Goal: Task Accomplishment & Management: Manage account settings

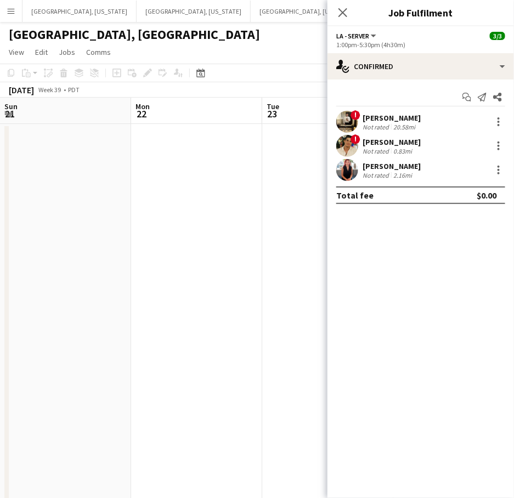
scroll to position [0, 262]
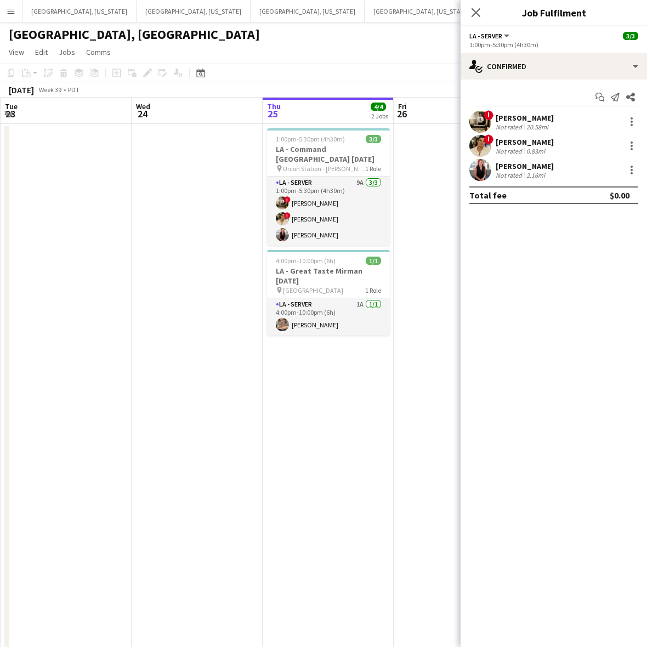
click at [152, 300] on app-date-cell at bounding box center [197, 461] width 131 height 675
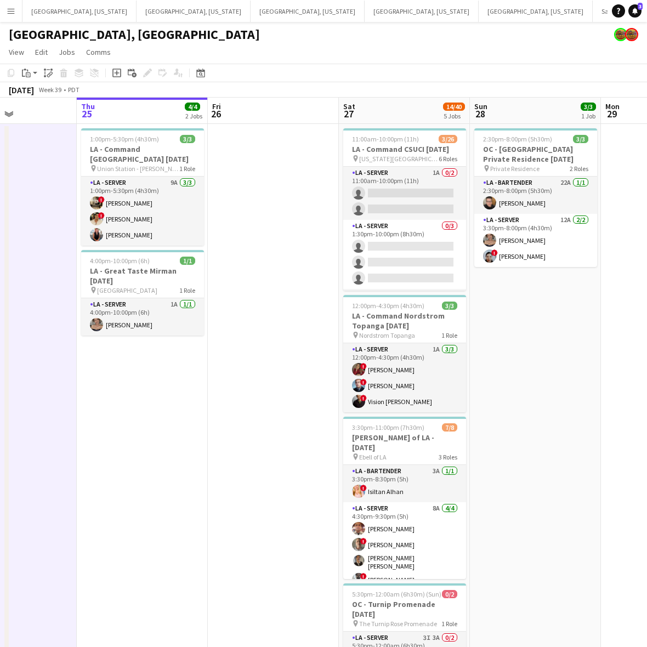
scroll to position [0, 333]
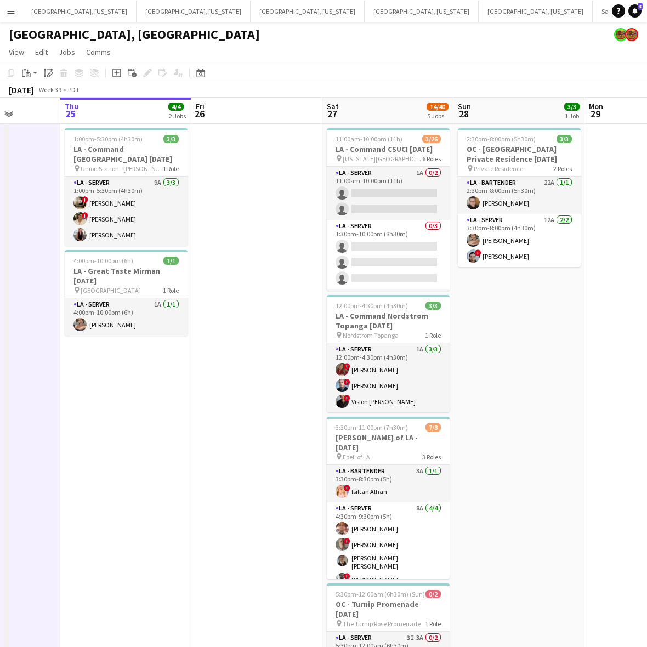
drag, startPoint x: 473, startPoint y: 226, endPoint x: 270, endPoint y: 294, distance: 213.6
click at [271, 294] on app-calendar-viewport "Mon 22 Tue 23 Wed 24 Thu 25 4/4 2 Jobs Fri 26 Sat 27 14/40 5 Jobs Sun 28 3/3 1 …" at bounding box center [323, 449] width 647 height 702
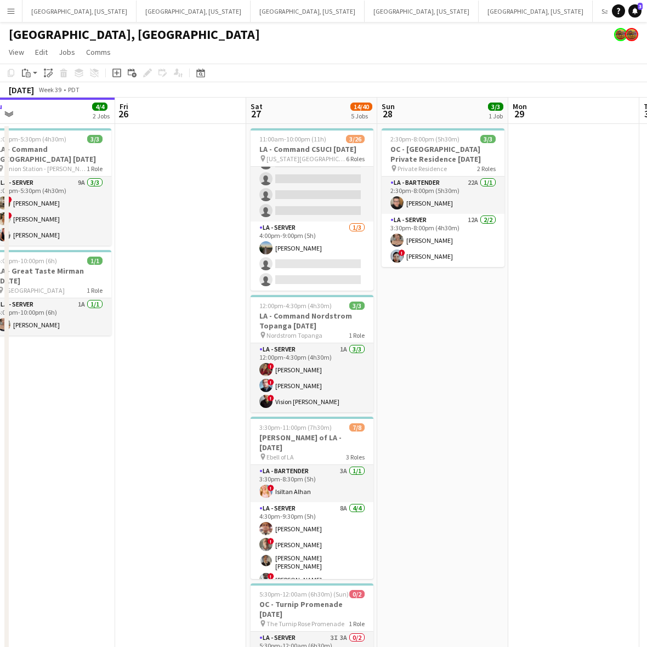
scroll to position [0, 416]
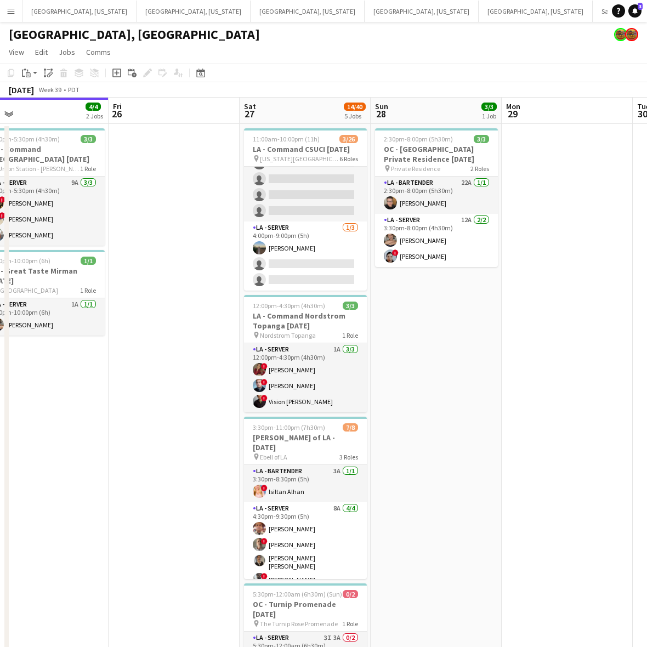
drag, startPoint x: 277, startPoint y: 393, endPoint x: 195, endPoint y: 418, distance: 86.7
click at [195, 418] on app-calendar-viewport "Mon 22 Tue 23 Wed 24 Thu 25 4/4 2 Jobs Fri 26 Sat 27 14/40 5 Jobs Sun 28 3/3 1 …" at bounding box center [323, 449] width 647 height 702
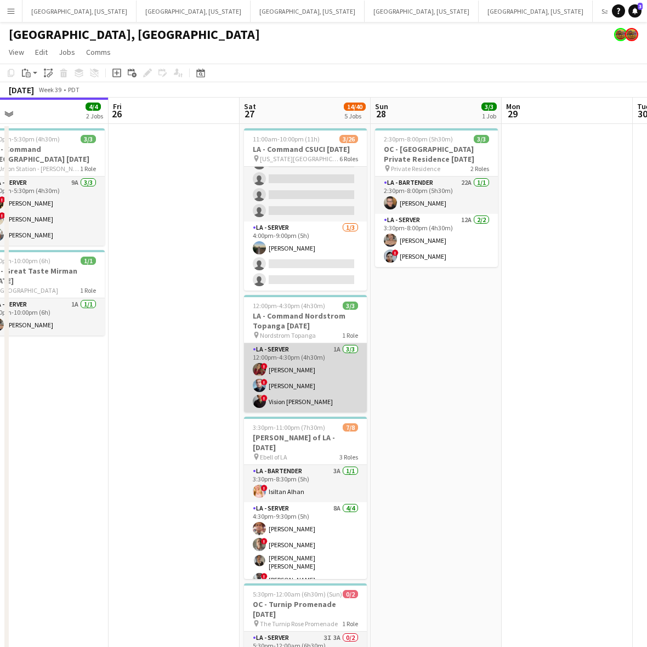
click at [346, 354] on app-card-role "LA - Server 1A [DATE] 12:00pm-4:30pm (4h30m) ! [PERSON_NAME] ! [PERSON_NAME] ! …" at bounding box center [305, 377] width 123 height 69
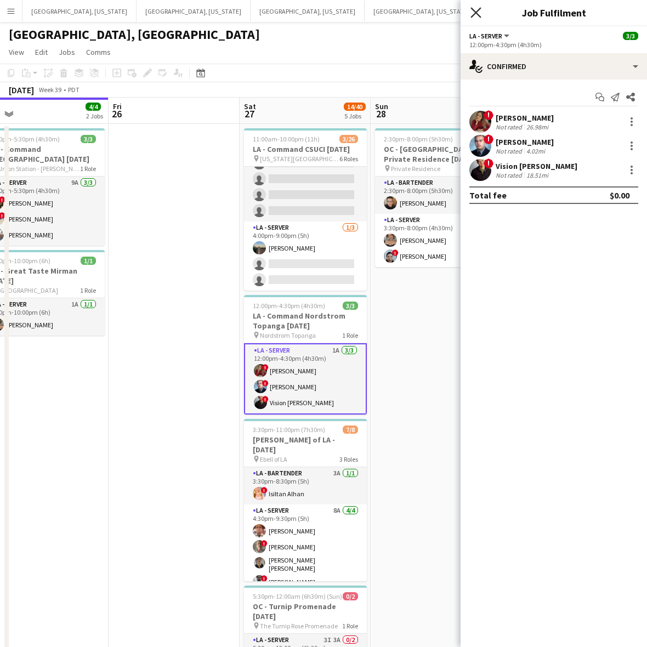
click at [472, 8] on icon at bounding box center [475, 12] width 10 height 10
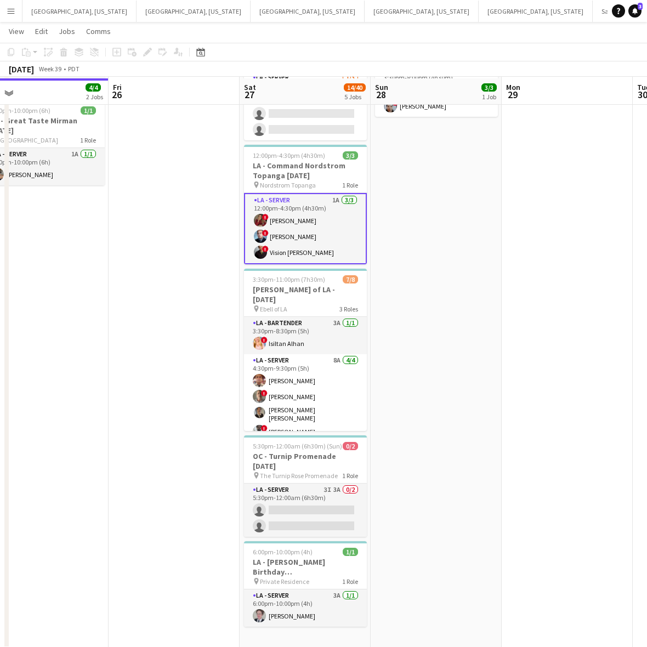
scroll to position [151, 0]
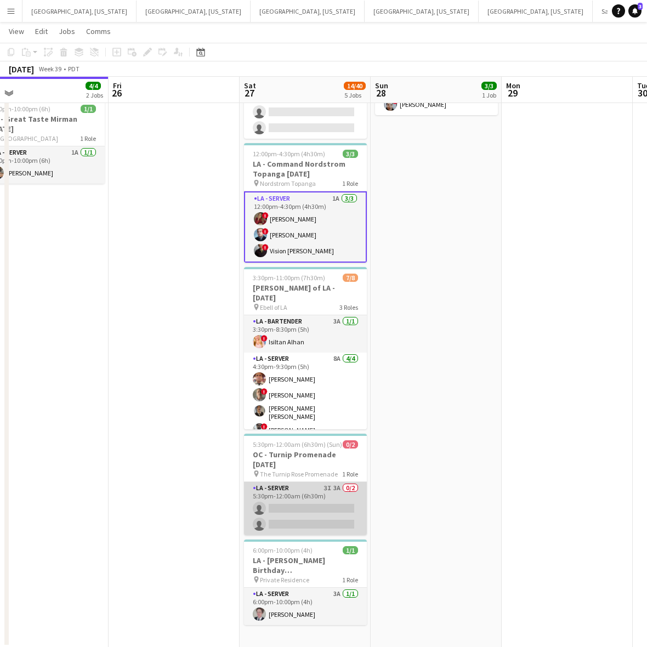
click at [318, 497] on app-card-role "LA - Server 3I 3A 0/2 5:30pm-12:00am (6h30m) single-neutral-actions single-neut…" at bounding box center [305, 508] width 123 height 53
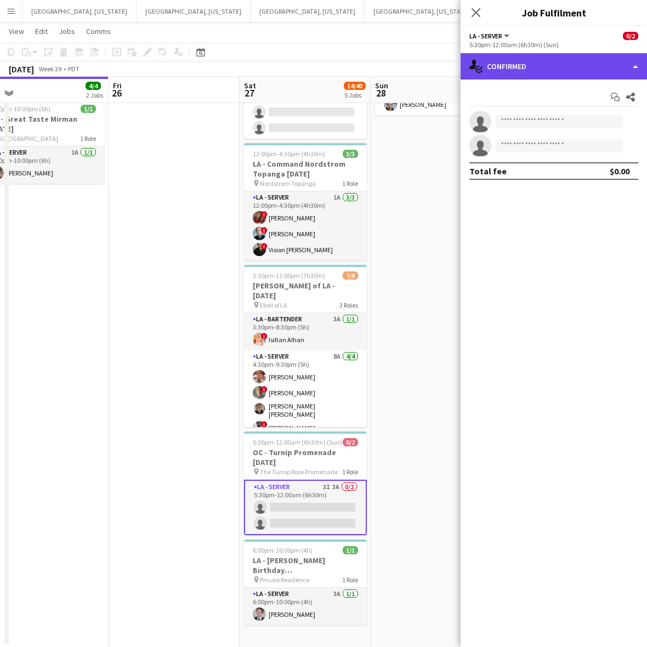
click at [513, 70] on div "single-neutral-actions-check-2 Confirmed" at bounding box center [554, 66] width 186 height 26
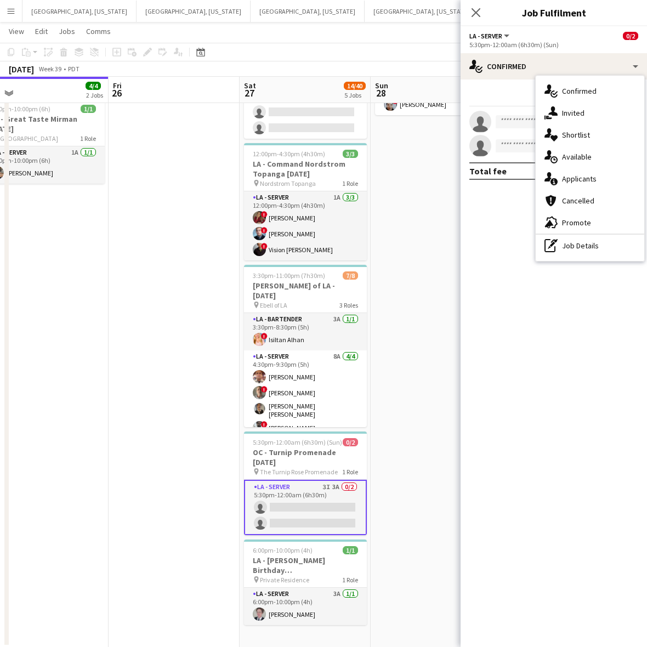
click at [513, 174] on span "Applicants" at bounding box center [579, 179] width 35 height 10
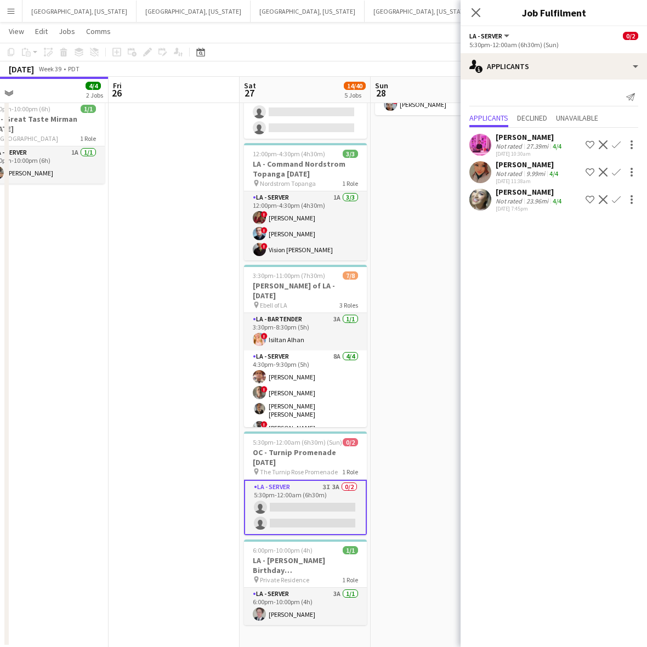
click at [513, 199] on app-icon "Confirm" at bounding box center [616, 199] width 9 height 9
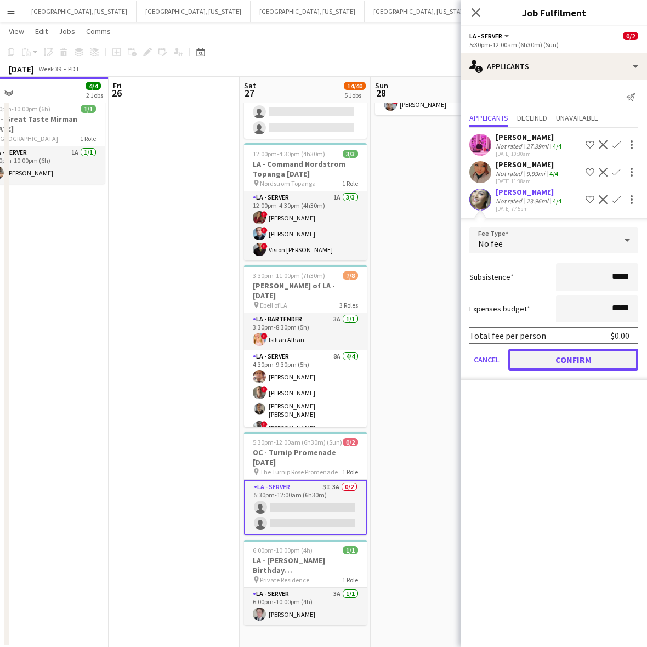
click at [513, 356] on button "Confirm" at bounding box center [573, 360] width 130 height 22
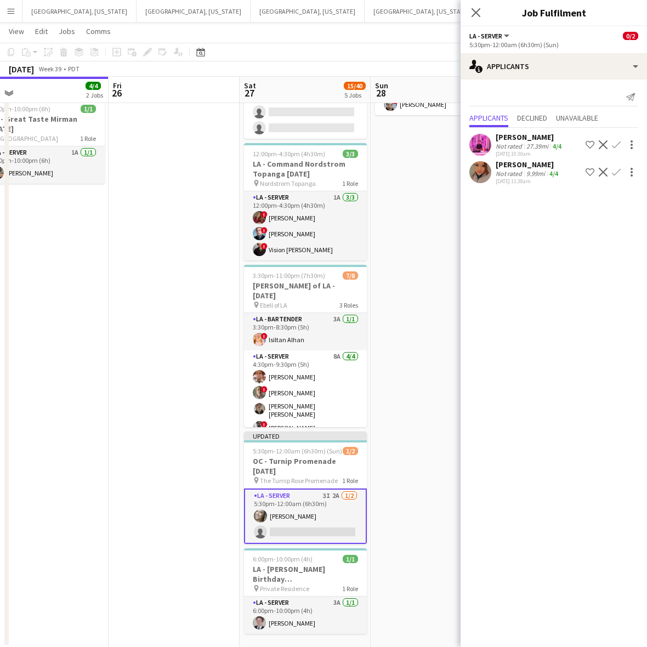
click at [513, 173] on app-icon "Confirm" at bounding box center [616, 172] width 9 height 9
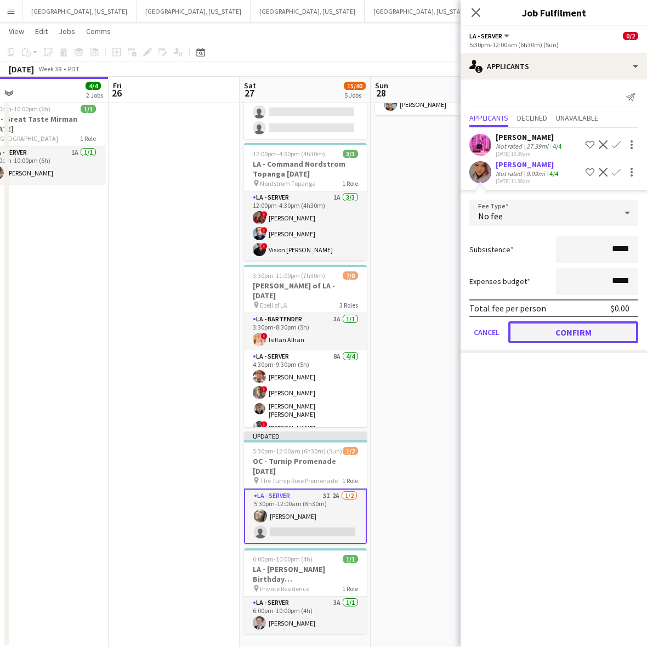
click at [513, 332] on button "Confirm" at bounding box center [573, 332] width 130 height 22
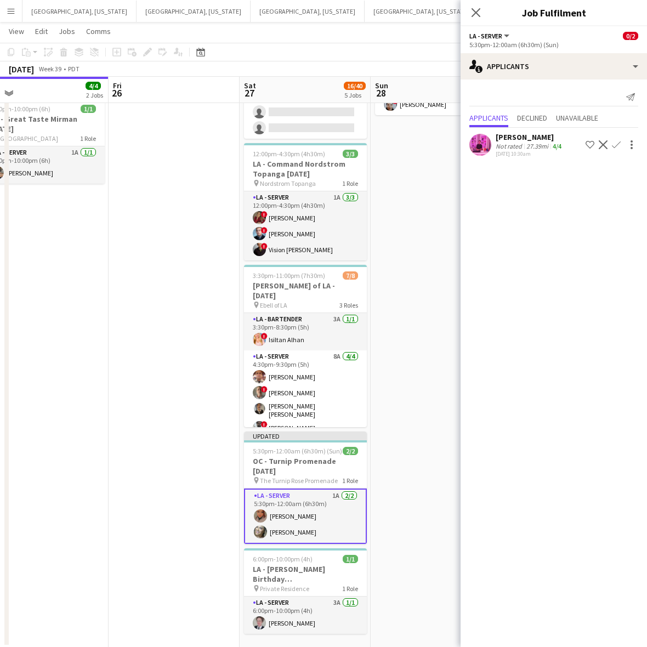
drag, startPoint x: 449, startPoint y: 209, endPoint x: 474, endPoint y: 152, distance: 62.6
click at [449, 209] on app-date-cell "2:30pm-8:00pm (5h30m) 3/3 OC - Moloo Private Residence 9.28.25 pin Private Resi…" at bounding box center [436, 309] width 131 height 675
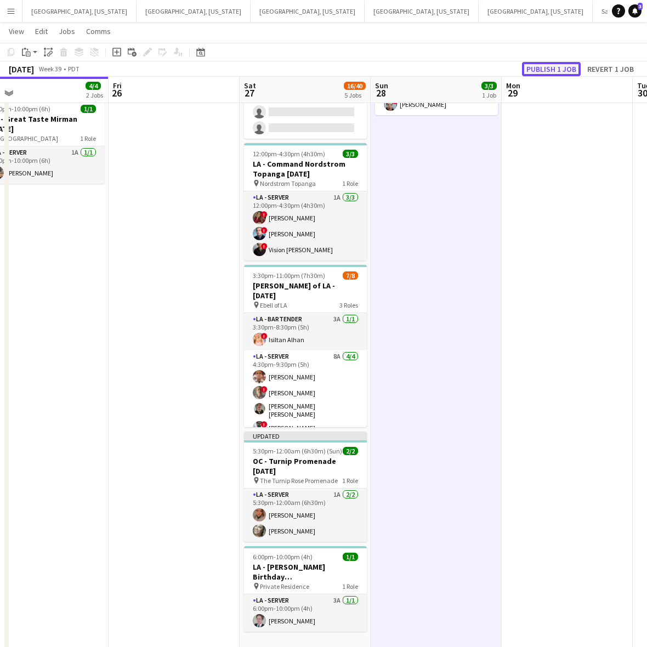
click at [513, 66] on button "Publish 1 job" at bounding box center [551, 69] width 59 height 14
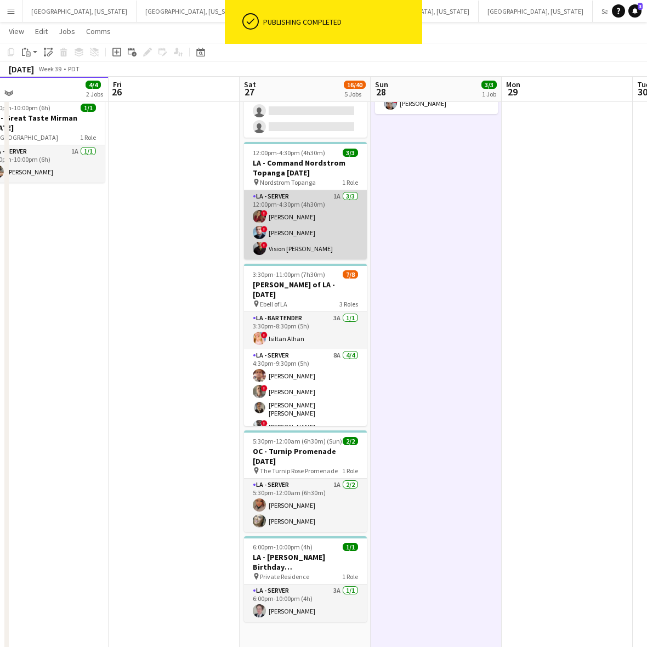
scroll to position [0, 0]
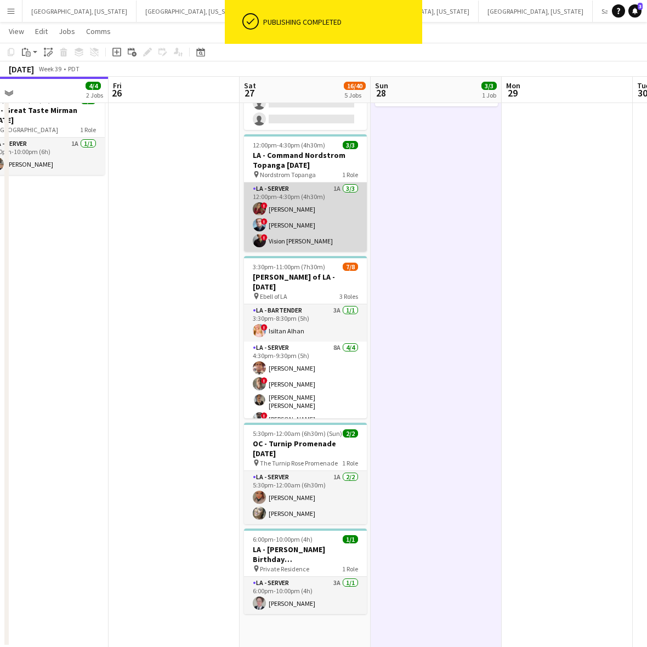
click at [286, 207] on app-card-role "LA - Server 1A [DATE] 12:00pm-4:30pm (4h30m) ! [PERSON_NAME] ! [PERSON_NAME] ! …" at bounding box center [305, 217] width 123 height 69
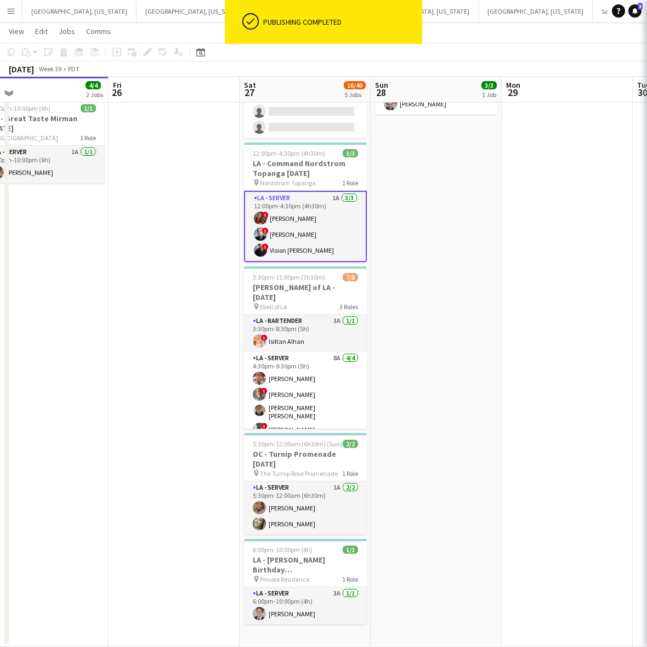
scroll to position [151, 0]
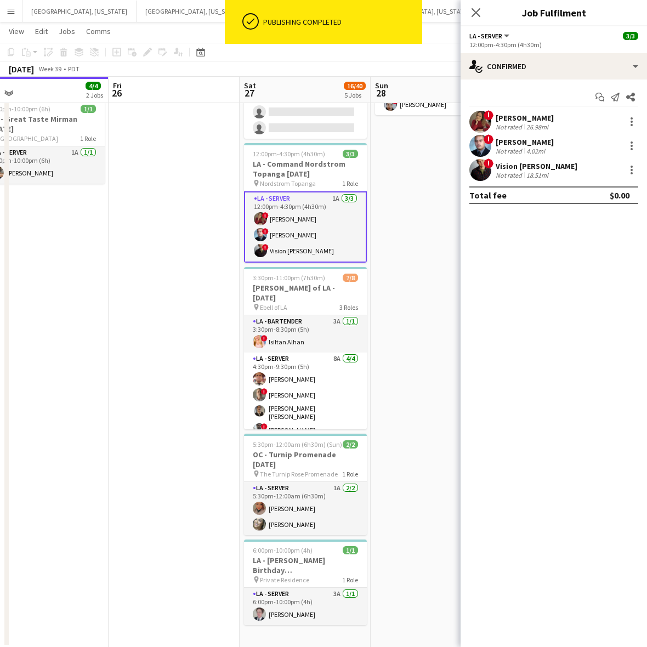
click at [513, 52] on app-options-switcher "LA - Server All roles LA - Server 3/3 12:00pm-4:30pm (4h30m)" at bounding box center [554, 39] width 186 height 27
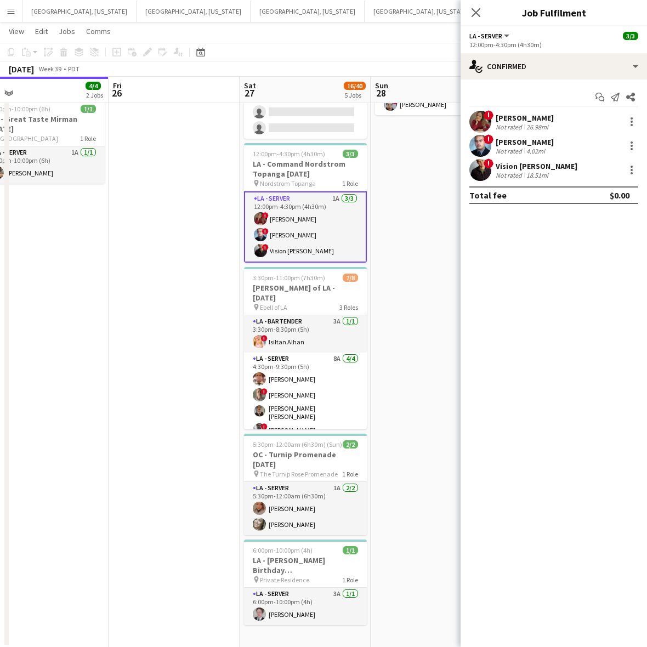
click at [513, 44] on div "12:00pm-4:30pm (4h30m)" at bounding box center [553, 45] width 169 height 8
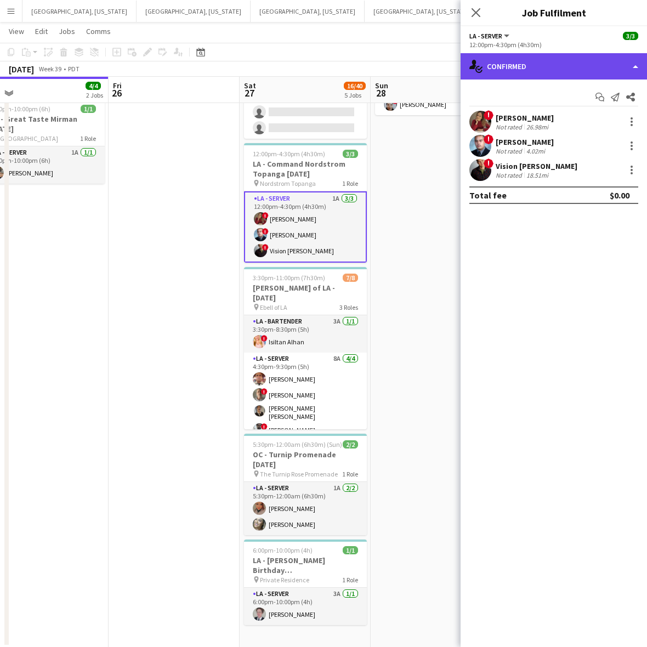
click at [513, 69] on div "single-neutral-actions-check-2 Confirmed" at bounding box center [554, 66] width 186 height 26
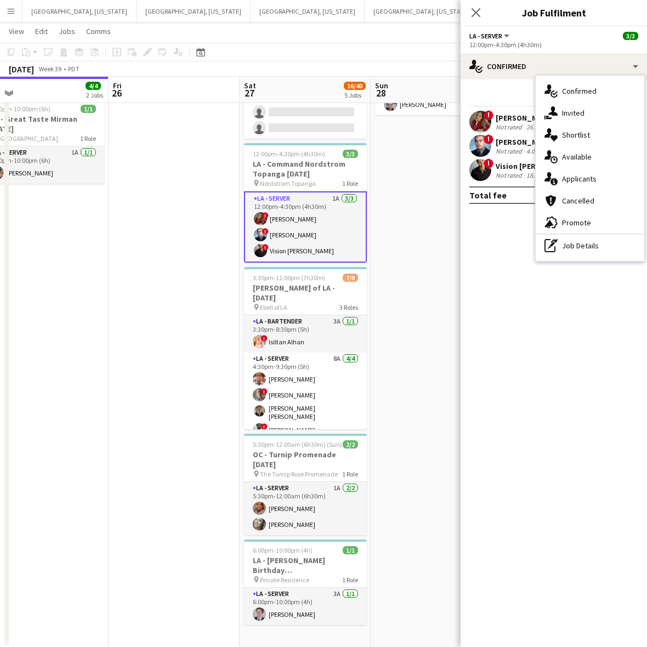
click at [513, 190] on div "cancellation Cancelled" at bounding box center [590, 201] width 109 height 22
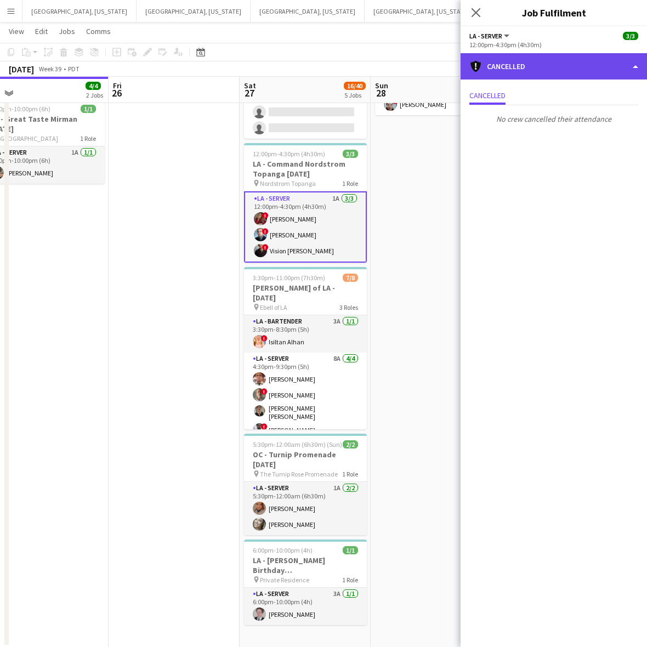
click at [513, 73] on div "cancellation Cancelled" at bounding box center [554, 66] width 186 height 26
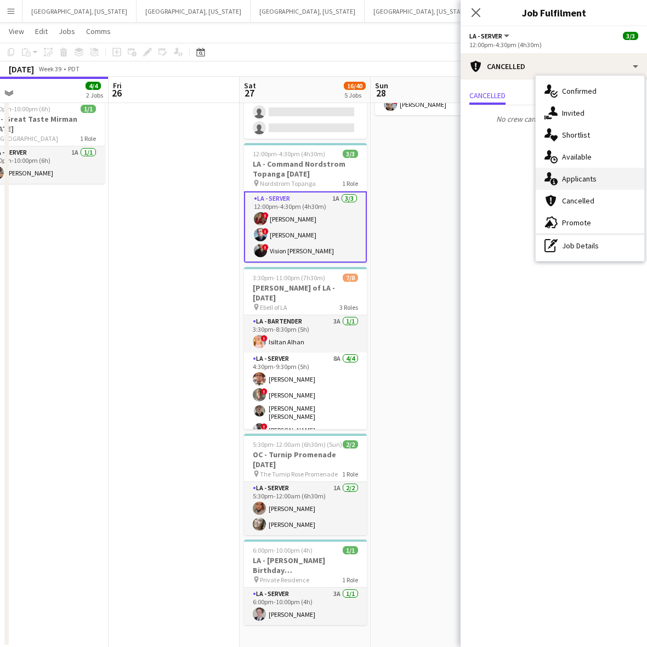
click at [513, 178] on span "Applicants" at bounding box center [579, 179] width 35 height 10
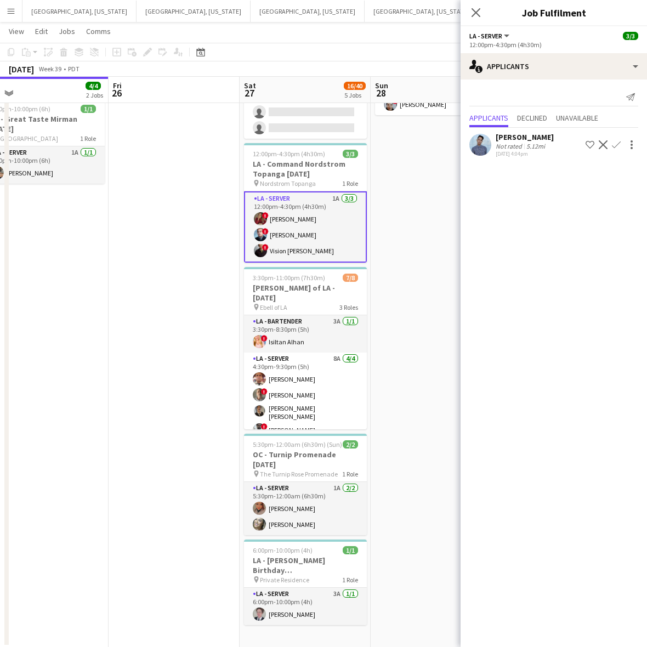
click at [446, 266] on app-date-cell "2:30pm-8:00pm (5h30m) 3/3 OC - Moloo Private Residence 9.28.25 pin Private Resi…" at bounding box center [436, 309] width 131 height 675
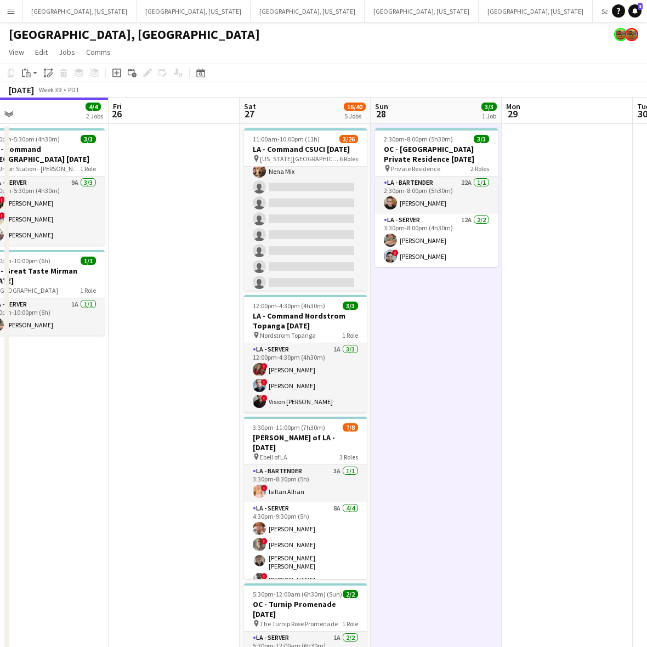
scroll to position [0, 0]
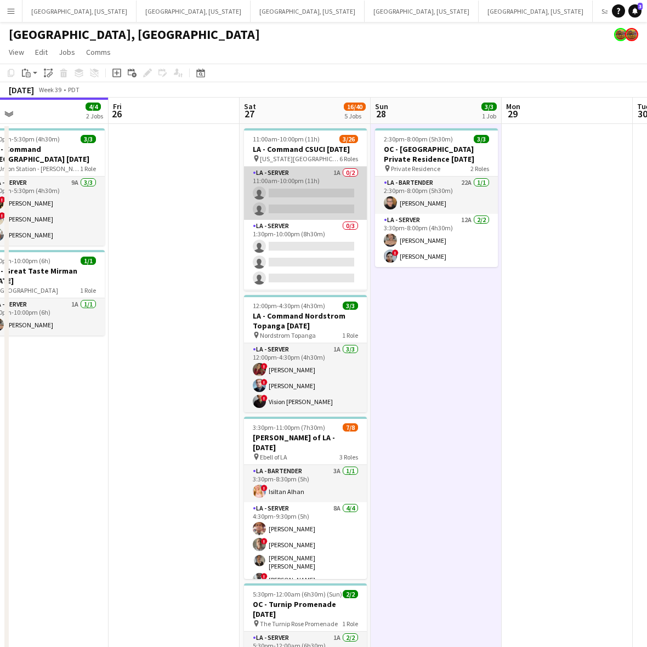
drag, startPoint x: 325, startPoint y: 203, endPoint x: 398, endPoint y: 152, distance: 89.0
click at [325, 202] on app-card-role "LA - Server 1A 0/2 11:00am-10:00pm (11h) single-neutral-actions single-neutral-…" at bounding box center [305, 193] width 123 height 53
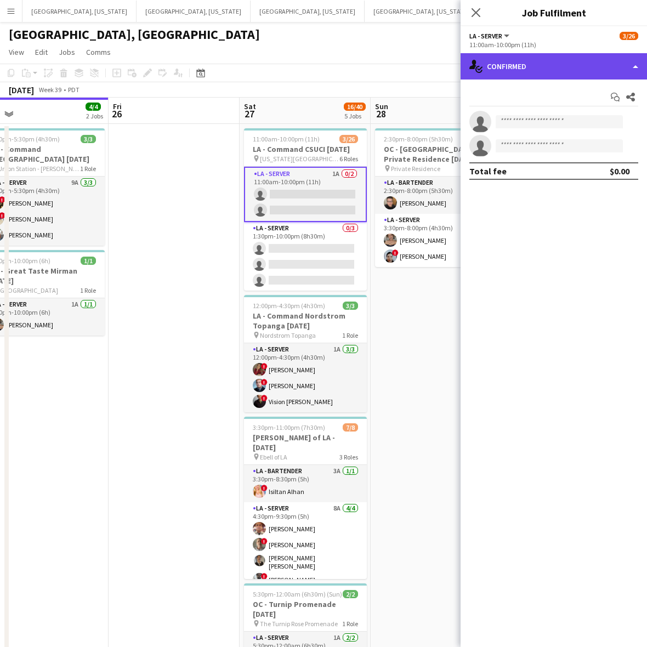
click at [513, 59] on div "single-neutral-actions-check-2 Confirmed" at bounding box center [554, 66] width 186 height 26
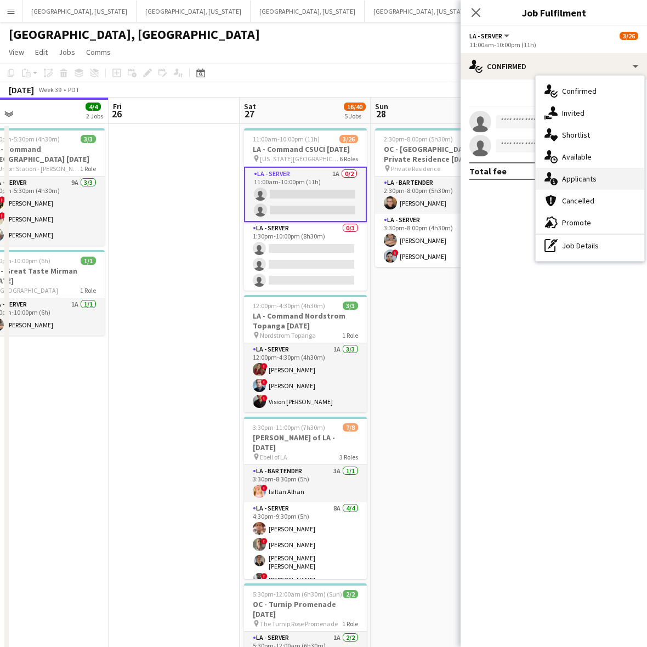
click at [513, 178] on div "single-neutral-actions-information Applicants" at bounding box center [590, 179] width 109 height 22
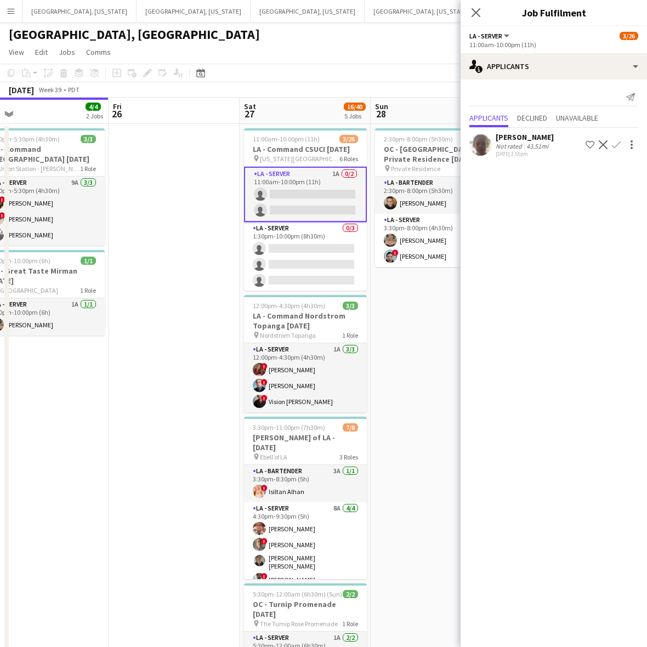
click at [483, 22] on div "Close pop-in" at bounding box center [476, 12] width 31 height 25
click at [475, 10] on icon "Close pop-in" at bounding box center [475, 12] width 10 height 10
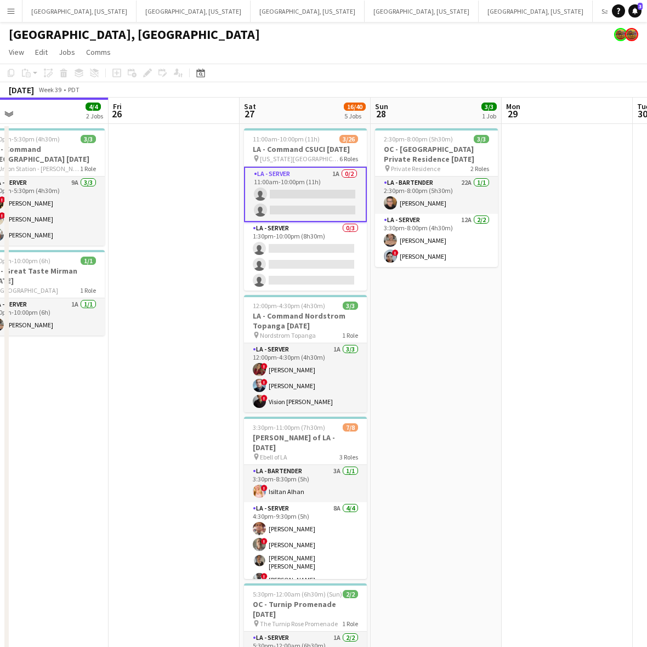
click at [395, 383] on app-date-cell "2:30pm-8:00pm (5h30m) 3/3 OC - Moloo Private Residence 9.28.25 pin Private Resi…" at bounding box center [436, 461] width 131 height 675
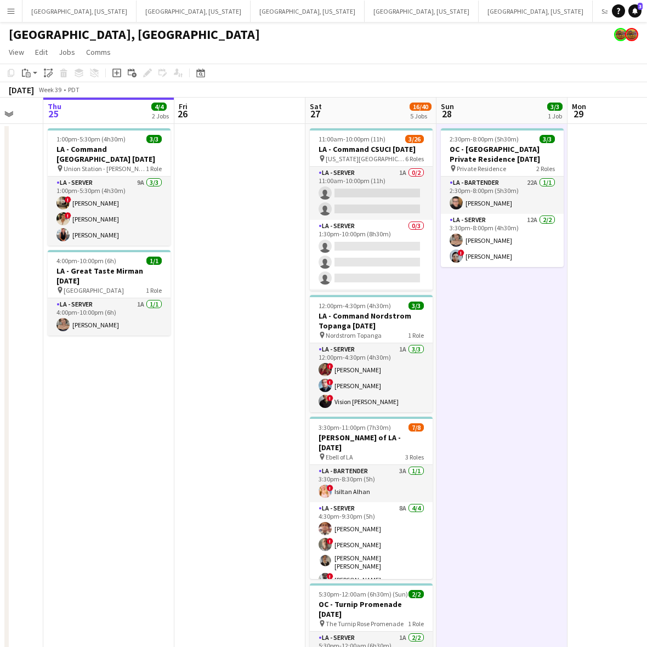
scroll to position [0, 358]
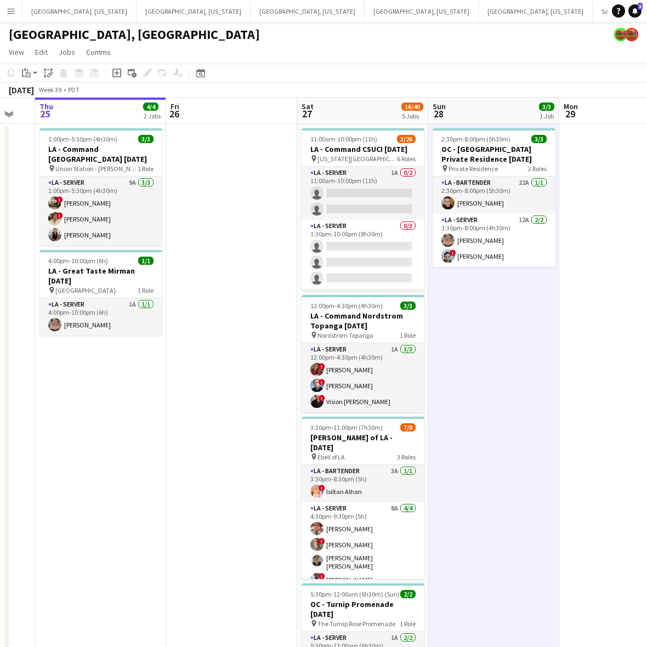
drag, startPoint x: 395, startPoint y: 383, endPoint x: 452, endPoint y: 373, distance: 58.3
click at [452, 373] on app-calendar-viewport "Mon 22 Tue 23 Wed 24 Thu 25 4/4 2 Jobs Fri 26 Sat 27 16/40 5 Jobs Sun 28 3/3 1 …" at bounding box center [323, 449] width 647 height 702
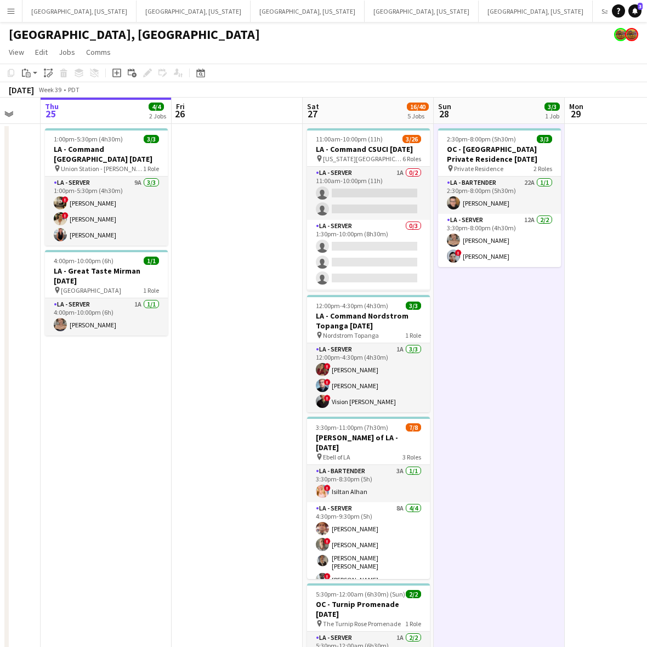
drag, startPoint x: 168, startPoint y: 420, endPoint x: 174, endPoint y: 412, distance: 9.9
click at [174, 412] on app-calendar-viewport "Mon 22 Tue 23 Wed 24 Thu 25 4/4 2 Jobs Fri 26 Sat 27 16/40 5 Jobs Sun 28 3/3 1 …" at bounding box center [323, 449] width 647 height 702
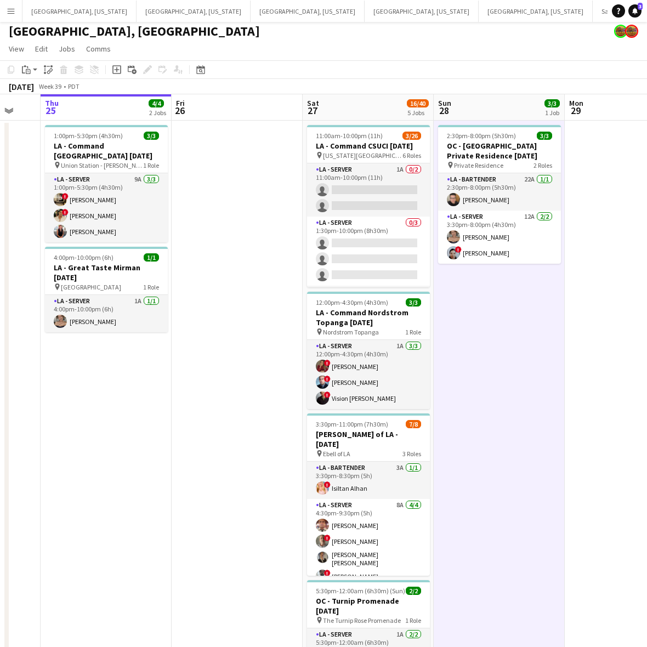
scroll to position [0, 0]
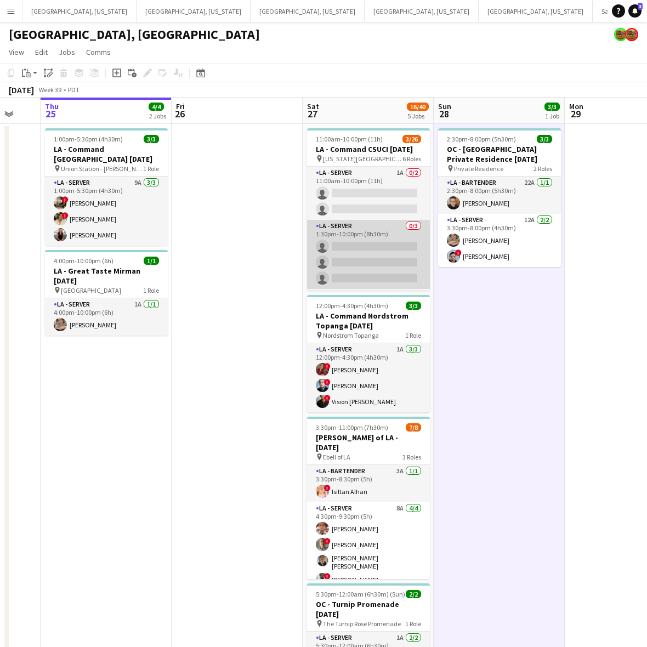
click at [336, 251] on app-card-role "LA - Server 0/3 1:30pm-10:00pm (8h30m) single-neutral-actions single-neutral-ac…" at bounding box center [368, 254] width 123 height 69
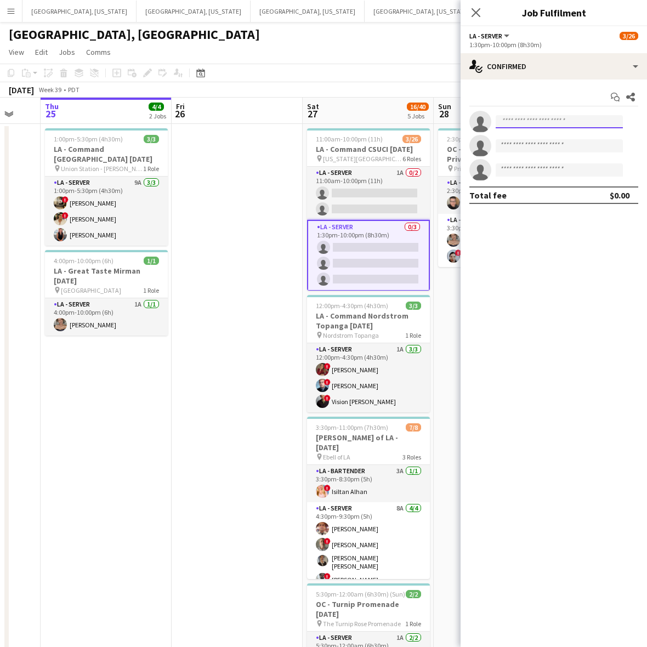
drag, startPoint x: 528, startPoint y: 122, endPoint x: 514, endPoint y: 124, distance: 14.4
click at [513, 122] on input at bounding box center [559, 121] width 127 height 13
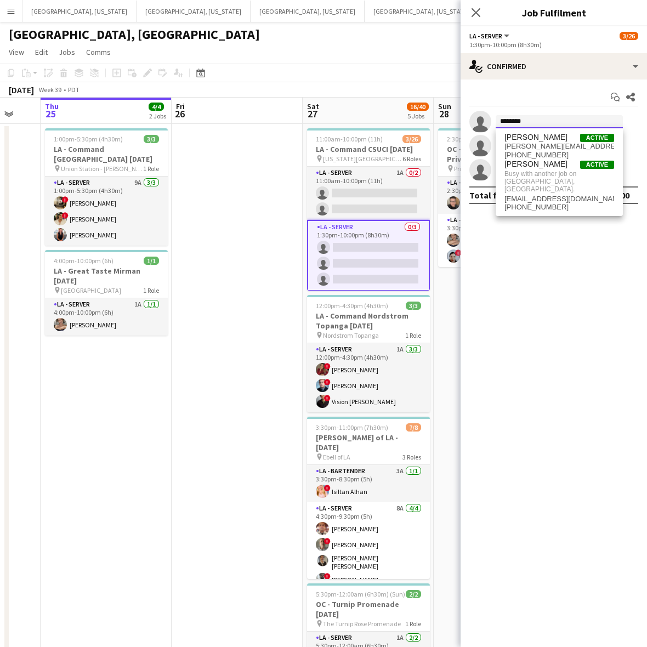
type input "********"
click at [398, 41] on div "[GEOGRAPHIC_DATA], [GEOGRAPHIC_DATA]" at bounding box center [323, 32] width 647 height 21
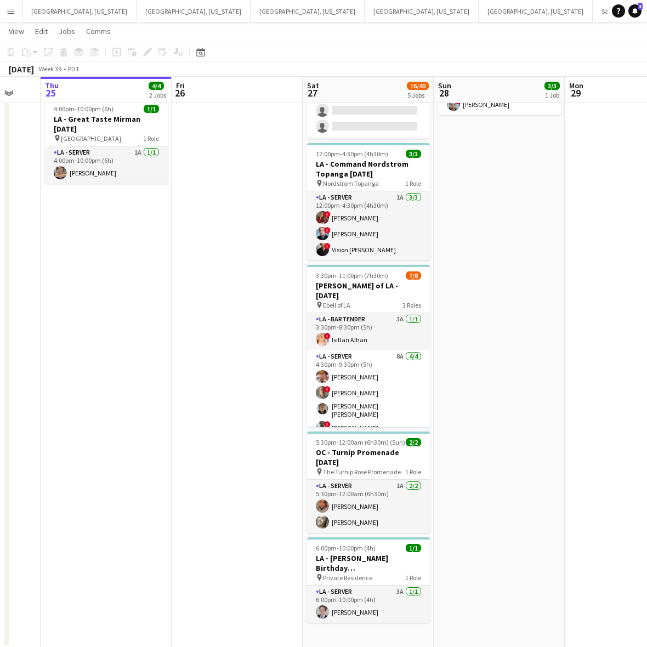
scroll to position [0, 342]
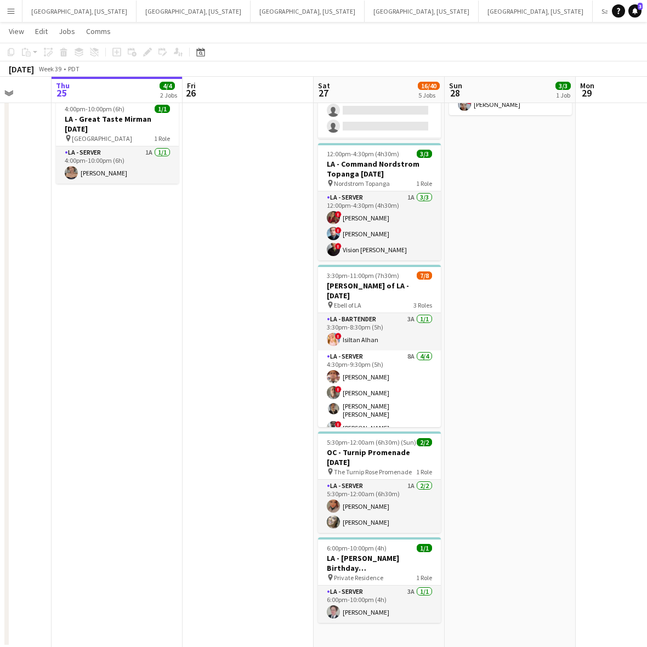
drag, startPoint x: 228, startPoint y: 109, endPoint x: 137, endPoint y: 285, distance: 198.4
click at [135, 288] on app-date-cell "1:00pm-5:30pm (4h30m) 3/3 LA - Command Union Station 9.25.25 pin Union Station …" at bounding box center [117, 309] width 131 height 675
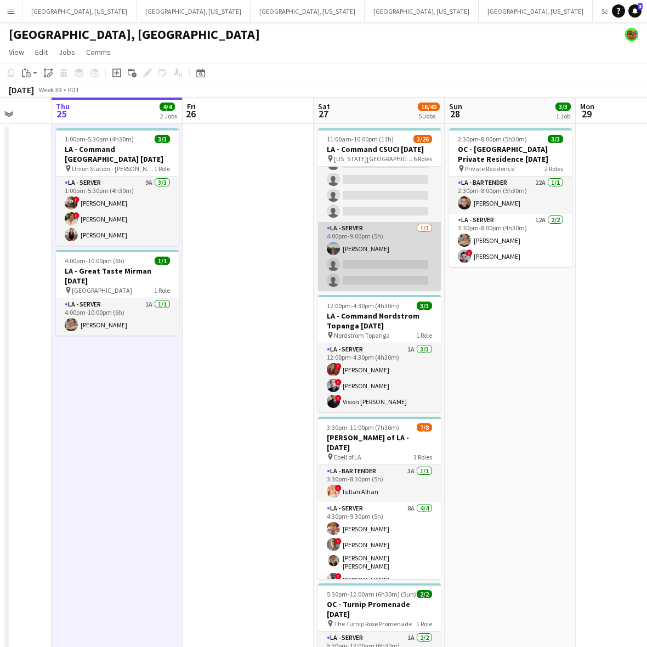
scroll to position [418, 0]
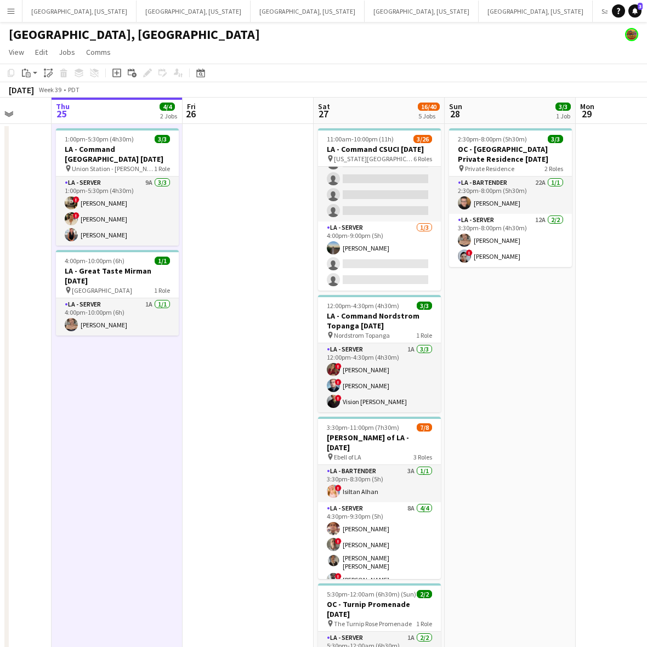
click at [240, 313] on app-date-cell at bounding box center [248, 461] width 131 height 675
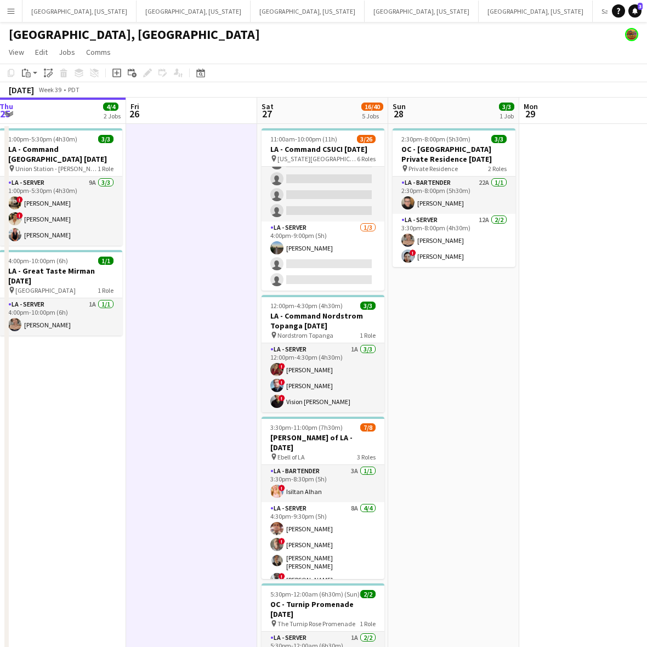
scroll to position [0, 404]
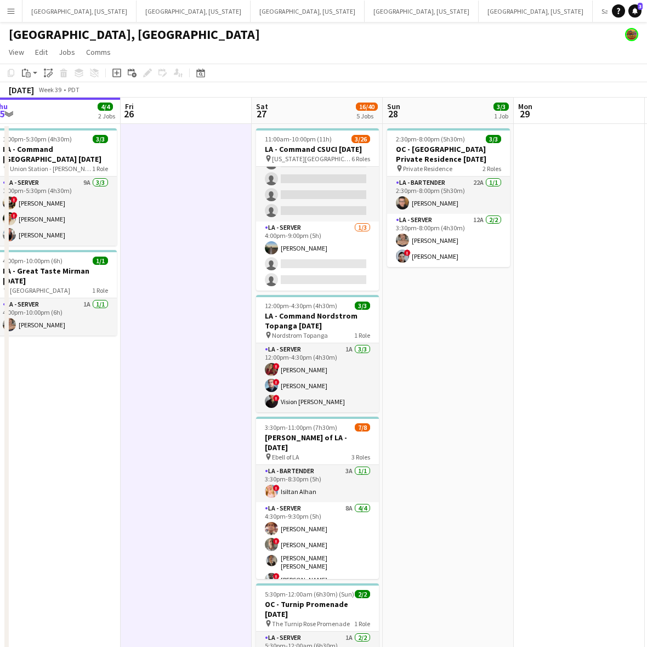
drag, startPoint x: 251, startPoint y: 322, endPoint x: 189, endPoint y: 351, distance: 68.4
click at [189, 351] on app-calendar-viewport "Mon 22 Tue 23 Wed 24 Thu 25 4/4 2 Jobs Fri 26 Sat 27 16/40 5 Jobs Sun 28 3/3 1 …" at bounding box center [323, 449] width 647 height 702
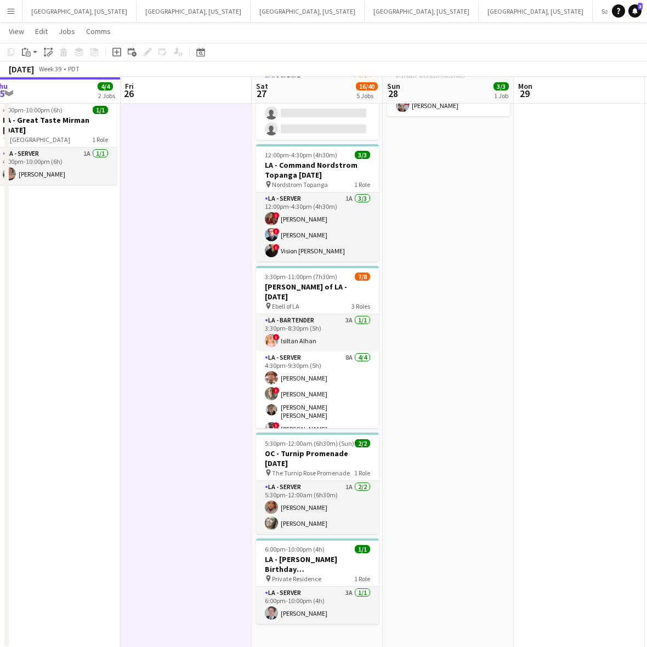
scroll to position [151, 0]
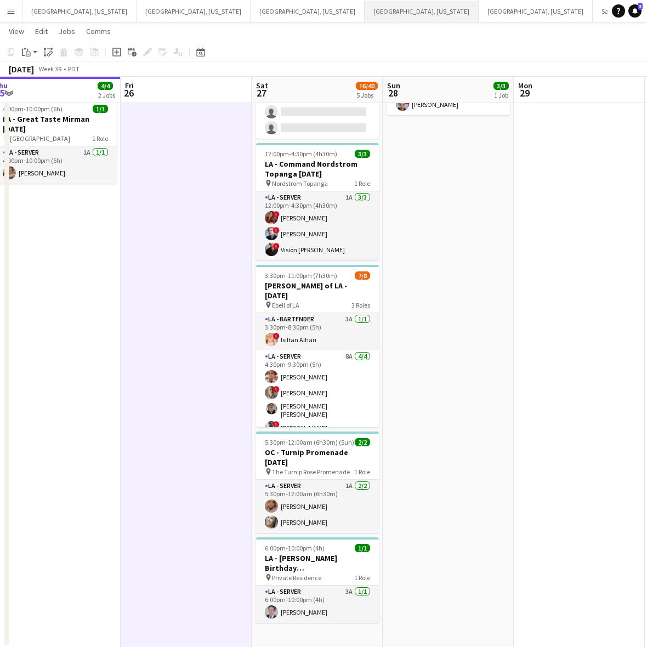
click at [365, 14] on button "Phoenix, Arizona Close" at bounding box center [422, 11] width 114 height 21
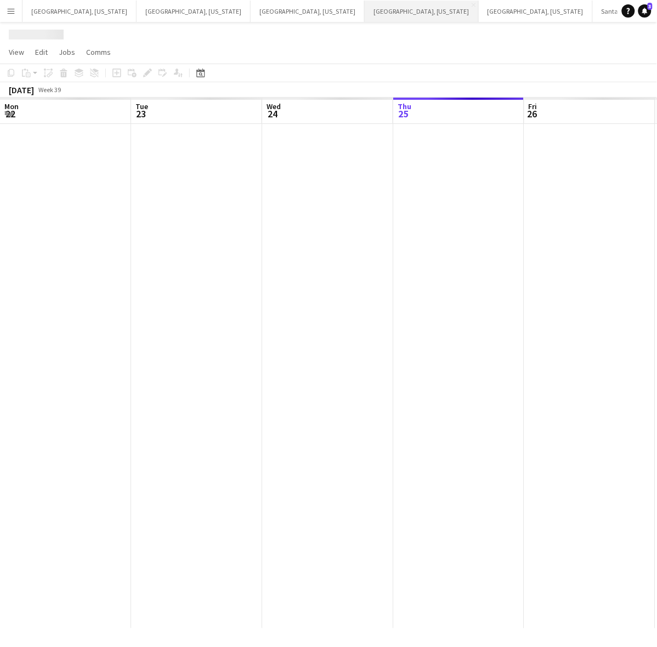
scroll to position [0, 262]
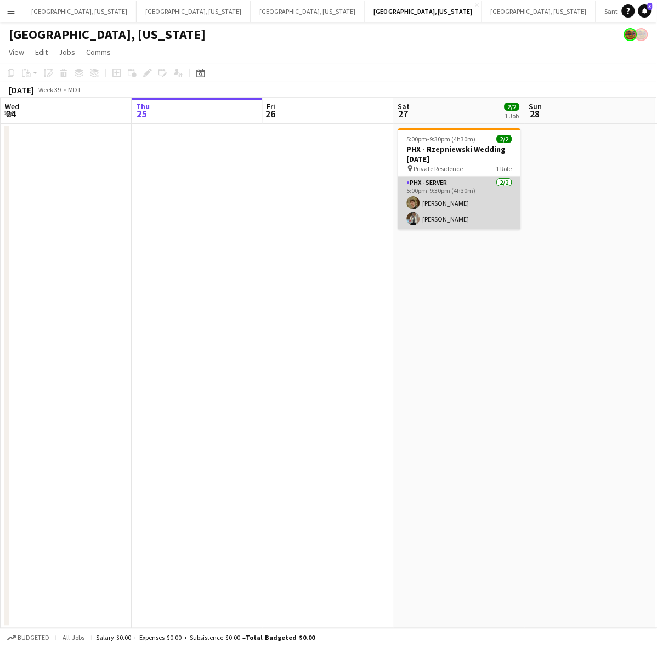
click at [427, 194] on app-card-role "PHX - Server 2/2 5:00pm-9:30pm (4h30m) Jack Sullivan Christina Hyde" at bounding box center [459, 203] width 123 height 53
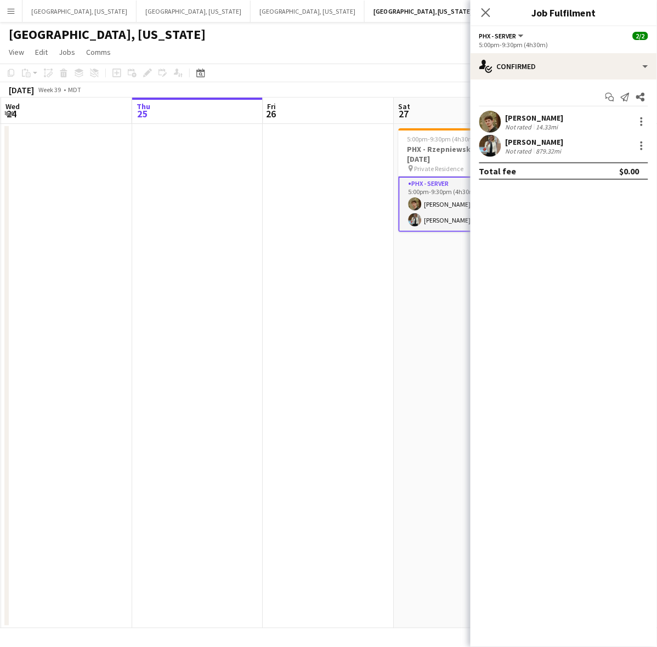
click at [513, 116] on div "[PERSON_NAME]" at bounding box center [535, 118] width 58 height 10
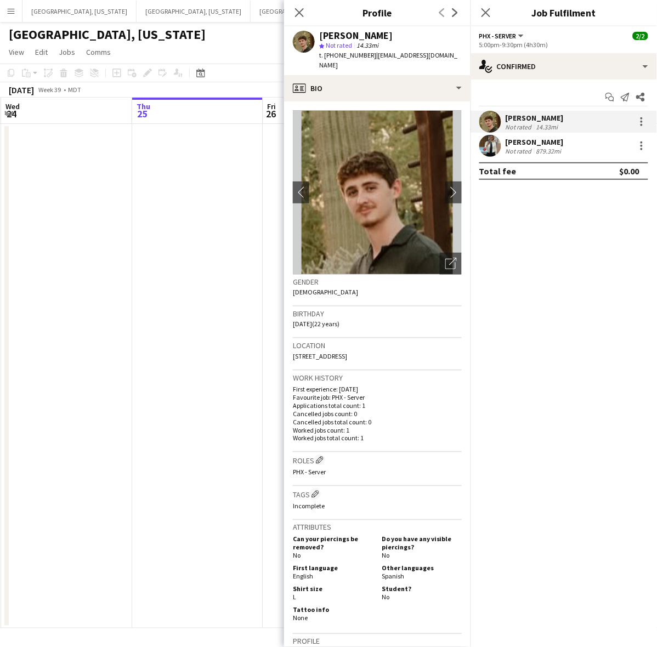
click at [338, 53] on span "t. +16029189993" at bounding box center [347, 55] width 57 height 8
copy span "16029189993"
click at [513, 140] on div "Christina Hyde Not rated 879.32mi" at bounding box center [563, 146] width 186 height 22
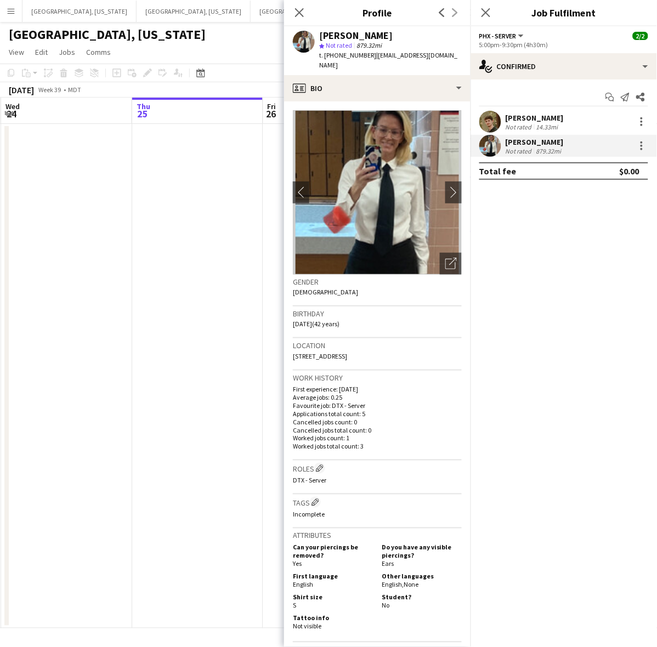
click at [342, 48] on span "Not rated" at bounding box center [339, 45] width 26 height 8
click at [341, 53] on span "t. +19015683100" at bounding box center [347, 55] width 57 height 8
copy span "19015683100"
click at [217, 239] on app-date-cell at bounding box center [197, 376] width 131 height 504
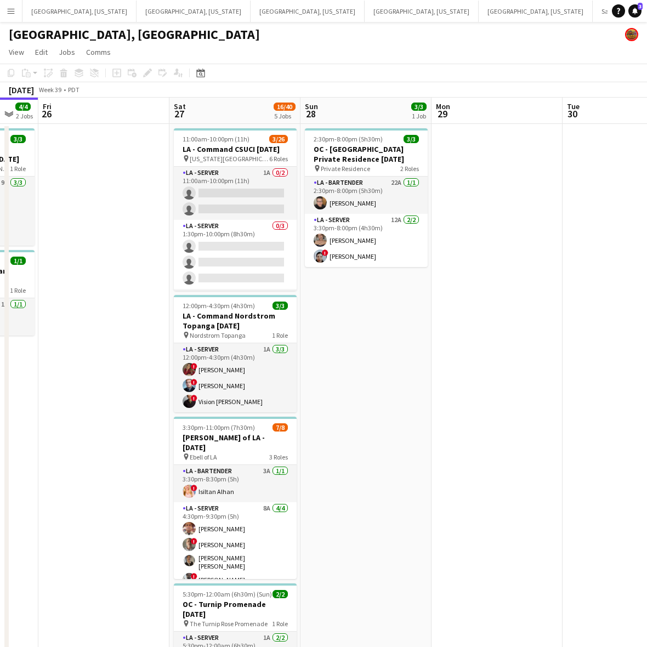
scroll to position [0, 393]
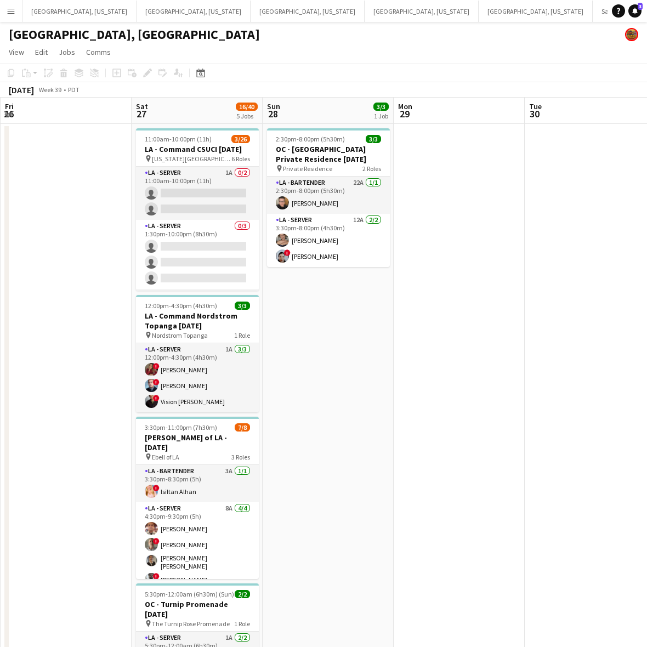
drag, startPoint x: 382, startPoint y: 304, endPoint x: 120, endPoint y: 330, distance: 263.3
click at [120, 330] on app-calendar-viewport "Tue 23 Wed 24 Thu 25 4/4 2 Jobs Fri 26 Sat 27 16/40 5 Jobs Sun 28 3/3 1 Job Mon…" at bounding box center [323, 449] width 647 height 702
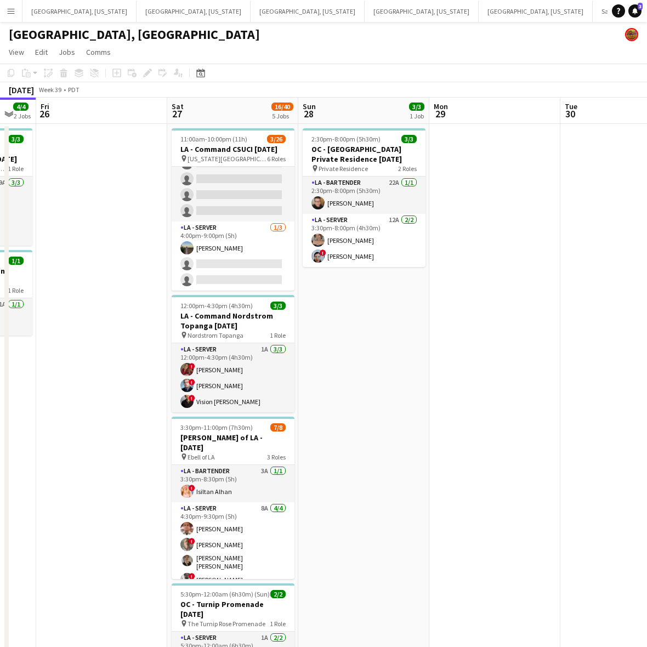
scroll to position [0, 355]
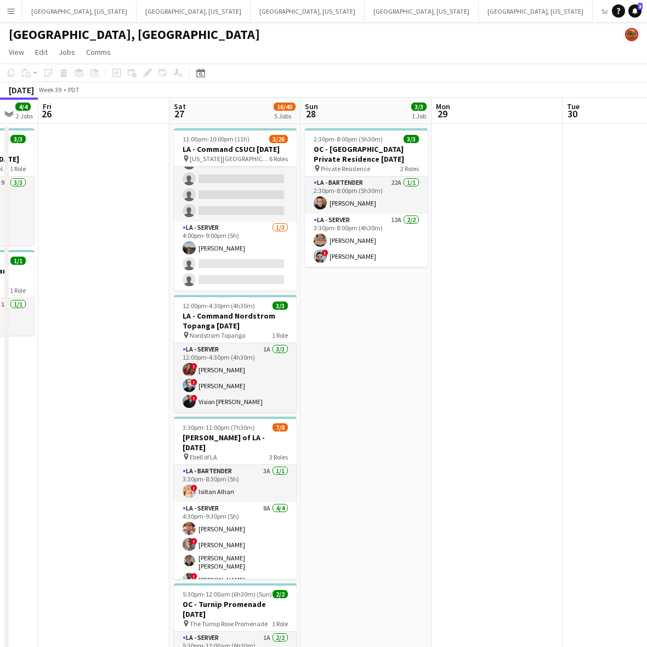
drag, startPoint x: 81, startPoint y: 403, endPoint x: 116, endPoint y: 399, distance: 35.8
click at [116, 399] on app-calendar-viewport "Tue 23 Wed 24 Thu 25 4/4 2 Jobs Fri 26 Sat 27 16/40 5 Jobs Sun 28 3/3 1 Job Mon…" at bounding box center [323, 449] width 647 height 702
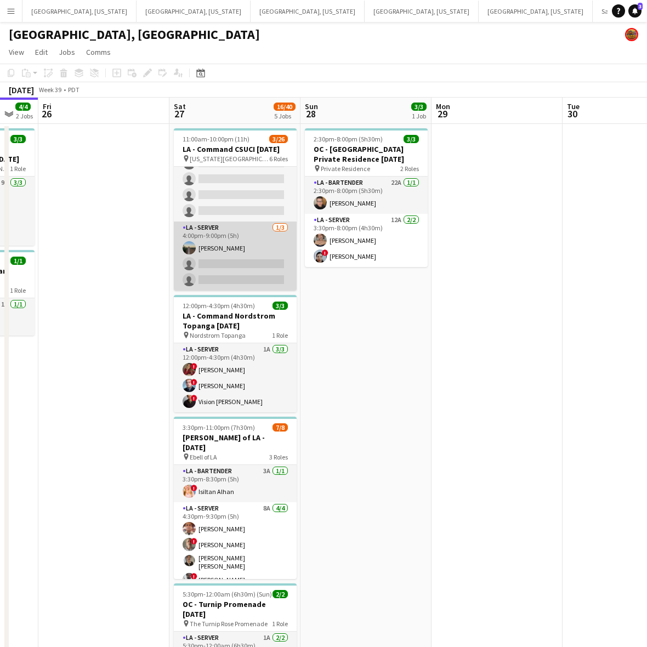
scroll to position [0, 0]
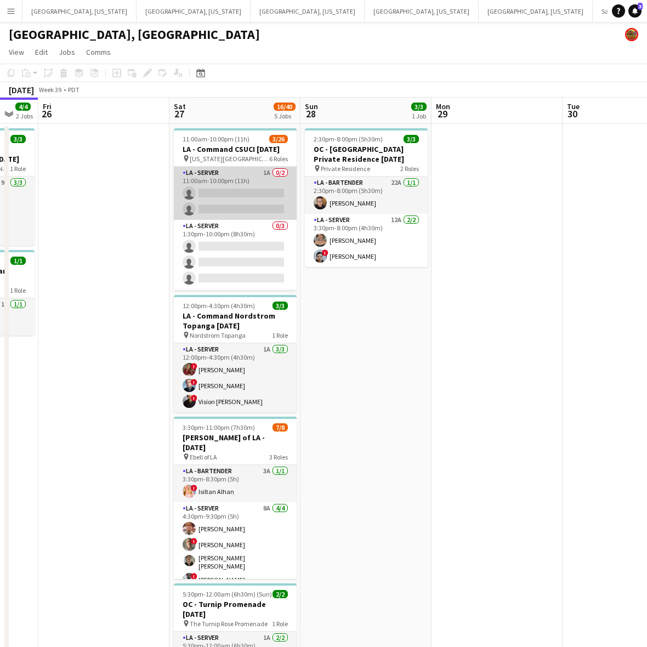
click at [225, 193] on app-card-role "LA - Server 1A 0/2 11:00am-10:00pm (11h) single-neutral-actions single-neutral-…" at bounding box center [235, 193] width 123 height 53
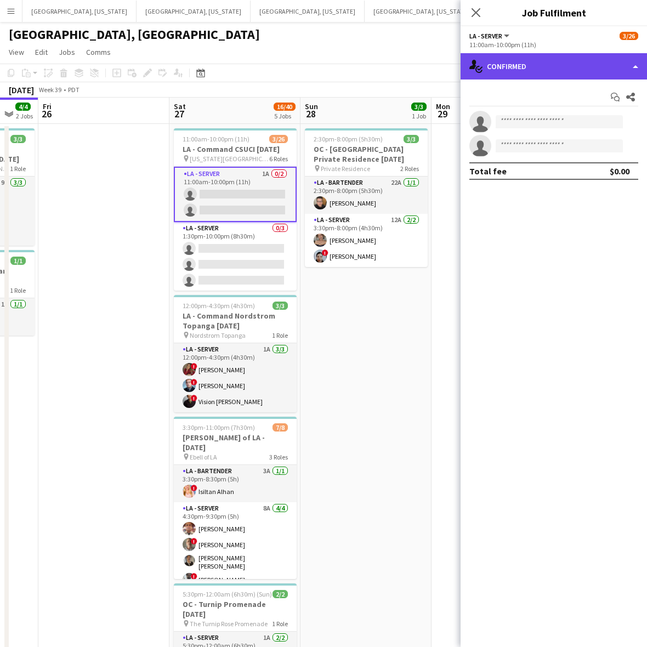
click at [513, 67] on div "single-neutral-actions-check-2 Confirmed" at bounding box center [554, 66] width 186 height 26
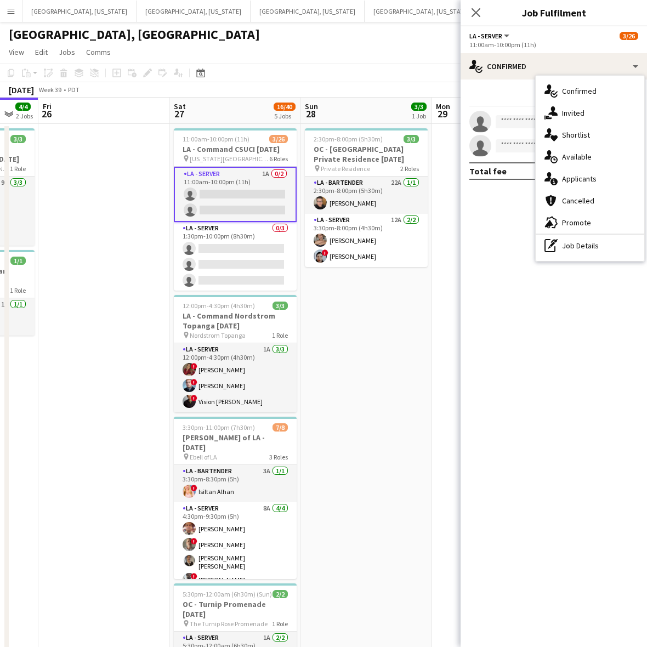
drag, startPoint x: 580, startPoint y: 177, endPoint x: 533, endPoint y: 188, distance: 48.4
click at [513, 177] on span "Applicants" at bounding box center [579, 179] width 35 height 10
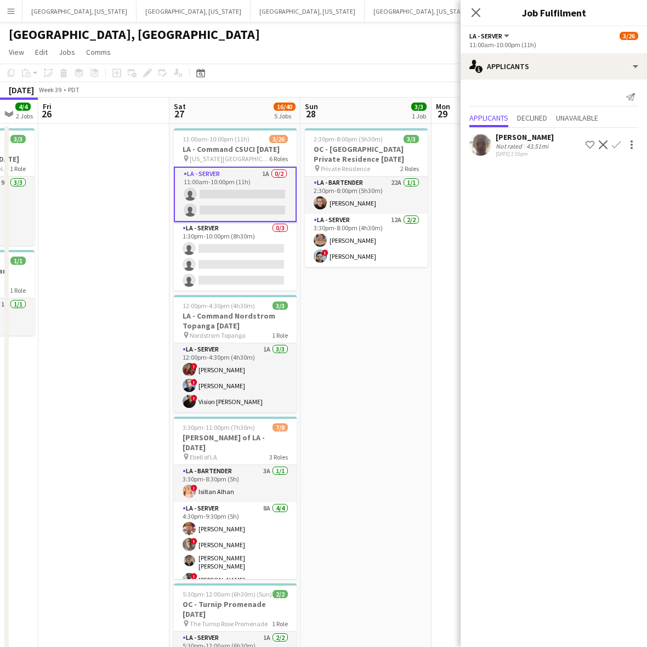
click at [169, 262] on app-date-cell "11:00am-10:00pm (11h) 3/26 LA - Command CSUCI 9.27.25 pin California State Univ…" at bounding box center [234, 461] width 131 height 675
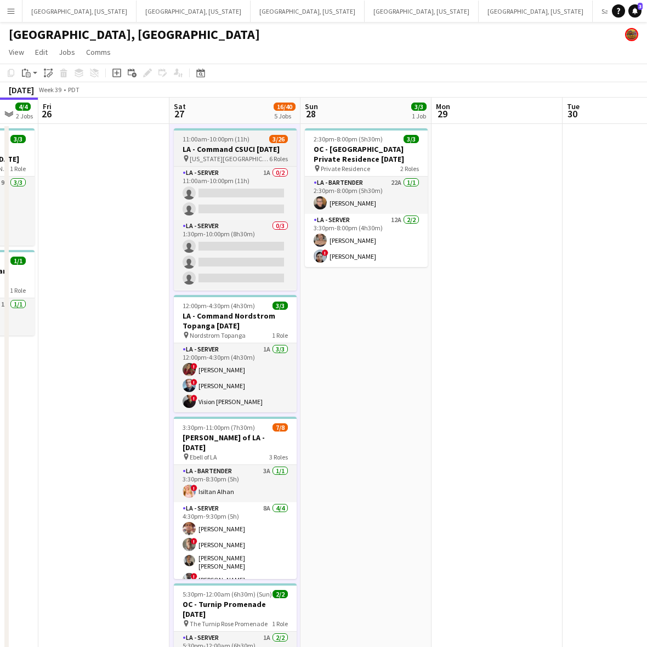
click at [222, 138] on span "11:00am-10:00pm (11h)" at bounding box center [216, 139] width 67 height 8
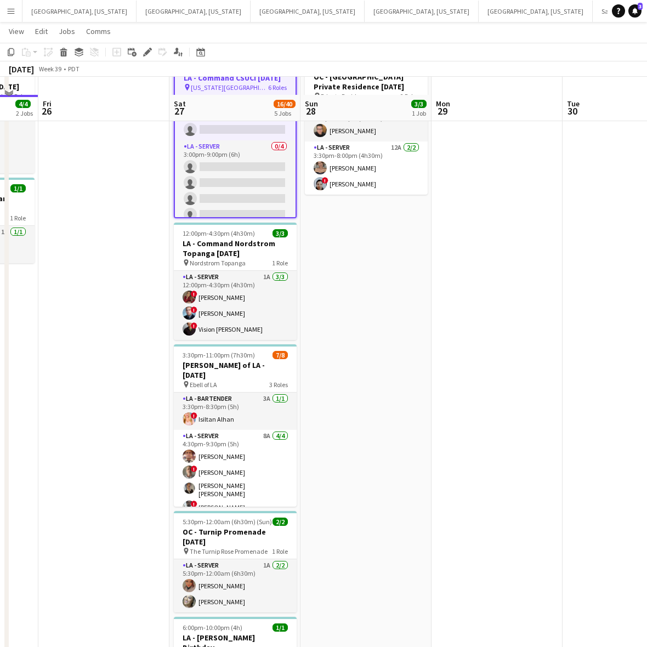
scroll to position [151, 0]
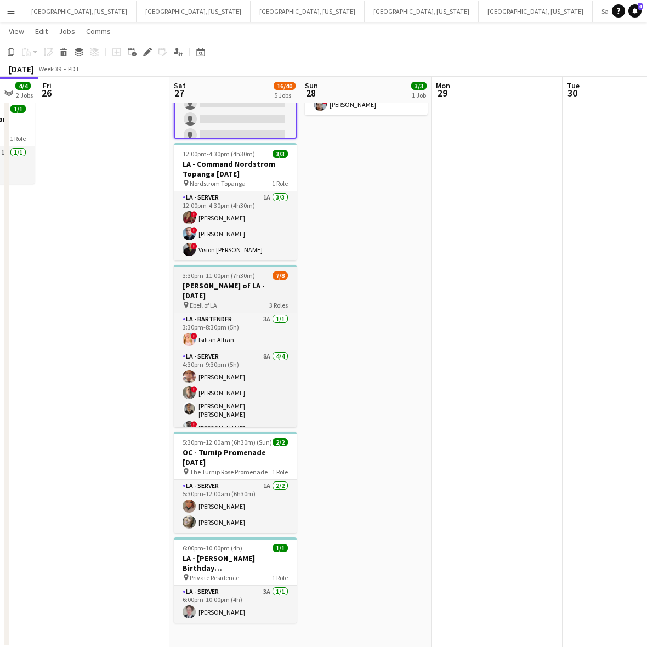
click at [268, 289] on h3 "[PERSON_NAME] of LA - [DATE]" at bounding box center [235, 291] width 123 height 20
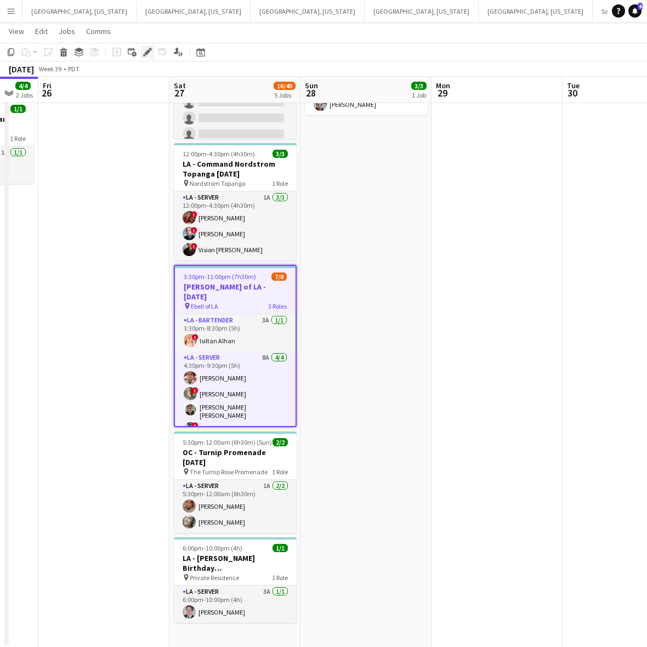
click at [146, 50] on icon "Edit" at bounding box center [147, 52] width 9 height 9
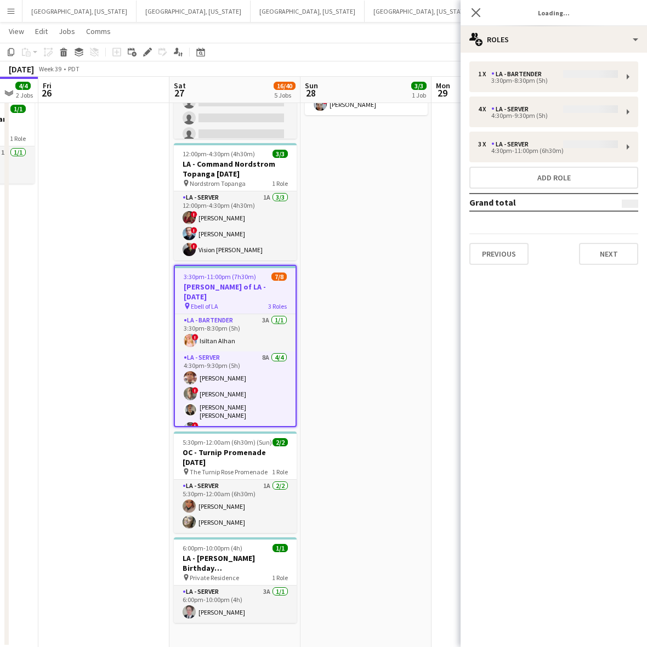
type input "**********"
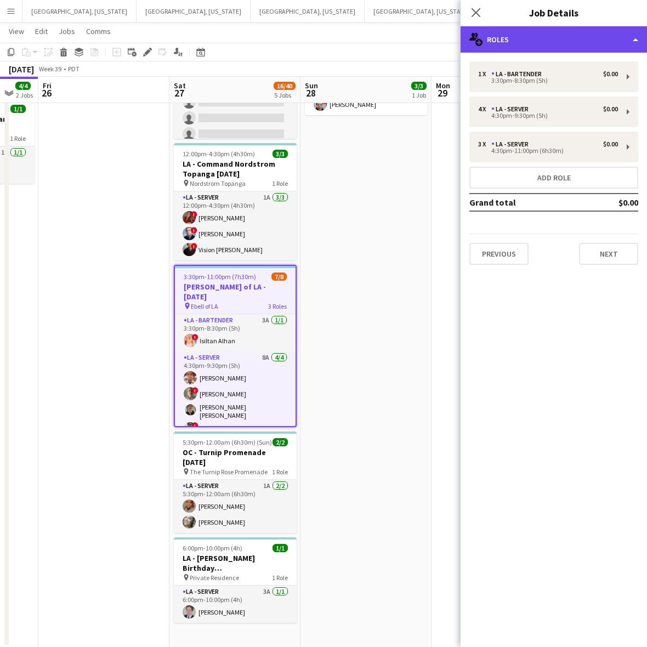
click at [513, 33] on div "multiple-users-add Roles" at bounding box center [554, 39] width 186 height 26
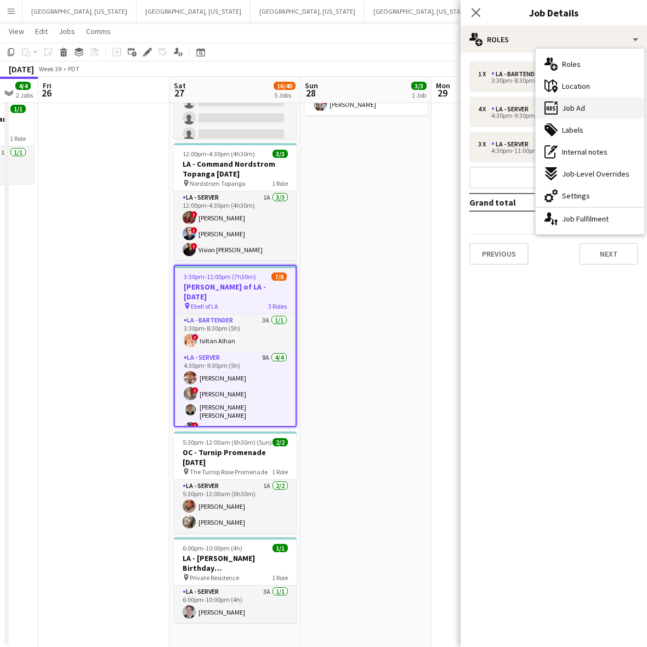
click at [513, 109] on span "Job Ad" at bounding box center [573, 108] width 23 height 10
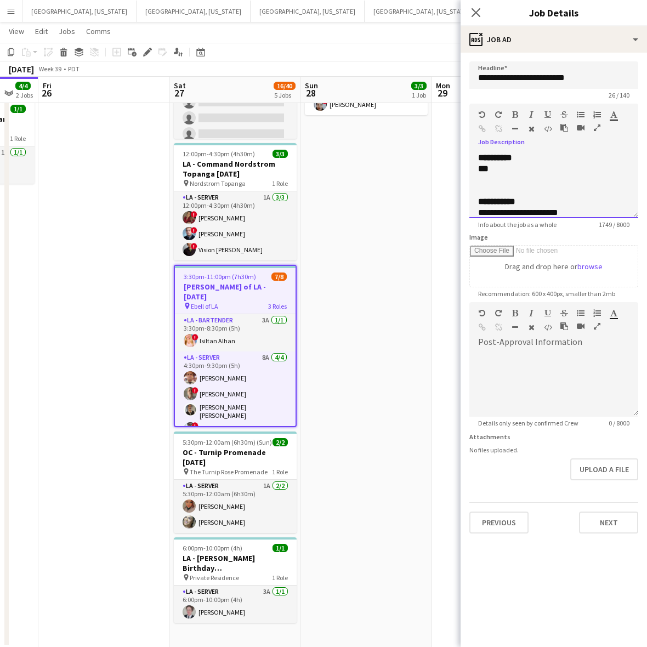
drag, startPoint x: 638, startPoint y: 215, endPoint x: 625, endPoint y: 428, distance: 213.7
click at [513, 435] on form "**********" at bounding box center [554, 297] width 186 height 472
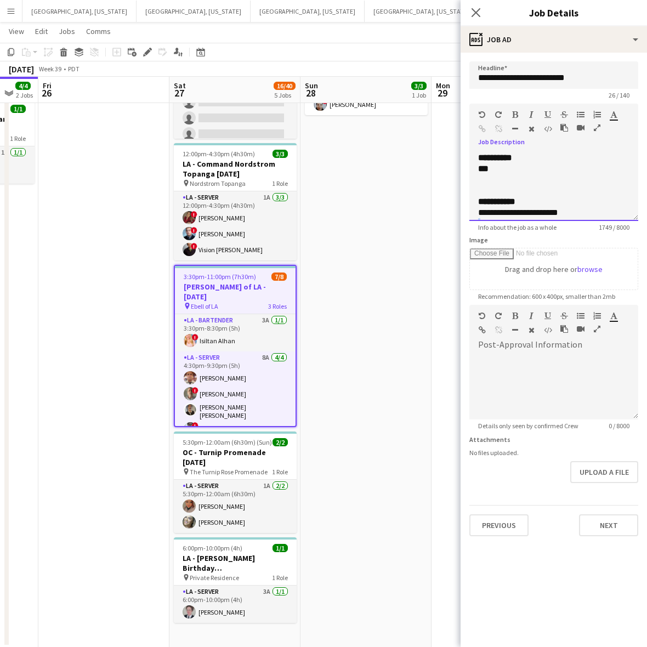
drag, startPoint x: 636, startPoint y: 209, endPoint x: 469, endPoint y: 462, distance: 302.3
click at [513, 221] on div "**********" at bounding box center [553, 186] width 169 height 69
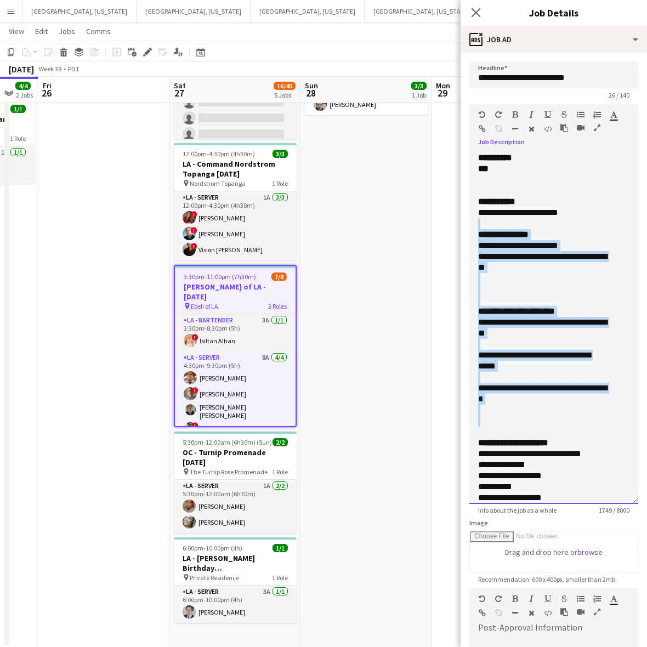
scroll to position [69, 0]
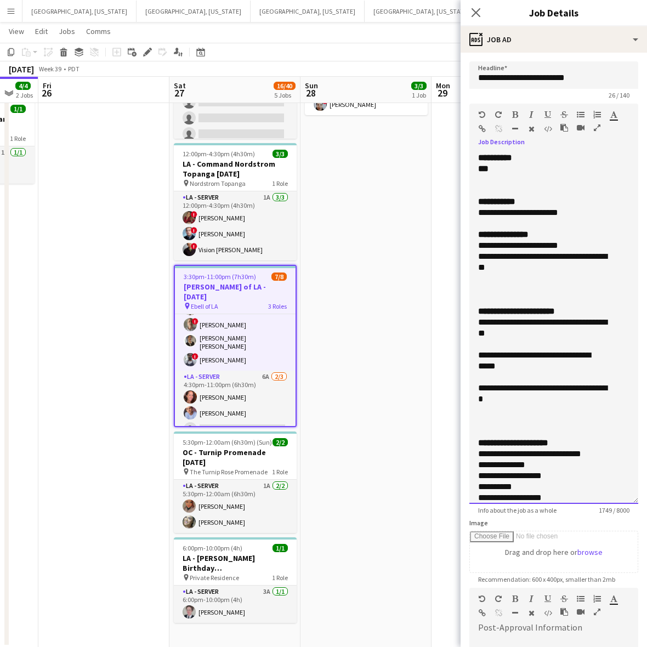
click at [510, 166] on div "***" at bounding box center [553, 168] width 151 height 11
drag, startPoint x: 504, startPoint y: 168, endPoint x: 459, endPoint y: 165, distance: 45.1
click at [459, 165] on body "Menu Boards Boards Boards All jobs Status Workforce Workforce My Workforce Recr…" at bounding box center [323, 248] width 647 height 798
drag, startPoint x: 509, startPoint y: 170, endPoint x: 454, endPoint y: 172, distance: 54.9
click at [454, 172] on body "Menu Boards Boards Boards All jobs Status Workforce Workforce My Workforce Recr…" at bounding box center [323, 248] width 647 height 798
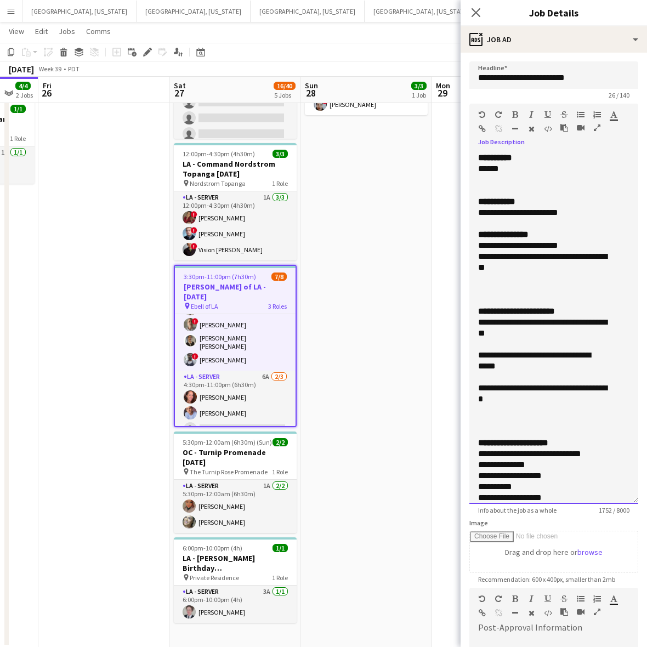
click at [511, 160] on b "**********" at bounding box center [495, 158] width 34 height 8
click at [508, 178] on div at bounding box center [553, 179] width 151 height 11
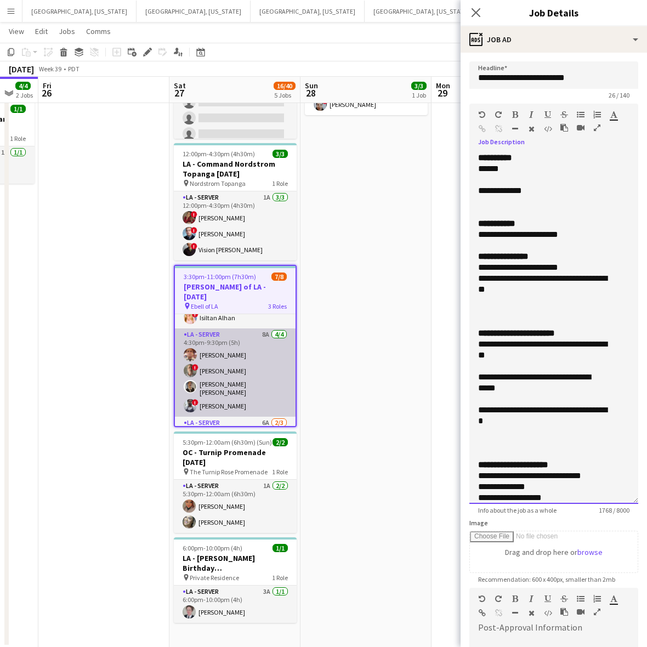
scroll to position [0, 0]
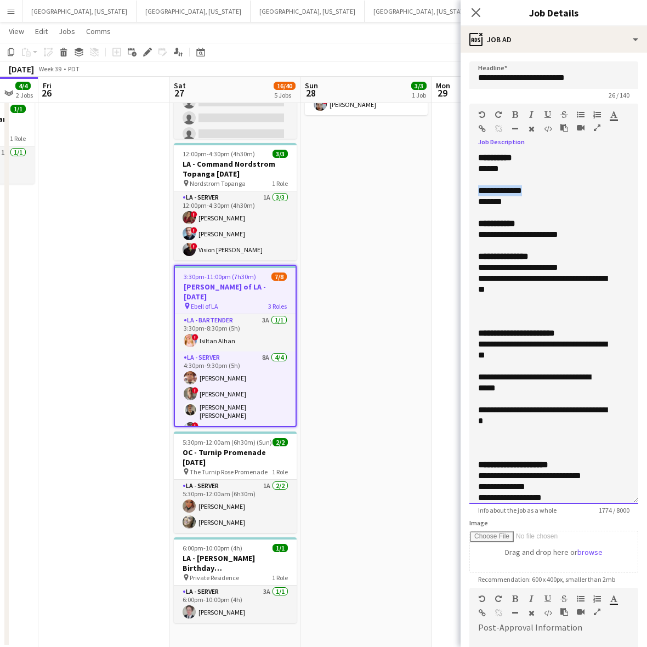
drag, startPoint x: 555, startPoint y: 186, endPoint x: 459, endPoint y: 185, distance: 96.0
click at [453, 195] on body "Menu Boards Boards Boards All jobs Status Workforce Workforce My Workforce Recr…" at bounding box center [323, 248] width 647 height 798
drag, startPoint x: 506, startPoint y: 157, endPoint x: 469, endPoint y: 160, distance: 37.4
click at [469, 160] on div "**********" at bounding box center [553, 327] width 169 height 351
click at [506, 197] on div "*******" at bounding box center [543, 201] width 131 height 11
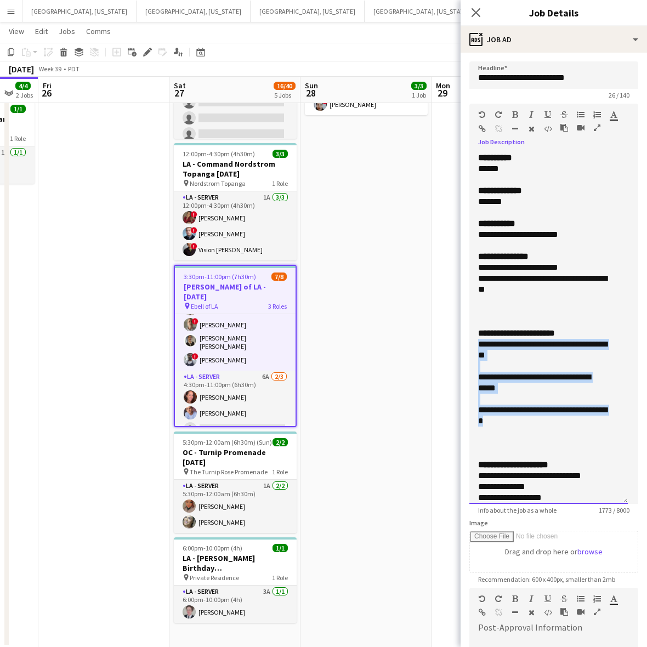
drag, startPoint x: 516, startPoint y: 419, endPoint x: 472, endPoint y: 347, distance: 85.2
click at [472, 347] on div "**********" at bounding box center [548, 327] width 158 height 351
copy div "**********"
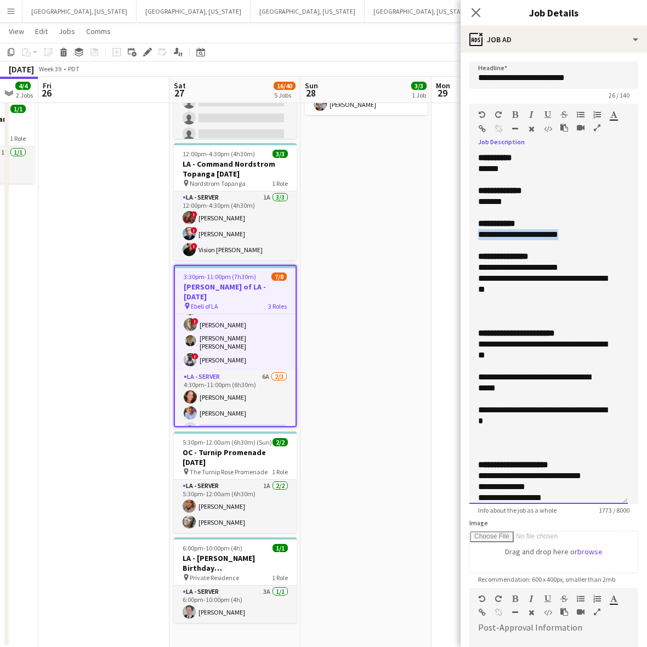
drag, startPoint x: 580, startPoint y: 231, endPoint x: 53, endPoint y: 193, distance: 527.8
click at [453, 239] on body "Menu Boards Boards Boards All jobs Status Workforce Workforce My Workforce Recr…" at bounding box center [323, 248] width 647 height 798
copy div "**********"
drag, startPoint x: 510, startPoint y: 286, endPoint x: 469, endPoint y: 270, distance: 43.9
click at [469, 270] on div "**********" at bounding box center [548, 327] width 158 height 351
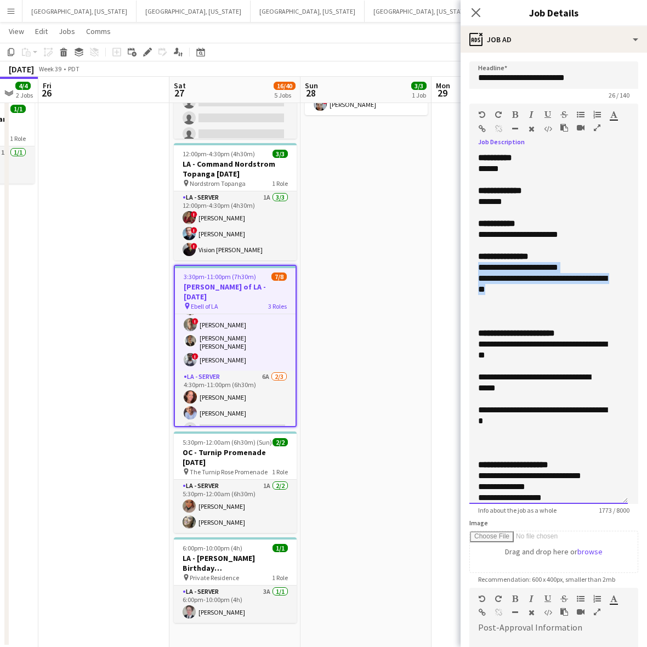
copy div "**********"
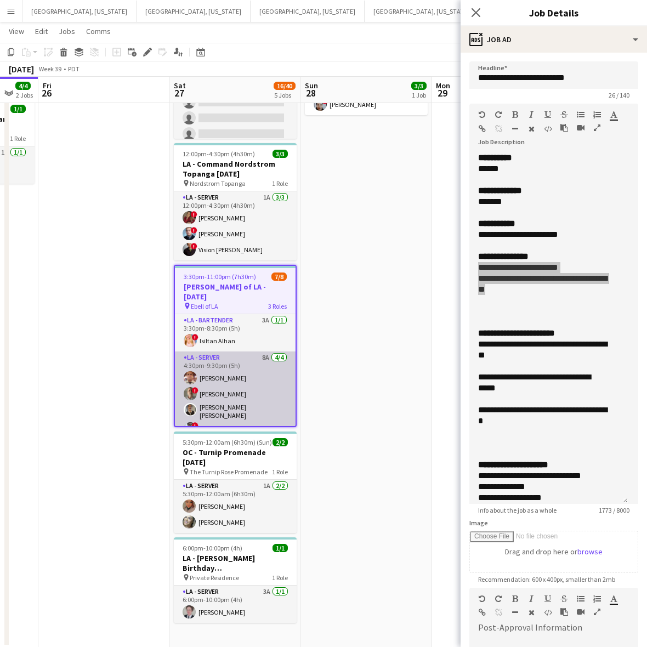
scroll to position [69, 0]
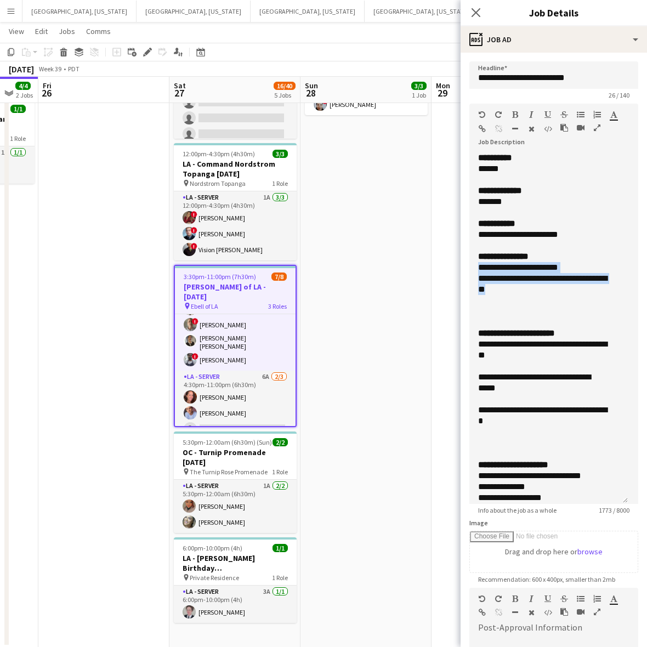
drag, startPoint x: 242, startPoint y: 385, endPoint x: 287, endPoint y: 368, distance: 48.1
click at [242, 385] on app-card-role "LA - Server 6A 2/3 4:30pm-11:00pm (6h30m) Juniper Silva Robert Solomon single-n…" at bounding box center [235, 405] width 121 height 69
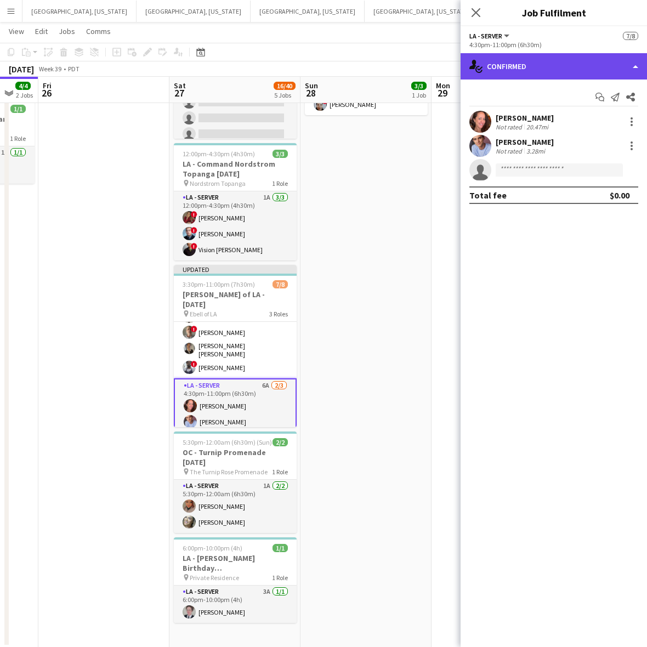
click at [513, 72] on div "single-neutral-actions-check-2 Confirmed" at bounding box center [554, 66] width 186 height 26
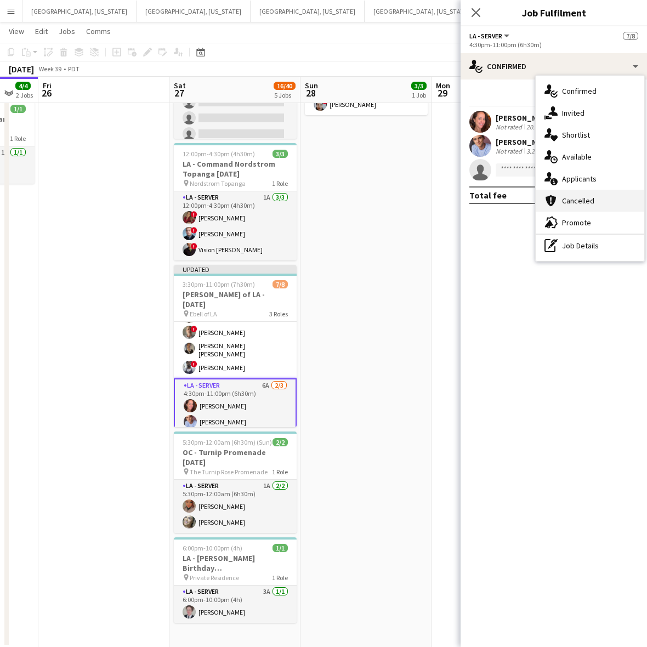
click at [513, 190] on div "cancellation Cancelled" at bounding box center [590, 201] width 109 height 22
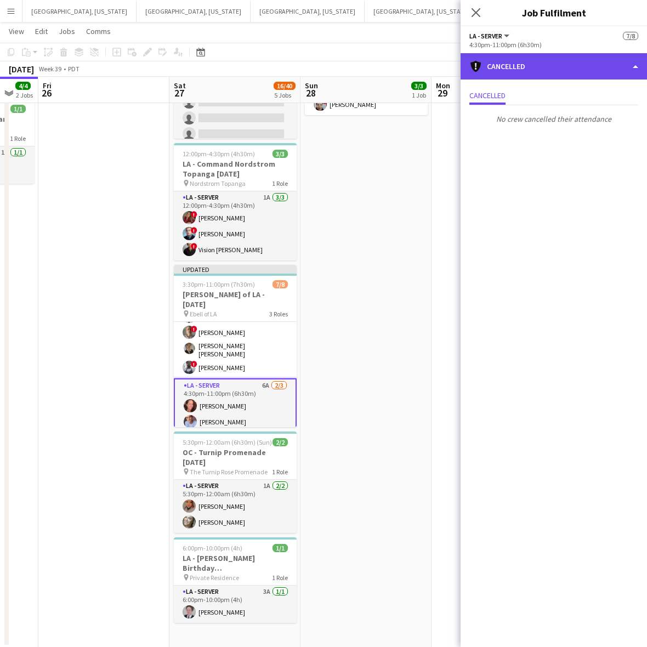
click at [513, 58] on div "cancellation Cancelled" at bounding box center [554, 66] width 186 height 26
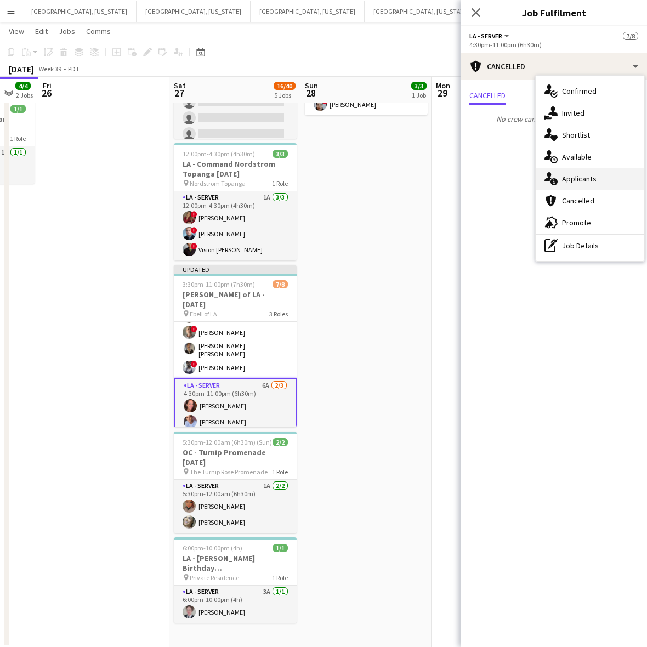
click at [513, 180] on span "Applicants" at bounding box center [579, 179] width 35 height 10
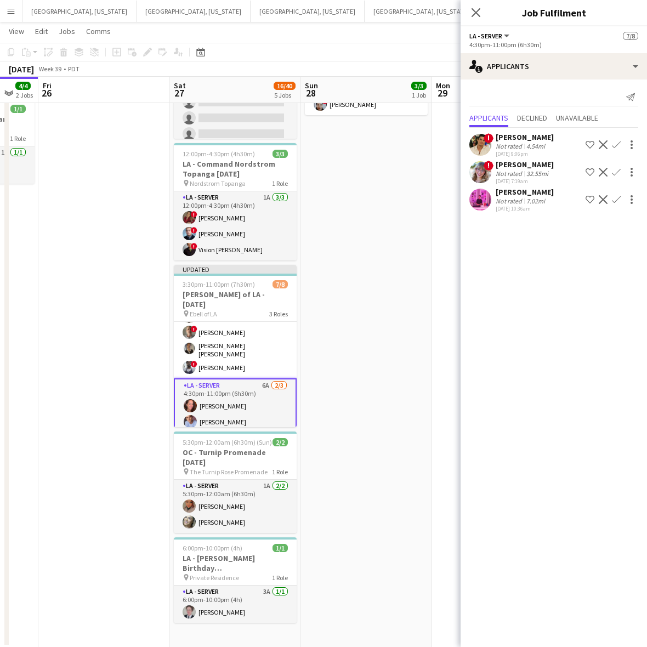
click at [513, 195] on app-icon "Confirm" at bounding box center [616, 199] width 9 height 9
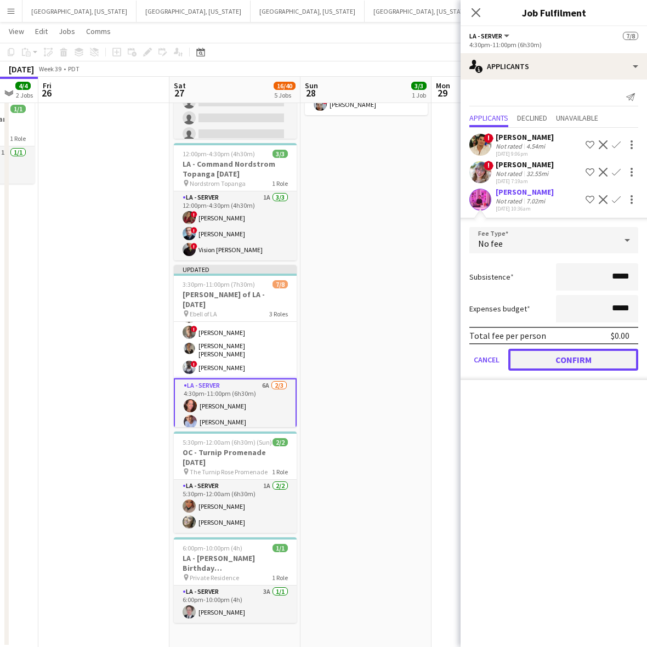
click at [513, 365] on button "Confirm" at bounding box center [573, 360] width 130 height 22
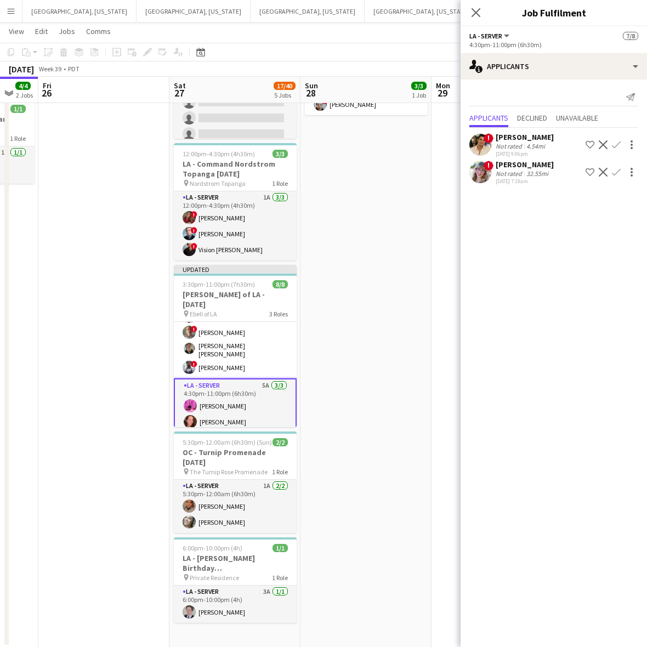
click at [406, 273] on app-date-cell "2:30pm-8:00pm (5h30m) 3/3 OC - Moloo Private Residence 9.28.25 pin Private Resi…" at bounding box center [365, 309] width 131 height 675
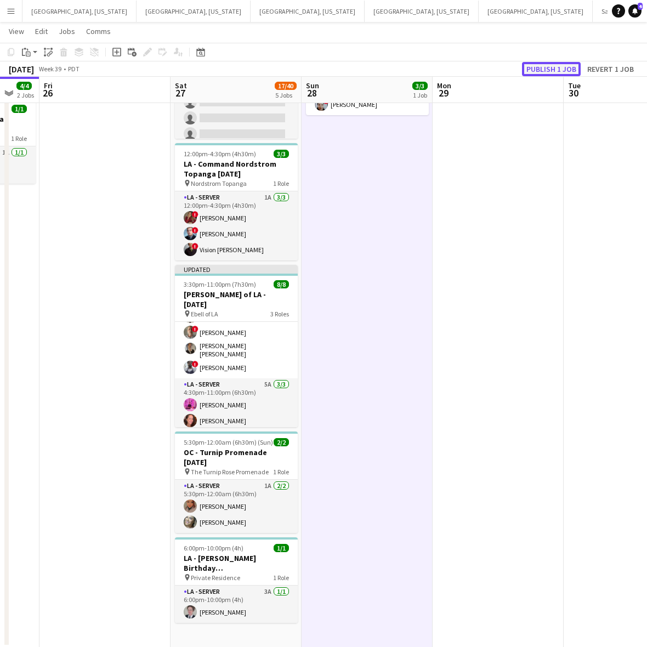
click at [513, 62] on button "Publish 1 job" at bounding box center [551, 69] width 59 height 14
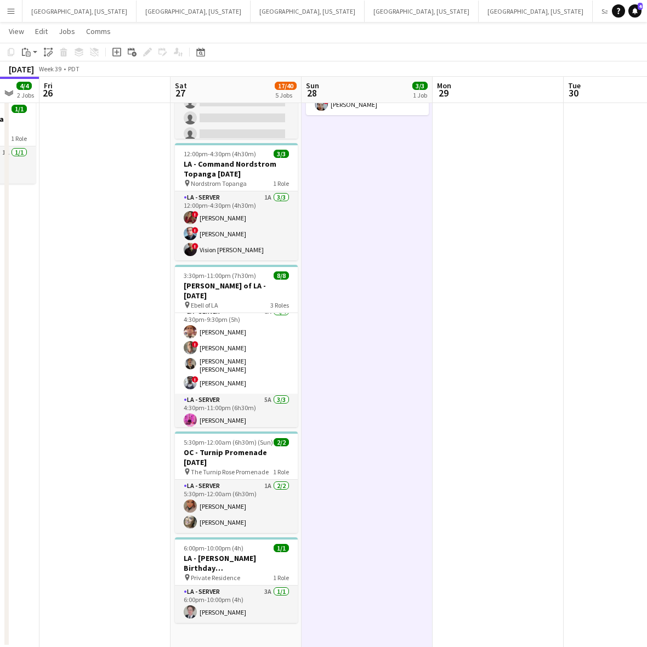
scroll to position [67, 0]
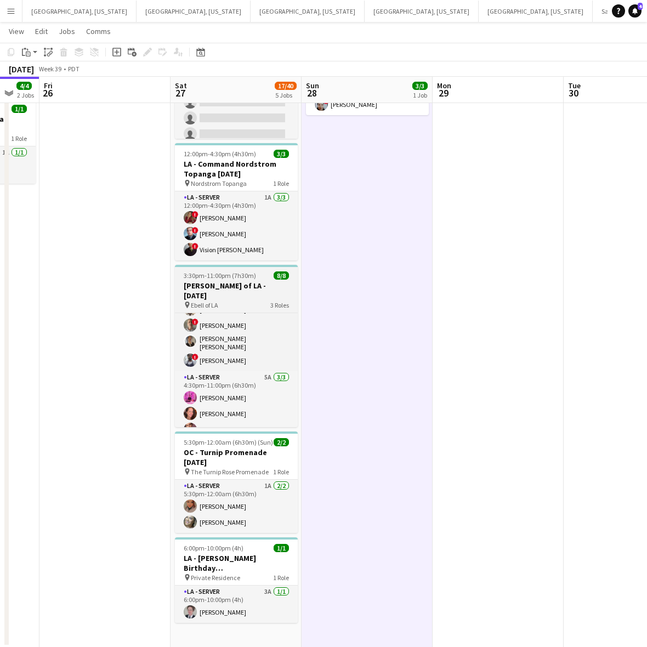
click at [289, 300] on div "pin Ebell of LA 3 Roles" at bounding box center [236, 304] width 123 height 9
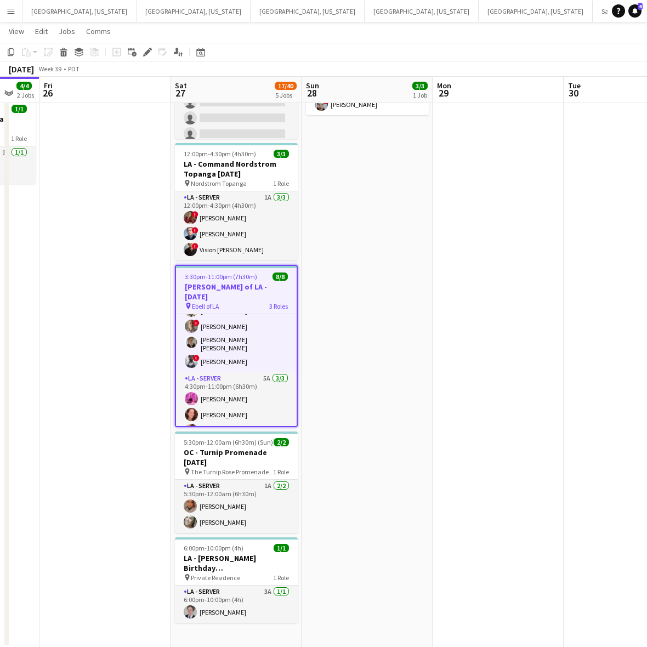
scroll to position [0, 354]
click at [288, 302] on div "pin Ebell of LA 3 Roles" at bounding box center [235, 306] width 121 height 9
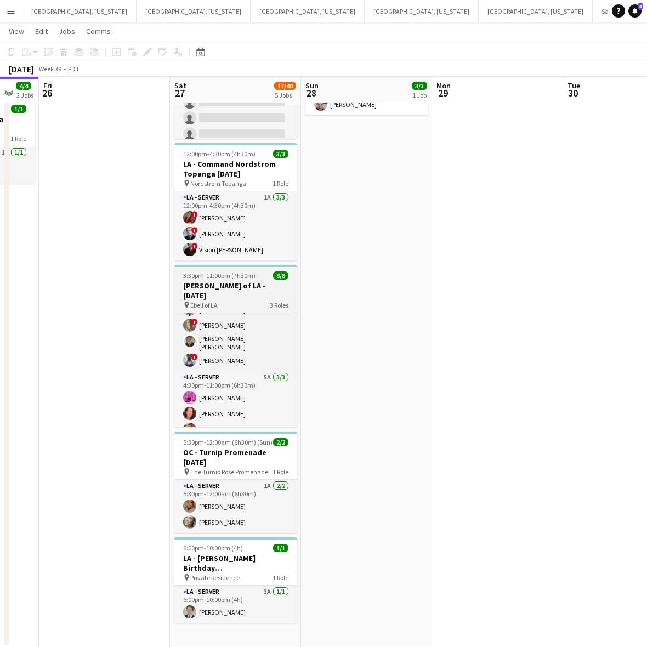
click at [277, 301] on span "3 Roles" at bounding box center [279, 305] width 19 height 8
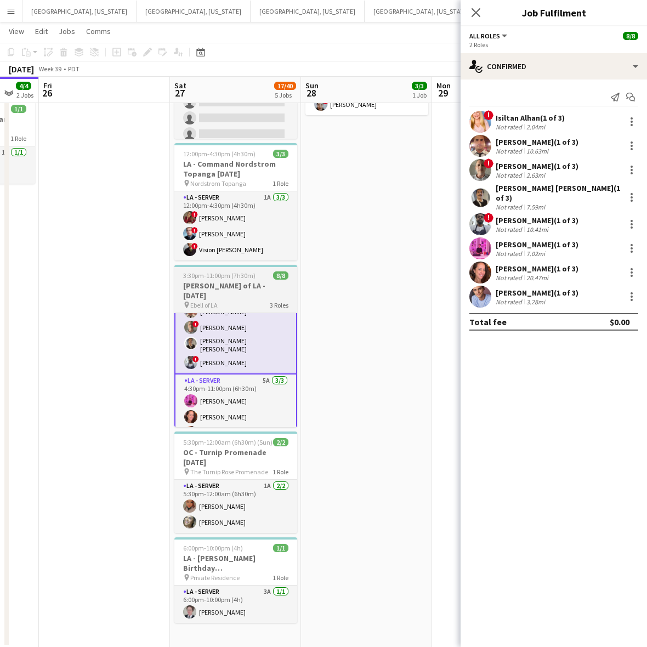
scroll to position [69, 0]
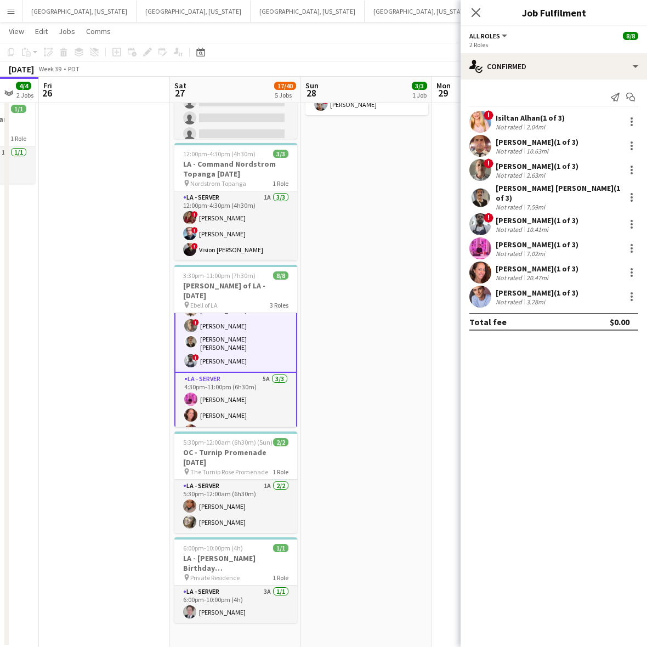
click at [513, 126] on div "2.04mi" at bounding box center [535, 127] width 23 height 8
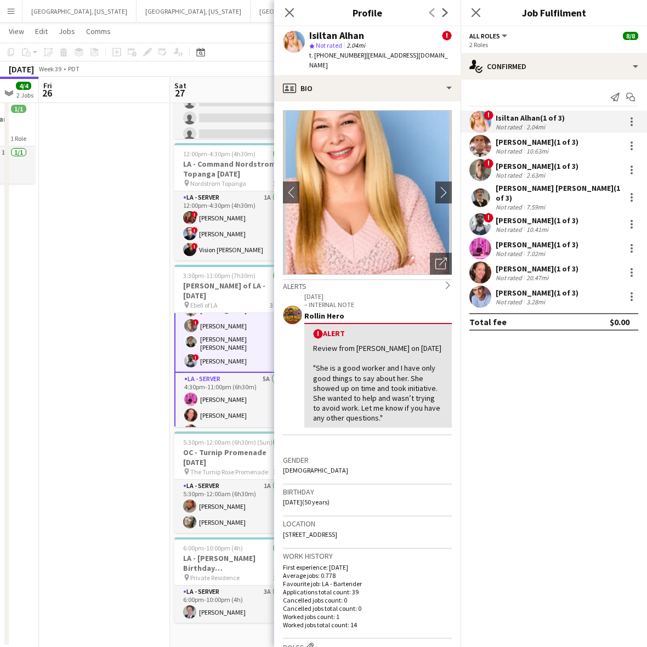
click at [322, 55] on span "t. +13104678537" at bounding box center [337, 55] width 57 height 8
copy span "13104678537"
click at [513, 143] on div "GERSOM GAMEZ (1 of 3)" at bounding box center [537, 142] width 83 height 10
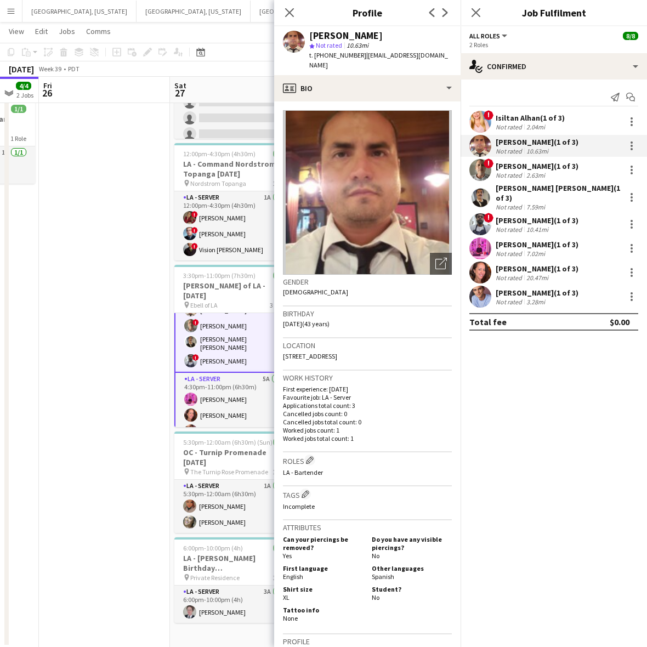
click at [333, 53] on span "t. [PHONE_NUMBER]" at bounding box center [337, 55] width 57 height 8
copy span "16266923449"
click at [513, 174] on div "Not rated" at bounding box center [510, 175] width 29 height 8
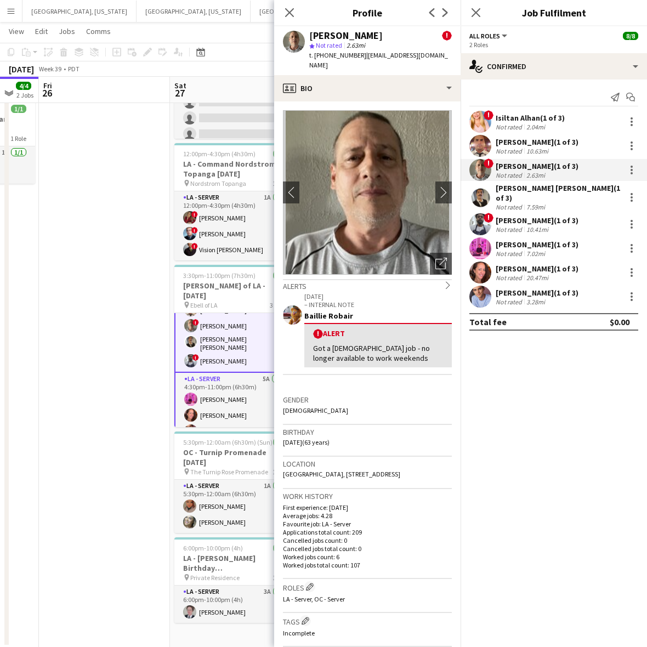
click at [335, 51] on span "t. +12134367722" at bounding box center [337, 55] width 57 height 8
copy span "12134367722"
click at [513, 190] on div "David Gersain Luis Juan (1 of 3)" at bounding box center [558, 193] width 125 height 20
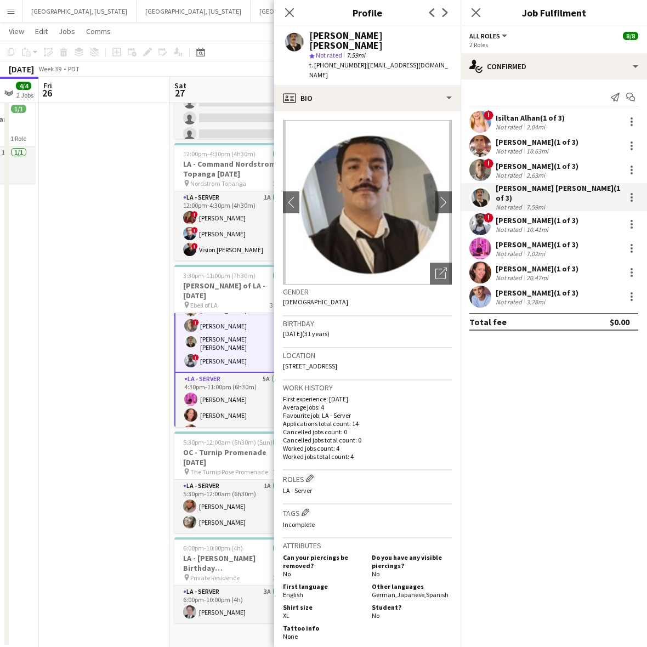
click at [333, 61] on span "t. +18188508727" at bounding box center [337, 65] width 57 height 8
copy span "18188508727"
drag, startPoint x: 527, startPoint y: 222, endPoint x: 418, endPoint y: 160, distance: 125.0
click at [513, 225] on div "10.41mi" at bounding box center [537, 229] width 26 height 8
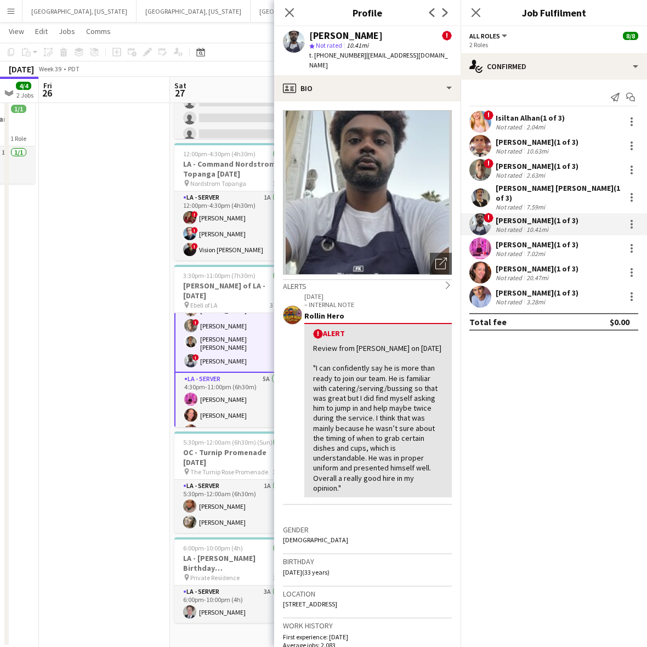
click at [338, 51] on span "t. +12025565930" at bounding box center [337, 55] width 57 height 8
copy span "12025565930"
click at [505, 241] on div "Edwin Guerrero (1 of 3)" at bounding box center [537, 245] width 83 height 10
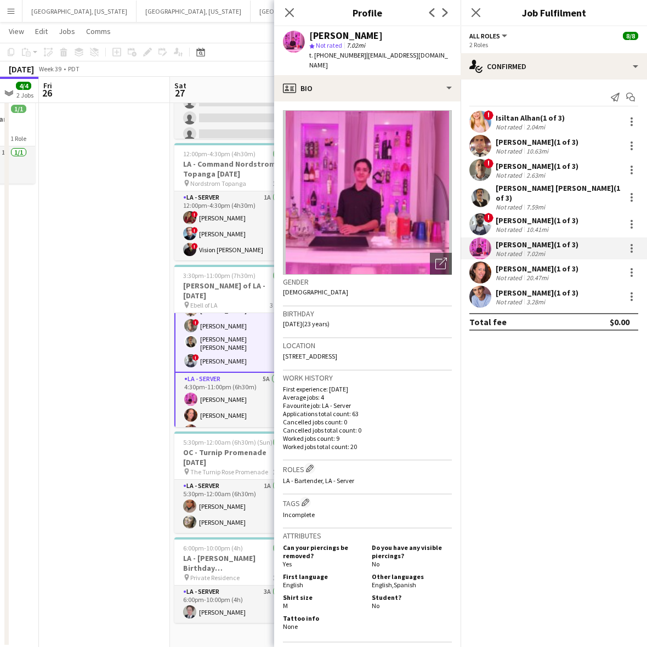
click at [336, 55] on span "t. +1213-569-1873" at bounding box center [337, 55] width 57 height 8
click at [513, 264] on div "Juniper Silva (1 of 3)" at bounding box center [537, 269] width 83 height 10
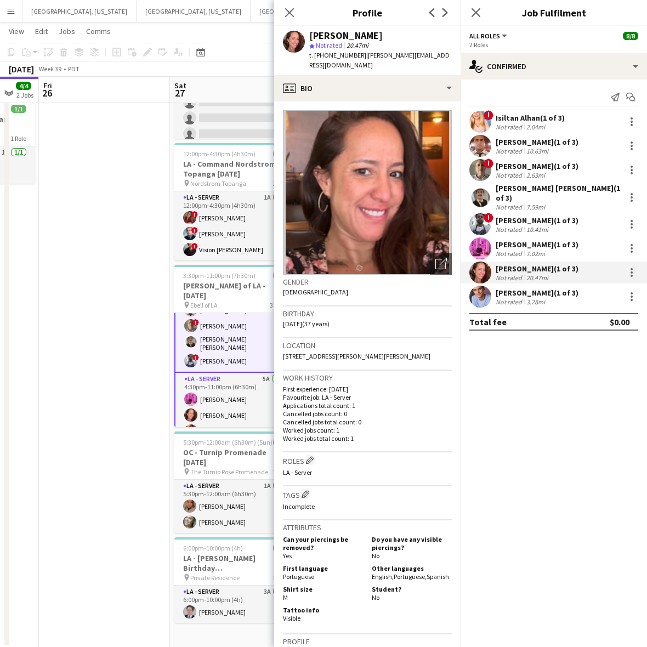
click at [334, 56] on span "t. +13233957202" at bounding box center [337, 55] width 57 height 8
click at [513, 288] on div "Robert Solomon (1 of 3)" at bounding box center [537, 293] width 83 height 10
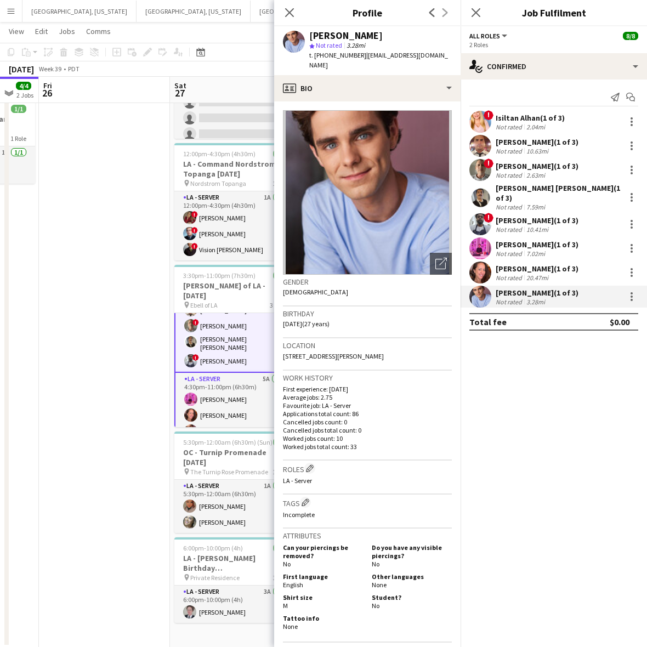
click at [332, 54] on span "t. +17707447805" at bounding box center [337, 55] width 57 height 8
click at [144, 292] on app-date-cell at bounding box center [104, 309] width 131 height 675
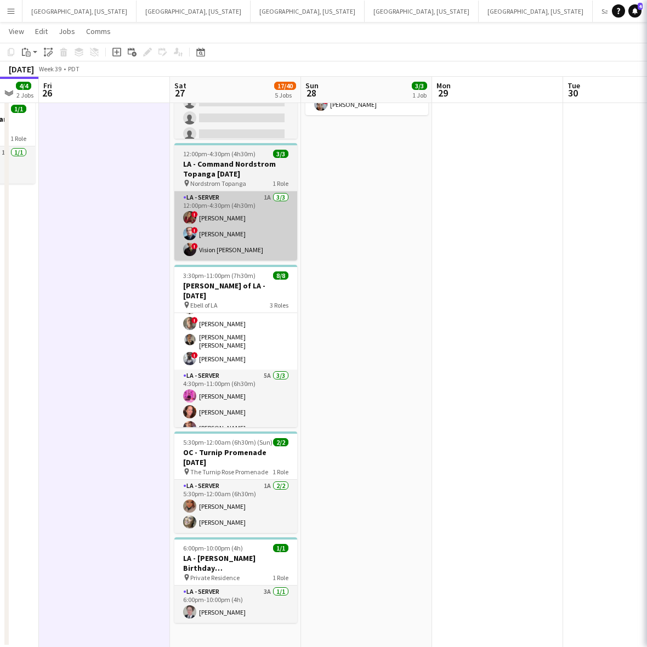
scroll to position [67, 0]
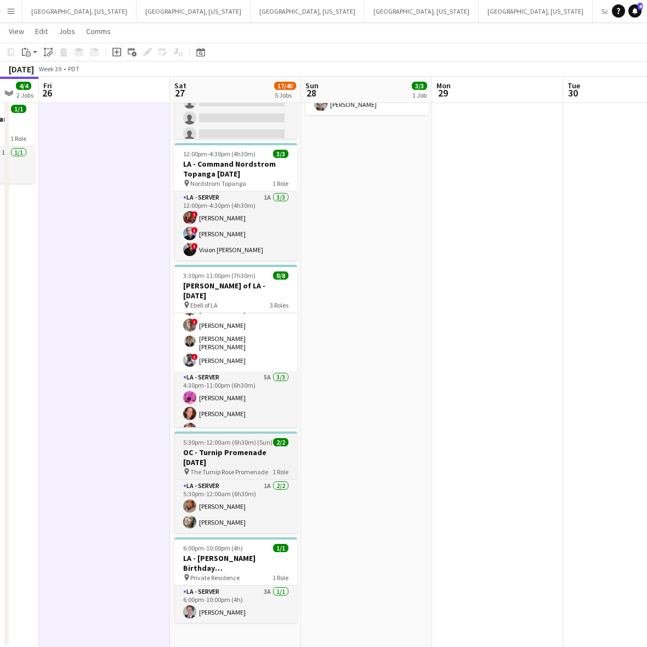
click at [259, 468] on span "The Turnip Rose Promenade" at bounding box center [229, 472] width 78 height 8
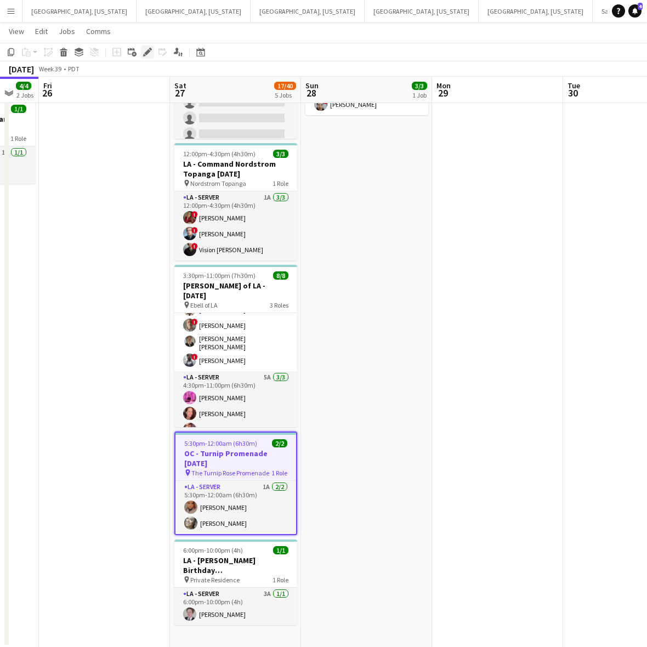
click at [150, 53] on icon "Edit" at bounding box center [147, 52] width 9 height 9
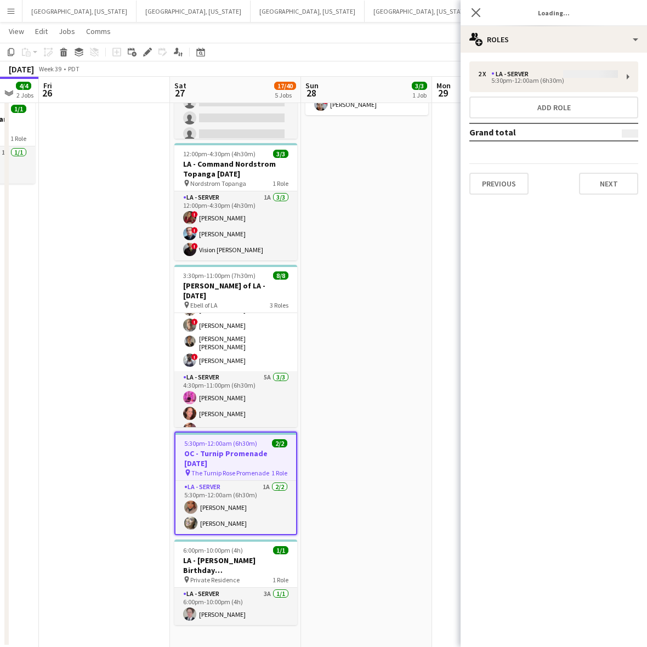
type input "**********"
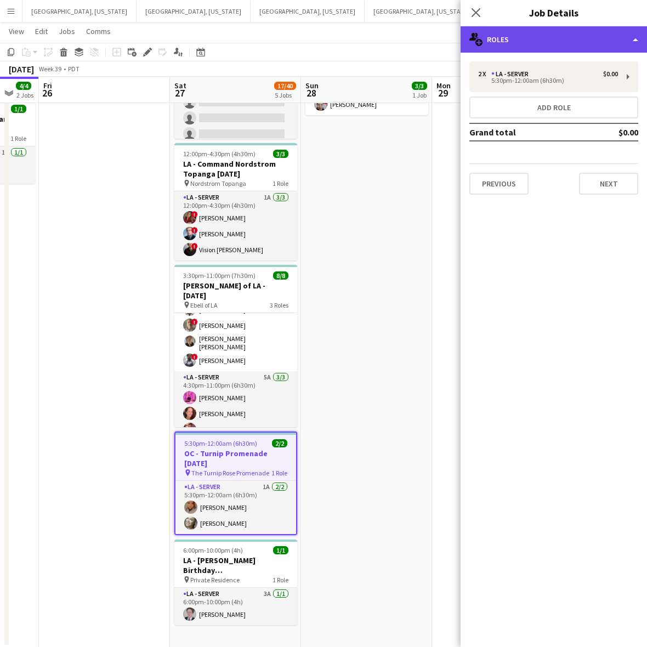
click at [513, 38] on div "multiple-users-add Roles" at bounding box center [554, 39] width 186 height 26
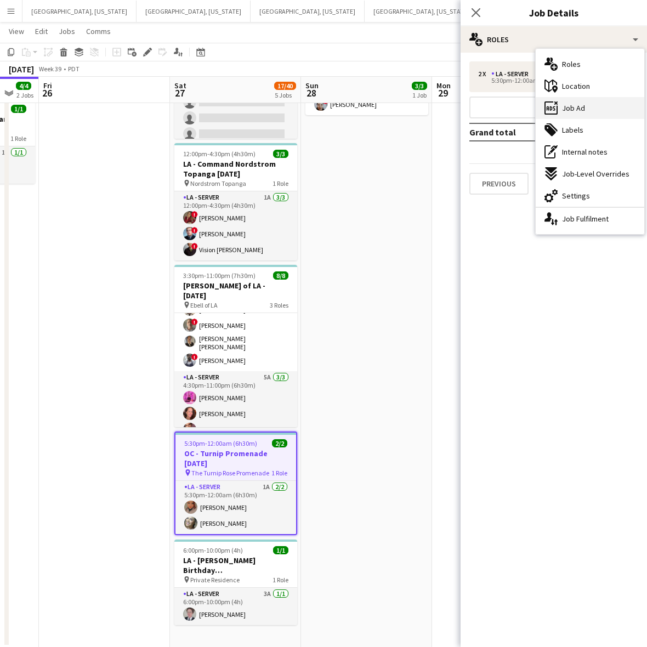
click at [513, 111] on span "Job Ad" at bounding box center [573, 108] width 23 height 10
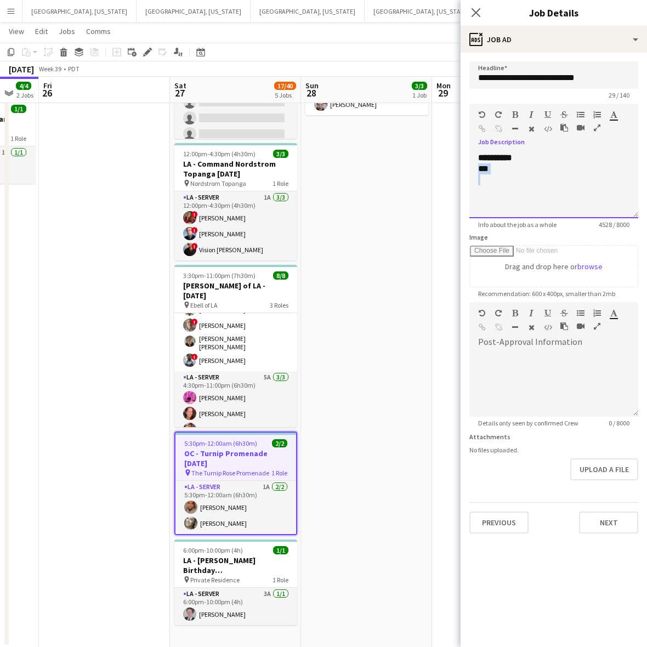
drag, startPoint x: 499, startPoint y: 169, endPoint x: 454, endPoint y: 174, distance: 45.2
click at [454, 174] on body "Menu Boards Boards Boards All jobs Status Workforce Workforce My Workforce Recr…" at bounding box center [323, 248] width 647 height 798
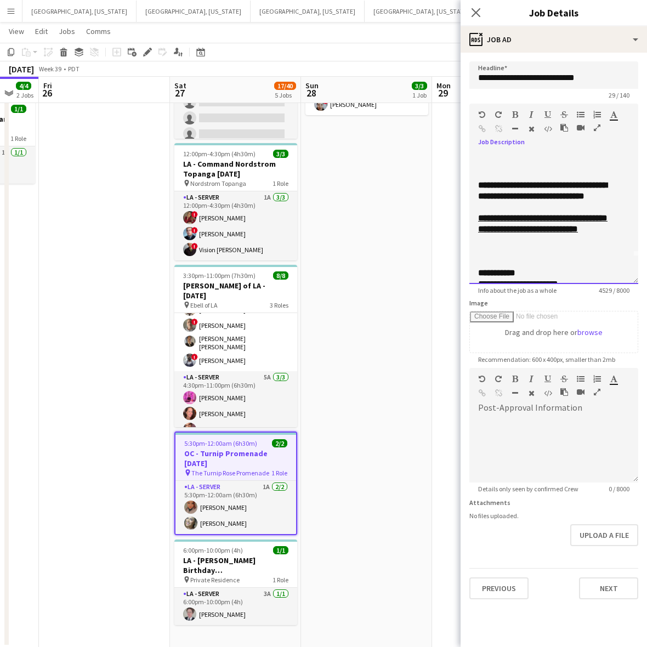
drag, startPoint x: 634, startPoint y: 210, endPoint x: 532, endPoint y: 539, distance: 344.4
click at [513, 284] on div "**********" at bounding box center [553, 218] width 169 height 132
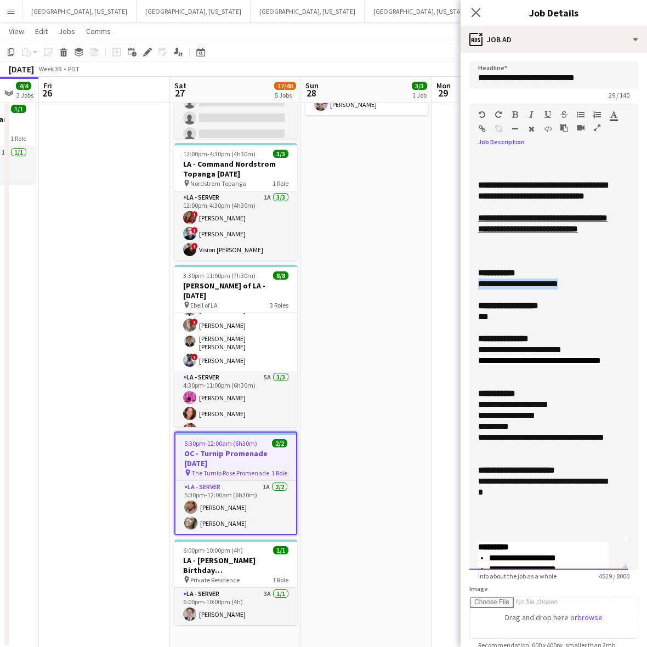
drag, startPoint x: 578, startPoint y: 307, endPoint x: 462, endPoint y: 304, distance: 116.3
click at [462, 304] on form "**********" at bounding box center [554, 473] width 186 height 824
drag, startPoint x: 512, startPoint y: 396, endPoint x: 464, endPoint y: 371, distance: 53.5
click at [464, 371] on form "**********" at bounding box center [554, 473] width 186 height 824
click at [496, 454] on div "**********" at bounding box center [543, 443] width 131 height 22
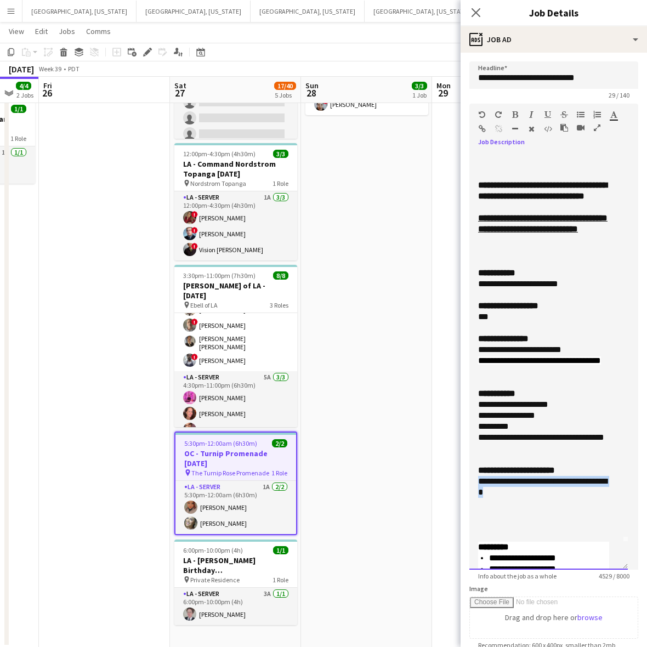
drag, startPoint x: 517, startPoint y: 526, endPoint x: 444, endPoint y: 516, distance: 73.6
click at [444, 497] on body "Menu Boards Boards Boards All jobs Status Workforce Workforce My Workforce Recr…" at bounding box center [323, 248] width 647 height 798
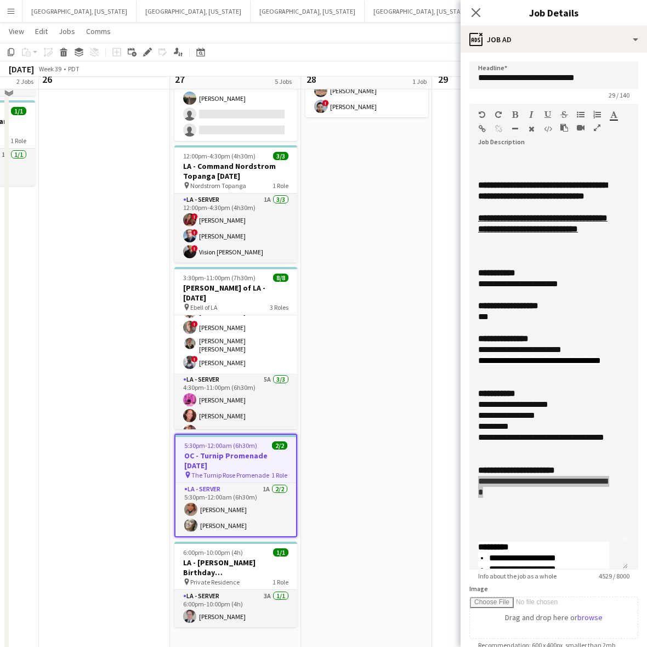
scroll to position [151, 0]
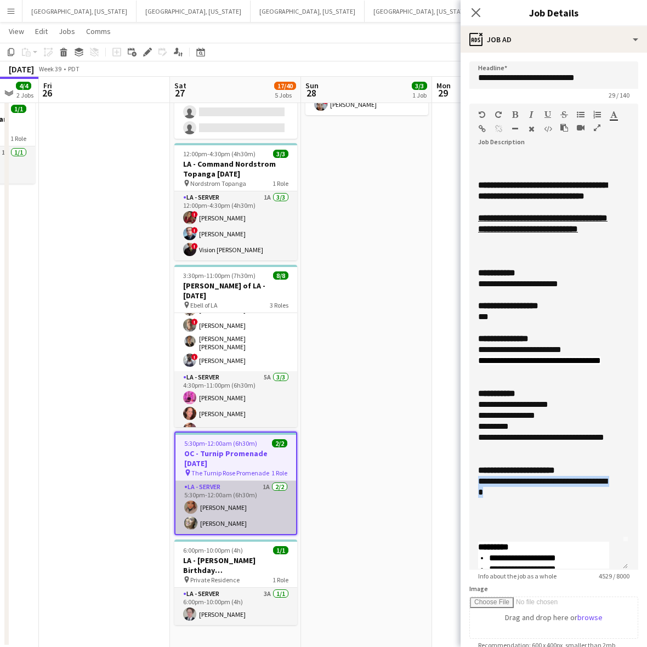
drag, startPoint x: 214, startPoint y: 510, endPoint x: 253, endPoint y: 478, distance: 50.2
click at [214, 497] on app-card-role "LA - Server 1A 2/2 5:30pm-12:00am (6h30m) Monserrat Gutierrez Alyssa Woods" at bounding box center [235, 507] width 121 height 53
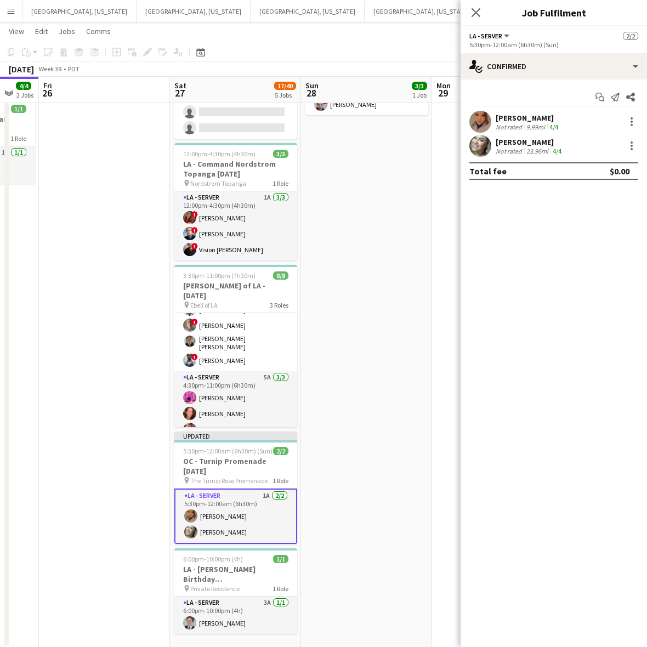
click at [513, 130] on app-skills-label "4/4" at bounding box center [553, 127] width 9 height 8
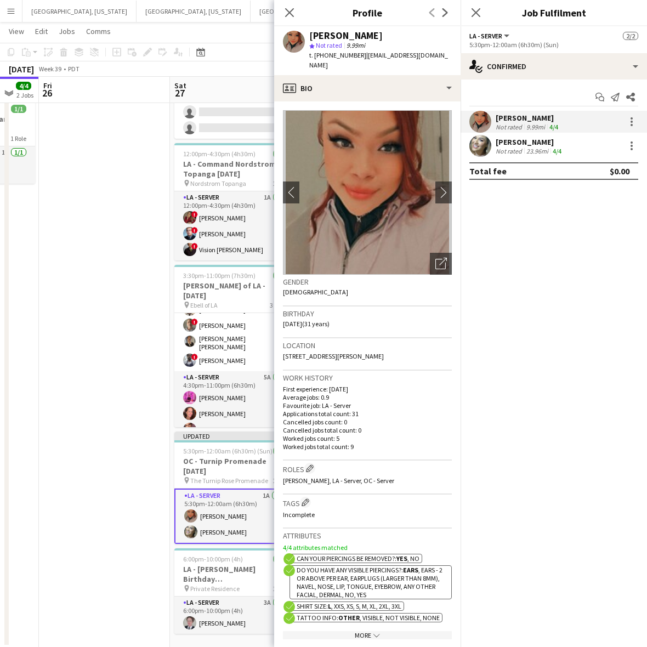
click at [331, 59] on span "t. +16576560185" at bounding box center [337, 55] width 57 height 8
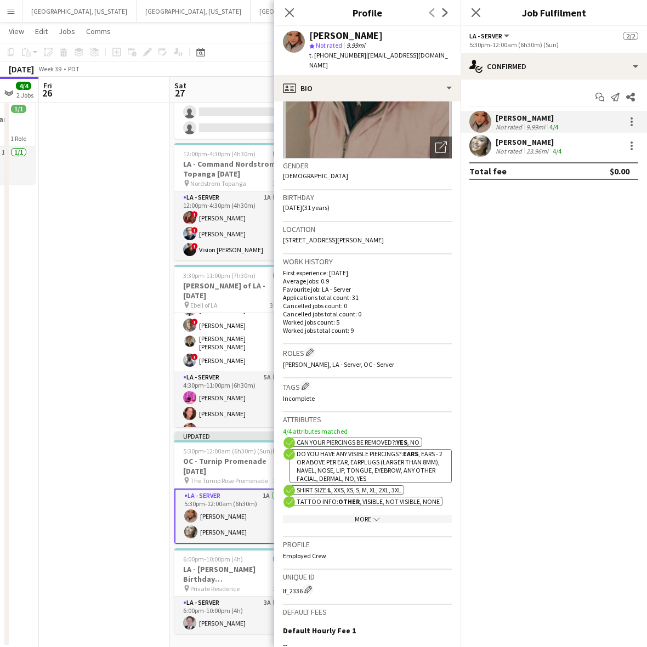
scroll to position [206, 0]
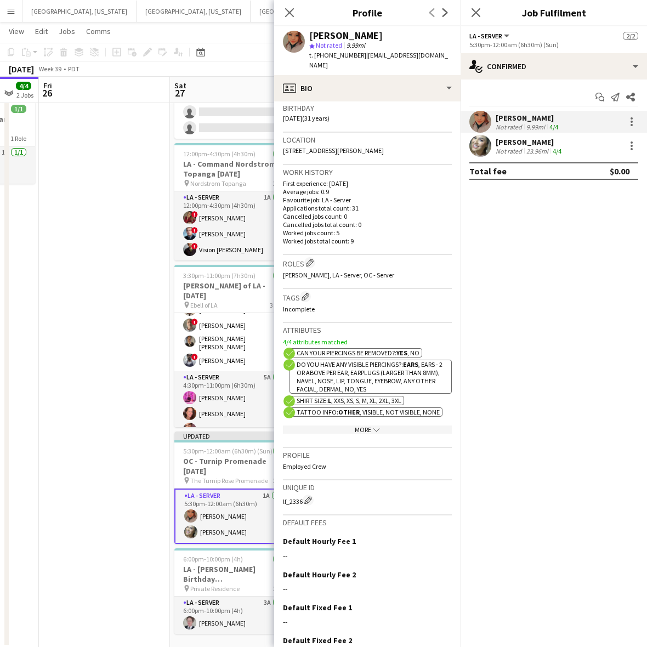
click at [513, 141] on div "[PERSON_NAME]" at bounding box center [530, 142] width 68 height 10
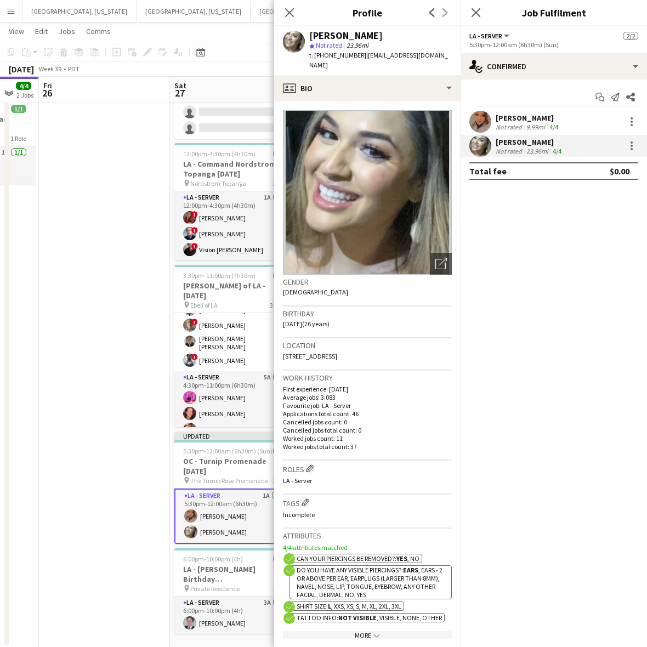
click at [334, 55] on span "t. +19512819292" at bounding box center [337, 55] width 57 height 8
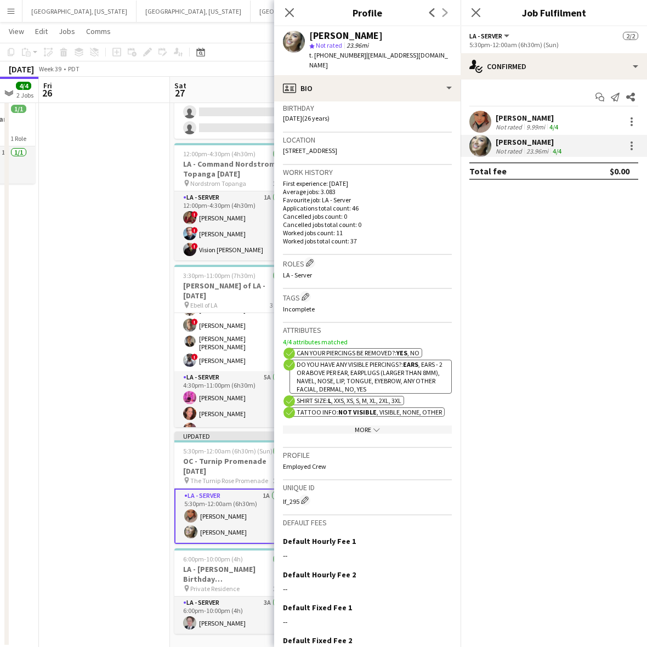
drag, startPoint x: 154, startPoint y: 387, endPoint x: 145, endPoint y: 384, distance: 8.7
click at [154, 387] on app-date-cell at bounding box center [104, 309] width 131 height 675
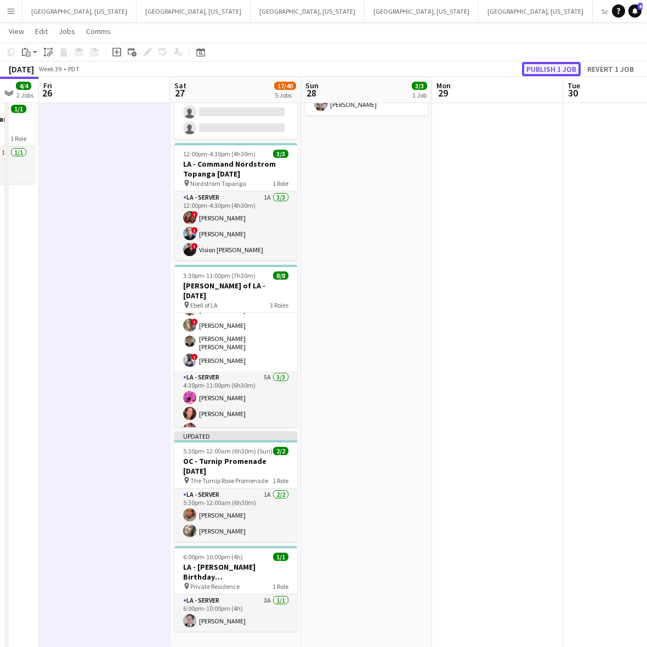
click at [513, 69] on button "Publish 1 job" at bounding box center [551, 69] width 59 height 14
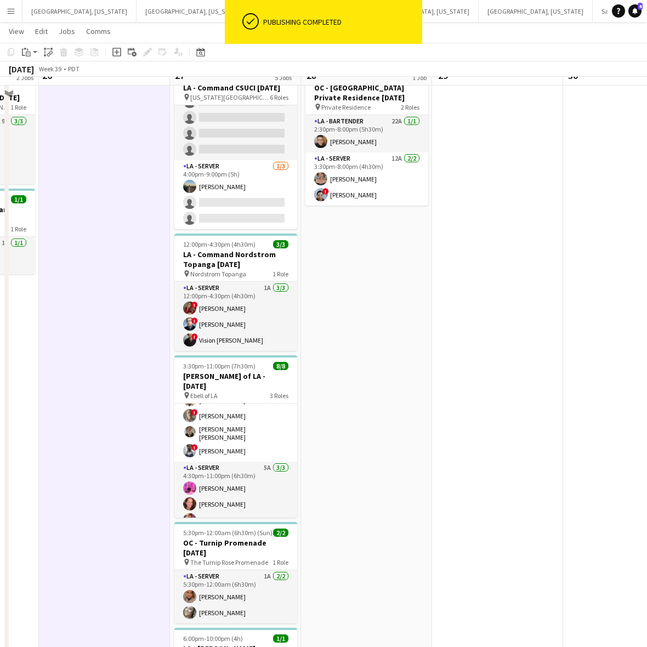
scroll to position [0, 0]
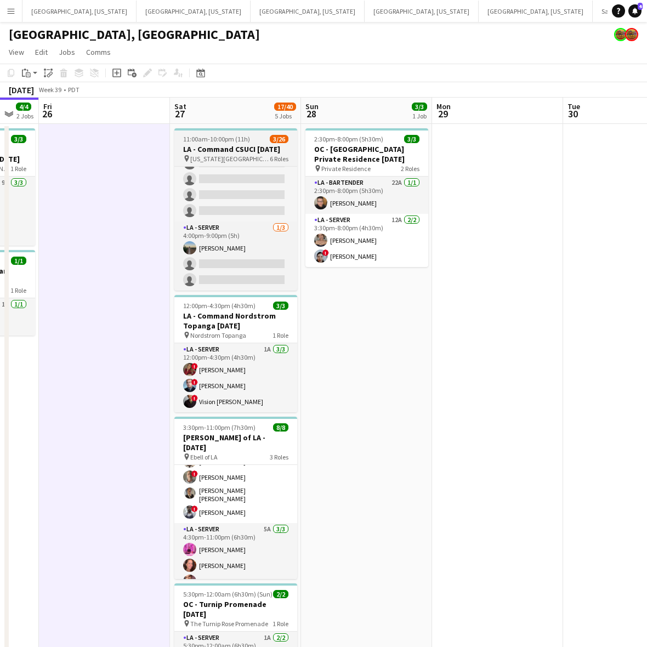
click at [210, 146] on h3 "LA - Command CSUCI [DATE]" at bounding box center [235, 149] width 123 height 10
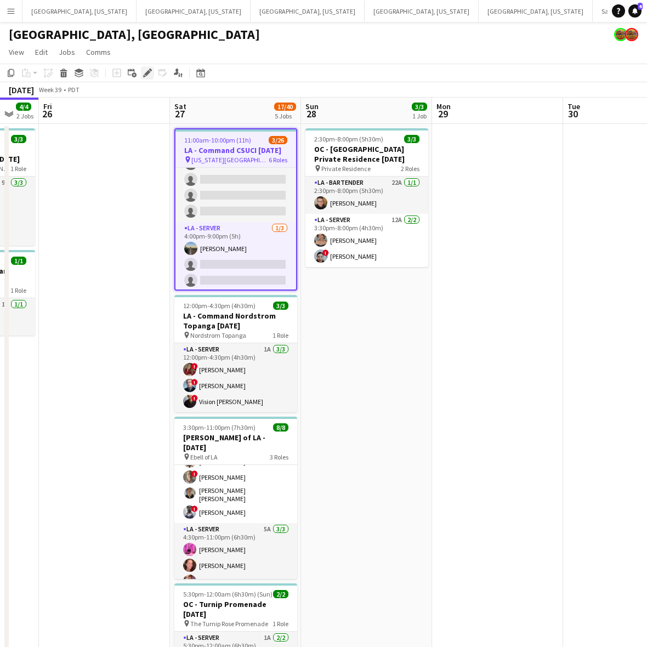
click at [147, 70] on icon "Edit" at bounding box center [147, 73] width 9 height 9
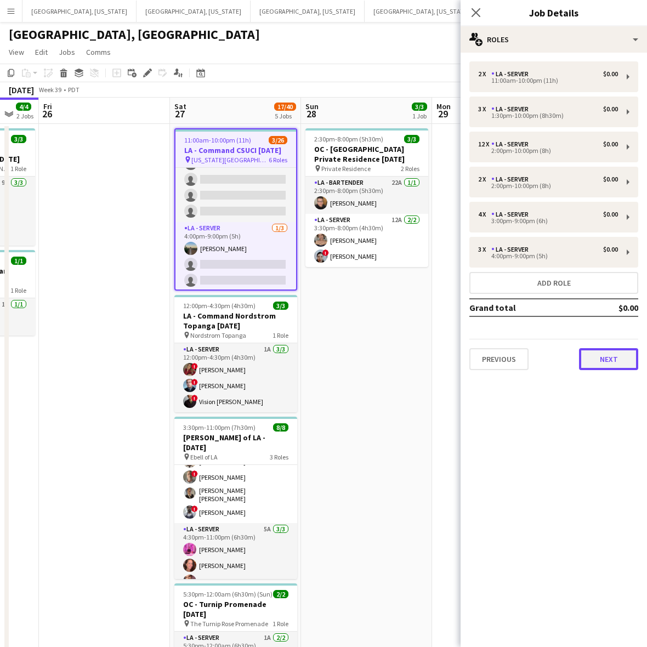
click at [513, 350] on button "Next" at bounding box center [608, 359] width 59 height 22
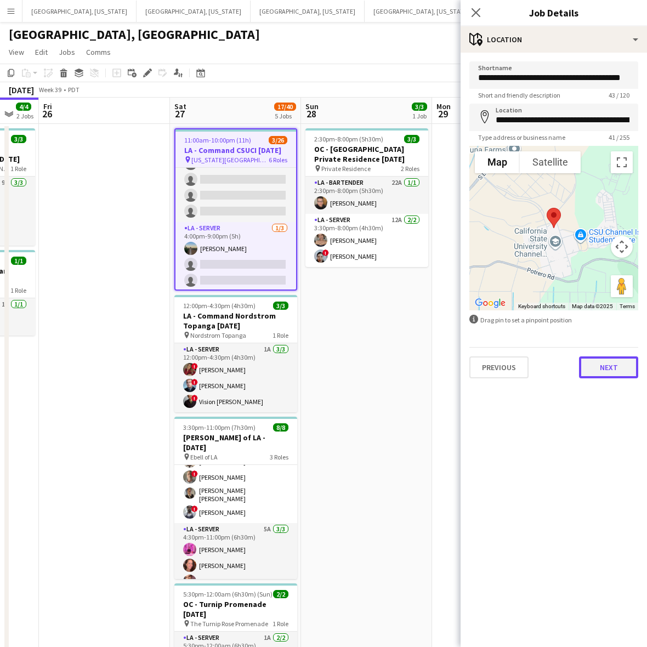
click at [513, 363] on button "Next" at bounding box center [608, 367] width 59 height 22
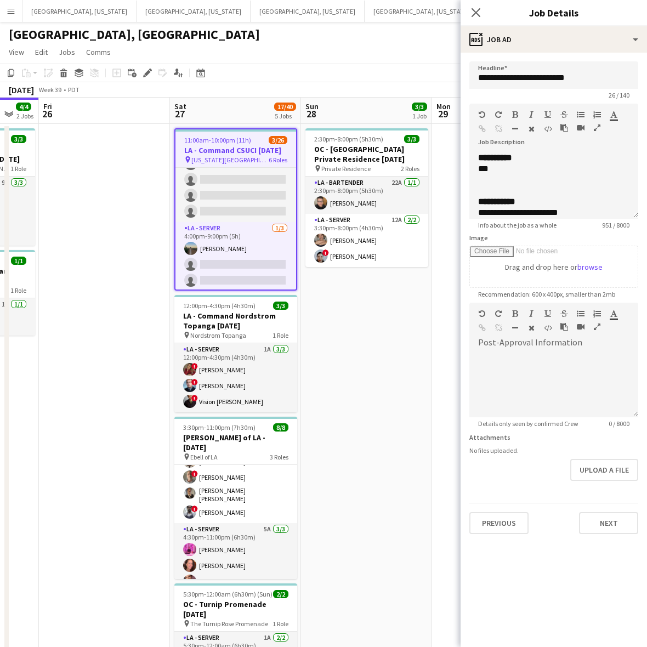
click at [513, 212] on div "**********" at bounding box center [553, 185] width 169 height 66
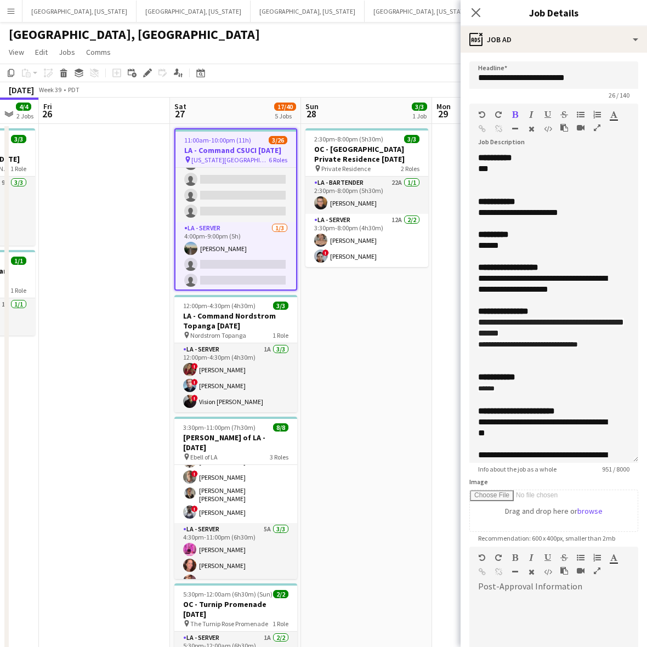
drag, startPoint x: 634, startPoint y: 213, endPoint x: 559, endPoint y: 514, distance: 310.8
click at [513, 463] on div "**********" at bounding box center [553, 307] width 169 height 310
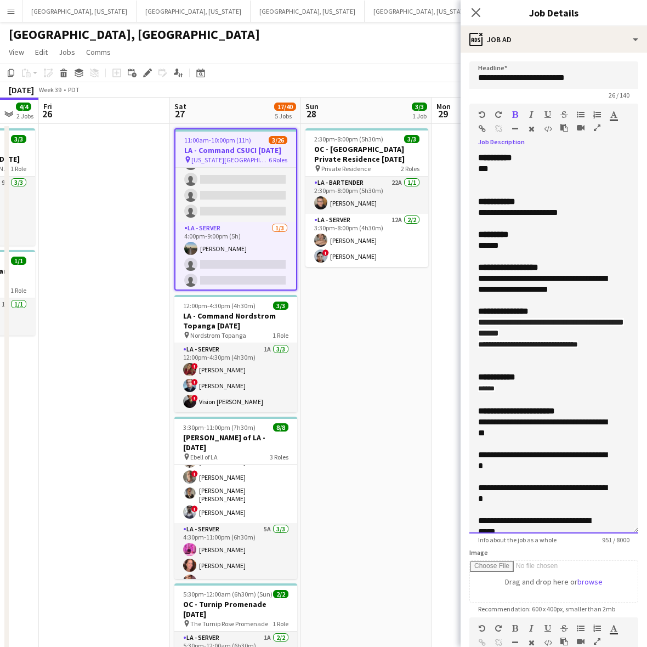
drag, startPoint x: 604, startPoint y: 344, endPoint x: 472, endPoint y: 349, distance: 132.2
click at [472, 349] on div "**********" at bounding box center [553, 342] width 169 height 381
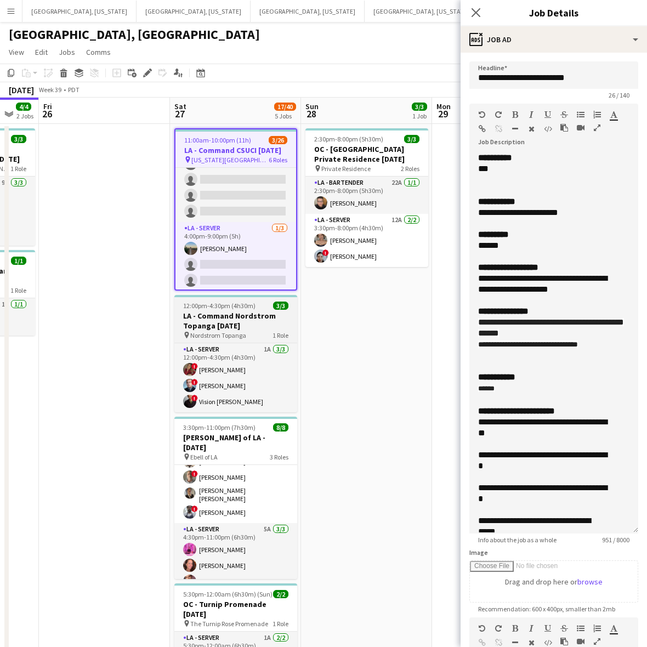
click at [251, 321] on h3 "LA - Command Nordstrom Topanga [DATE]" at bounding box center [235, 321] width 123 height 20
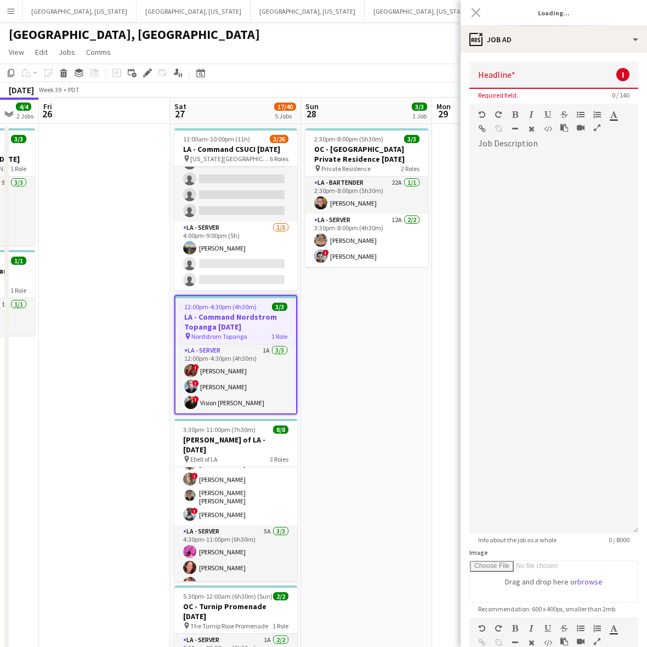
type input "**********"
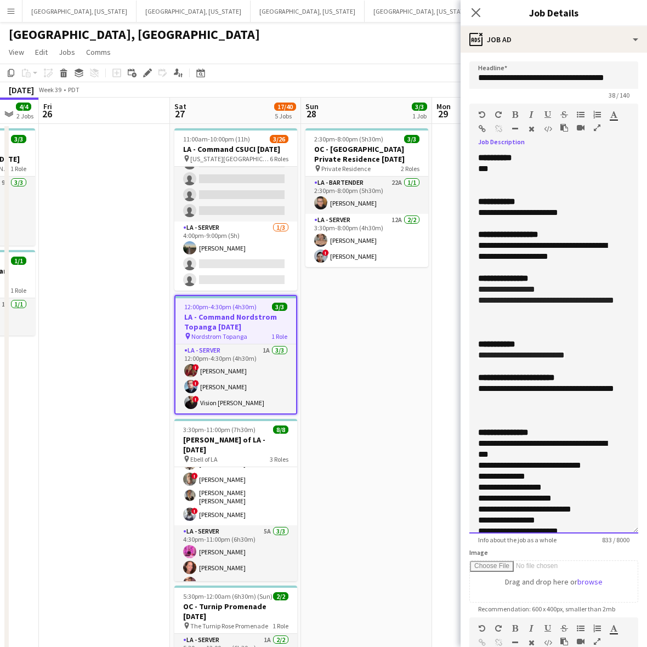
drag, startPoint x: 519, startPoint y: 314, endPoint x: 469, endPoint y: 303, distance: 50.6
click at [469, 303] on div "**********" at bounding box center [553, 342] width 169 height 381
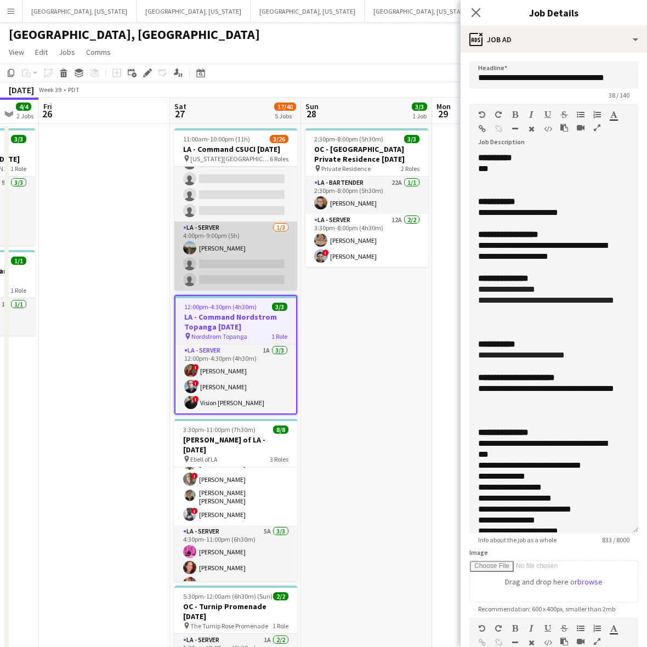
click at [224, 250] on app-card-role "LA - Server 1/3 4:00pm-9:00pm (5h) Danielle Mulloy single-neutral-actions singl…" at bounding box center [235, 256] width 123 height 69
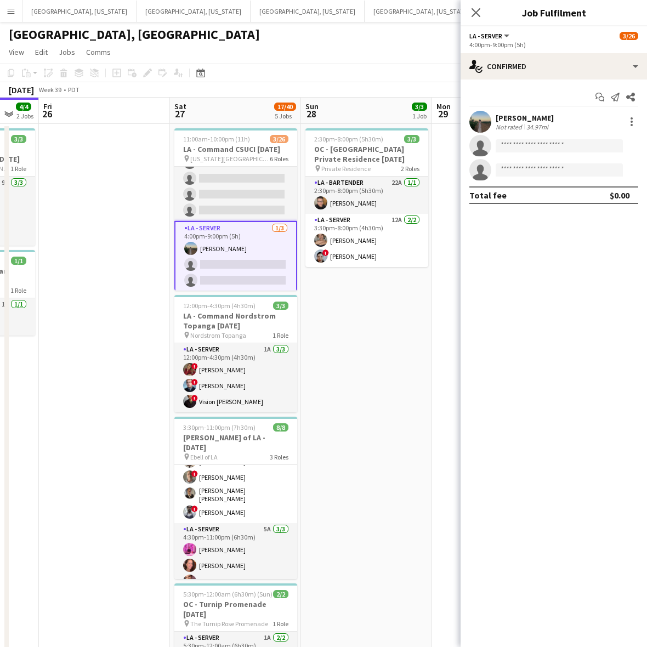
click at [512, 129] on div "Not rated" at bounding box center [510, 127] width 29 height 8
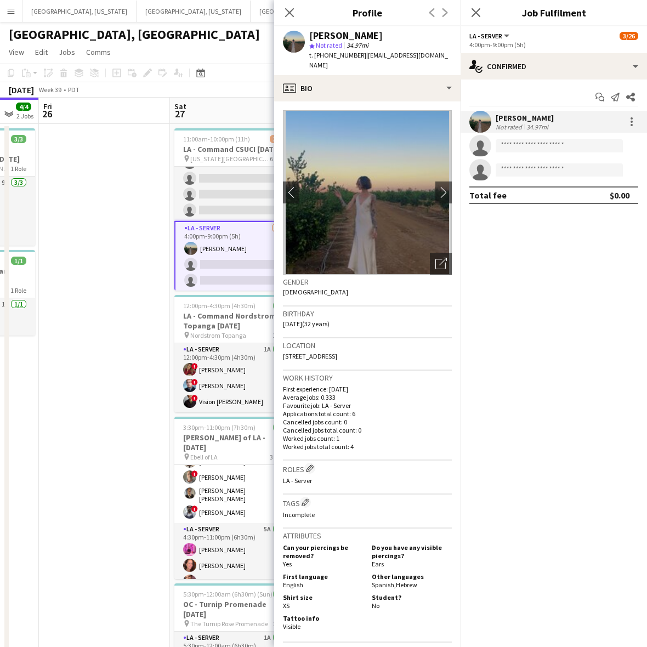
drag, startPoint x: 417, startPoint y: 353, endPoint x: 282, endPoint y: 358, distance: 134.4
click at [283, 358] on div "Location 1731 Federal Avenue, Apt 305, Los Angeles, 90025" at bounding box center [367, 354] width 169 height 32
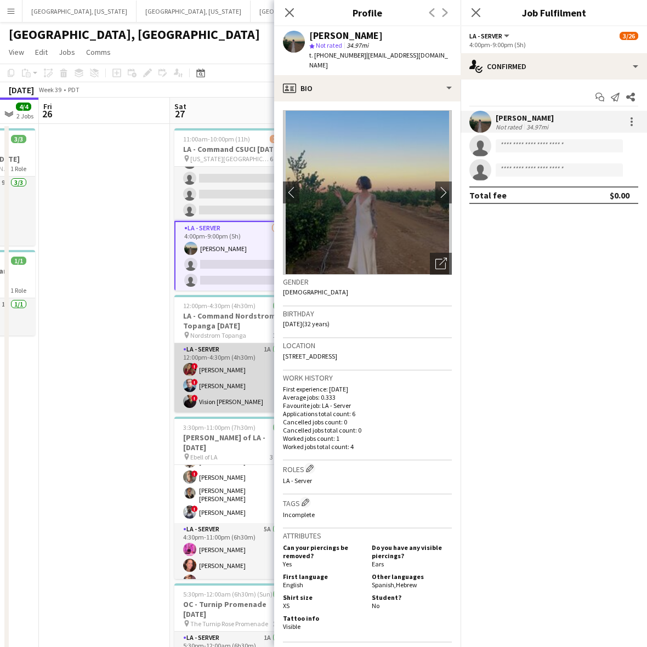
click at [211, 385] on app-card-role "LA - Server 1A [DATE] 12:00pm-4:30pm (4h30m) ! [PERSON_NAME] ! [PERSON_NAME] ! …" at bounding box center [235, 377] width 123 height 69
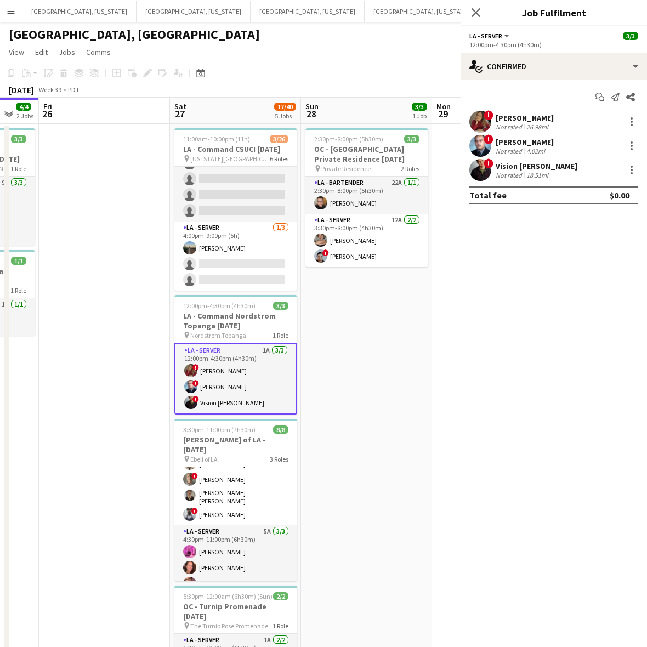
scroll to position [0, 353]
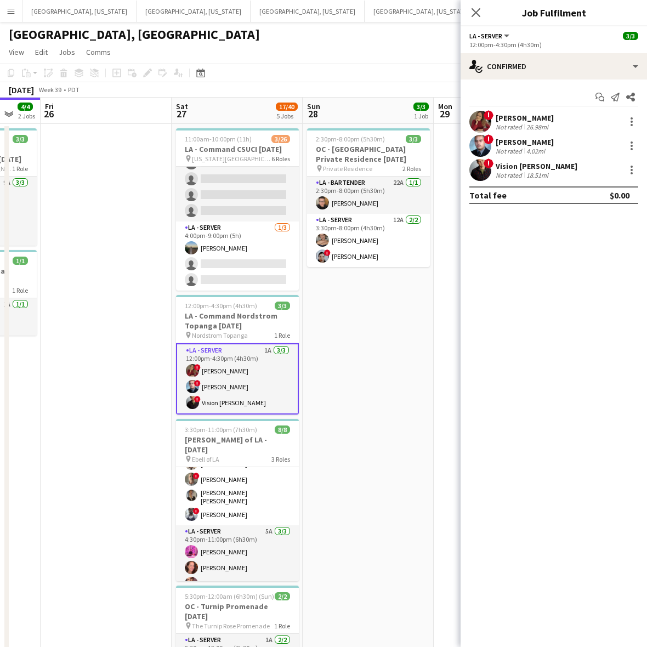
click at [491, 147] on app-user-avatar at bounding box center [480, 146] width 22 height 22
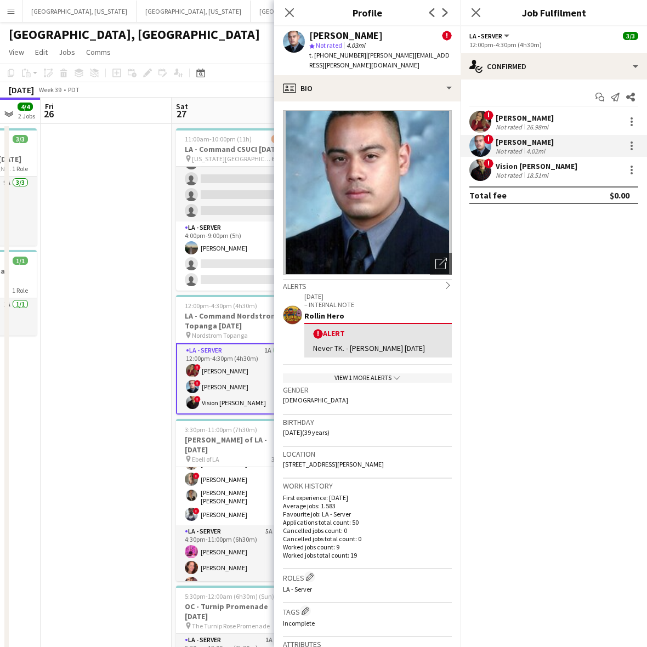
drag, startPoint x: 419, startPoint y: 451, endPoint x: 278, endPoint y: 459, distance: 141.7
click at [279, 461] on app-crew-profile-bio "Open photos pop-in Alerts chevron-right 08-30-2025 – INTERNAL NOTE Rollin Hero …" at bounding box center [367, 374] width 186 height 546
click at [166, 291] on app-date-cell at bounding box center [106, 461] width 131 height 675
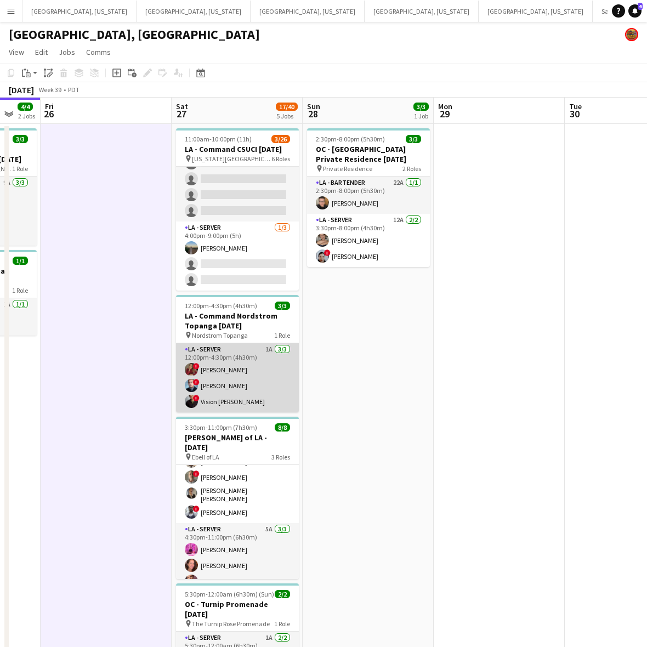
click at [261, 377] on app-card-role "LA - Server 1A [DATE] 12:00pm-4:30pm (4h30m) ! [PERSON_NAME] ! [PERSON_NAME] ! …" at bounding box center [237, 377] width 123 height 69
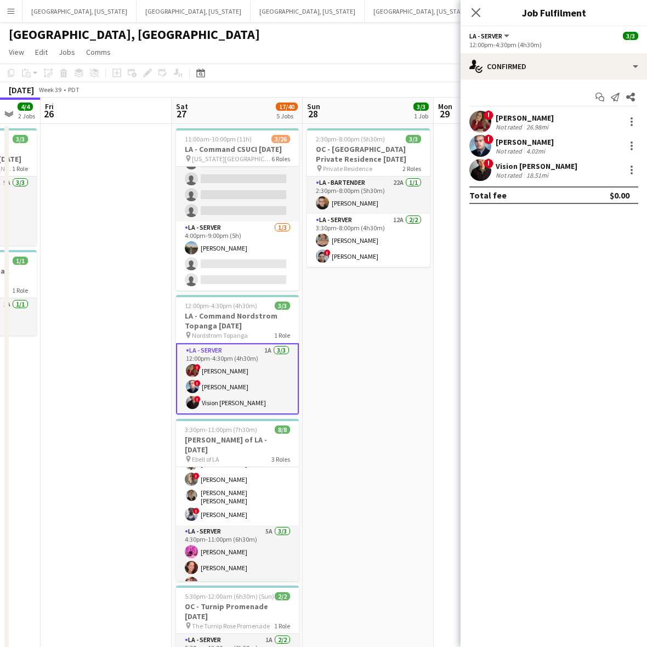
click at [513, 168] on div "Vision [PERSON_NAME]" at bounding box center [537, 166] width 82 height 10
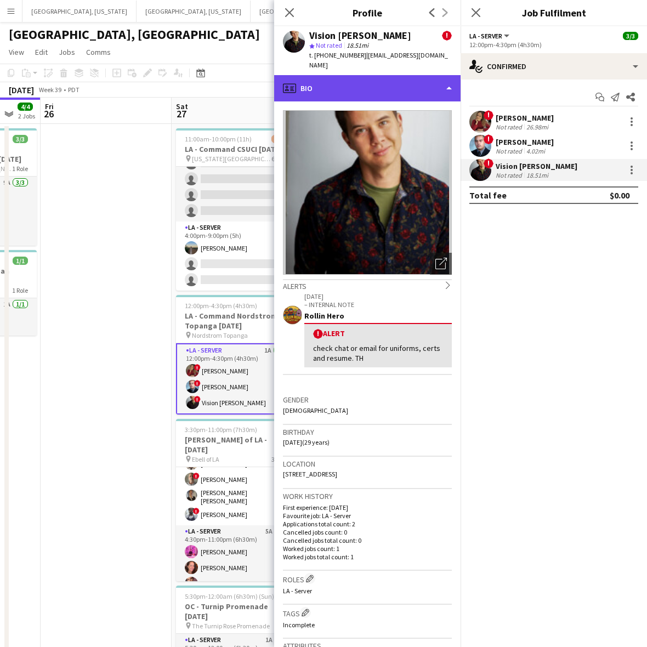
click at [354, 75] on div "profile Bio" at bounding box center [367, 88] width 186 height 26
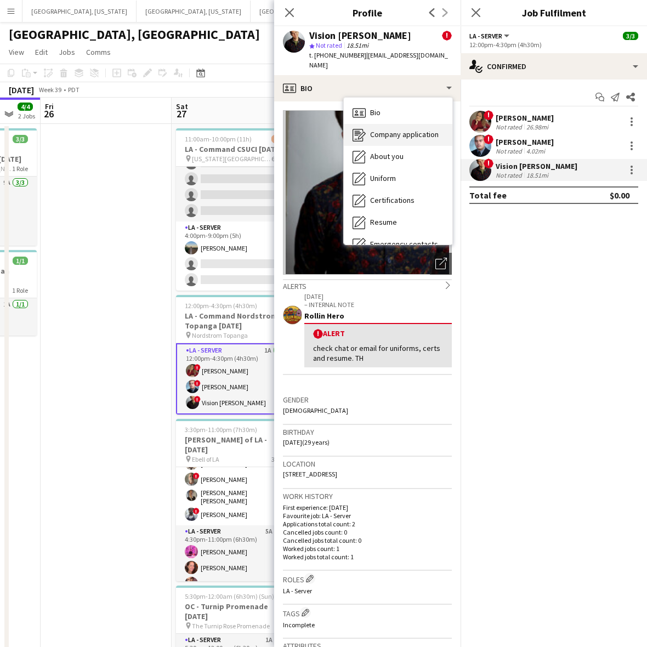
click at [379, 129] on span "Company application" at bounding box center [404, 134] width 69 height 10
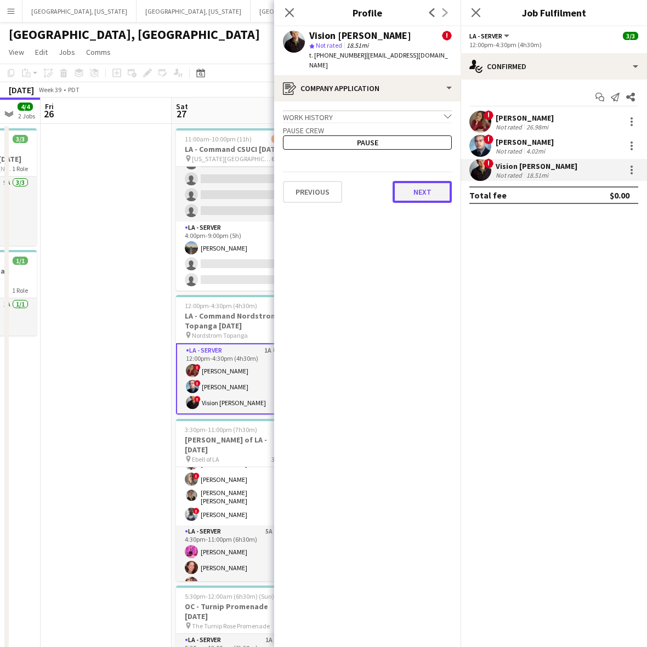
click at [427, 190] on button "Next" at bounding box center [422, 192] width 59 height 22
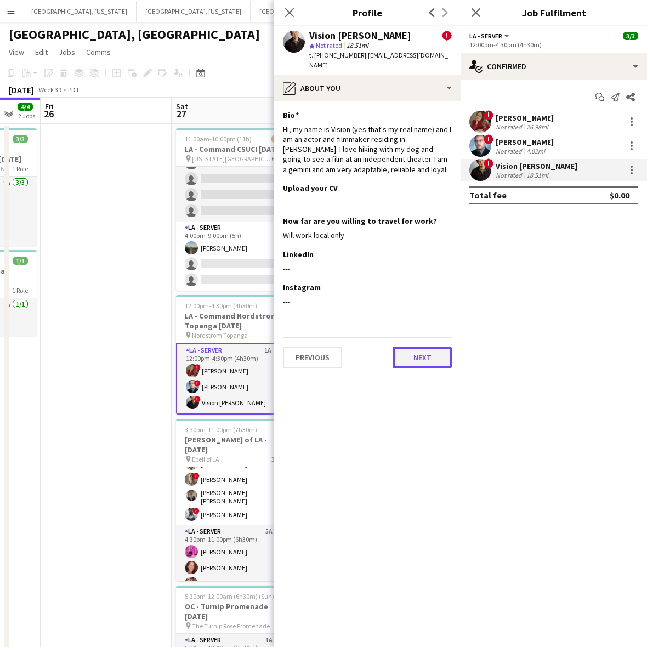
click at [413, 351] on button "Next" at bounding box center [422, 358] width 59 height 22
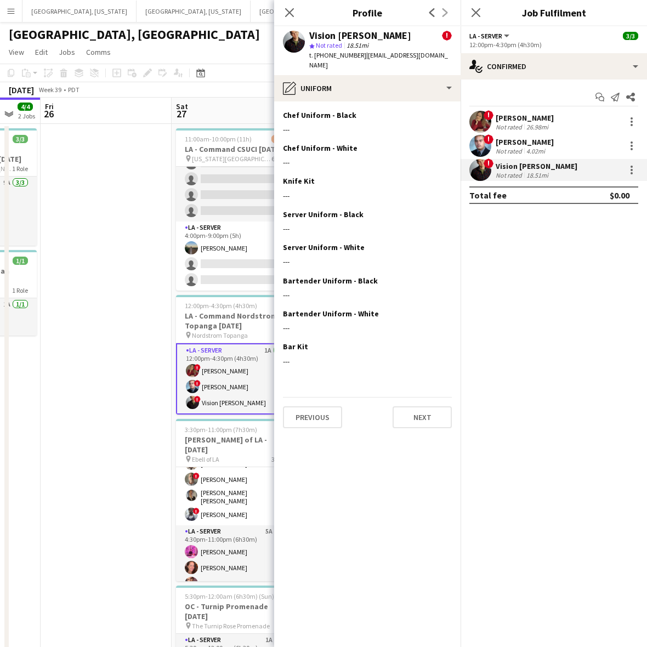
click at [513, 284] on mat-expansion-panel "check Confirmed Start chat Send notification Share ! Kristina Vo Not rated 26.9…" at bounding box center [554, 363] width 186 height 567
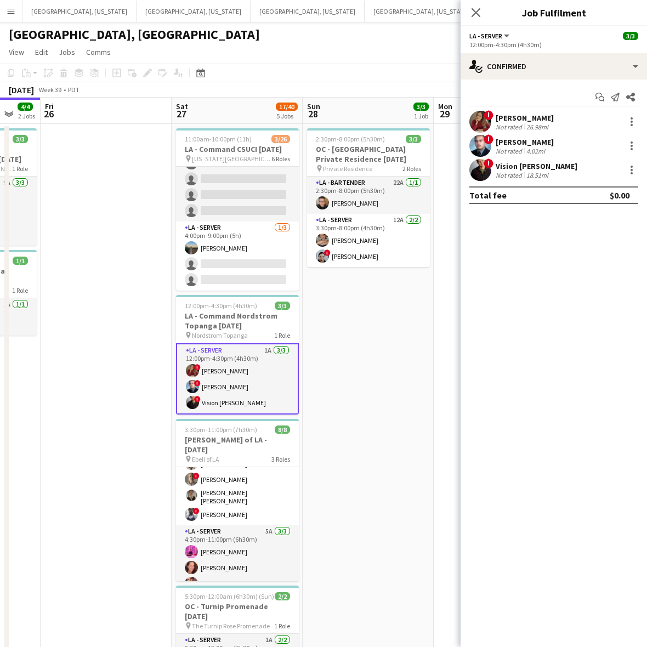
click at [258, 376] on app-card-role "LA - Server 1A [DATE] 12:00pm-4:30pm (4h30m) ! [PERSON_NAME] ! [PERSON_NAME] ! …" at bounding box center [237, 378] width 123 height 71
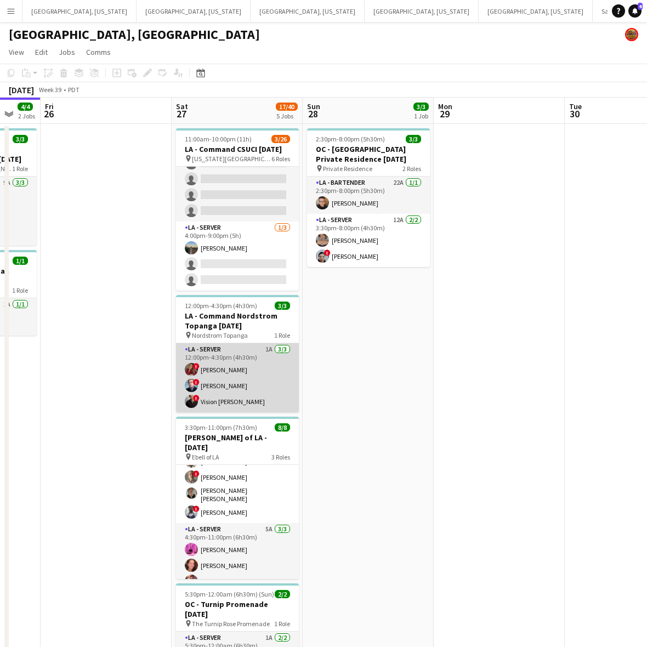
click at [258, 376] on app-card-role "LA - Server 1A [DATE] 12:00pm-4:30pm (4h30m) ! [PERSON_NAME] ! [PERSON_NAME] ! …" at bounding box center [237, 377] width 123 height 69
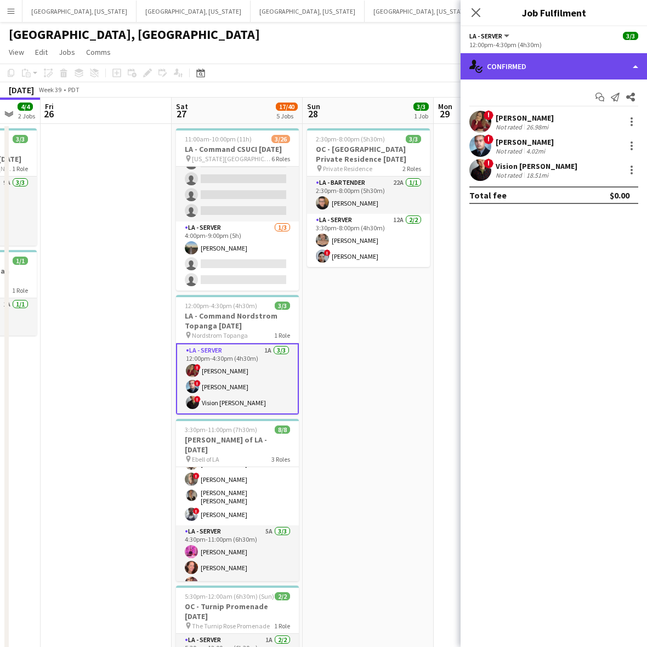
click at [509, 71] on div "single-neutral-actions-check-2 Confirmed" at bounding box center [554, 66] width 186 height 26
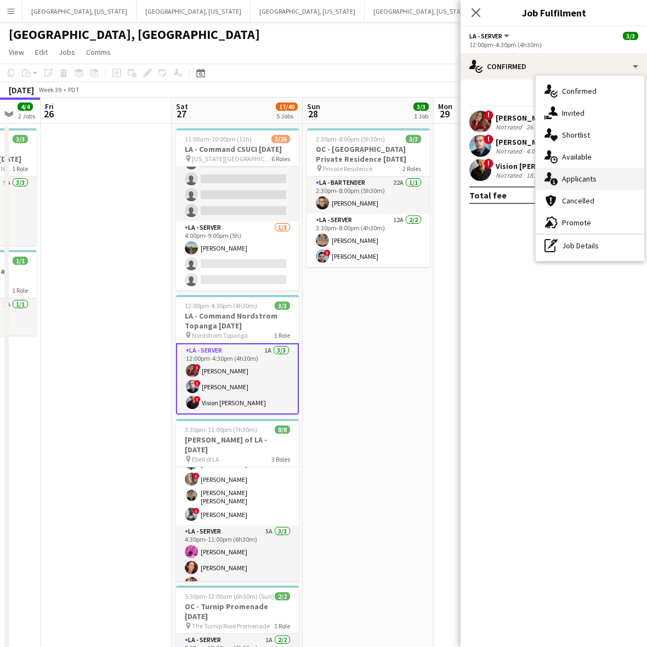
click at [513, 168] on div "single-neutral-actions-information Applicants" at bounding box center [590, 179] width 109 height 22
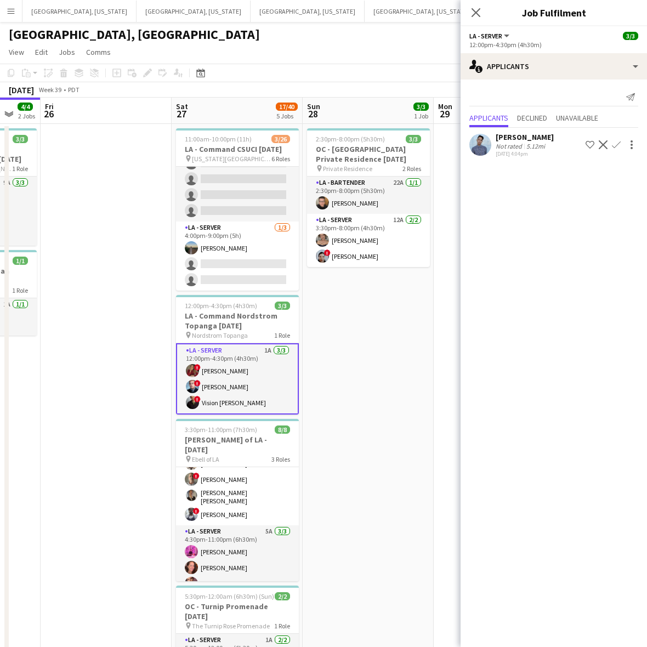
click at [481, 145] on app-user-avatar at bounding box center [480, 145] width 22 height 22
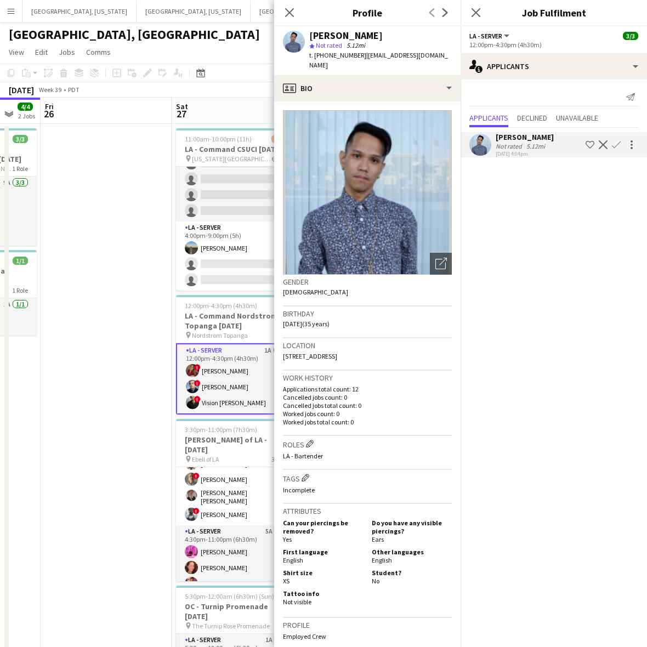
click at [481, 145] on app-user-avatar at bounding box center [480, 145] width 22 height 22
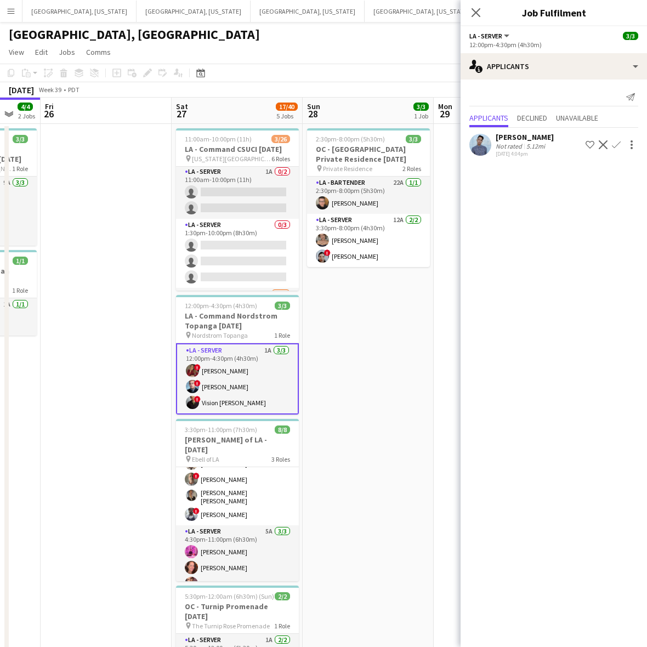
scroll to position [0, 0]
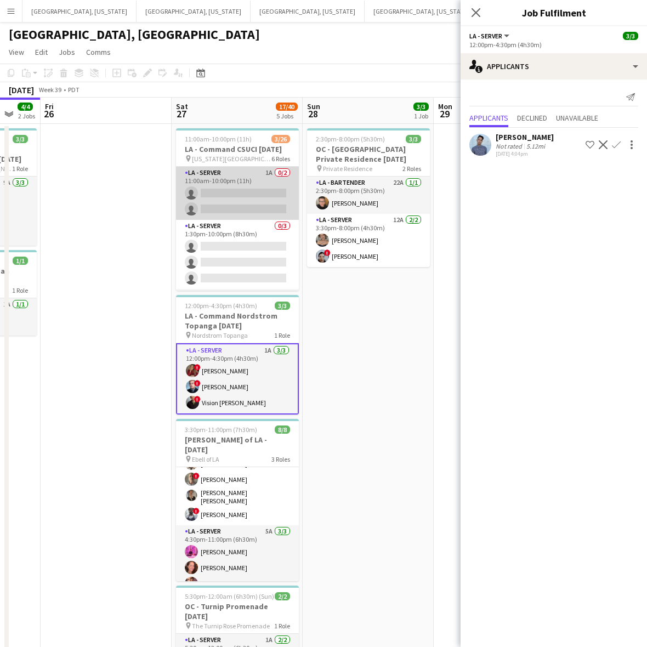
click at [223, 195] on app-card-role "LA - Server 1A 0/2 11:00am-10:00pm (11h) single-neutral-actions single-neutral-…" at bounding box center [237, 193] width 123 height 53
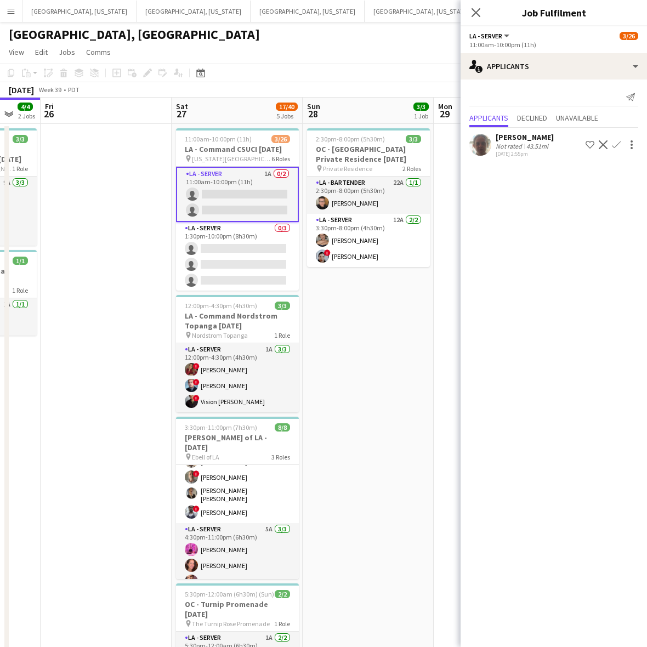
click at [106, 325] on app-date-cell at bounding box center [106, 461] width 131 height 675
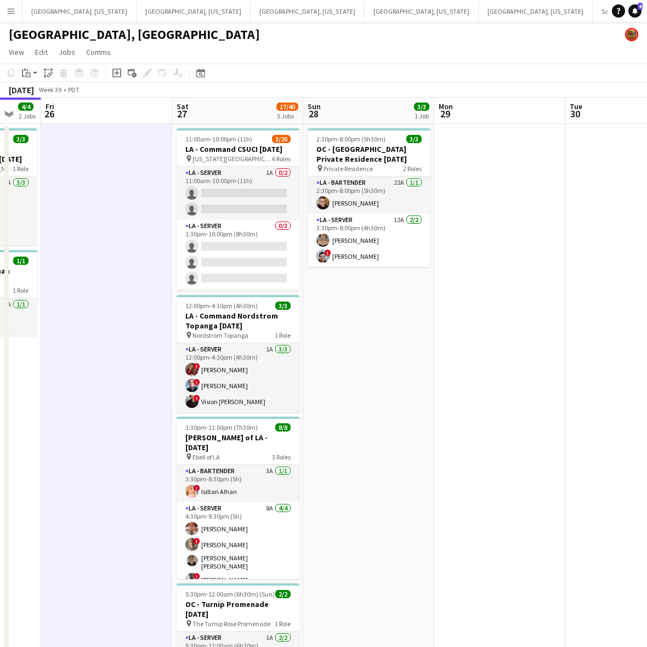
drag, startPoint x: 163, startPoint y: 174, endPoint x: 160, endPoint y: 168, distance: 7.1
click at [163, 173] on app-date-cell at bounding box center [106, 461] width 131 height 675
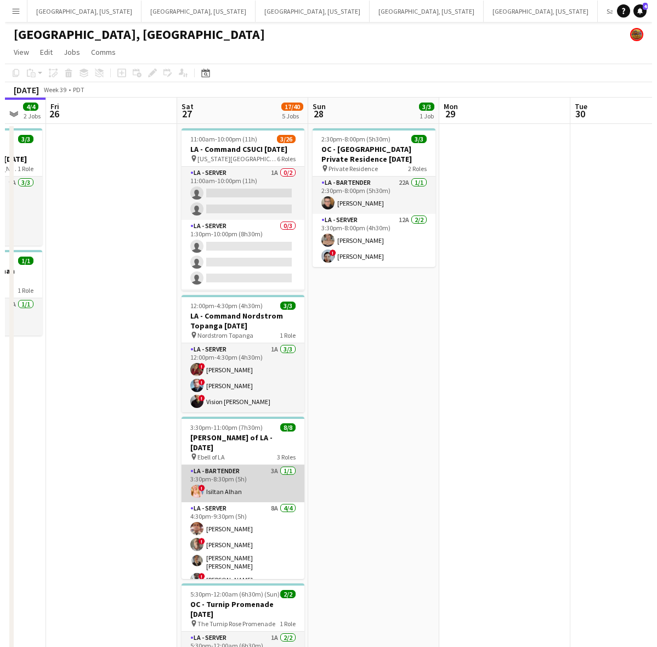
scroll to position [67, 0]
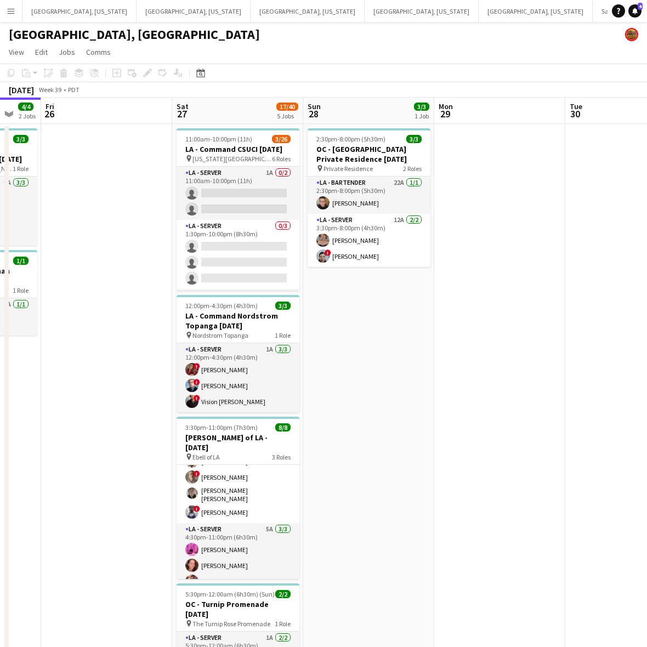
click at [9, 12] on app-icon "Menu" at bounding box center [11, 11] width 9 height 9
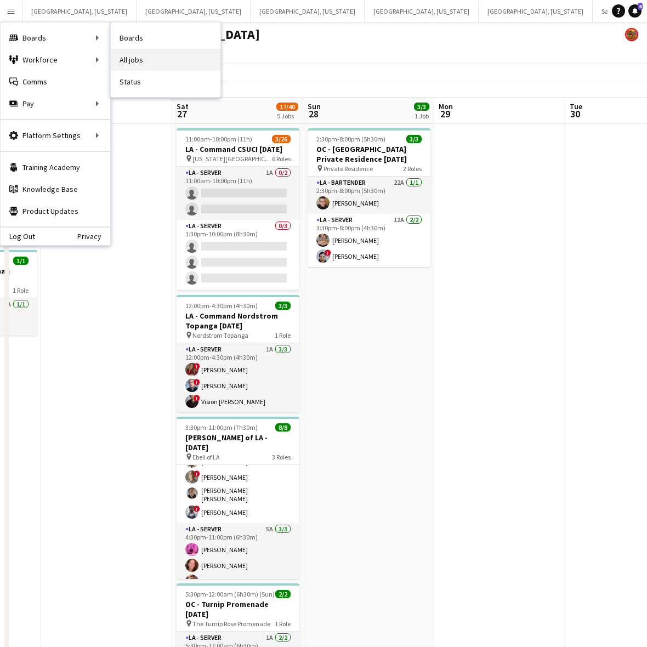
click at [157, 61] on link "All jobs" at bounding box center [166, 60] width 110 height 22
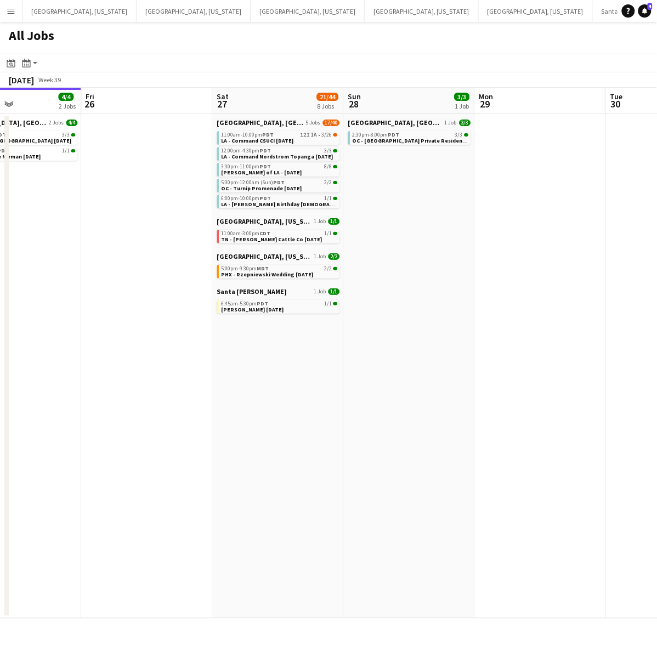
scroll to position [0, 540]
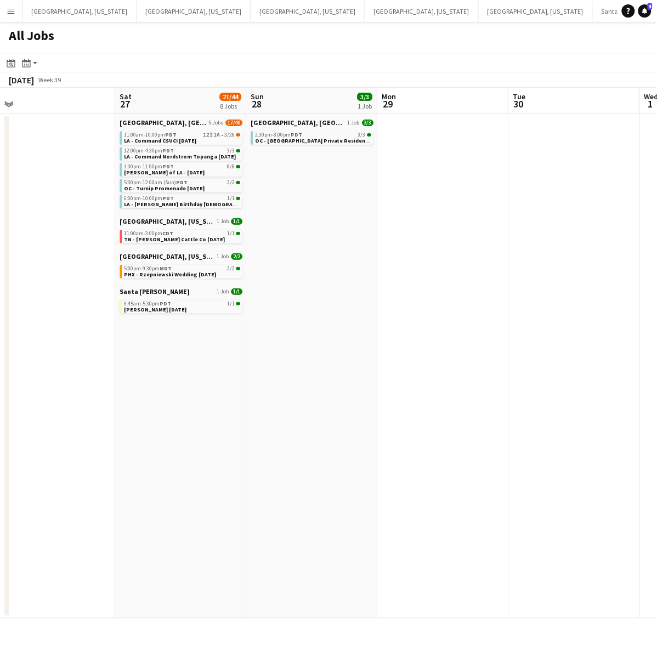
drag, startPoint x: 344, startPoint y: 215, endPoint x: 66, endPoint y: 296, distance: 290.1
click at [66, 296] on app-calendar-viewport "Mon 22 2/2 1 Job Tue 23 3/3 2 Jobs Wed 24 Thu 25 4/4 2 Jobs Fri 26 Sat 27 21/44…" at bounding box center [328, 353] width 657 height 531
click at [174, 497] on app-date-cell "Los Angeles, CA 5 Jobs 17/40 11:00am-10:00pm PDT 12I 1A • 3/26 LA - Command CSU…" at bounding box center [180, 366] width 131 height 504
click at [177, 234] on div "11:00am-3:00pm CDT 1/1" at bounding box center [184, 233] width 116 height 5
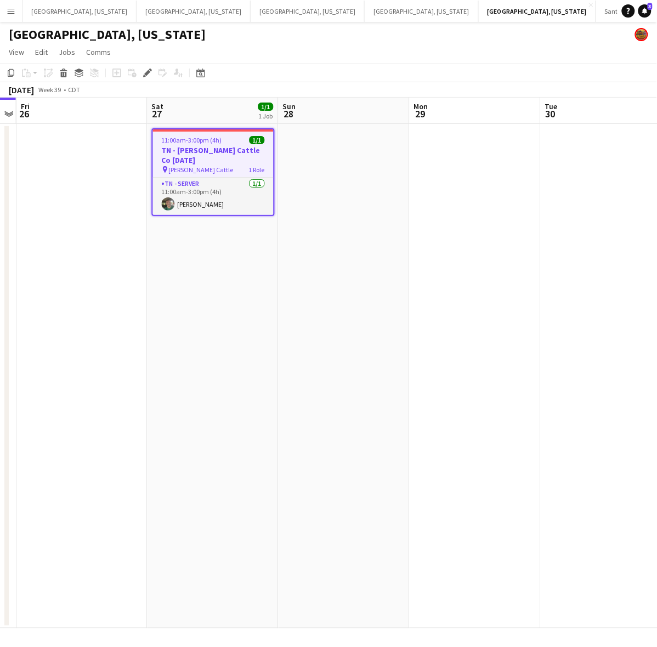
click at [218, 154] on h3 "TN - [PERSON_NAME] Cattle Co [DATE]" at bounding box center [213, 155] width 121 height 20
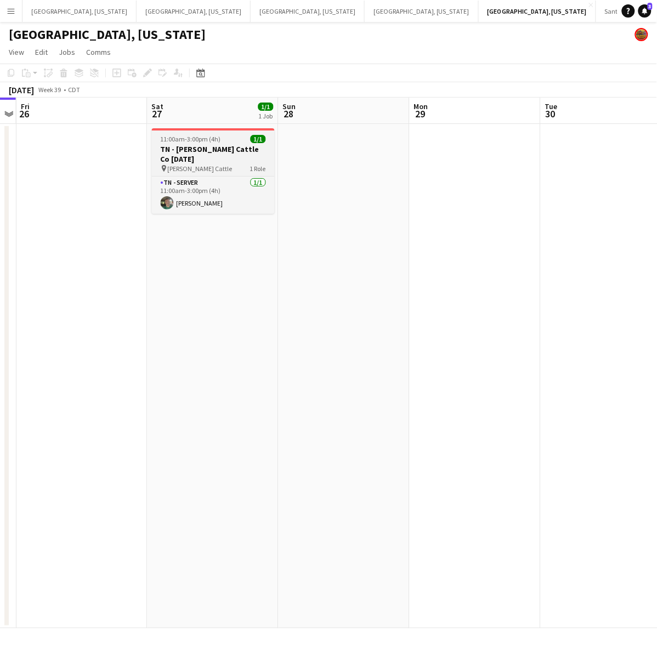
click at [177, 145] on h3 "TN - [PERSON_NAME] Cattle Co [DATE]" at bounding box center [213, 154] width 123 height 20
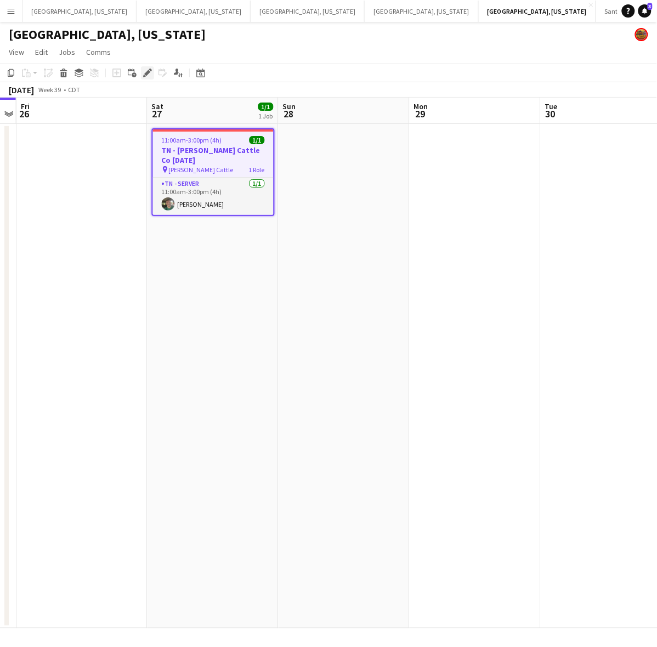
click at [151, 72] on icon "Edit" at bounding box center [147, 73] width 9 height 9
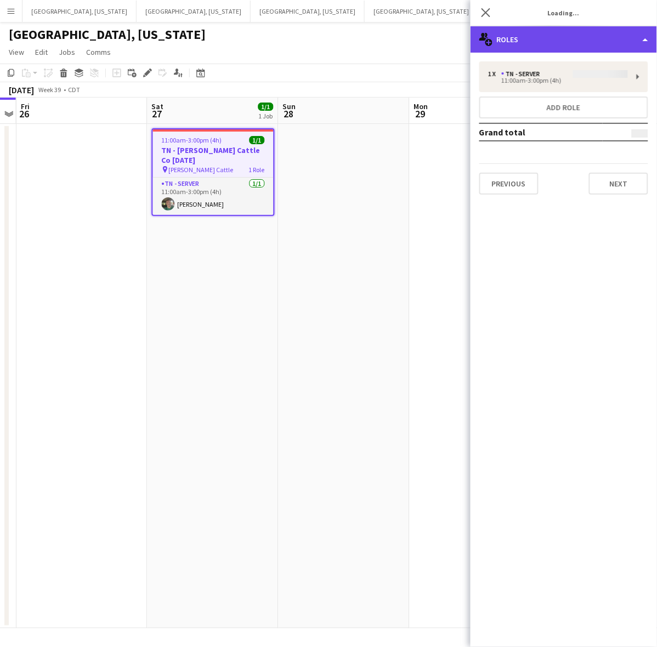
click at [616, 43] on div "multiple-users-add Roles" at bounding box center [563, 39] width 186 height 26
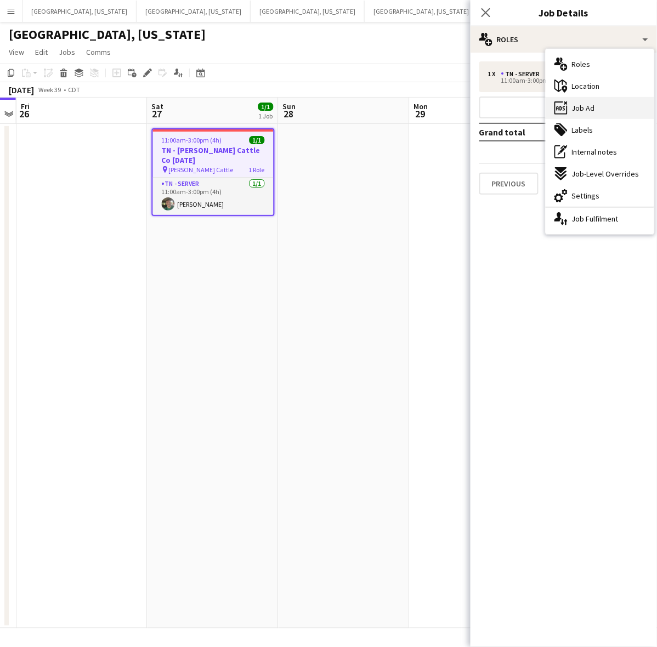
click at [588, 110] on span "Job Ad" at bounding box center [583, 108] width 23 height 10
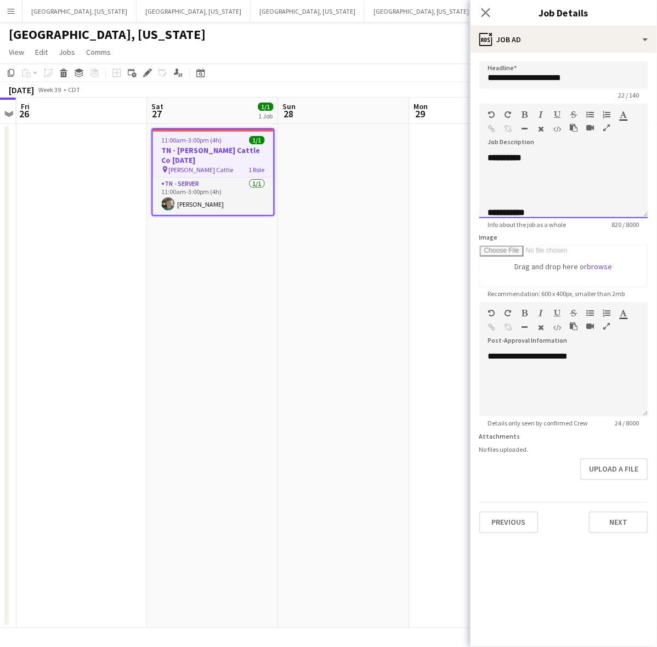
click at [532, 171] on div "**********" at bounding box center [563, 431] width 151 height 537
click at [376, 257] on app-date-cell at bounding box center [344, 376] width 131 height 504
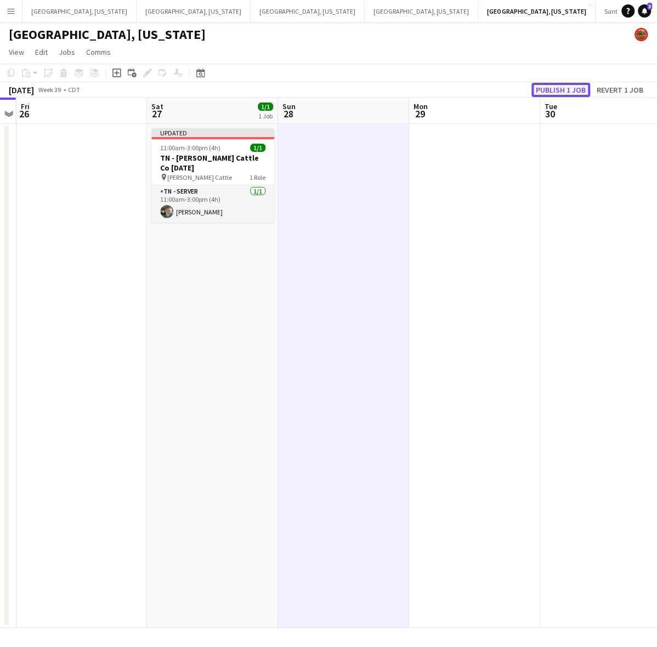
click at [561, 86] on button "Publish 1 job" at bounding box center [561, 90] width 59 height 14
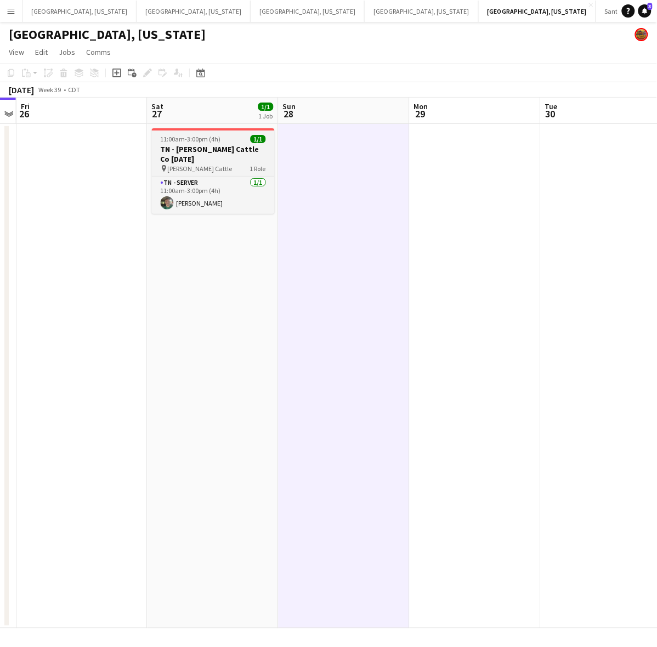
click at [168, 164] on span "Semler Cattle" at bounding box center [200, 168] width 65 height 8
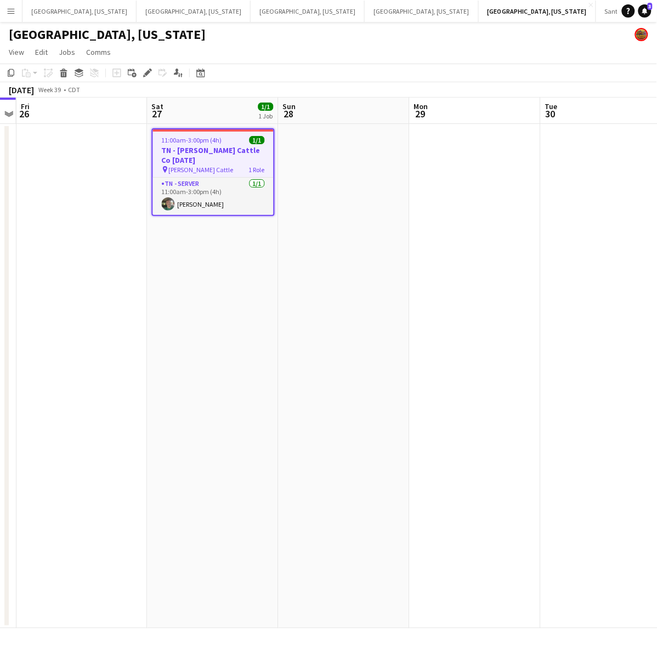
click at [145, 71] on icon "Edit" at bounding box center [147, 73] width 9 height 9
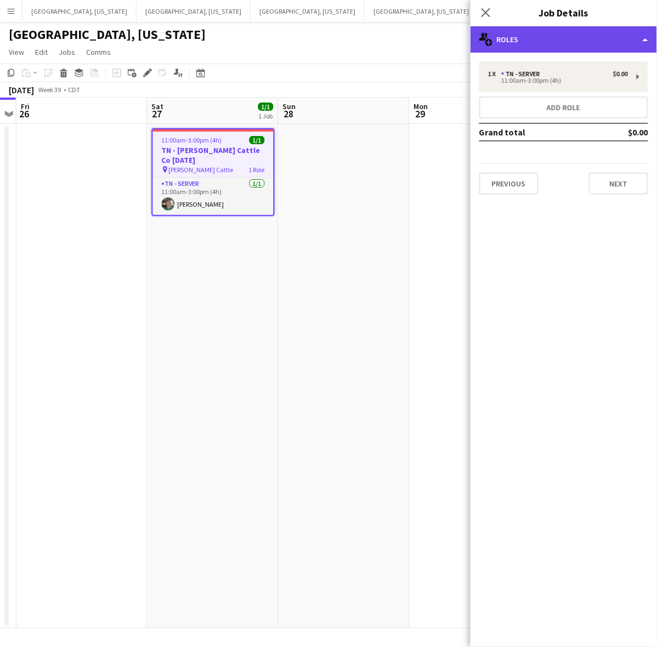
click at [595, 36] on div "multiple-users-add Roles" at bounding box center [563, 39] width 186 height 26
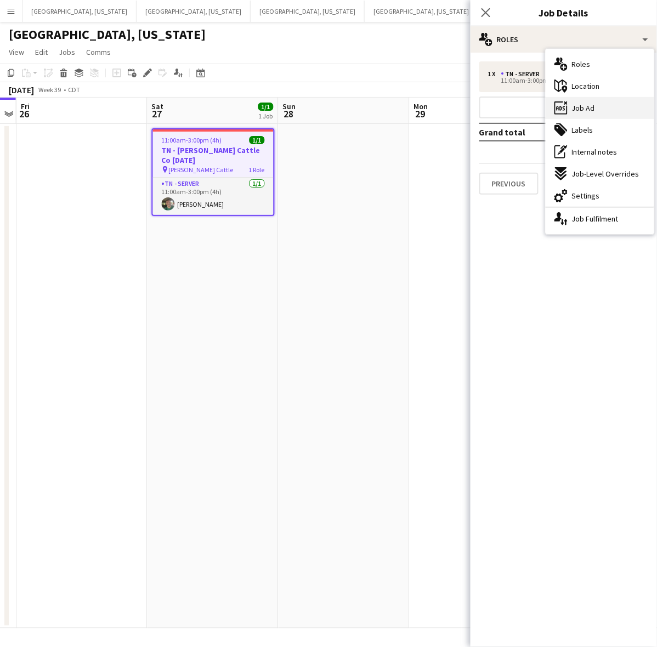
drag, startPoint x: 587, startPoint y: 104, endPoint x: 577, endPoint y: 92, distance: 15.2
click at [586, 103] on span "Job Ad" at bounding box center [583, 108] width 23 height 10
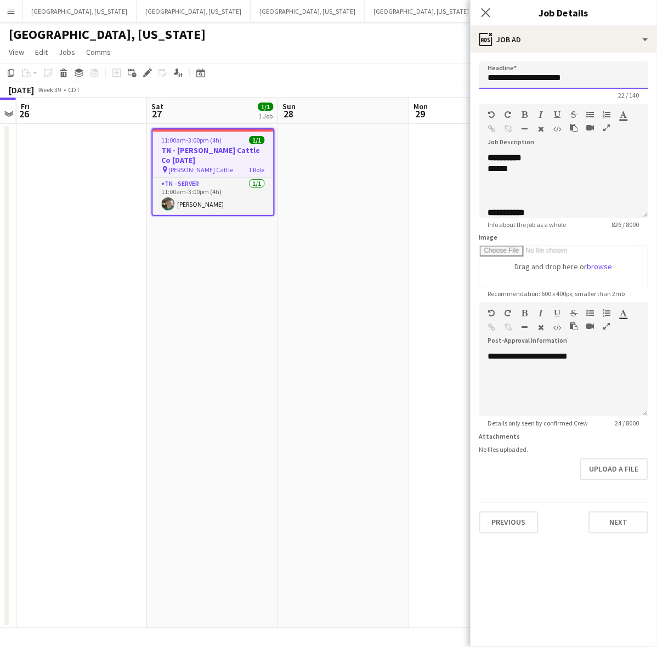
click at [558, 75] on input "**********" at bounding box center [563, 74] width 169 height 27
click at [549, 179] on div at bounding box center [558, 179] width 141 height 11
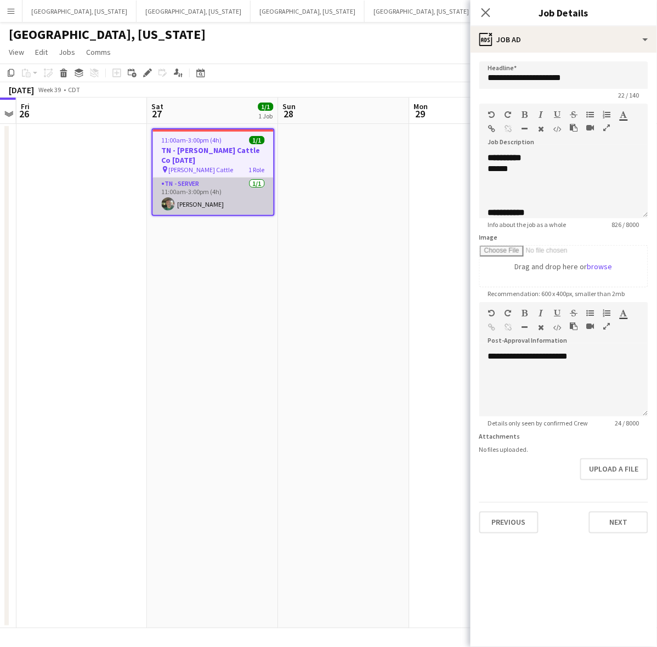
click at [212, 178] on app-card-role "TN - Server 1/1 11:00am-3:00pm (4h) Joshua Garrison" at bounding box center [213, 196] width 121 height 37
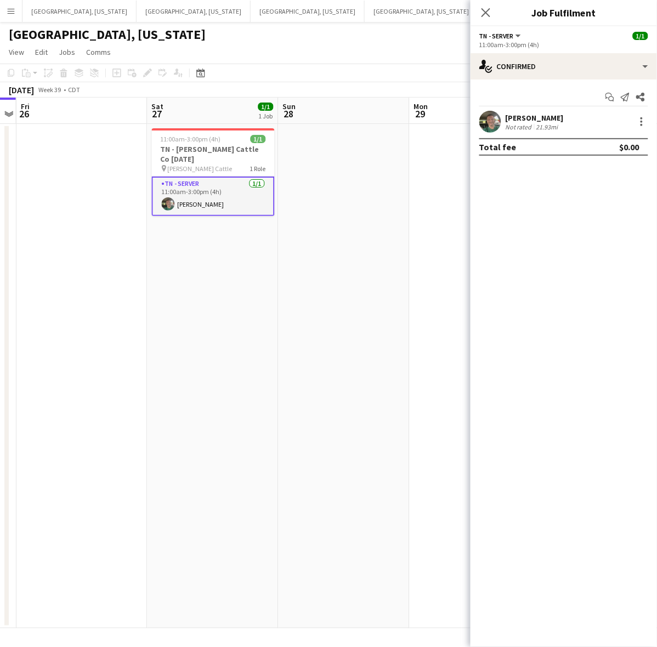
click at [536, 118] on div "Joshua Garrison" at bounding box center [535, 118] width 58 height 10
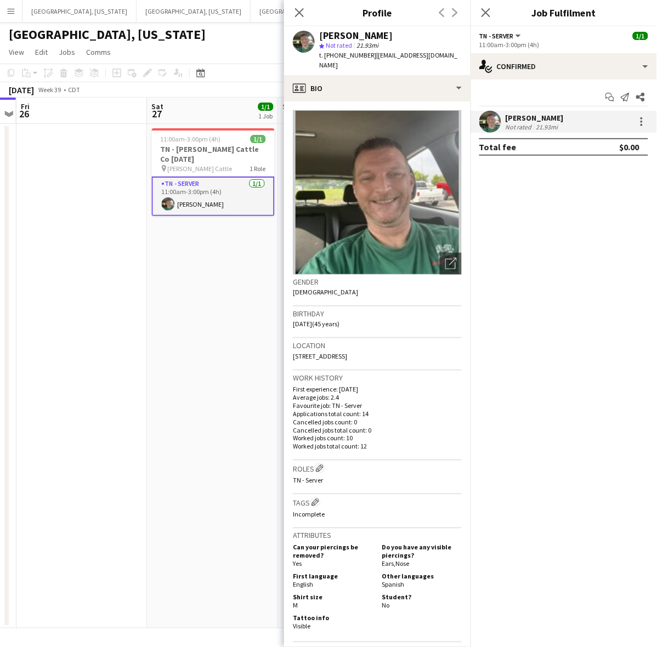
drag, startPoint x: 447, startPoint y: 58, endPoint x: 368, endPoint y: 55, distance: 79.5
click at [368, 55] on app-profile-header "Joshua Garrison star Not rated 21.93mi t. +16157130177 | joshuary80@yahoo.com" at bounding box center [377, 50] width 186 height 49
copy span "joshuary80@yahoo.com"
click at [155, 254] on app-date-cell "11:00am-3:00pm (4h) 1/1 TN - Semler Cattle Co 9.27.25 pin Semler Cattle 1 Role …" at bounding box center [212, 376] width 131 height 504
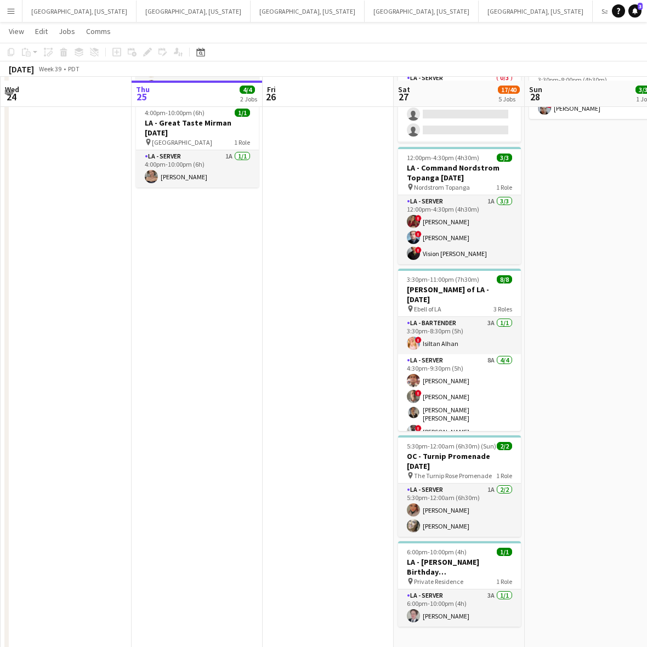
scroll to position [151, 0]
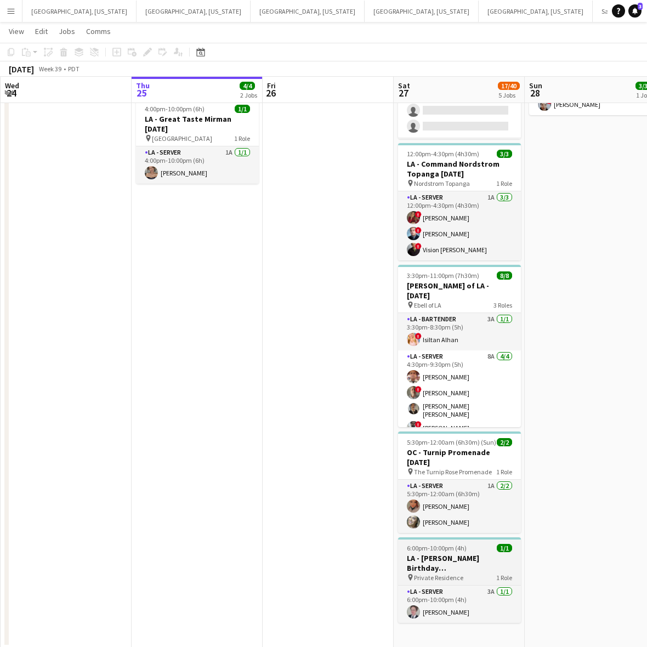
click at [476, 553] on h3 "LA - Rachel Birthday 9.27.25" at bounding box center [459, 563] width 123 height 20
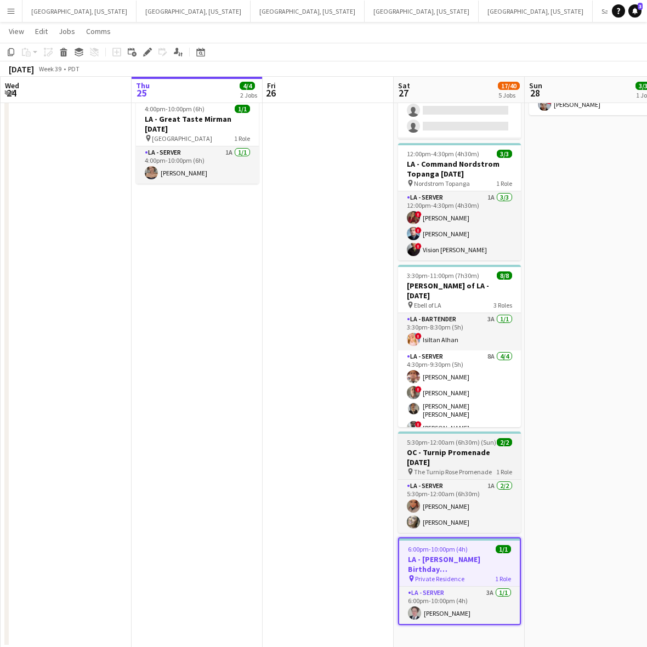
click at [459, 450] on h3 "OC - Turnip Promenade [DATE]" at bounding box center [459, 457] width 123 height 20
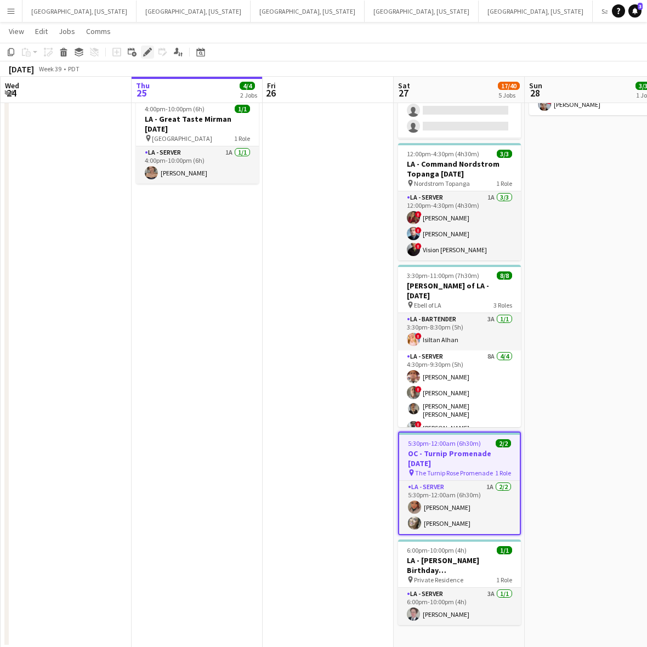
click at [148, 50] on icon at bounding box center [147, 52] width 6 height 6
type input "**********"
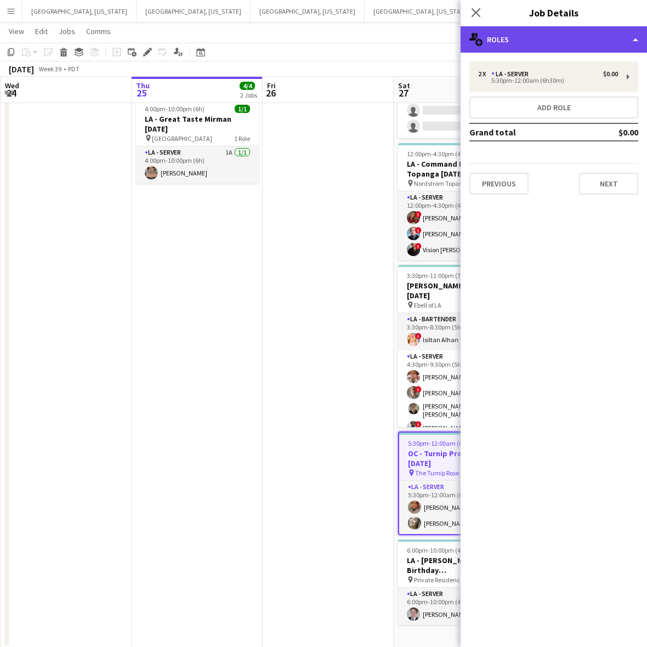
click at [563, 33] on div "multiple-users-add Roles" at bounding box center [554, 39] width 186 height 26
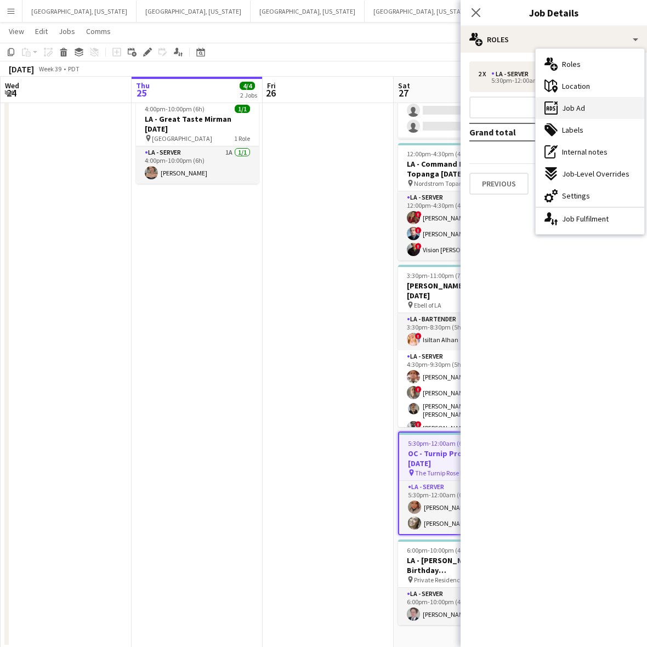
click at [582, 103] on span "Job Ad" at bounding box center [573, 108] width 23 height 10
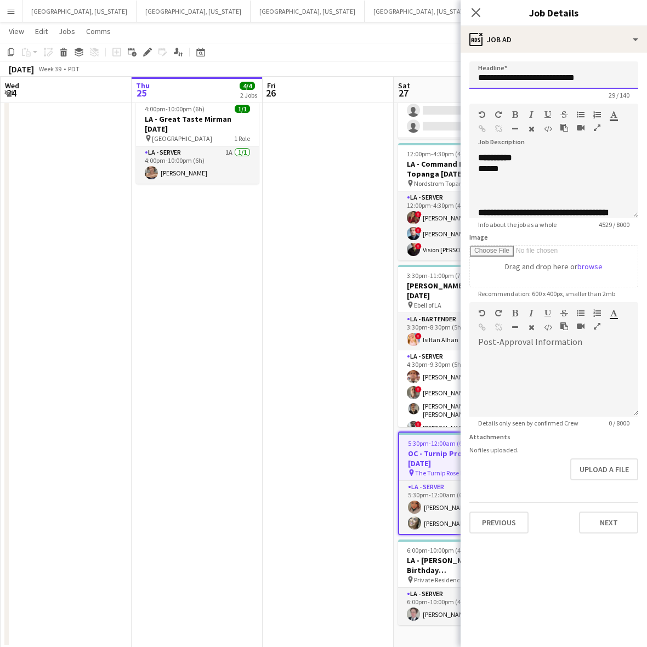
click at [514, 81] on input "**********" at bounding box center [553, 74] width 169 height 27
click at [514, 80] on input "**********" at bounding box center [553, 74] width 169 height 27
click at [536, 174] on div at bounding box center [548, 179] width 141 height 11
copy div "**********"
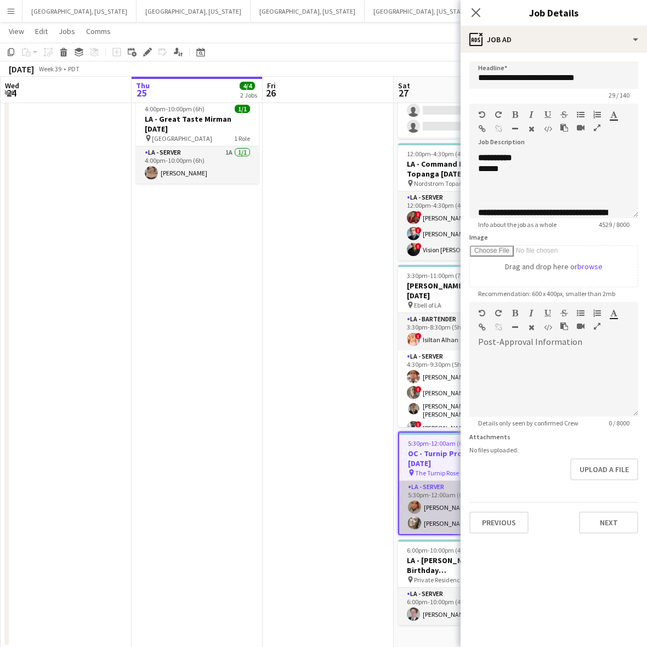
drag, startPoint x: 420, startPoint y: 506, endPoint x: 428, endPoint y: 487, distance: 20.9
click at [420, 506] on app-card-role "LA - Server 1A 2/2 5:30pm-12:00am (6h30m) Monserrat Gutierrez Alyssa Woods" at bounding box center [459, 507] width 121 height 53
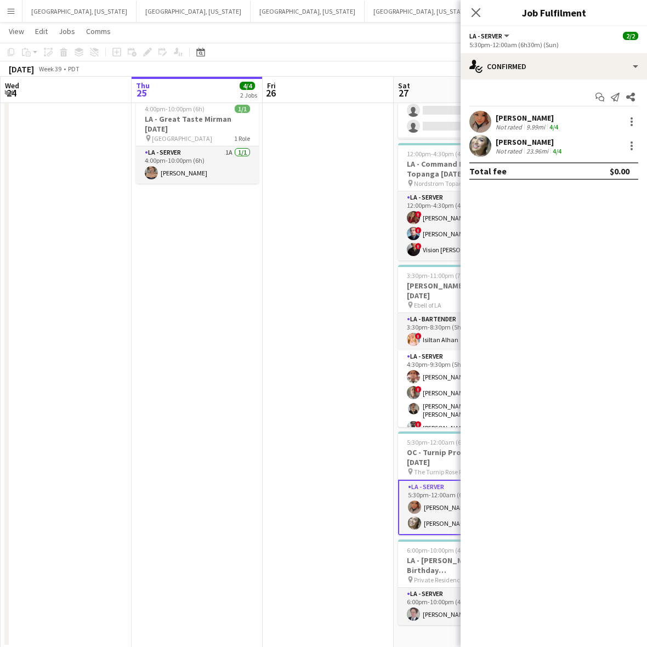
click at [484, 116] on app-user-avatar at bounding box center [480, 122] width 22 height 22
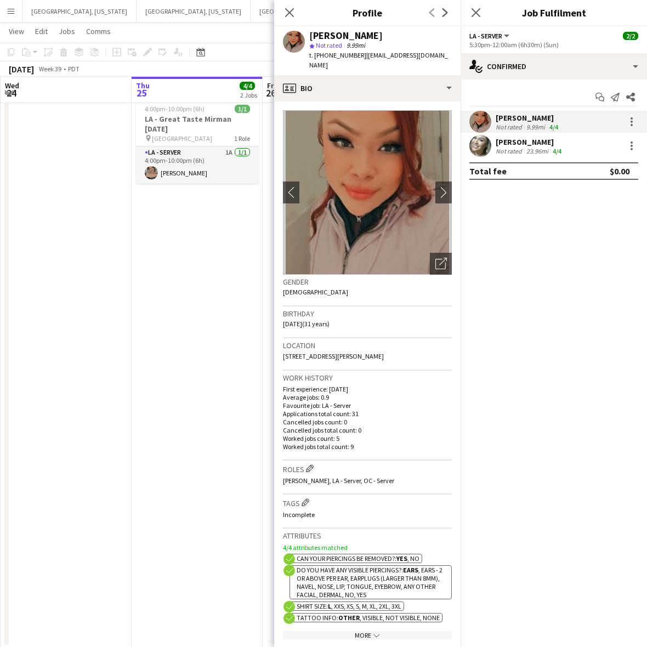
drag, startPoint x: 446, startPoint y: 56, endPoint x: 359, endPoint y: 59, distance: 86.7
click at [359, 59] on div "Monserrat Gutierrez star Not rated 9.99mi t. +16576560185 | monsy21gutierrez@gm…" at bounding box center [367, 50] width 186 height 49
copy span "monsy21gutierrez@gmail.com"
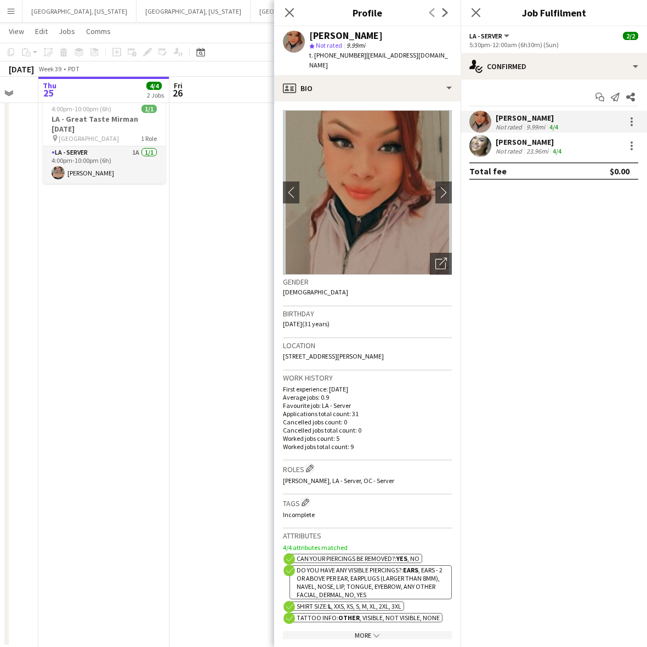
drag, startPoint x: 162, startPoint y: 305, endPoint x: -21, endPoint y: 319, distance: 183.6
click at [0, 319] on html "Menu Boards Boards Boards All jobs Status Workforce Workforce My Workforce Recr…" at bounding box center [323, 248] width 647 height 798
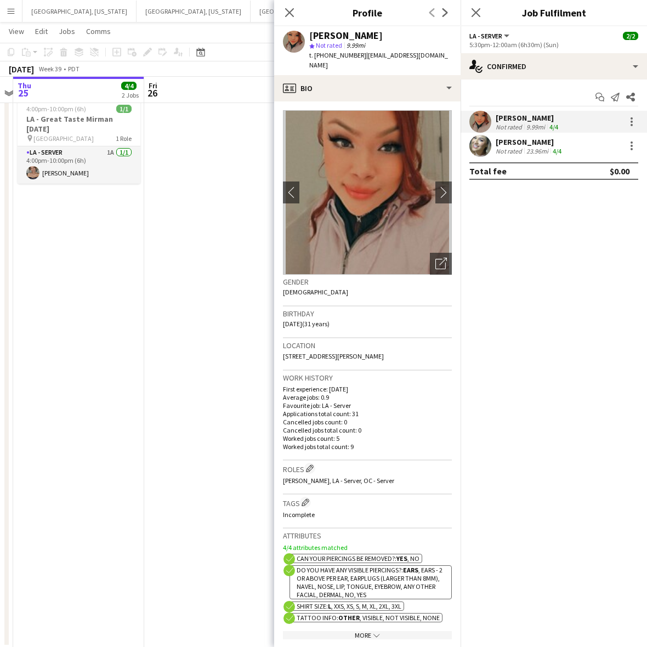
drag, startPoint x: 172, startPoint y: 333, endPoint x: 3, endPoint y: 344, distance: 169.2
click at [3, 344] on app-calendar-viewport "Mon 22 Tue 23 Wed 24 Thu 25 4/4 2 Jobs Fri 26 Sat 27 17/40 5 Jobs Sun 28 3/3 1 …" at bounding box center [323, 270] width 647 height 756
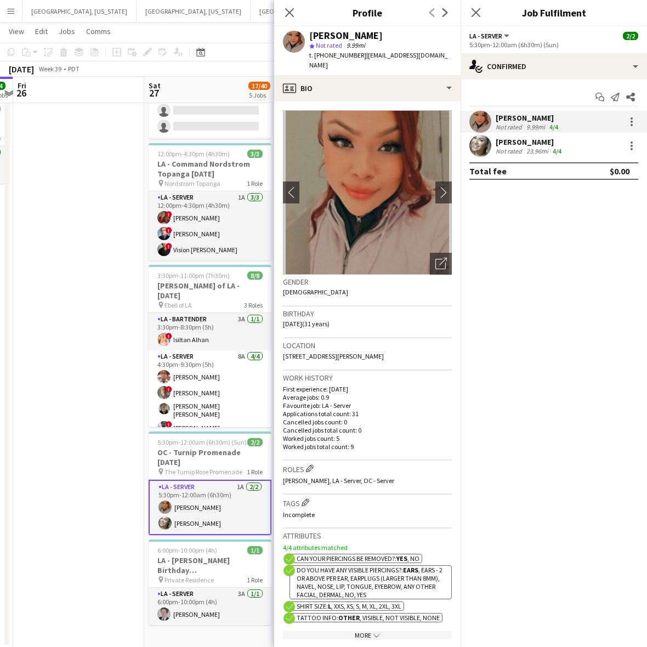
scroll to position [0, 393]
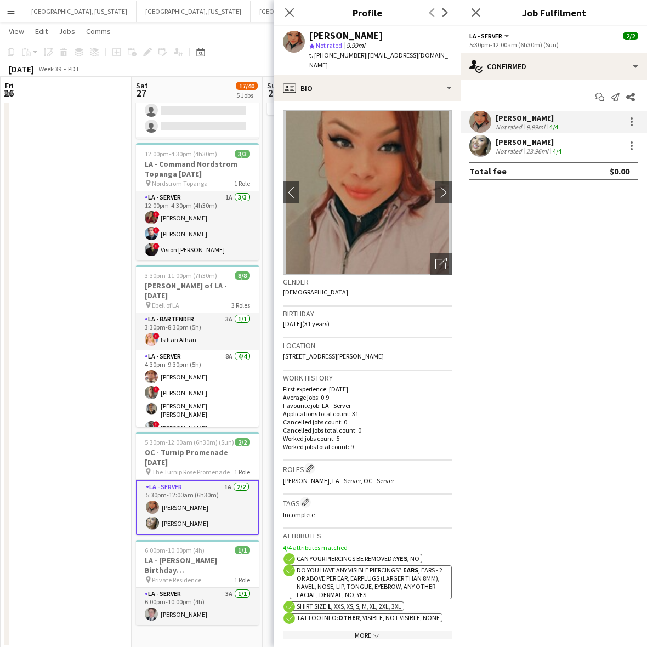
click at [527, 124] on div "9.99mi" at bounding box center [535, 127] width 23 height 8
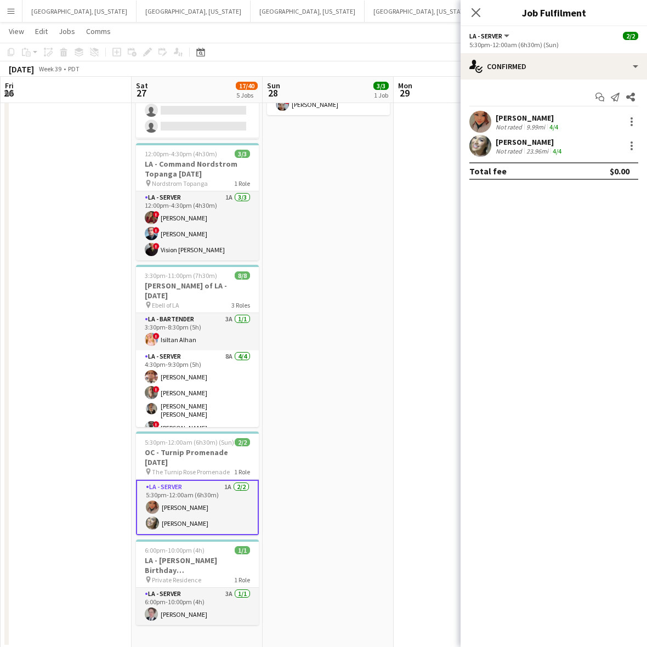
click at [526, 139] on div "[PERSON_NAME]" at bounding box center [530, 142] width 68 height 10
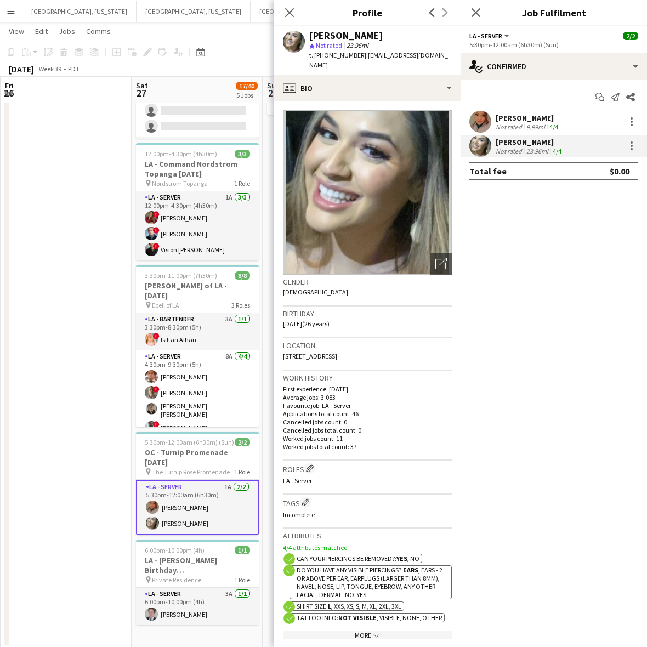
drag, startPoint x: 429, startPoint y: 59, endPoint x: 358, endPoint y: 60, distance: 71.3
click at [358, 60] on div "Alyssa Woods star Not rated 23.96mi t. +19512819292 | alyssawoods24@aol.com" at bounding box center [367, 50] width 186 height 49
copy span "alyssawoods24@aol.com"
click at [88, 197] on app-date-cell at bounding box center [66, 309] width 131 height 675
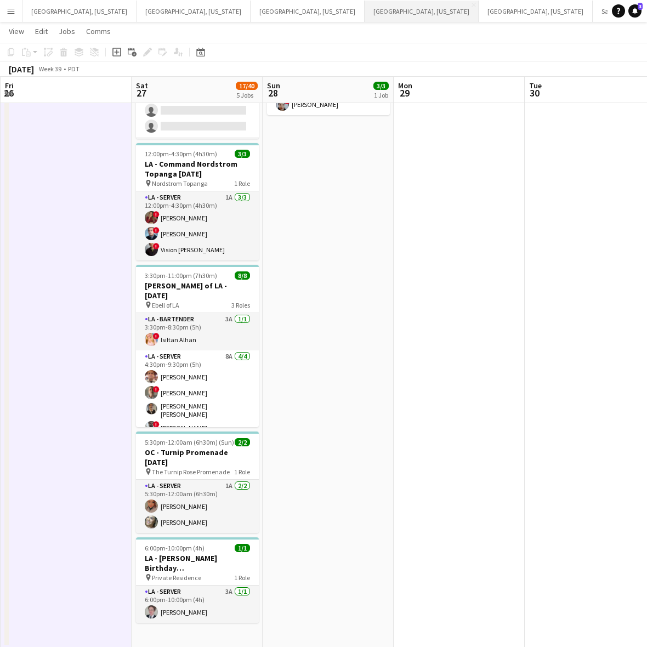
click at [365, 7] on button "Phoenix, Arizona Close" at bounding box center [422, 11] width 114 height 21
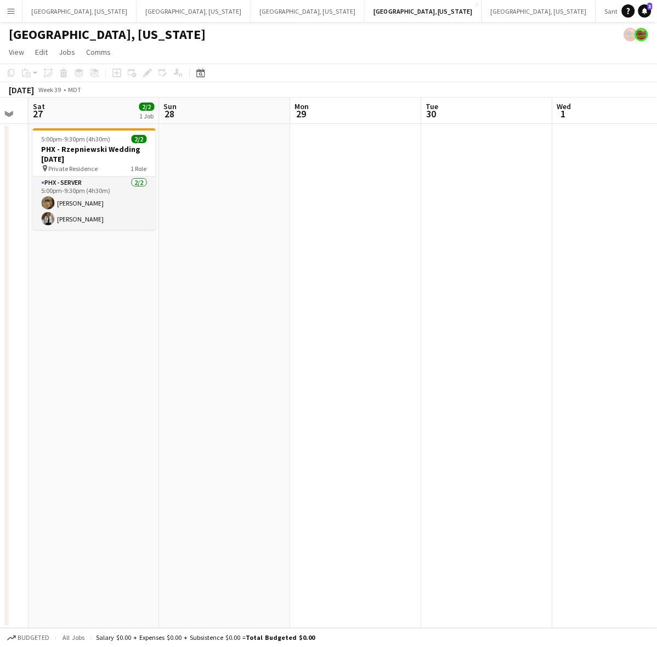
drag, startPoint x: 453, startPoint y: 309, endPoint x: 87, endPoint y: 297, distance: 366.4
click at [103, 362] on app-calendar-viewport "Wed 24 Thu 25 Fri 26 Sat 27 2/2 1 Job Sun 28 Mon 29 Tue 30 Wed 1 Thu 2 Fri 3 5:…" at bounding box center [328, 363] width 657 height 531
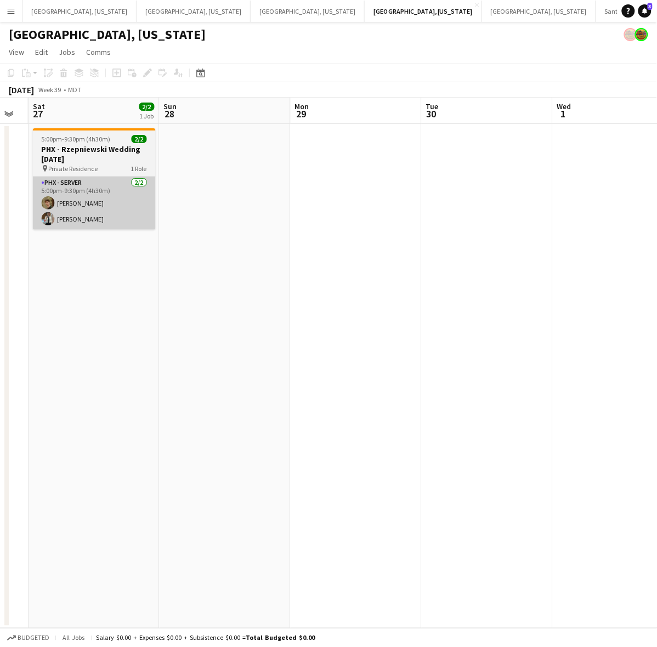
scroll to position [0, 389]
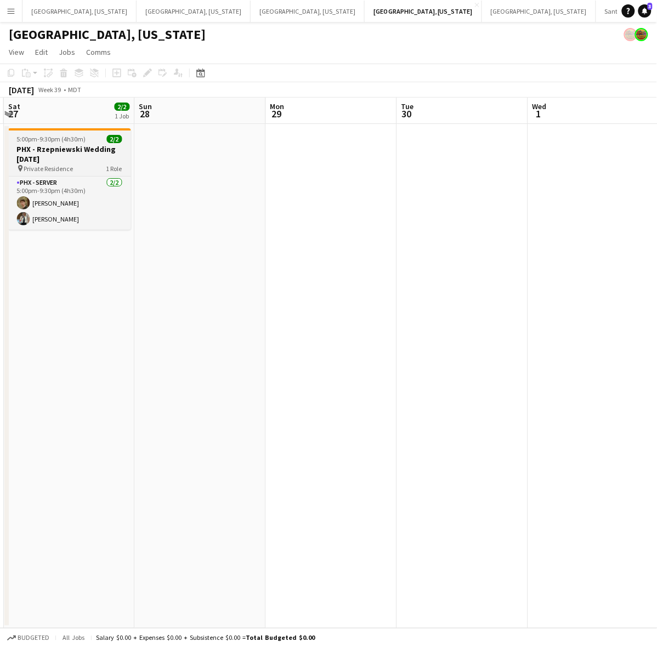
click at [81, 152] on h3 "PHX - Rzepniewski Wedding [DATE]" at bounding box center [69, 154] width 123 height 20
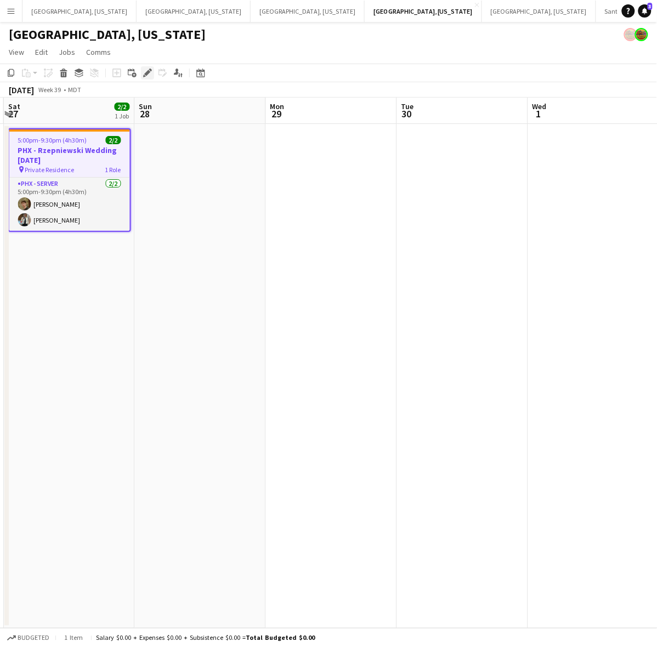
click at [151, 72] on div "Edit" at bounding box center [147, 72] width 13 height 13
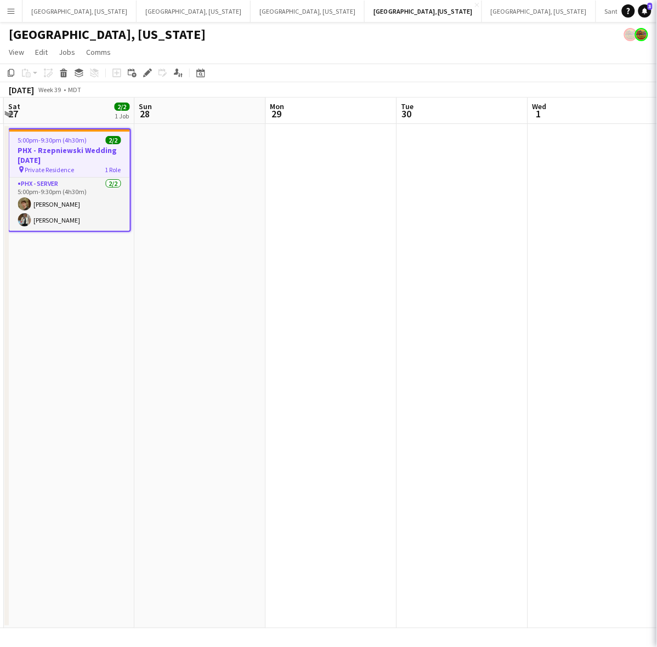
type input "**********"
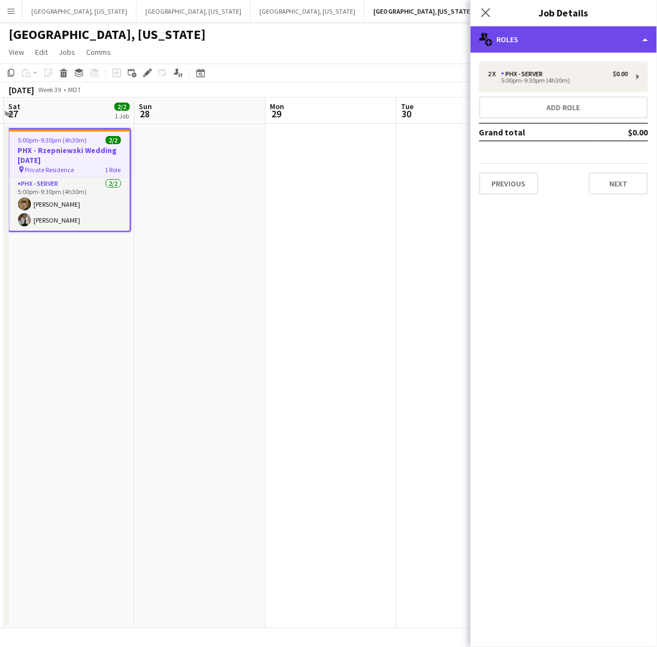
click at [572, 39] on div "multiple-users-add Roles" at bounding box center [563, 39] width 186 height 26
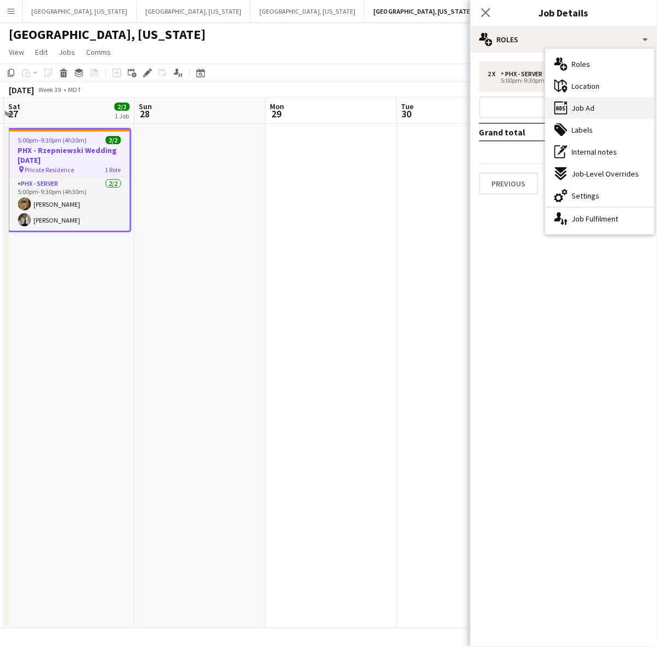
click at [598, 109] on div "ads-window Job Ad" at bounding box center [600, 108] width 109 height 22
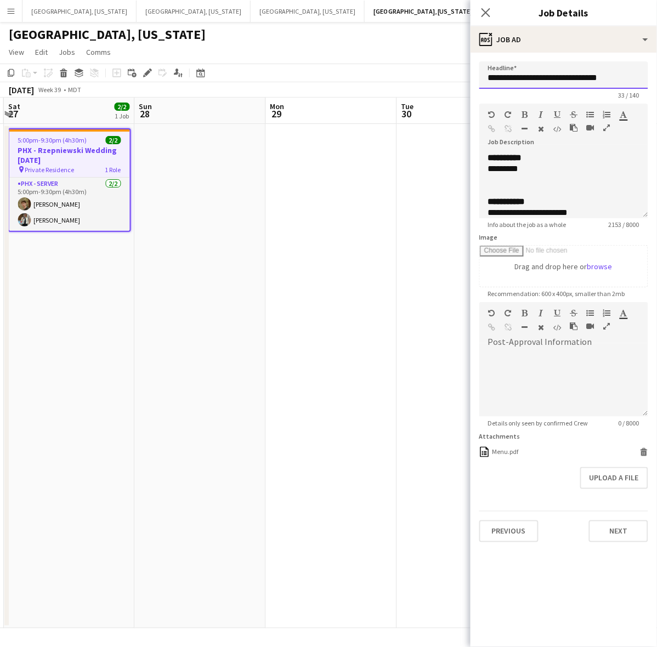
click at [517, 74] on input "**********" at bounding box center [563, 74] width 169 height 27
click at [539, 174] on div at bounding box center [563, 179] width 151 height 11
copy div "**********"
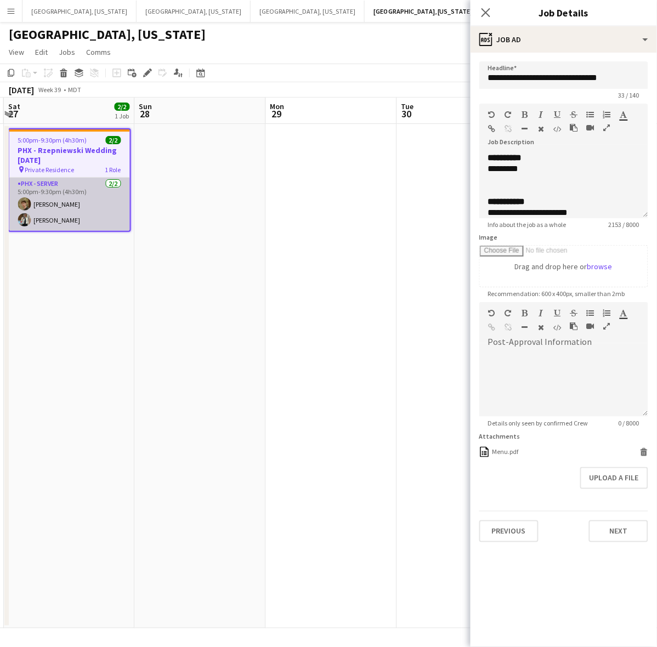
click at [88, 209] on app-card-role "PHX - Server 2/2 5:00pm-9:30pm (4h30m) Jack Sullivan Christina Hyde" at bounding box center [69, 204] width 121 height 53
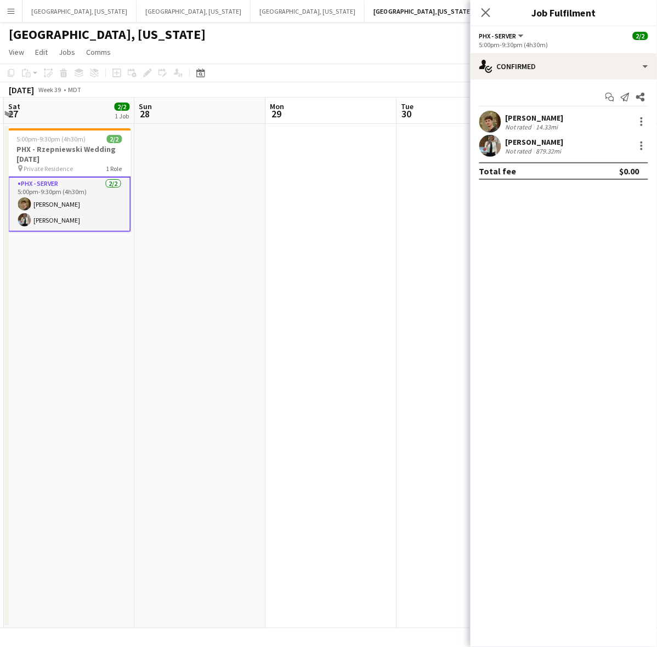
click at [534, 129] on div "14.33mi" at bounding box center [547, 127] width 26 height 8
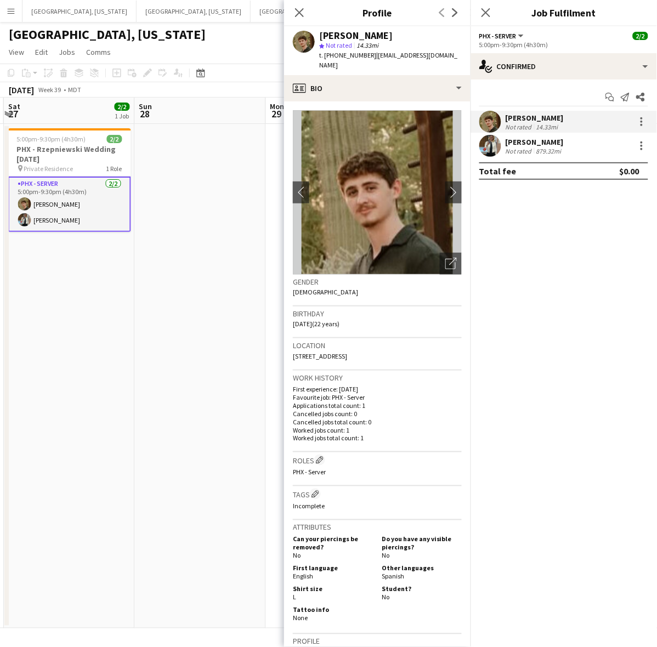
drag, startPoint x: 455, startPoint y: 62, endPoint x: 368, endPoint y: 56, distance: 86.8
click at [368, 56] on div "Jack Sullivan star Not rated 14.33mi t. +16029189993 | jacksullivan1120@gmail.c…" at bounding box center [377, 50] width 186 height 49
copy span "jacksullivan1120@gmail.com"
click at [517, 147] on div "Not rated" at bounding box center [520, 151] width 29 height 8
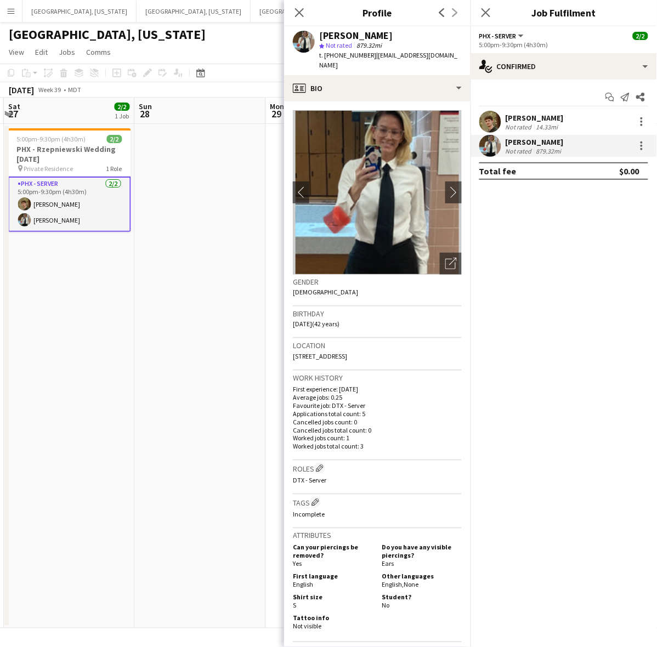
drag, startPoint x: 413, startPoint y: 56, endPoint x: 368, endPoint y: 55, distance: 44.4
click at [368, 55] on div "Christina Hyde star Not rated 879.32mi t. +19015683100 | hydeenergy13@gmail.com" at bounding box center [377, 50] width 186 height 49
copy span "hydeenergy13@gmail.com"
drag, startPoint x: 151, startPoint y: 351, endPoint x: 222, endPoint y: 316, distance: 79.0
click at [151, 351] on app-date-cell at bounding box center [200, 376] width 131 height 504
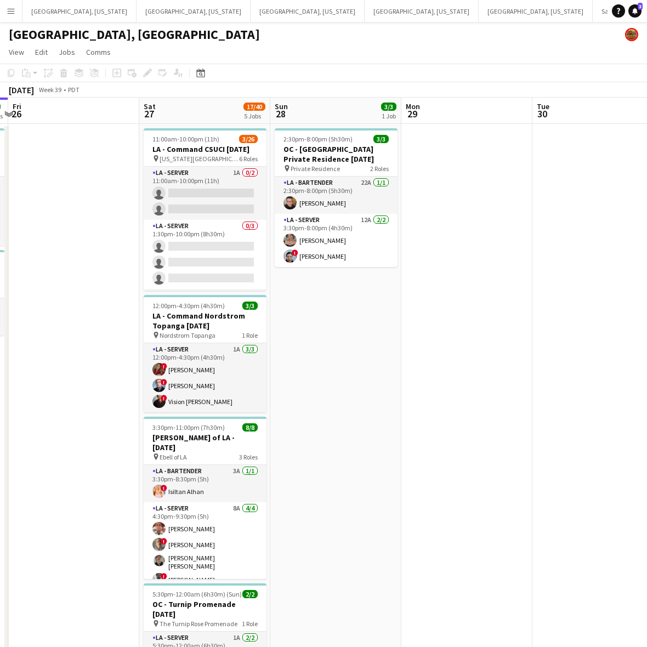
scroll to position [0, 387]
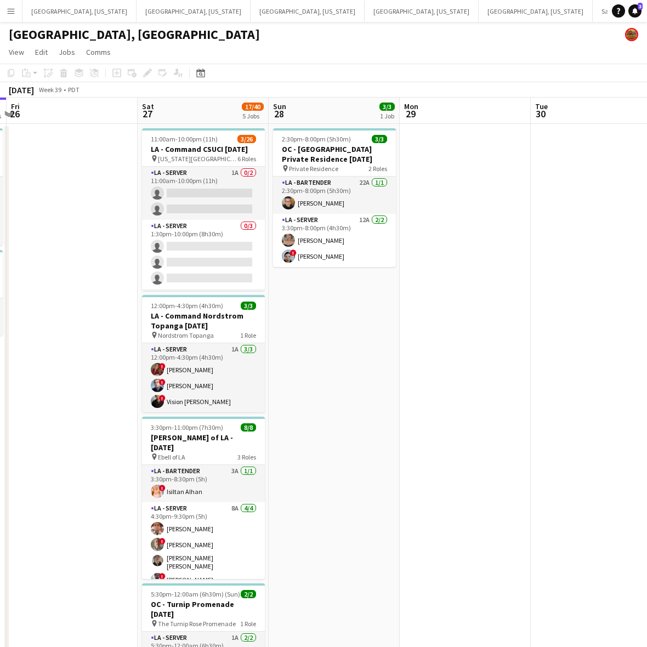
drag, startPoint x: 351, startPoint y: 292, endPoint x: 96, endPoint y: 377, distance: 269.4
click at [96, 377] on app-calendar-viewport "Tue 23 Wed 24 Thu 25 4/4 2 Jobs Fri 26 Sat 27 17/40 5 Jobs Sun 28 3/3 1 Job Mon…" at bounding box center [323, 449] width 647 height 702
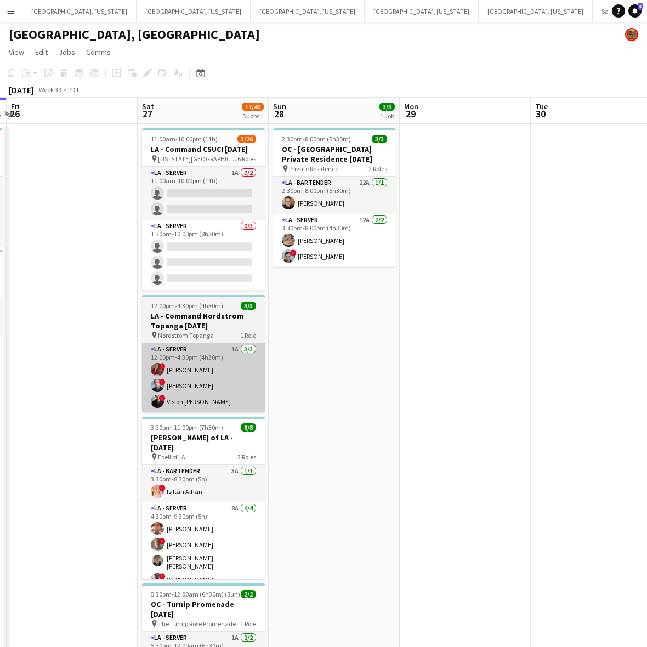
drag, startPoint x: 228, startPoint y: 434, endPoint x: 212, endPoint y: 384, distance: 52.9
click at [228, 434] on h3 "[PERSON_NAME] of LA - [DATE]" at bounding box center [203, 443] width 123 height 20
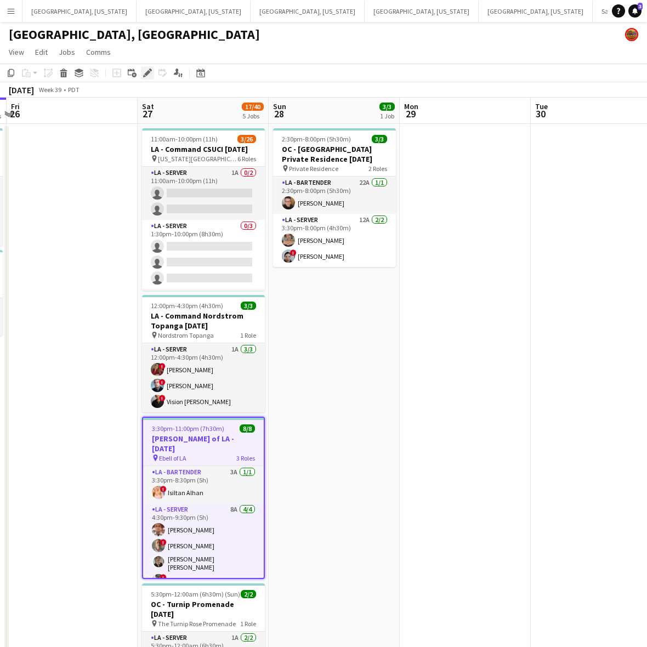
click at [144, 77] on icon at bounding box center [144, 76] width 3 height 3
type input "**********"
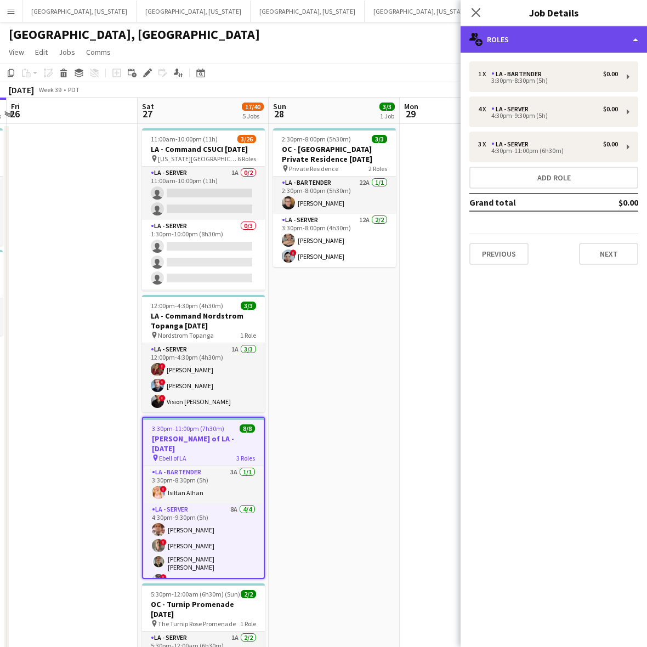
click at [547, 33] on div "multiple-users-add Roles" at bounding box center [554, 39] width 186 height 26
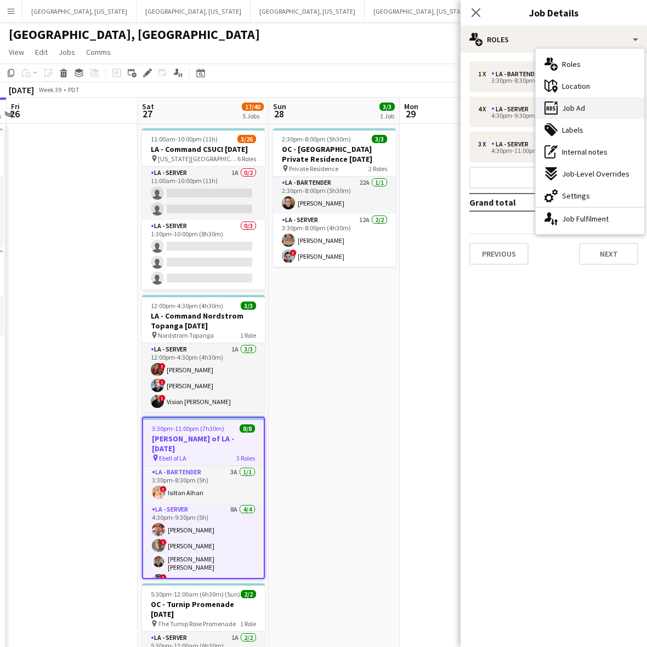
click at [596, 105] on div "ads-window Job Ad" at bounding box center [590, 108] width 109 height 22
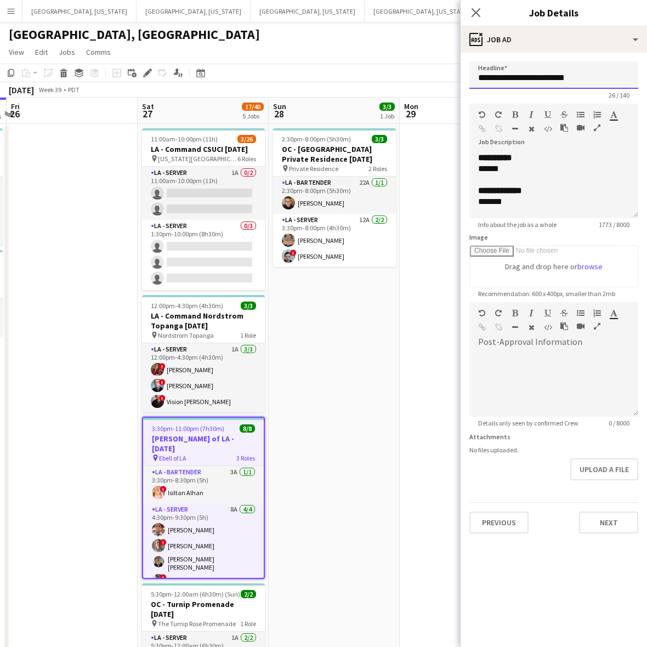
click at [506, 77] on input "**********" at bounding box center [553, 74] width 169 height 27
click at [525, 171] on div "******" at bounding box center [548, 168] width 141 height 11
copy div "**********"
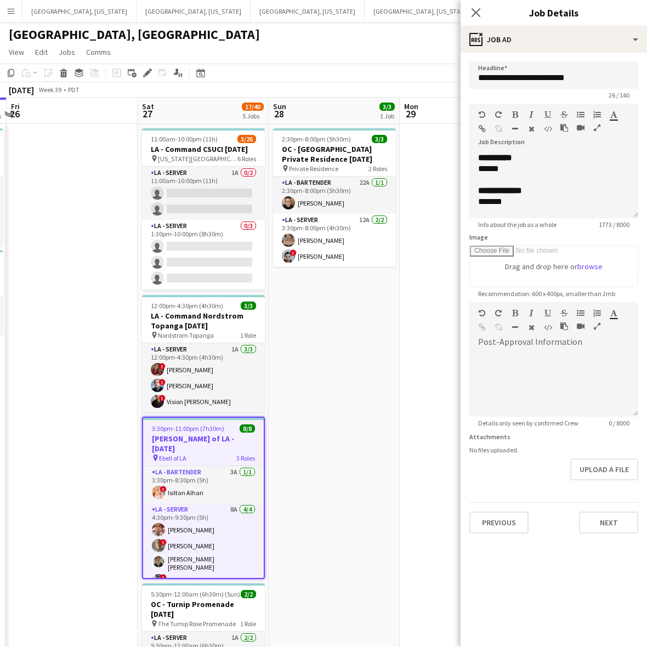
click at [242, 466] on app-card-role "LA - Bartender 3A 1/1 3:30pm-8:30pm (5h) ! Isiltan Alhan" at bounding box center [203, 484] width 121 height 37
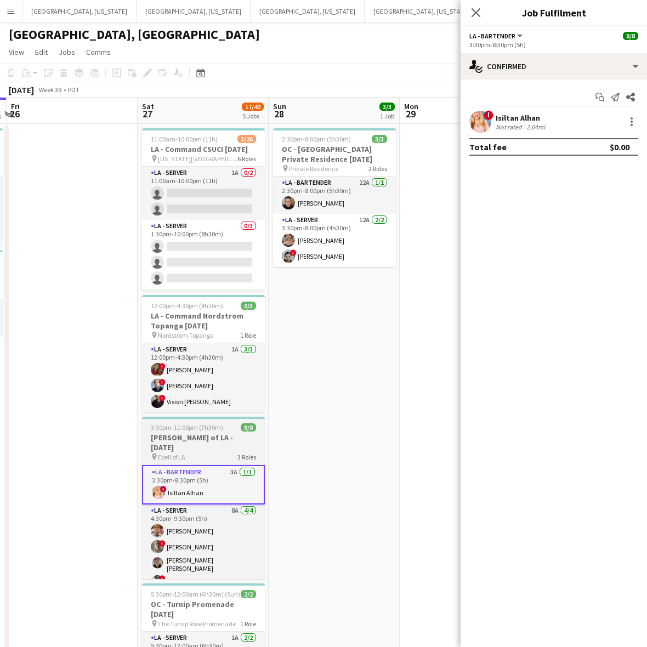
click at [249, 453] on span "3 Roles" at bounding box center [246, 457] width 19 height 8
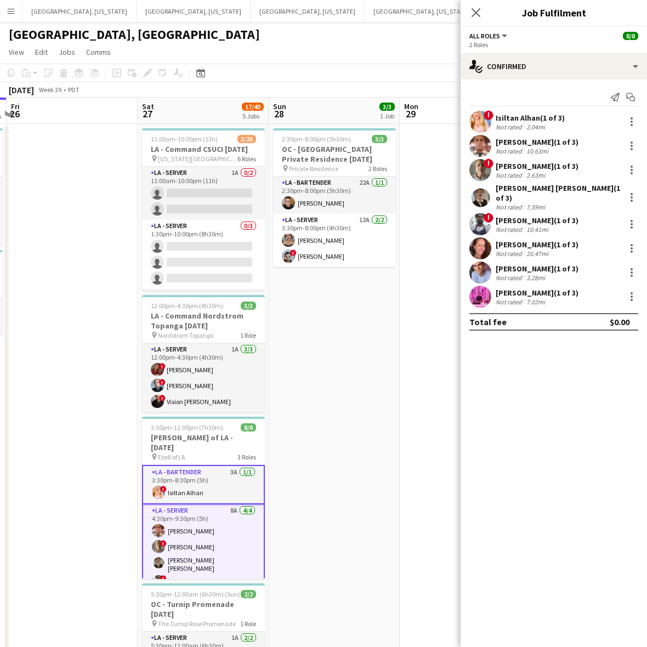
drag, startPoint x: 513, startPoint y: 100, endPoint x: 511, endPoint y: 114, distance: 13.8
click at [513, 101] on div "Send notification Start chat" at bounding box center [553, 97] width 169 height 18
click at [510, 118] on div "Isiltan Alhan (1 of 3)" at bounding box center [530, 118] width 69 height 10
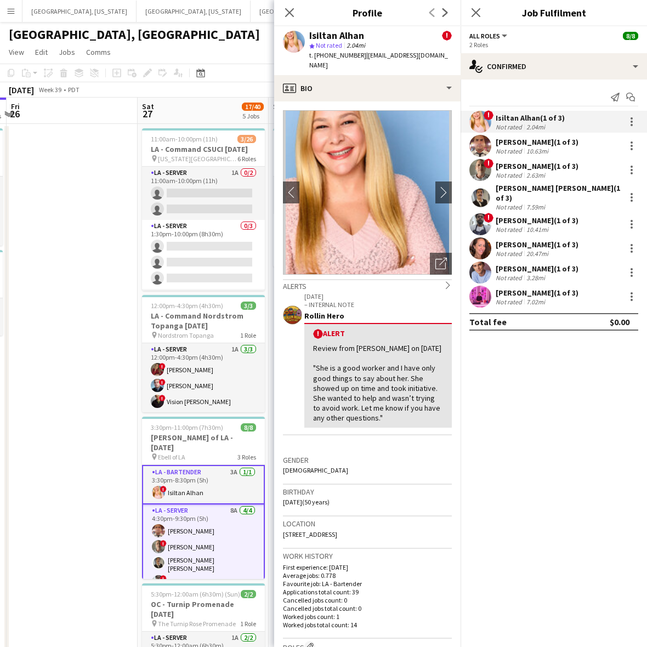
drag, startPoint x: 429, startPoint y: 55, endPoint x: 357, endPoint y: 63, distance: 71.8
click at [357, 63] on div "Isiltan Alhan ! star Not rated 2.04mi t. +13104678537 | isiltanalhan@gmail.com" at bounding box center [367, 50] width 186 height 49
copy span "isiltanalhan@gmail.com"
click at [504, 147] on div "Not rated" at bounding box center [510, 151] width 29 height 8
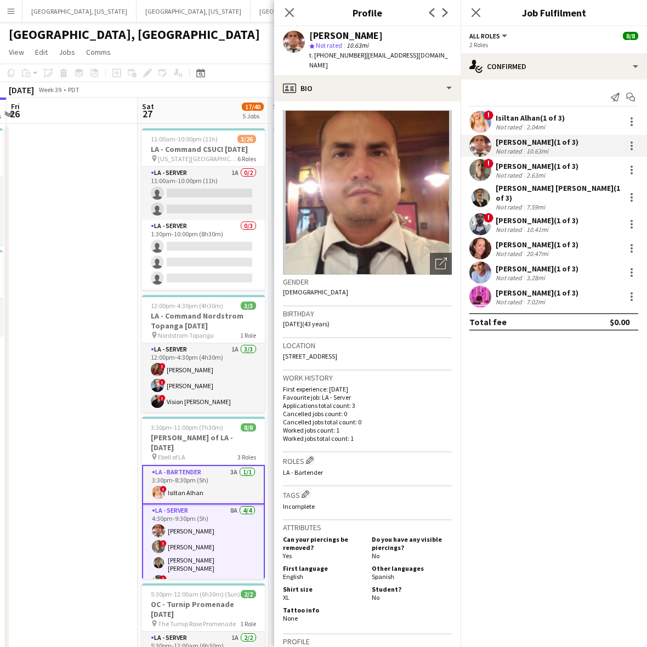
drag, startPoint x: 428, startPoint y: 61, endPoint x: 357, endPoint y: 59, distance: 70.2
click at [357, 59] on div "GERSOM GAMEZ star Not rated 10.63mi t. +16266923449 | ggamez7@outlook.com" at bounding box center [367, 50] width 186 height 49
copy span "[EMAIL_ADDRESS][DOMAIN_NAME]"
drag, startPoint x: 538, startPoint y: 175, endPoint x: 528, endPoint y: 155, distance: 22.6
click at [538, 175] on div "2.63mi" at bounding box center [535, 175] width 23 height 8
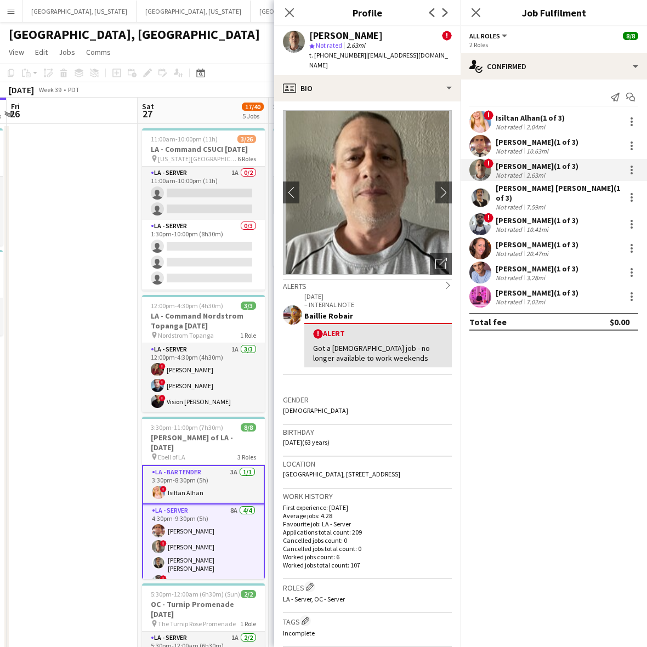
drag, startPoint x: 429, startPoint y: 56, endPoint x: 357, endPoint y: 59, distance: 71.3
click at [357, 59] on app-profile-header "Armando Casanas ! star Not rated 2.63mi t. +12134367722 | luckyinart@gmail.com" at bounding box center [367, 50] width 186 height 49
drag, startPoint x: 524, startPoint y: 192, endPoint x: 516, endPoint y: 178, distance: 15.9
click at [524, 192] on div "David Gersain Luis Juan (1 of 3)" at bounding box center [558, 193] width 125 height 20
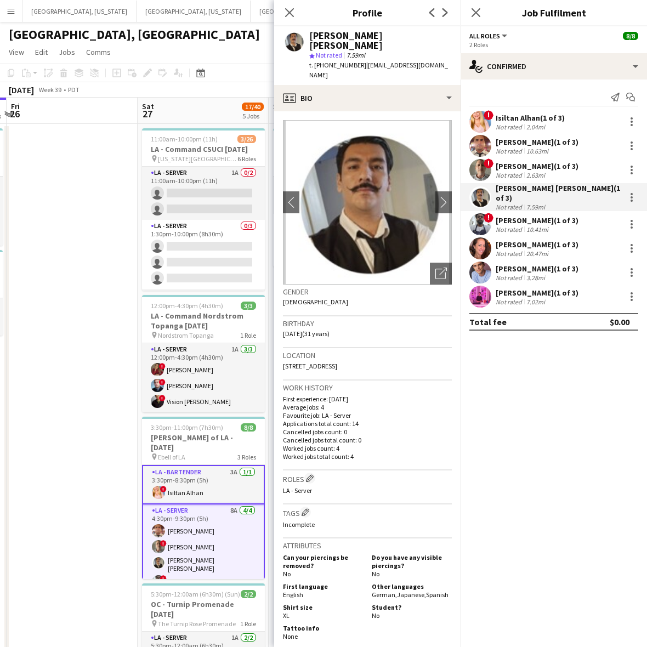
drag, startPoint x: 436, startPoint y: 54, endPoint x: 359, endPoint y: 59, distance: 77.5
click at [359, 59] on app-profile-header "David Gersain Luis Juan star Not rated 7.59mi t. +18188508727 | davyluisjuan@gm…" at bounding box center [367, 55] width 186 height 59
click at [531, 213] on div "! Terrell Bassil (1 of 3) Not rated 10.41mi" at bounding box center [554, 224] width 186 height 22
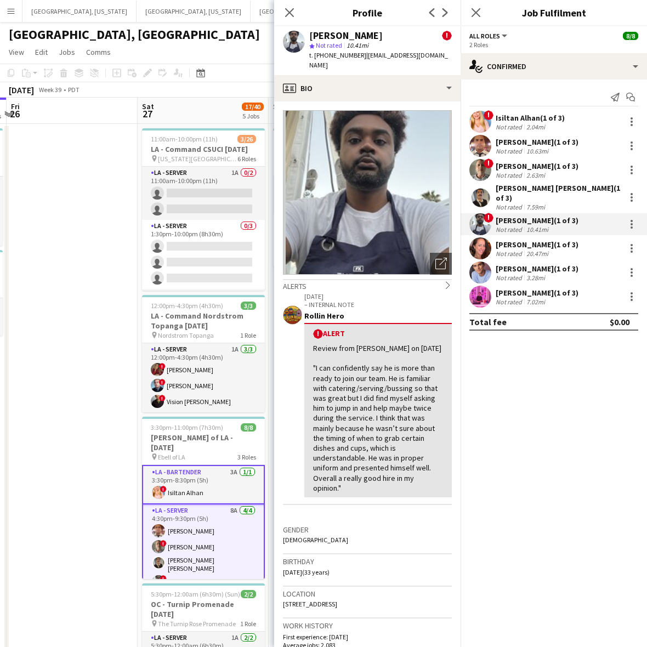
drag, startPoint x: 432, startPoint y: 58, endPoint x: 358, endPoint y: 63, distance: 74.2
click at [358, 63] on div "Terrell Bassil ! star Not rated 10.41mi t. +12025565930 | terrellbassil@gmail.c…" at bounding box center [367, 50] width 186 height 49
click at [505, 249] on div "Not rated" at bounding box center [510, 253] width 29 height 8
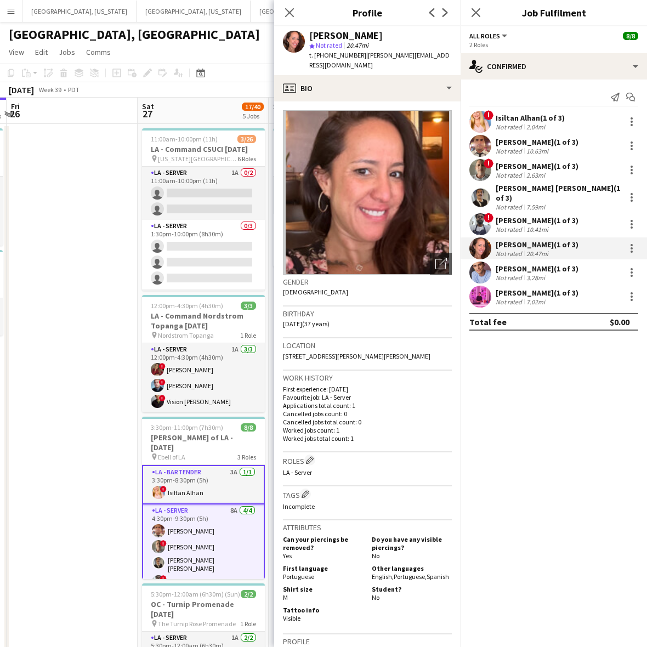
drag, startPoint x: 440, startPoint y: 58, endPoint x: 358, endPoint y: 61, distance: 81.8
click at [358, 61] on app-profile-header "Juniper Silva star Not rated 20.47mi t. +13233957202 | godoy.jana10@gmail.com" at bounding box center [367, 50] width 186 height 49
click at [500, 264] on div "Robert Solomon (1 of 3)" at bounding box center [537, 269] width 83 height 10
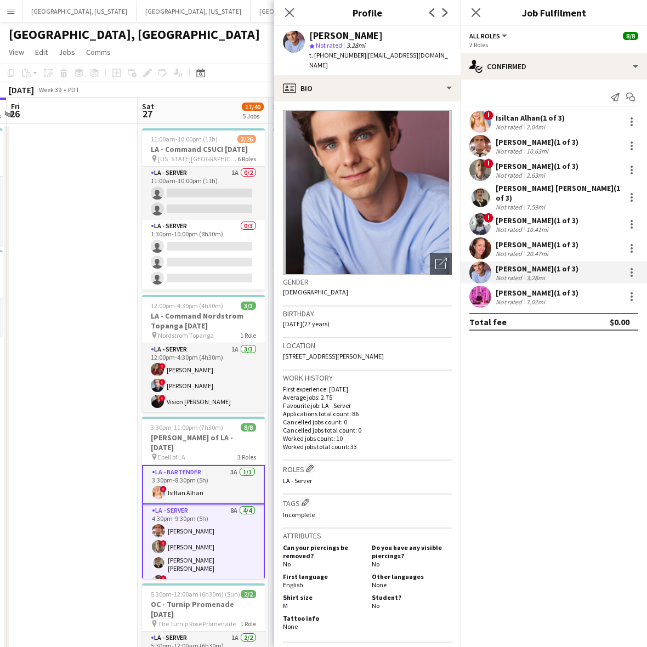
drag, startPoint x: 429, startPoint y: 56, endPoint x: 358, endPoint y: 58, distance: 70.8
click at [358, 58] on div "Robert Solomon star Not rated 3.28mi t. +17707447805 | rcsolomon@comcast.net" at bounding box center [367, 50] width 186 height 49
click at [483, 287] on app-user-avatar at bounding box center [480, 297] width 22 height 22
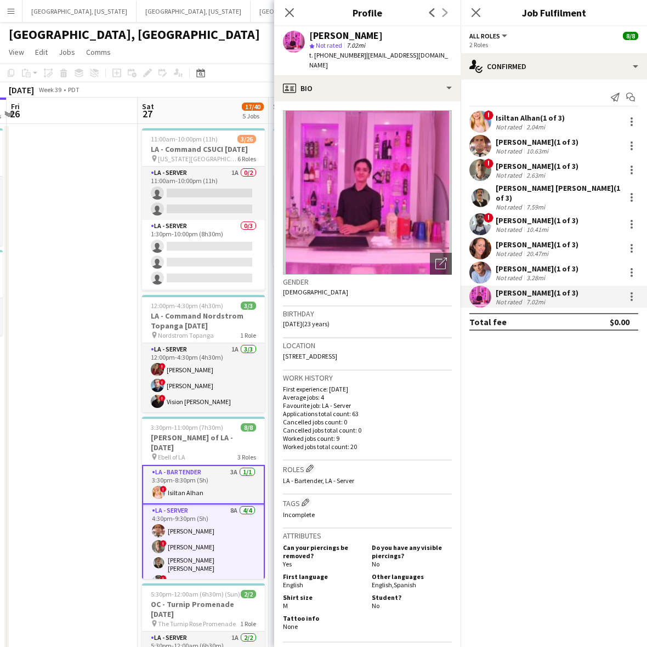
drag, startPoint x: 453, startPoint y: 55, endPoint x: 363, endPoint y: 55, distance: 89.9
click at [363, 55] on div "Edwin Guerrero star Not rated 7.02mi t. +1213-569-1873 | edwinguerrero432@gmail…" at bounding box center [367, 50] width 186 height 49
click at [96, 188] on app-date-cell at bounding box center [72, 461] width 131 height 675
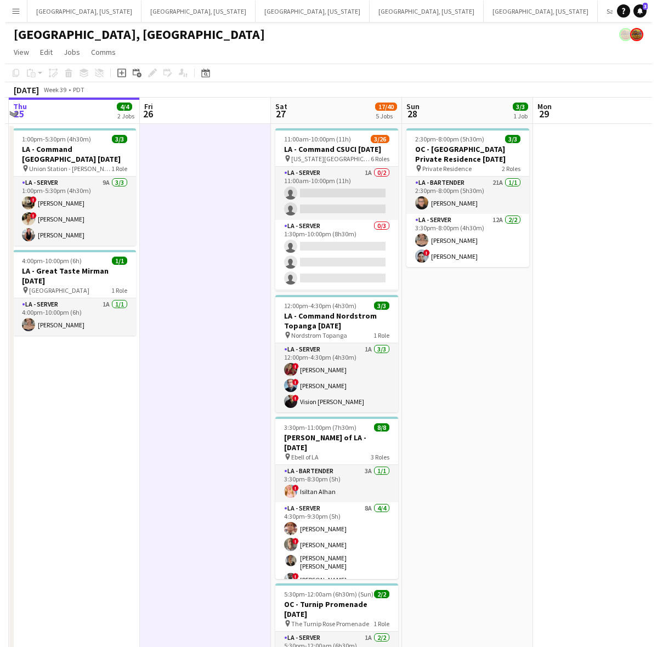
scroll to position [0, 255]
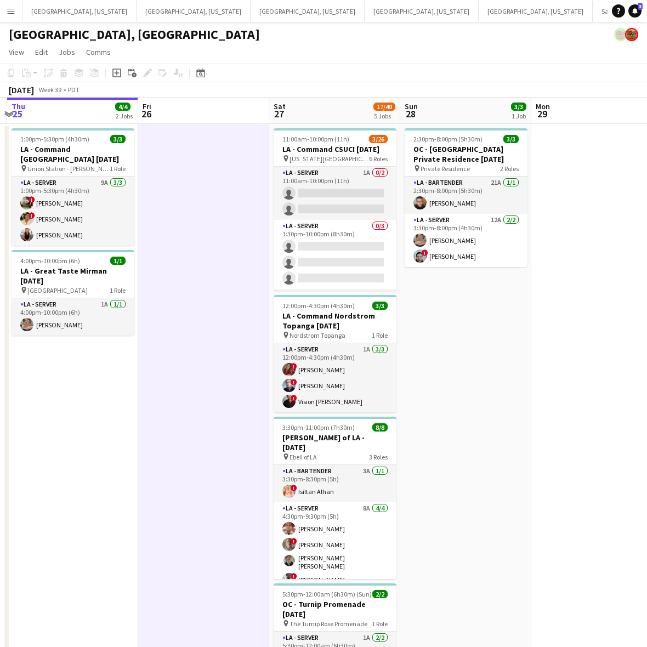
drag, startPoint x: 319, startPoint y: 353, endPoint x: 450, endPoint y: 330, distance: 133.5
click at [450, 330] on app-calendar-viewport "Tue 23 Wed 24 Thu 25 4/4 2 Jobs Fri 26 Sat 27 17/40 5 Jobs Sun 28 3/3 1 Job Mon…" at bounding box center [323, 449] width 647 height 702
click at [634, 13] on icon "Notifications" at bounding box center [635, 11] width 7 height 7
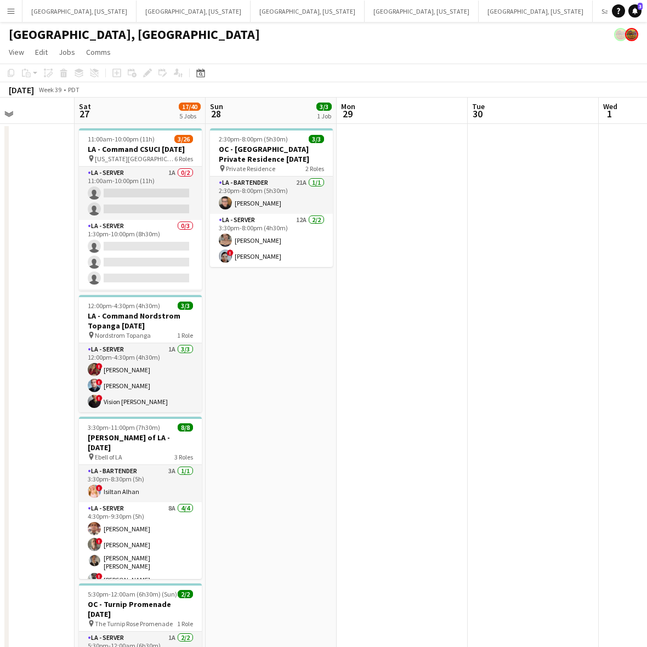
scroll to position [0, 326]
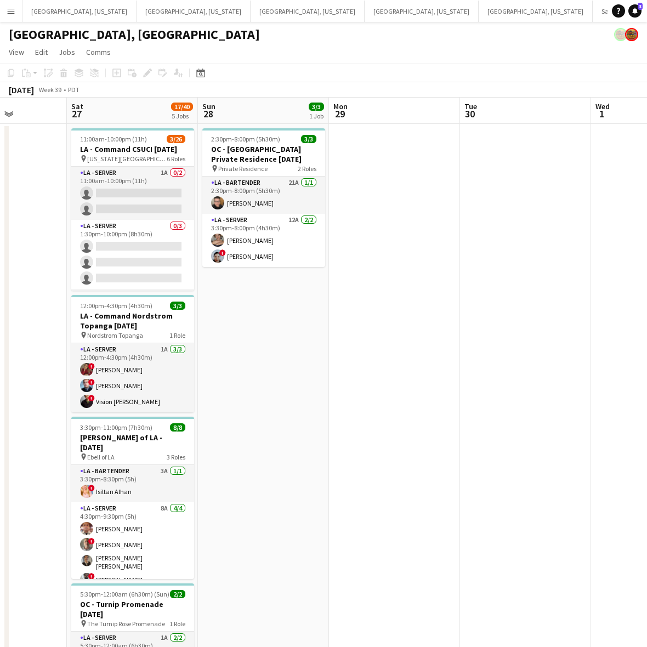
drag, startPoint x: 344, startPoint y: 256, endPoint x: 17, endPoint y: 380, distance: 349.7
click at [17, 380] on app-calendar-viewport "Wed 24 Thu 25 4/4 2 Jobs Fri 26 Sat 27 17/40 5 Jobs Sun 28 3/3 1 Job Mon 29 Tue…" at bounding box center [323, 449] width 647 height 702
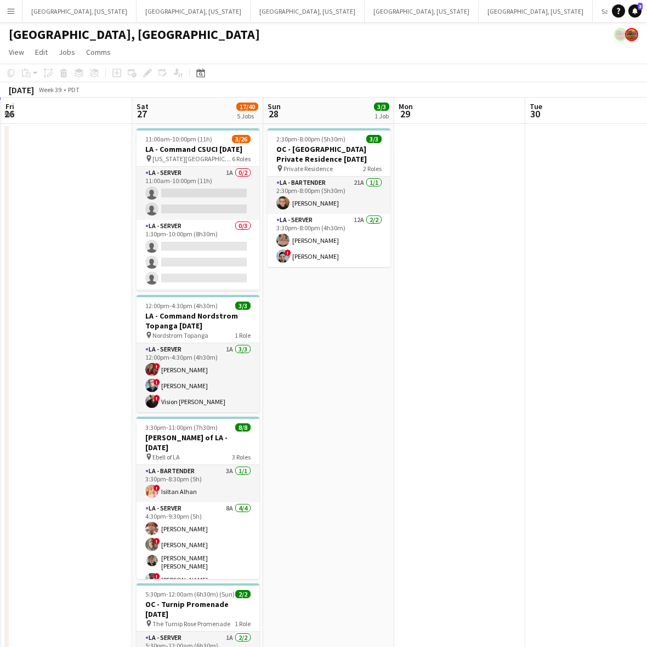
scroll to position [0, 240]
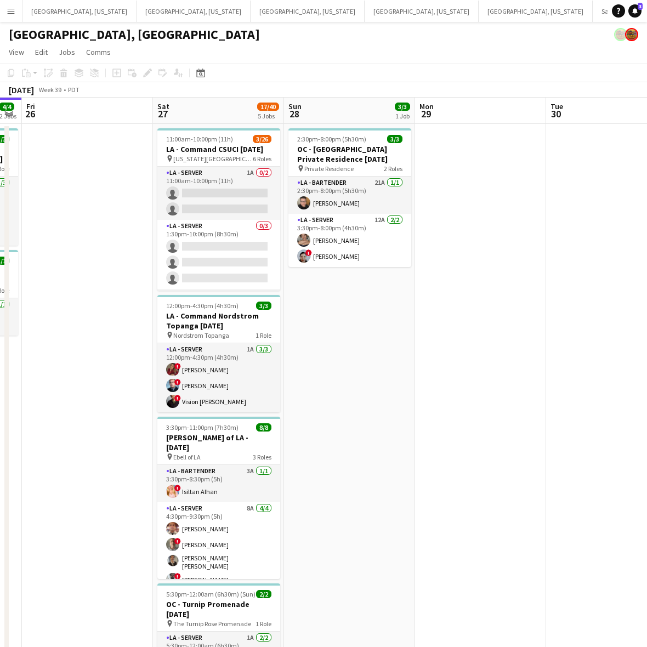
drag, startPoint x: 258, startPoint y: 318, endPoint x: 344, endPoint y: 298, distance: 87.9
click at [344, 298] on app-calendar-viewport "Wed 24 Thu 25 4/4 2 Jobs Fri 26 Sat 27 17/40 5 Jobs Sun 28 3/3 1 Job Mon 29 Tue…" at bounding box center [323, 449] width 647 height 702
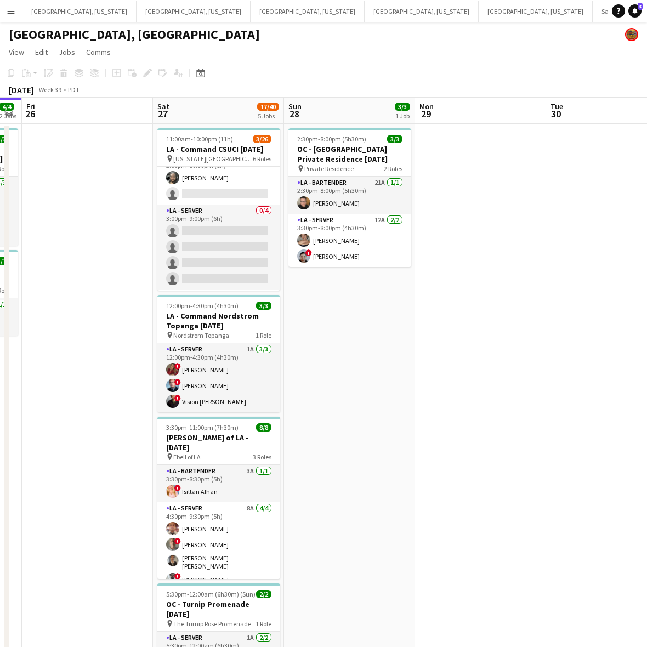
scroll to position [281, 0]
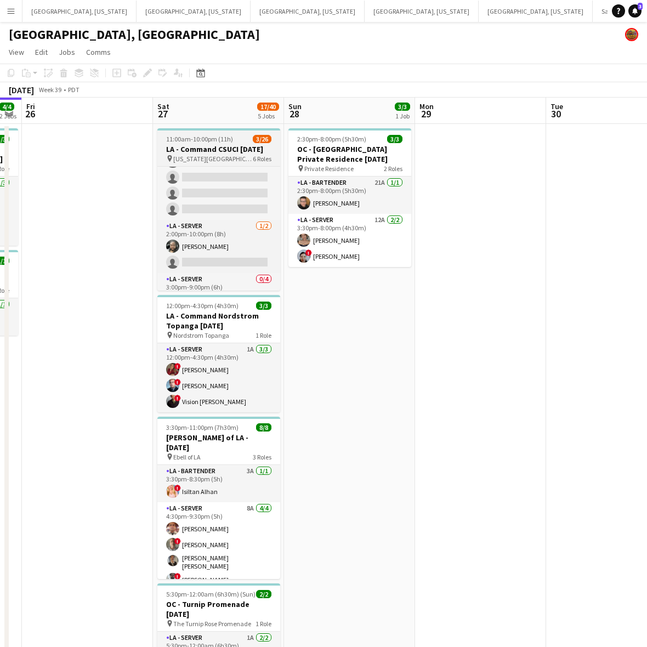
drag, startPoint x: 196, startPoint y: 148, endPoint x: 178, endPoint y: 132, distance: 24.0
click at [196, 147] on h3 "LA - Command CSUCI [DATE]" at bounding box center [218, 149] width 123 height 10
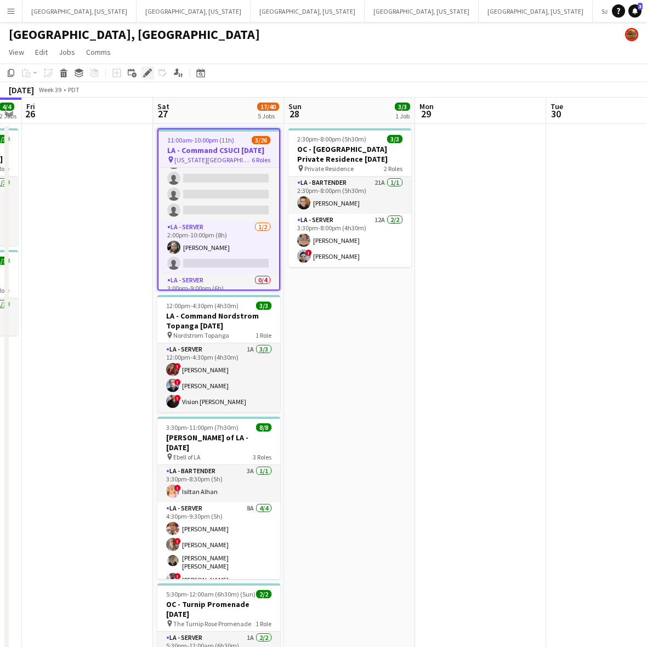
click at [145, 70] on icon "Edit" at bounding box center [147, 73] width 9 height 9
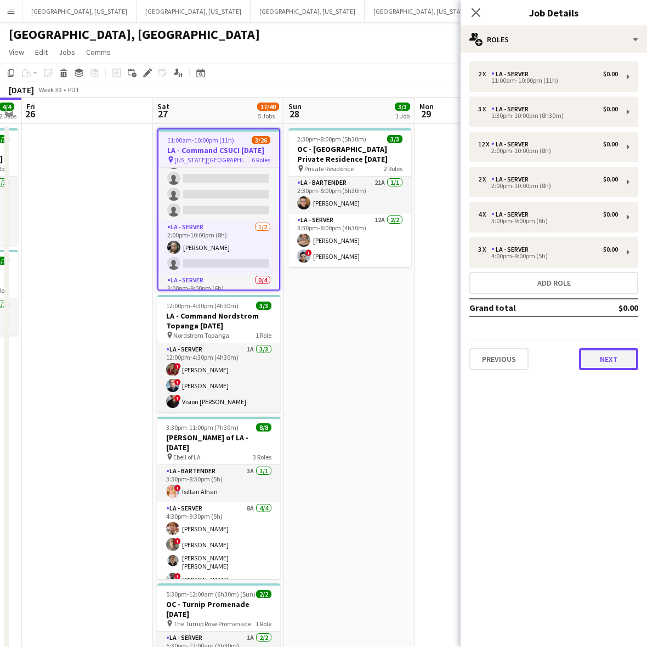
click at [599, 354] on button "Next" at bounding box center [608, 359] width 59 height 22
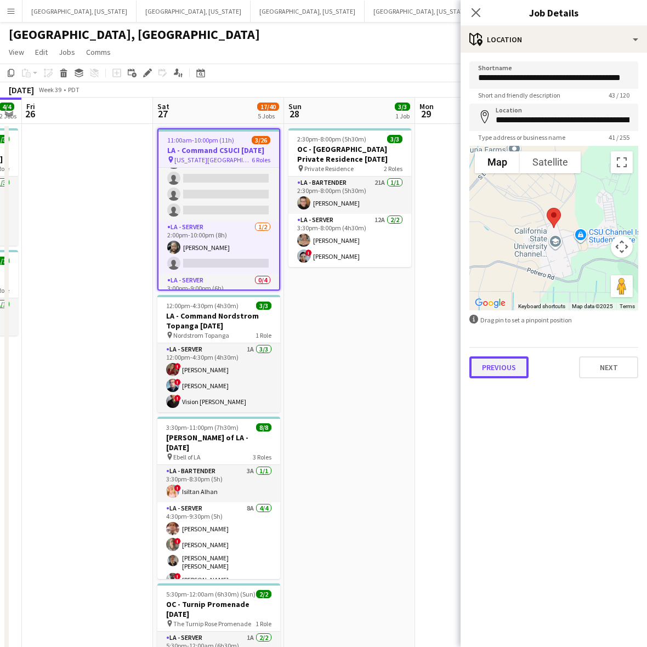
click at [508, 366] on button "Previous" at bounding box center [498, 367] width 59 height 22
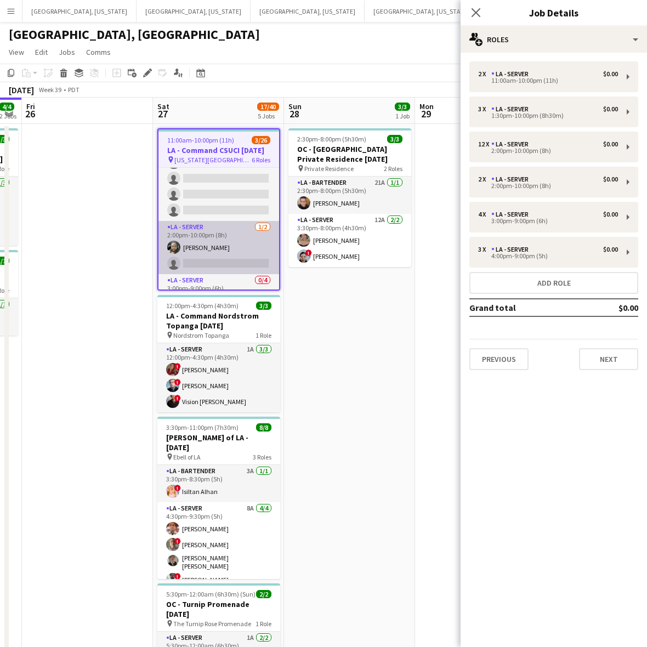
scroll to position [0, 0]
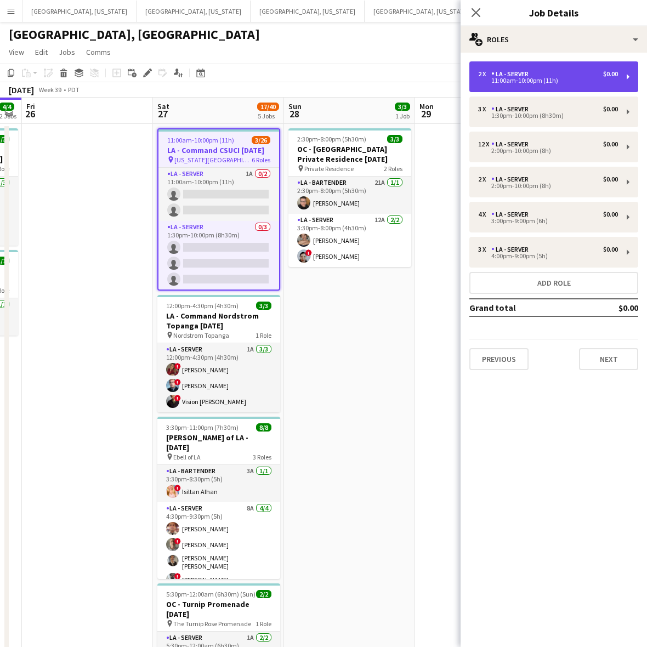
click at [521, 78] on div "11:00am-10:00pm (11h)" at bounding box center [548, 80] width 140 height 5
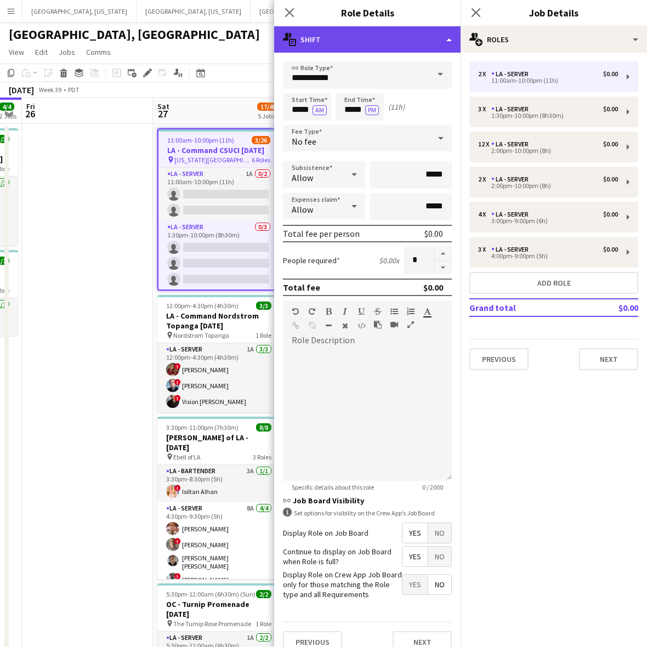
click at [417, 41] on div "multiple-actions-text Shift" at bounding box center [367, 39] width 186 height 26
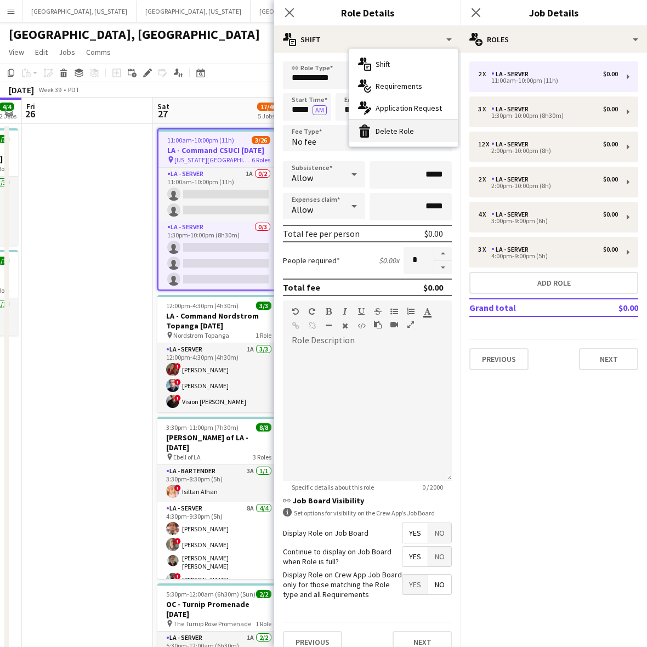
click at [414, 129] on div "bin-2 Delete Role" at bounding box center [403, 131] width 109 height 22
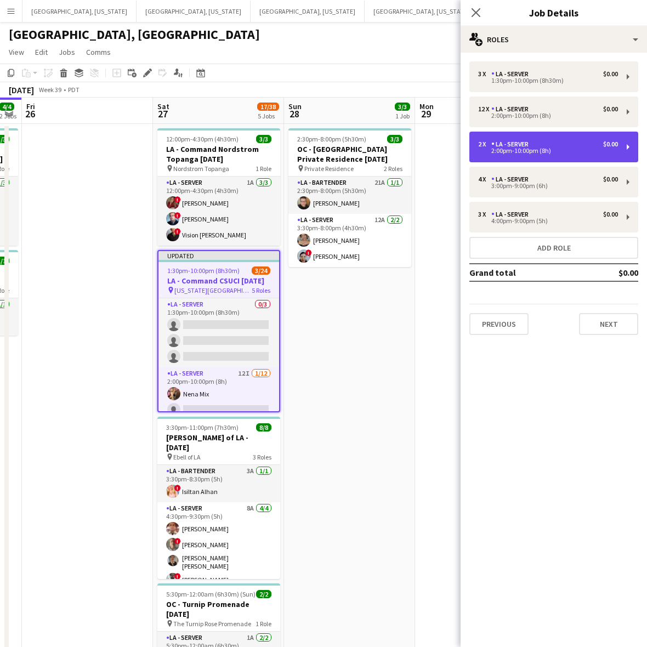
click at [495, 149] on div "2:00pm-10:00pm (8h)" at bounding box center [548, 150] width 140 height 5
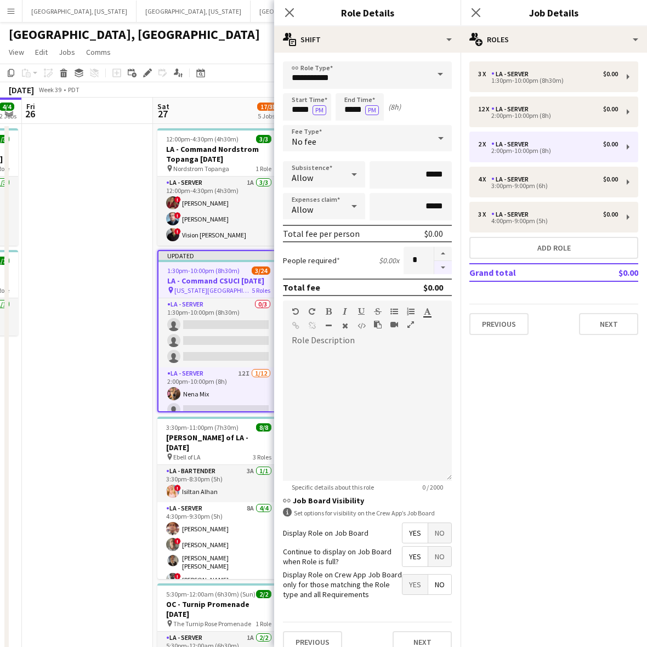
click at [434, 266] on button "button" at bounding box center [443, 268] width 18 height 14
type input "*"
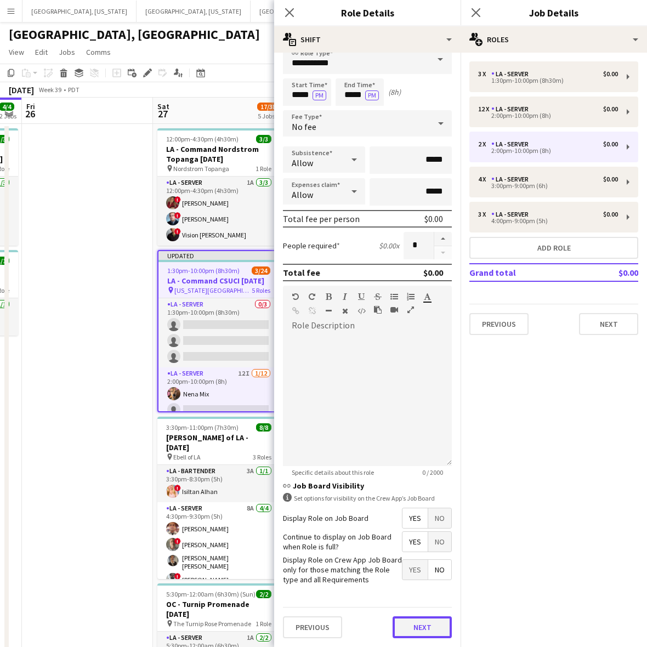
click at [418, 622] on button "Next" at bounding box center [422, 627] width 59 height 22
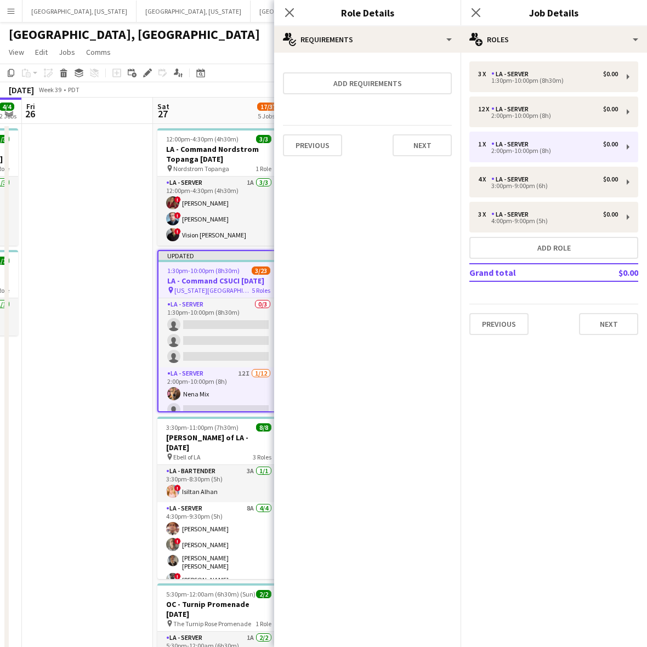
scroll to position [0, 0]
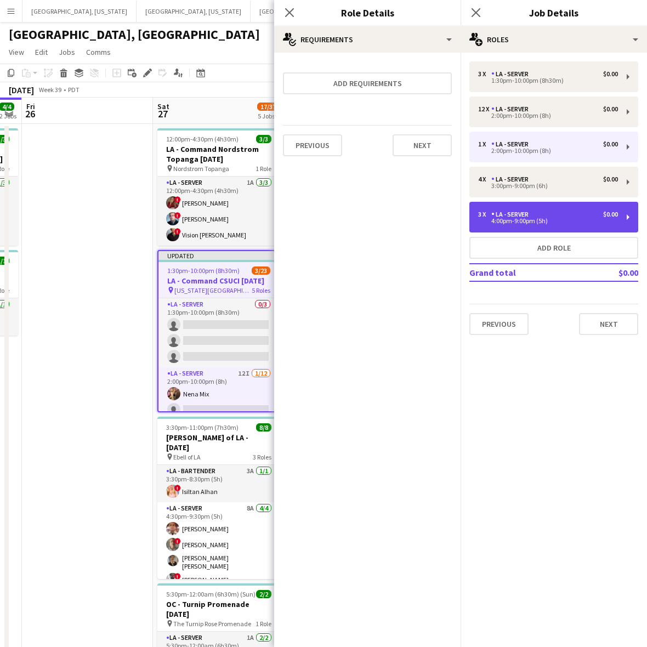
click at [512, 213] on div "LA - Server" at bounding box center [512, 215] width 42 height 8
type input "*****"
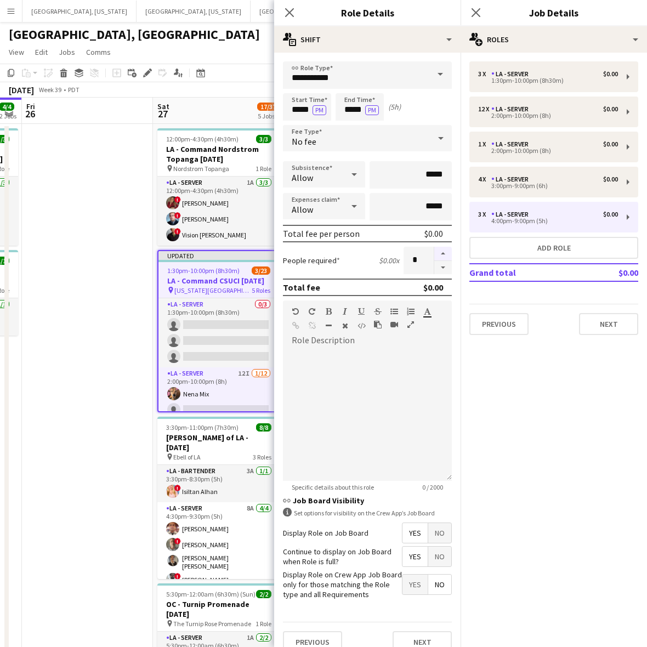
click at [434, 247] on button "button" at bounding box center [443, 254] width 18 height 14
type input "*"
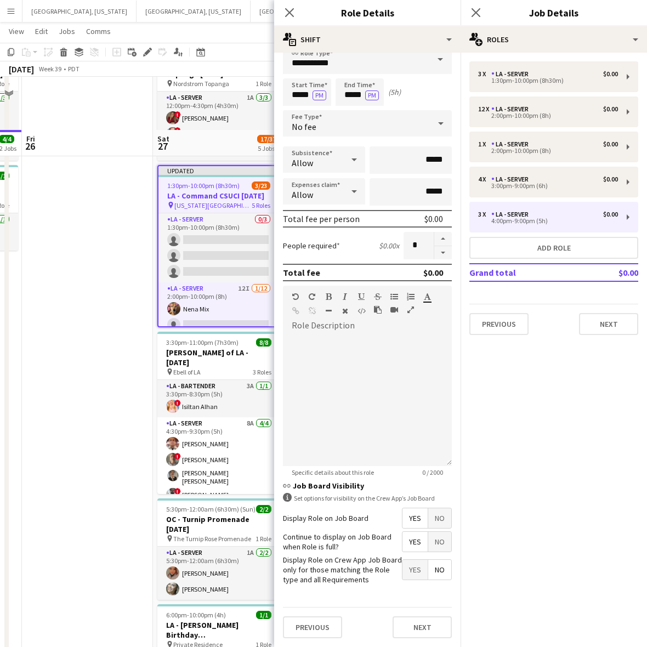
scroll to position [137, 0]
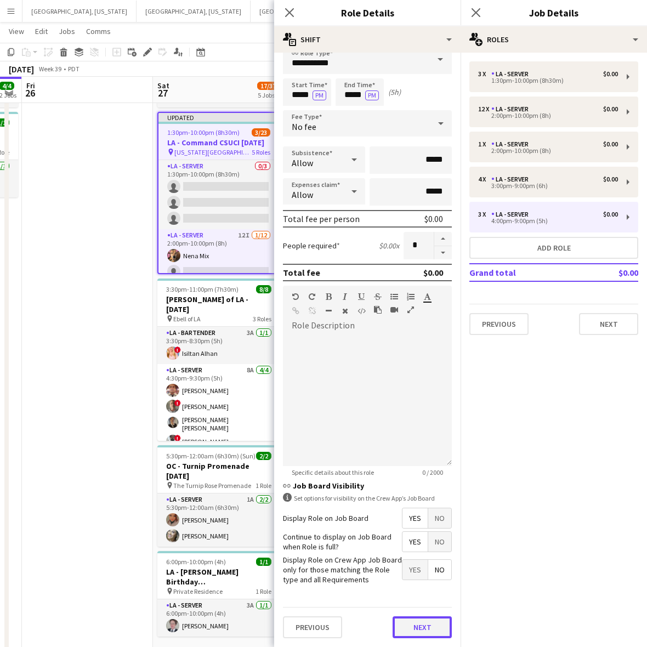
click at [407, 620] on button "Next" at bounding box center [422, 627] width 59 height 22
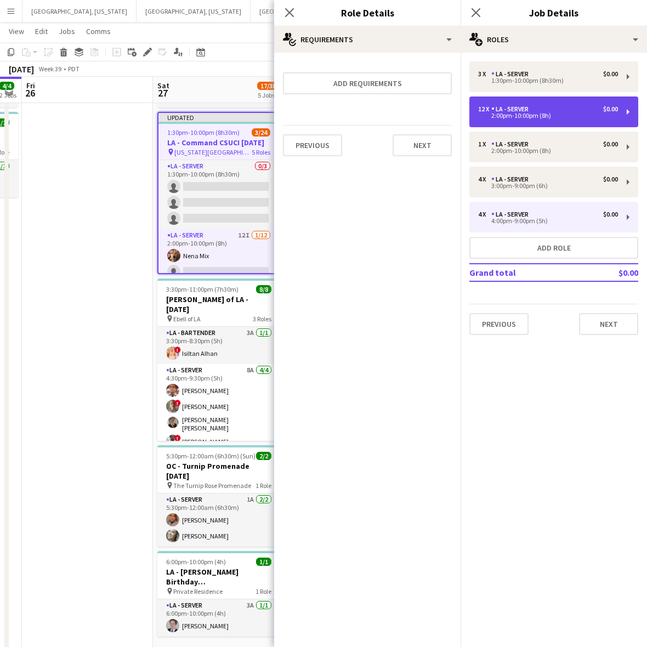
click at [519, 111] on div "LA - Server" at bounding box center [512, 109] width 42 height 8
type input "*****"
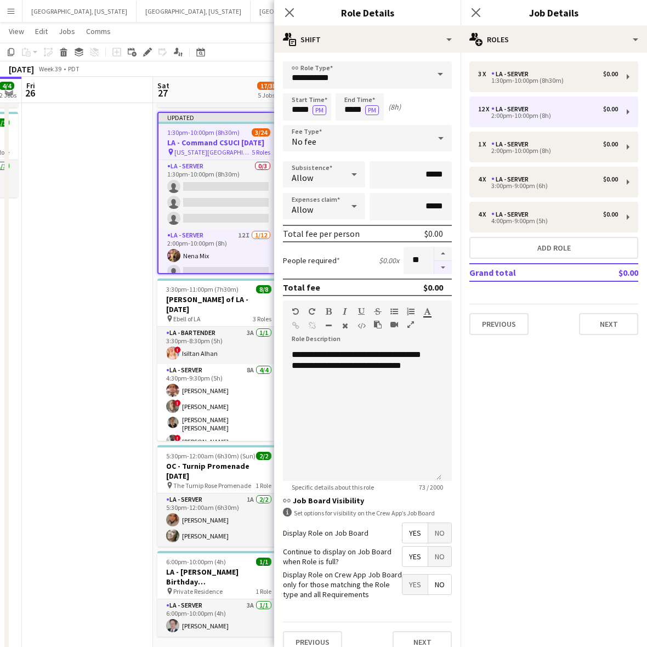
click at [434, 265] on button "button" at bounding box center [443, 268] width 18 height 14
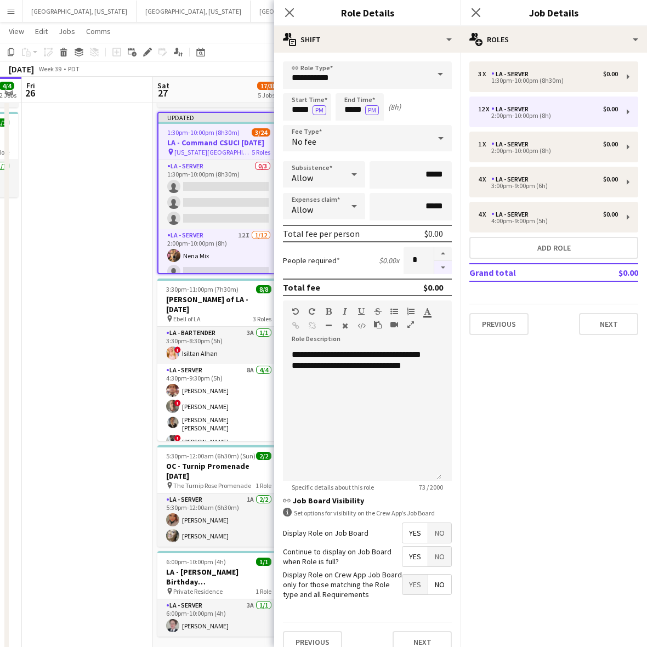
click at [434, 265] on button "button" at bounding box center [443, 268] width 18 height 14
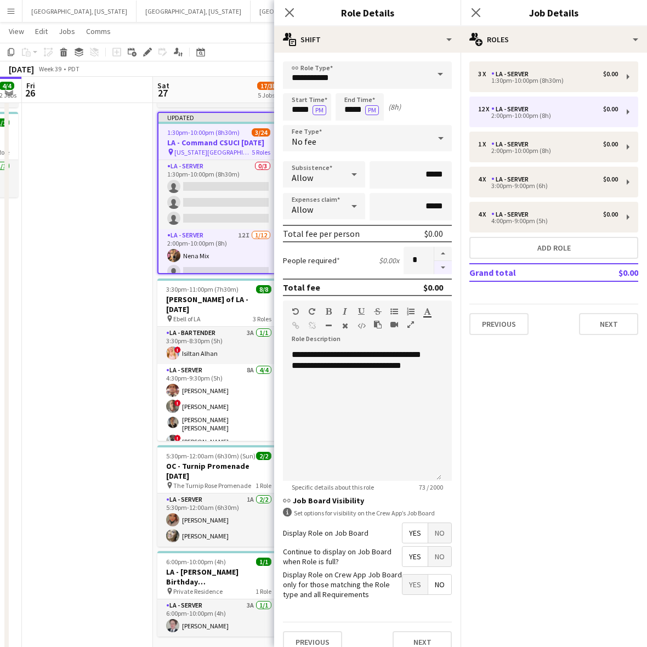
type input "*"
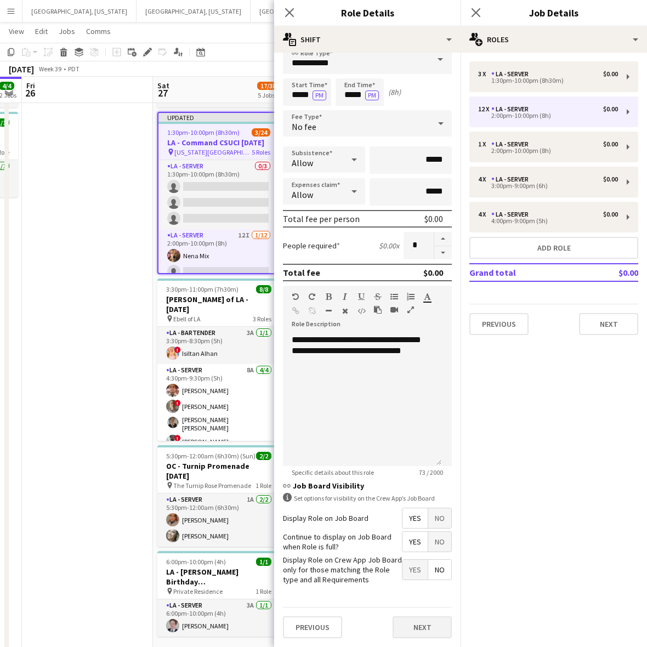
scroll to position [22, 0]
click at [418, 621] on button "Next" at bounding box center [422, 627] width 59 height 22
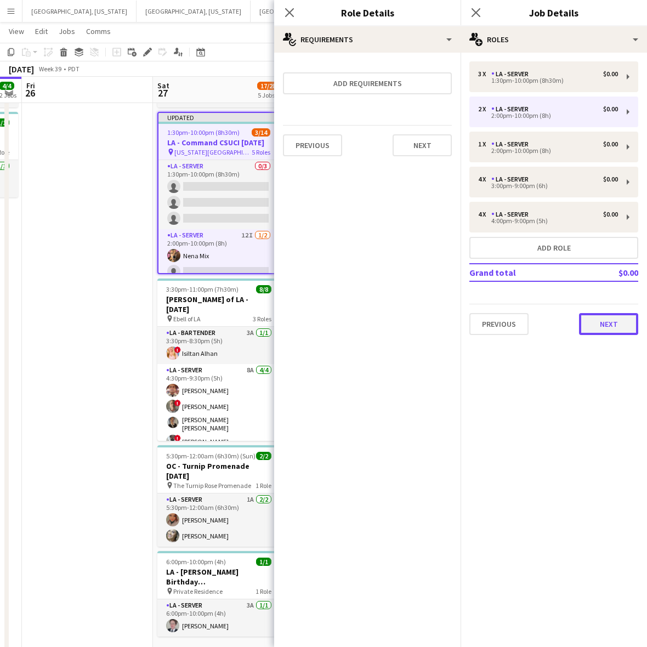
click at [595, 314] on button "Next" at bounding box center [608, 324] width 59 height 22
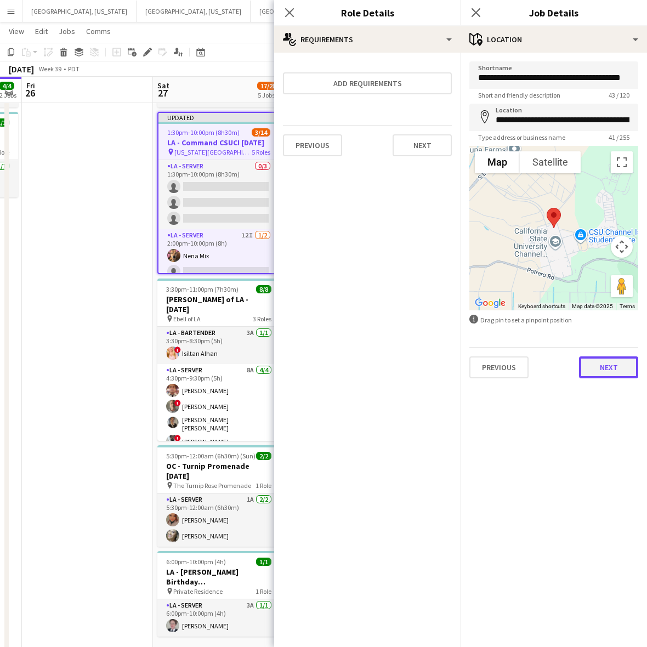
click at [593, 367] on button "Next" at bounding box center [608, 367] width 59 height 22
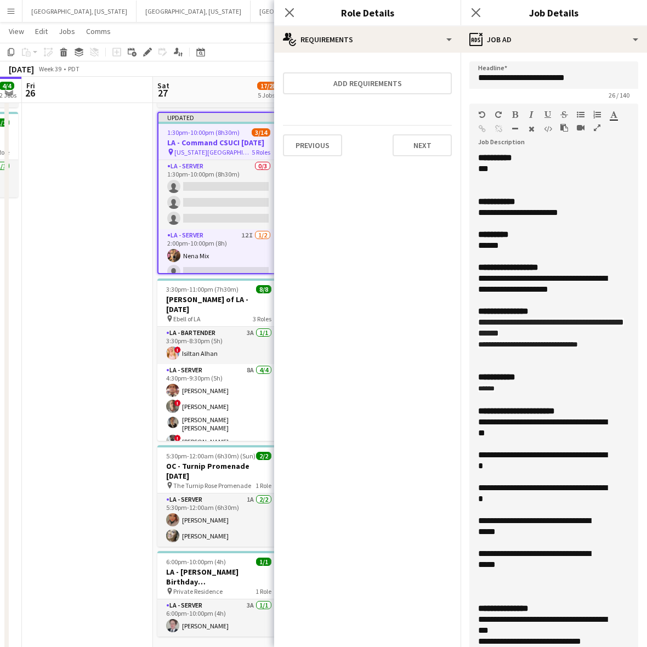
drag, startPoint x: 632, startPoint y: 212, endPoint x: 623, endPoint y: 680, distance: 468.3
click at [623, 646] on html "Menu Boards Boards Boards All jobs Status Workforce Workforce My Workforce Recr…" at bounding box center [323, 262] width 647 height 798
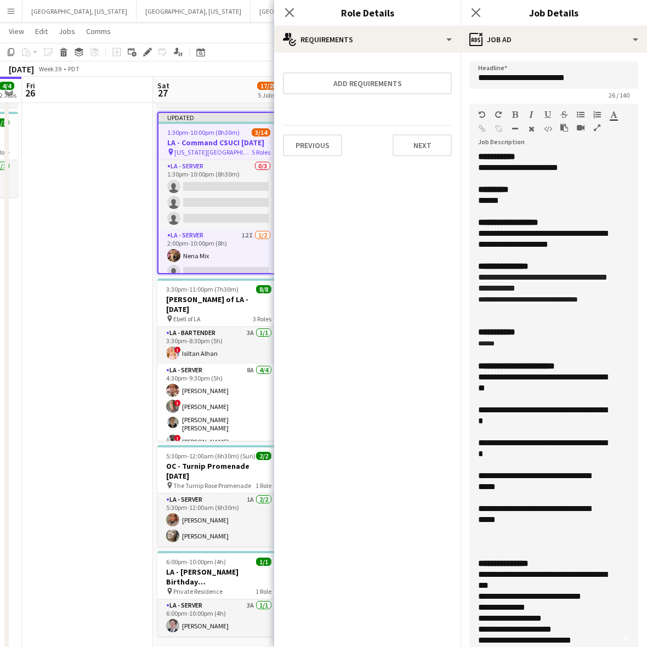
scroll to position [69, 0]
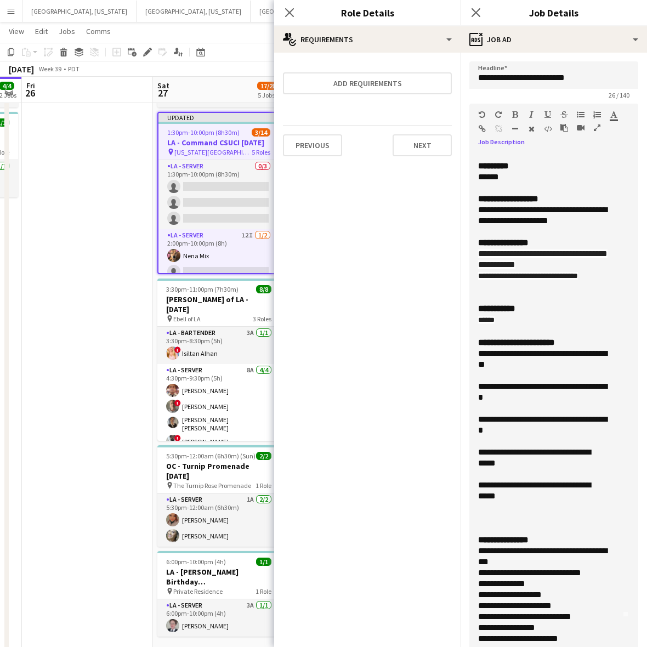
drag, startPoint x: 524, startPoint y: 371, endPoint x: 469, endPoint y: 354, distance: 57.0
click at [469, 354] on div "**********" at bounding box center [548, 418] width 158 height 533
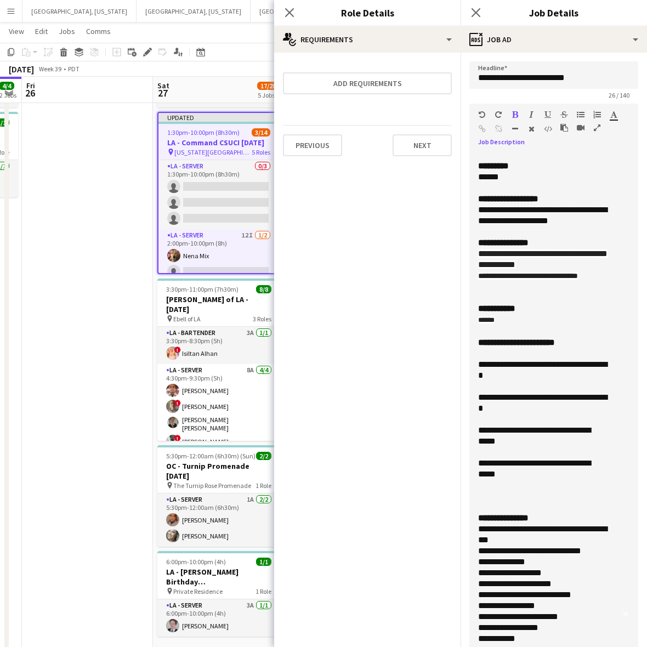
click at [475, 368] on div "**********" at bounding box center [548, 418] width 158 height 533
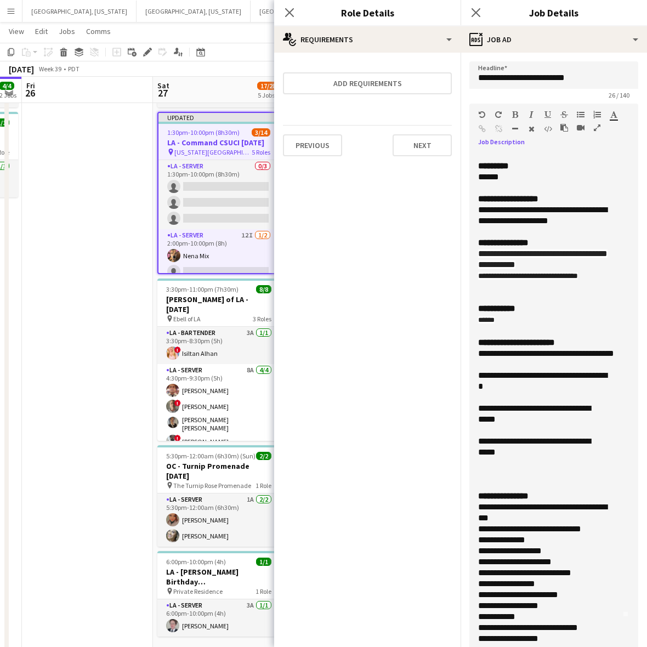
click at [480, 392] on div "**********" at bounding box center [543, 381] width 131 height 22
click at [516, 391] on div "**********" at bounding box center [543, 381] width 131 height 22
click at [511, 425] on div "**********" at bounding box center [543, 414] width 131 height 22
click at [481, 453] on div "**********" at bounding box center [543, 447] width 131 height 22
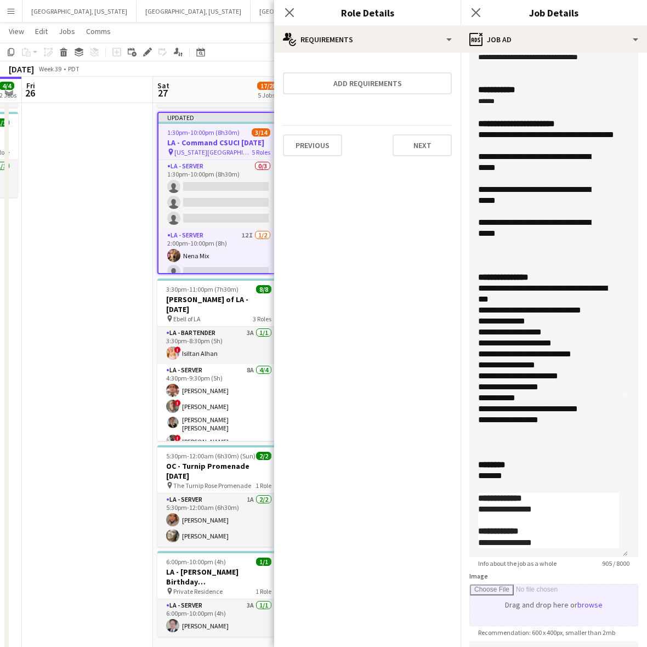
scroll to position [274, 0]
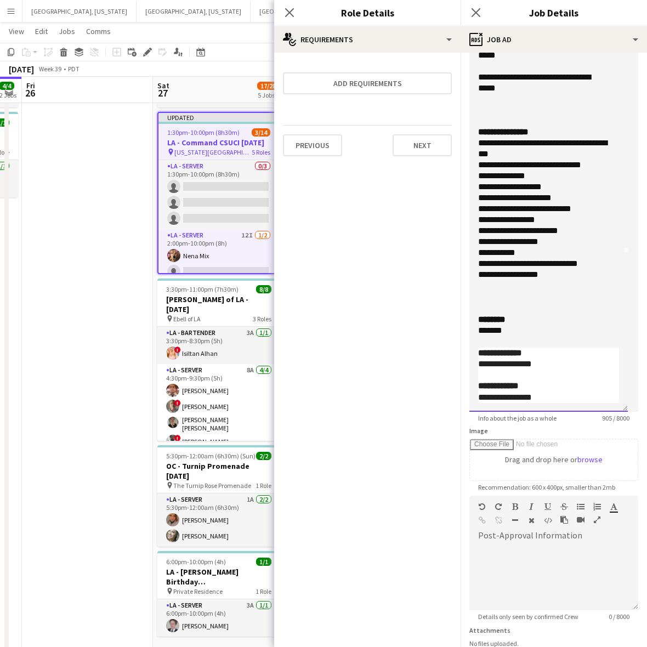
drag, startPoint x: 516, startPoint y: 330, endPoint x: 469, endPoint y: 331, distance: 47.7
click at [469, 331] on div "**********" at bounding box center [548, 144] width 158 height 533
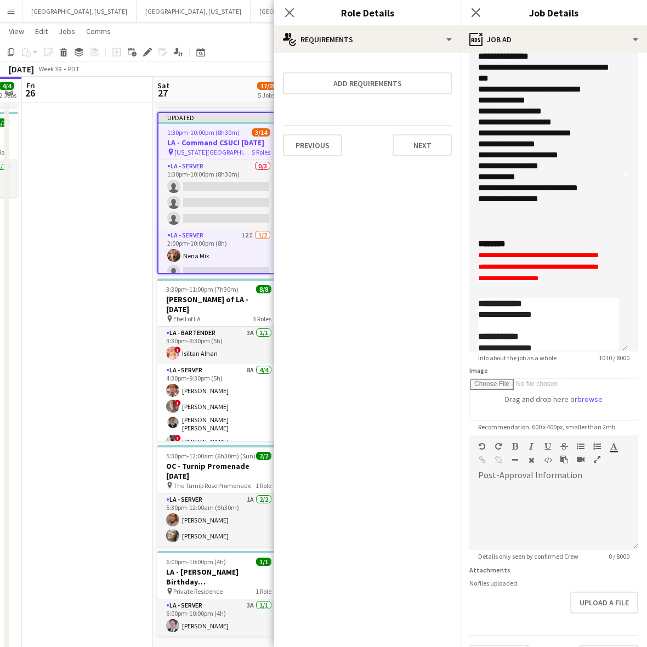
scroll to position [362, 0]
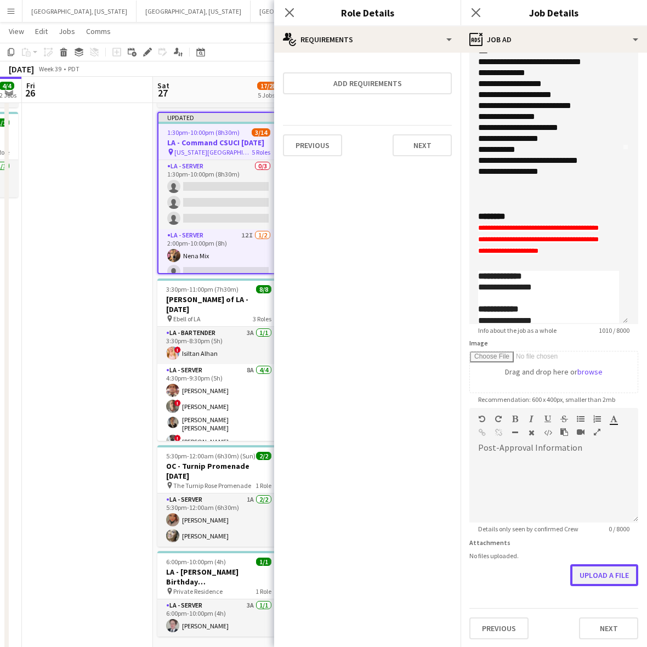
click at [587, 567] on button "Upload a file" at bounding box center [604, 575] width 68 height 22
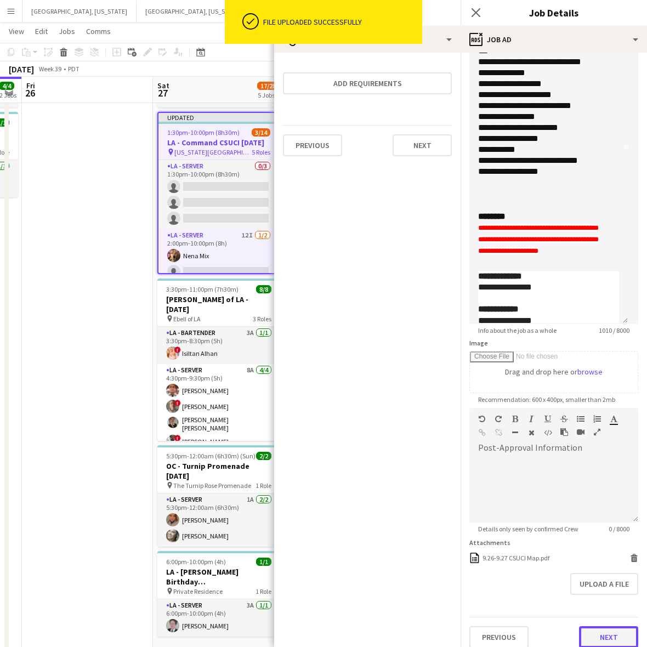
click at [603, 633] on button "Next" at bounding box center [608, 637] width 59 height 22
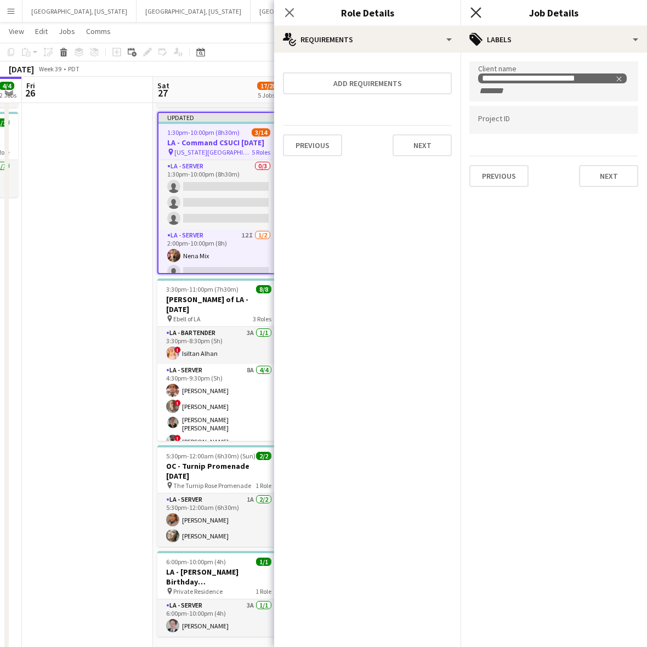
click at [475, 9] on icon "Close pop-in" at bounding box center [475, 12] width 10 height 10
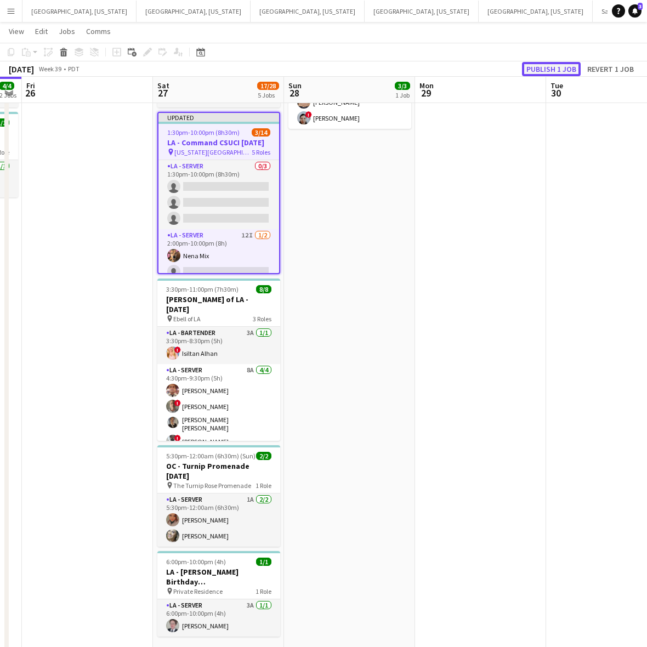
click at [531, 64] on button "Publish 1 job" at bounding box center [551, 69] width 59 height 14
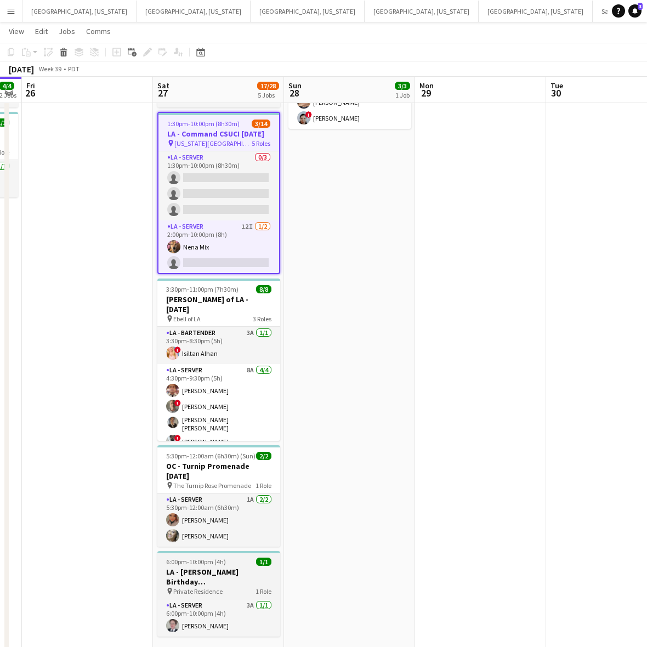
click at [185, 567] on h3 "LA - Rachel Birthday 9.27.25" at bounding box center [218, 577] width 123 height 20
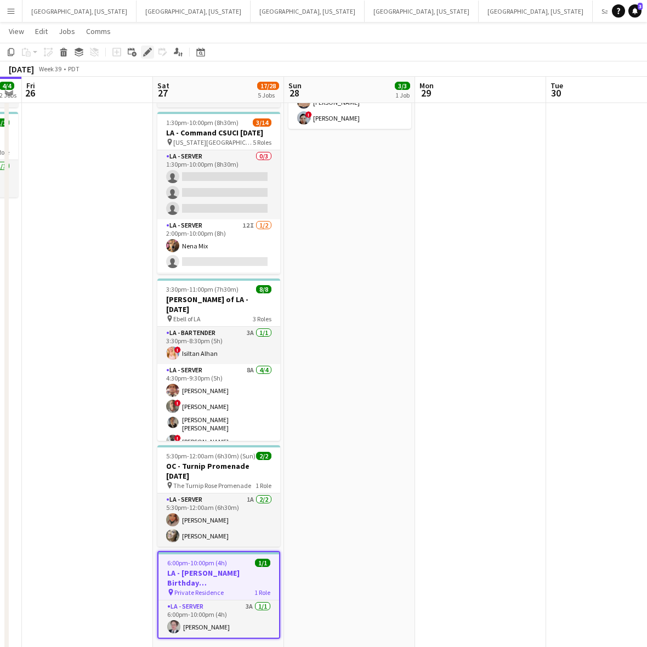
click at [144, 52] on icon "Edit" at bounding box center [147, 52] width 9 height 9
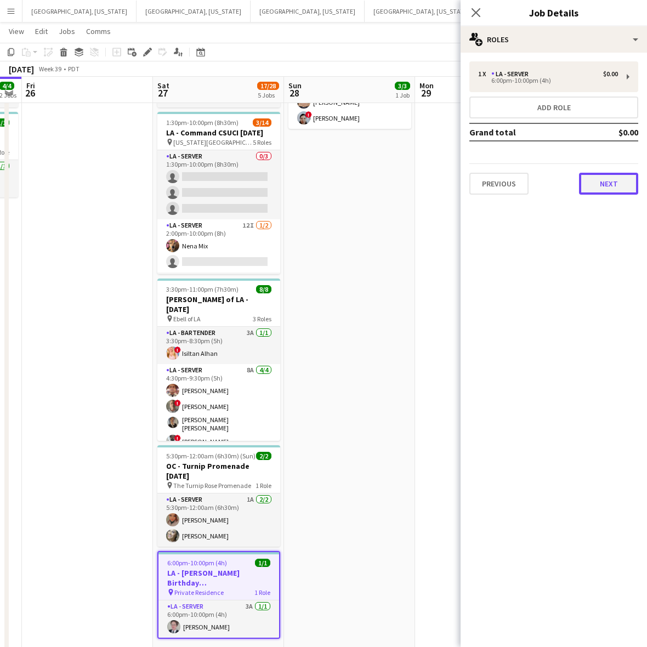
click at [610, 177] on button "Next" at bounding box center [608, 184] width 59 height 22
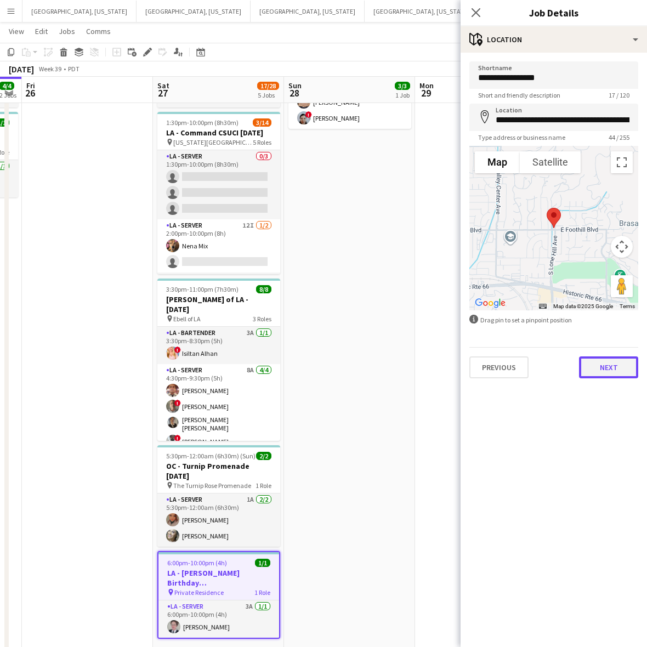
click at [595, 368] on button "Next" at bounding box center [608, 367] width 59 height 22
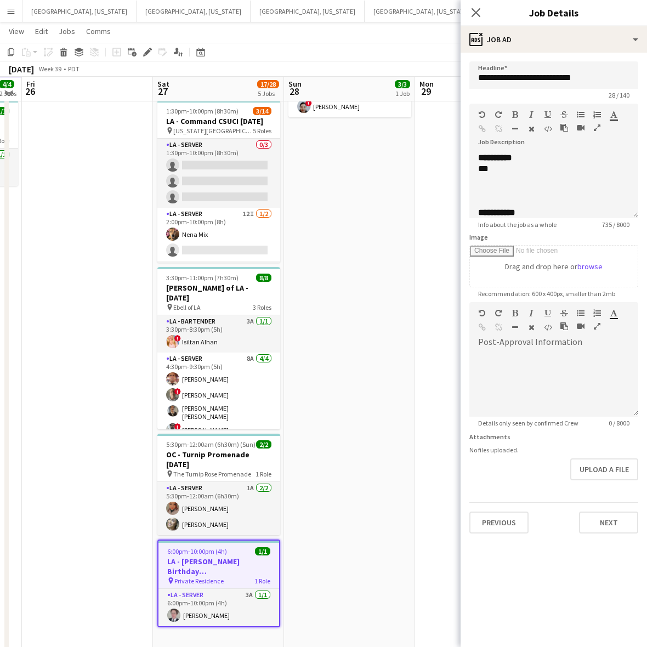
scroll to position [151, 0]
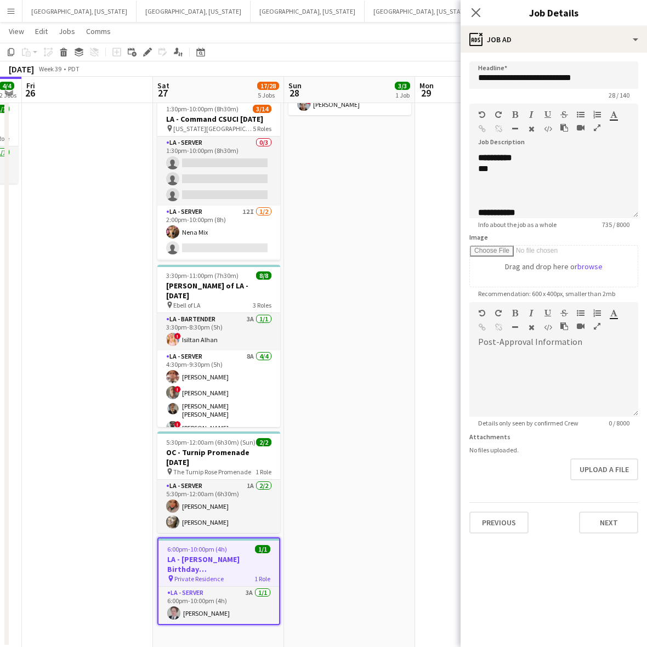
click at [593, 7] on button "Santa Barbara Close" at bounding box center [634, 11] width 83 height 21
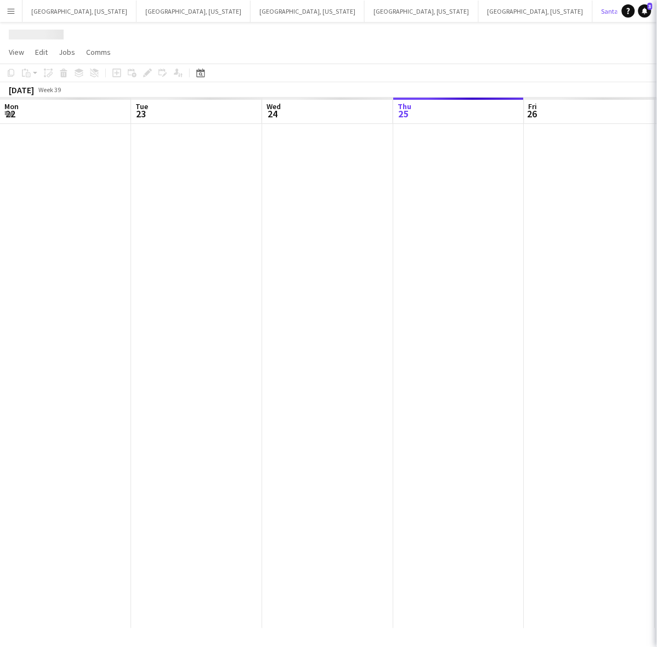
scroll to position [0, 262]
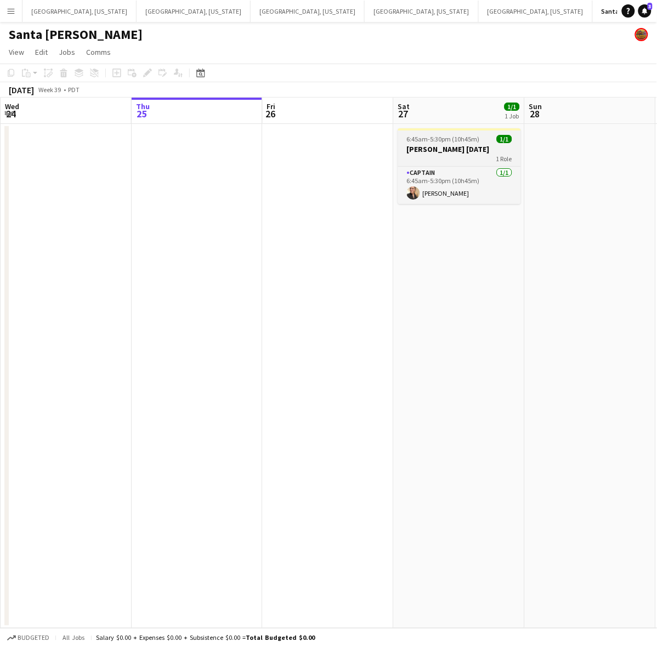
click at [447, 140] on span "6:45am-5:30pm (10h45m)" at bounding box center [443, 139] width 73 height 8
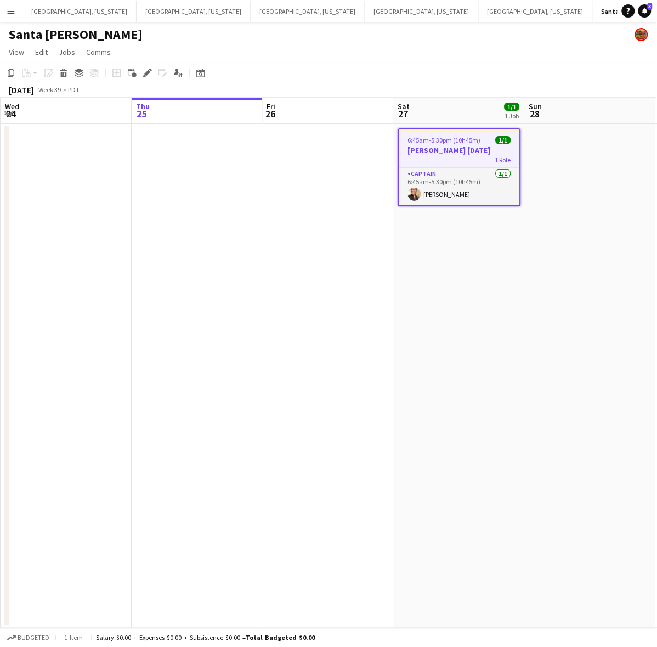
scroll to position [0, 260]
click at [145, 70] on icon "Edit" at bounding box center [147, 73] width 9 height 9
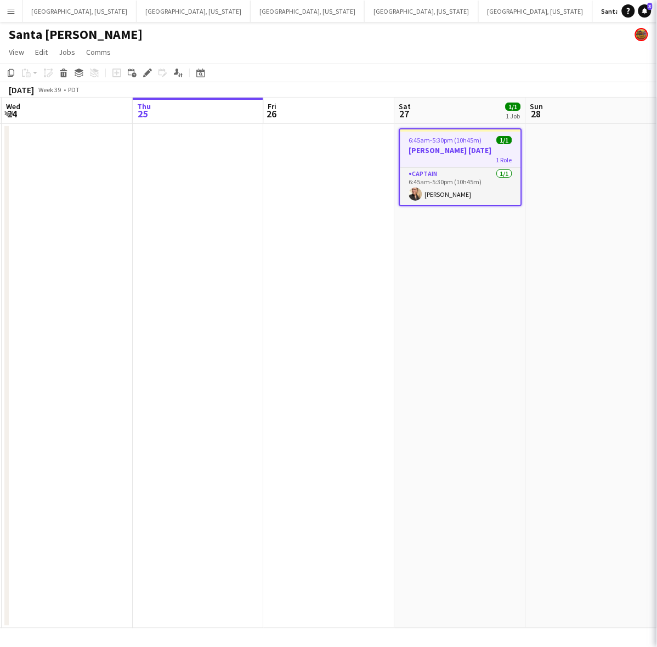
type input "**********"
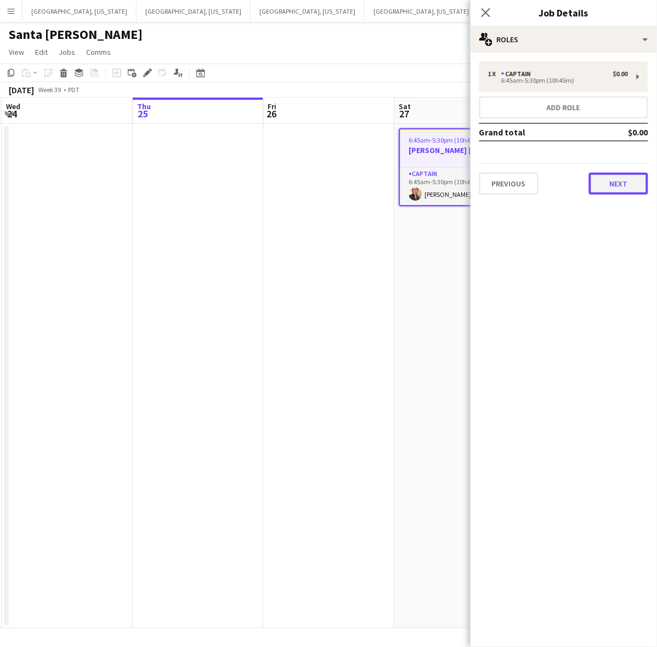
click at [615, 178] on button "Next" at bounding box center [618, 184] width 59 height 22
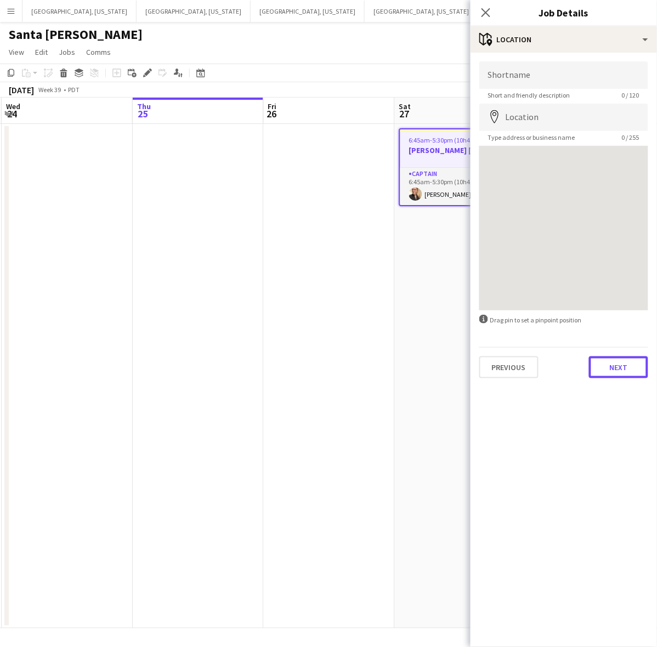
click at [629, 361] on button "Next" at bounding box center [618, 367] width 59 height 22
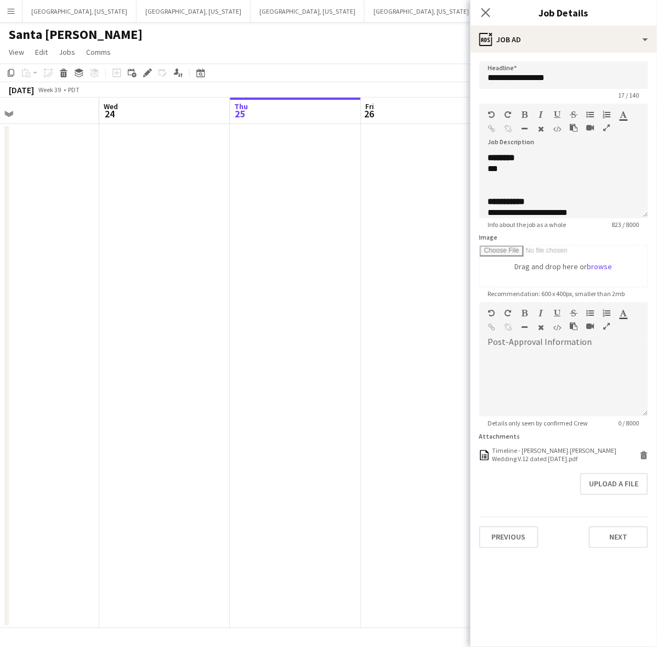
click at [348, 300] on app-calendar-viewport "Sun 21 Mon 22 Tue 23 Wed 24 Thu 25 Fri 26 Sat 27 1/1 1 Job Sun 28 Mon 29 Tue 30…" at bounding box center [328, 363] width 657 height 531
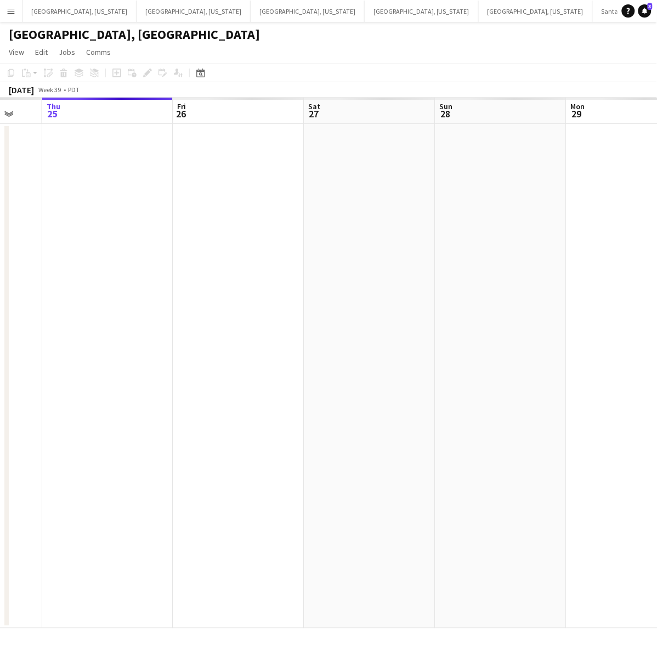
drag, startPoint x: 302, startPoint y: 360, endPoint x: 213, endPoint y: 417, distance: 106.3
click at [213, 417] on app-calendar-viewport "Mon 22 Tue 23 Wed 24 Thu 25 Fri 26 Sat 27 Sun 28 Mon 29 Tue 30 Wed 1" at bounding box center [328, 363] width 657 height 531
drag, startPoint x: 338, startPoint y: 367, endPoint x: 329, endPoint y: 367, distance: 9.3
click at [333, 367] on app-calendar-viewport "Mon 22 Tue 23 Wed 24 Thu 25 Fri 26 Sat 27 Sun 28 Mon 29 Tue 30 Wed 1" at bounding box center [328, 363] width 657 height 531
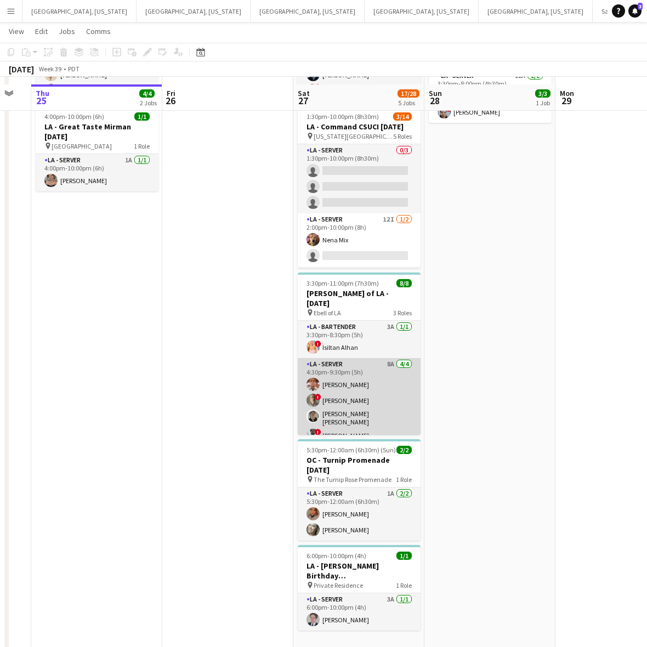
scroll to position [151, 0]
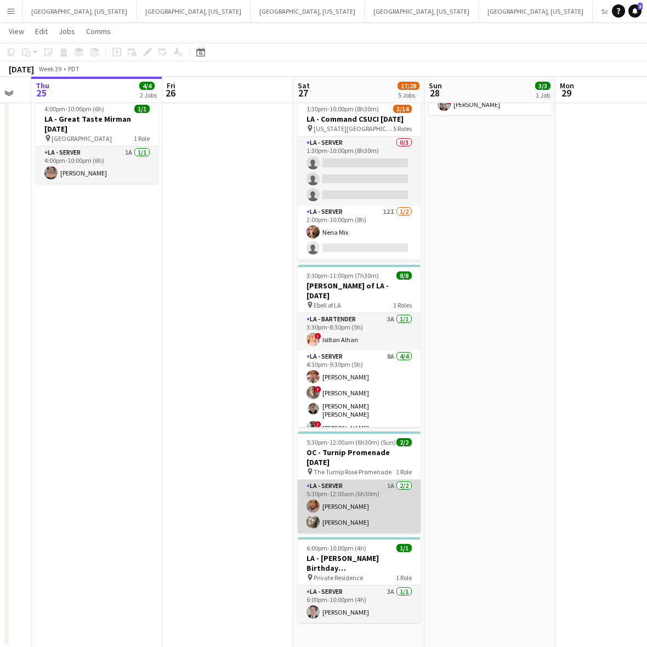
click at [351, 495] on app-card-role "LA - Server 1A 2/2 5:30pm-12:00am (6h30m) Monserrat Gutierrez Alyssa Woods" at bounding box center [359, 506] width 123 height 53
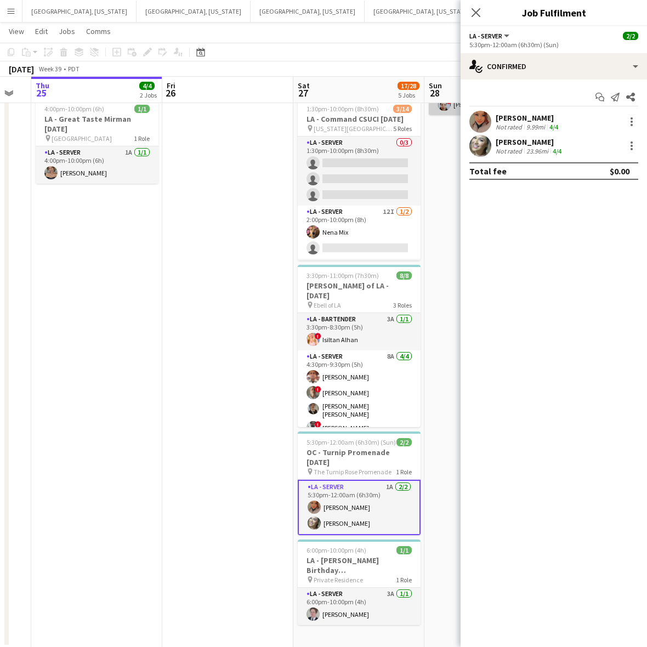
click at [513, 121] on div "[PERSON_NAME]" at bounding box center [528, 118] width 65 height 10
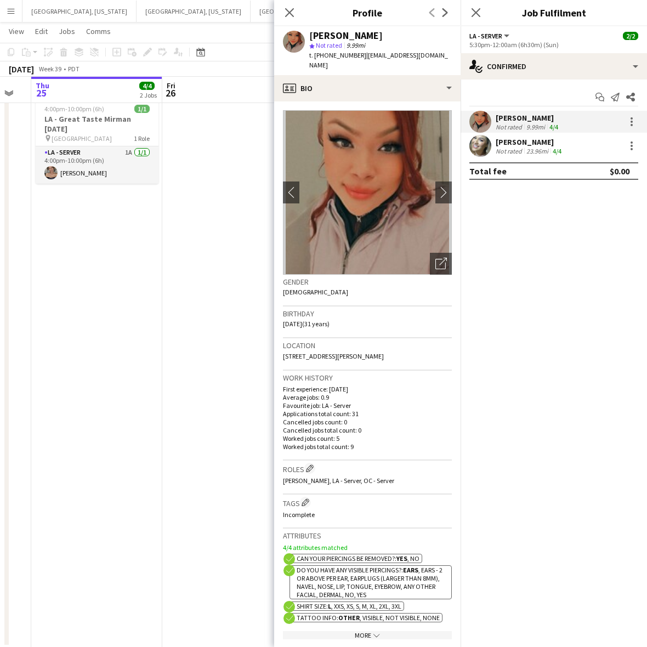
click at [248, 313] on app-date-cell at bounding box center [227, 309] width 131 height 675
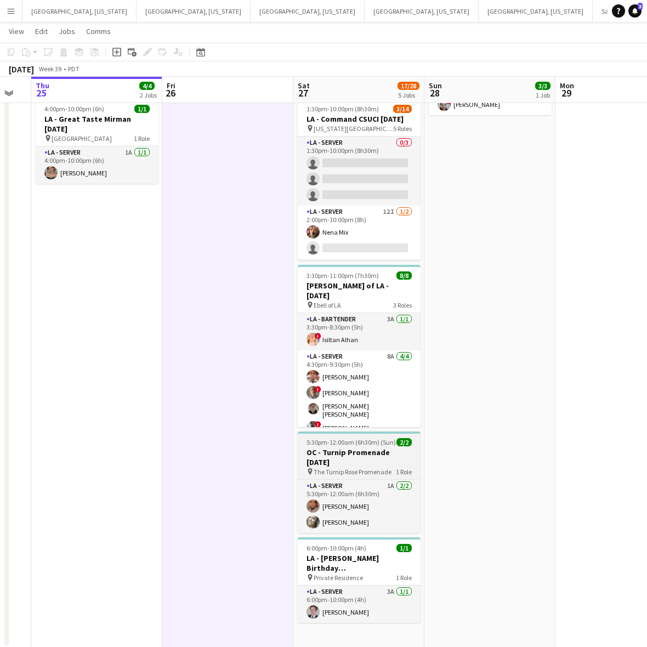
click at [365, 454] on h3 "OC - Turnip Promenade [DATE]" at bounding box center [359, 457] width 123 height 20
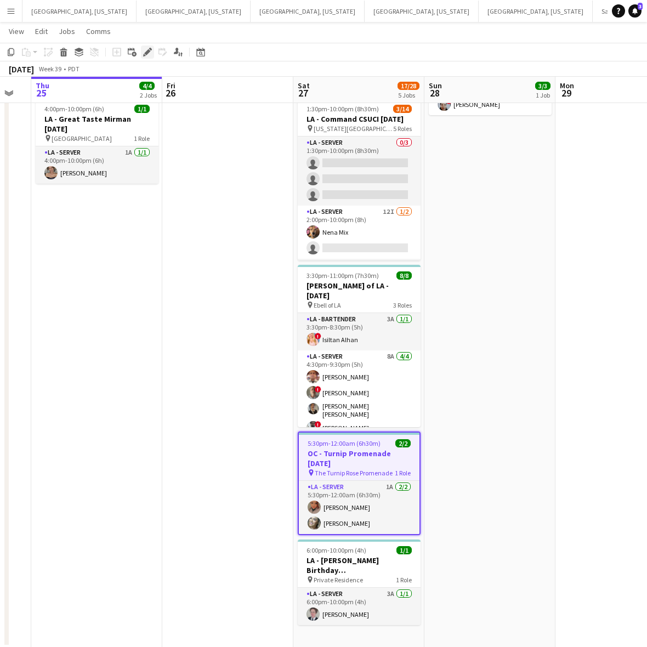
click at [150, 50] on icon "Edit" at bounding box center [147, 52] width 9 height 9
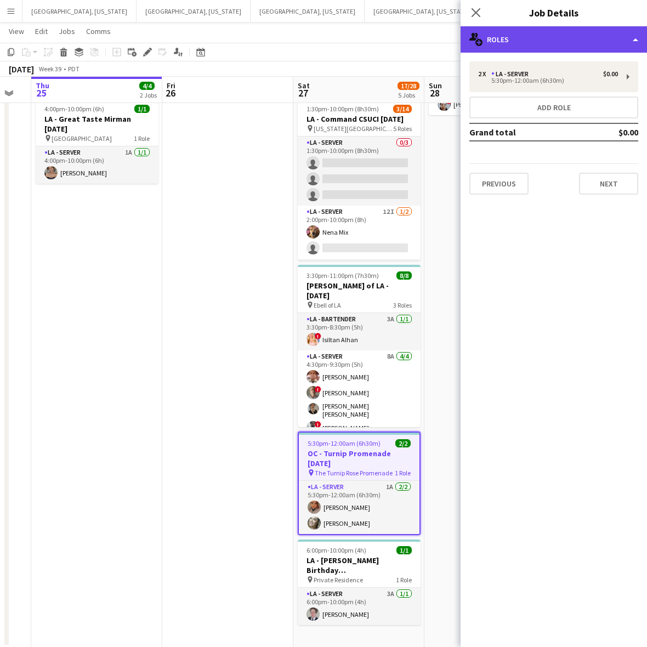
click at [618, 31] on div "multiple-users-add Roles" at bounding box center [554, 39] width 186 height 26
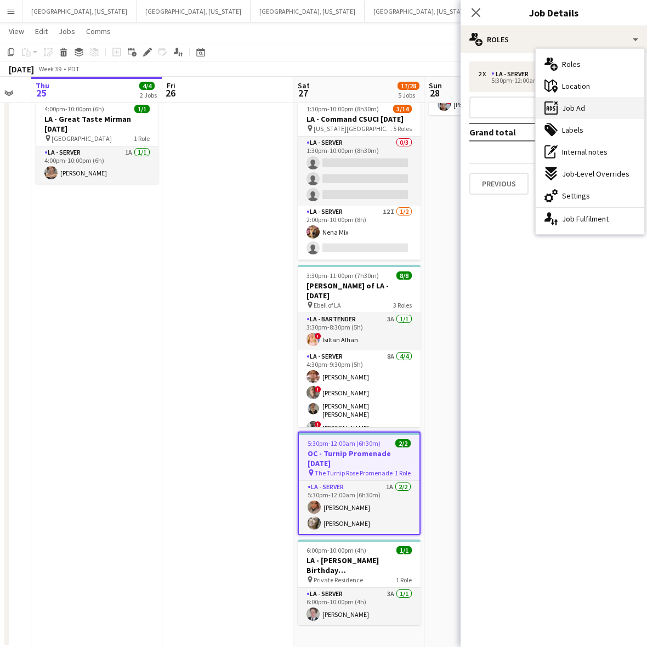
click at [575, 108] on span "Job Ad" at bounding box center [573, 108] width 23 height 10
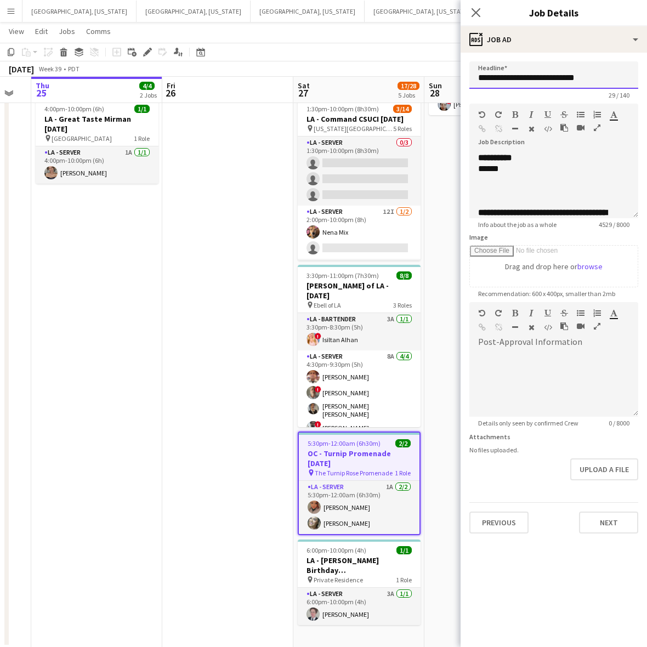
click at [514, 78] on input "**********" at bounding box center [553, 74] width 169 height 27
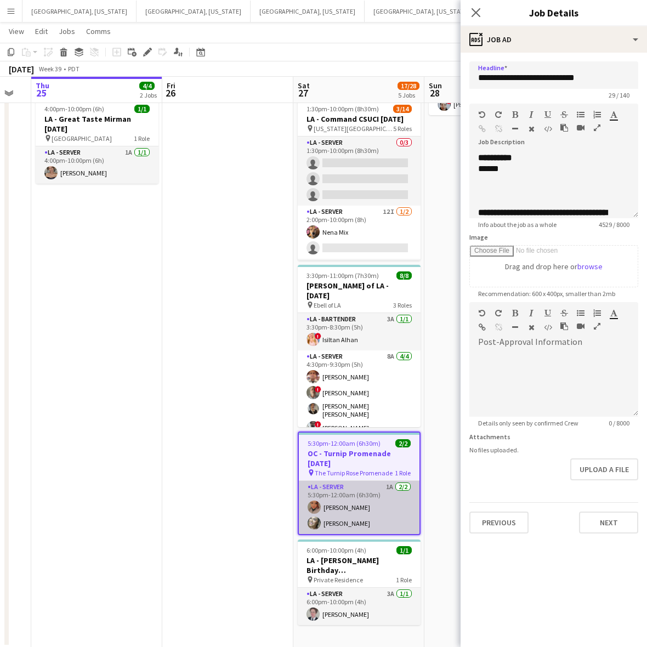
click at [366, 507] on app-card-role "LA - Server 1A 2/2 5:30pm-12:00am (6h30m) Monserrat Gutierrez Alyssa Woods" at bounding box center [359, 507] width 121 height 53
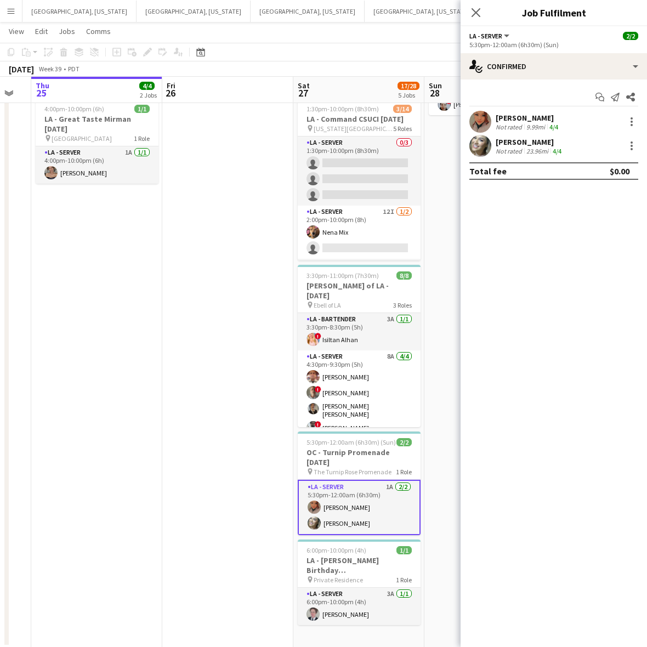
click at [514, 114] on div "[PERSON_NAME]" at bounding box center [528, 118] width 65 height 10
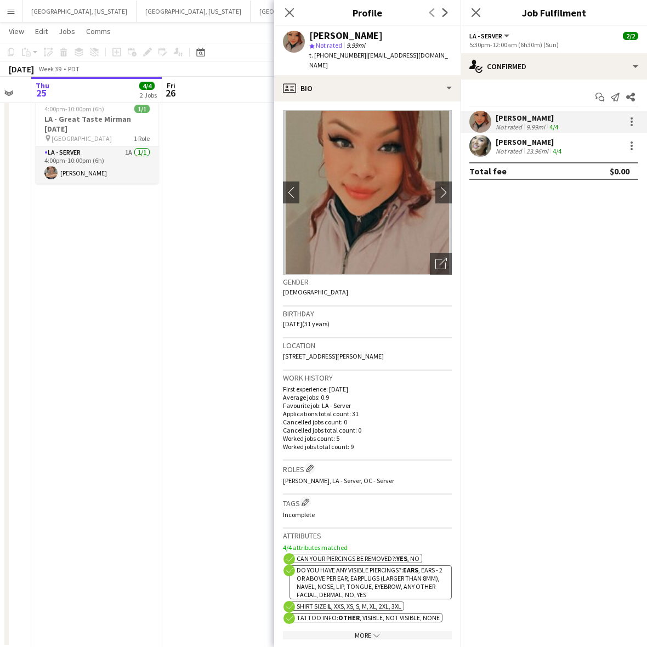
drag, startPoint x: 443, startPoint y: 56, endPoint x: 360, endPoint y: 61, distance: 83.5
click at [360, 61] on div "Monserrat Gutierrez star Not rated 9.99mi t. +16576560185 | monsy21gutierrez@gm…" at bounding box center [367, 50] width 186 height 49
drag, startPoint x: 162, startPoint y: 283, endPoint x: 186, endPoint y: 283, distance: 24.7
click at [162, 283] on app-date-cell at bounding box center [227, 309] width 131 height 675
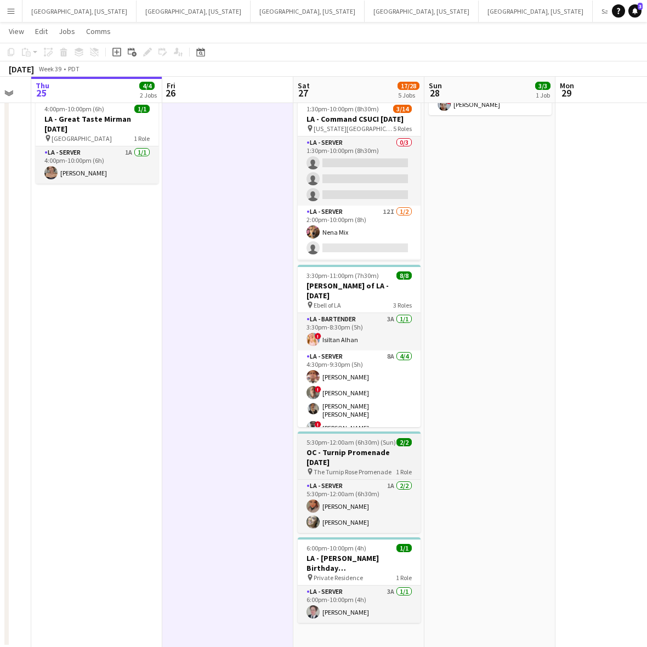
click at [352, 450] on h3 "OC - Turnip Promenade [DATE]" at bounding box center [359, 457] width 123 height 20
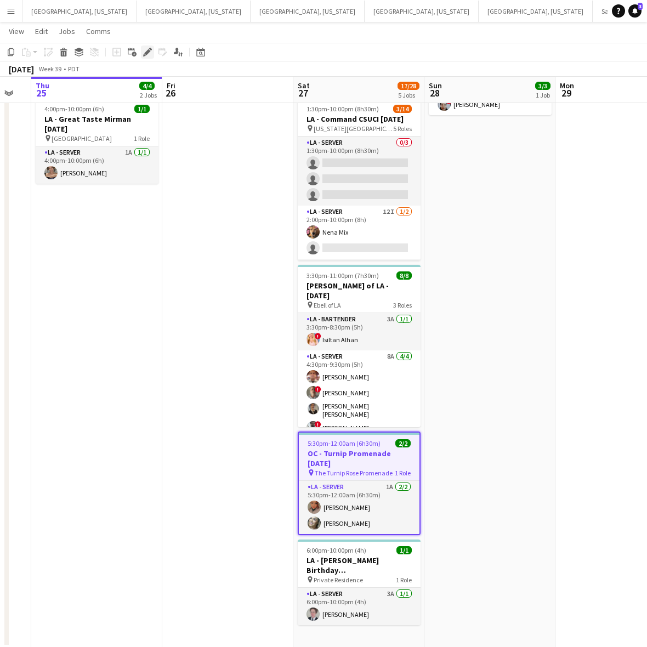
click at [143, 53] on icon "Edit" at bounding box center [147, 52] width 9 height 9
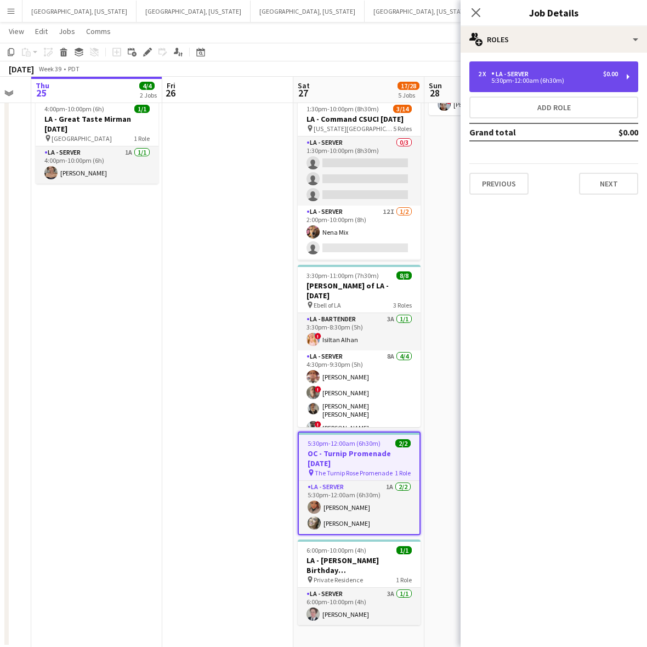
click at [565, 69] on div "2 x LA - Server $0.00 5:30pm-12:00am (6h30m)" at bounding box center [553, 76] width 169 height 31
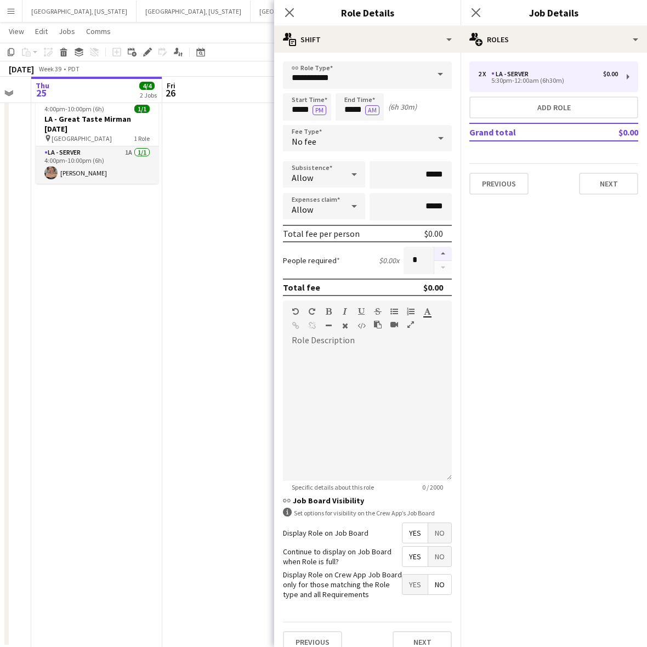
click at [434, 253] on button "button" at bounding box center [443, 254] width 18 height 14
type input "*"
click at [236, 228] on app-date-cell at bounding box center [227, 309] width 131 height 675
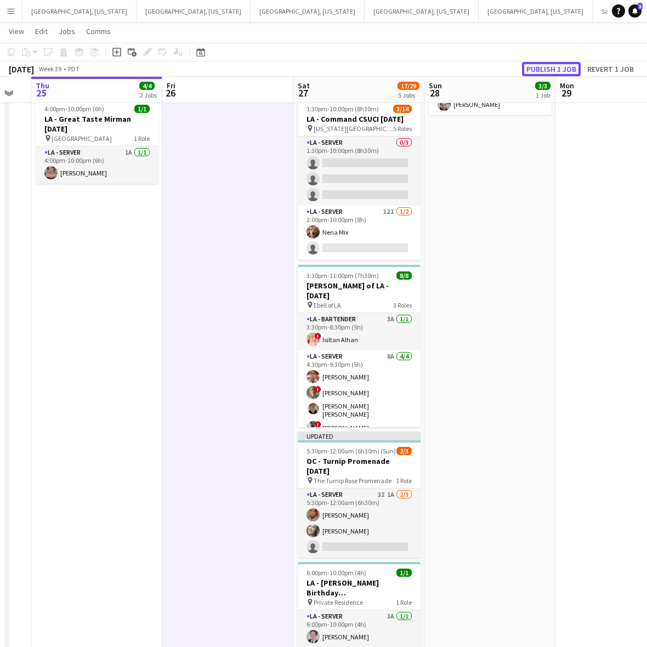
click at [537, 67] on button "Publish 1 job" at bounding box center [551, 69] width 59 height 14
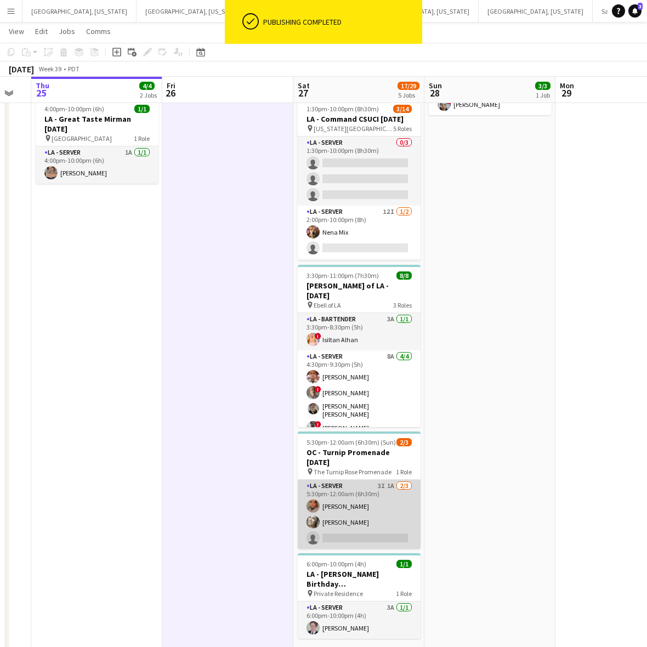
click at [390, 516] on app-card-role "LA - Server 3I 1A 2/3 5:30pm-12:00am (6h30m) Monserrat Gutierrez Alyssa Woods s…" at bounding box center [359, 514] width 123 height 69
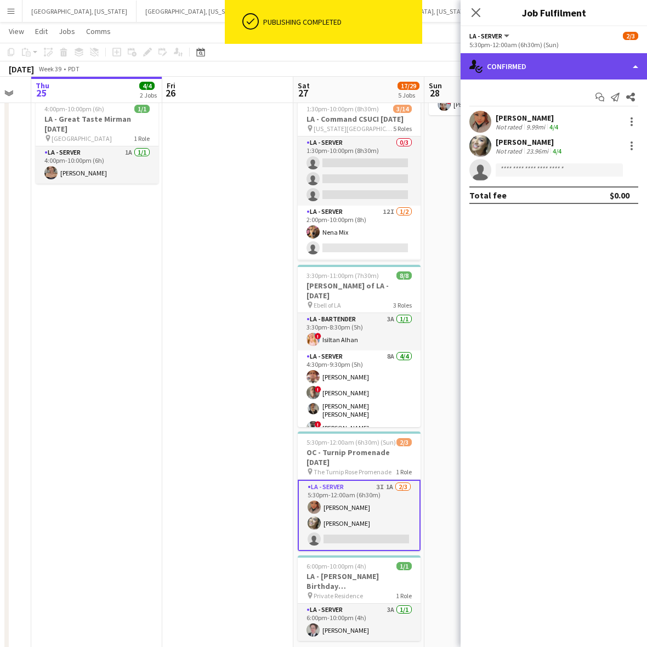
click at [519, 64] on div "single-neutral-actions-check-2 Confirmed" at bounding box center [554, 66] width 186 height 26
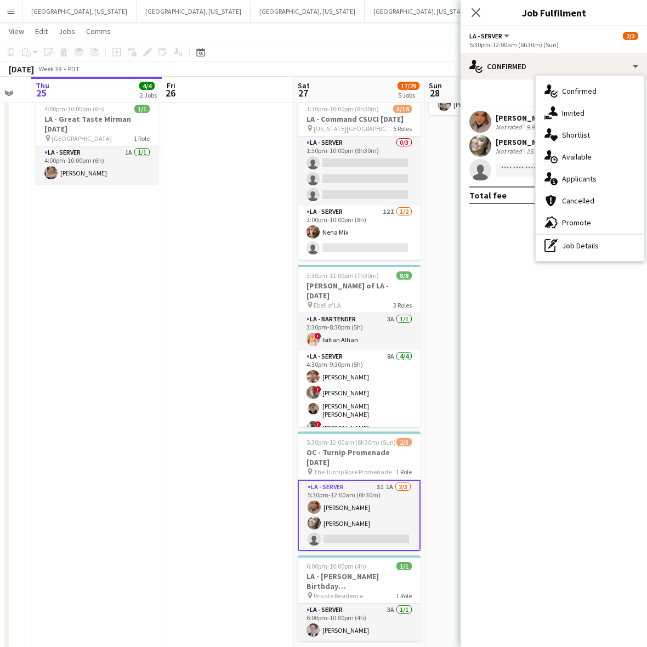
drag, startPoint x: 557, startPoint y: 223, endPoint x: 527, endPoint y: 202, distance: 36.5
click at [558, 223] on div "advertising-megaphone Promote" at bounding box center [590, 223] width 109 height 22
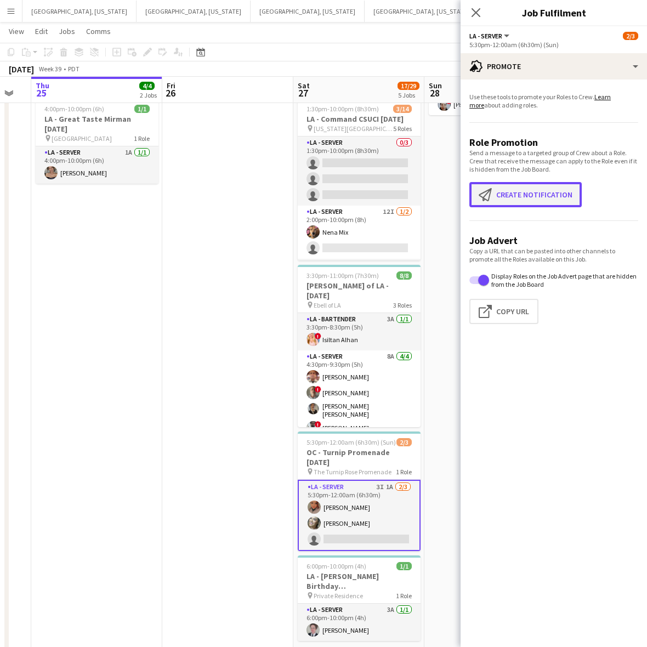
click at [514, 185] on button "Create notification Create notification" at bounding box center [525, 194] width 112 height 25
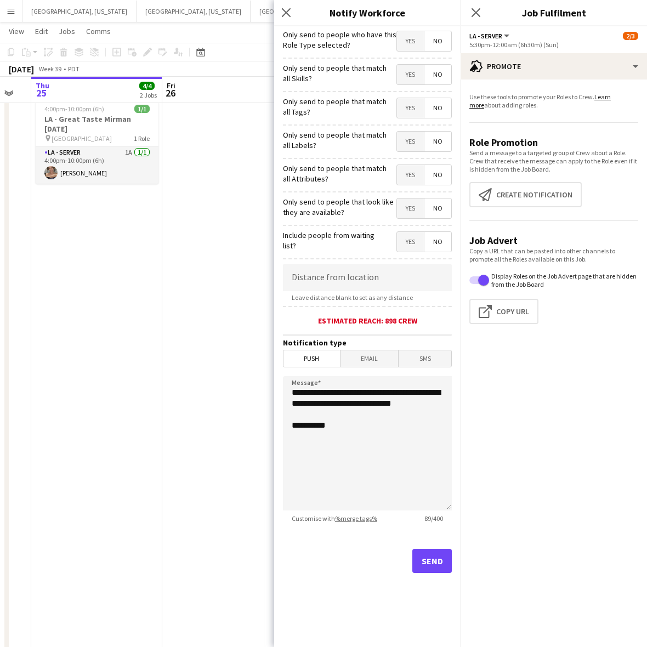
click at [406, 45] on span "Yes" at bounding box center [410, 41] width 27 height 20
click at [450, 541] on div "Send" at bounding box center [367, 565] width 169 height 77
click at [447, 549] on button "Send" at bounding box center [431, 561] width 39 height 24
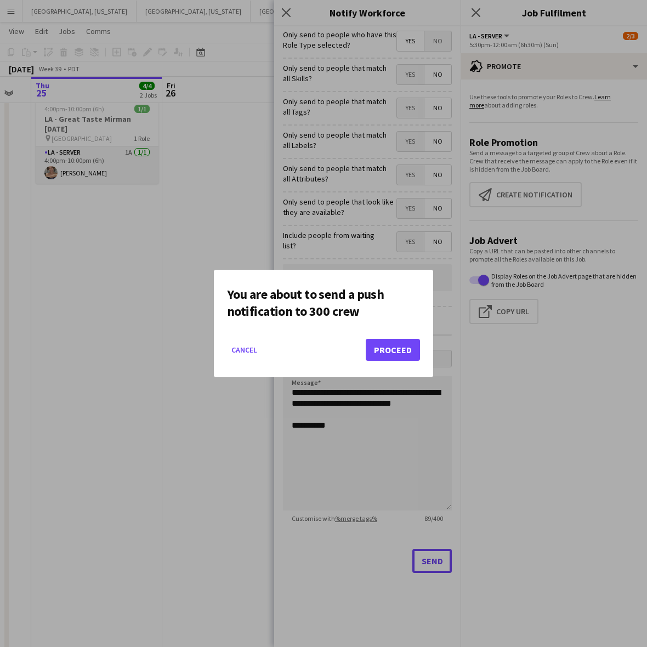
scroll to position [0, 0]
click at [387, 357] on button "Proceed" at bounding box center [393, 350] width 54 height 22
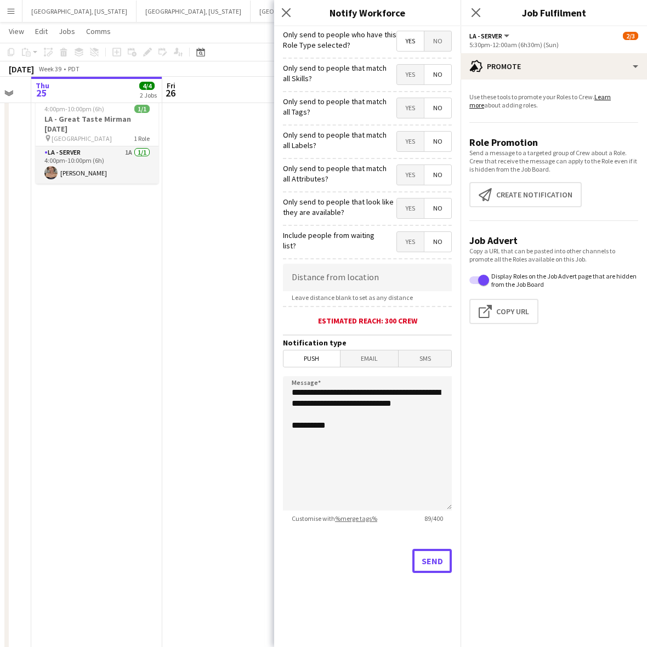
scroll to position [151, 0]
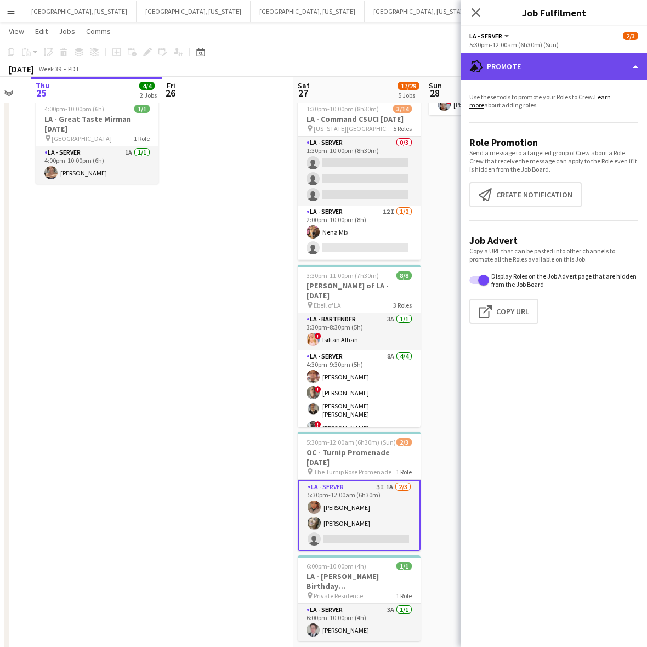
click at [592, 67] on div "advertising-megaphone Promote" at bounding box center [554, 66] width 186 height 26
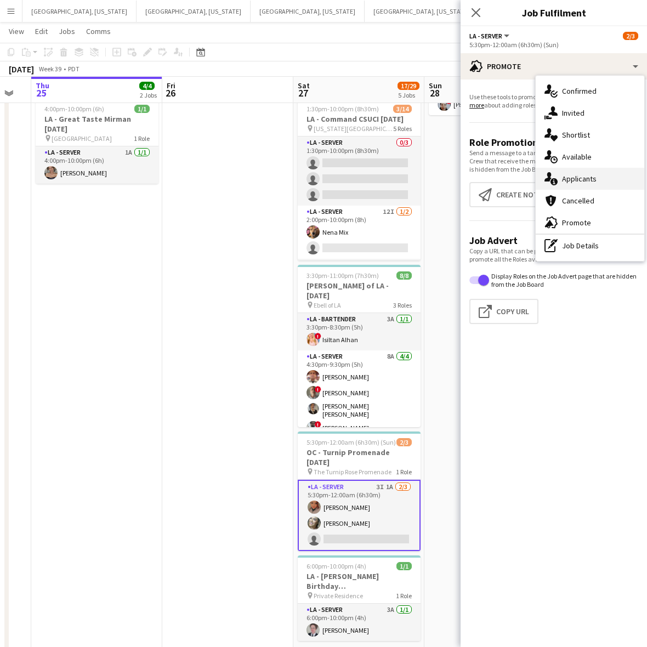
click at [597, 179] on div "single-neutral-actions-information Applicants" at bounding box center [590, 179] width 109 height 22
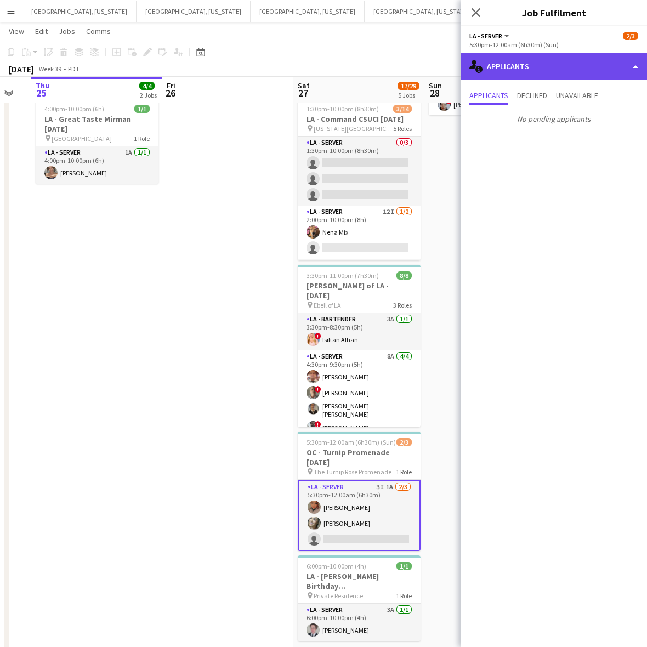
click at [591, 73] on div "single-neutral-actions-information Applicants" at bounding box center [554, 66] width 186 height 26
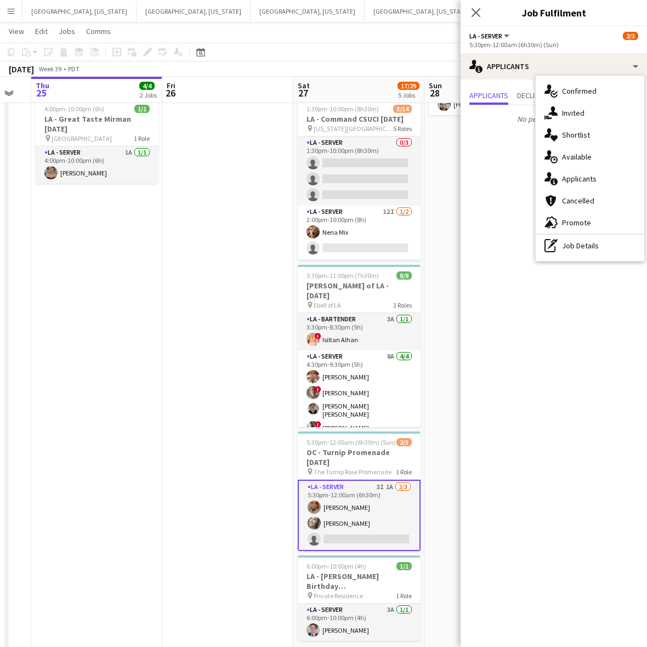
drag, startPoint x: 497, startPoint y: 128, endPoint x: 535, endPoint y: 103, distance: 45.2
click at [498, 127] on p "No pending applicants" at bounding box center [554, 119] width 186 height 19
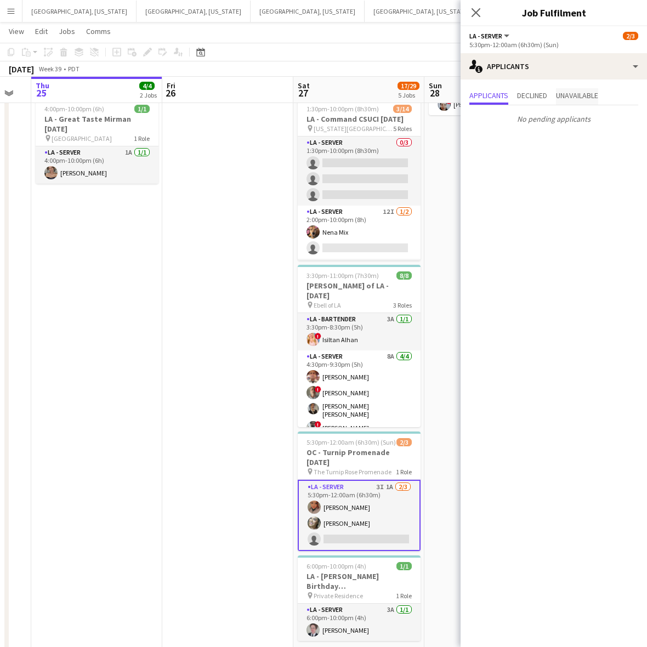
click at [570, 96] on span "Unavailable" at bounding box center [577, 96] width 42 height 8
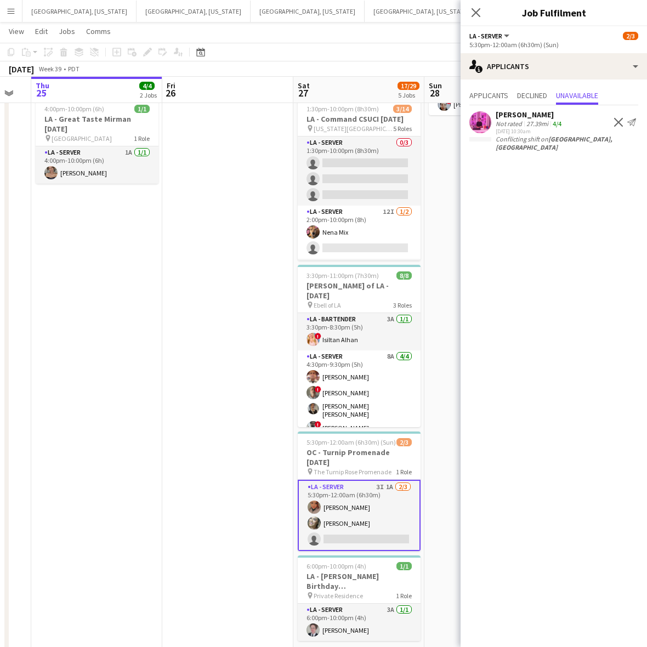
click at [481, 123] on app-user-avatar at bounding box center [480, 122] width 22 height 22
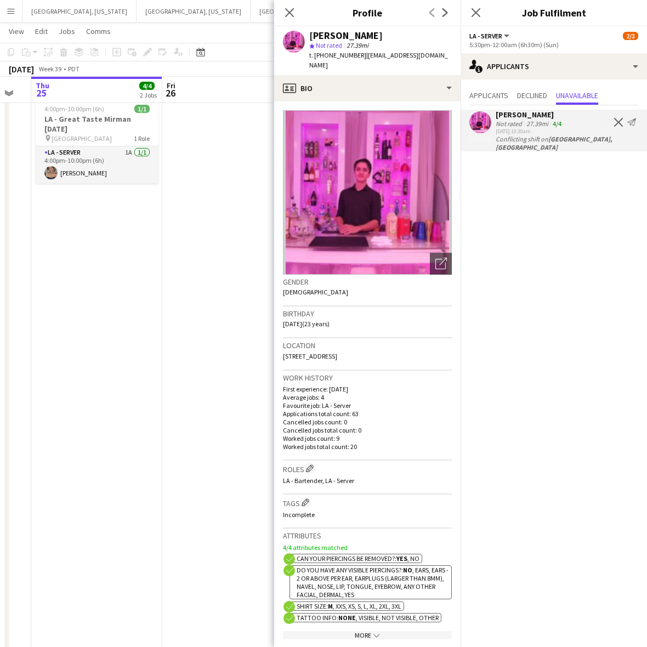
click at [481, 123] on app-user-avatar at bounding box center [480, 122] width 22 height 22
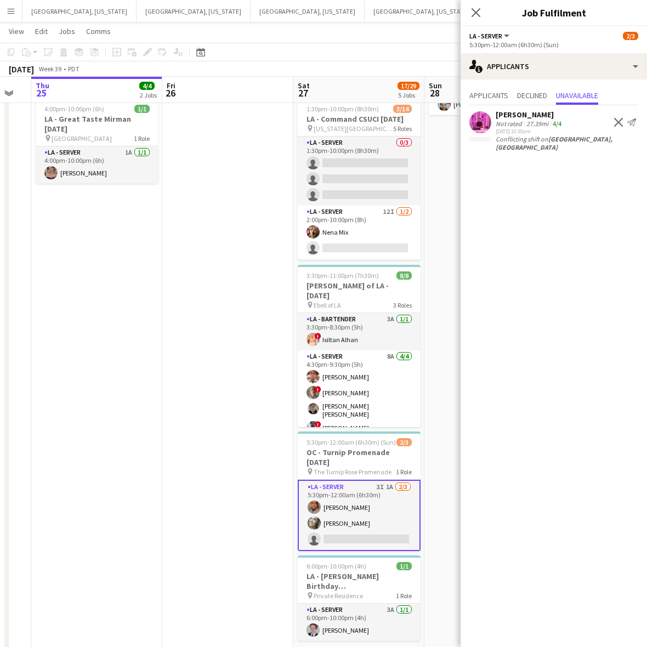
click at [374, 493] on app-card-role "LA - Server 3I 1A 2/3 5:30pm-12:00am (6h30m) Monserrat Gutierrez Alyssa Woods s…" at bounding box center [359, 515] width 123 height 71
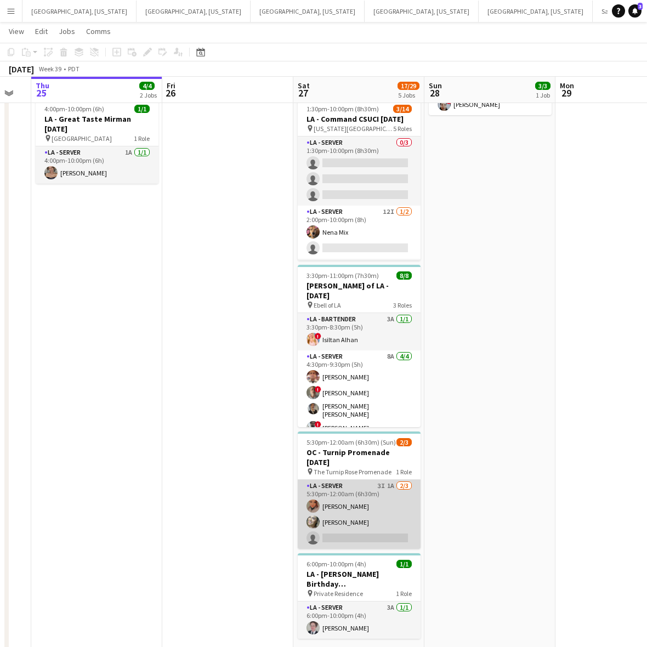
click at [372, 485] on app-card-role "LA - Server 3I 1A 2/3 5:30pm-12:00am (6h30m) Monserrat Gutierrez Alyssa Woods s…" at bounding box center [359, 514] width 123 height 69
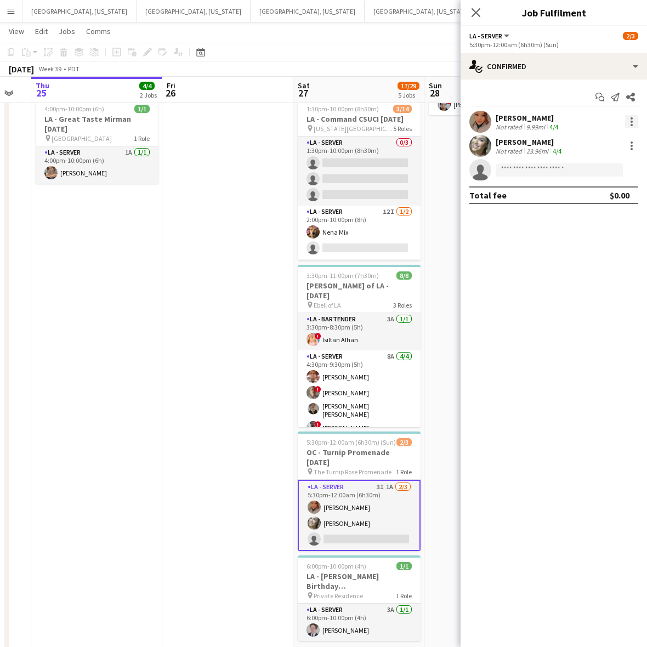
click at [631, 121] on div at bounding box center [632, 122] width 2 height 2
click at [587, 244] on span "Remove" at bounding box center [577, 246] width 33 height 9
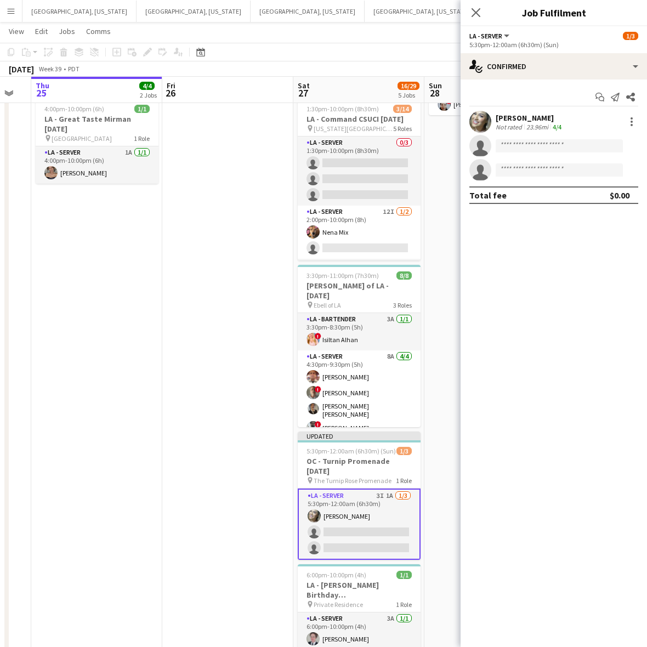
click at [248, 212] on app-date-cell at bounding box center [227, 317] width 131 height 691
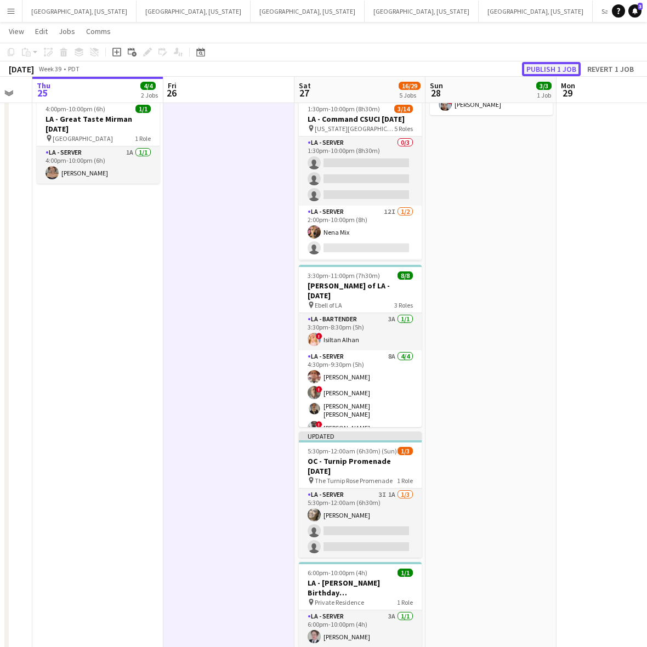
click at [566, 70] on button "Publish 1 job" at bounding box center [551, 69] width 59 height 14
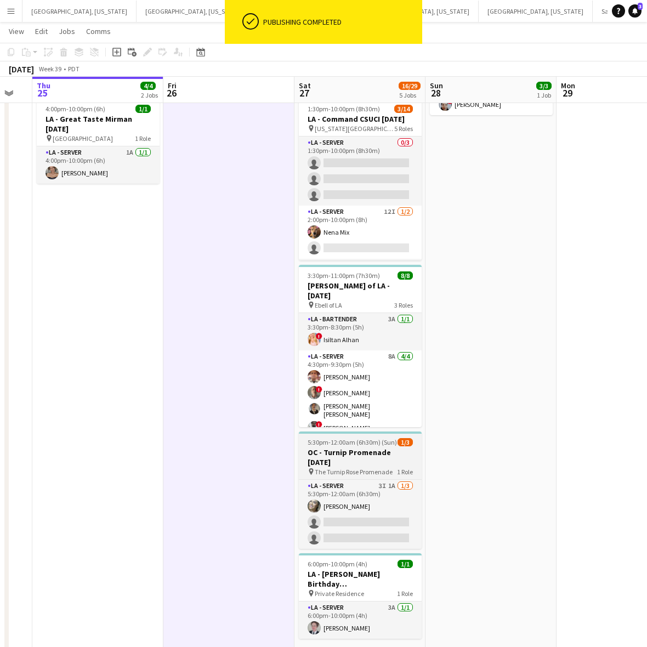
click at [371, 452] on h3 "OC - Turnip Promenade [DATE]" at bounding box center [360, 457] width 123 height 20
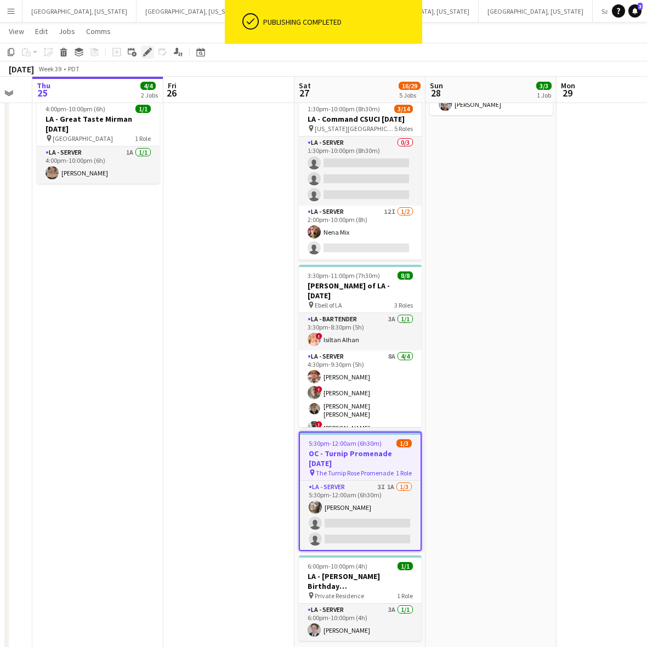
click at [143, 50] on icon "Edit" at bounding box center [147, 52] width 9 height 9
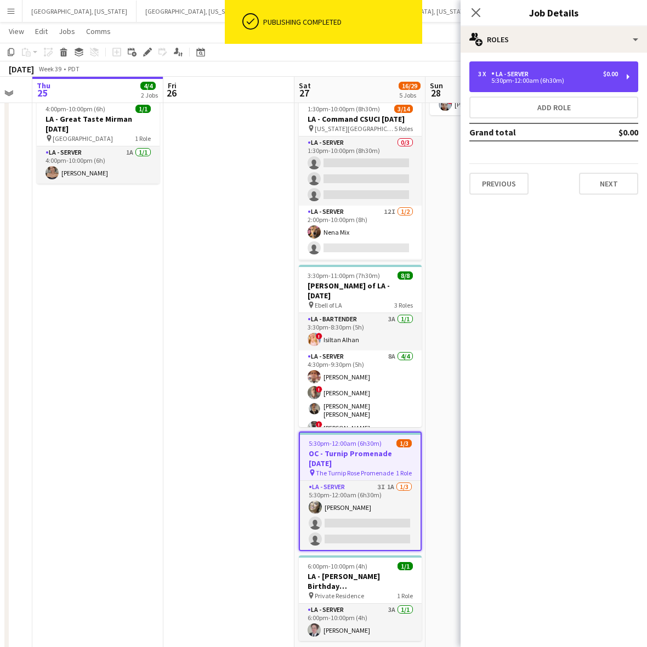
drag, startPoint x: 588, startPoint y: 80, endPoint x: 560, endPoint y: 126, distance: 54.4
click at [588, 78] on div "5:30pm-12:00am (6h30m)" at bounding box center [548, 80] width 140 height 5
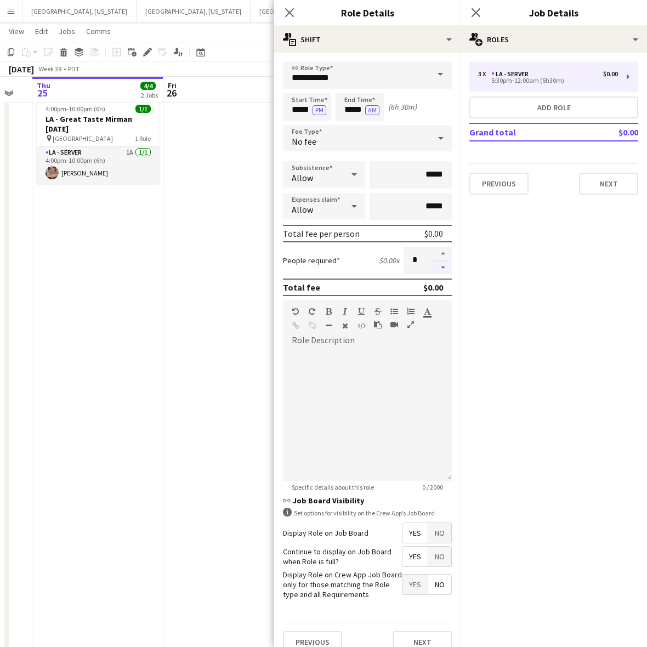
click at [439, 266] on button "button" at bounding box center [443, 268] width 18 height 14
type input "*"
click at [480, 14] on icon "Close pop-in" at bounding box center [475, 12] width 10 height 10
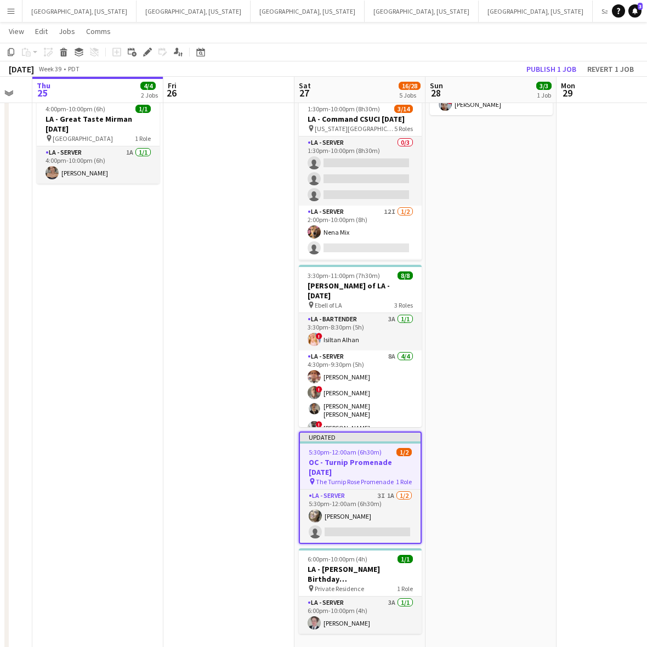
click at [508, 64] on div "September 2025 Week 39 • PDT Publish 1 job Revert 1 job" at bounding box center [323, 68] width 647 height 15
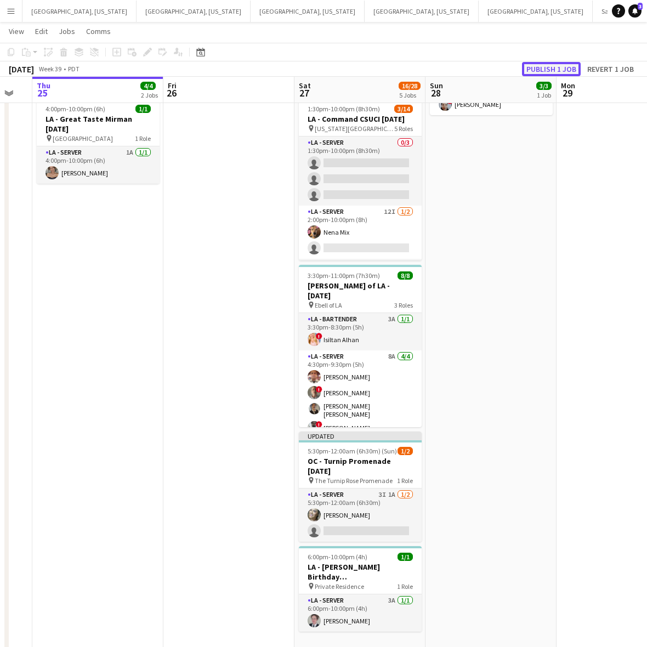
click at [547, 67] on button "Publish 1 job" at bounding box center [551, 69] width 59 height 14
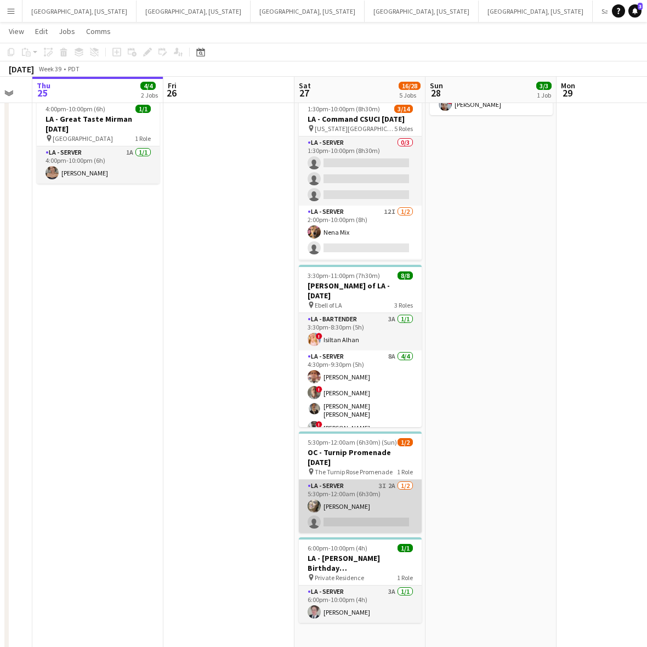
click at [381, 513] on app-card-role "LA - Server 3I 2A 1/2 5:30pm-12:00am (6h30m) Alyssa Woods single-neutral-actions" at bounding box center [360, 506] width 123 height 53
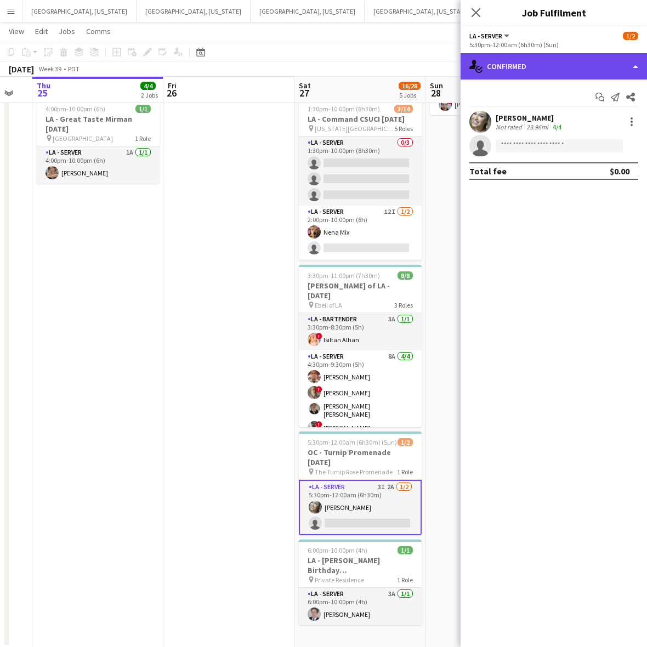
click at [562, 74] on div "single-neutral-actions-check-2 Confirmed" at bounding box center [554, 66] width 186 height 26
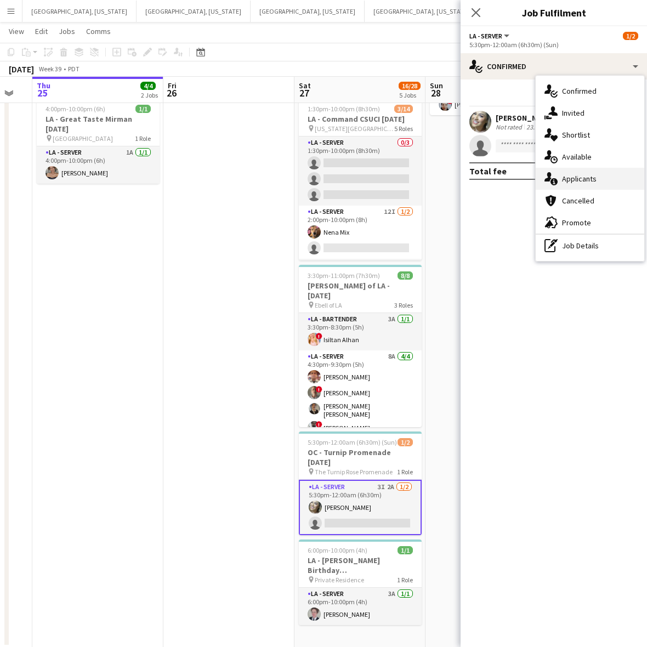
click at [580, 182] on span "Applicants" at bounding box center [579, 179] width 35 height 10
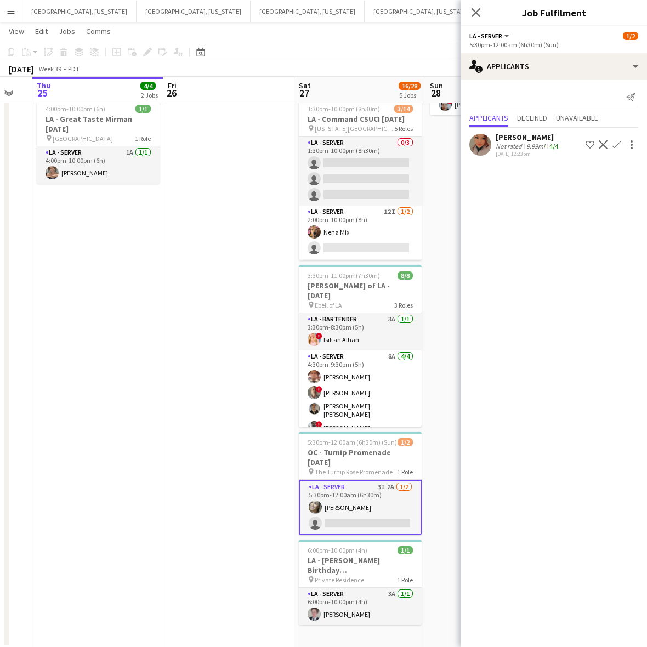
click at [479, 20] on div "Close pop-in" at bounding box center [476, 12] width 31 height 25
click at [475, 6] on app-icon "Close pop-in" at bounding box center [475, 12] width 13 height 13
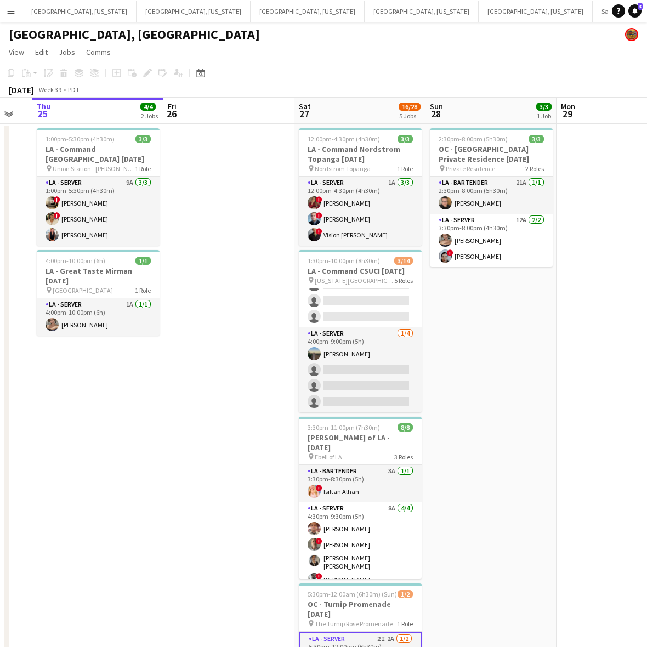
scroll to position [151, 0]
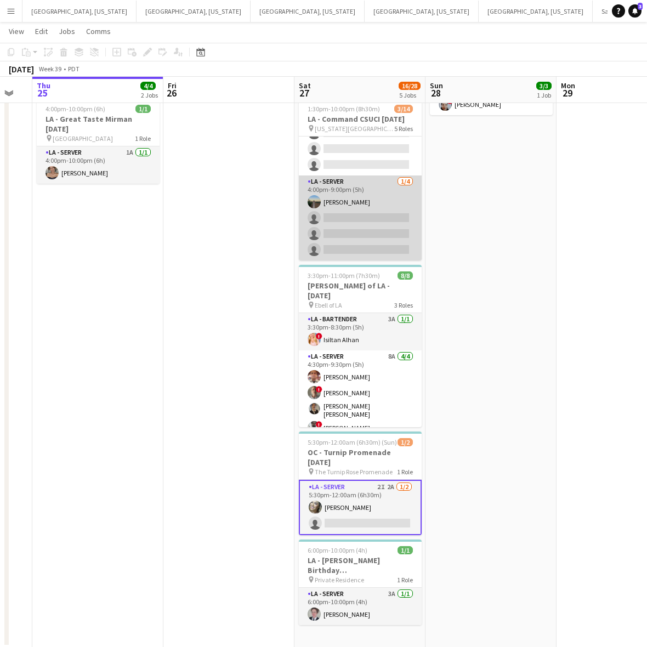
click at [325, 196] on app-card-role "LA - Server 1/4 4:00pm-9:00pm (5h) Danielle Mulloy single-neutral-actions singl…" at bounding box center [360, 217] width 123 height 85
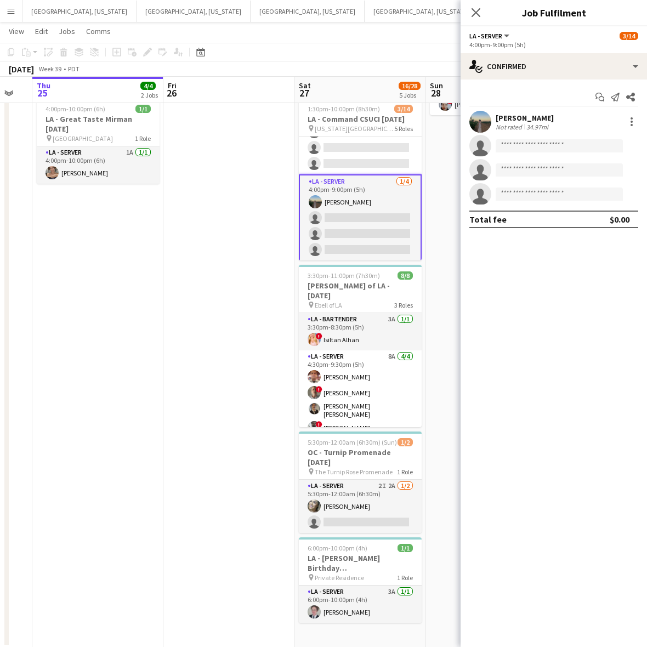
click at [468, 126] on div "Danielle Mulloy Not rated 34.97mi" at bounding box center [554, 122] width 186 height 22
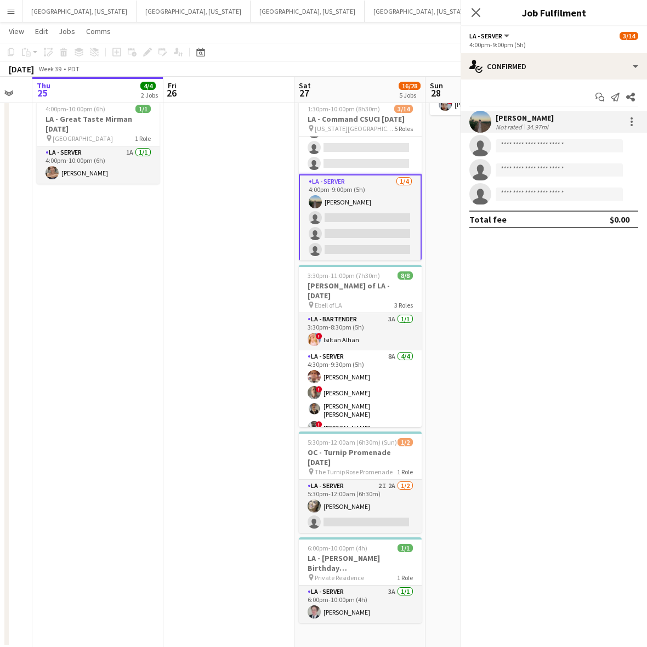
click at [510, 111] on div "Danielle Mulloy Not rated 34.97mi" at bounding box center [554, 122] width 186 height 22
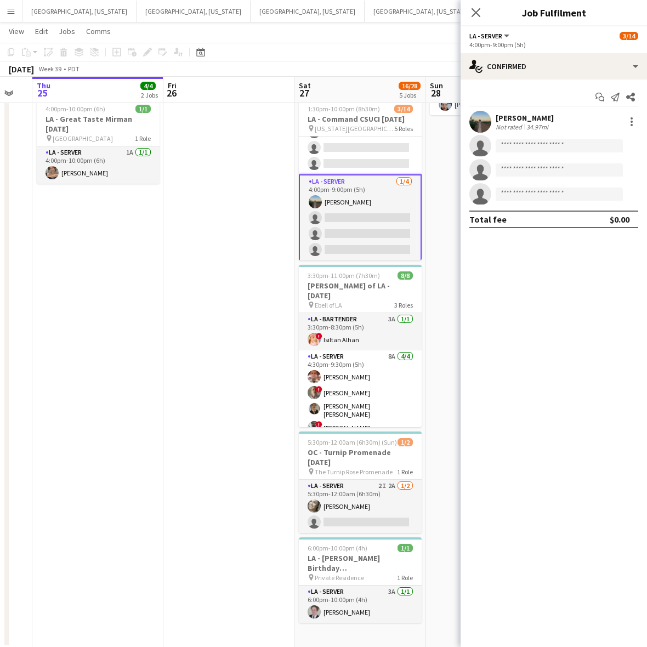
click at [510, 111] on div "Danielle Mulloy Not rated 34.97mi" at bounding box center [554, 122] width 186 height 22
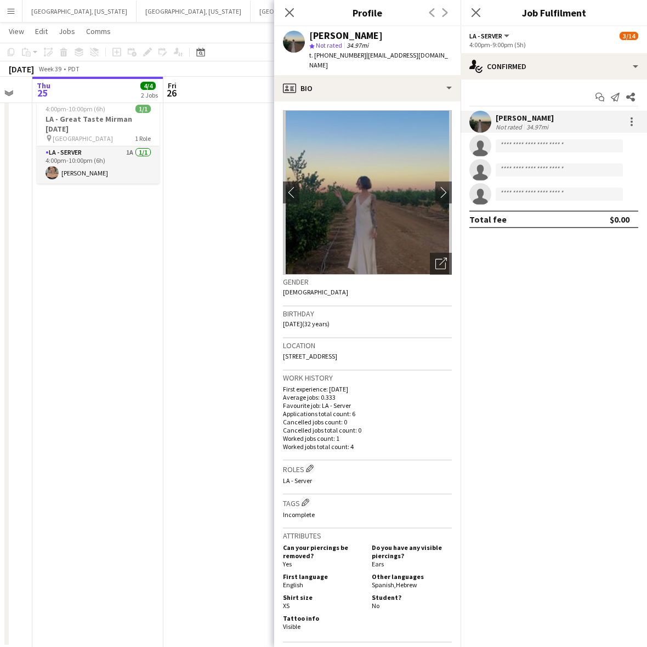
click at [438, 251] on img at bounding box center [367, 192] width 169 height 164
click at [435, 262] on icon "Open photos pop-in" at bounding box center [441, 264] width 12 height 12
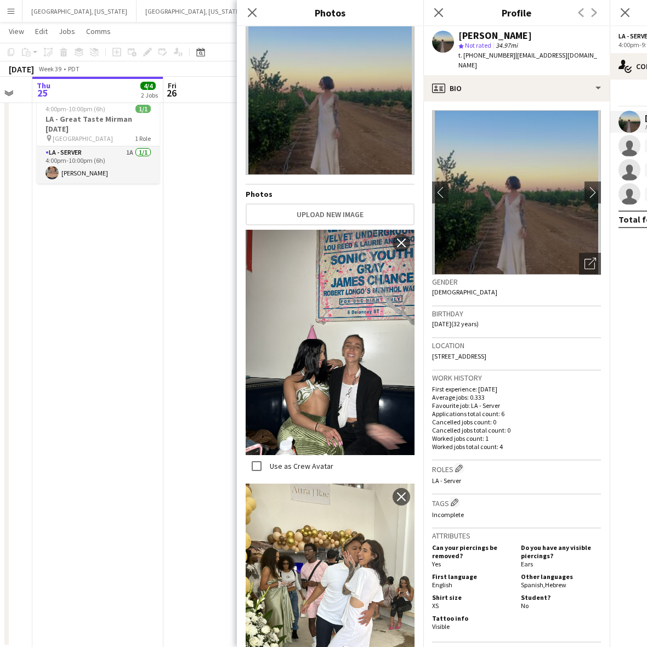
scroll to position [0, 0]
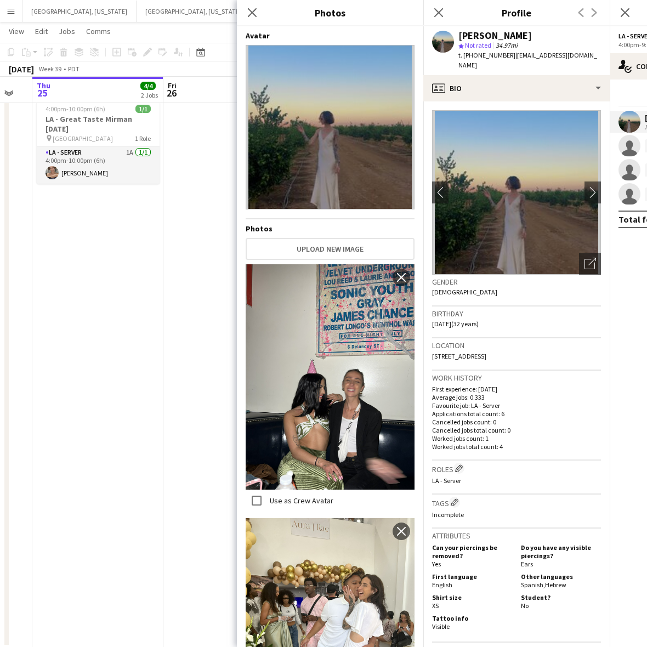
click at [134, 367] on app-date-cell "1:00pm-5:30pm (4h30m) 3/3 LA - Command Union Station 9.25.25 pin Union Station …" at bounding box center [97, 309] width 131 height 675
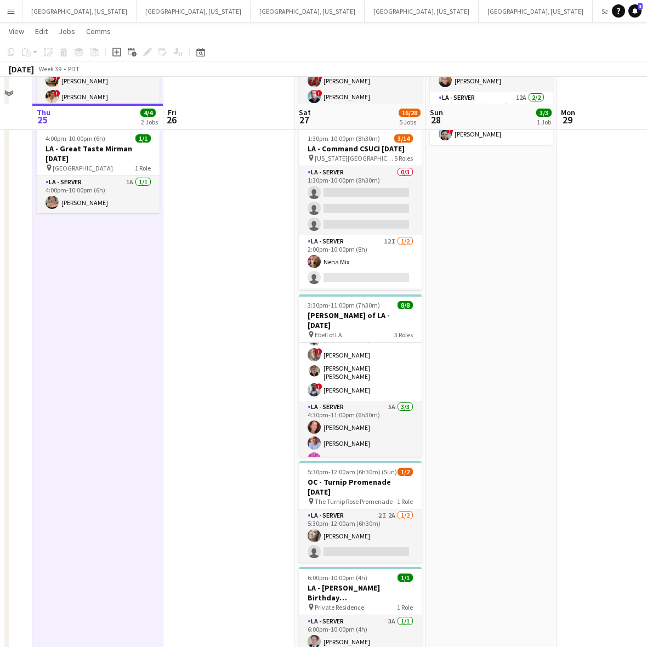
scroll to position [151, 0]
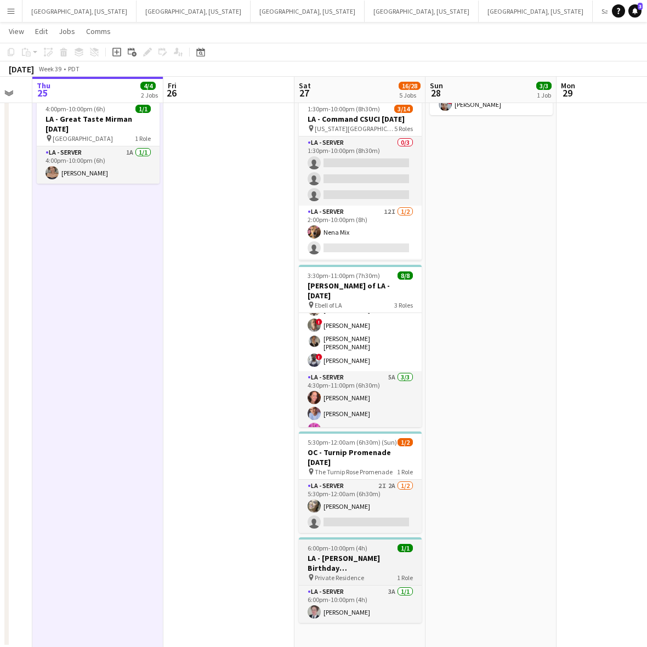
click at [348, 544] on span "6:00pm-10:00pm (4h)" at bounding box center [338, 548] width 60 height 8
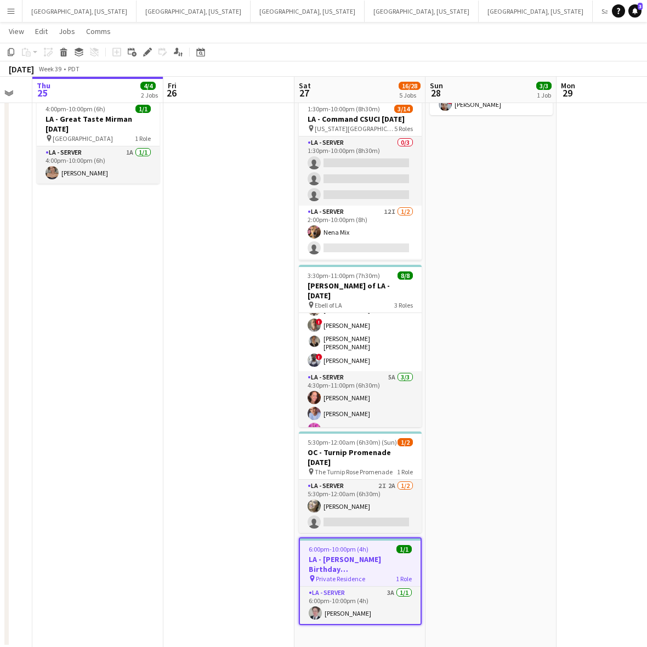
click at [10, 14] on app-icon "Menu" at bounding box center [11, 11] width 9 height 9
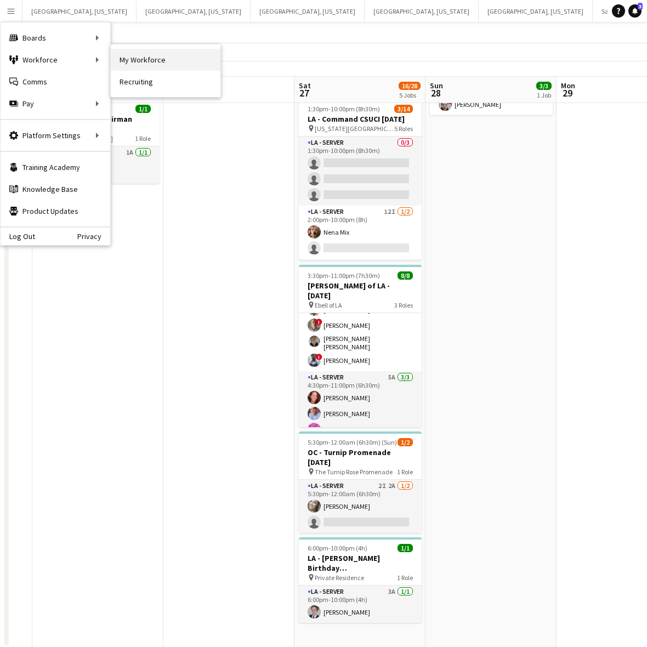
click at [128, 59] on link "My Workforce" at bounding box center [166, 60] width 110 height 22
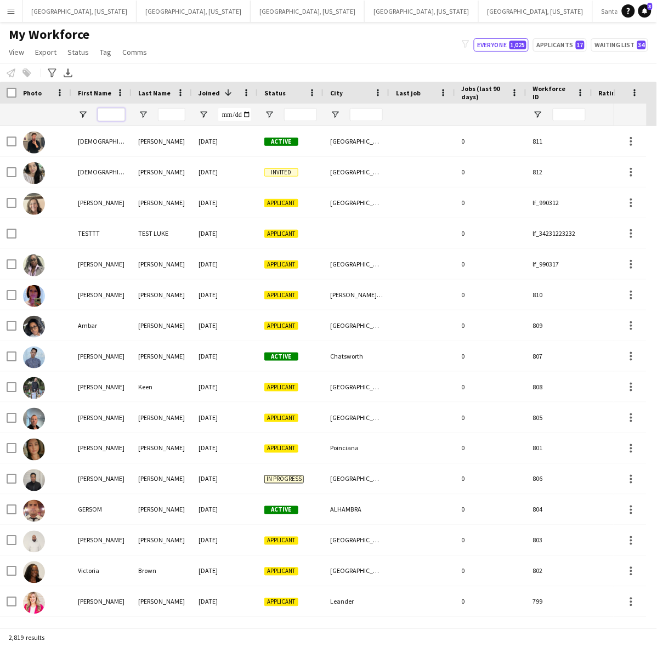
click at [114, 116] on input "First Name Filter Input" at bounding box center [111, 114] width 27 height 13
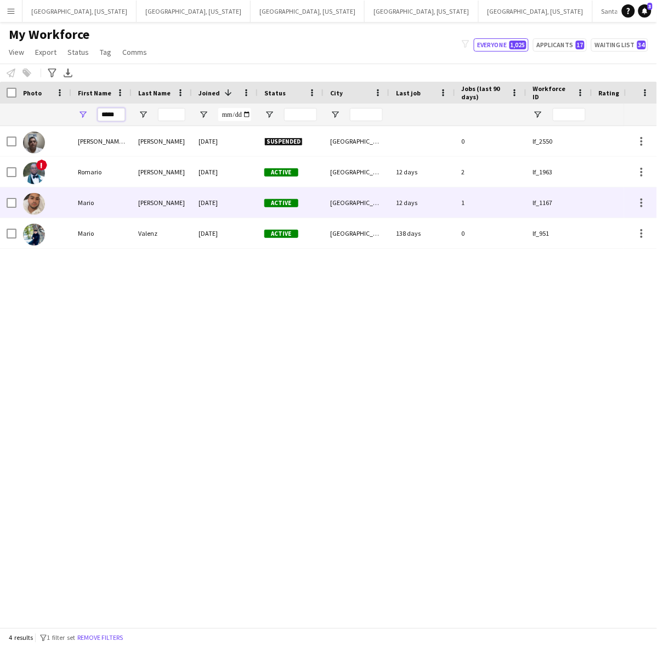
type input "*****"
click at [106, 200] on div "Mario" at bounding box center [101, 203] width 60 height 30
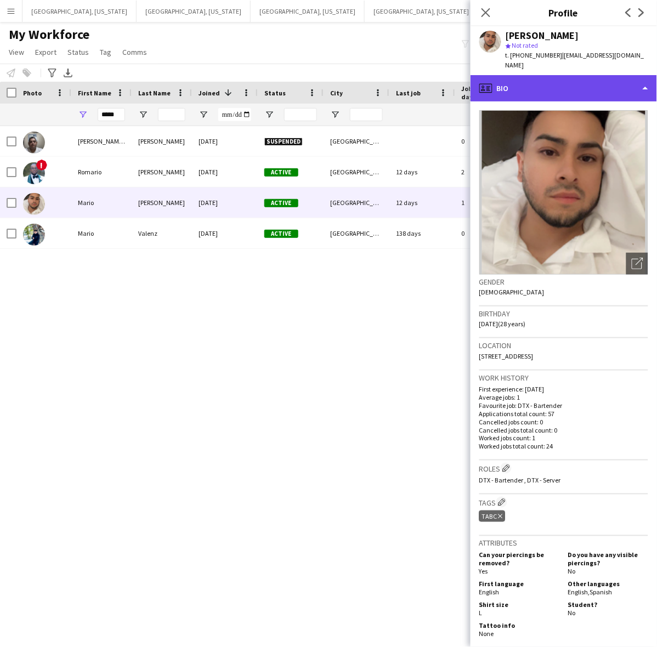
click at [542, 89] on div "profile Bio" at bounding box center [563, 88] width 186 height 26
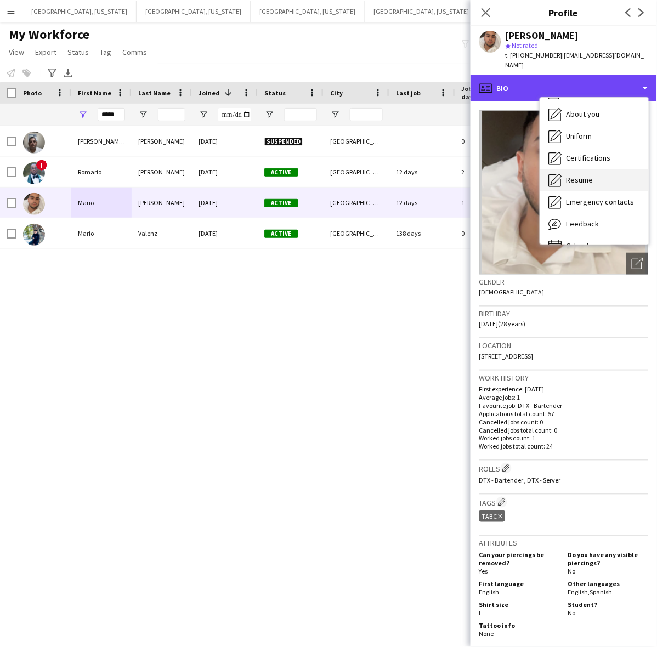
scroll to position [59, 0]
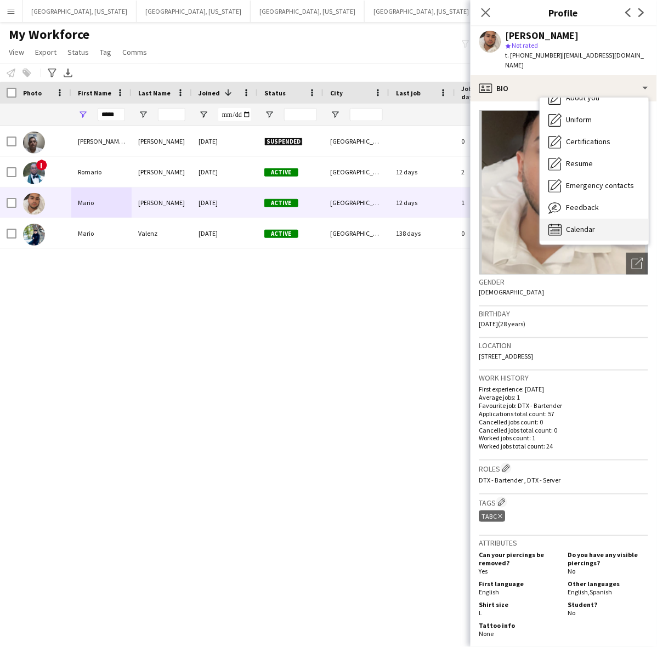
click at [584, 224] on span "Calendar" at bounding box center [580, 229] width 29 height 10
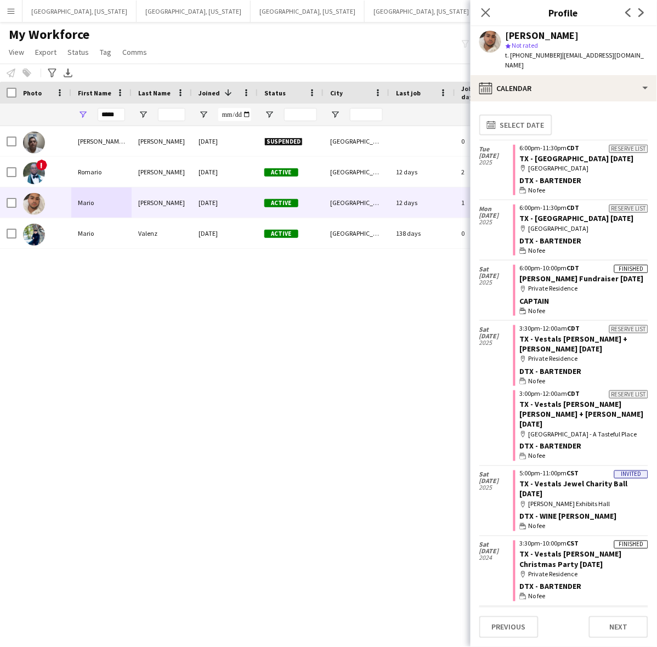
click at [576, 58] on span "| 817marioperez@gmail.com" at bounding box center [575, 60] width 139 height 18
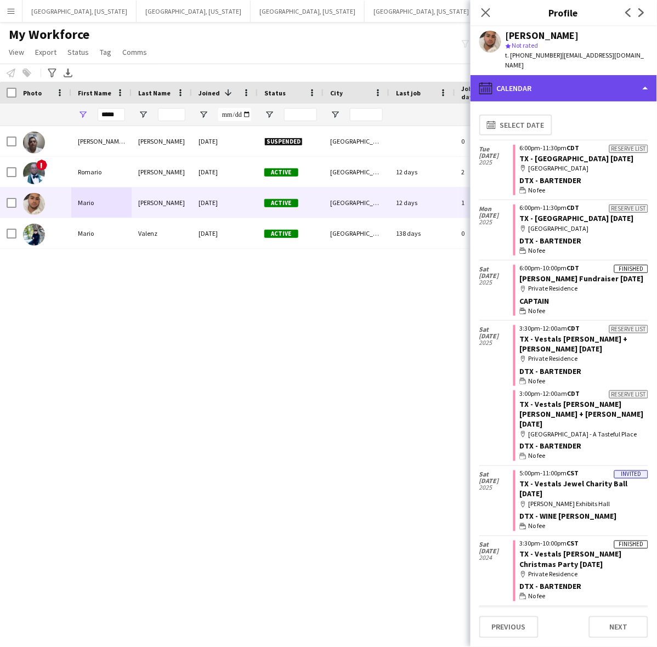
click at [580, 80] on div "calendar-full Calendar" at bounding box center [563, 88] width 186 height 26
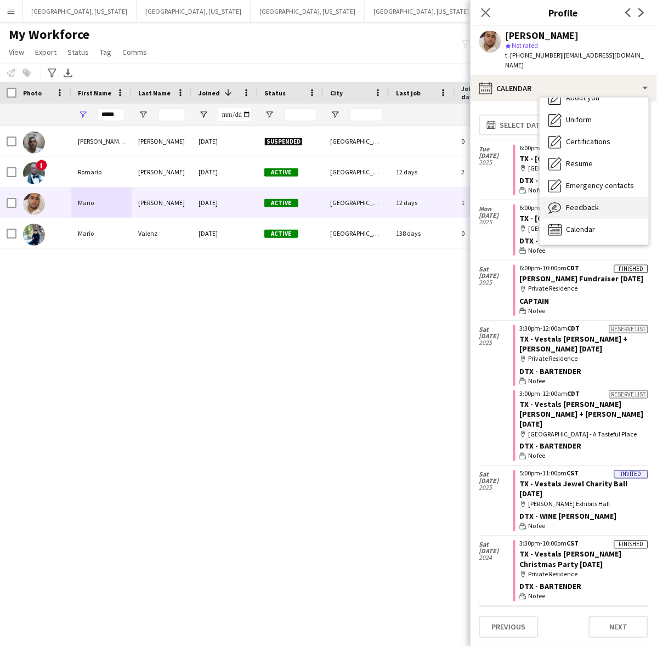
click at [590, 202] on span "Feedback" at bounding box center [582, 207] width 33 height 10
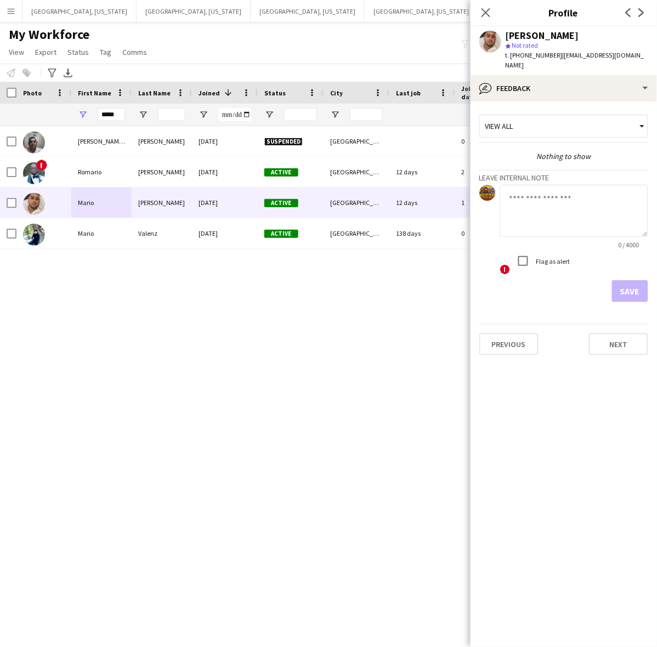
click at [524, 192] on textarea at bounding box center [574, 211] width 148 height 52
paste textarea "**********"
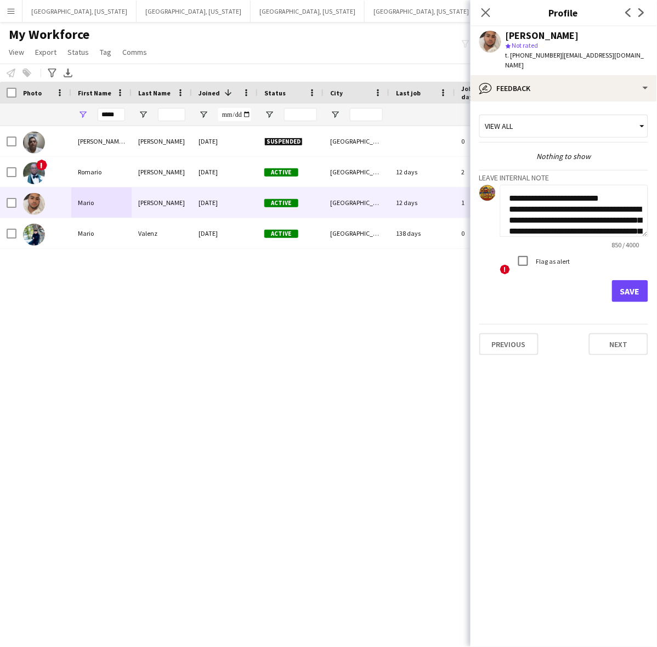
scroll to position [264, 0]
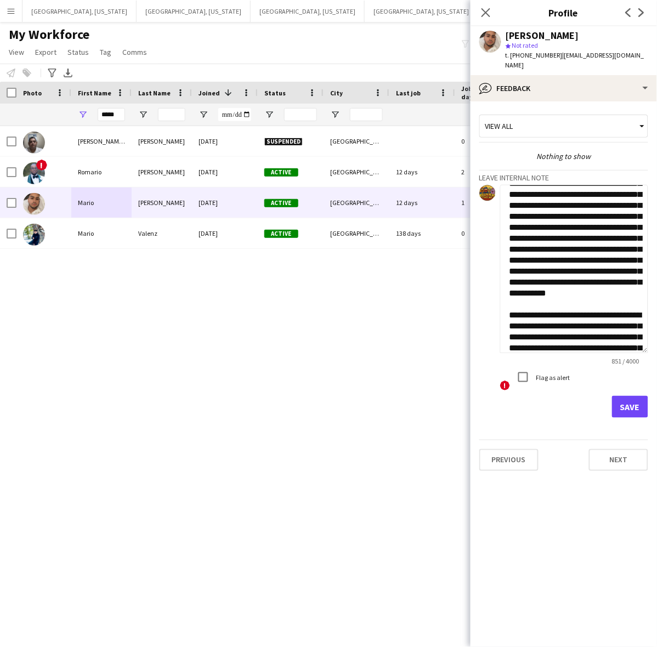
drag, startPoint x: 643, startPoint y: 221, endPoint x: 596, endPoint y: 407, distance: 192.3
click at [607, 353] on textarea "**********" at bounding box center [574, 269] width 148 height 168
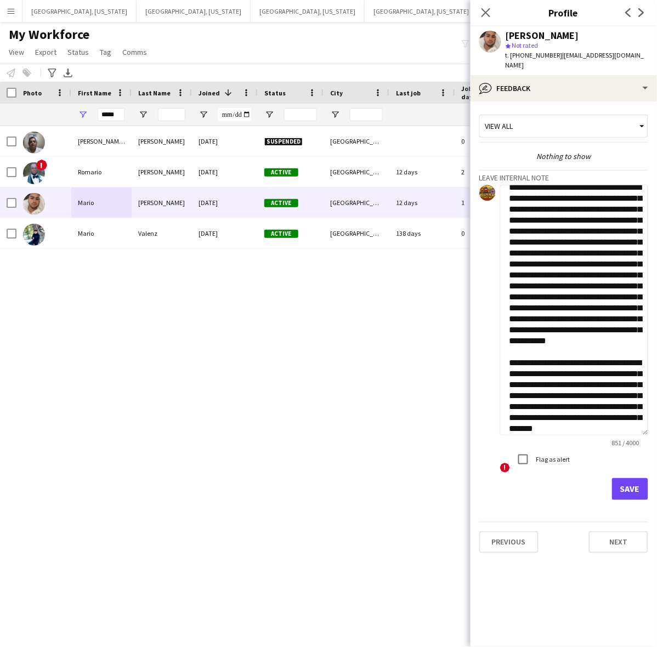
scroll to position [0, 0]
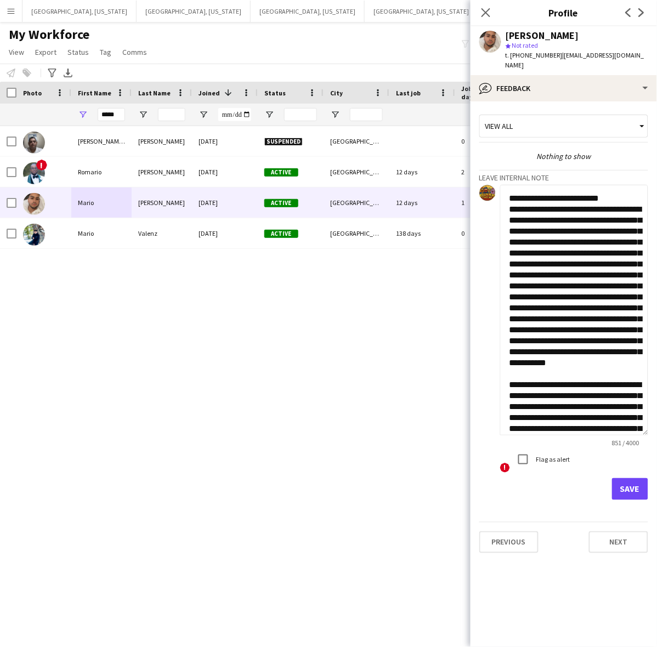
click at [508, 196] on textarea "**********" at bounding box center [574, 310] width 148 height 251
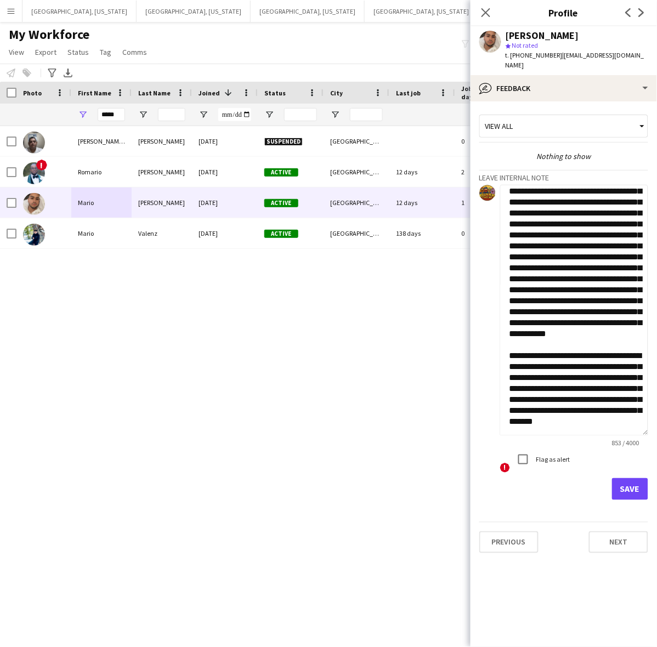
scroll to position [83, 0]
click at [542, 335] on textarea "**********" at bounding box center [574, 310] width 148 height 251
type textarea "**********"
click at [535, 455] on div at bounding box center [523, 459] width 26 height 26
click at [628, 480] on button "Save" at bounding box center [630, 489] width 36 height 22
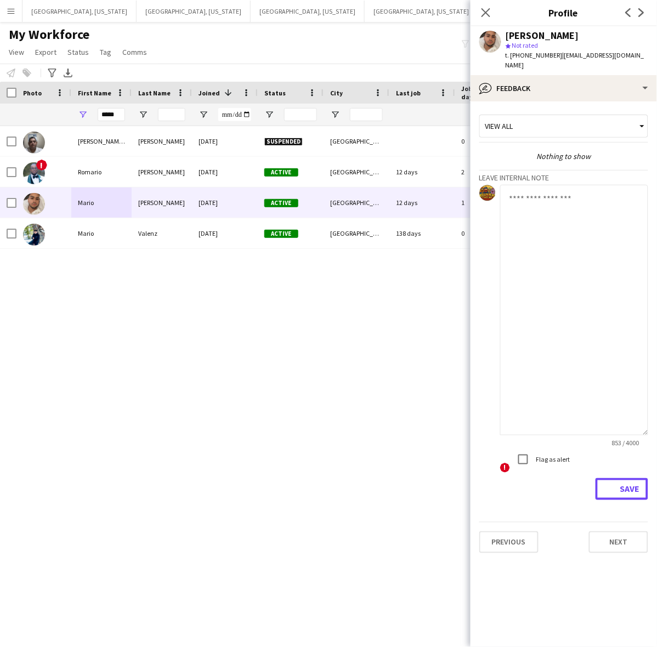
scroll to position [0, 0]
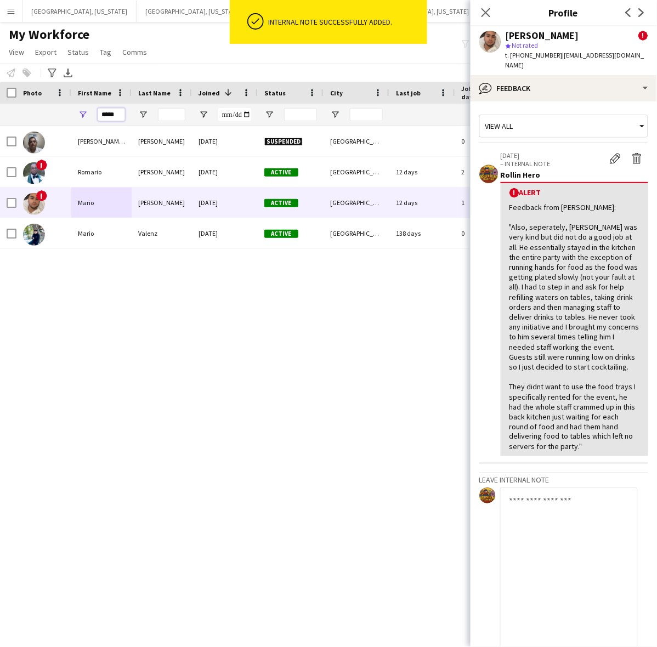
drag, startPoint x: 119, startPoint y: 113, endPoint x: 37, endPoint y: 112, distance: 82.3
click at [37, 112] on div "*****" at bounding box center [594, 115] width 1189 height 22
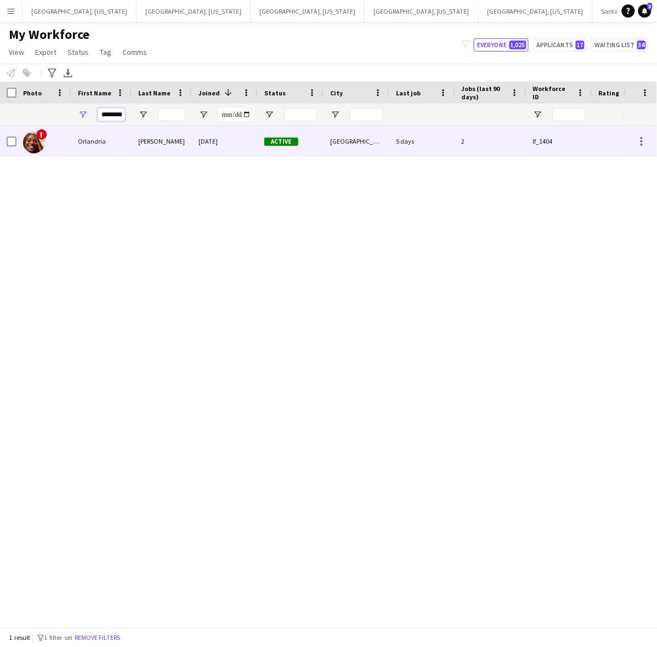
type input "********"
click at [73, 141] on div "Orlandria" at bounding box center [101, 141] width 60 height 30
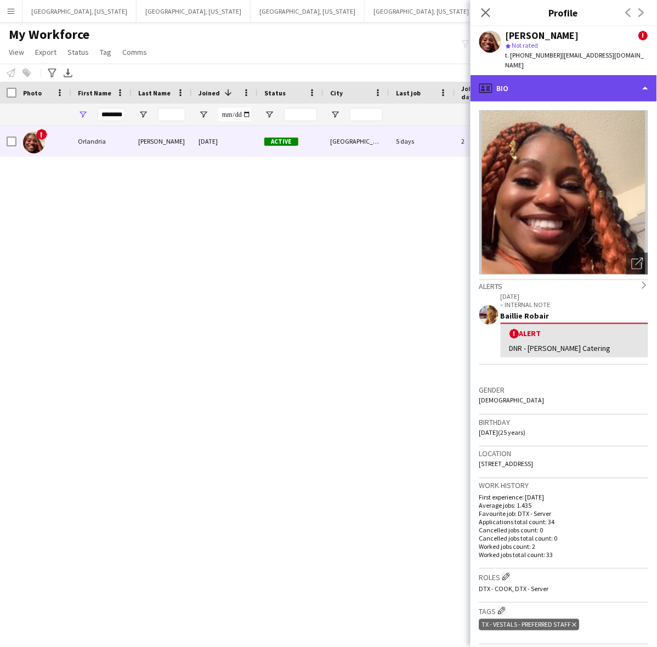
click at [566, 81] on div "profile Bio" at bounding box center [563, 88] width 186 height 26
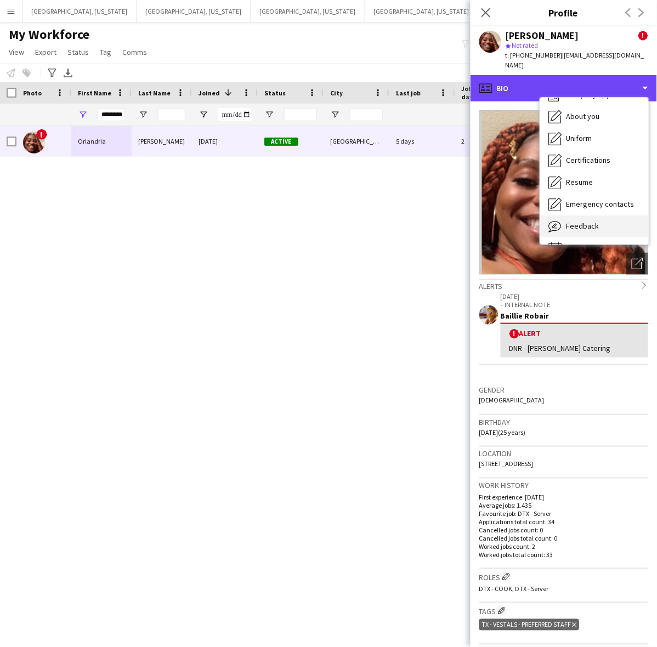
scroll to position [59, 0]
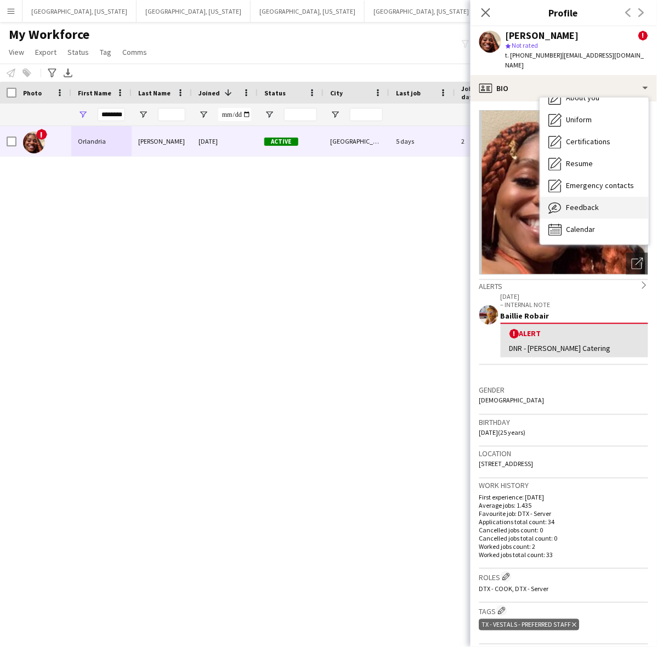
click at [597, 197] on div "Feedback Feedback" at bounding box center [594, 208] width 109 height 22
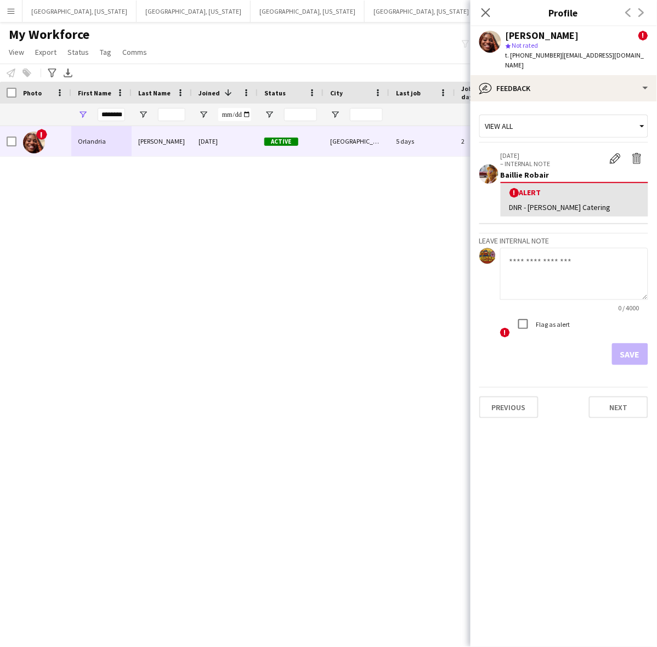
click at [531, 254] on textarea at bounding box center [574, 274] width 148 height 52
paste textarea "**********"
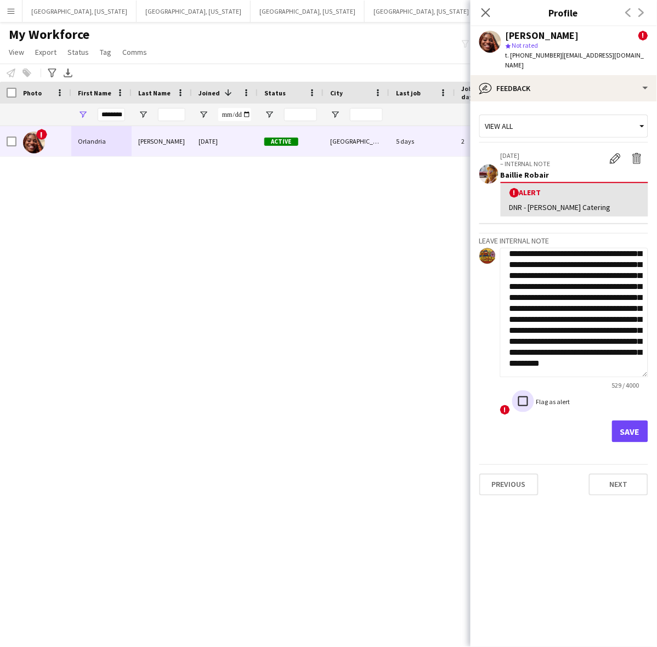
scroll to position [0, 0]
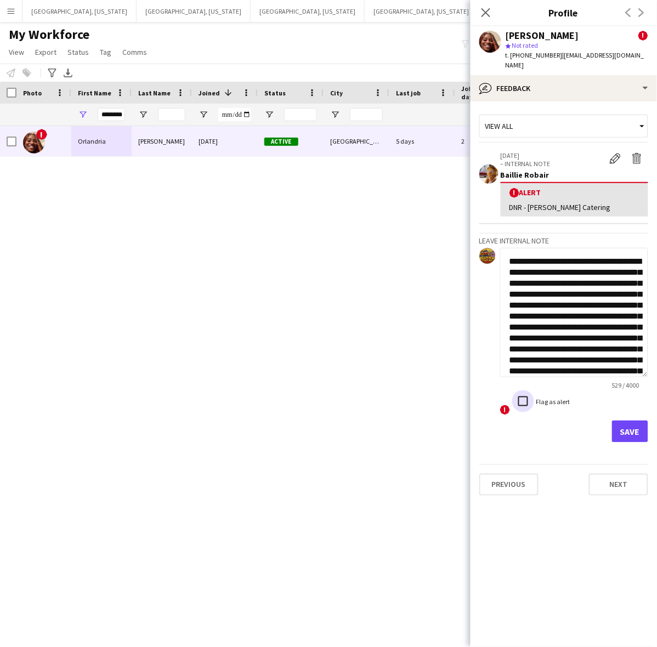
drag, startPoint x: 639, startPoint y: 314, endPoint x: 600, endPoint y: 506, distance: 196.3
click at [627, 377] on textarea "**********" at bounding box center [574, 312] width 148 height 129
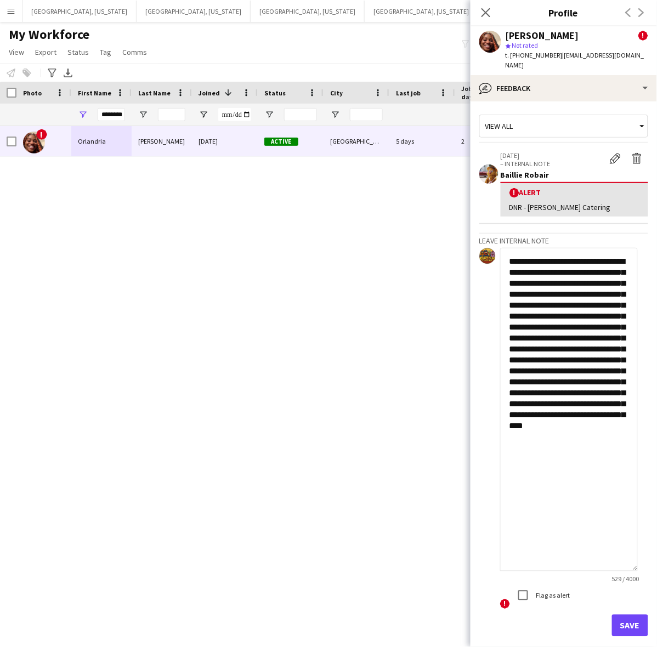
click at [622, 248] on textarea "**********" at bounding box center [569, 409] width 138 height 323
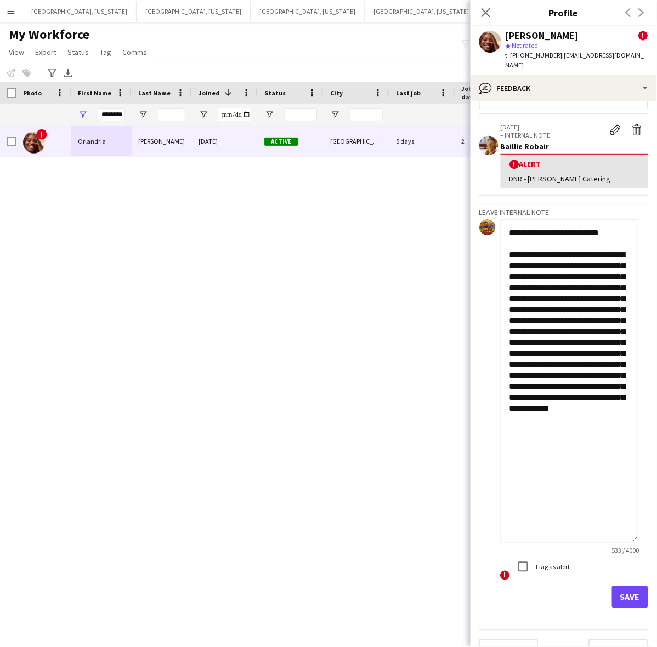
scroll to position [41, 0]
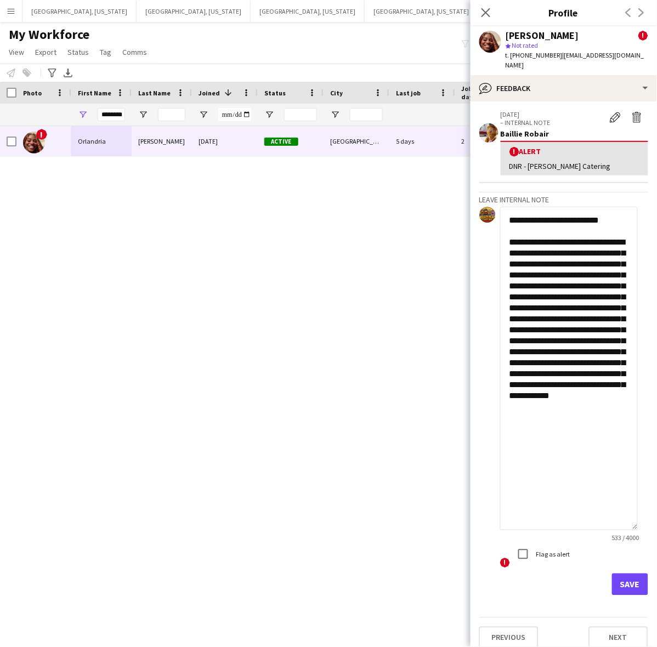
type textarea "**********"
click at [621, 583] on button "Save" at bounding box center [630, 585] width 36 height 22
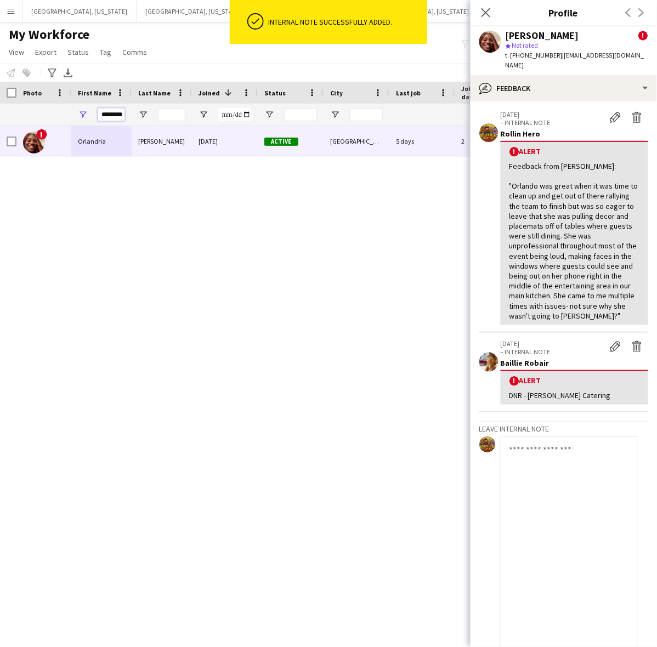
click at [105, 115] on input "********" at bounding box center [111, 114] width 27 height 13
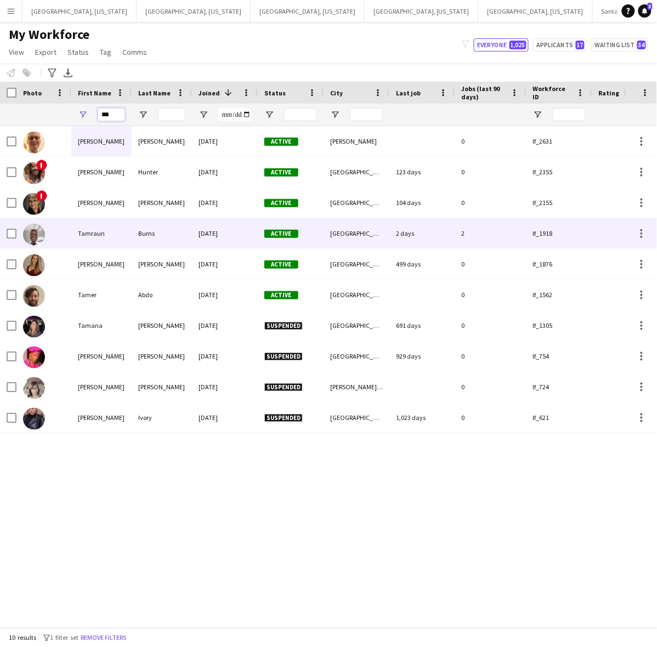
type input "***"
click at [119, 228] on div "Tamraun" at bounding box center [101, 233] width 60 height 30
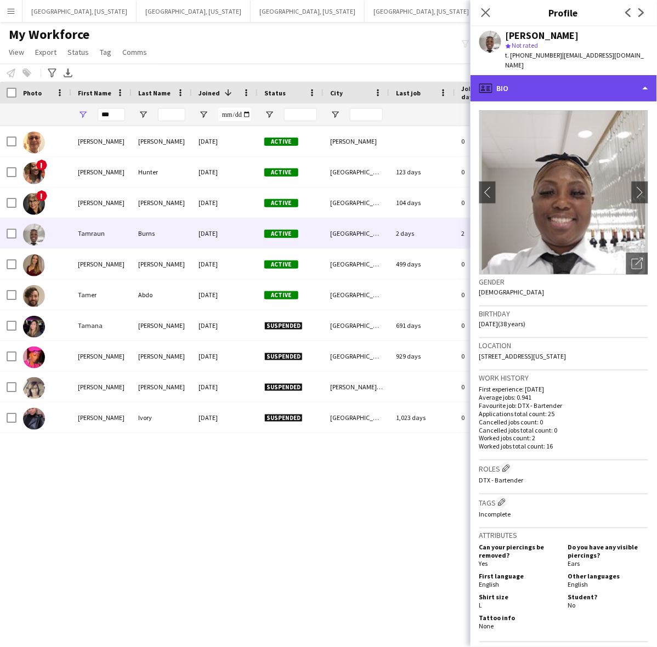
click at [536, 75] on div "profile Bio" at bounding box center [563, 88] width 186 height 26
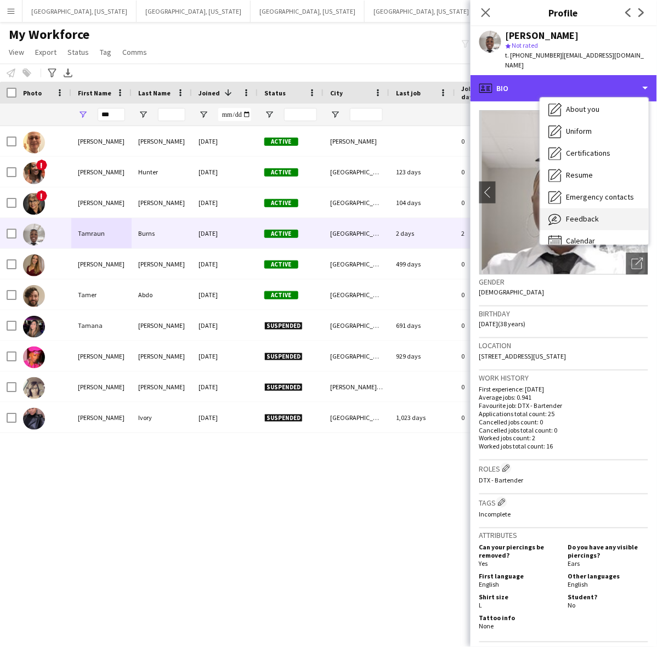
scroll to position [59, 0]
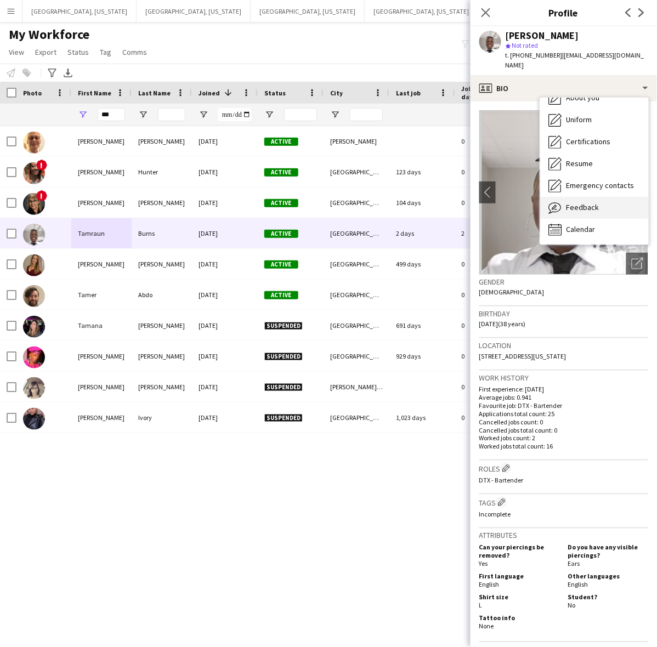
click at [588, 201] on div "Feedback Feedback" at bounding box center [594, 208] width 109 height 22
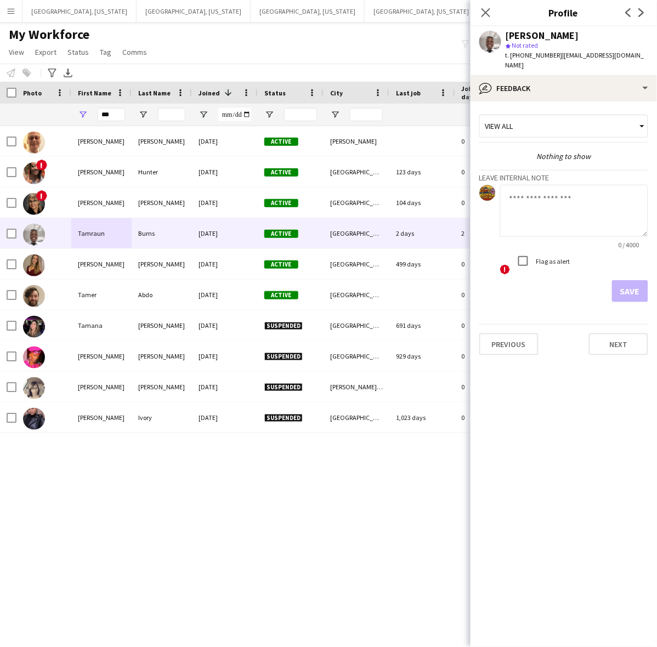
click at [565, 250] on div "0 / 4000 ! Flag as alert" at bounding box center [574, 230] width 148 height 91
click at [552, 214] on textarea at bounding box center [574, 211] width 148 height 52
paste textarea "**********"
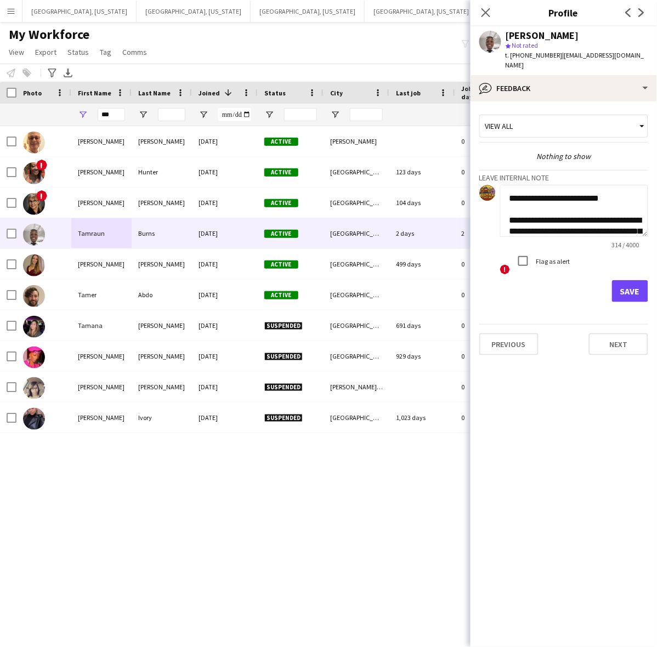
scroll to position [89, 0]
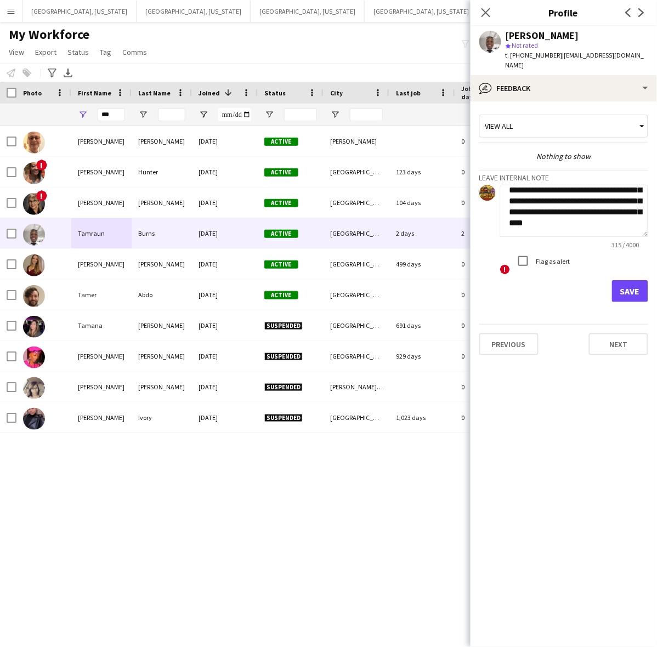
type textarea "**********"
click at [554, 259] on label "Flag as alert" at bounding box center [552, 261] width 36 height 8
click at [626, 286] on button "Save" at bounding box center [630, 291] width 36 height 22
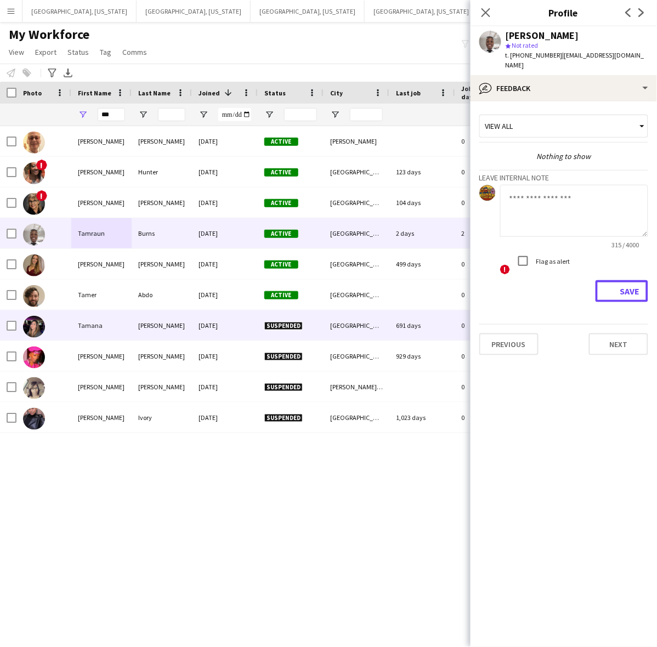
scroll to position [0, 0]
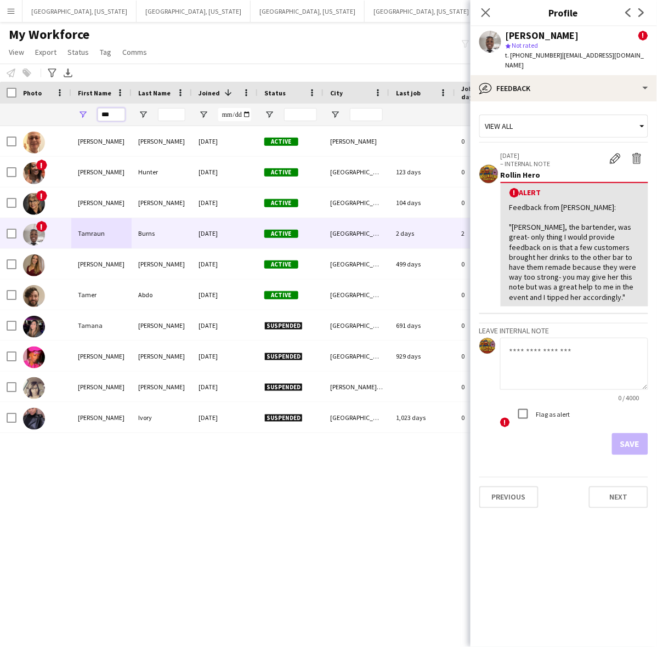
drag, startPoint x: 121, startPoint y: 114, endPoint x: 76, endPoint y: 114, distance: 45.0
click at [76, 114] on div "***" at bounding box center [101, 115] width 60 height 22
click at [137, 9] on button "Dallas, Texas Close" at bounding box center [194, 11] width 114 height 21
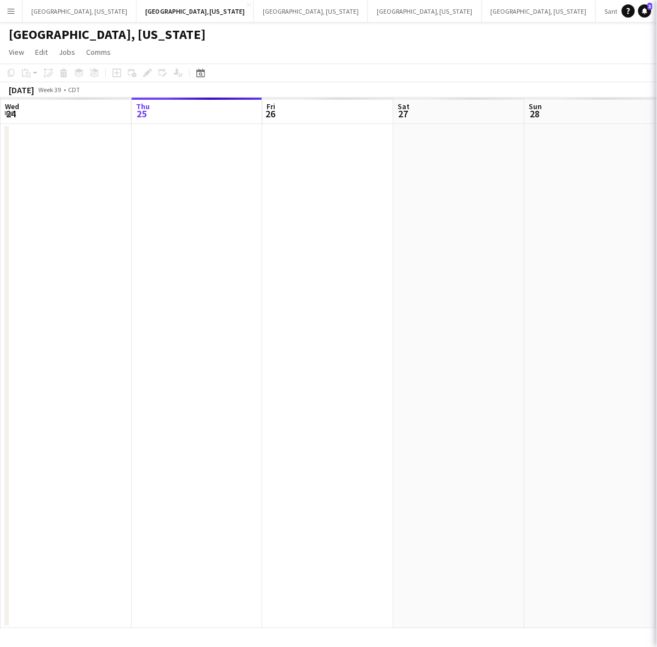
click at [516, 231] on app-calendar-viewport "Mon 22 Tue 23 Wed 24 Thu 25 Fri 26 Sat 27 Sun 28 Mon 29 Tue 30 Wed 1" at bounding box center [328, 363] width 657 height 531
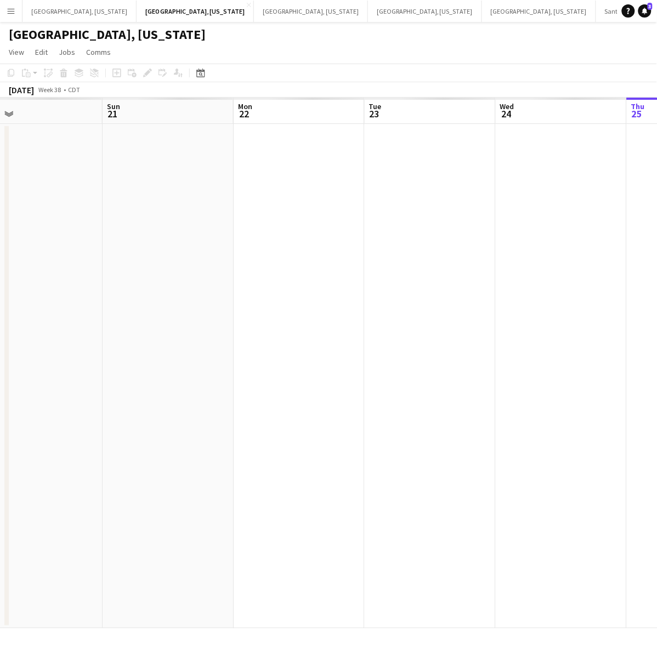
drag, startPoint x: 106, startPoint y: 310, endPoint x: 550, endPoint y: 193, distance: 459.2
click at [544, 195] on app-calendar-viewport "Fri 19 Sat 20 Sun 21 Mon 22 Tue 23 Wed 24 Thu 25 Fri 26 Sat 27 Sun 28" at bounding box center [328, 363] width 657 height 531
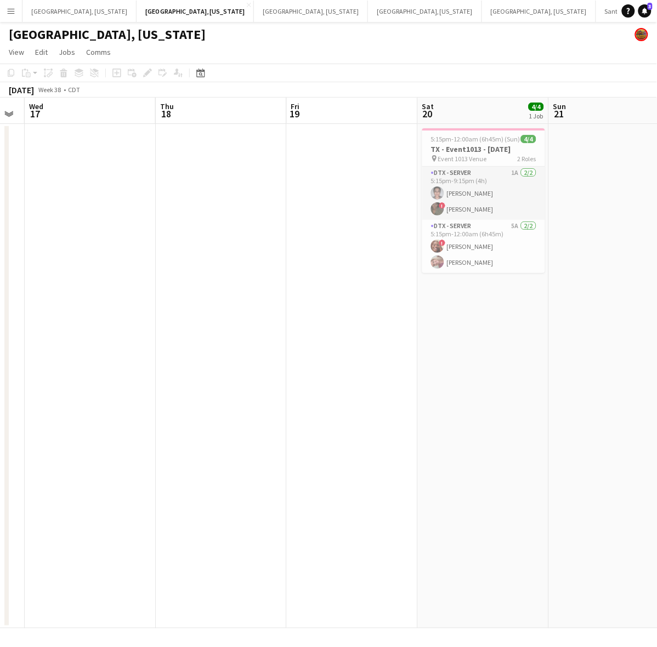
drag, startPoint x: 276, startPoint y: 266, endPoint x: 481, endPoint y: 198, distance: 216.2
click at [481, 198] on app-calendar-viewport "Mon 15 Tue 16 Wed 17 Thu 18 Fri 19 Sat 20 4/4 1 Job Sun 21 Mon 22 2/2 1 Job Tue…" at bounding box center [328, 363] width 657 height 531
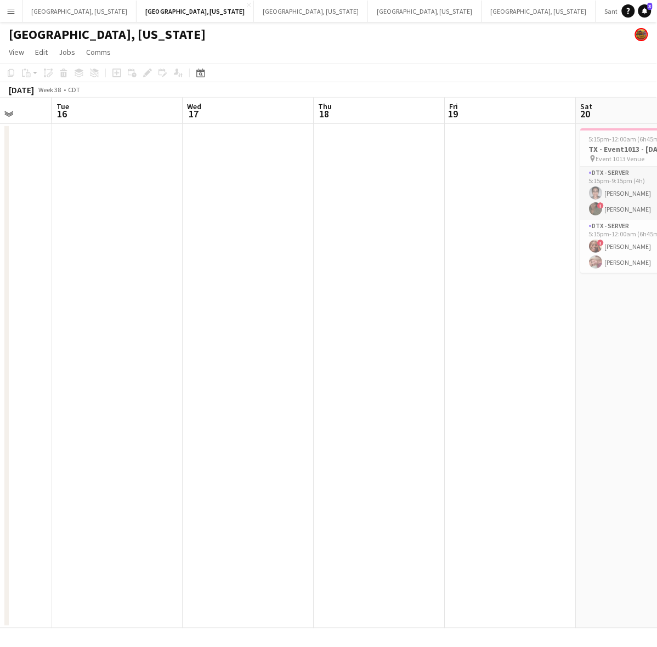
drag, startPoint x: 78, startPoint y: 297, endPoint x: 246, endPoint y: 247, distance: 175.0
click at [453, 185] on app-calendar-viewport "Sat 13 9/10 2 Jobs Sun 14 Mon 15 Tue 16 Wed 17 Thu 18 Fri 19 Sat 20 4/4 1 Job S…" at bounding box center [328, 363] width 657 height 531
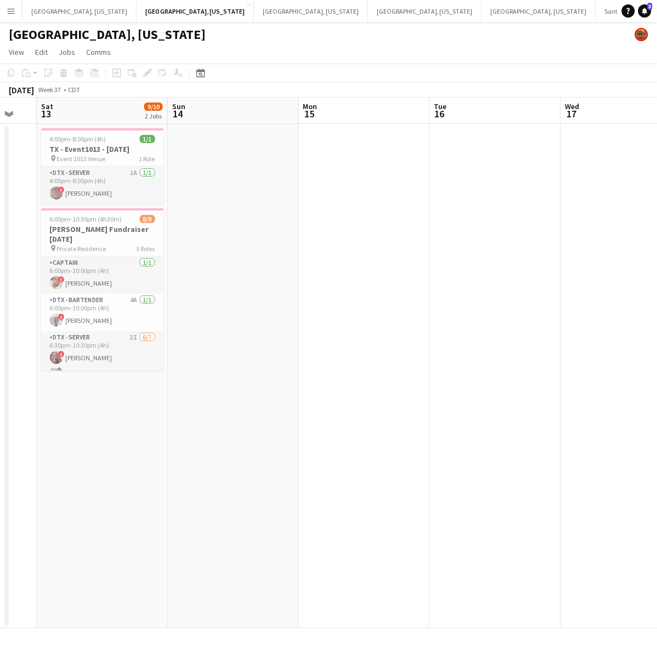
scroll to position [0, 225]
drag, startPoint x: 89, startPoint y: 413, endPoint x: 100, endPoint y: 413, distance: 10.4
click at [100, 413] on app-calendar-viewport "Thu 11 Fri 12 Sat 13 9/10 2 Jobs Sun 14 Mon 15 Tue 16 Wed 17 Thu 18 Fri 19 Sat …" at bounding box center [328, 363] width 657 height 531
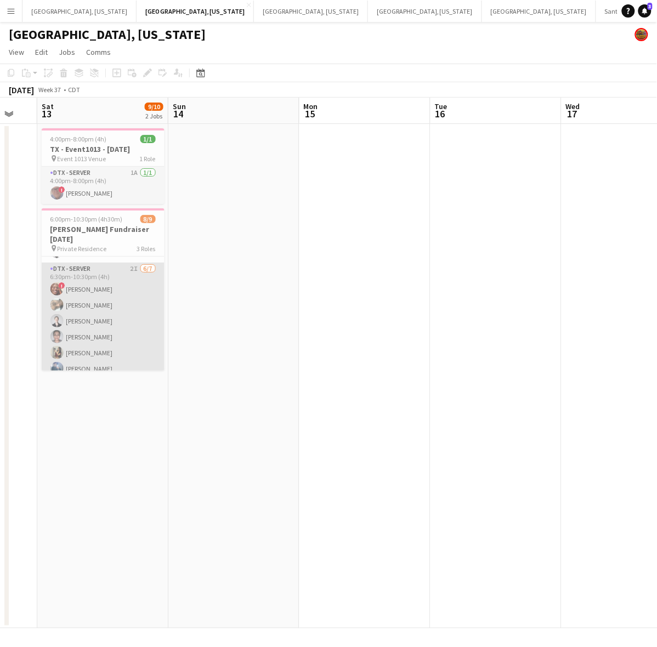
click at [113, 322] on app-card-role "DTX - Server 2I 6/7 6:30pm-10:30pm (4h) ! Orlandria Powell Alma Balimaka Sally …" at bounding box center [103, 329] width 123 height 133
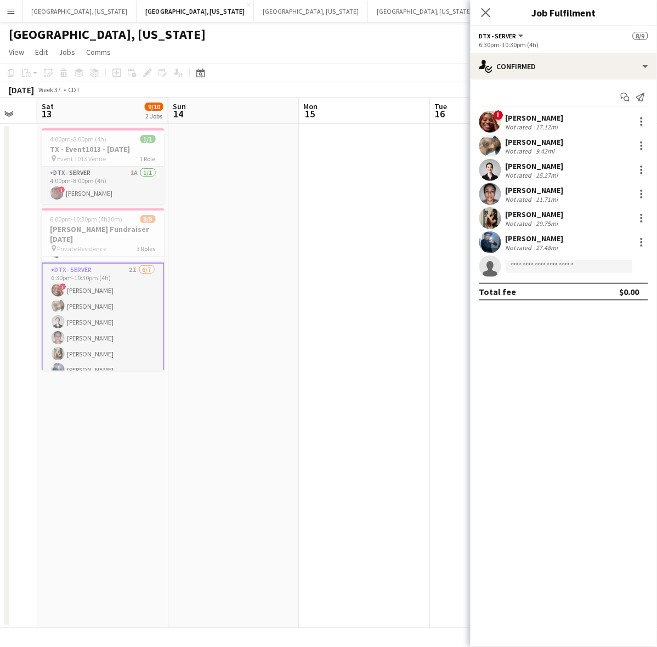
click at [523, 169] on div "Sally Reid" at bounding box center [535, 166] width 58 height 10
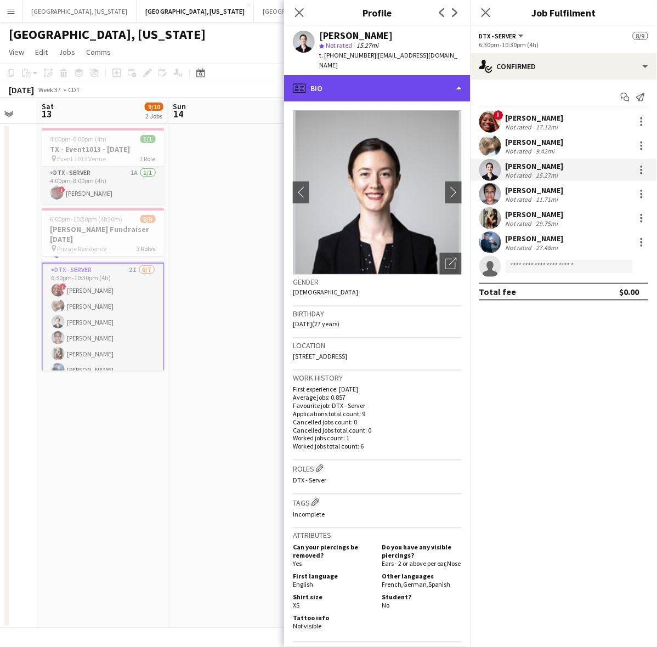
click at [391, 80] on div "profile Bio" at bounding box center [377, 88] width 186 height 26
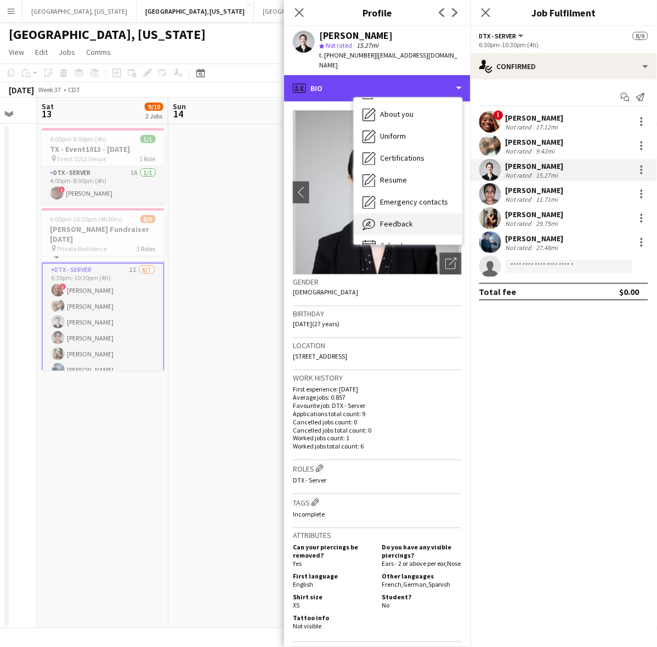
scroll to position [59, 0]
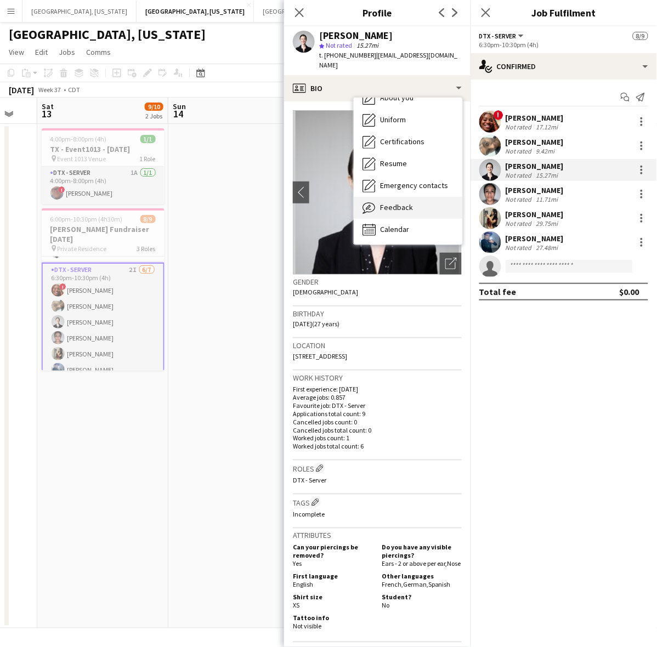
click at [404, 202] on span "Feedback" at bounding box center [396, 207] width 33 height 10
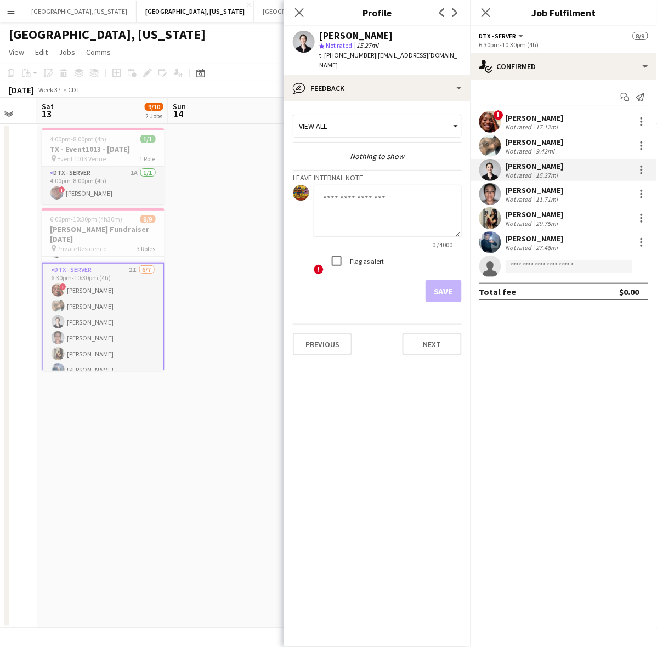
click at [353, 211] on textarea at bounding box center [388, 211] width 148 height 52
paste textarea "**********"
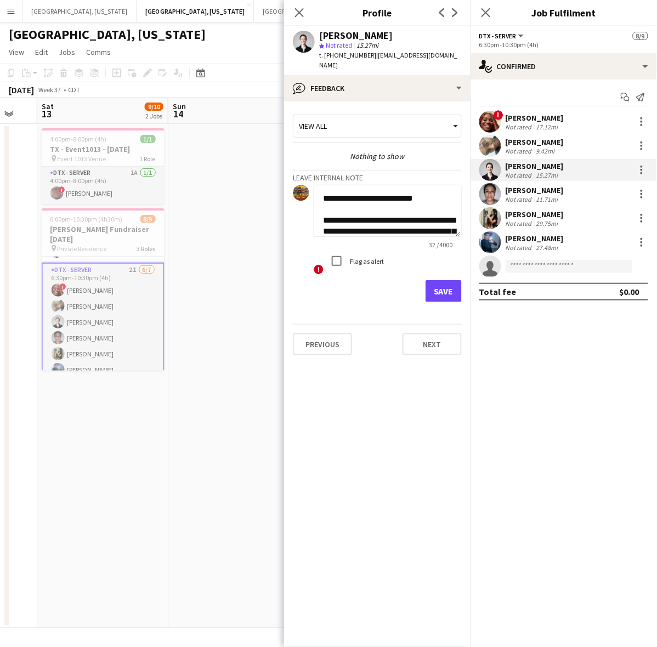
scroll to position [22, 0]
type textarea "**********"
click at [364, 257] on label "Flag as alert" at bounding box center [366, 261] width 36 height 8
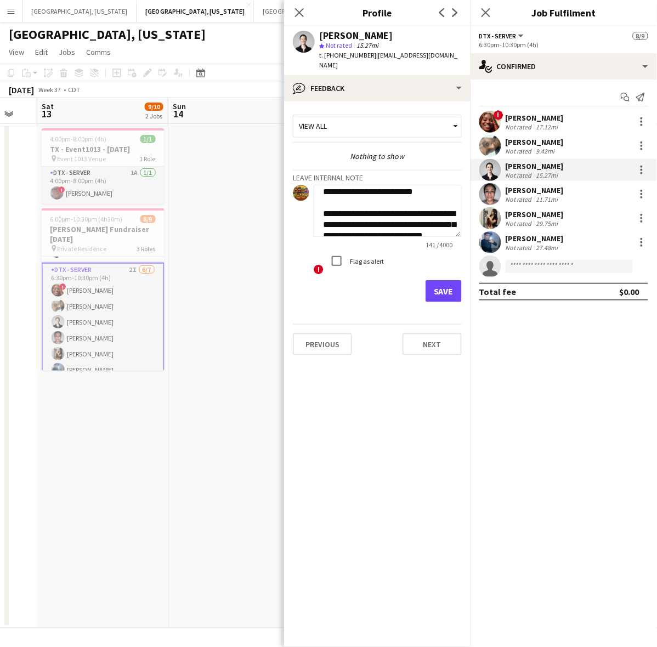
scroll to position [0, 0]
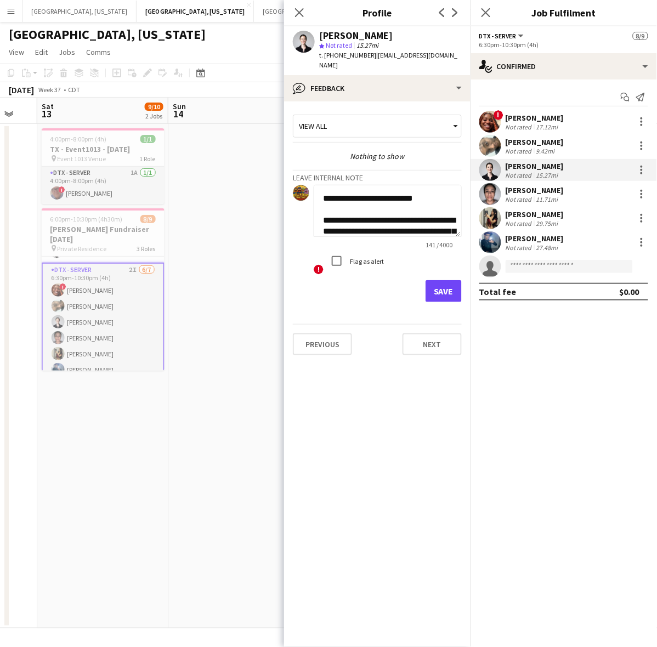
drag, startPoint x: 422, startPoint y: 220, endPoint x: 289, endPoint y: 156, distance: 147.4
click at [289, 156] on app-crew-profile-feedback-tab "**********" at bounding box center [377, 374] width 186 height 546
click at [458, 283] on button "Save" at bounding box center [443, 291] width 36 height 22
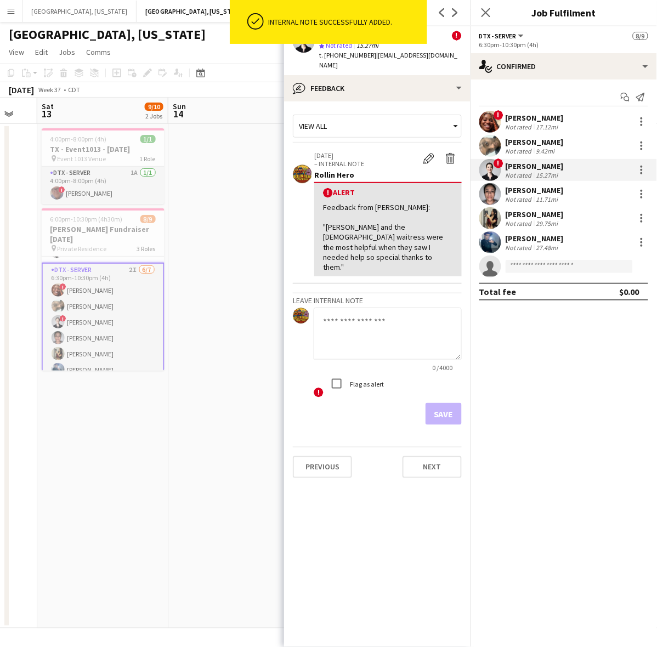
click at [512, 217] on div "Kya Posey" at bounding box center [535, 214] width 58 height 10
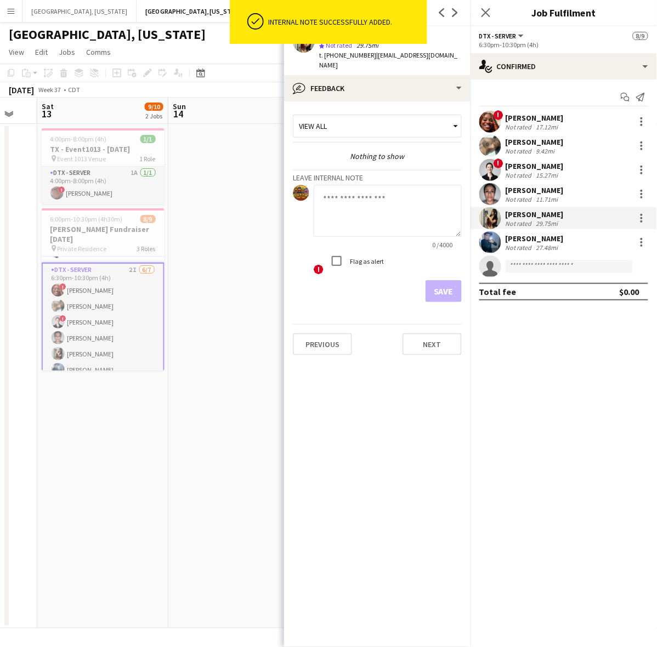
click at [373, 199] on textarea at bounding box center [388, 211] width 148 height 52
paste textarea "**********"
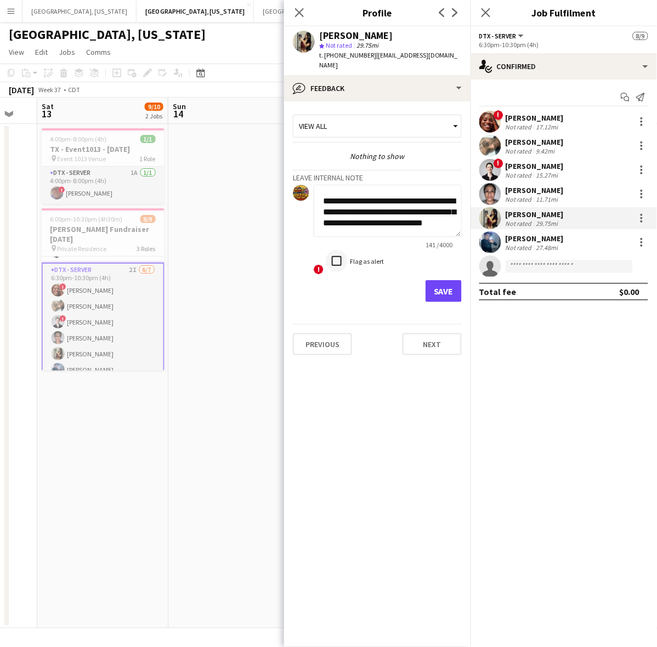
type textarea "**********"
click at [348, 253] on div at bounding box center [336, 261] width 26 height 26
click at [452, 292] on button "Save" at bounding box center [443, 291] width 36 height 22
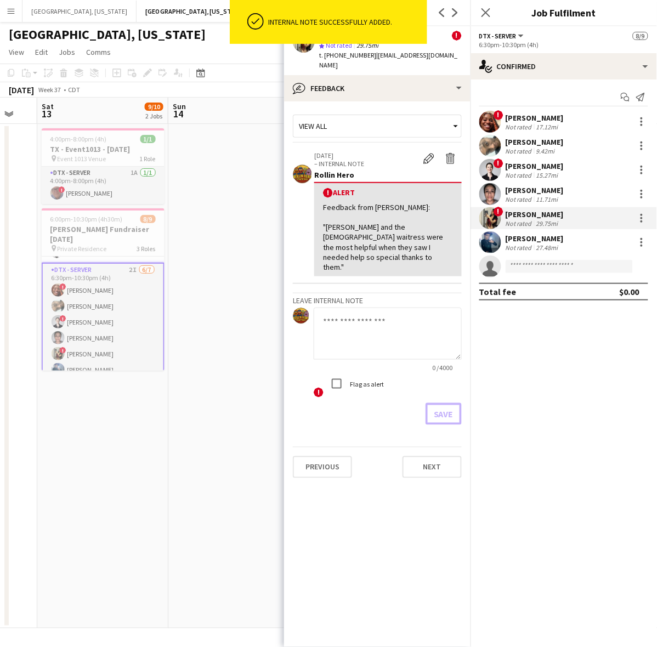
scroll to position [0, 0]
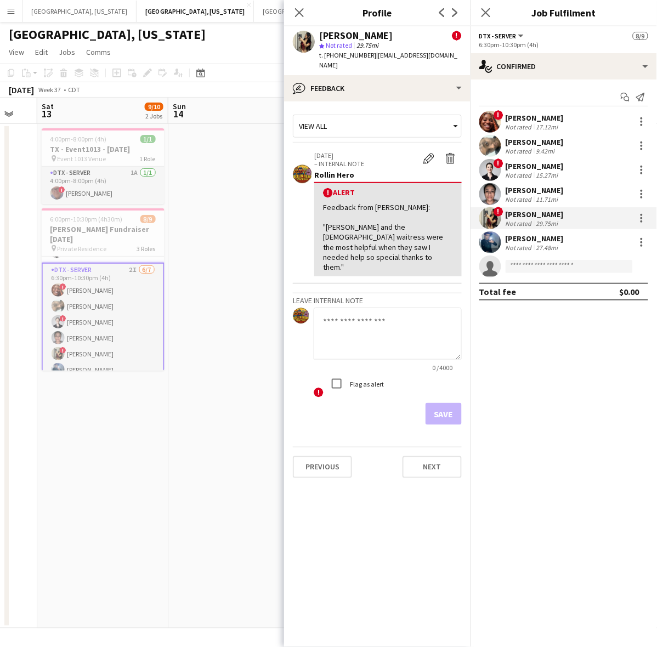
click at [228, 223] on app-date-cell at bounding box center [233, 376] width 131 height 504
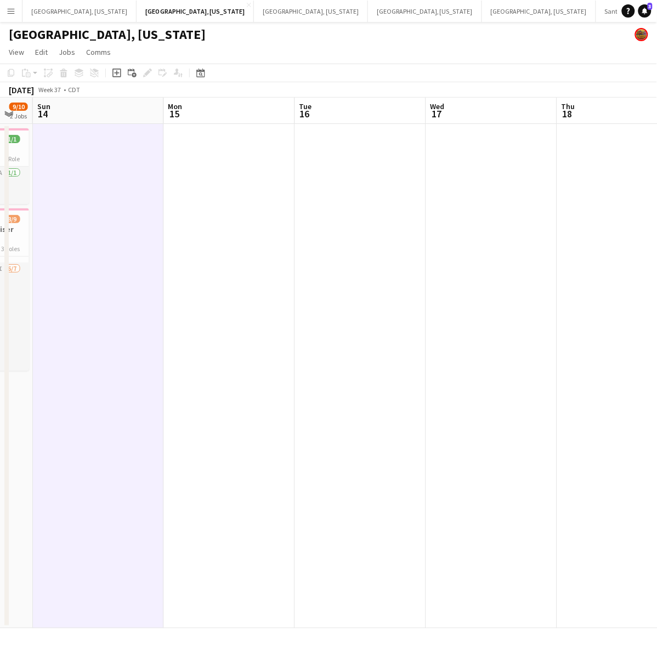
drag, startPoint x: 245, startPoint y: 289, endPoint x: 158, endPoint y: 322, distance: 93.2
click at [159, 321] on app-calendar-viewport "Thu 11 Fri 12 Sat 13 9/10 2 Jobs Sun 14 Mon 15 Tue 16 Wed 17 Thu 18 Fri 19 Sat …" at bounding box center [328, 363] width 657 height 531
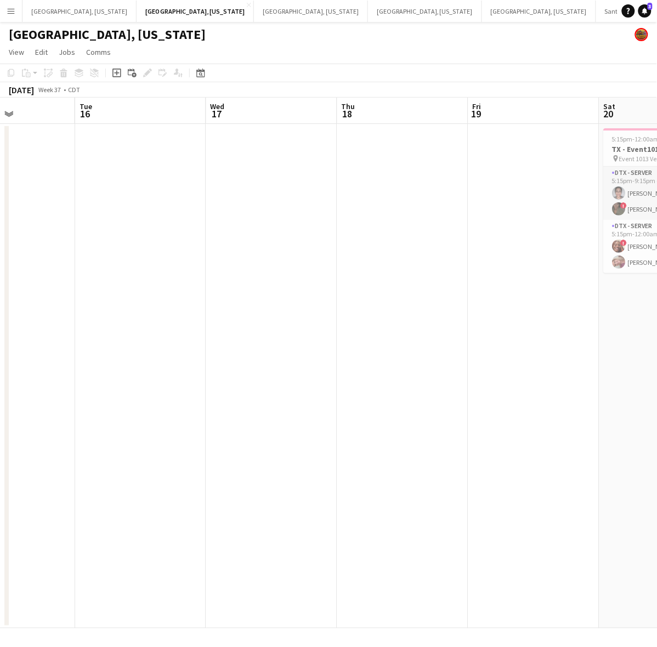
drag, startPoint x: 354, startPoint y: 276, endPoint x: 240, endPoint y: 308, distance: 118.4
click at [240, 308] on app-calendar-viewport "Sat 13 9/10 2 Jobs Sun 14 Mon 15 Tue 16 Wed 17 Thu 18 Fri 19 Sat 20 4/4 1 Job S…" at bounding box center [328, 363] width 657 height 531
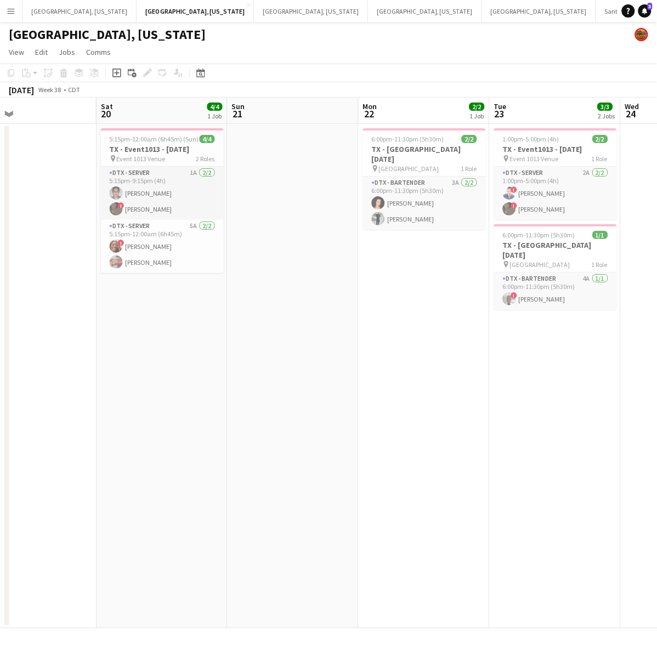
drag, startPoint x: 514, startPoint y: 266, endPoint x: 129, endPoint y: 333, distance: 390.7
click at [129, 333] on app-calendar-viewport "Wed 17 Thu 18 Fri 19 Sat 20 4/4 1 Job Sun 21 Mon 22 2/2 1 Job Tue 23 3/3 2 Jobs…" at bounding box center [328, 363] width 657 height 531
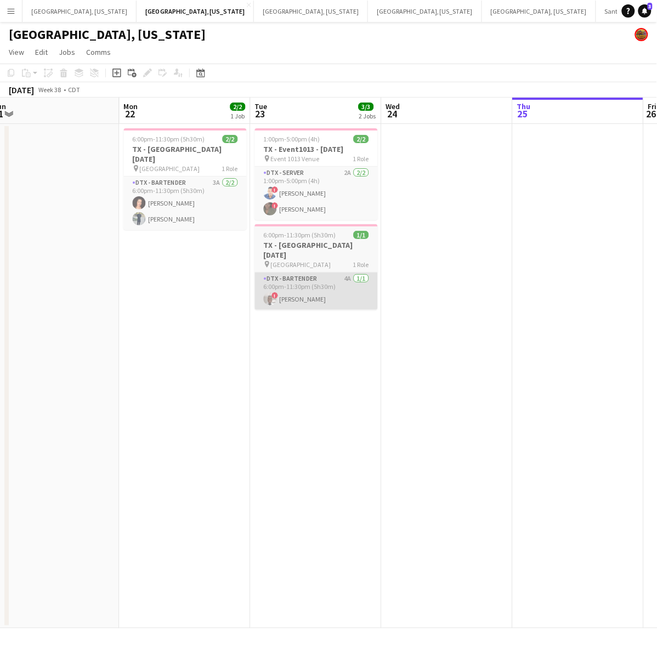
drag, startPoint x: 332, startPoint y: 278, endPoint x: 273, endPoint y: 286, distance: 59.8
click at [274, 286] on app-calendar-viewport "Thu 18 Fri 19 Sat 20 4/4 1 Job Sun 21 Mon 22 2/2 1 Job Tue 23 3/3 2 Jobs Wed 24…" at bounding box center [328, 363] width 657 height 531
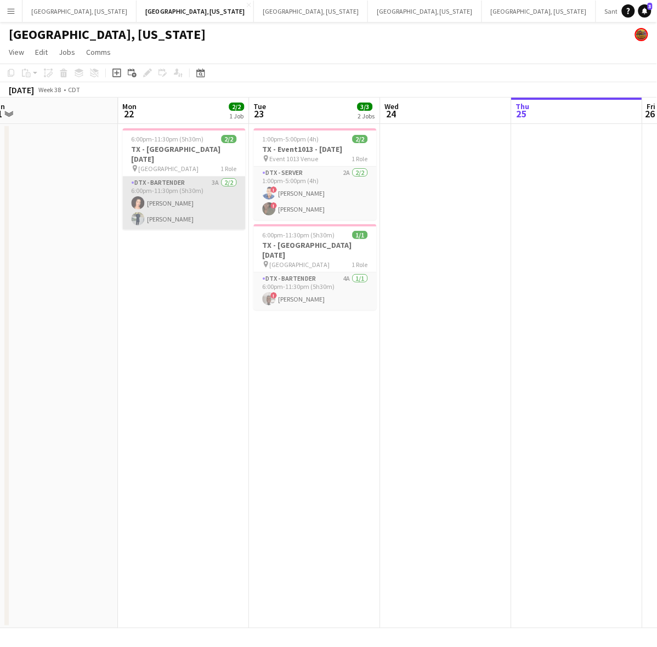
click at [188, 217] on app-card-role "DTX - Bartender 3A 2/2 6:00pm-11:30pm (5h30m) Kianna Norman Michael Moazzami" at bounding box center [184, 203] width 123 height 53
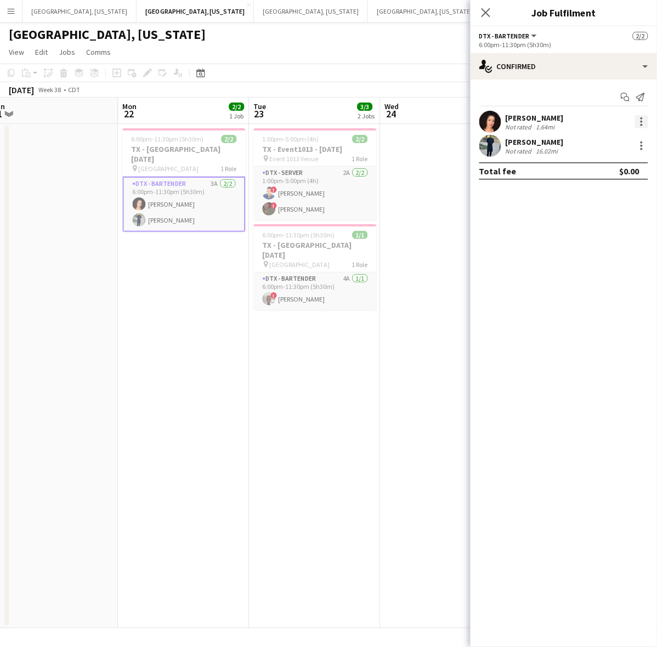
click at [645, 119] on div at bounding box center [641, 121] width 13 height 13
drag, startPoint x: 604, startPoint y: 242, endPoint x: 438, endPoint y: 269, distance: 168.2
click at [604, 242] on span "Remove" at bounding box center [588, 246] width 33 height 9
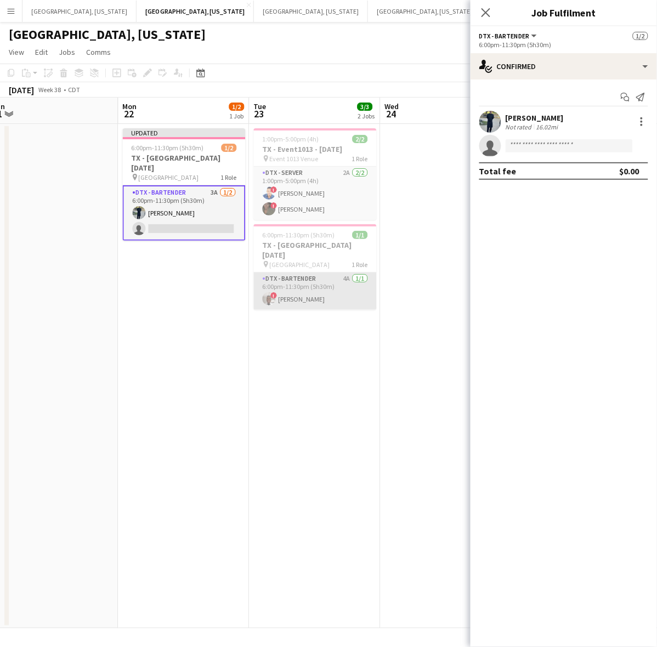
click at [298, 297] on app-card-role "DTX - Bartender 4A 1/1 6:00pm-11:30pm (5h30m) ! Tamraun Burns" at bounding box center [315, 291] width 123 height 37
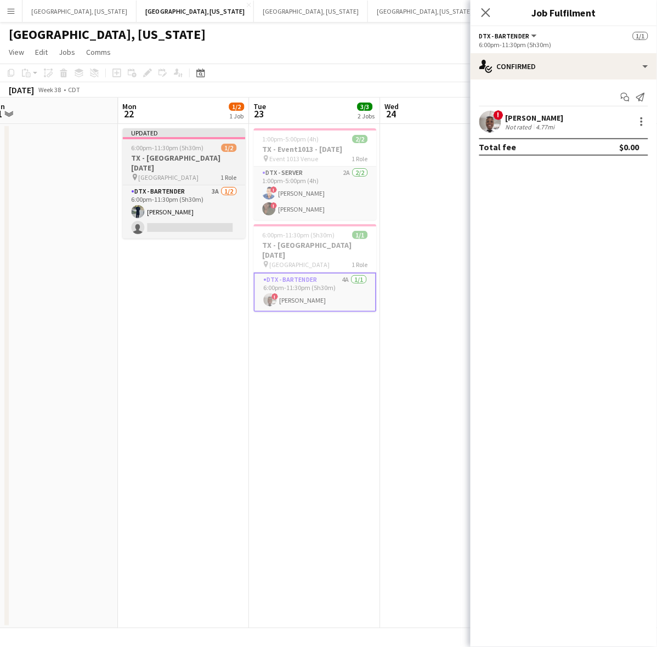
click at [203, 169] on h3 "TX - [GEOGRAPHIC_DATA] [DATE]" at bounding box center [184, 163] width 123 height 20
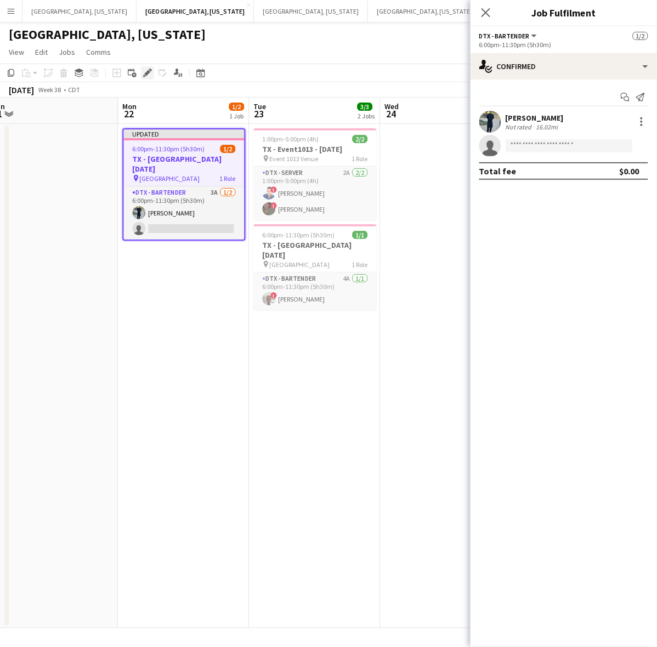
click at [146, 67] on div "Edit" at bounding box center [147, 72] width 13 height 13
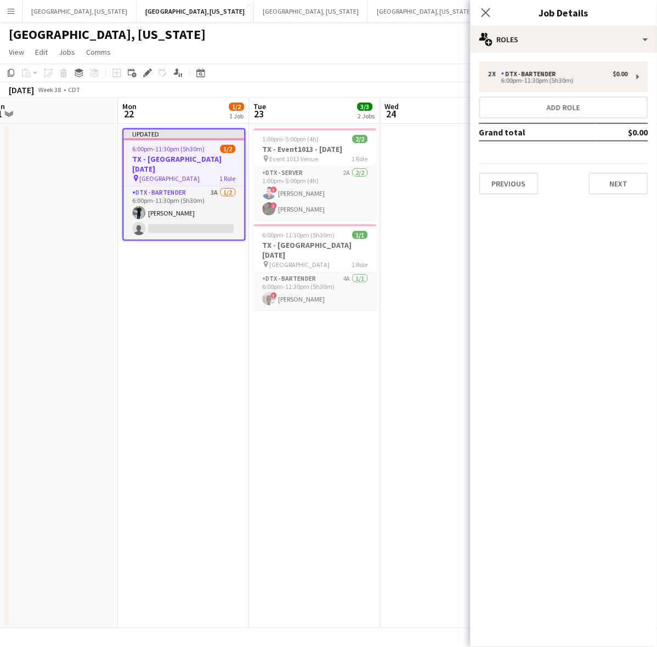
click at [532, 56] on div "2 x DTX - Bartender $0.00 6:00pm-11:30pm (5h30m) Add role Grand total $0.00 Pre…" at bounding box center [563, 128] width 186 height 151
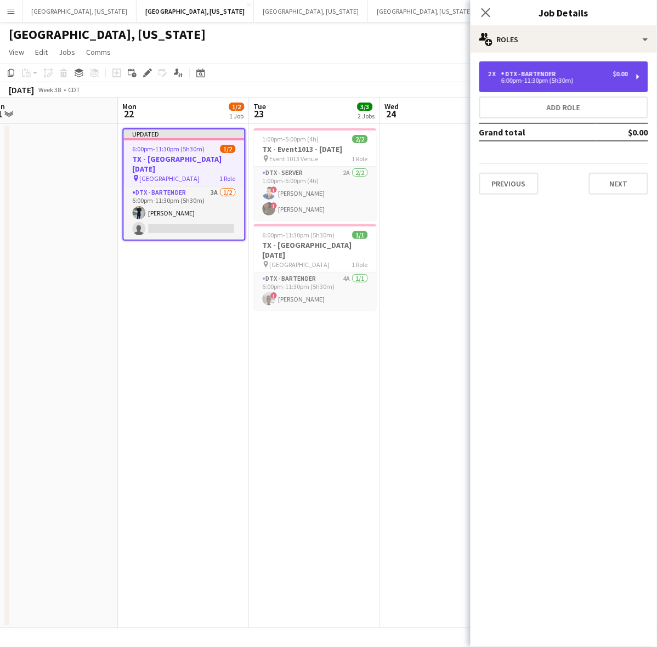
click at [535, 75] on div "DTX - Bartender" at bounding box center [530, 74] width 59 height 8
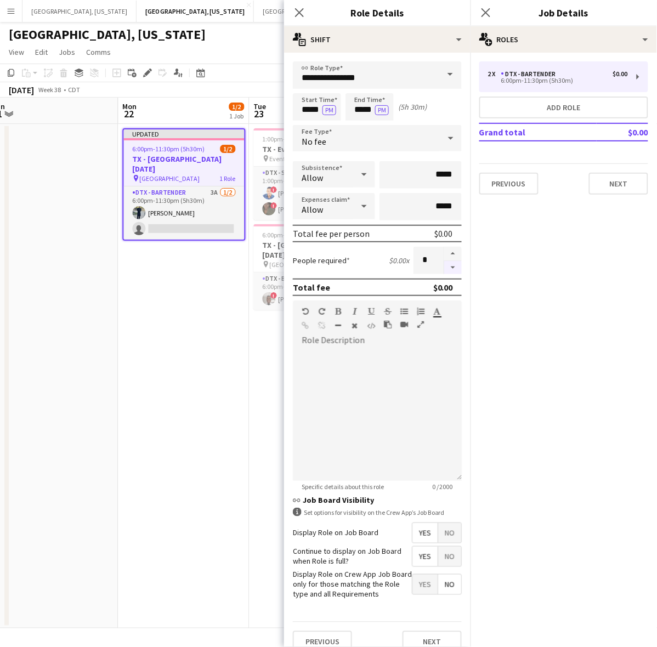
click at [444, 268] on button "button" at bounding box center [453, 268] width 18 height 14
type input "*"
click at [484, 12] on icon "Close pop-in" at bounding box center [485, 12] width 10 height 10
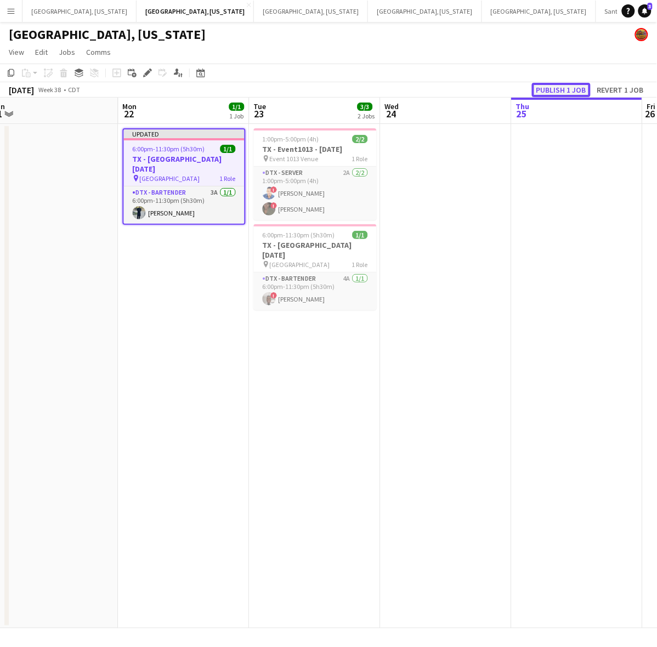
click at [555, 85] on button "Publish 1 job" at bounding box center [561, 90] width 59 height 14
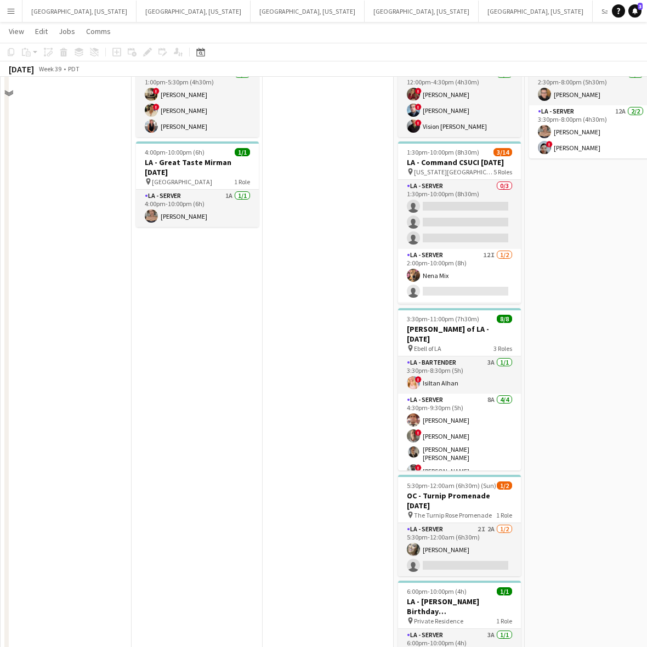
scroll to position [151, 0]
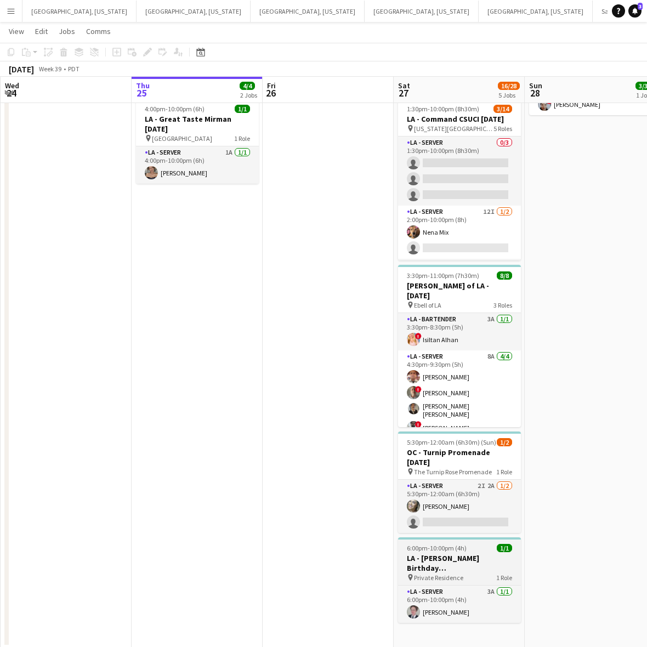
click at [458, 544] on span "6:00pm-10:00pm (4h)" at bounding box center [437, 548] width 60 height 8
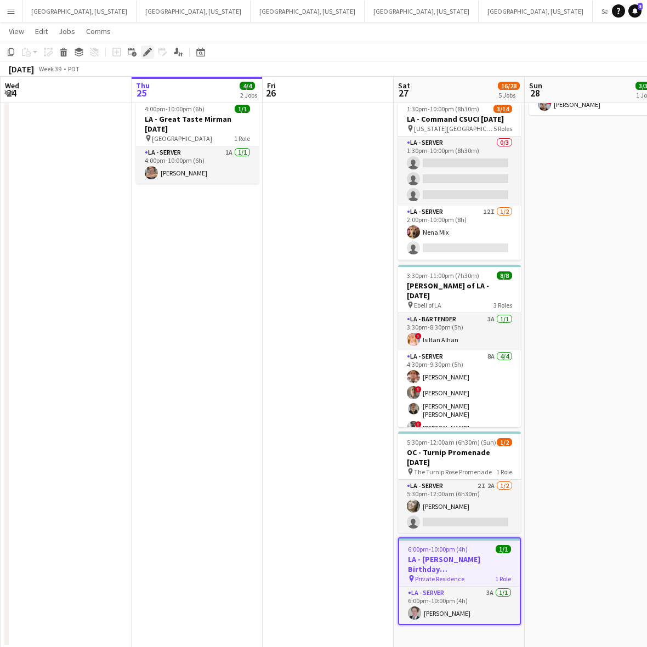
click at [149, 48] on icon "Edit" at bounding box center [147, 52] width 9 height 9
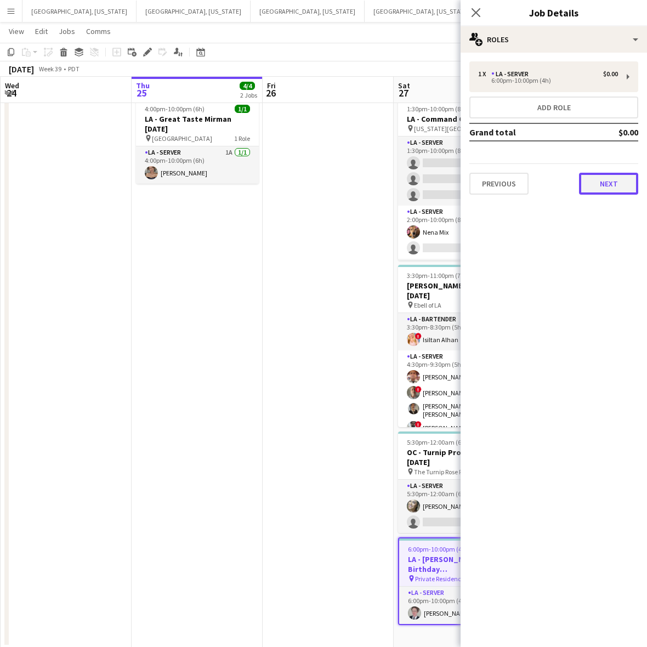
click at [617, 174] on button "Next" at bounding box center [608, 184] width 59 height 22
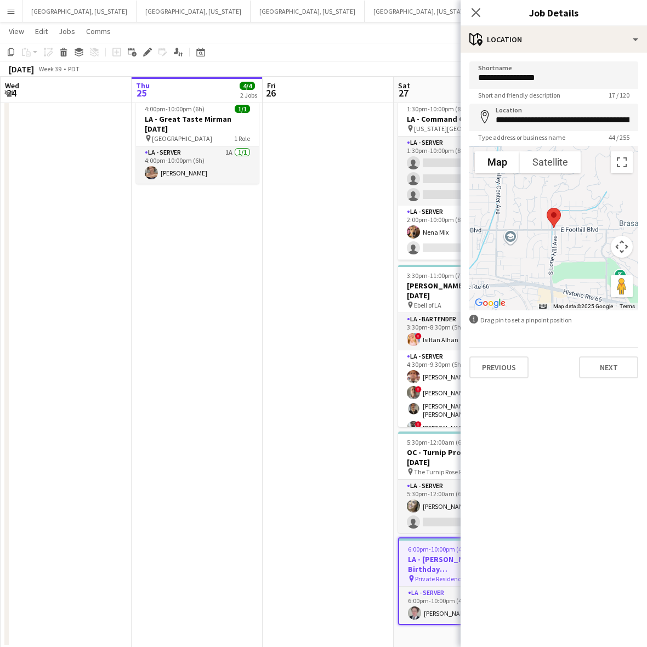
click at [310, 393] on app-date-cell at bounding box center [328, 309] width 131 height 675
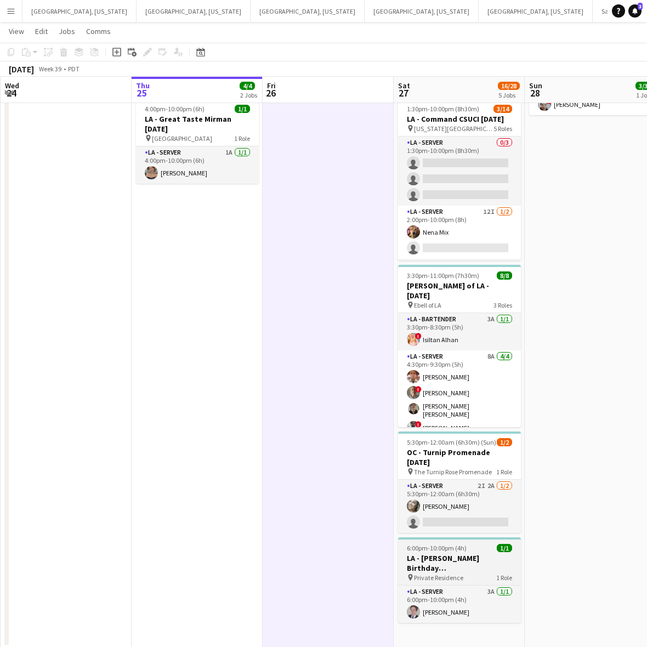
click at [462, 544] on span "6:00pm-10:00pm (4h)" at bounding box center [437, 548] width 60 height 8
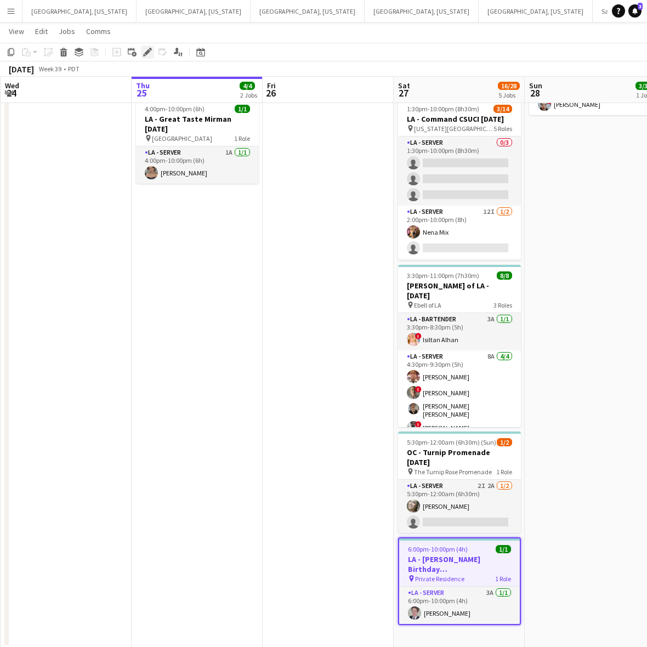
click at [149, 52] on icon at bounding box center [147, 52] width 6 height 6
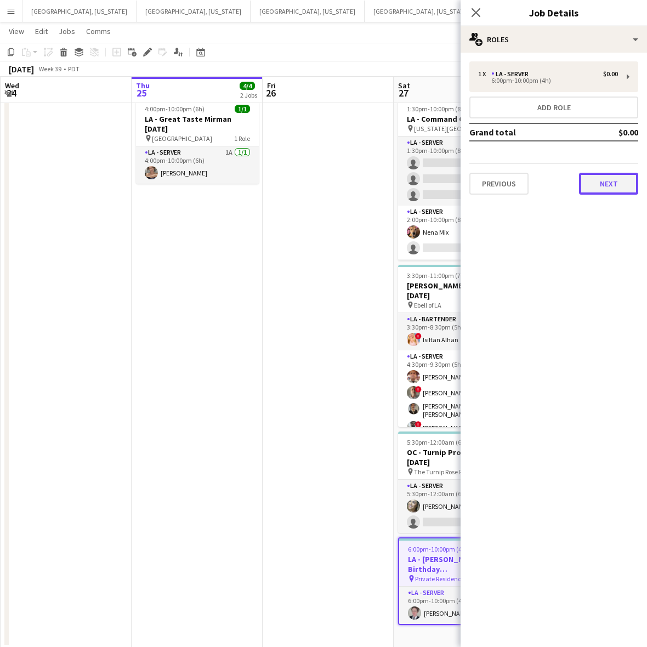
click at [582, 185] on button "Next" at bounding box center [608, 184] width 59 height 22
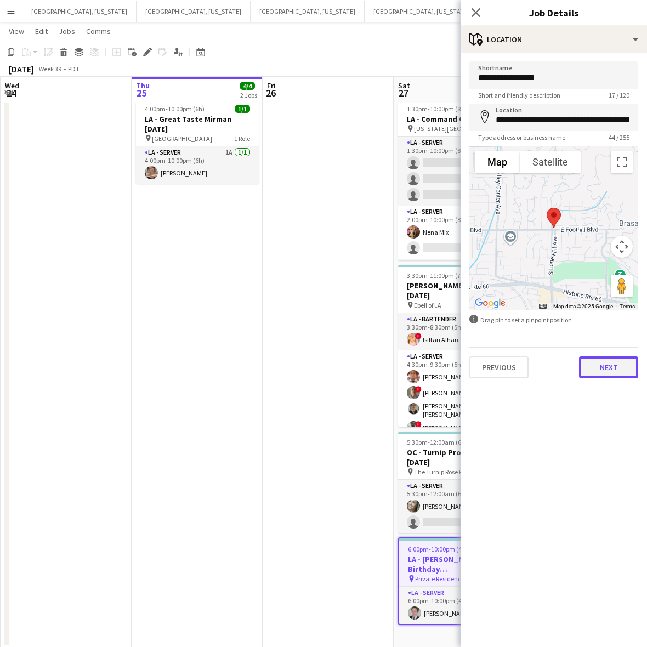
click at [601, 359] on button "Next" at bounding box center [608, 367] width 59 height 22
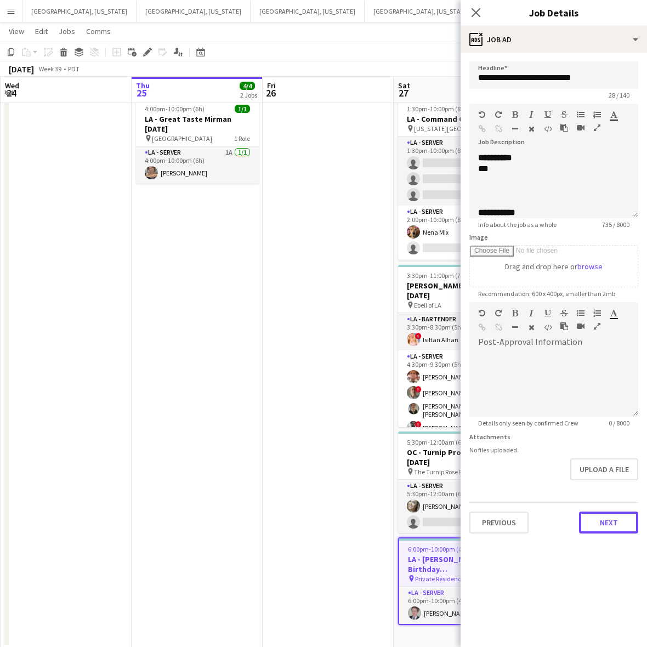
click at [609, 523] on button "Next" at bounding box center [608, 523] width 59 height 22
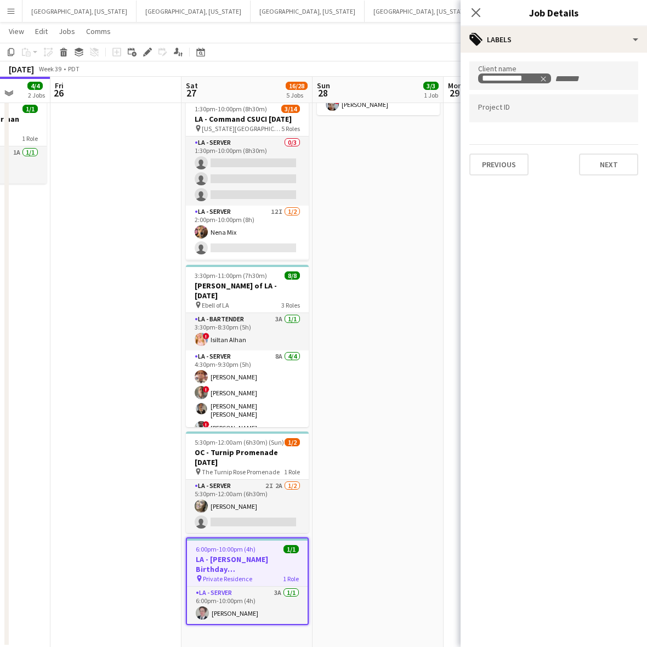
scroll to position [0, 345]
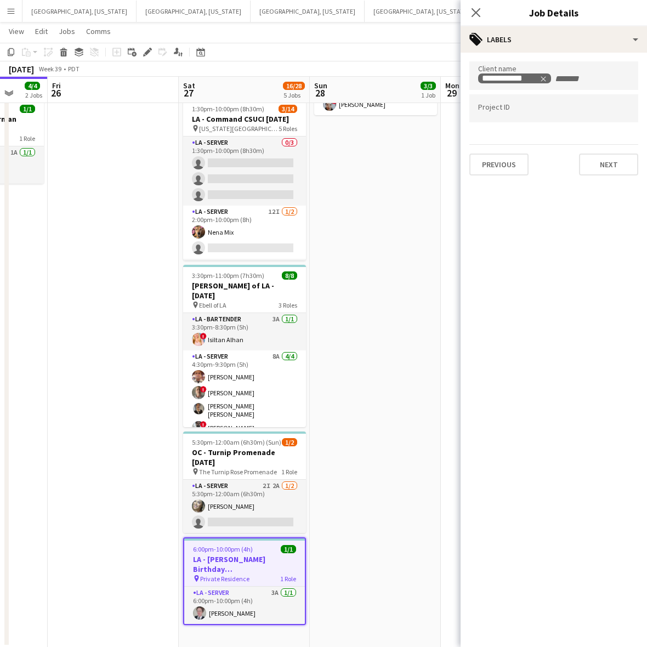
drag, startPoint x: 365, startPoint y: 390, endPoint x: 168, endPoint y: 444, distance: 204.6
click at [168, 444] on app-calendar-viewport "Tue 23 Wed 24 Thu 25 4/4 2 Jobs Fri 26 Sat 27 16/28 5 Jobs Sun 28 3/3 1 Job Mon…" at bounding box center [323, 270] width 647 height 756
click at [225, 554] on h3 "LA - [PERSON_NAME] Birthday [DEMOGRAPHIC_DATA]" at bounding box center [244, 564] width 121 height 20
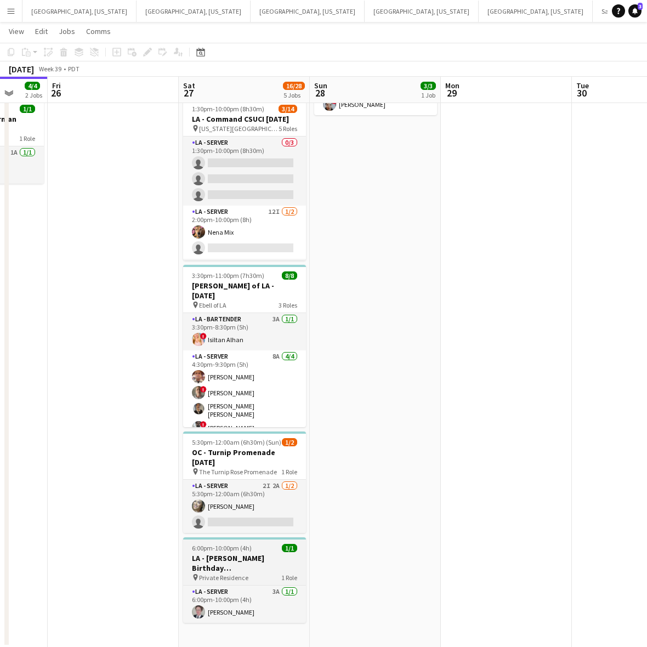
click at [239, 553] on h3 "LA - [PERSON_NAME] Birthday [DEMOGRAPHIC_DATA]" at bounding box center [244, 563] width 123 height 20
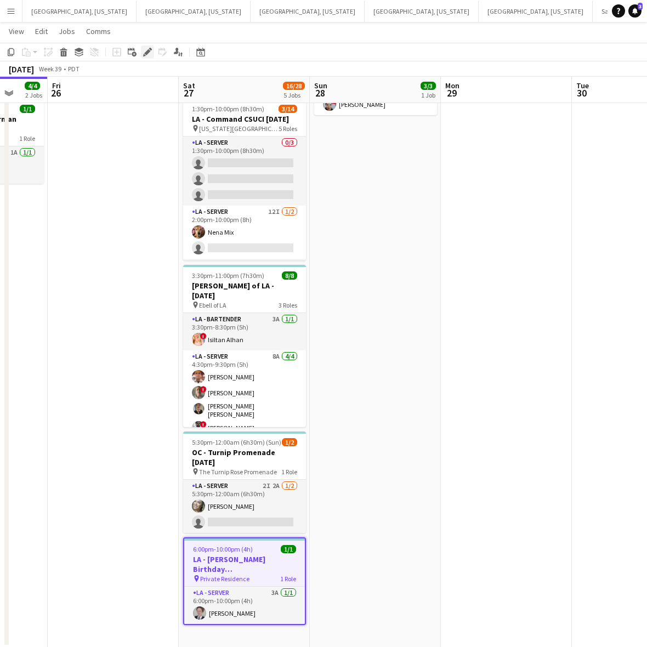
click at [145, 53] on icon at bounding box center [147, 52] width 6 height 6
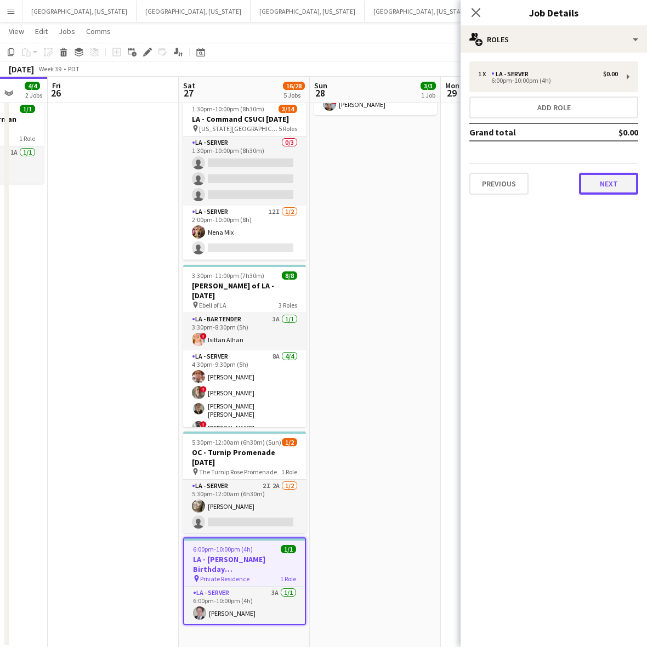
click at [607, 188] on button "Next" at bounding box center [608, 184] width 59 height 22
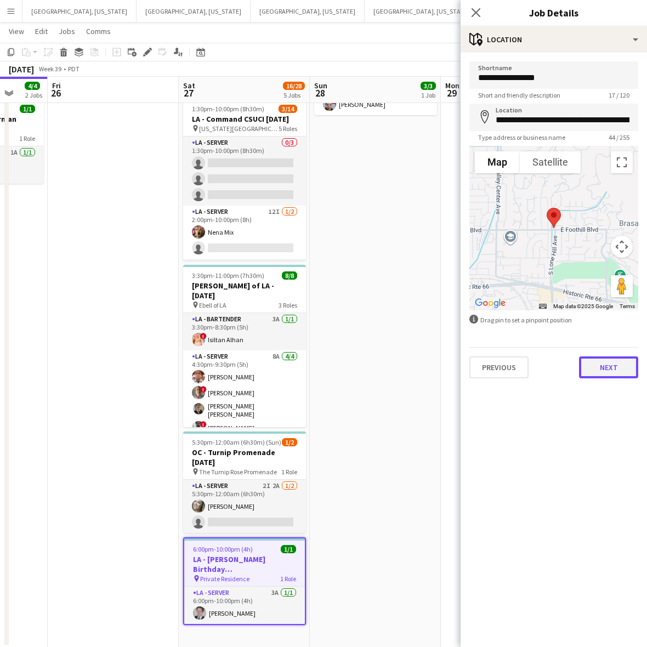
click at [613, 376] on button "Next" at bounding box center [608, 367] width 59 height 22
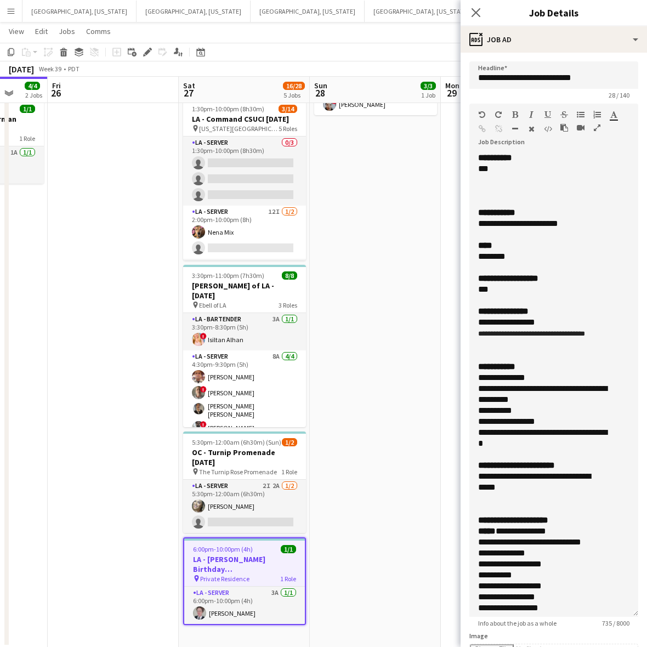
drag, startPoint x: 629, startPoint y: 209, endPoint x: 648, endPoint y: 604, distance: 394.7
click at [647, 606] on html "Menu Boards Boards Boards All jobs Status Workforce Workforce My Workforce Recr…" at bounding box center [323, 248] width 647 height 798
click at [527, 258] on div "********" at bounding box center [543, 256] width 131 height 11
click at [527, 258] on div "**********" at bounding box center [543, 256] width 131 height 11
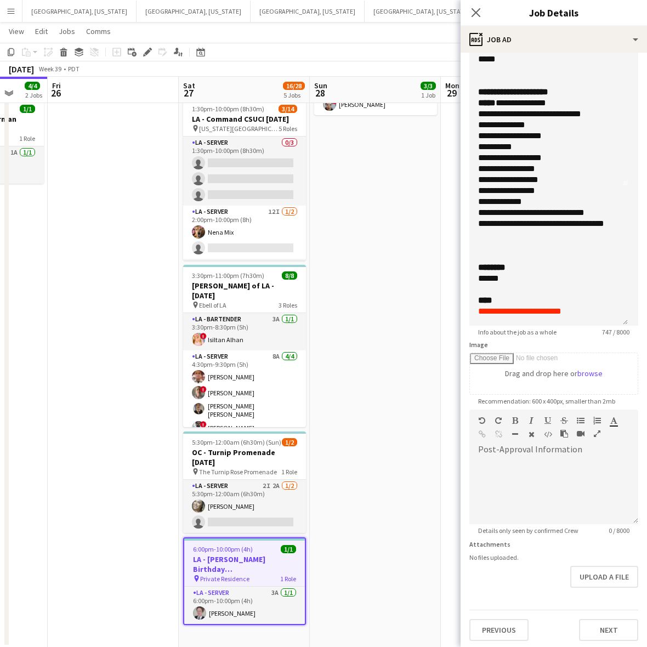
scroll to position [291, 0]
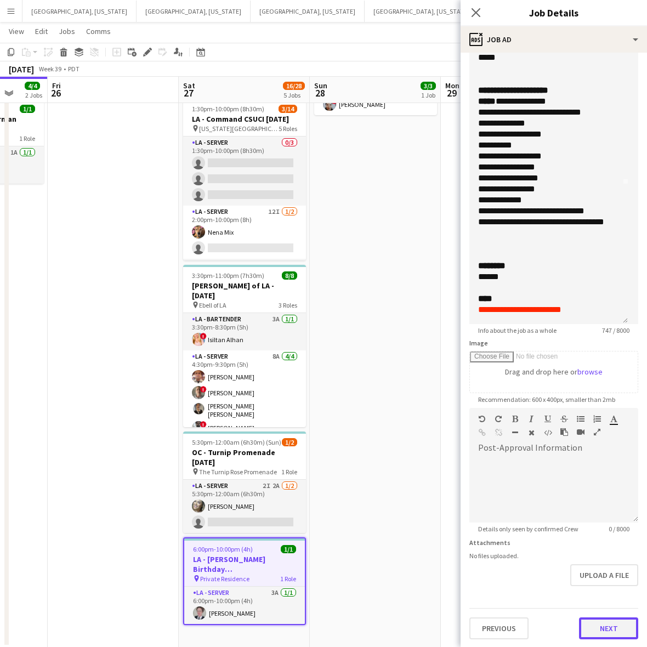
click at [582, 620] on button "Next" at bounding box center [608, 628] width 59 height 22
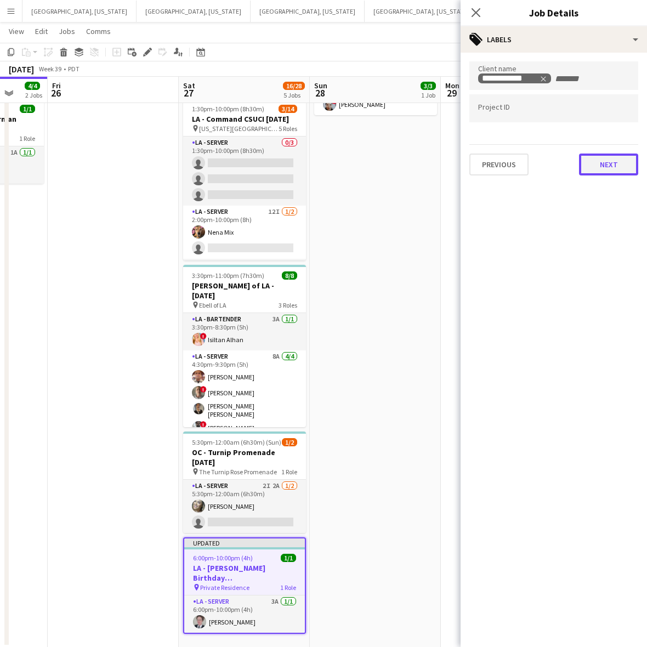
click at [579, 161] on button "Next" at bounding box center [608, 165] width 59 height 22
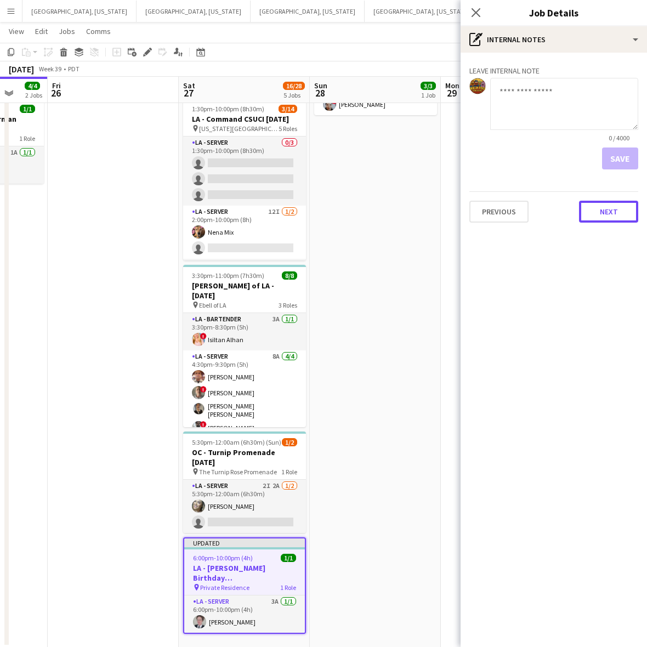
click at [605, 217] on button "Next" at bounding box center [608, 212] width 59 height 22
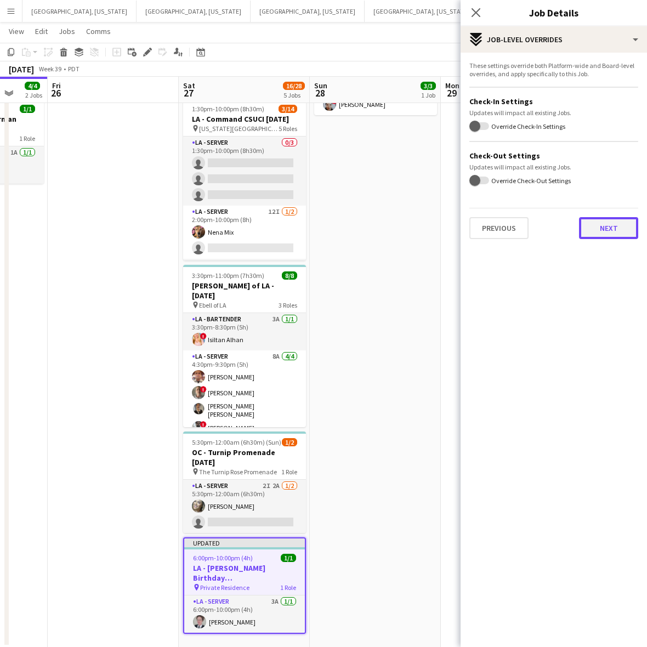
click at [599, 232] on button "Next" at bounding box center [608, 228] width 59 height 22
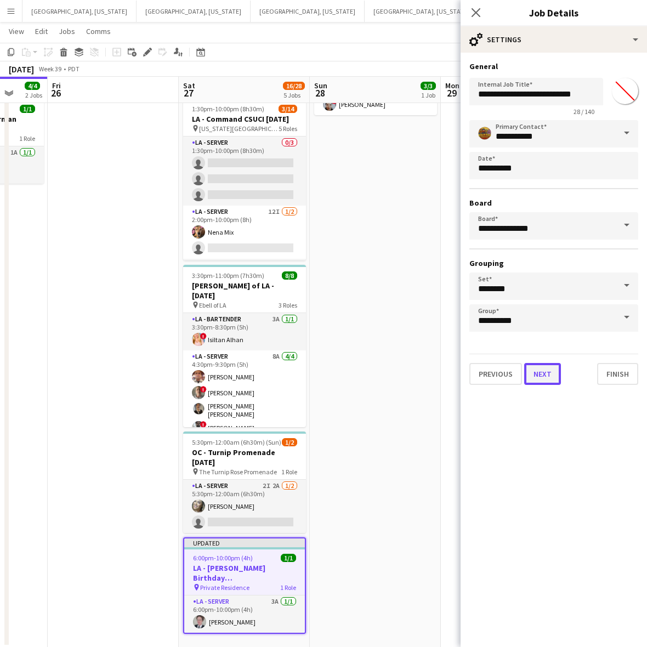
click at [538, 369] on button "Next" at bounding box center [542, 374] width 37 height 22
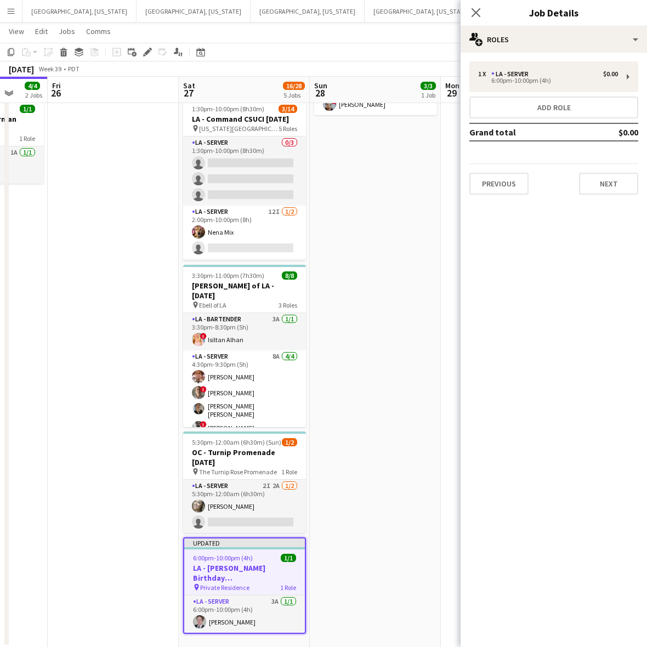
click at [449, 377] on app-date-cell at bounding box center [506, 309] width 131 height 675
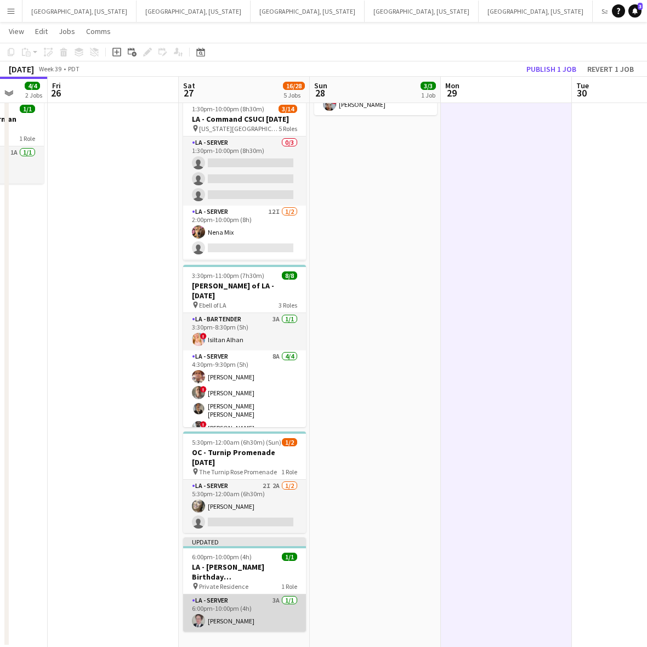
drag, startPoint x: 257, startPoint y: 588, endPoint x: 250, endPoint y: 595, distance: 10.1
click at [256, 594] on app-card-role "LA - Server 3A 1/1 6:00pm-10:00pm (4h) Ginger Pennington" at bounding box center [244, 612] width 123 height 37
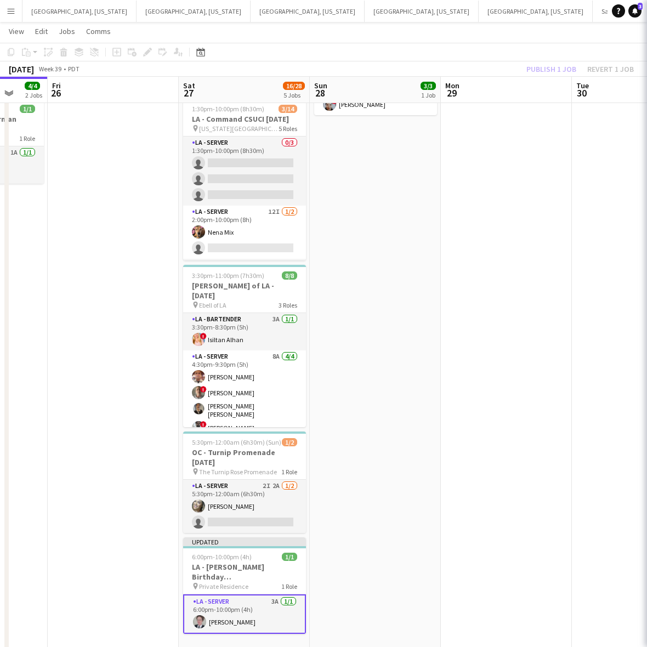
scroll to position [0, 347]
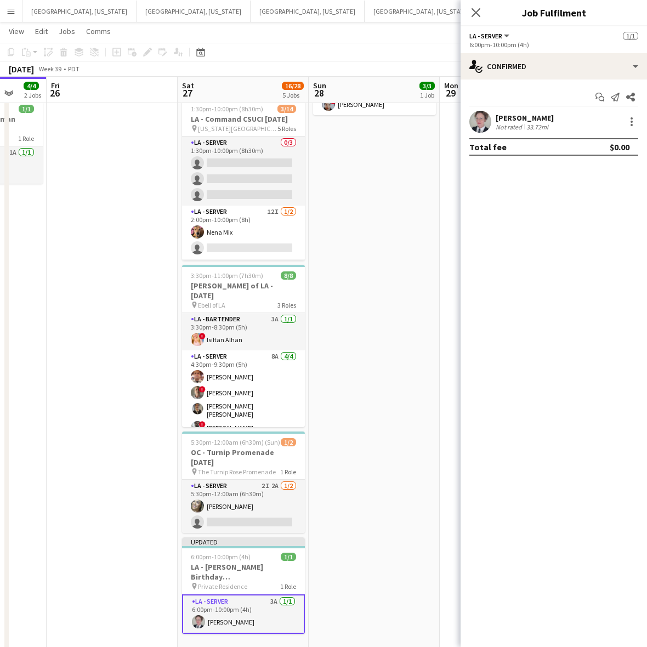
click at [486, 127] on app-user-avatar at bounding box center [480, 122] width 22 height 22
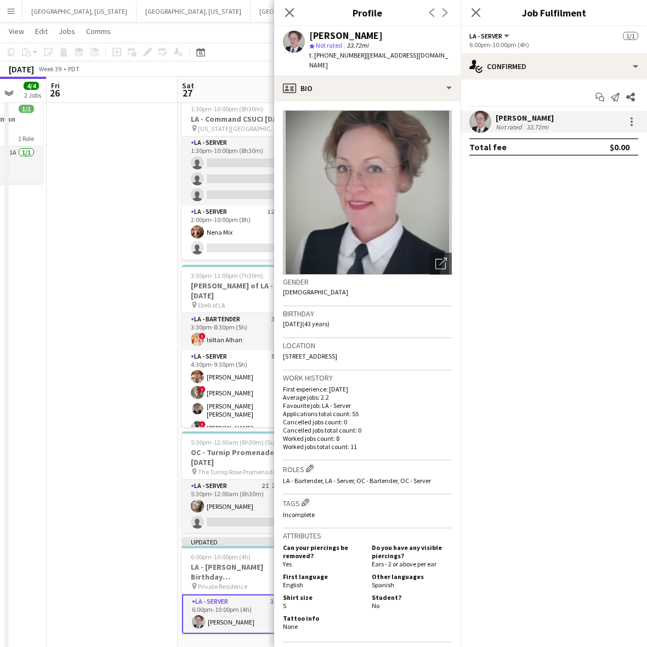
click at [409, 58] on span "| gtp117@hotmail.com" at bounding box center [378, 60] width 139 height 18
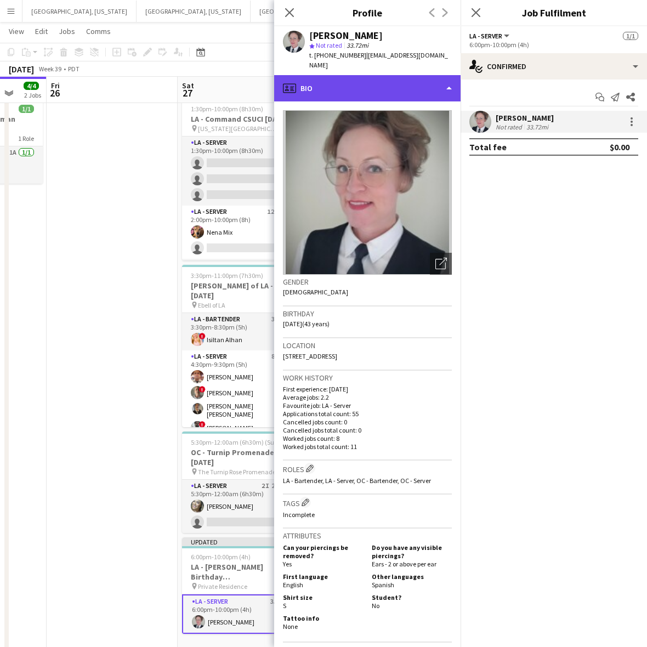
click at [400, 75] on div "profile Bio" at bounding box center [367, 88] width 186 height 26
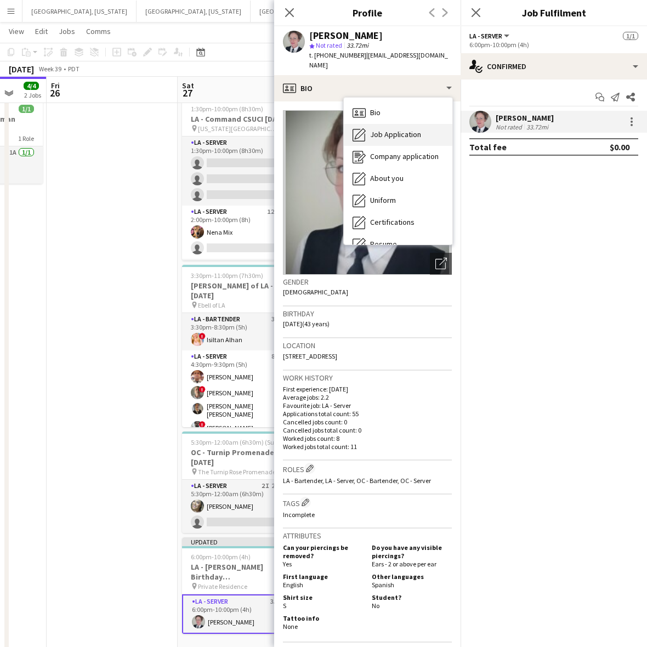
click at [415, 124] on div "Job Application Job Application" at bounding box center [398, 135] width 109 height 22
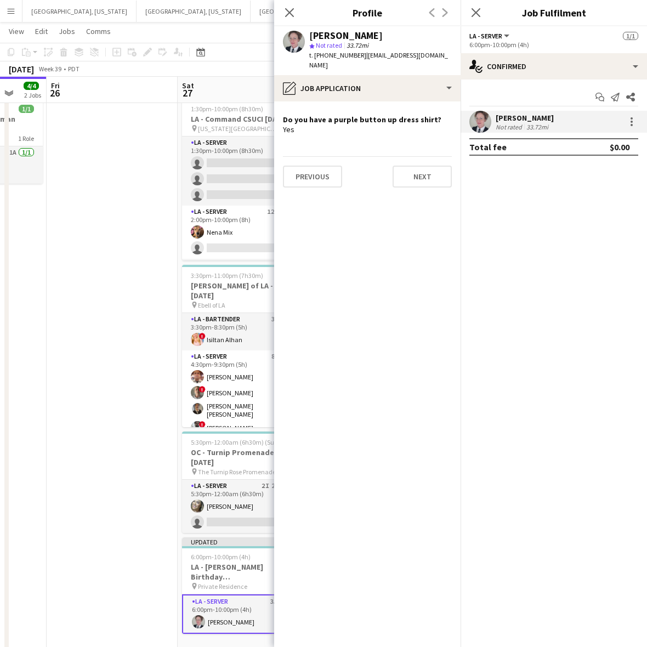
click at [380, 217] on app-crew-profile-role-application "Do you have a purple button up dress shirt? Yes Previous Next" at bounding box center [367, 374] width 186 height 546
click at [475, 13] on icon at bounding box center [475, 12] width 10 height 10
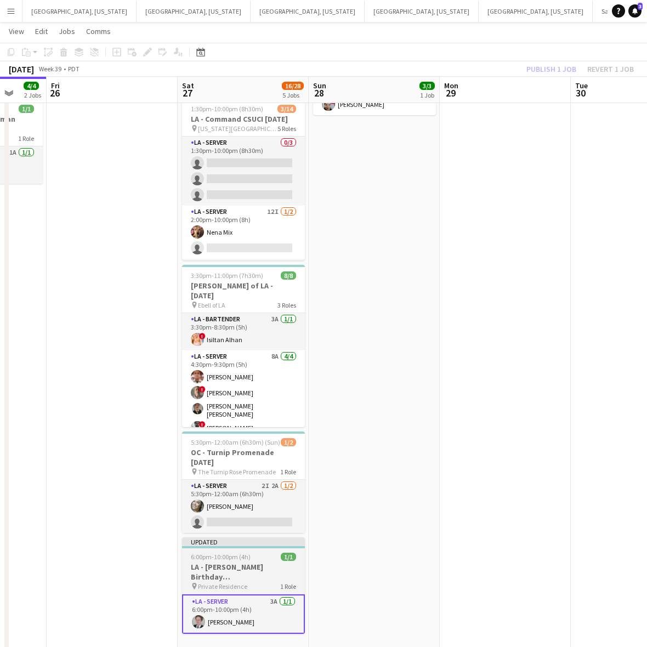
click at [247, 582] on div "pin Private Residence 1 Role" at bounding box center [243, 586] width 123 height 9
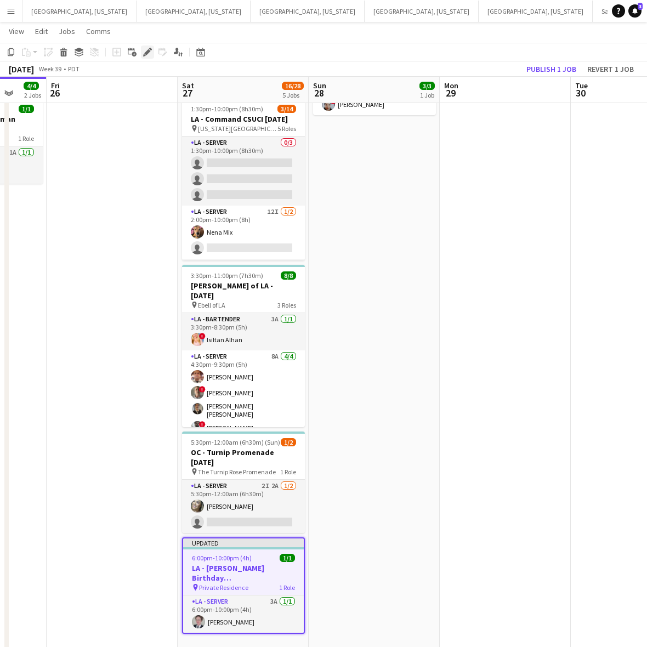
click at [144, 50] on icon "Edit" at bounding box center [147, 52] width 9 height 9
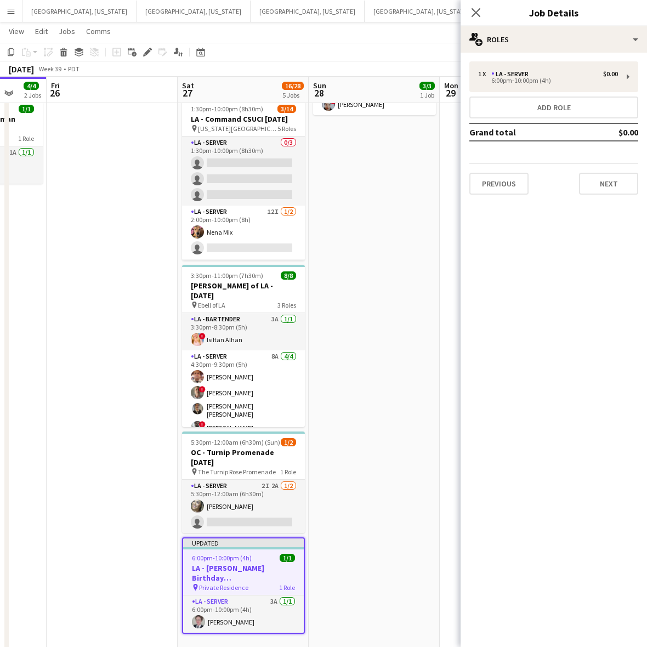
click at [256, 542] on app-job-card "Updated 6:00pm-10:00pm (4h) 1/1 LA - Rachel Birthday 9.27.25 pin Private Reside…" at bounding box center [243, 585] width 123 height 96
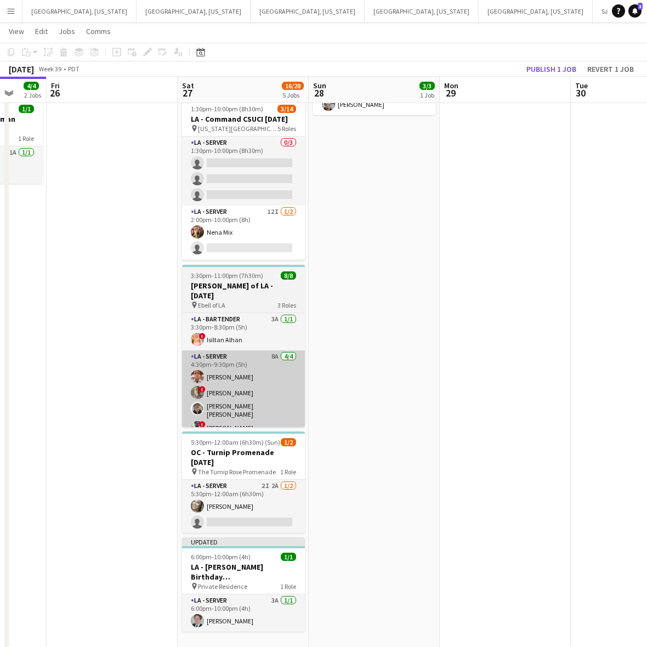
drag, startPoint x: 259, startPoint y: 546, endPoint x: 190, endPoint y: 348, distance: 209.6
click at [260, 553] on div "6:00pm-10:00pm (4h) 1/1" at bounding box center [243, 557] width 123 height 8
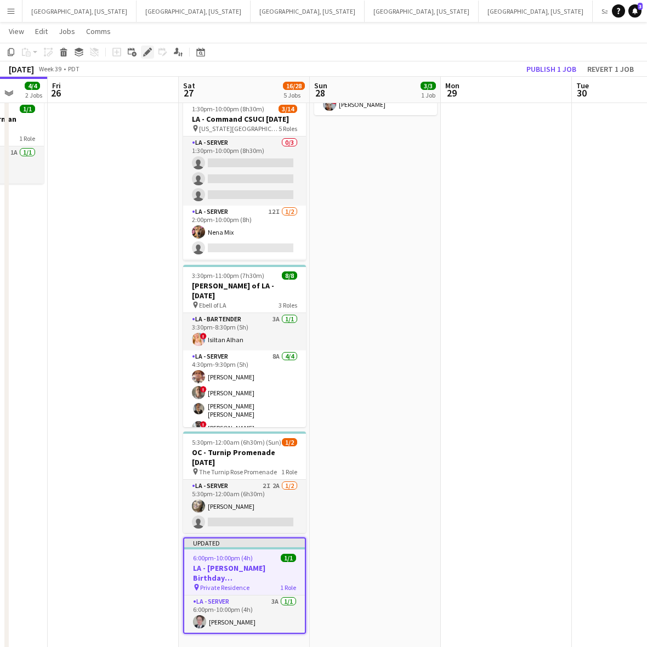
click at [151, 53] on icon "Edit" at bounding box center [147, 52] width 9 height 9
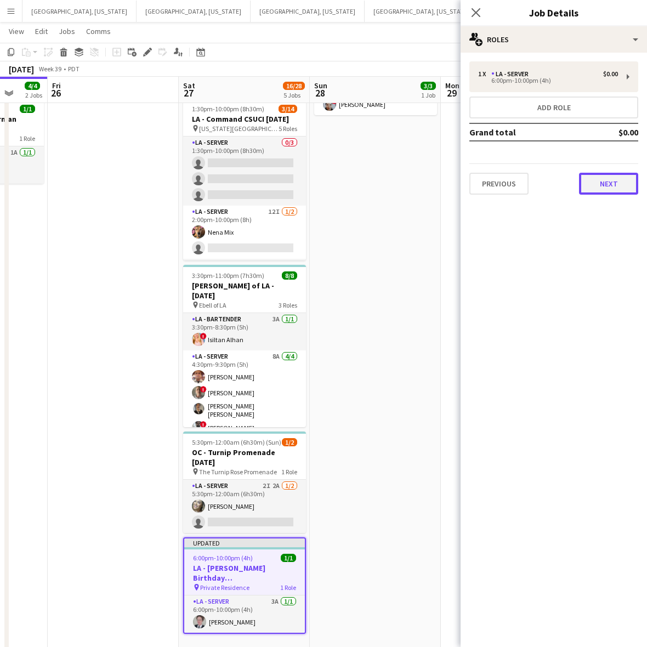
click at [622, 184] on button "Next" at bounding box center [608, 184] width 59 height 22
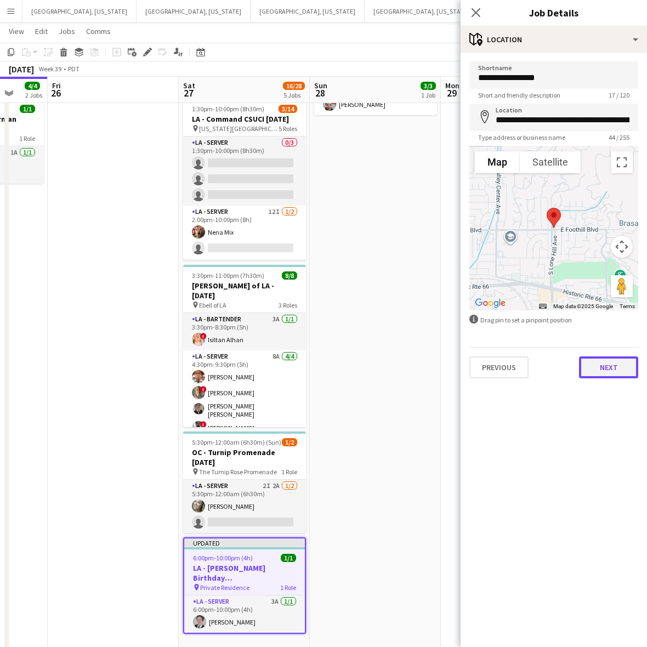
click at [620, 366] on button "Next" at bounding box center [608, 367] width 59 height 22
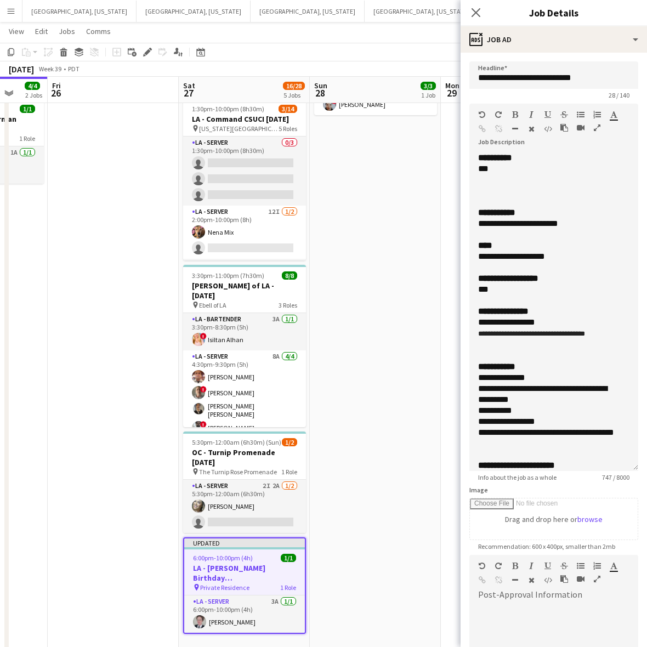
drag, startPoint x: 633, startPoint y: 217, endPoint x: 599, endPoint y: 566, distance: 351.5
click at [622, 471] on div "**********" at bounding box center [553, 311] width 169 height 319
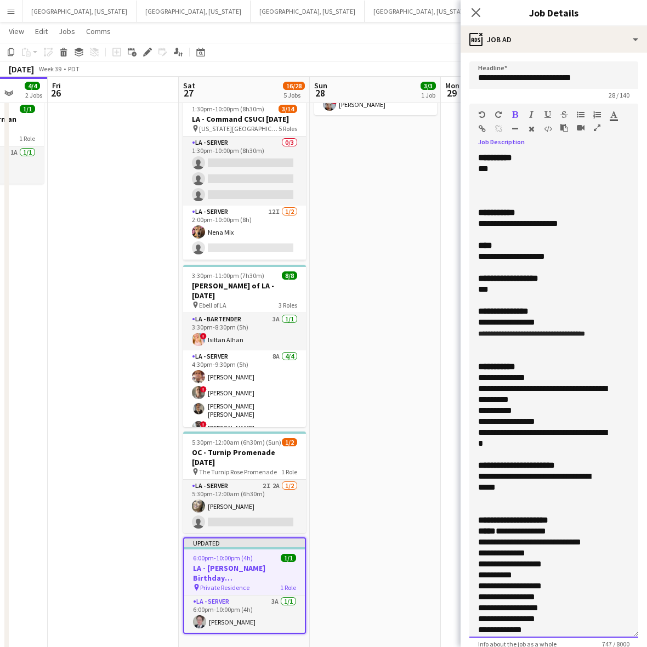
drag, startPoint x: 578, startPoint y: 224, endPoint x: 440, endPoint y: 218, distance: 138.3
click at [463, 223] on form "**********" at bounding box center [554, 507] width 186 height 892
drag, startPoint x: 504, startPoint y: 346, endPoint x: 462, endPoint y: 321, distance: 48.9
click at [462, 321] on form "**********" at bounding box center [554, 507] width 186 height 892
drag, startPoint x: 514, startPoint y: 500, endPoint x: 450, endPoint y: 484, distance: 66.1
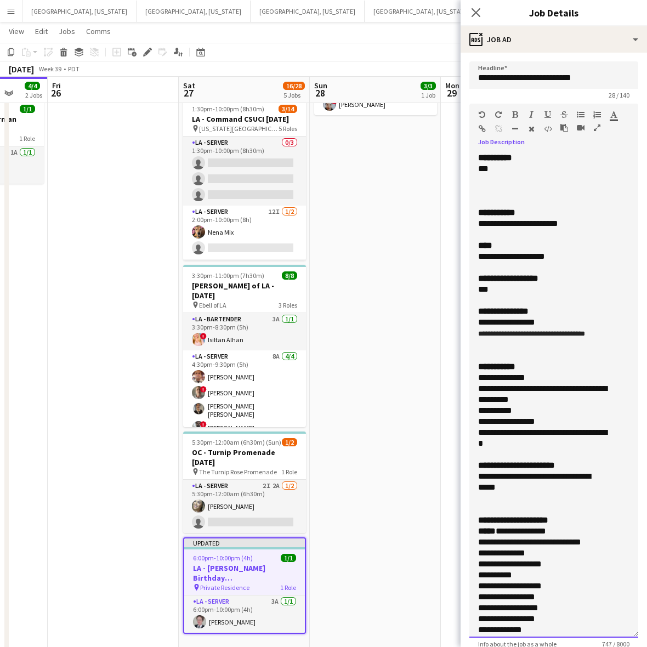
click at [450, 484] on body "Menu Boards Boards Boards All jobs Status Workforce Workforce My Workforce Recr…" at bounding box center [323, 252] width 647 height 807
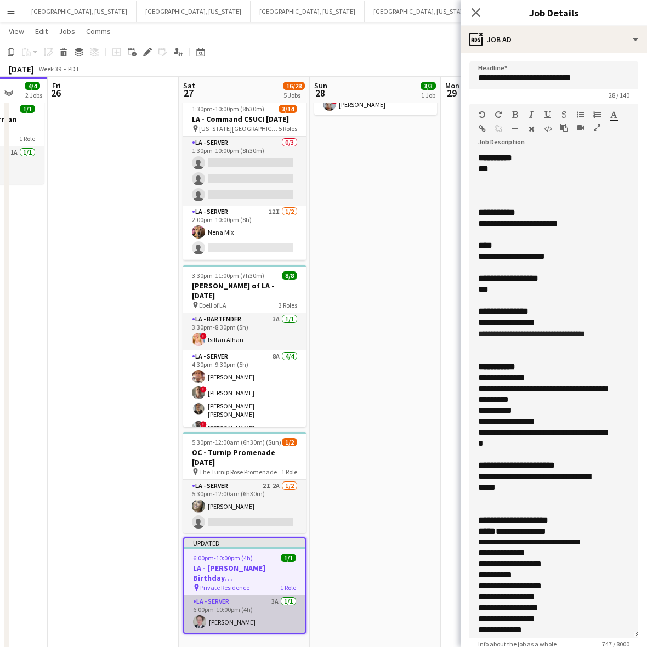
click at [214, 599] on app-card-role "LA - Server 3A 1/1 6:00pm-10:00pm (4h) Ginger Pennington" at bounding box center [244, 613] width 121 height 37
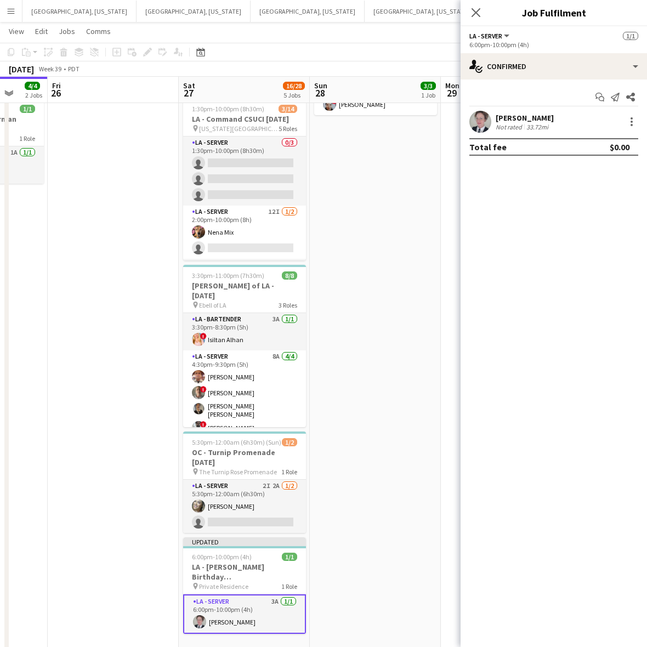
click at [495, 127] on div "Ginger Pennington Not rated 33.72mi" at bounding box center [554, 122] width 186 height 22
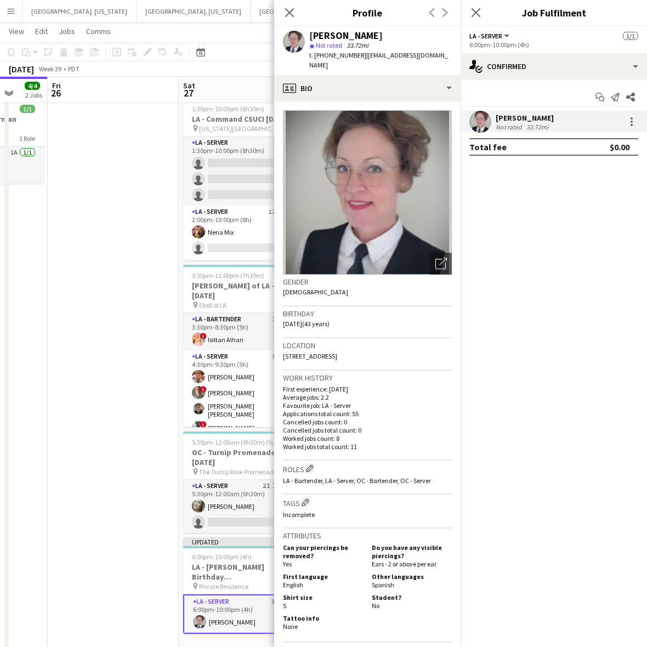
click at [144, 408] on app-date-cell at bounding box center [113, 314] width 131 height 684
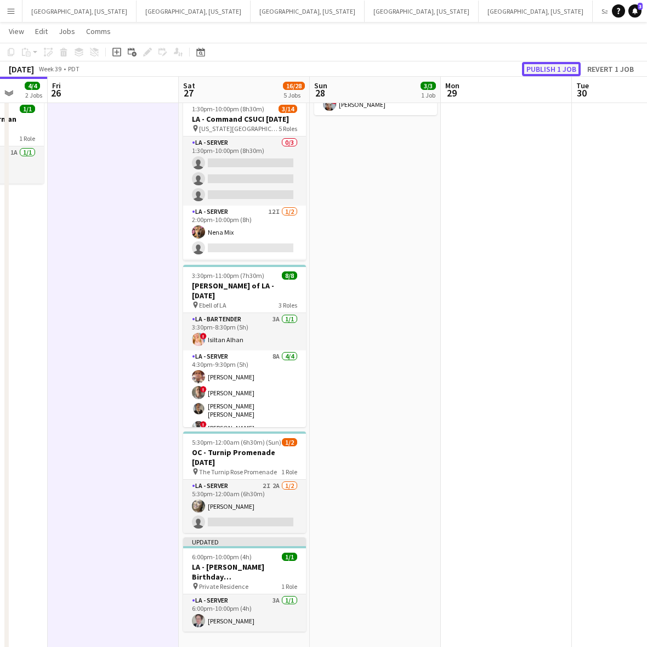
click at [533, 67] on button "Publish 1 job" at bounding box center [551, 69] width 59 height 14
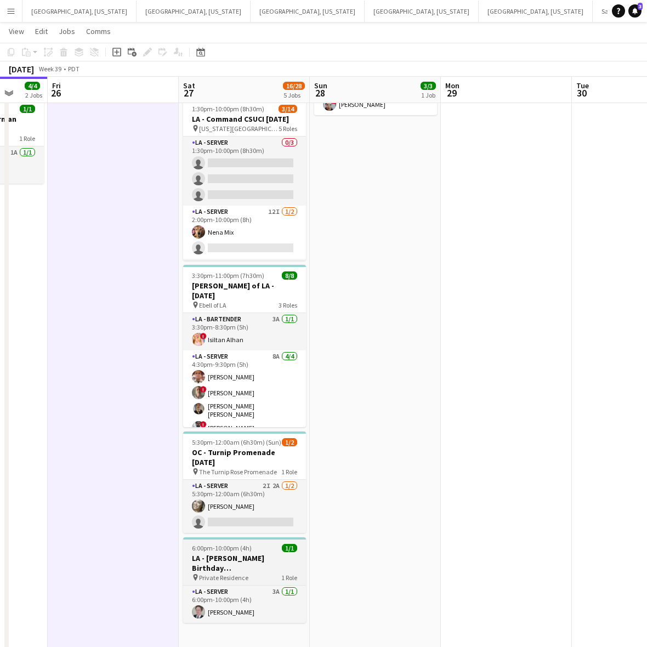
click at [260, 553] on h3 "LA - [PERSON_NAME] Birthday [DEMOGRAPHIC_DATA]" at bounding box center [244, 563] width 123 height 20
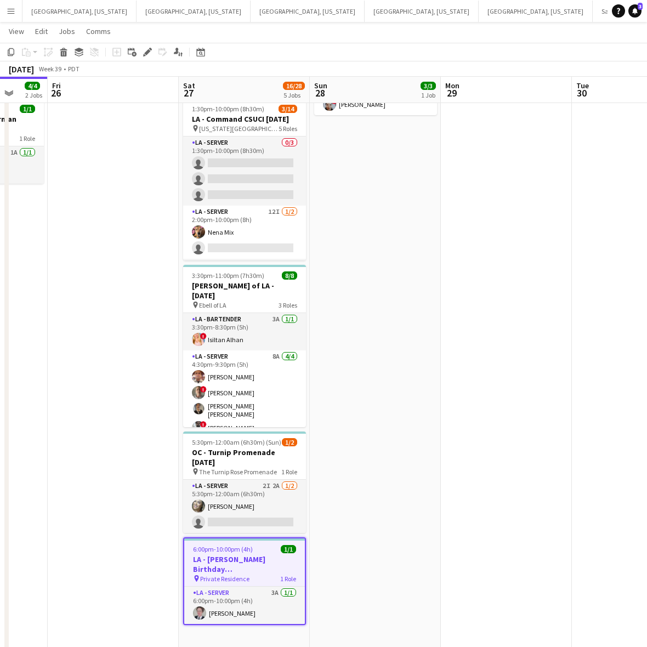
click at [270, 543] on app-job-card "6:00pm-10:00pm (4h) 1/1 LA - Rachel Birthday 9.27.25 pin Private Residence 1 Ro…" at bounding box center [244, 581] width 123 height 88
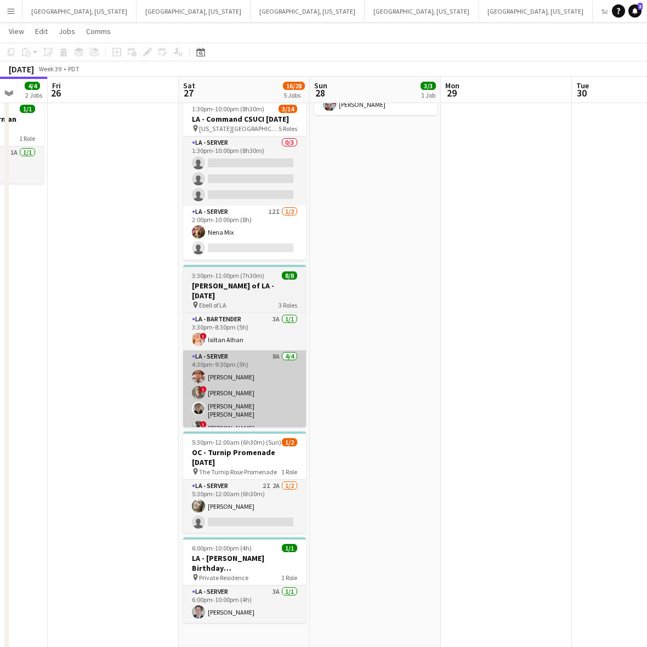
drag, startPoint x: 262, startPoint y: 546, endPoint x: 196, endPoint y: 415, distance: 146.1
click at [262, 553] on h3 "LA - [PERSON_NAME] Birthday [DEMOGRAPHIC_DATA]" at bounding box center [244, 563] width 123 height 20
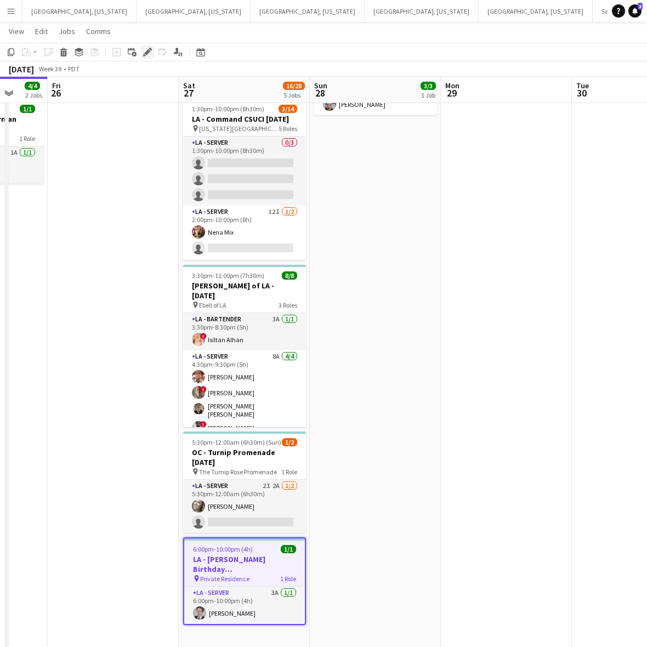
click at [151, 49] on div "Edit" at bounding box center [147, 52] width 13 height 13
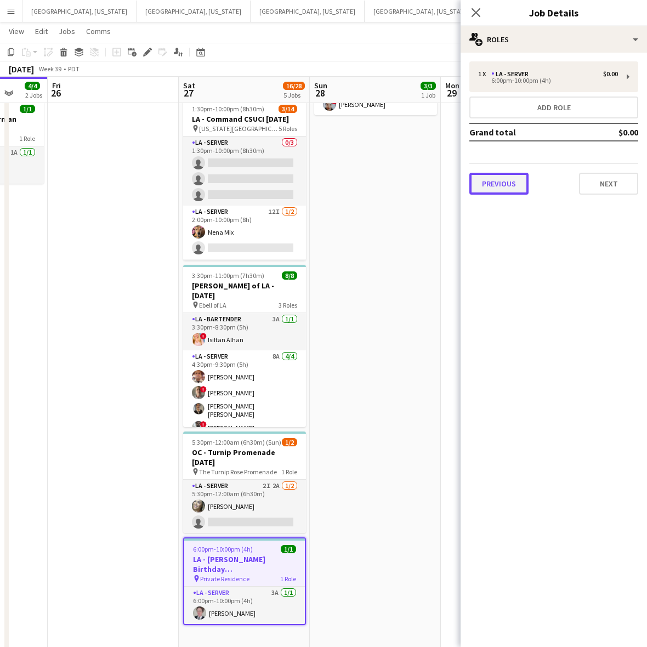
click at [498, 183] on button "Previous" at bounding box center [498, 184] width 59 height 22
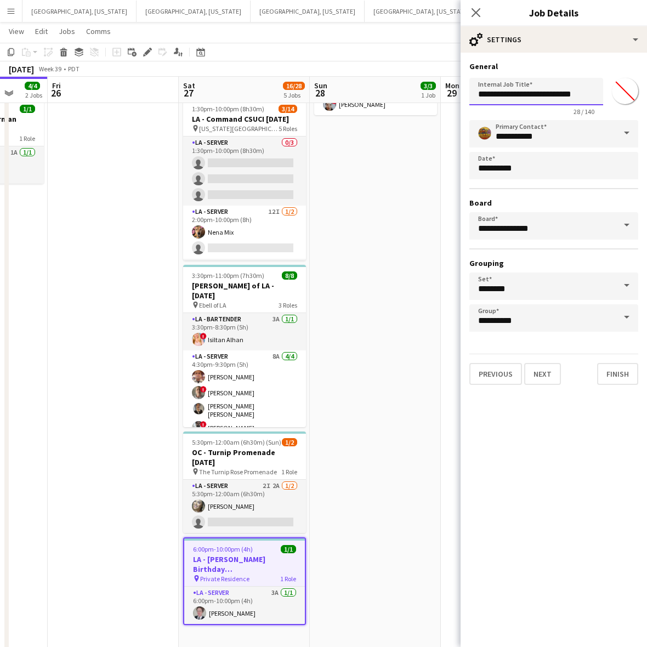
click at [517, 96] on input "**********" at bounding box center [536, 91] width 134 height 27
type input "**********"
click at [550, 372] on button "Next" at bounding box center [542, 374] width 37 height 22
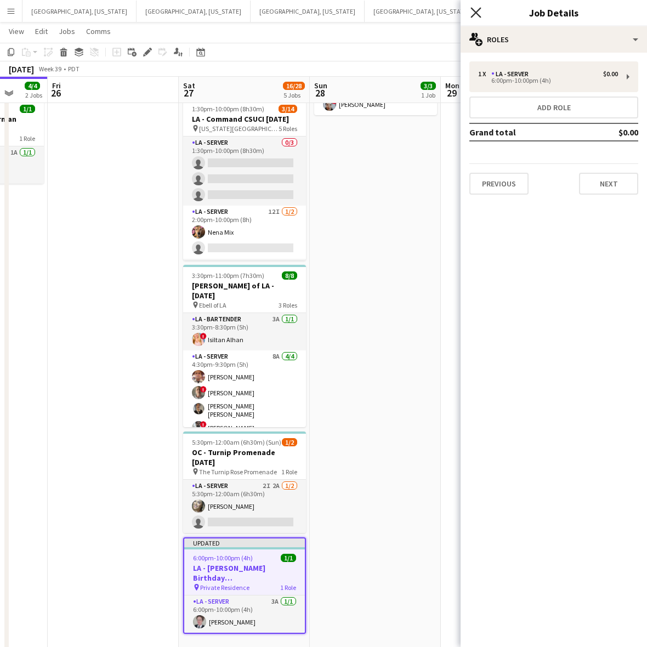
drag, startPoint x: 480, startPoint y: 10, endPoint x: 497, endPoint y: 42, distance: 36.3
click at [480, 10] on icon "Close pop-in" at bounding box center [475, 12] width 10 height 10
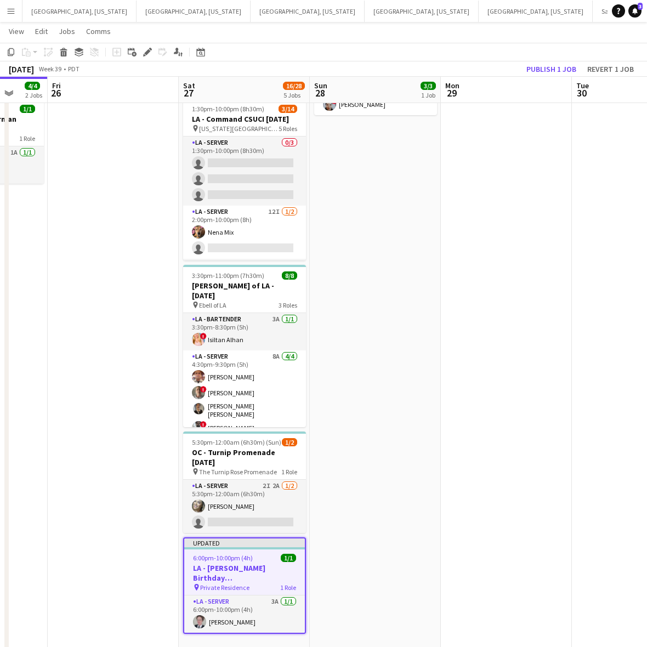
click at [514, 56] on app-toolbar "Copy Paste Paste Ctrl+V Paste with crew Ctrl+Shift+V Paste linked Job Delete Gr…" at bounding box center [323, 52] width 647 height 19
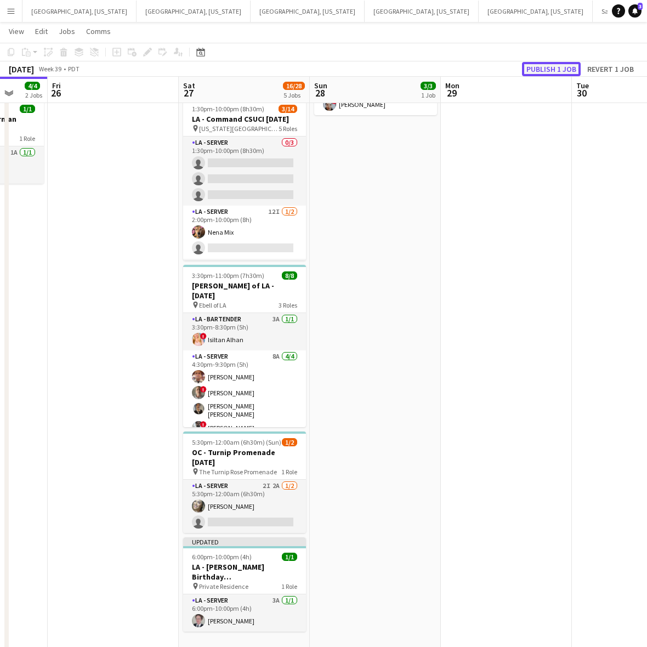
click at [544, 69] on button "Publish 1 job" at bounding box center [551, 69] width 59 height 14
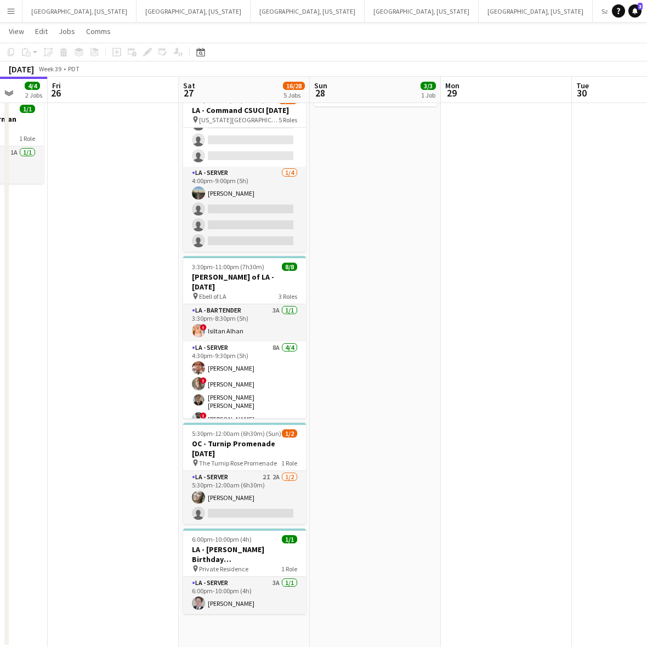
scroll to position [0, 0]
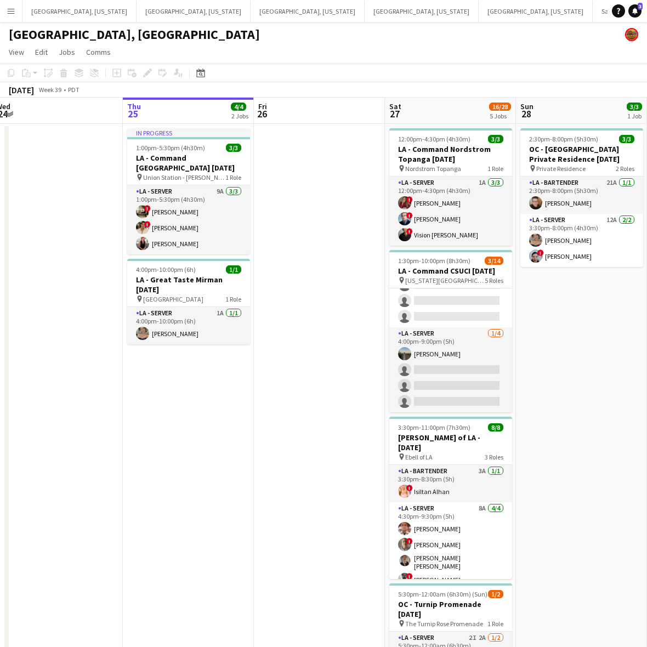
drag, startPoint x: 134, startPoint y: 247, endPoint x: 325, endPoint y: 255, distance: 190.4
click at [325, 255] on app-calendar-viewport "Mon 22 Tue 23 Wed 24 Thu 25 4/4 2 Jobs Fri 26 Sat 27 16/28 5 Jobs Sun 28 3/3 1 …" at bounding box center [323, 453] width 647 height 711
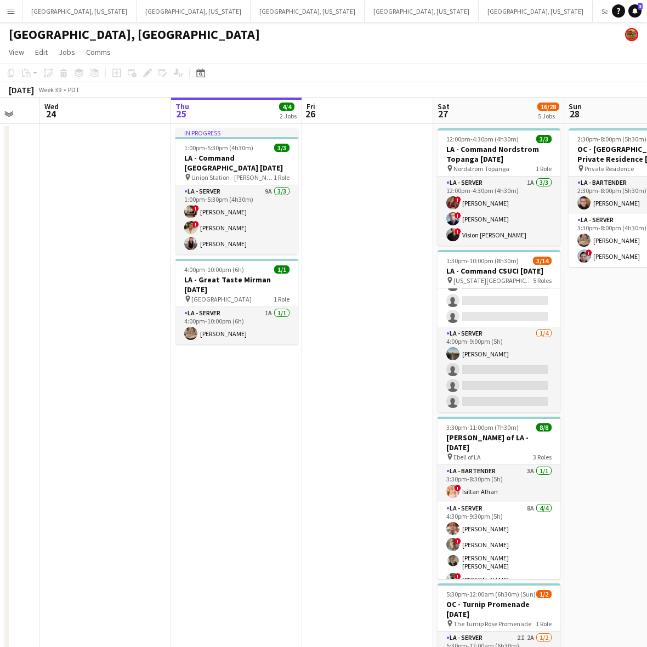
drag, startPoint x: 395, startPoint y: 250, endPoint x: 374, endPoint y: 249, distance: 20.8
click at [399, 247] on app-calendar-viewport "Mon 22 Tue 23 Wed 24 Thu 25 4/4 2 Jobs Fri 26 Sat 27 16/28 5 Jobs Sun 28 3/3 1 …" at bounding box center [323, 453] width 647 height 711
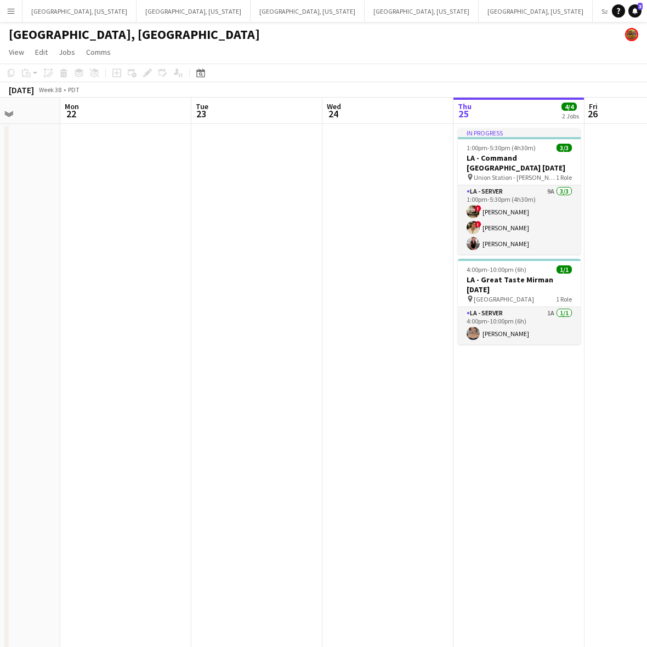
click at [405, 224] on app-calendar-viewport "Fri 19 Sat 20 Sun 21 Mon 22 Tue 23 Wed 24 Thu 25 4/4 2 Jobs Fri 26 Sat 27 16/28…" at bounding box center [323, 453] width 647 height 711
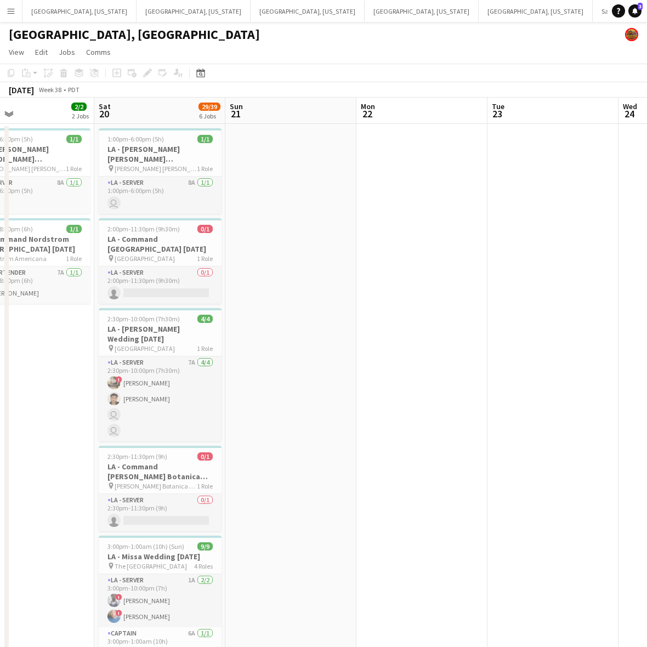
drag, startPoint x: 188, startPoint y: 253, endPoint x: 430, endPoint y: 160, distance: 259.5
click at [402, 173] on app-calendar-viewport "Wed 17 Thu 18 Fri 19 2/2 2 Jobs Sat 20 29/39 6 Jobs Sun 21 Mon 22 Tue 23 Wed 24…" at bounding box center [323, 494] width 647 height 792
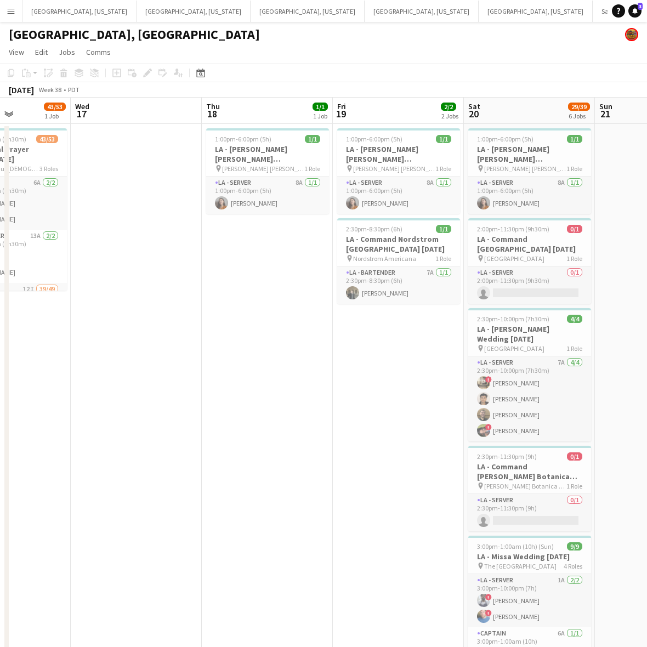
drag, startPoint x: 188, startPoint y: 266, endPoint x: -59, endPoint y: 314, distance: 251.3
click at [0, 314] on html "Menu Boards Boards Boards All jobs Status Workforce Workforce My Workforce Recr…" at bounding box center [323, 445] width 647 height 890
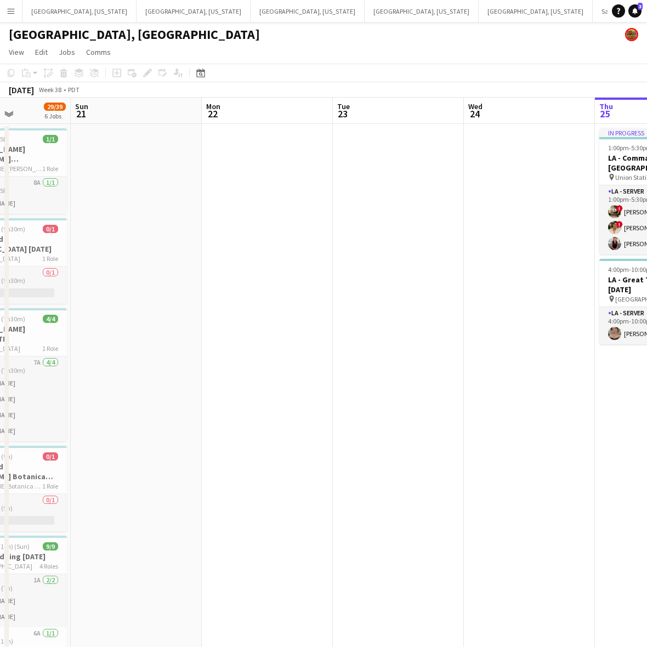
drag, startPoint x: 122, startPoint y: 274, endPoint x: 361, endPoint y: 259, distance: 239.5
click at [101, 278] on app-calendar-viewport "Thu 18 1/1 1 Job Fri 19 2/2 2 Jobs Sat 20 29/39 6 Jobs Sun 21 Mon 22 Tue 23 Wed…" at bounding box center [323, 494] width 647 height 792
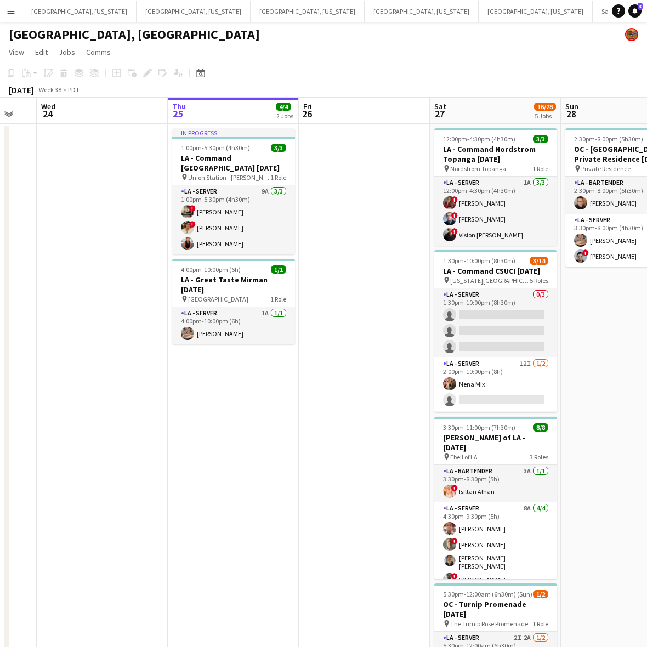
drag, startPoint x: 281, startPoint y: 258, endPoint x: 2, endPoint y: 316, distance: 285.6
click at [11, 315] on app-calendar-viewport "Sun 21 Mon 22 Tue 23 Wed 24 Thu 25 4/4 2 Jobs Fri 26 Sat 27 16/28 5 Jobs Sun 28…" at bounding box center [323, 494] width 647 height 792
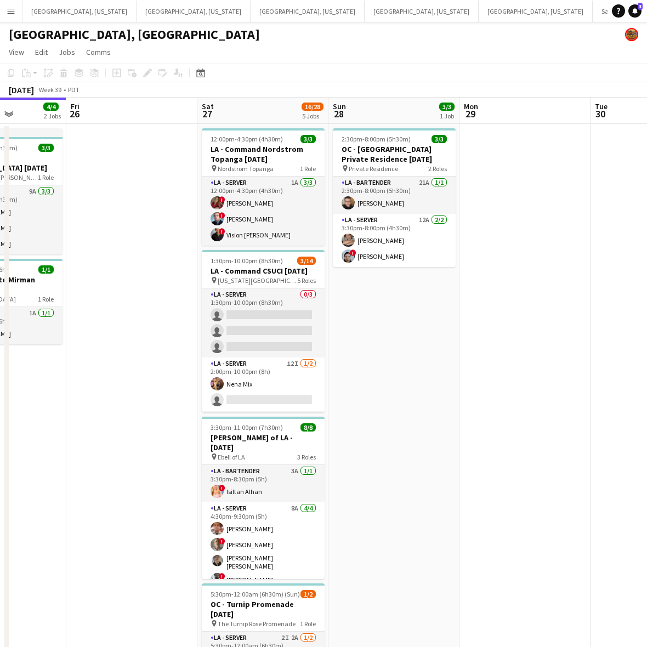
scroll to position [0, 319]
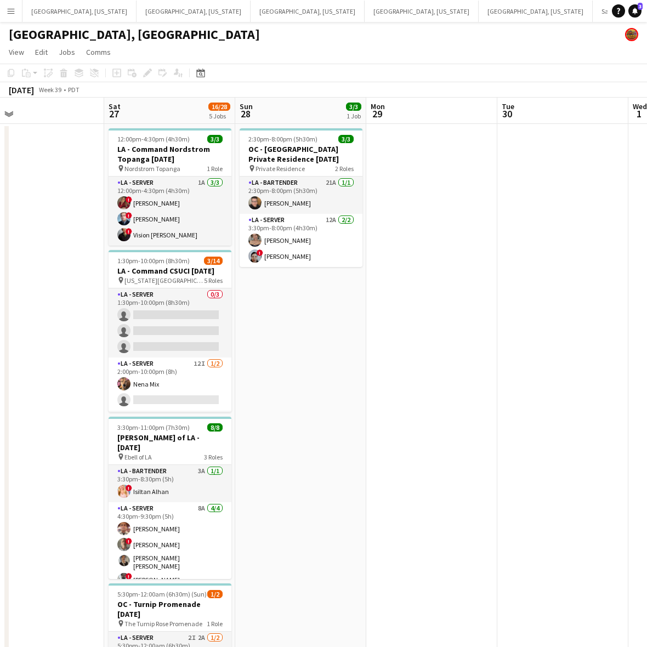
drag, startPoint x: 340, startPoint y: 258, endPoint x: 60, endPoint y: 292, distance: 281.8
click at [64, 292] on app-calendar-viewport "Tue 23 Wed 24 Thu 25 4/4 2 Jobs Fri 26 Sat 27 16/28 5 Jobs Sun 28 3/3 1 Job Mon…" at bounding box center [323, 494] width 647 height 792
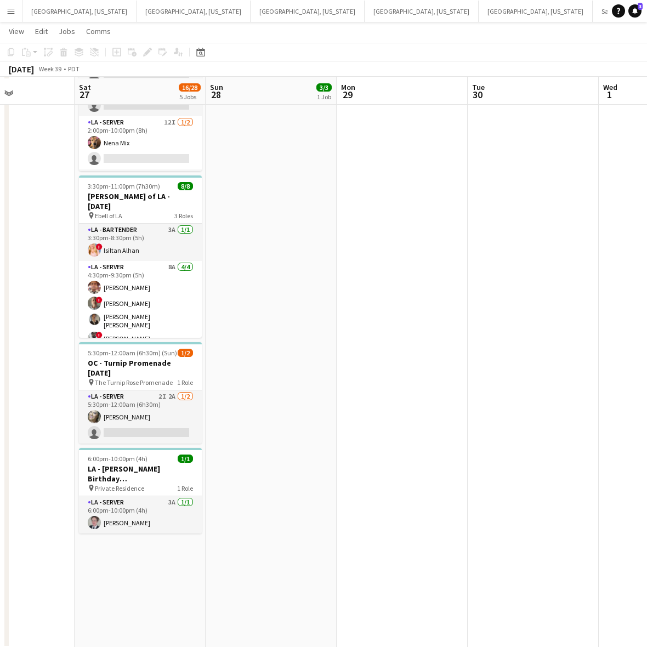
scroll to position [242, 0]
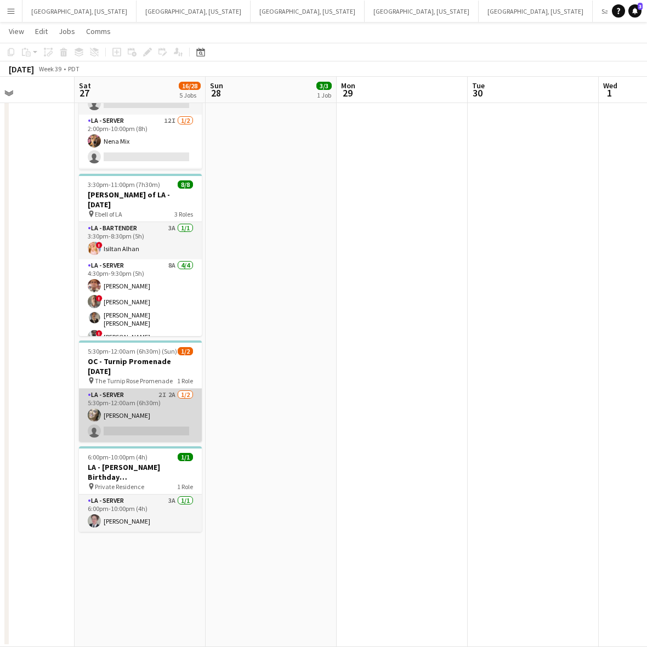
click at [154, 413] on app-card-role "LA - Server 2I 2A 1/2 5:30pm-12:00am (6h30m) Alyssa Woods single-neutral-actions" at bounding box center [140, 415] width 123 height 53
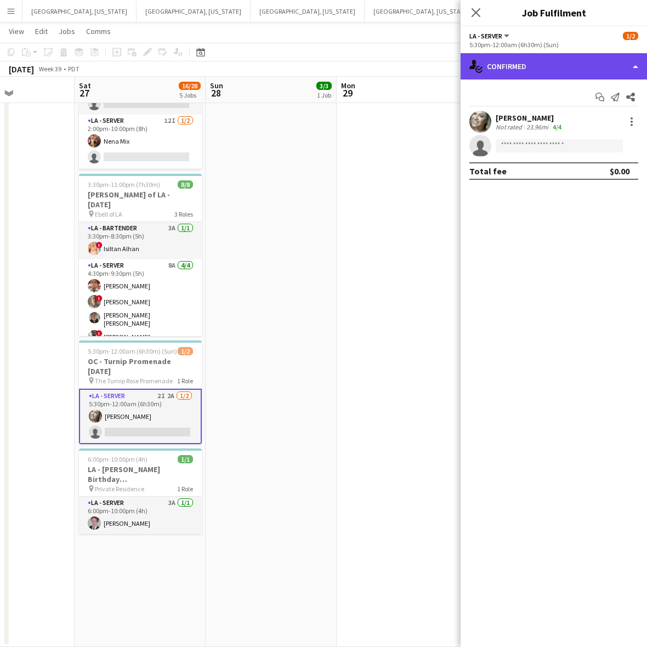
click at [541, 63] on div "single-neutral-actions-check-2 Confirmed" at bounding box center [554, 66] width 186 height 26
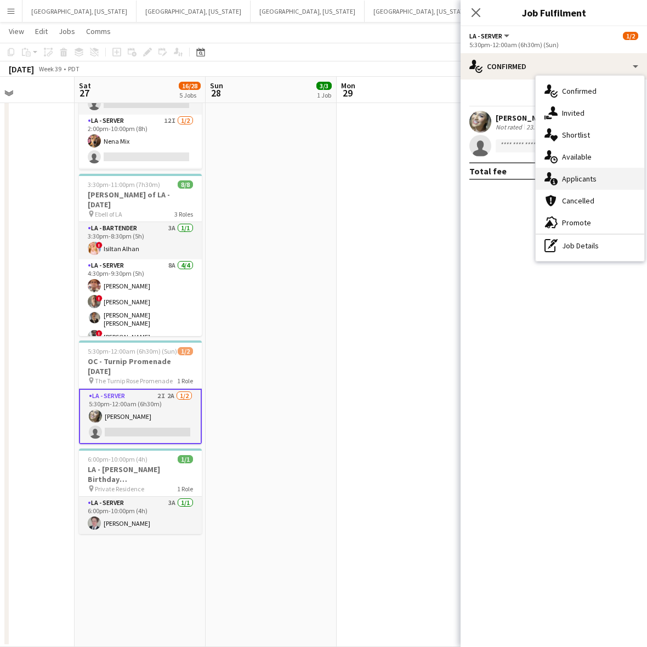
click at [578, 172] on div "single-neutral-actions-information Applicants" at bounding box center [590, 179] width 109 height 22
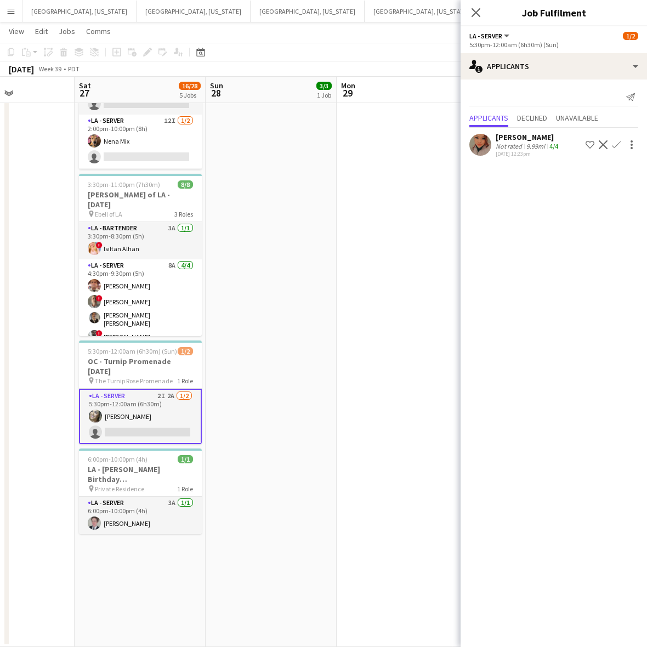
click at [355, 262] on app-date-cell at bounding box center [402, 264] width 131 height 766
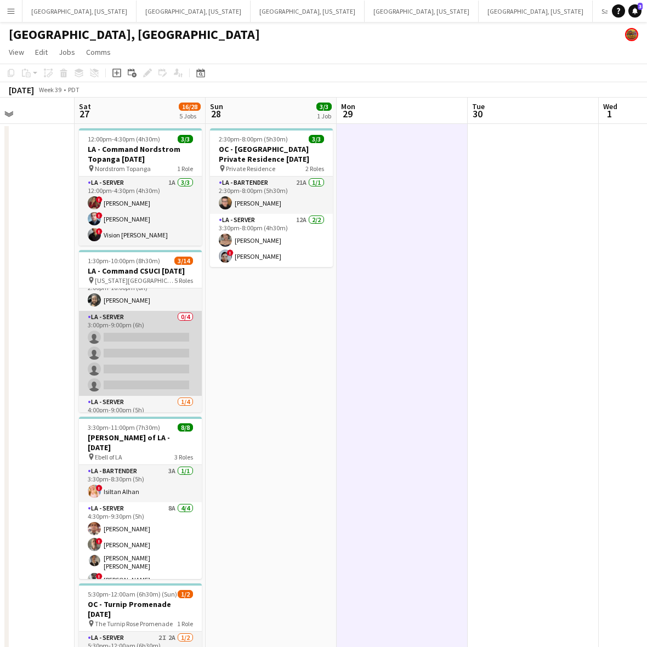
scroll to position [207, 0]
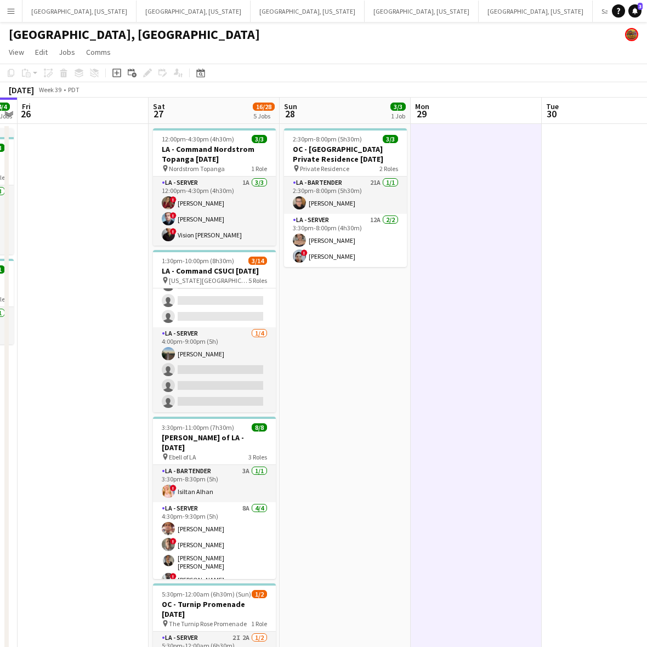
drag, startPoint x: 262, startPoint y: 286, endPoint x: 339, endPoint y: 267, distance: 79.7
click at [339, 267] on app-calendar-viewport "Wed 24 Thu 25 4/4 2 Jobs Fri 26 Sat 27 16/28 5 Jobs Sun 28 3/3 1 Job Mon 29 Tue…" at bounding box center [323, 494] width 647 height 792
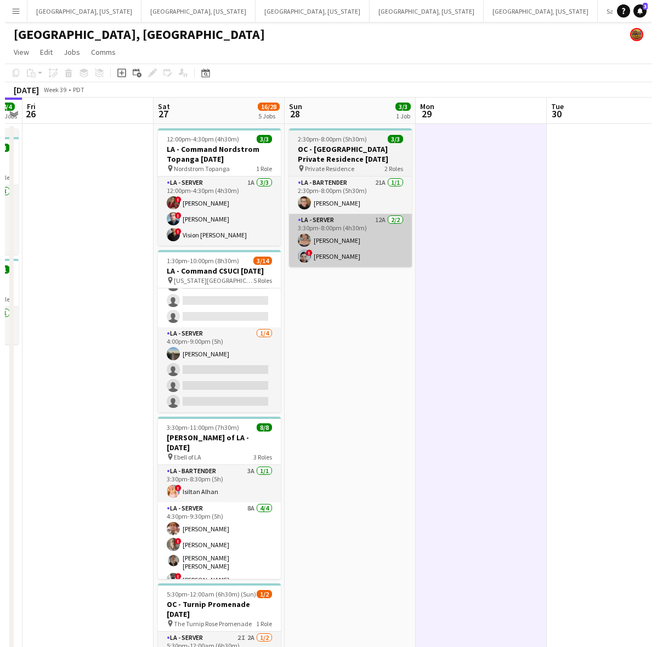
scroll to position [0, 241]
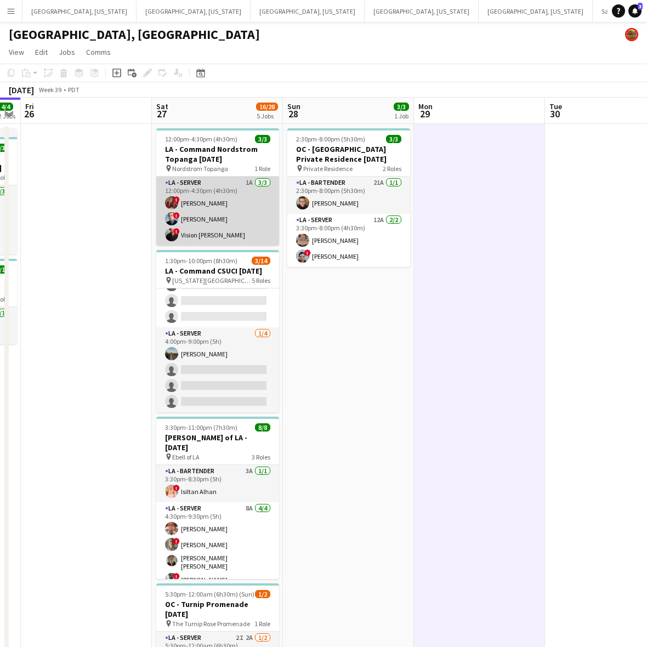
click at [256, 225] on app-card-role "LA - Server 1A 3/3 12:00pm-4:30pm (4h30m) ! Kristina Vo ! Edwin Segovia ! Visio…" at bounding box center [217, 211] width 123 height 69
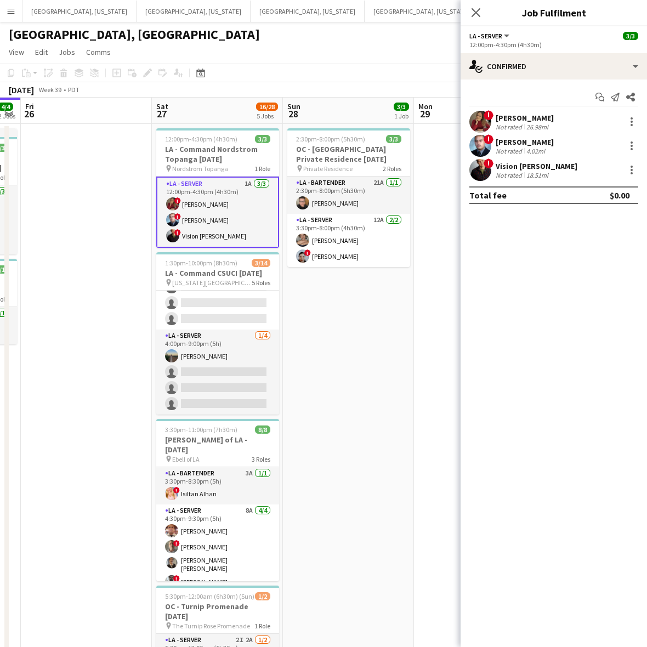
click at [516, 118] on div "Kristina Vo" at bounding box center [525, 118] width 58 height 10
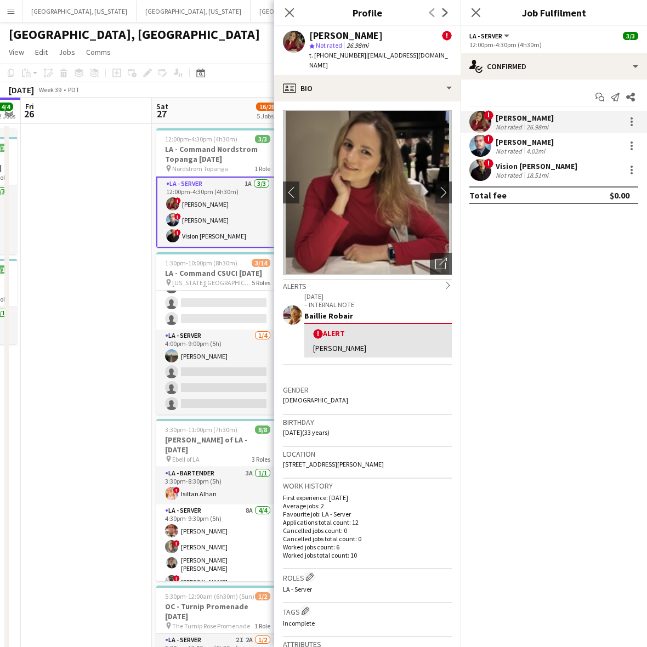
click at [504, 165] on div "Vision Wilkes-Davis" at bounding box center [537, 166] width 82 height 10
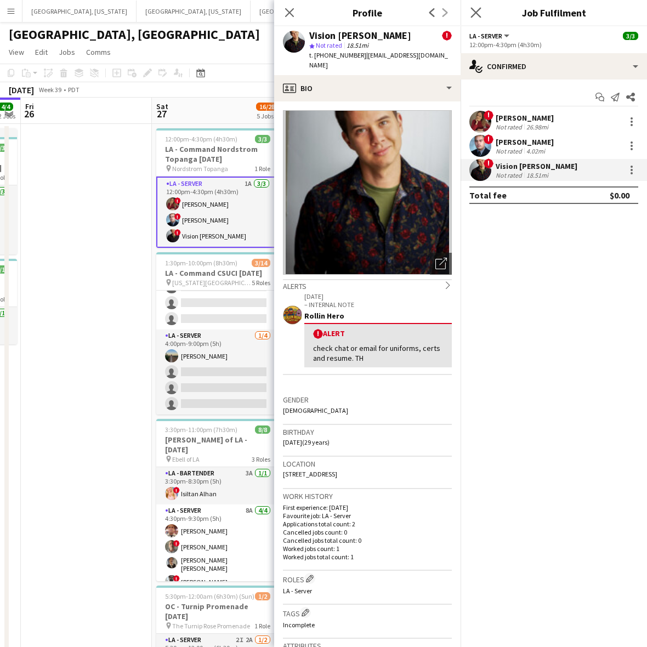
click at [473, 7] on icon "Close pop-in" at bounding box center [475, 12] width 10 height 10
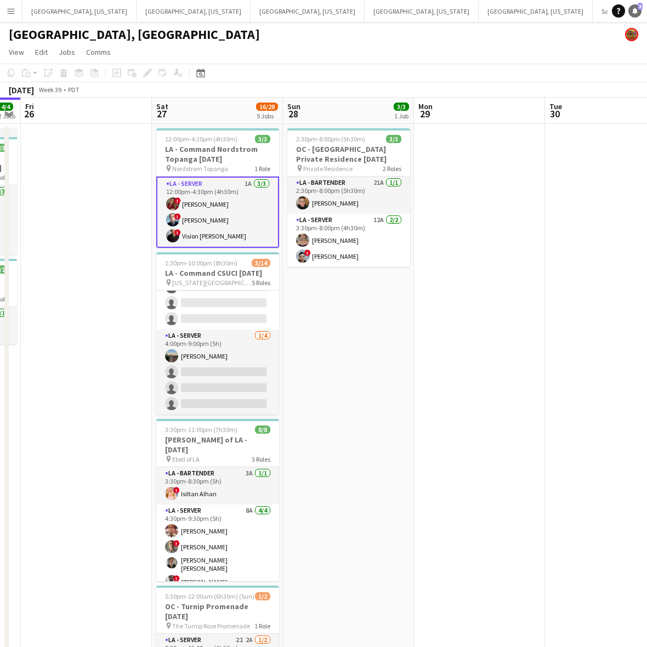
click at [632, 9] on icon "Notifications" at bounding box center [635, 11] width 7 height 7
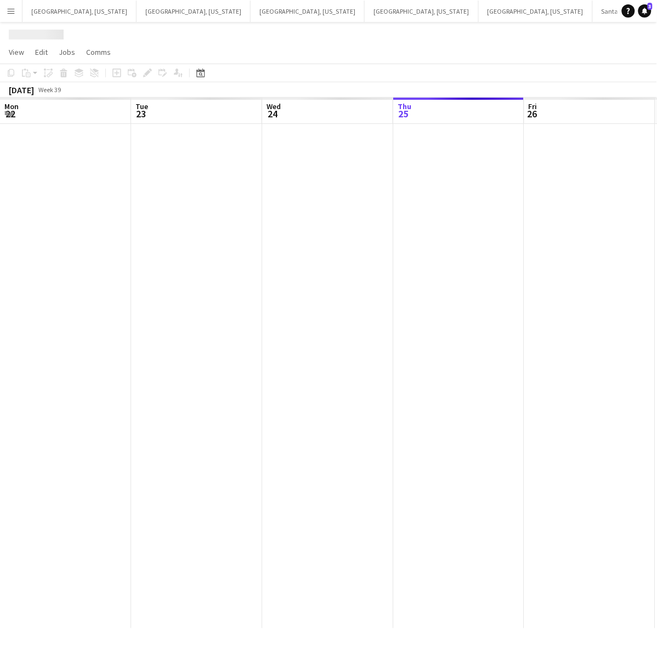
scroll to position [0, 262]
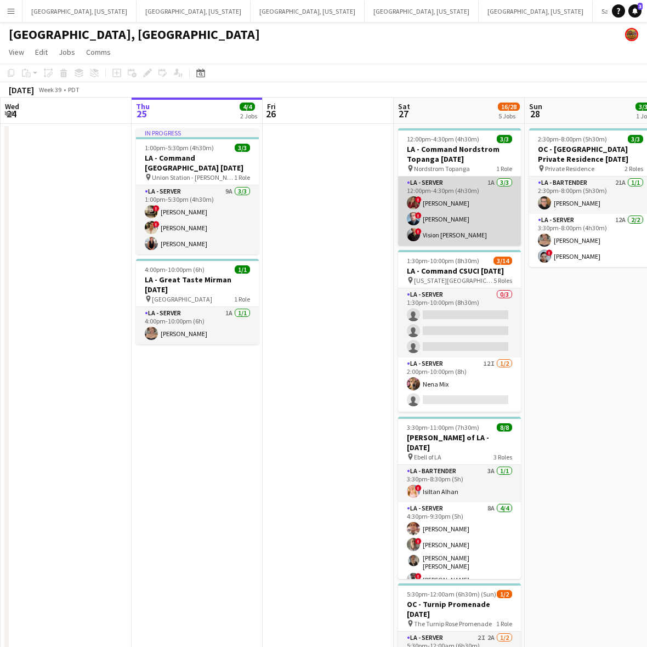
click at [461, 229] on app-card-role "LA - Server 1A 3/3 12:00pm-4:30pm (4h30m) ! Kristina Vo ! Edwin Segovia ! Visio…" at bounding box center [459, 211] width 123 height 69
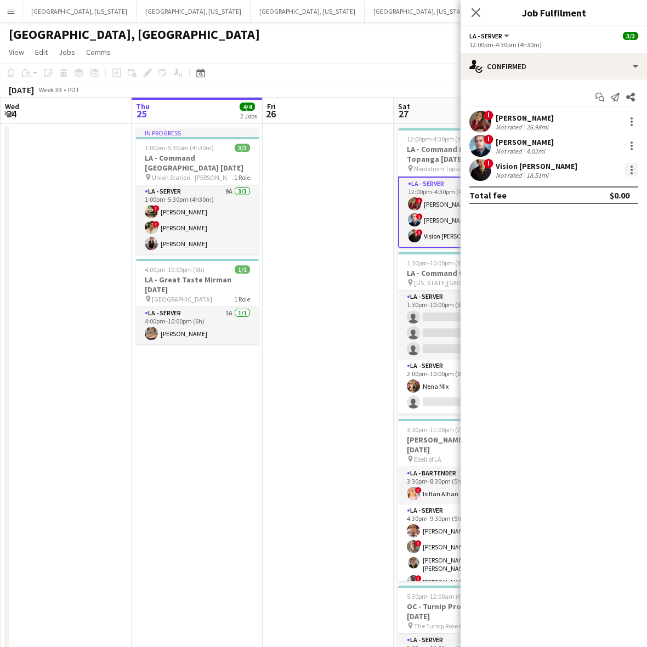
click at [631, 171] on div at bounding box center [632, 170] width 2 height 2
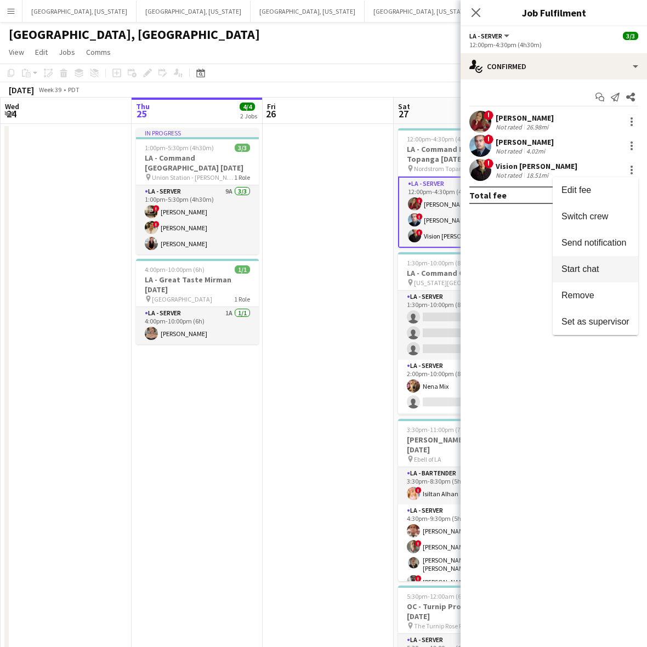
click at [592, 268] on span "Start chat" at bounding box center [579, 268] width 37 height 9
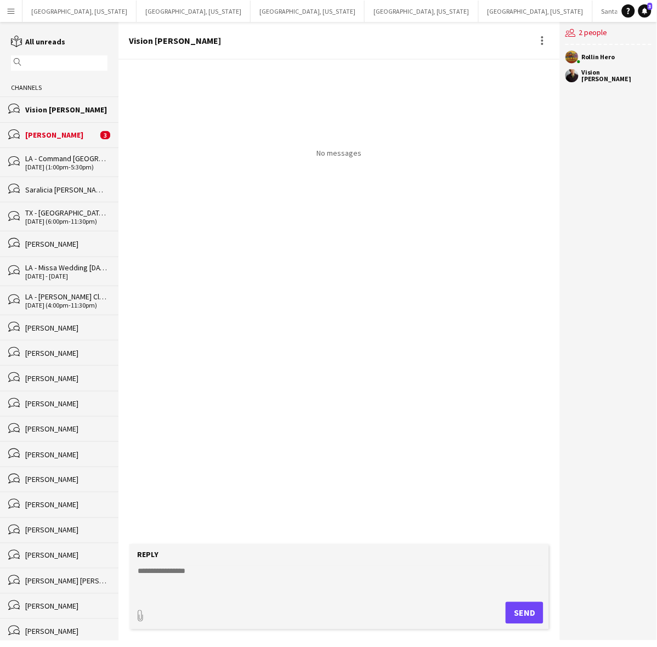
click at [66, 107] on div "Vision Wilkes-Davis" at bounding box center [66, 110] width 82 height 10
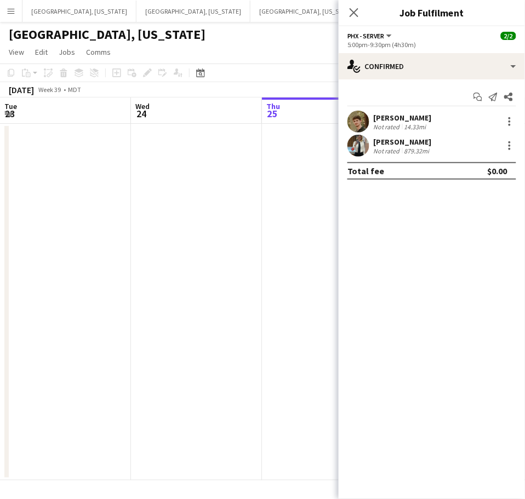
scroll to position [0, 314]
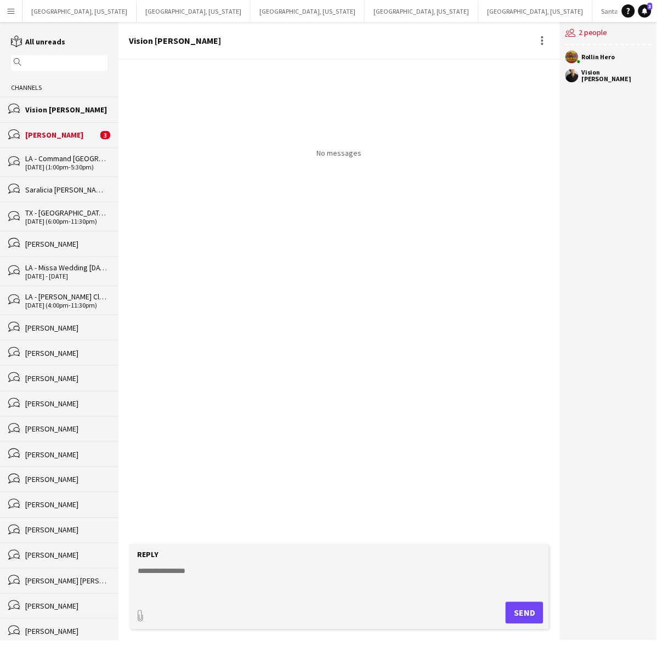
click at [78, 113] on div "Vision [PERSON_NAME]" at bounding box center [66, 110] width 82 height 10
click at [181, 582] on textarea at bounding box center [341, 580] width 409 height 29
type textarea "*"
click at [50, 190] on div "Saralicia [PERSON_NAME]" at bounding box center [66, 190] width 82 height 10
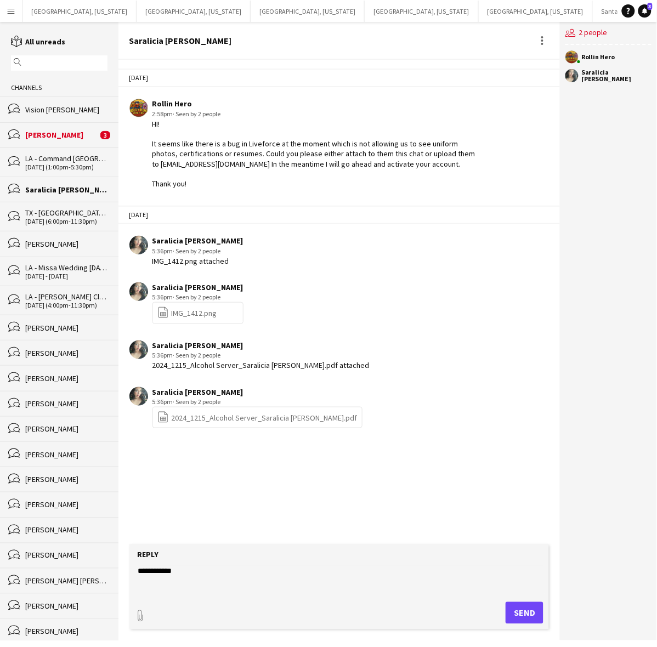
drag, startPoint x: 190, startPoint y: 179, endPoint x: 148, endPoint y: 122, distance: 71.4
click at [148, 122] on div "Rollin Hero 2:58pm · Seen by 2 people HI! It seems like there is a bug in Livef…" at bounding box center [305, 144] width 353 height 90
copy div "HI! It seems like there is a bug in Liveforce at the moment which is not allowi…"
click at [60, 107] on div "Vision [PERSON_NAME]" at bounding box center [66, 110] width 82 height 10
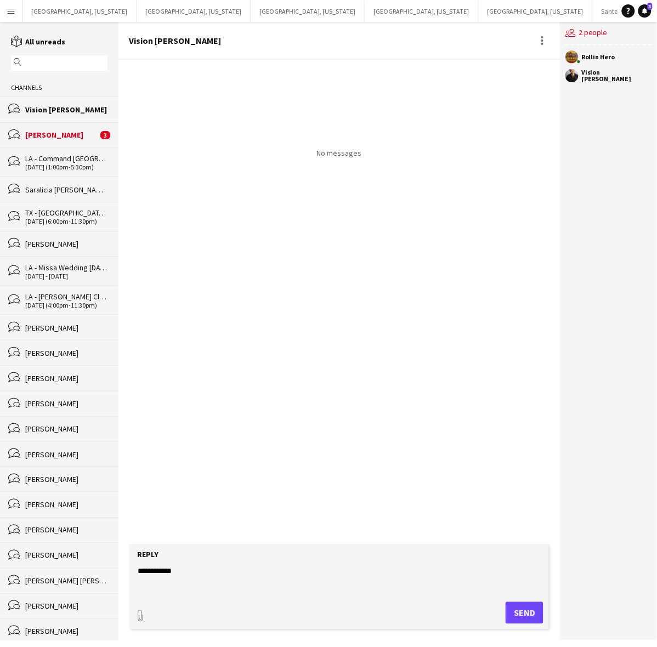
click at [198, 573] on textarea "**********" at bounding box center [341, 580] width 409 height 29
paste textarea "**********"
click at [163, 589] on textarea "**********" at bounding box center [341, 580] width 409 height 29
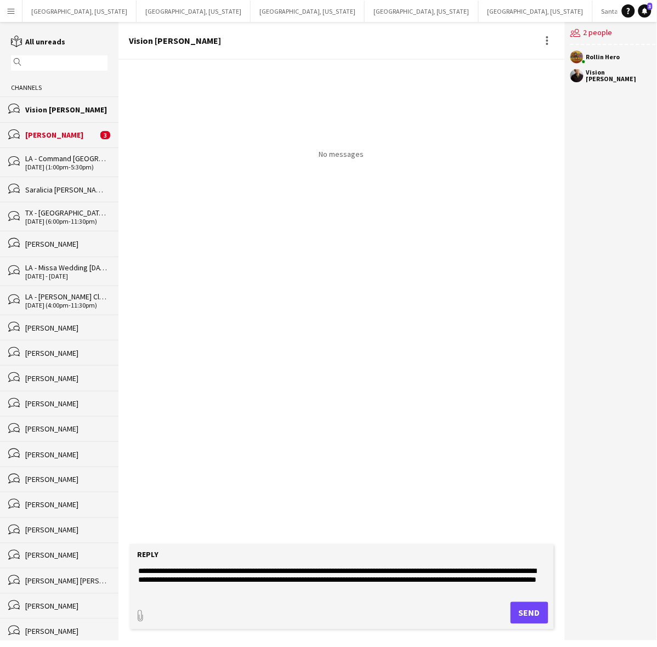
scroll to position [27, 0]
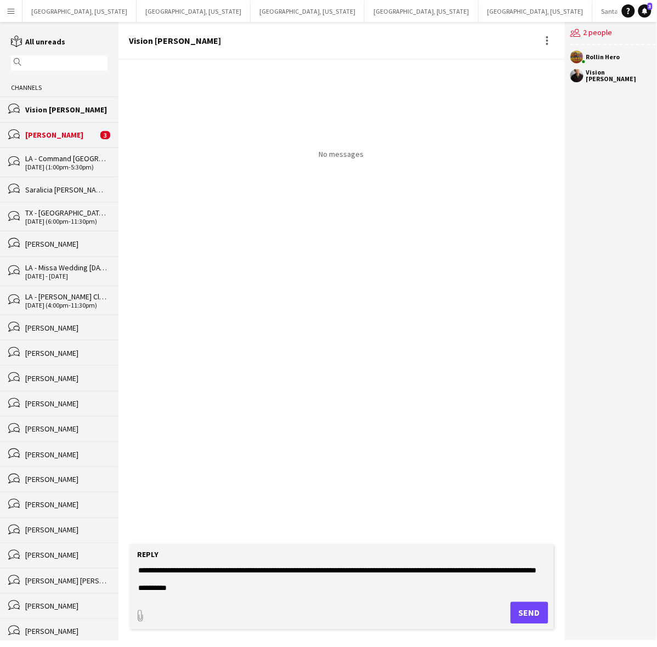
type textarea "**********"
click at [528, 611] on button "Send" at bounding box center [529, 613] width 38 height 22
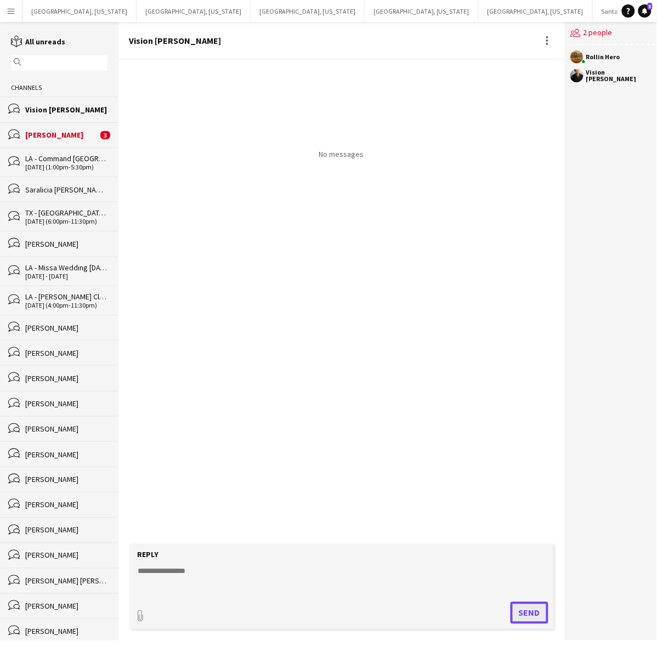
scroll to position [0, 0]
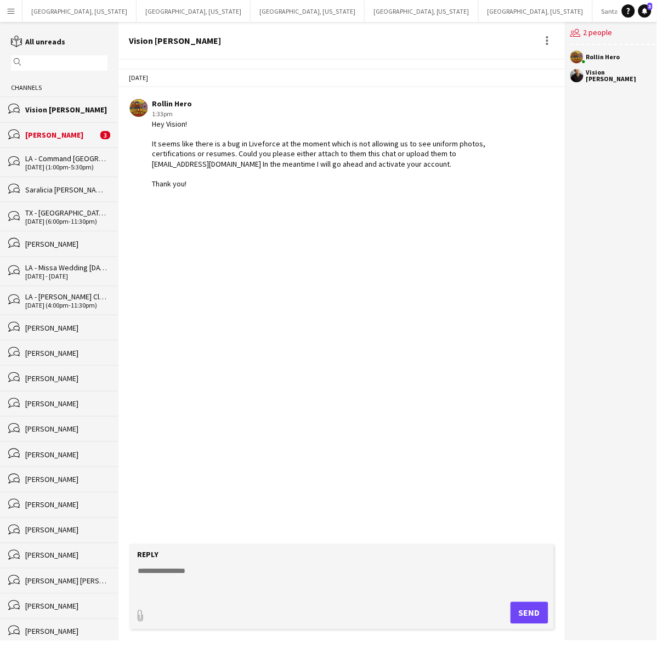
click at [60, 113] on div "Vision [PERSON_NAME]" at bounding box center [66, 110] width 82 height 10
click at [60, 185] on div "Saralicia [PERSON_NAME]" at bounding box center [66, 190] width 82 height 10
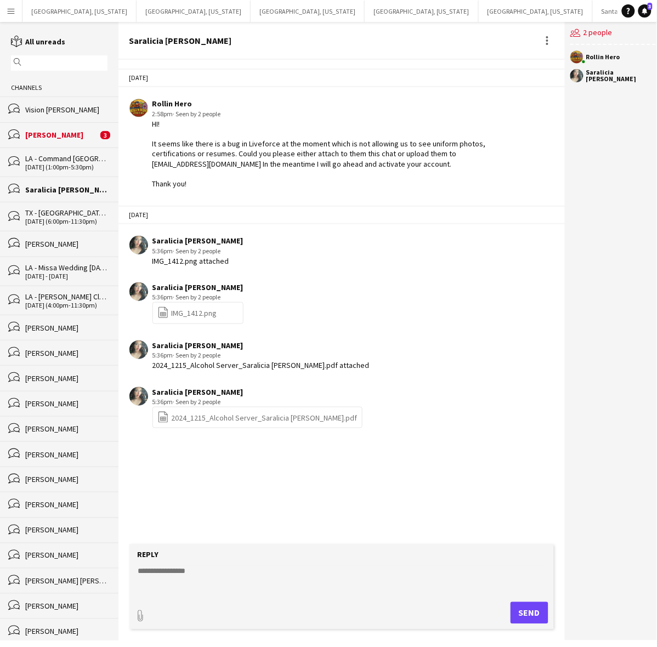
click at [195, 310] on link "file-spreadsheet IMG_1412.png" at bounding box center [187, 312] width 60 height 13
click at [198, 416] on link "file-spreadsheet 2024_1215_Alcohol Server_Saralicia Munoz.pdf" at bounding box center [257, 417] width 200 height 13
click at [200, 578] on textarea at bounding box center [341, 580] width 409 height 29
click at [248, 568] on textarea "**********" at bounding box center [341, 580] width 409 height 29
type textarea "**********"
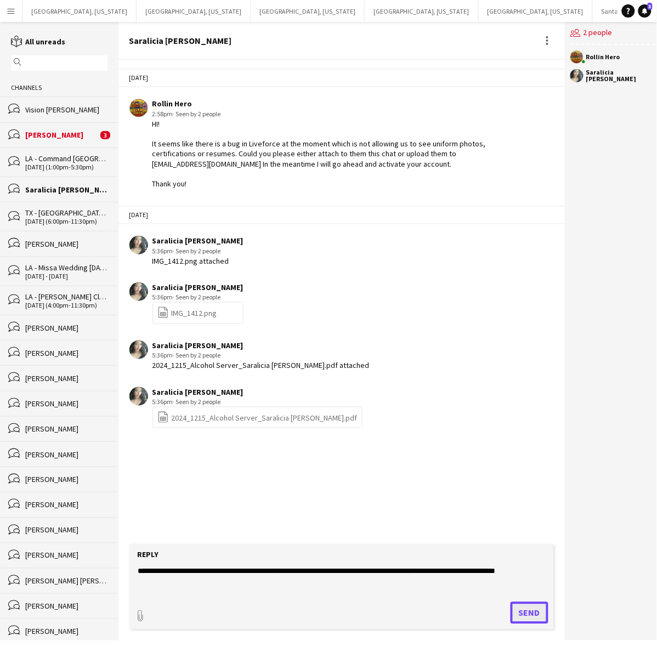
click at [530, 620] on button "Send" at bounding box center [529, 613] width 38 height 22
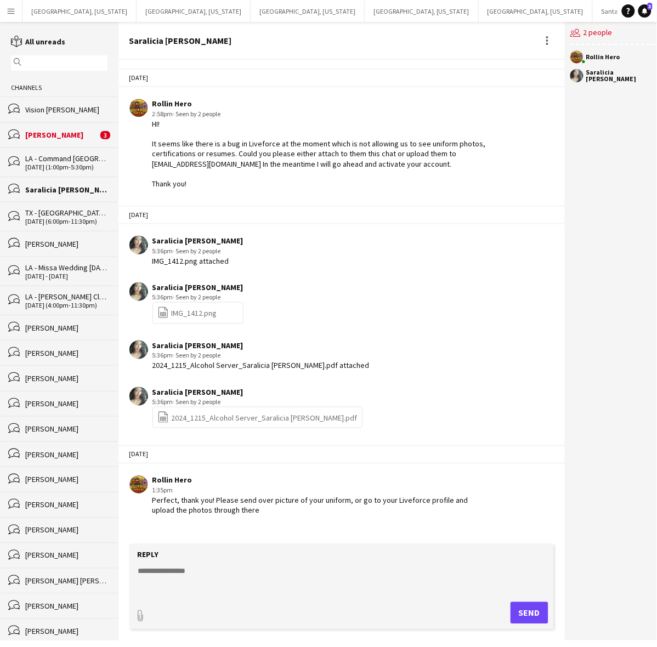
click at [51, 193] on div "Saralicia Munoz" at bounding box center [66, 190] width 82 height 10
click at [59, 105] on div "Vision Wilkes-Davis" at bounding box center [66, 110] width 82 height 10
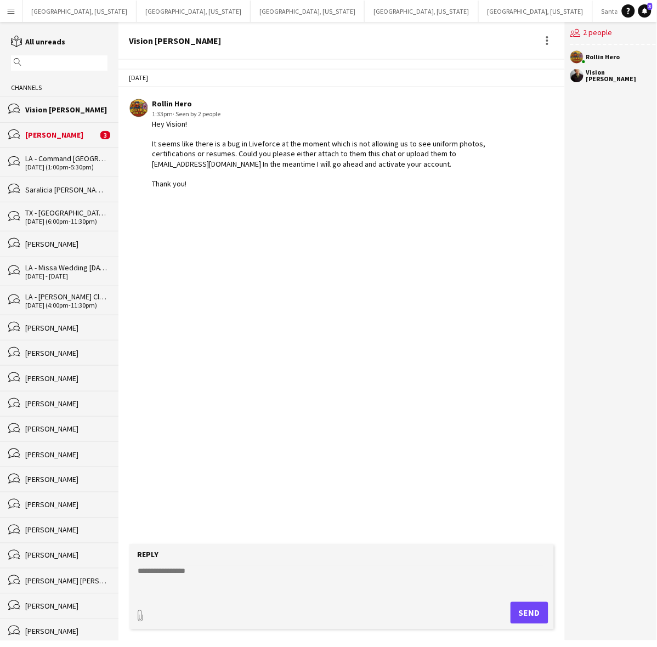
drag, startPoint x: 211, startPoint y: 137, endPoint x: 203, endPoint y: 137, distance: 8.2
click at [211, 137] on div "Hey Vision! It seems like there is a bug in Liveforce at the moment which is no…" at bounding box center [319, 154] width 334 height 70
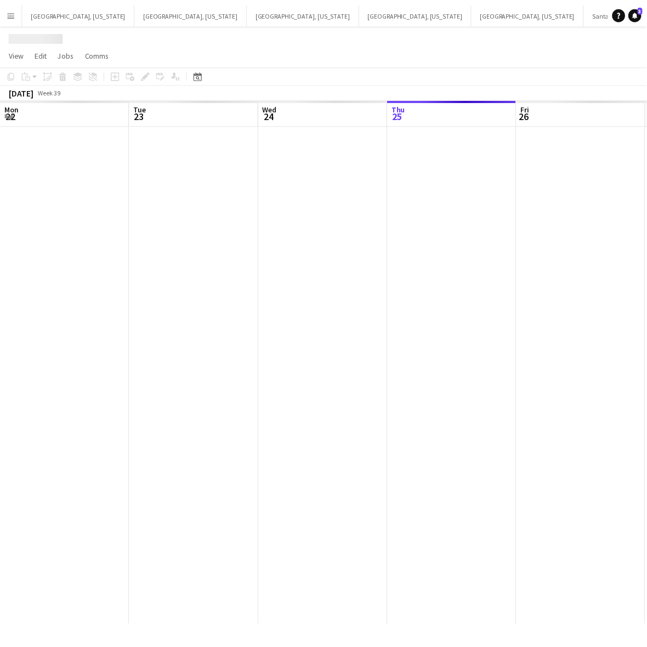
scroll to position [0, 262]
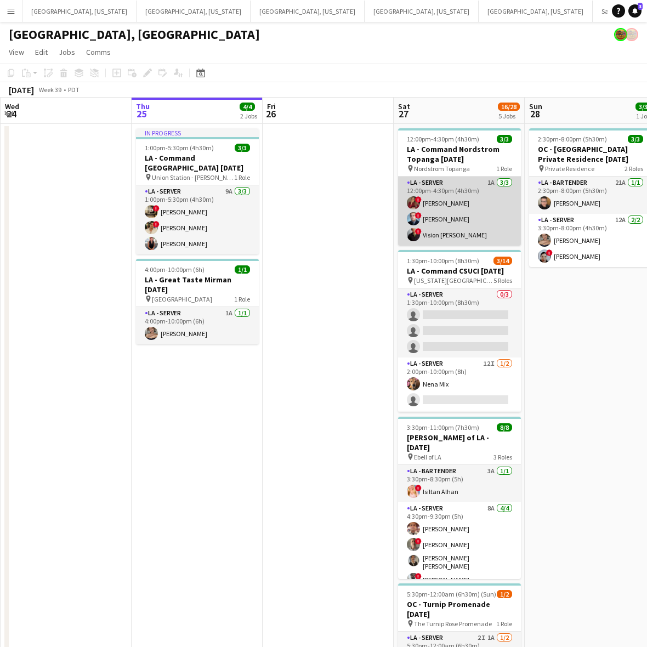
click at [429, 218] on app-card-role "LA - Server 1A 3/3 12:00pm-4:30pm (4h30m) ! Kristina Vo ! Edwin Segovia ! Visio…" at bounding box center [459, 211] width 123 height 69
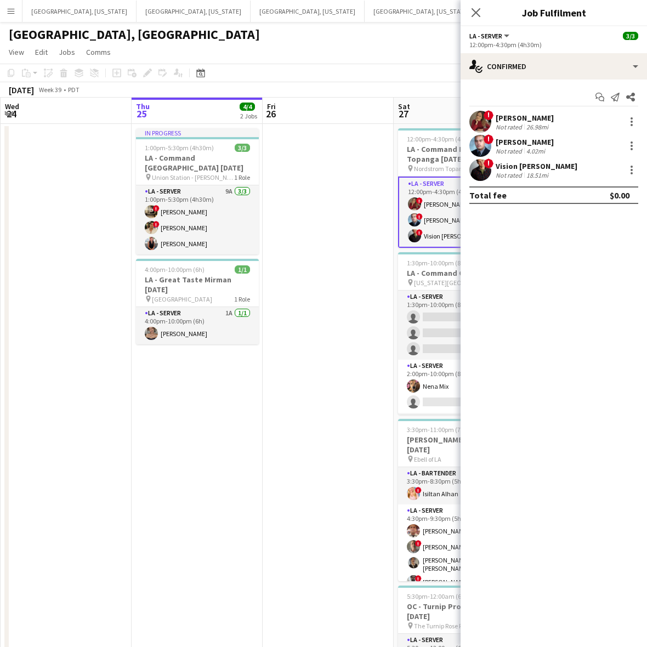
click at [536, 168] on div "Vision Wilkes-Davis" at bounding box center [537, 166] width 82 height 10
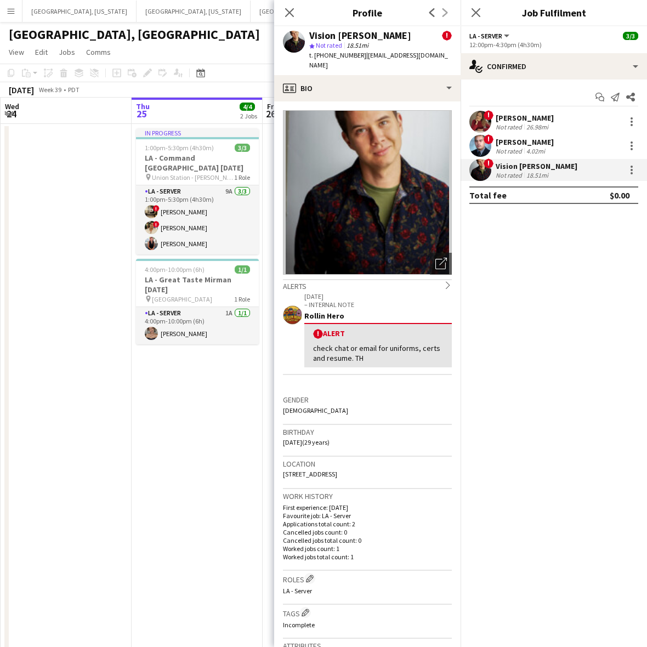
click at [327, 52] on span "t. +18034476797" at bounding box center [337, 55] width 57 height 8
copy span "18034476797"
drag, startPoint x: 225, startPoint y: 465, endPoint x: 234, endPoint y: 458, distance: 11.7
click at [225, 464] on app-date-cell "In progress 1:00pm-5:30pm (4h30m) 3/3 LA - Command Union Station 9.25.25 pin Un…" at bounding box center [197, 461] width 131 height 675
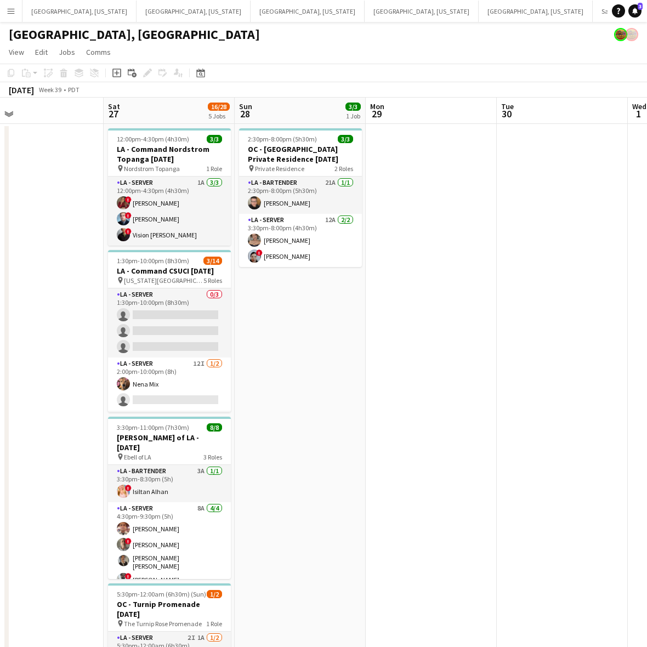
scroll to position [0, 429]
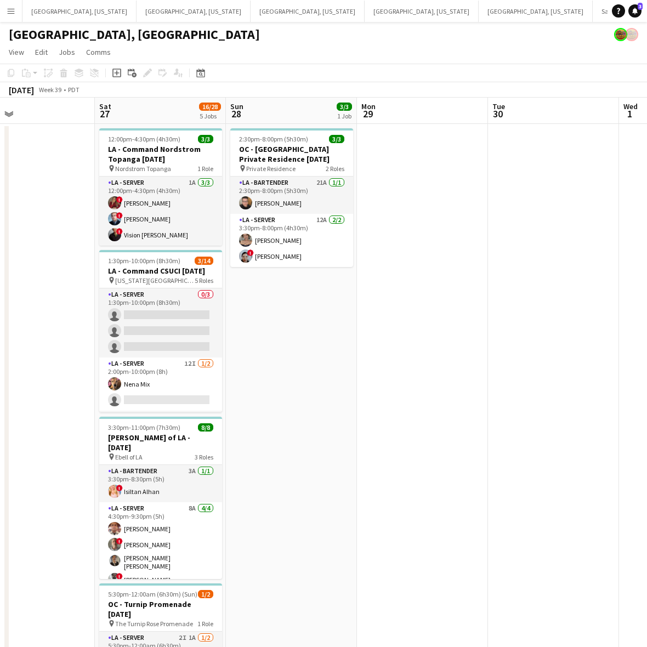
drag, startPoint x: 422, startPoint y: 390, endPoint x: 123, endPoint y: 396, distance: 298.9
click at [123, 396] on app-calendar-viewport "Tue 23 Wed 24 Thu 25 4/4 2 Jobs Fri 26 Sat 27 16/28 5 Jobs Sun 28 3/3 1 Job Mon…" at bounding box center [323, 449] width 647 height 702
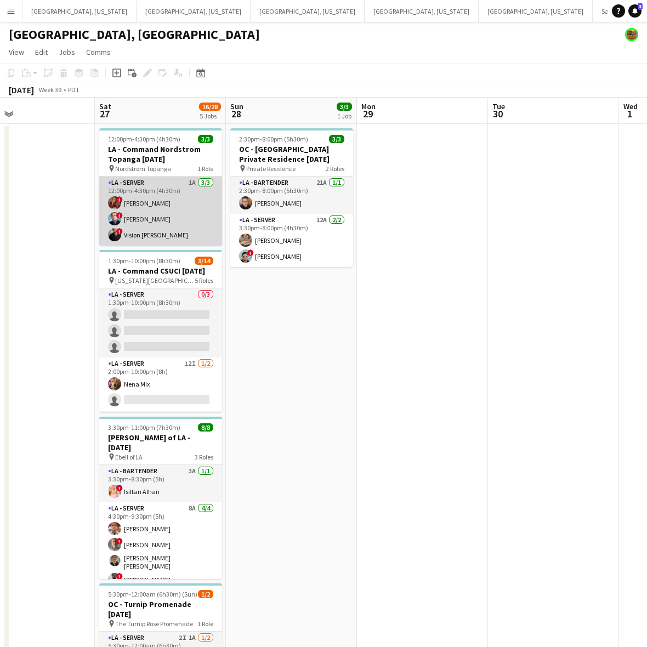
click at [173, 233] on app-card-role "LA - Server 1A 3/3 12:00pm-4:30pm (4h30m) ! Kristina Vo ! Edwin Segovia ! Visio…" at bounding box center [160, 211] width 123 height 69
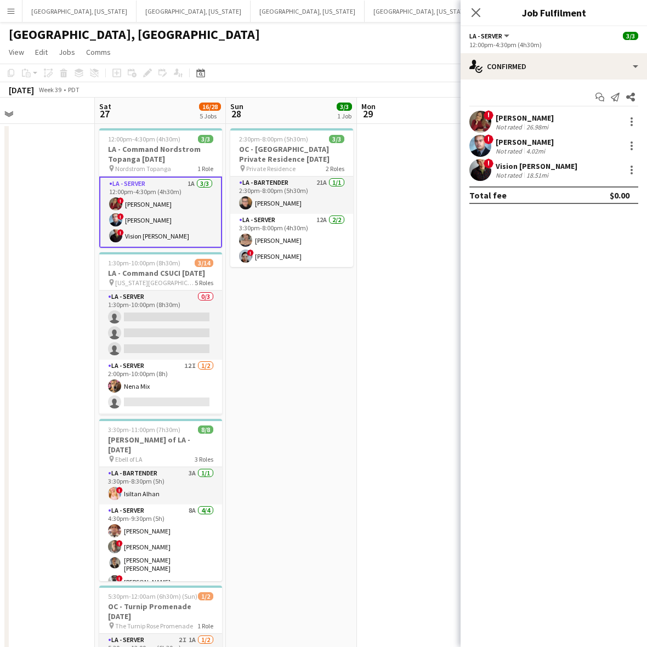
click at [503, 159] on div "! Vision Wilkes-Davis Not rated 18.51mi" at bounding box center [554, 170] width 186 height 22
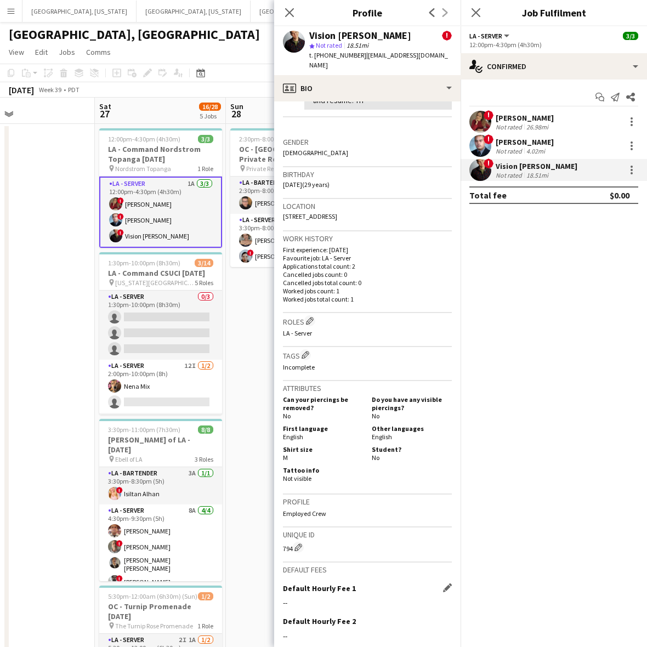
scroll to position [351, 0]
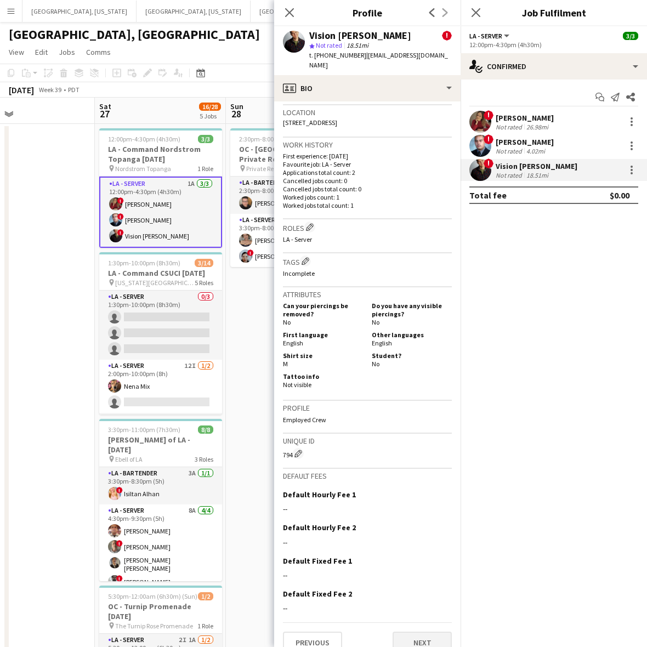
click at [427, 640] on app-crew-profile-bio "Open photos pop-in Alerts chevron-right 09-18-2025 – INTERNAL NOTE Rollin Hero …" at bounding box center [367, 374] width 186 height 546
click at [428, 632] on button "Next" at bounding box center [422, 643] width 59 height 22
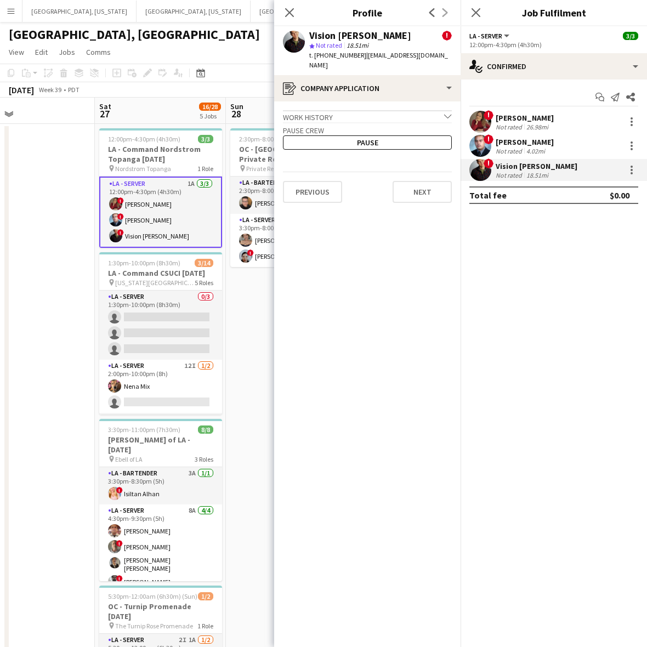
click at [440, 160] on app-crew-profile-application "Work history chevron-down Incomplete Pause crew Pause Previous Next" at bounding box center [367, 374] width 186 height 546
click at [429, 181] on button "Next" at bounding box center [422, 192] width 59 height 22
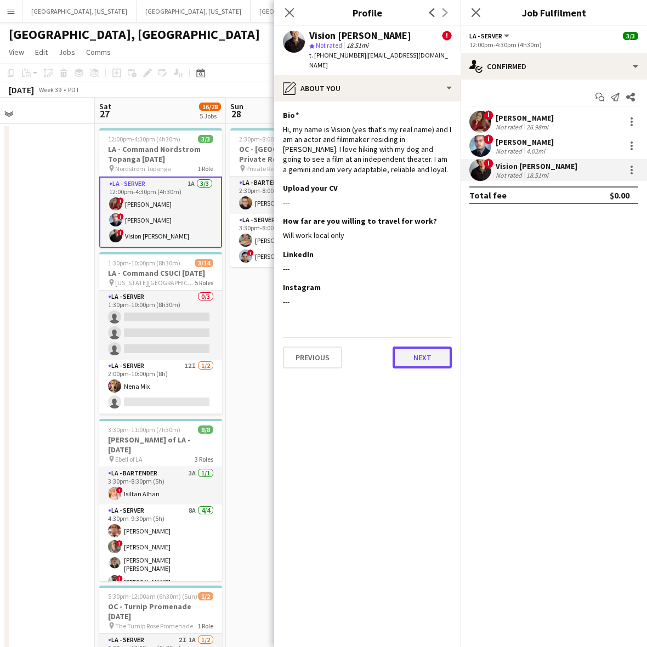
click at [426, 347] on button "Next" at bounding box center [422, 358] width 59 height 22
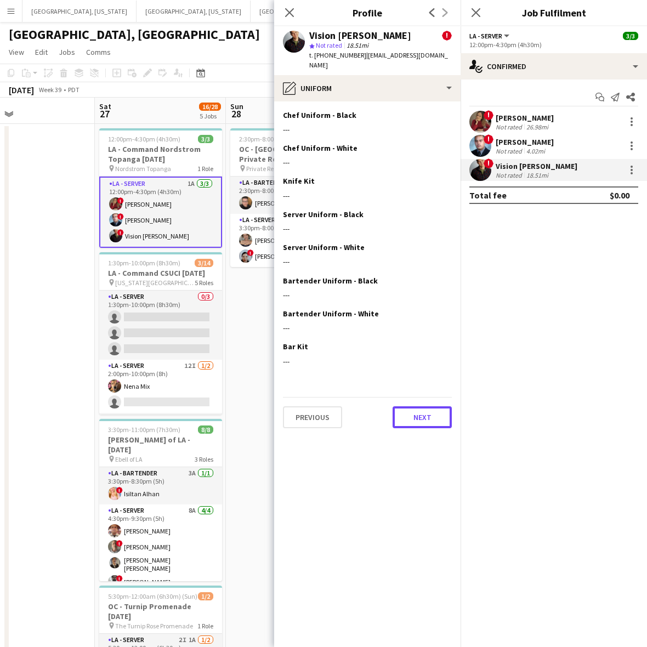
click at [432, 406] on button "Next" at bounding box center [422, 417] width 59 height 22
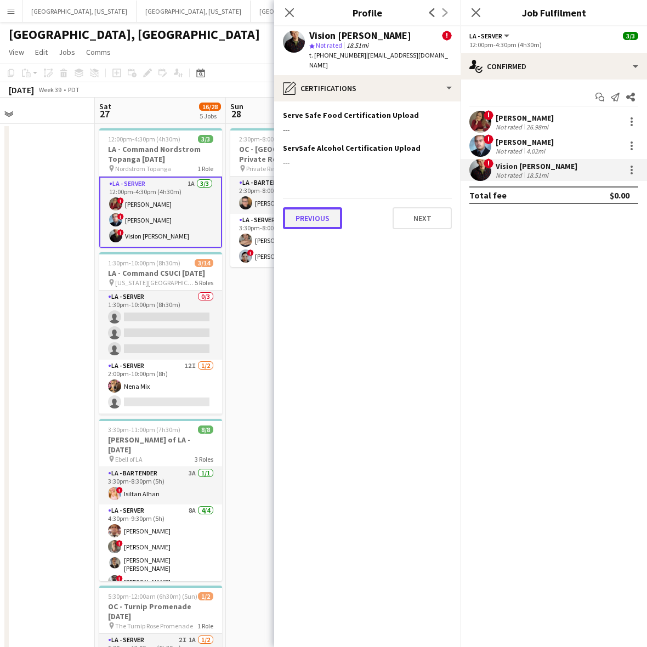
click at [315, 215] on button "Previous" at bounding box center [312, 218] width 59 height 22
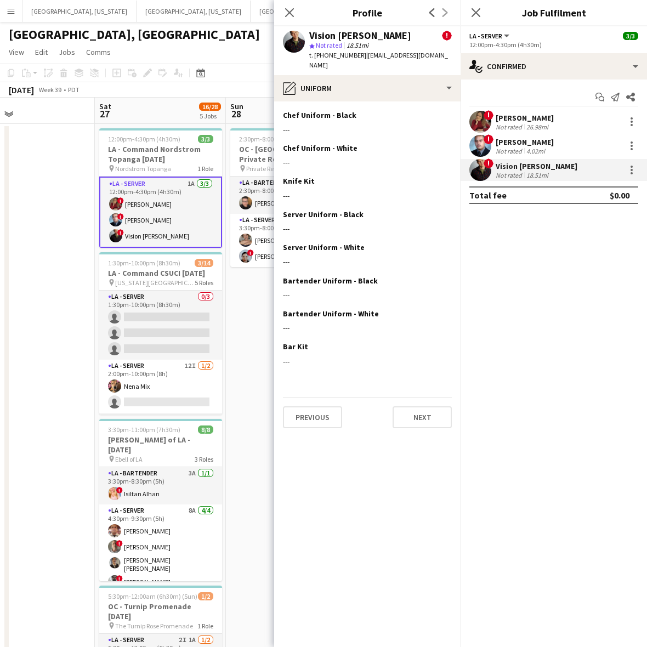
click at [507, 167] on div "Vision Wilkes-Davis" at bounding box center [537, 166] width 82 height 10
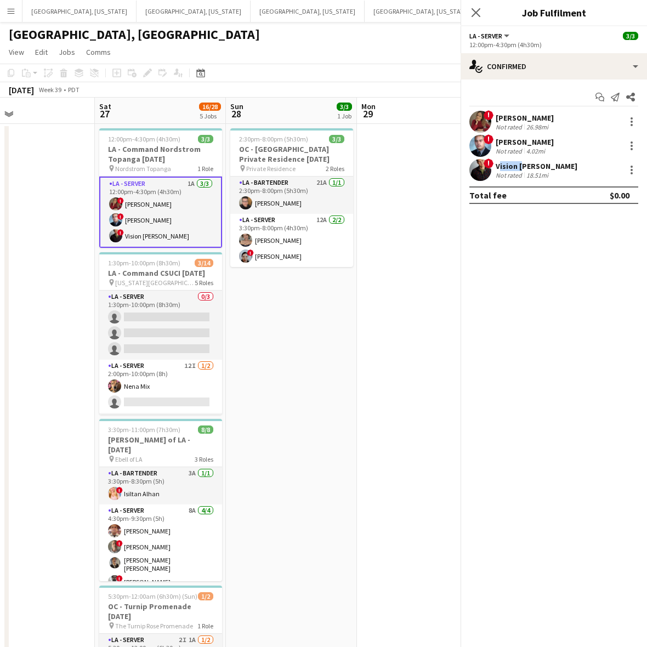
click at [507, 167] on div "Vision Wilkes-Davis" at bounding box center [537, 166] width 82 height 10
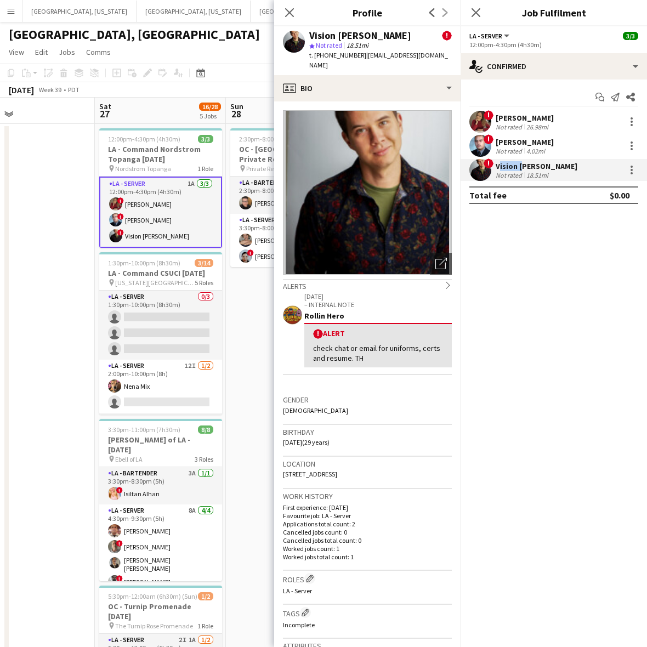
click at [90, 332] on app-date-cell at bounding box center [29, 461] width 131 height 675
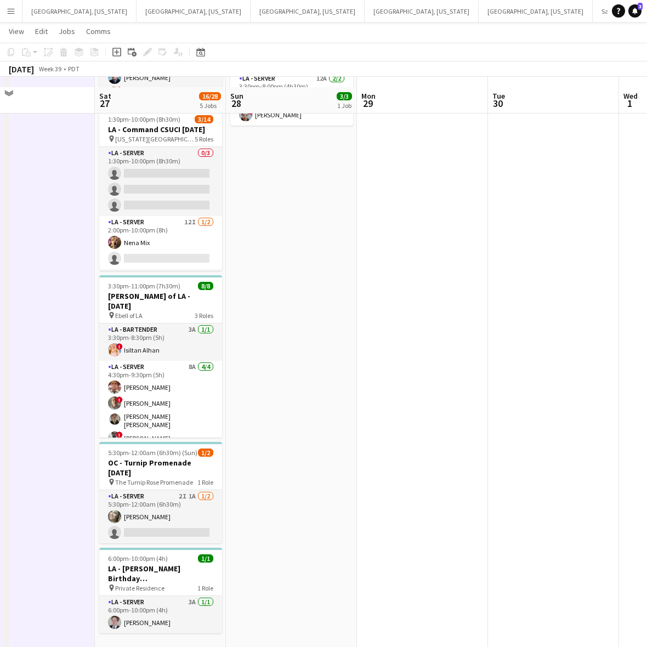
scroll to position [151, 0]
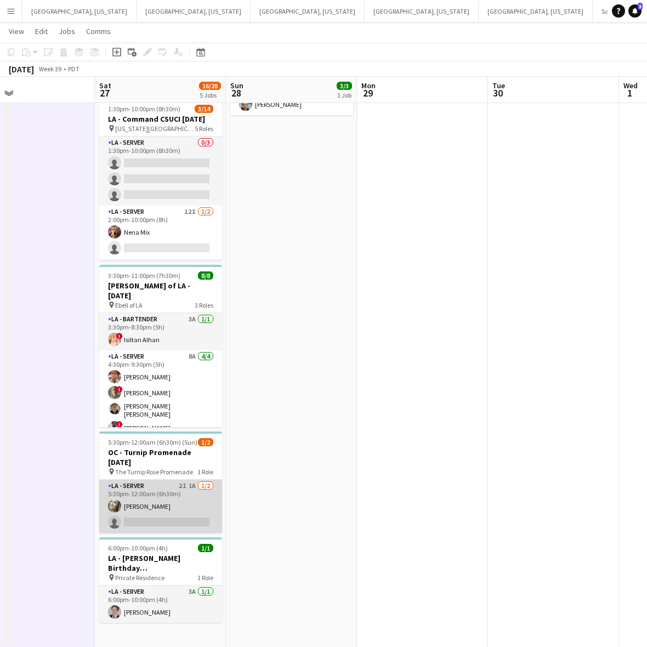
click at [177, 501] on app-card-role "LA - Server 2I 1A 1/2 5:30pm-12:00am (6h30m) Alyssa Woods single-neutral-actions" at bounding box center [160, 506] width 123 height 53
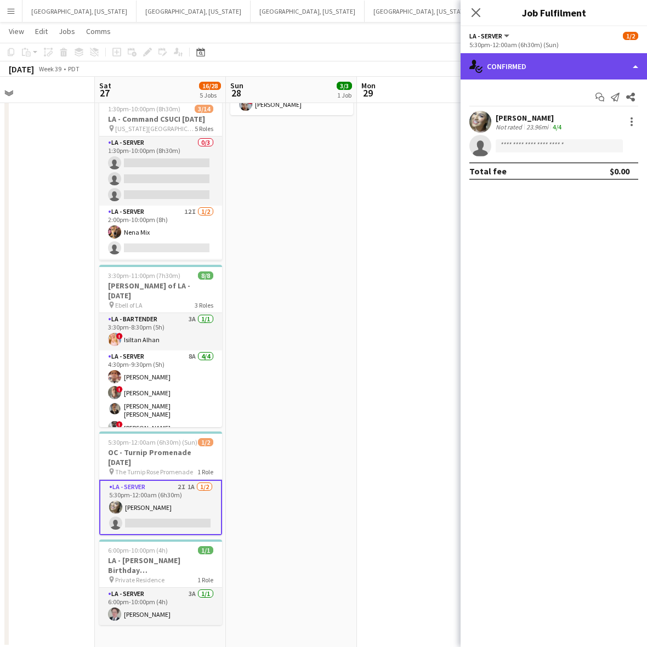
click at [547, 70] on div "single-neutral-actions-check-2 Confirmed" at bounding box center [554, 66] width 186 height 26
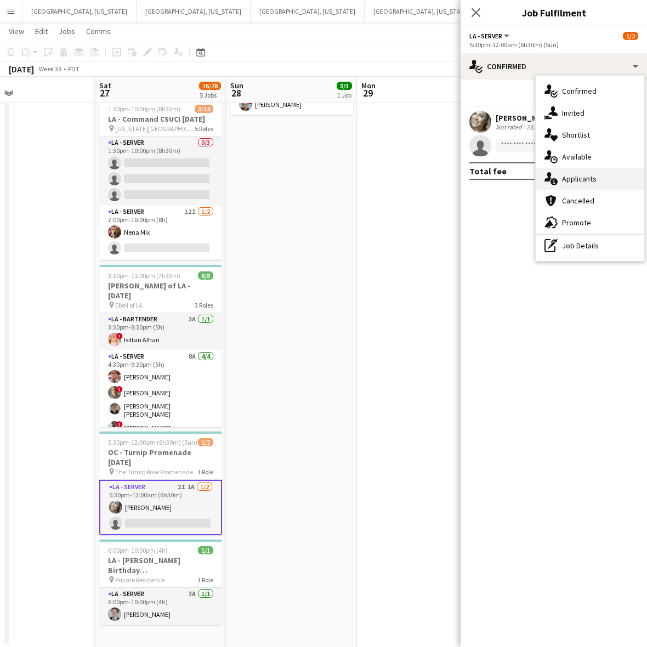
click at [577, 177] on span "Applicants" at bounding box center [579, 179] width 35 height 10
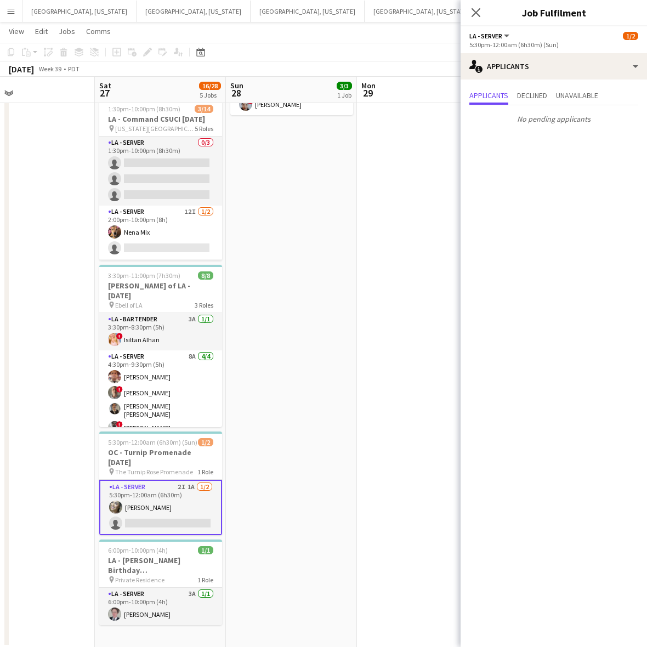
click at [339, 259] on app-date-cell "2:30pm-8:00pm (5h30m) 3/3 OC - Moloo Private Residence 9.28.25 pin Private Resi…" at bounding box center [291, 309] width 131 height 675
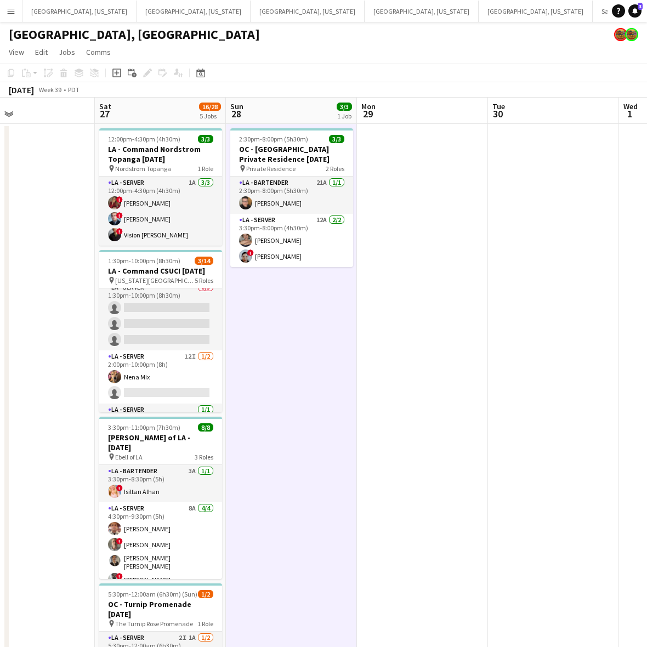
scroll to position [0, 0]
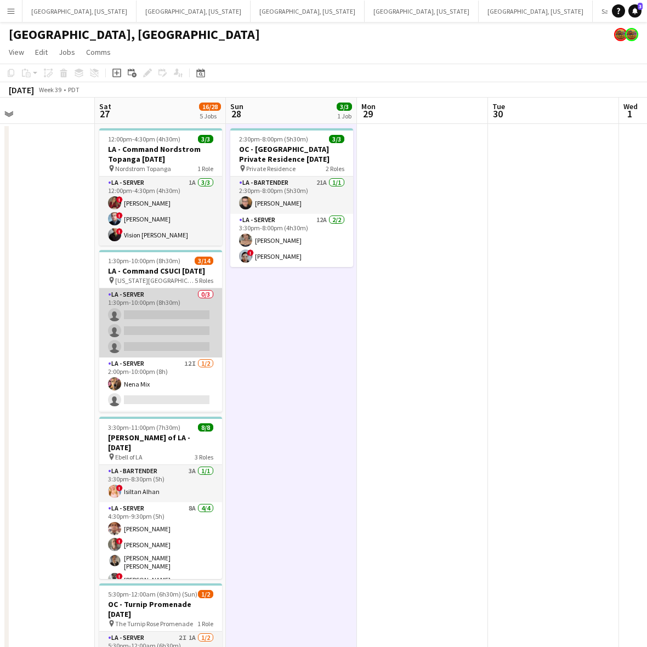
click at [177, 325] on app-card-role "LA - Server 0/3 1:30pm-10:00pm (8h30m) single-neutral-actions single-neutral-ac…" at bounding box center [160, 322] width 123 height 69
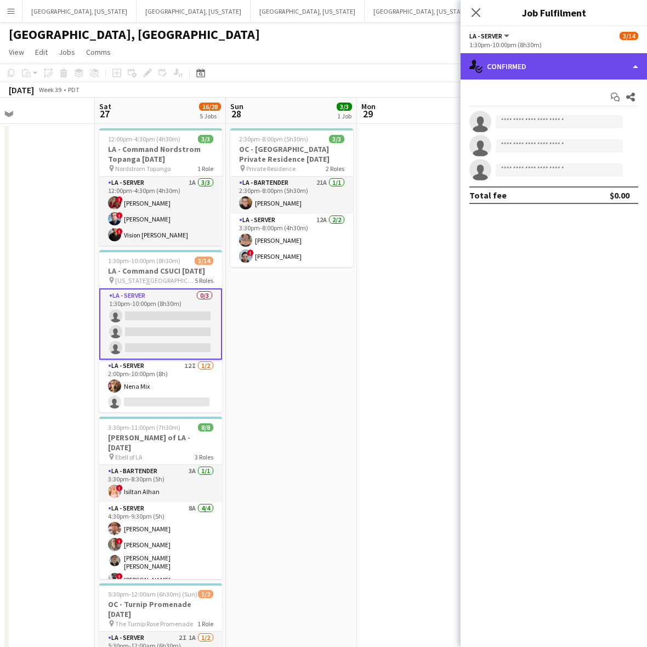
click at [538, 59] on div "single-neutral-actions-check-2 Confirmed" at bounding box center [554, 66] width 186 height 26
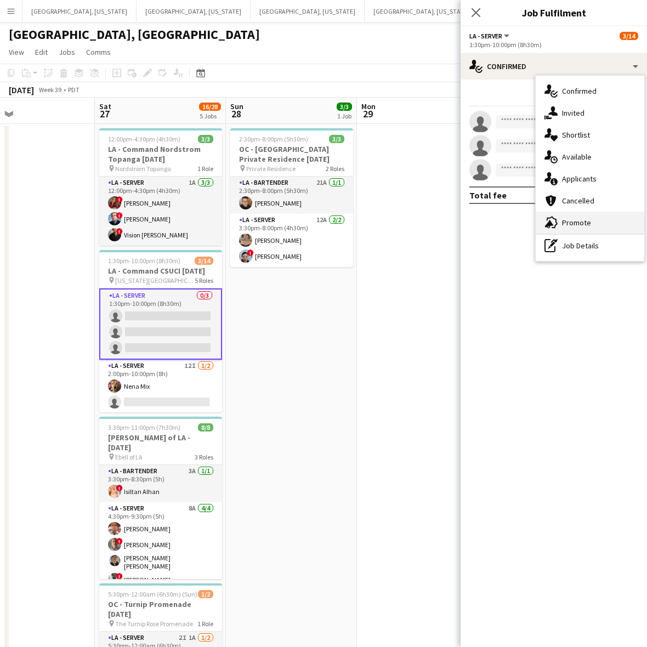
click at [582, 221] on span "Promote" at bounding box center [576, 223] width 29 height 10
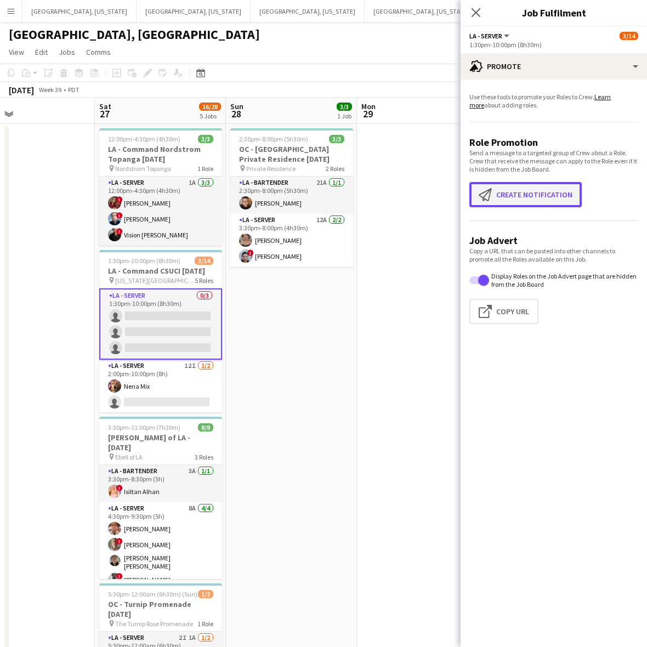
click at [541, 187] on button "Create notification Create notification" at bounding box center [525, 194] width 112 height 25
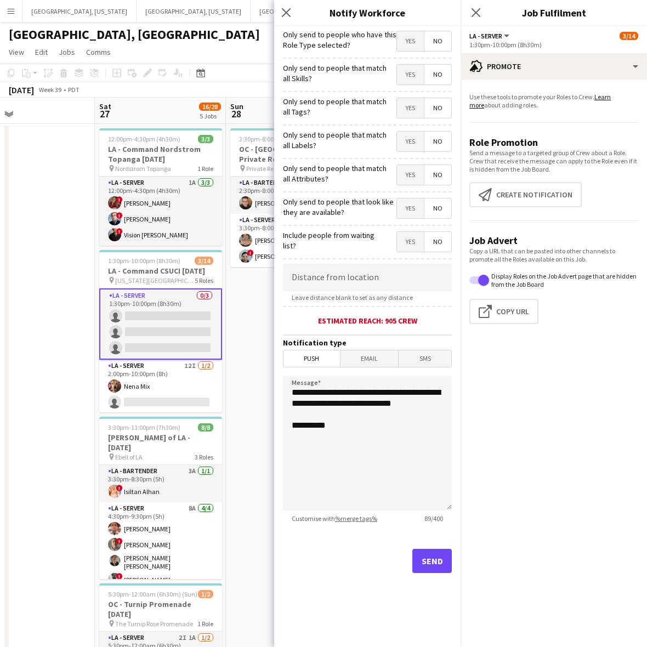
click at [403, 39] on span "Yes" at bounding box center [410, 41] width 27 height 20
click at [377, 351] on span "Email" at bounding box center [369, 358] width 58 height 16
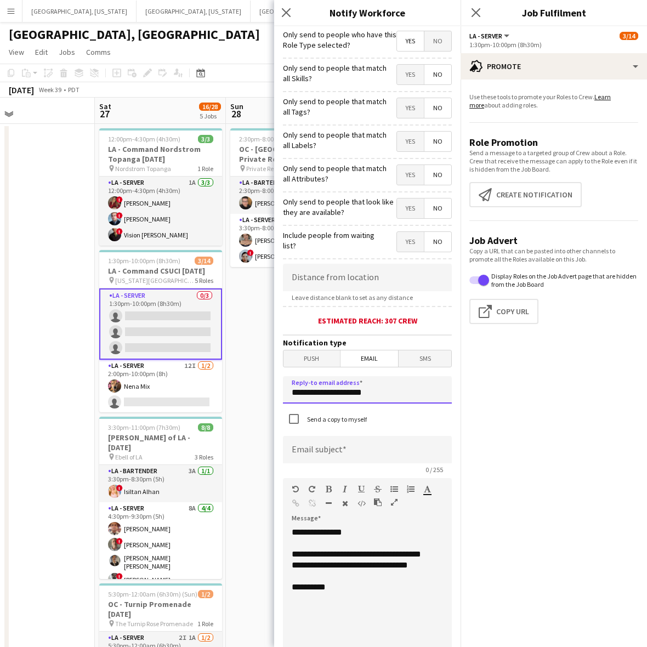
drag, startPoint x: 387, startPoint y: 396, endPoint x: 266, endPoint y: 395, distance: 121.2
click at [266, 395] on body "Menu Boards Boards Boards All jobs Status Workforce Workforce My Workforce Recr…" at bounding box center [323, 399] width 647 height 799
type input "**********"
click at [321, 454] on input "**********" at bounding box center [367, 449] width 169 height 27
click at [336, 454] on input "**********" at bounding box center [367, 449] width 169 height 27
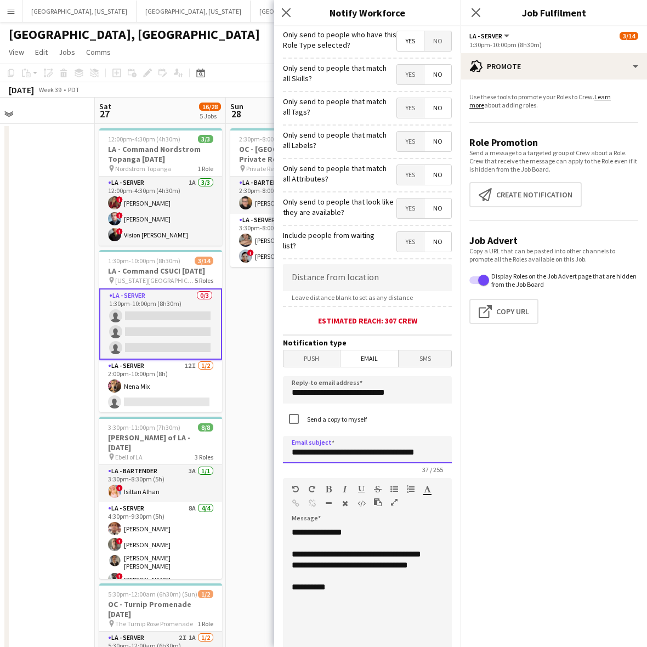
click at [368, 451] on input "**********" at bounding box center [367, 449] width 169 height 27
click at [382, 455] on input "**********" at bounding box center [367, 449] width 169 height 27
click at [391, 453] on input "**********" at bounding box center [367, 449] width 169 height 27
click at [428, 449] on input "**********" at bounding box center [367, 449] width 169 height 27
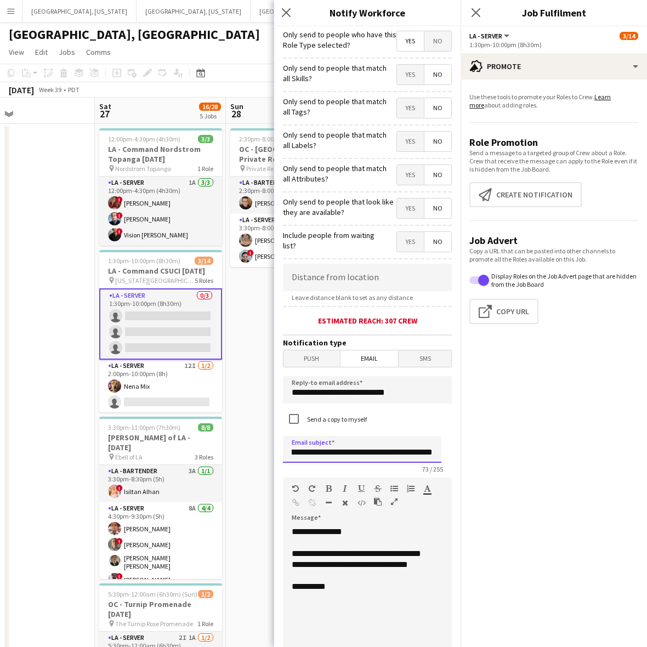
click at [407, 454] on input "**********" at bounding box center [362, 449] width 158 height 27
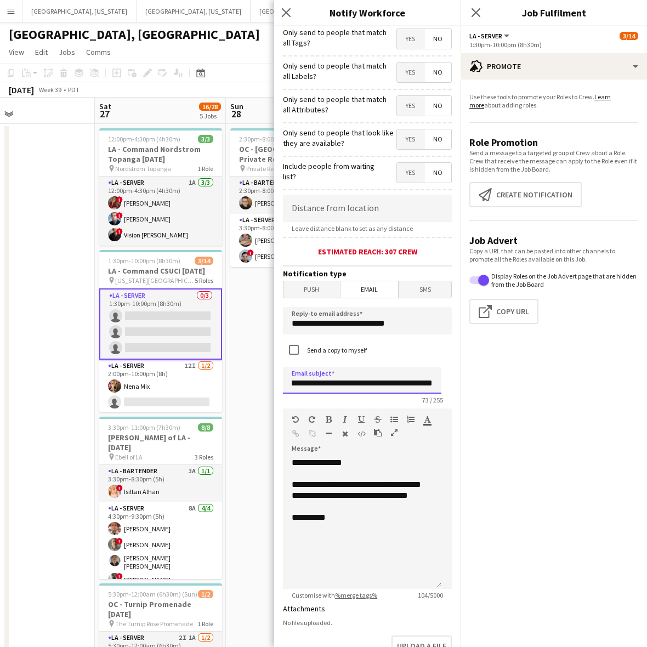
scroll to position [256, 0]
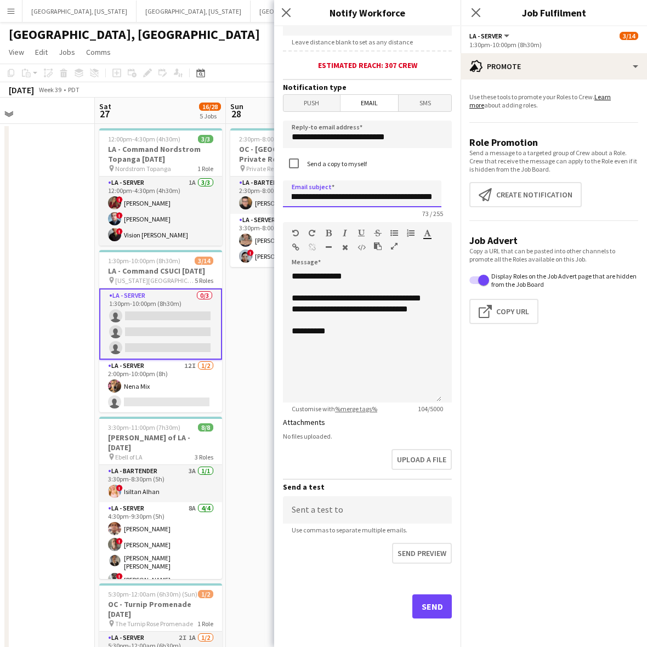
type input "**********"
click at [426, 606] on button "Send" at bounding box center [431, 606] width 39 height 24
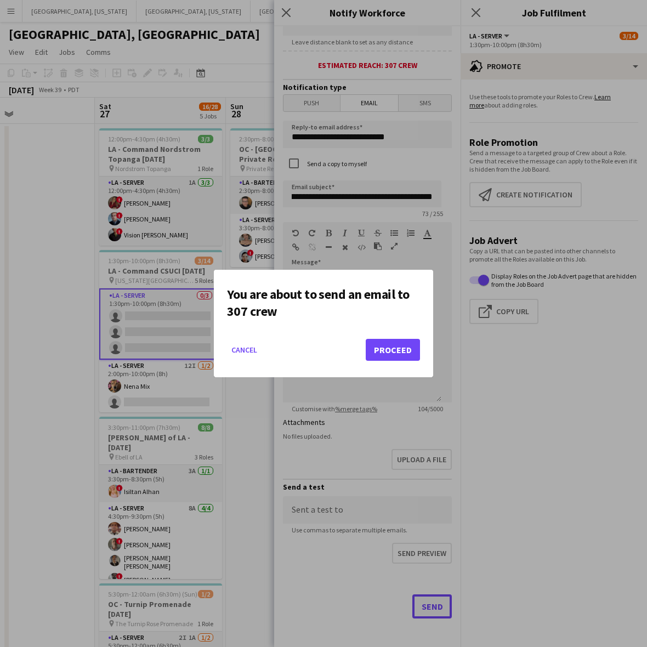
scroll to position [0, 0]
click at [390, 351] on button "Proceed" at bounding box center [393, 350] width 54 height 22
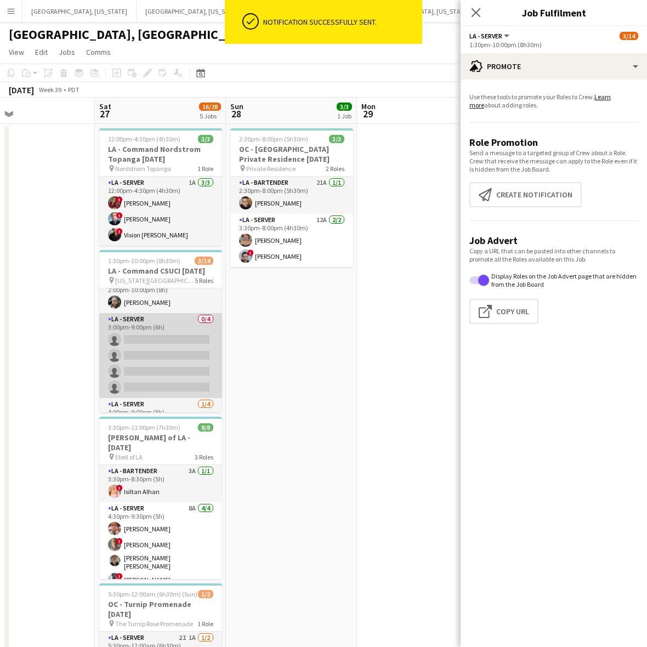
click at [160, 352] on app-card-role "LA - Server 0/4 3:00pm-9:00pm (6h) single-neutral-actions single-neutral-action…" at bounding box center [160, 355] width 123 height 85
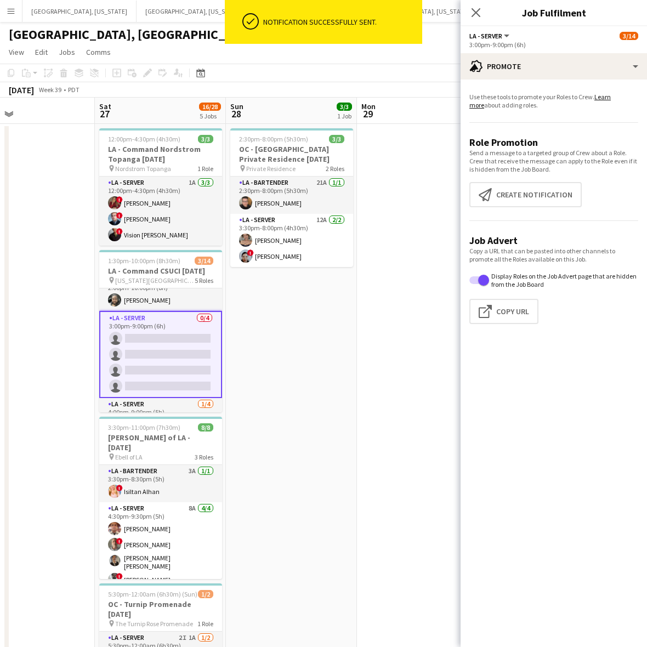
scroll to position [135, 0]
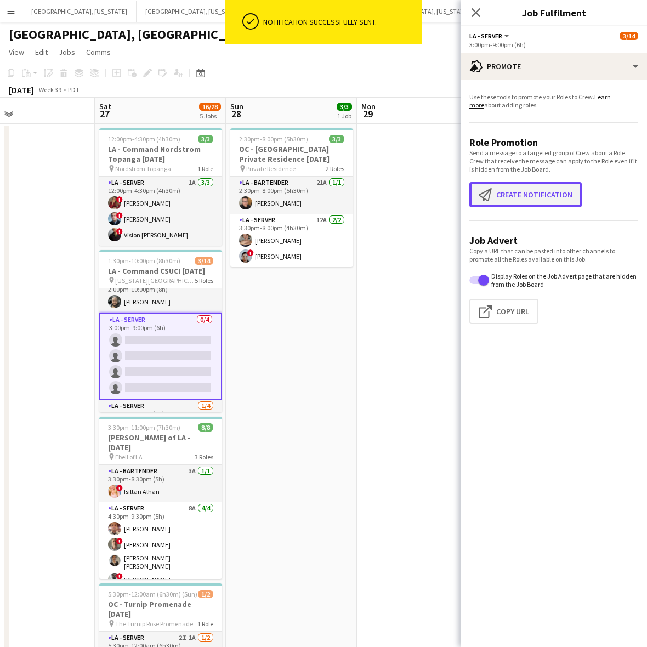
click at [532, 192] on button "Create notification Create notification" at bounding box center [525, 194] width 112 height 25
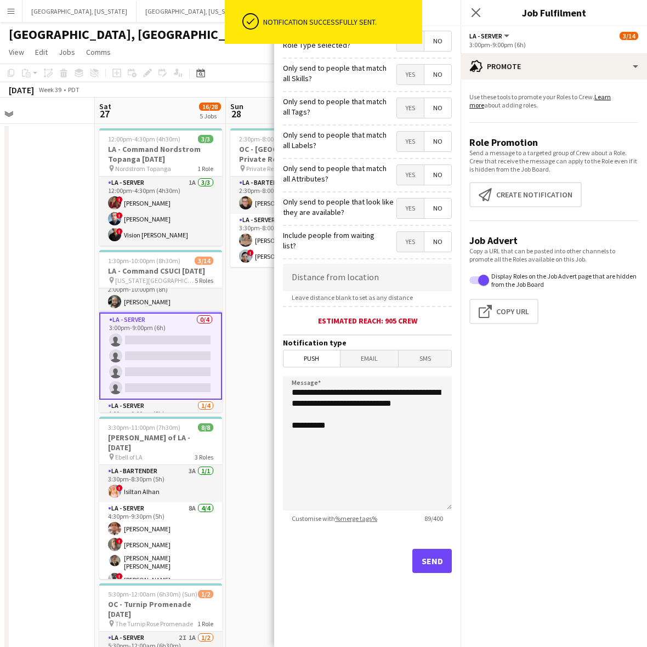
click at [411, 44] on div "ok-circled Notification successfully sent." at bounding box center [323, 24] width 197 height 49
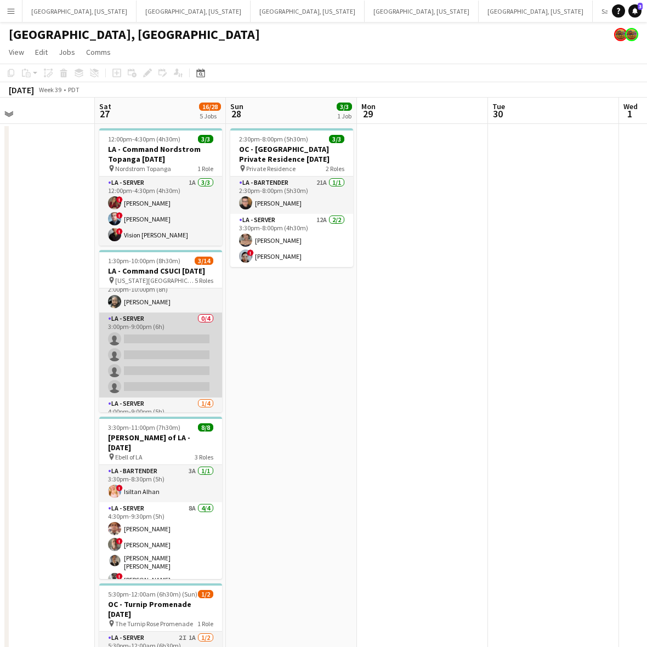
click at [152, 363] on app-card-role "LA - Server 0/4 3:00pm-9:00pm (6h) single-neutral-actions single-neutral-action…" at bounding box center [160, 355] width 123 height 85
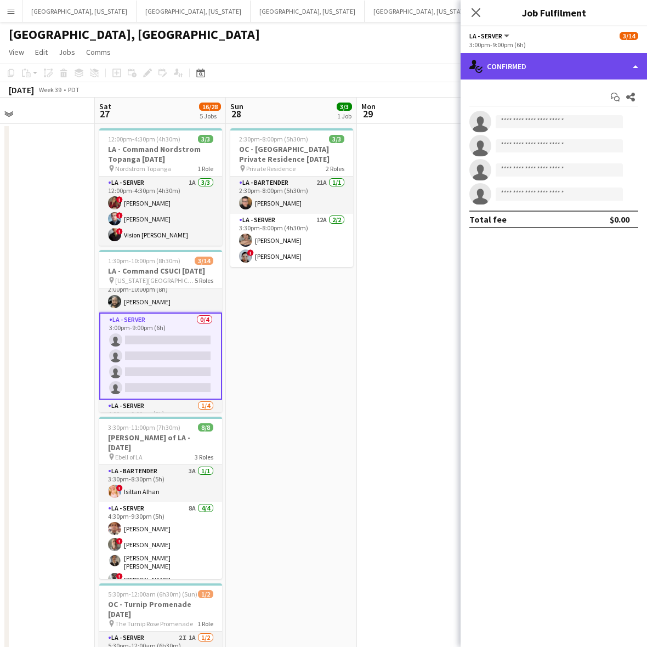
drag, startPoint x: 547, startPoint y: 69, endPoint x: 557, endPoint y: 111, distance: 43.4
click at [548, 69] on div "single-neutral-actions-check-2 Confirmed" at bounding box center [554, 66] width 186 height 26
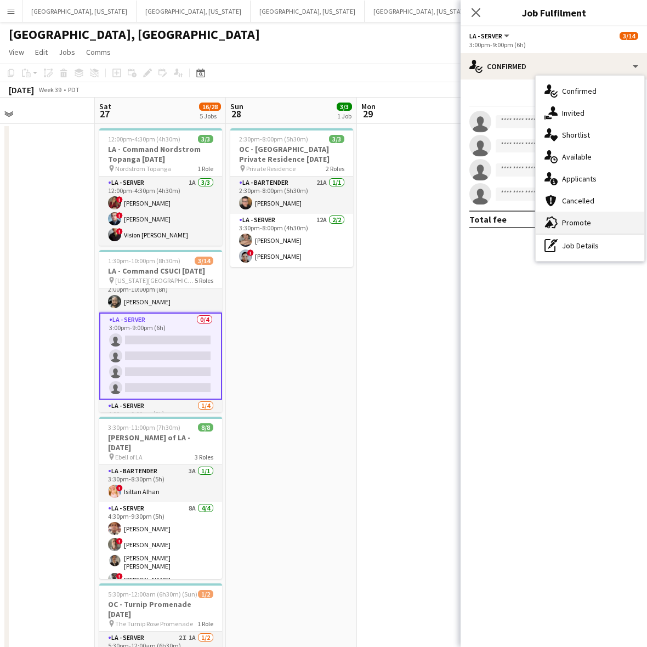
click at [585, 225] on span "Promote" at bounding box center [576, 223] width 29 height 10
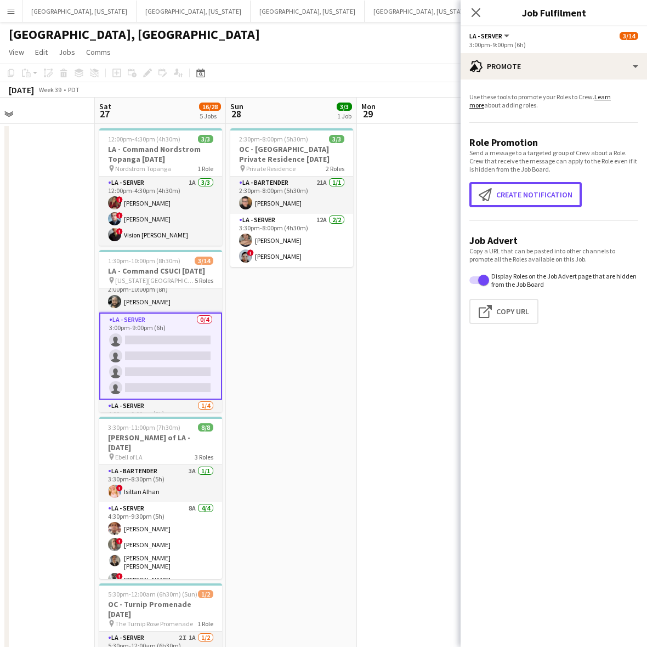
click at [537, 192] on button "Create notification Create notification" at bounding box center [525, 194] width 112 height 25
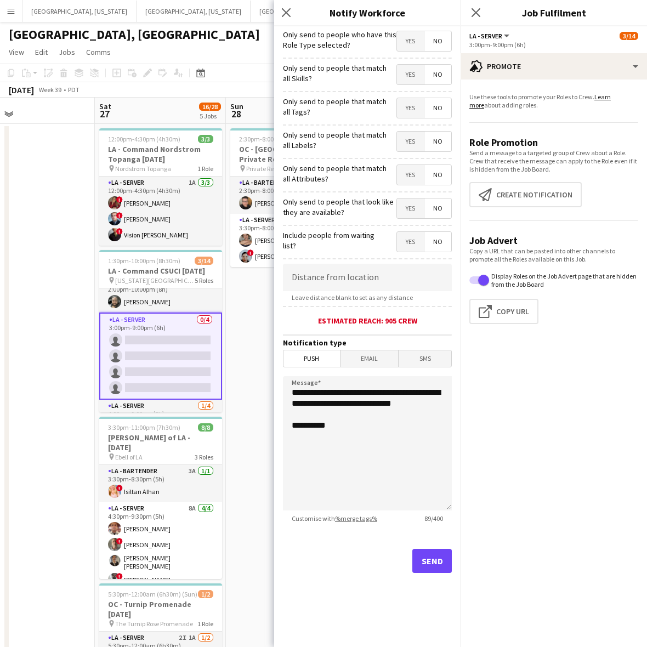
click at [414, 51] on mat-button-toggle-group "Yes No" at bounding box center [423, 41] width 55 height 21
click at [412, 44] on span "Yes" at bounding box center [410, 41] width 27 height 20
click at [374, 354] on span "Email" at bounding box center [369, 358] width 58 height 16
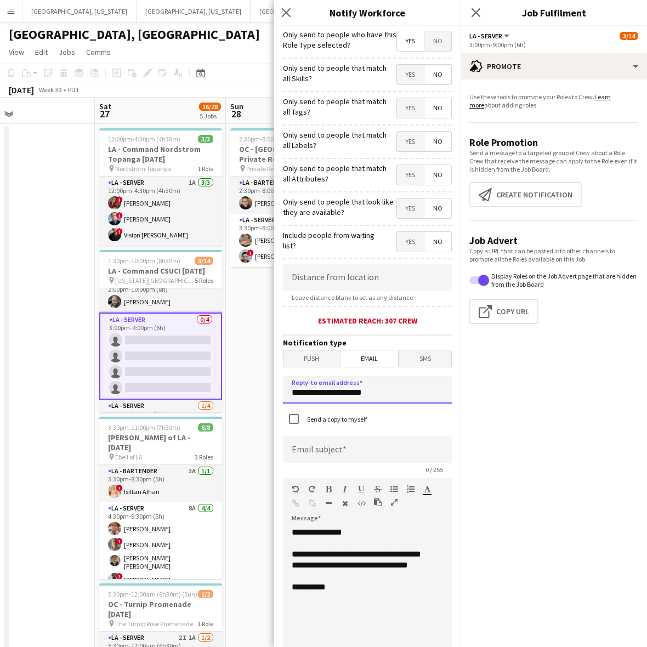
drag, startPoint x: 407, startPoint y: 402, endPoint x: 226, endPoint y: 404, distance: 180.9
click at [226, 404] on body "Menu Boards Boards Boards All jobs Status Workforce Workforce My Workforce Recr…" at bounding box center [323, 399] width 647 height 799
type input "**********"
paste input "**********"
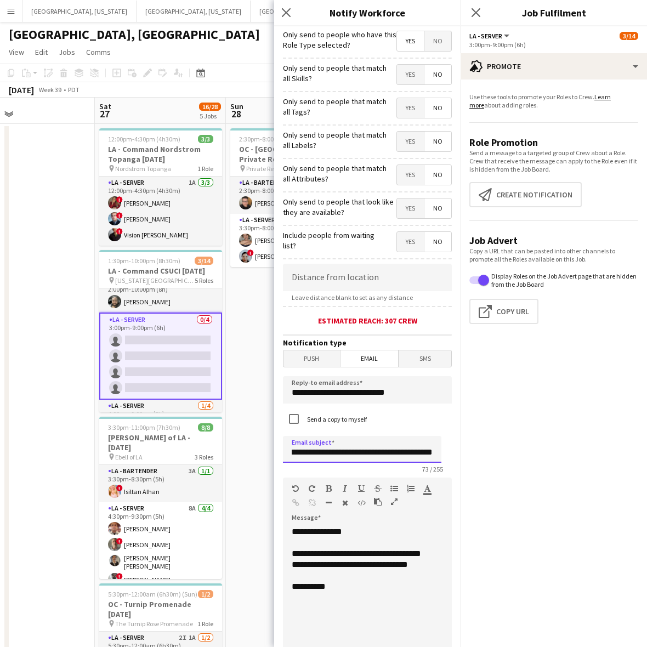
click at [425, 453] on input "**********" at bounding box center [362, 449] width 158 height 27
click at [334, 453] on input "**********" at bounding box center [362, 449] width 158 height 27
click at [365, 453] on input "**********" at bounding box center [362, 449] width 158 height 27
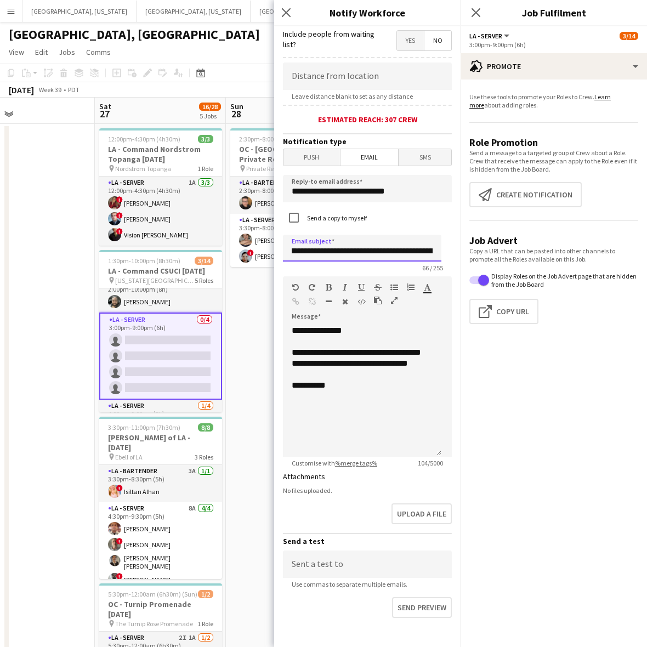
scroll to position [256, 0]
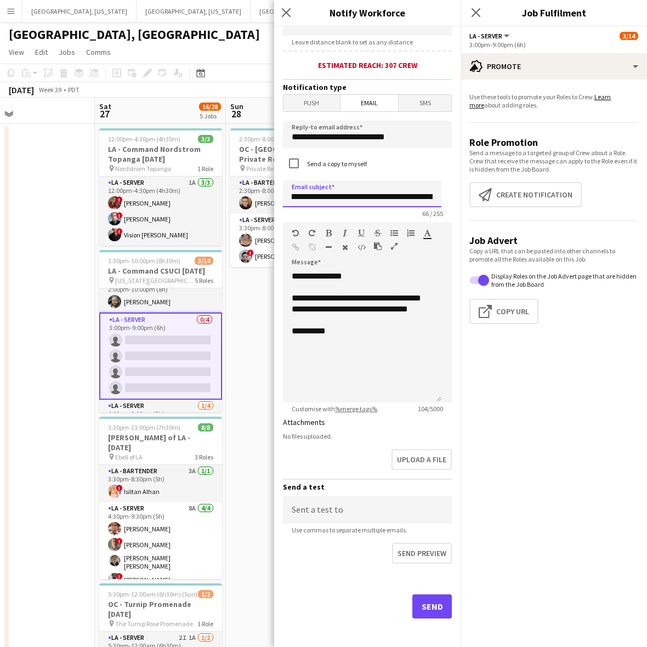
type input "**********"
click at [418, 607] on button "Send" at bounding box center [431, 606] width 39 height 24
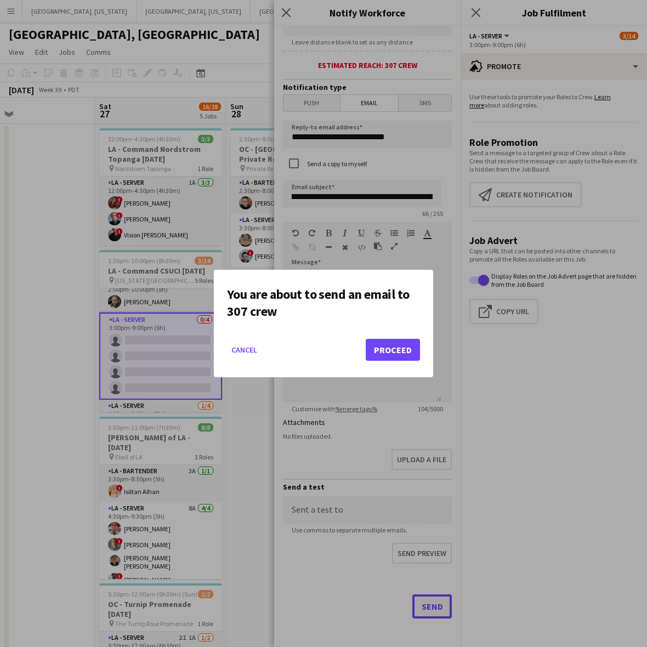
scroll to position [0, 0]
click at [382, 346] on button "Proceed" at bounding box center [393, 350] width 54 height 22
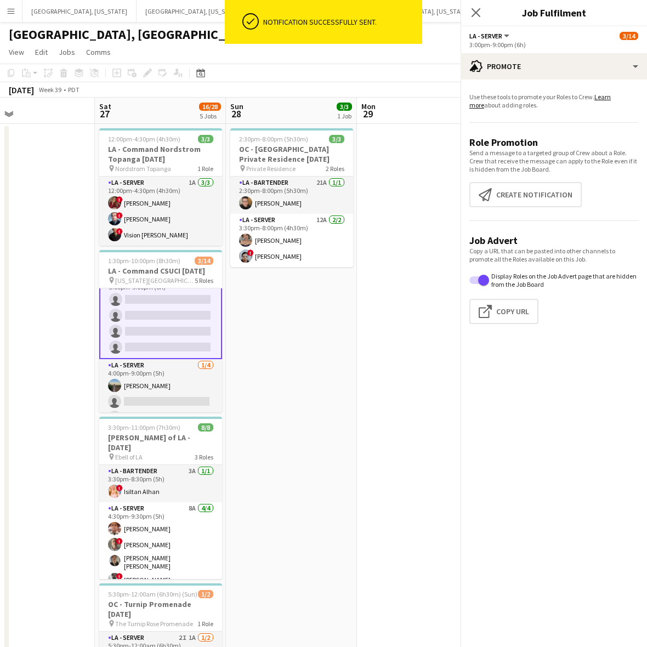
scroll to position [204, 0]
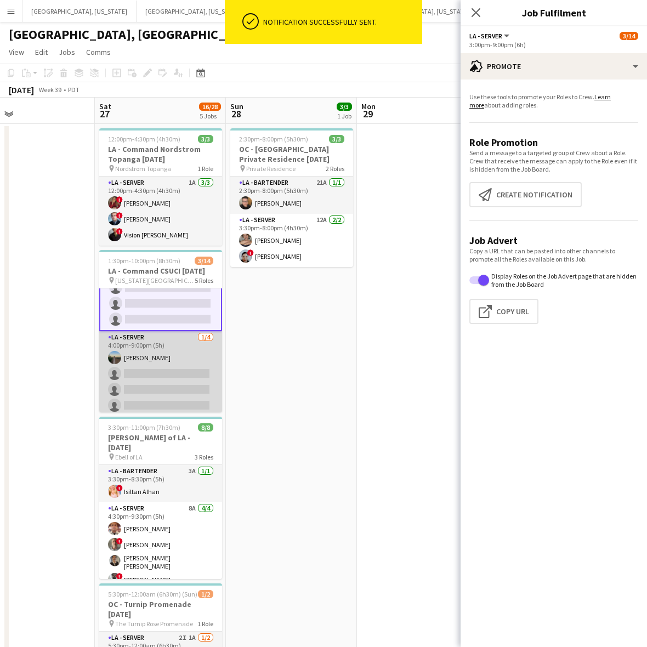
click at [143, 362] on app-card-role "LA - Server 1/4 4:00pm-9:00pm (5h) Danielle Mulloy single-neutral-actions singl…" at bounding box center [160, 373] width 123 height 85
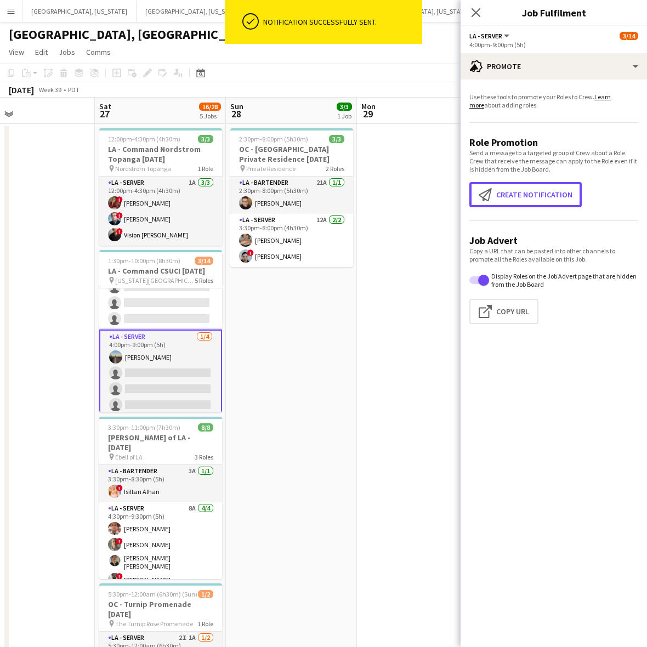
drag, startPoint x: 550, startPoint y: 188, endPoint x: 546, endPoint y: 207, distance: 19.7
click at [550, 188] on button "Create notification Create notification" at bounding box center [525, 194] width 112 height 25
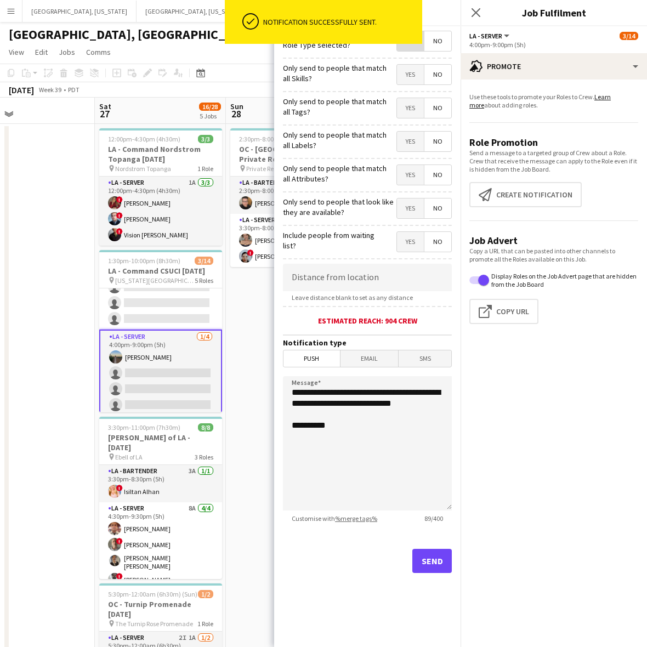
click at [404, 49] on span "Yes" at bounding box center [410, 41] width 27 height 20
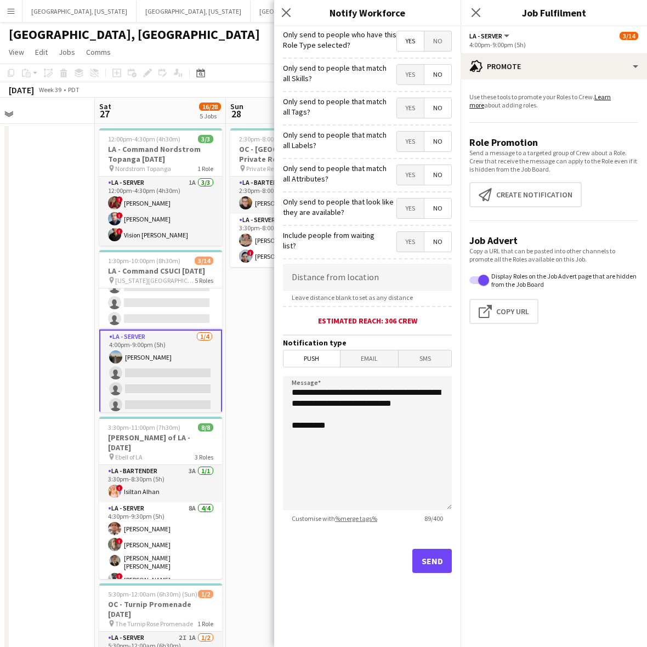
click at [387, 359] on span "Email" at bounding box center [369, 358] width 58 height 16
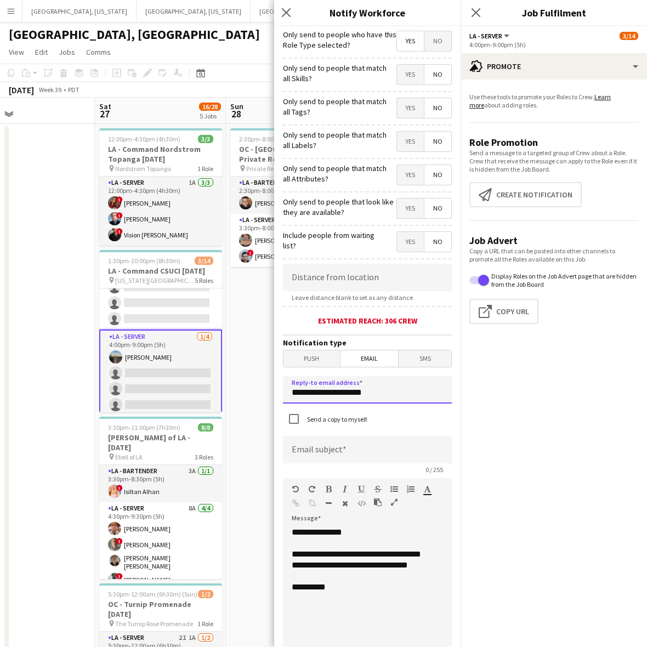
drag, startPoint x: 393, startPoint y: 391, endPoint x: 244, endPoint y: 390, distance: 148.6
click at [245, 390] on body "Menu Boards Boards Boards All jobs Status Workforce Workforce My Workforce Recr…" at bounding box center [323, 399] width 647 height 799
type input "**********"
paste input "**********"
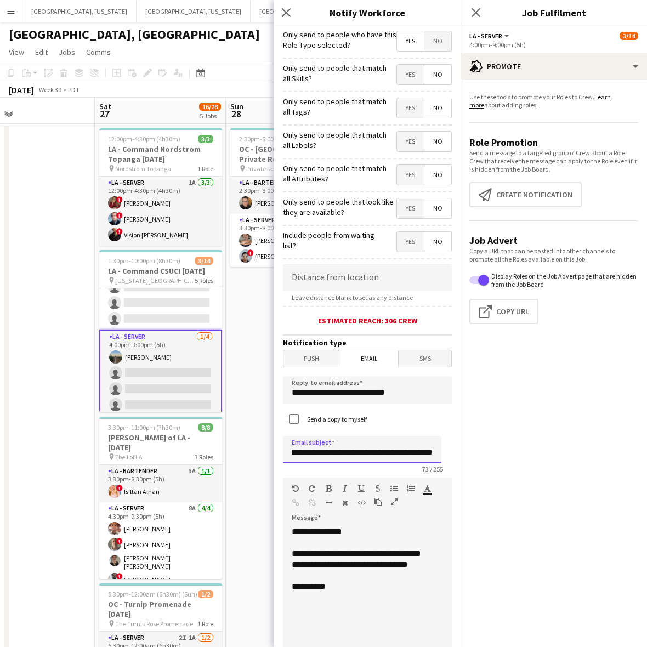
click at [318, 449] on input "**********" at bounding box center [362, 449] width 158 height 27
click at [336, 451] on input "**********" at bounding box center [362, 449] width 158 height 27
click at [368, 453] on input "**********" at bounding box center [362, 449] width 158 height 27
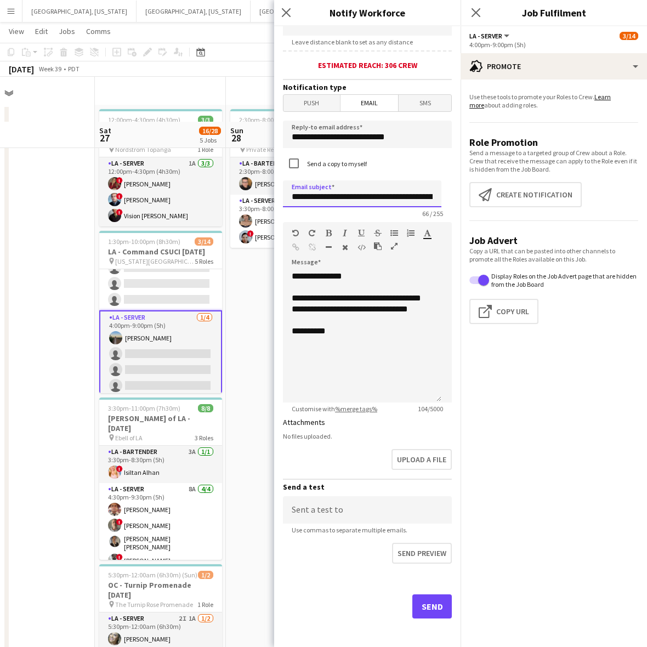
scroll to position [69, 0]
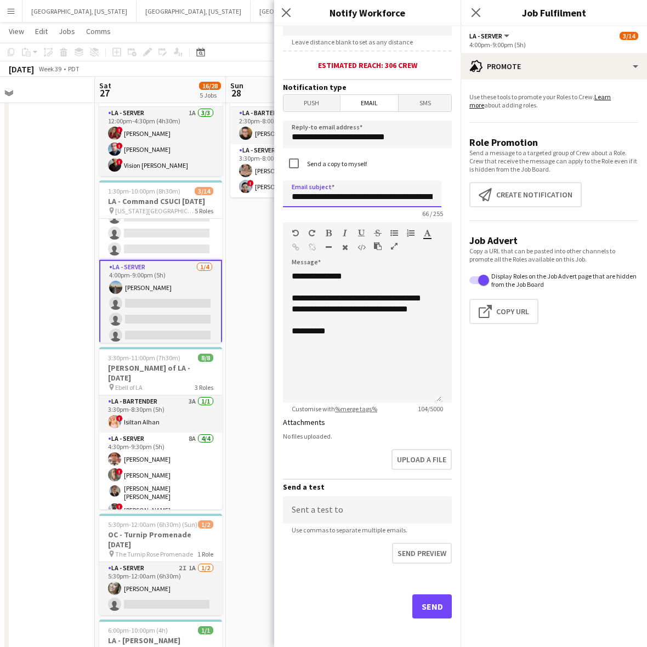
type input "**********"
click at [423, 595] on button "Send" at bounding box center [431, 606] width 39 height 24
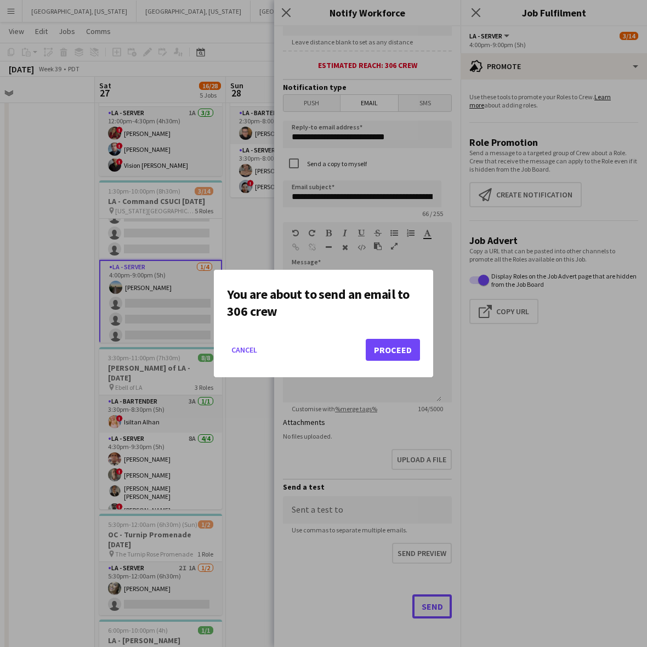
scroll to position [0, 0]
click at [390, 345] on button "Proceed" at bounding box center [393, 350] width 54 height 22
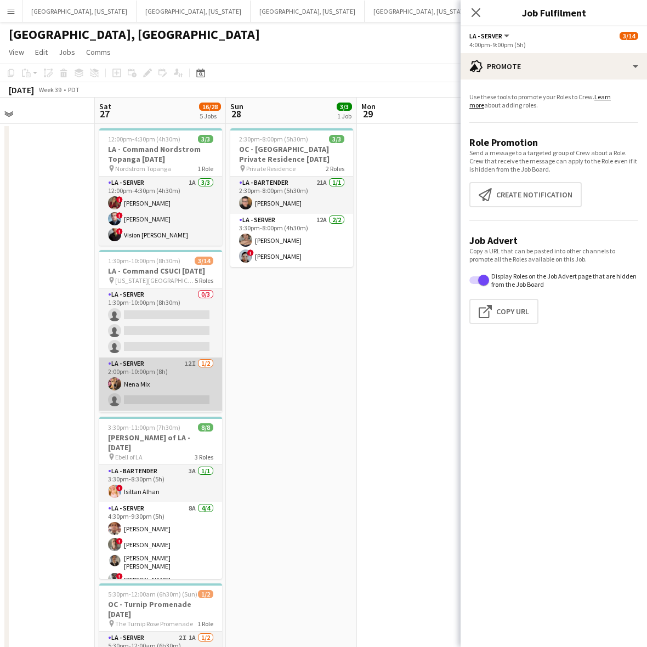
scroll to position [208, 0]
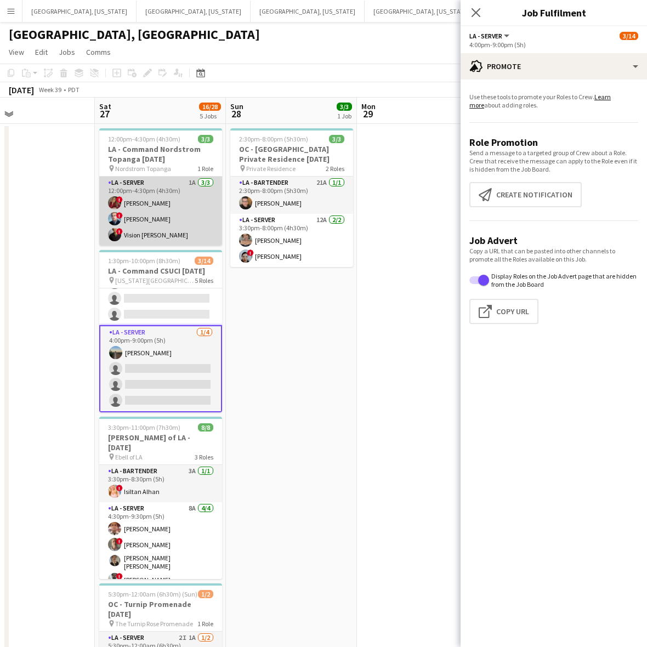
click at [157, 203] on app-card-role "LA - Server 1A 3/3 12:00pm-4:30pm (4h30m) ! Kristina Vo ! Edwin Segovia ! Visio…" at bounding box center [160, 211] width 123 height 69
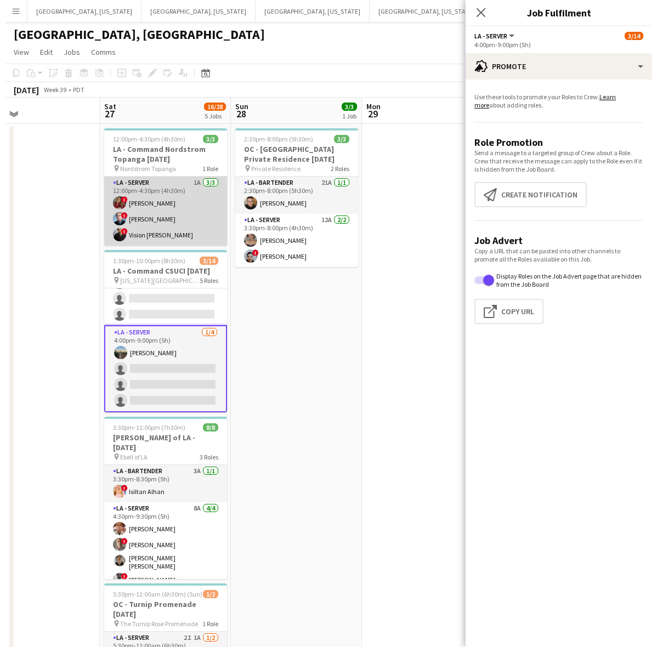
scroll to position [207, 0]
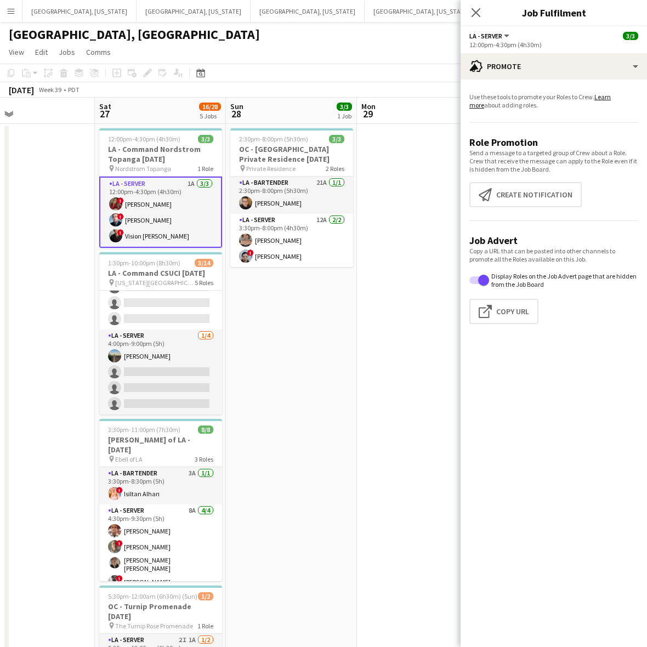
click at [188, 189] on app-card-role "LA - Server 1A 3/3 12:00pm-4:30pm (4h30m) ! Kristina Vo ! Edwin Segovia ! Visio…" at bounding box center [160, 212] width 123 height 71
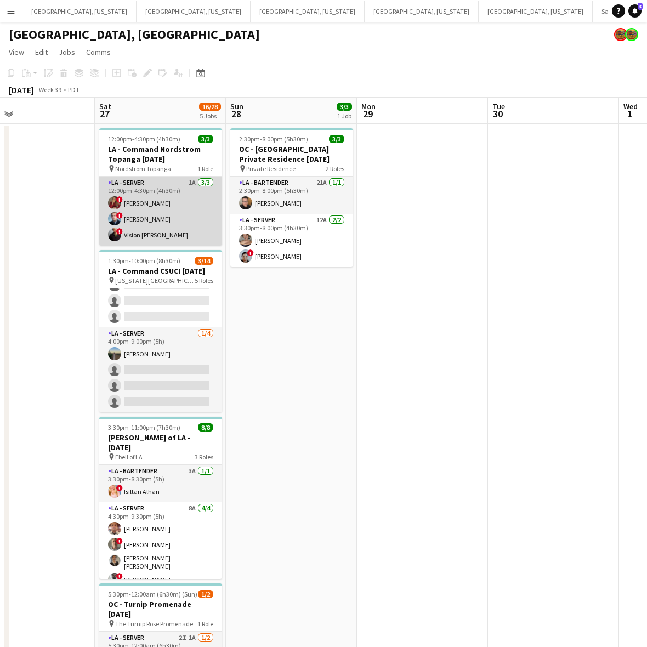
click at [188, 189] on app-card-role "LA - Server 1A 3/3 12:00pm-4:30pm (4h30m) ! Kristina Vo ! Edwin Segovia ! Visio…" at bounding box center [160, 211] width 123 height 69
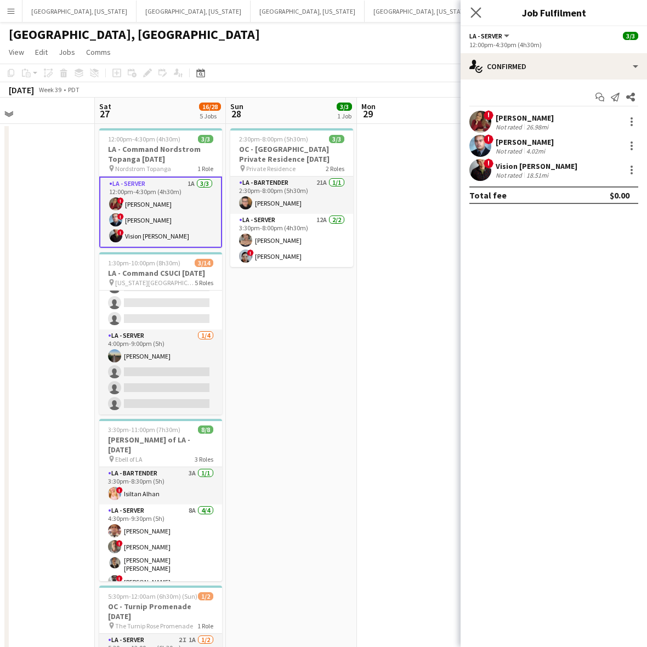
click at [480, 12] on icon "Close pop-in" at bounding box center [475, 12] width 10 height 10
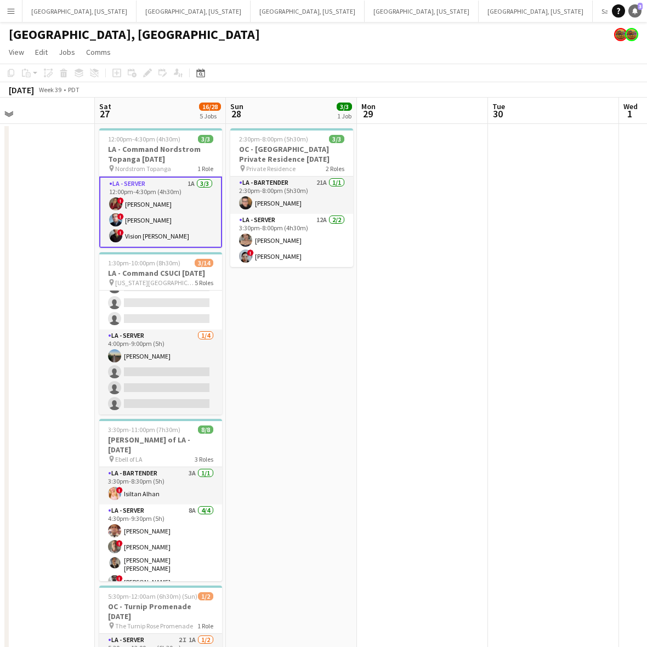
click at [639, 14] on link "Notifications 3" at bounding box center [634, 10] width 13 height 13
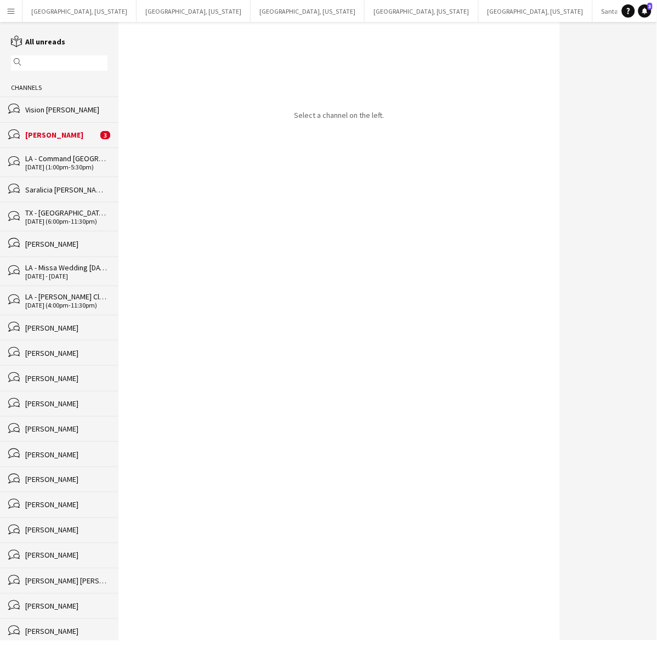
click at [33, 108] on div "Vision Wilkes-Davis" at bounding box center [66, 110] width 82 height 10
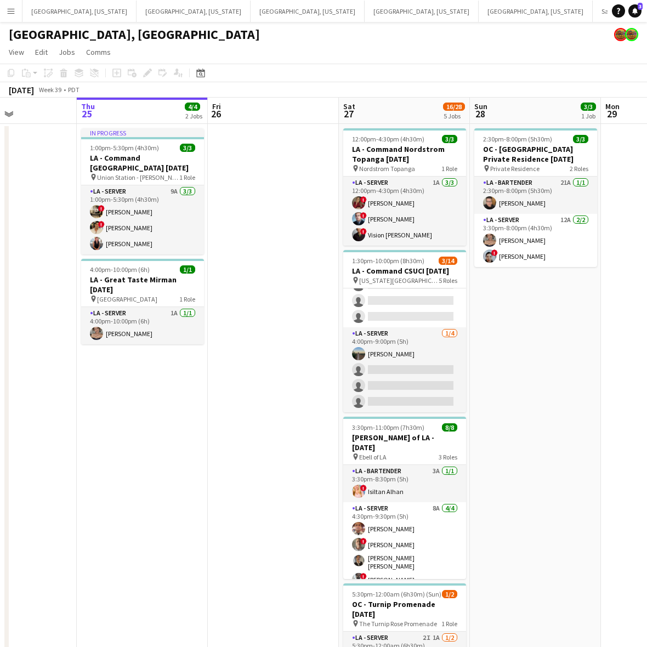
scroll to position [0, 373]
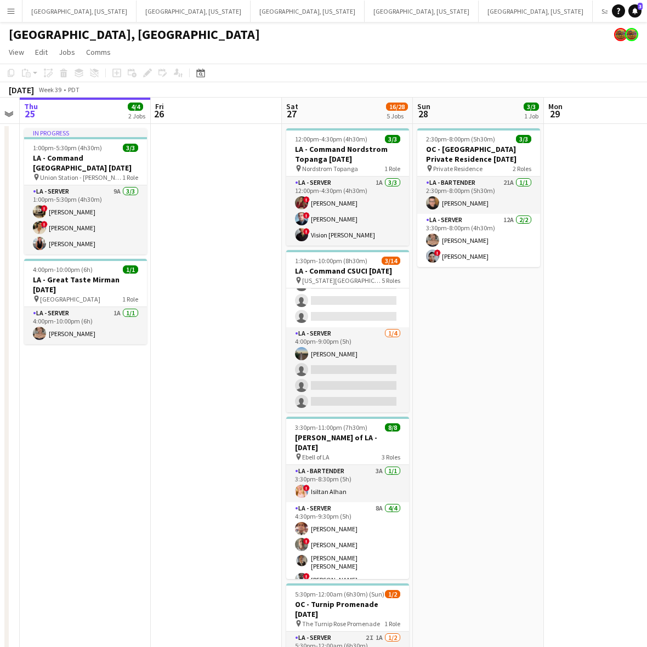
drag, startPoint x: 326, startPoint y: 472, endPoint x: 214, endPoint y: 498, distance: 114.8
click at [214, 498] on app-calendar-viewport "Mon 22 Tue 23 Wed 24 Thu 25 4/4 2 Jobs Fri 26 Sat 27 16/28 5 Jobs Sun 28 3/3 1 …" at bounding box center [323, 449] width 647 height 702
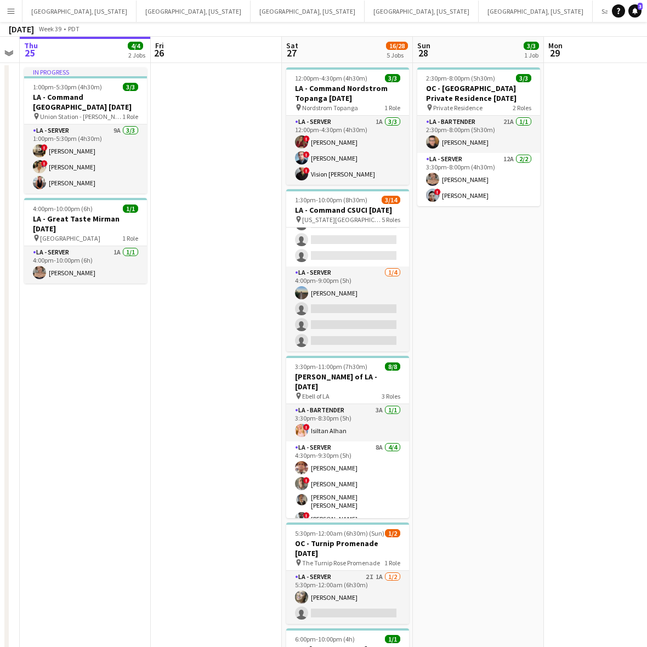
scroll to position [151, 0]
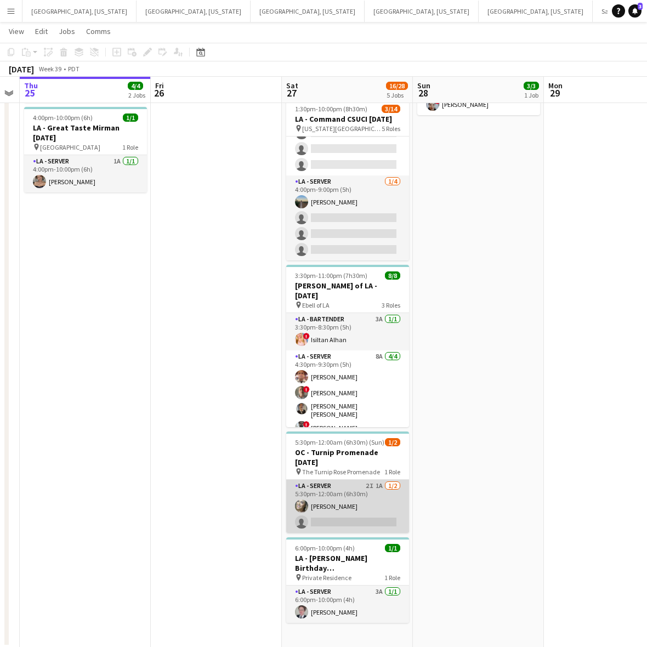
drag, startPoint x: 347, startPoint y: 487, endPoint x: 357, endPoint y: 480, distance: 12.8
click at [347, 487] on app-card-role "LA - Server 2I 1A 1/2 5:30pm-12:00am (6h30m) Alyssa Woods single-neutral-actions" at bounding box center [347, 506] width 123 height 53
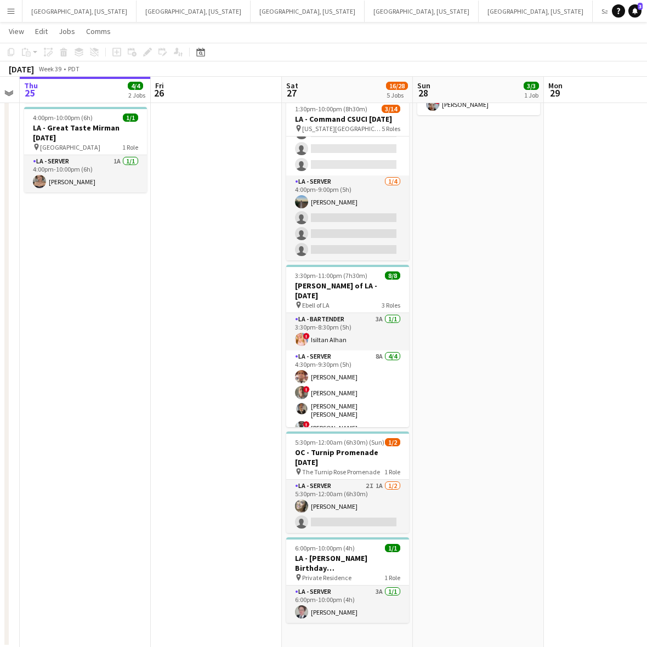
scroll to position [0, 373]
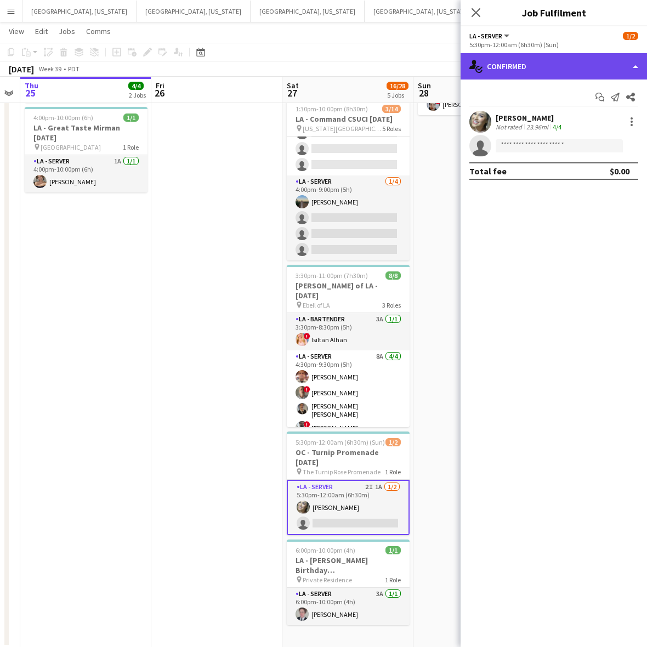
click at [587, 67] on div "single-neutral-actions-check-2 Confirmed" at bounding box center [554, 66] width 186 height 26
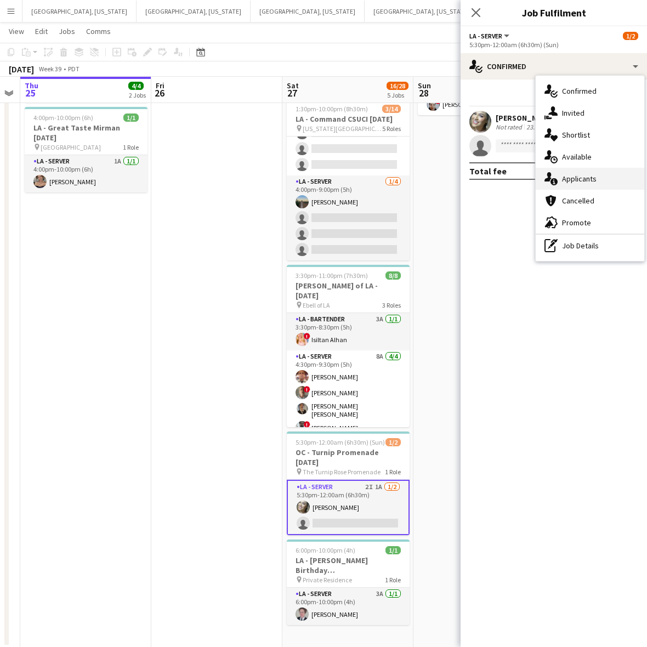
click at [582, 174] on span "Applicants" at bounding box center [579, 179] width 35 height 10
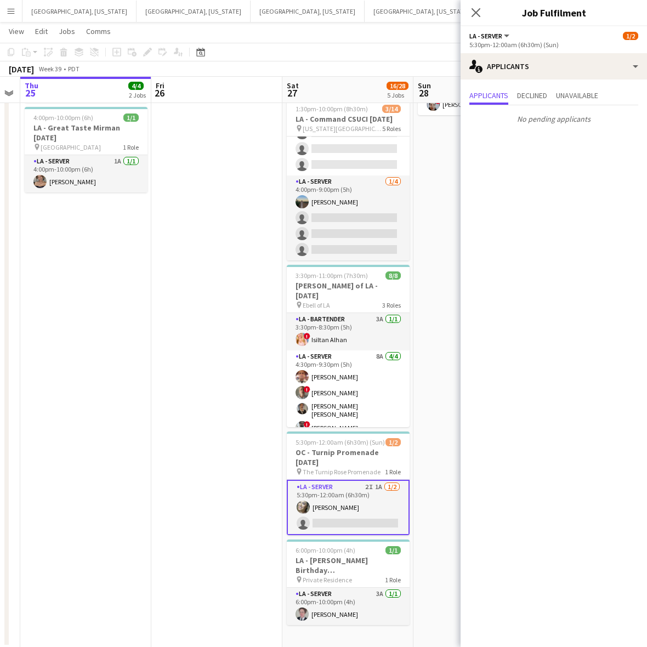
click at [246, 210] on app-date-cell at bounding box center [216, 309] width 131 height 675
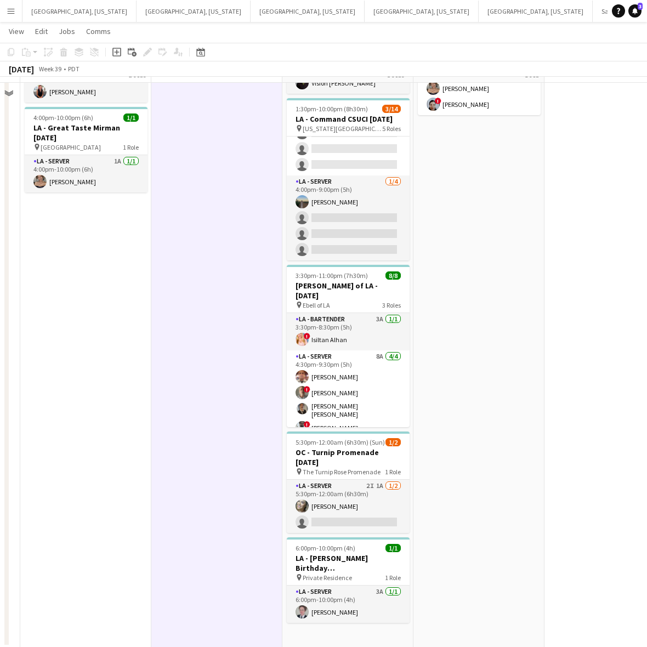
scroll to position [0, 0]
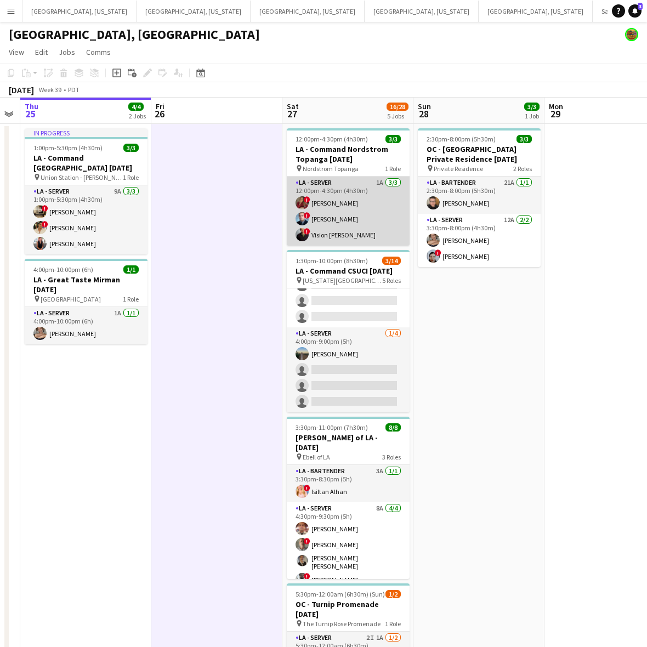
click at [382, 189] on app-card-role "LA - Server 1A 3/3 12:00pm-4:30pm (4h30m) ! Kristina Vo ! Edwin Segovia ! Visio…" at bounding box center [348, 211] width 123 height 69
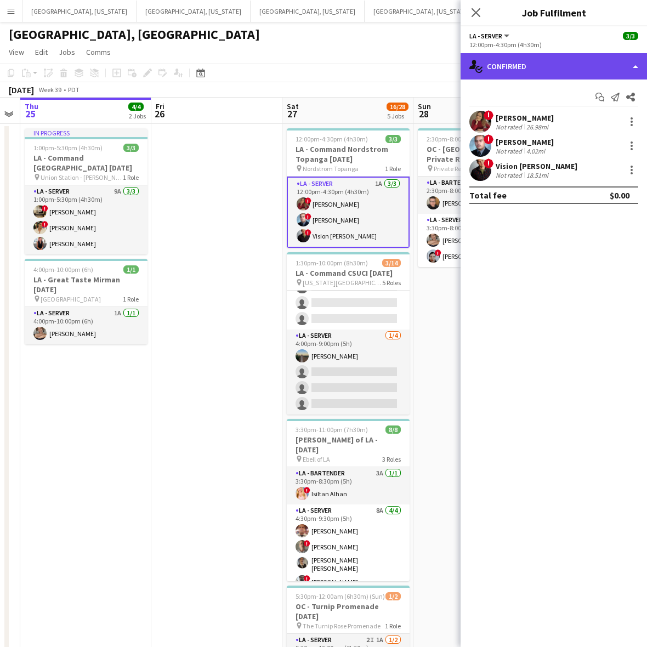
click at [535, 71] on div "single-neutral-actions-check-2 Confirmed" at bounding box center [554, 66] width 186 height 26
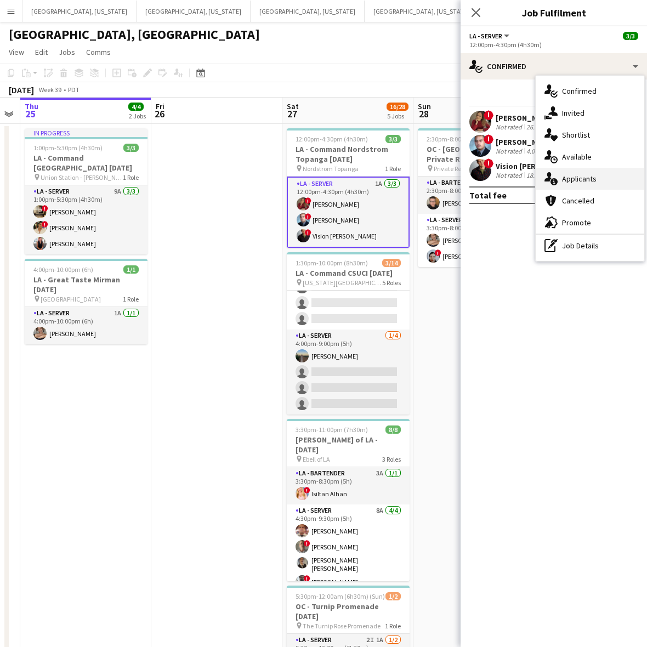
click at [576, 177] on span "Applicants" at bounding box center [579, 179] width 35 height 10
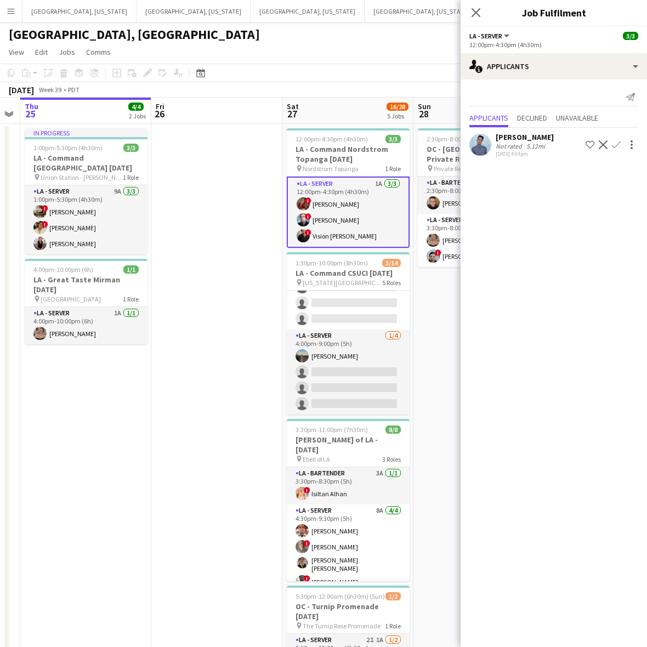
click at [503, 144] on div "Not rated" at bounding box center [510, 146] width 29 height 8
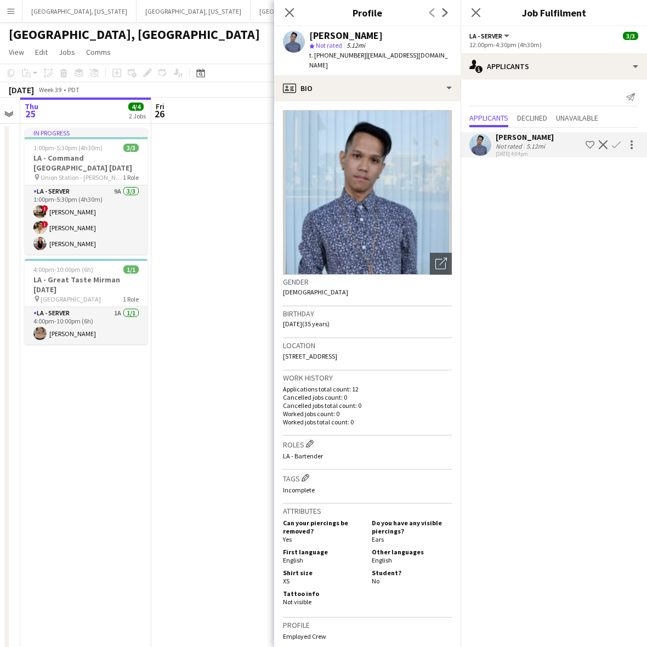
click at [347, 51] on span "t. +18186673786" at bounding box center [337, 55] width 57 height 8
click at [332, 54] on span "t. +18186673786" at bounding box center [337, 55] width 57 height 8
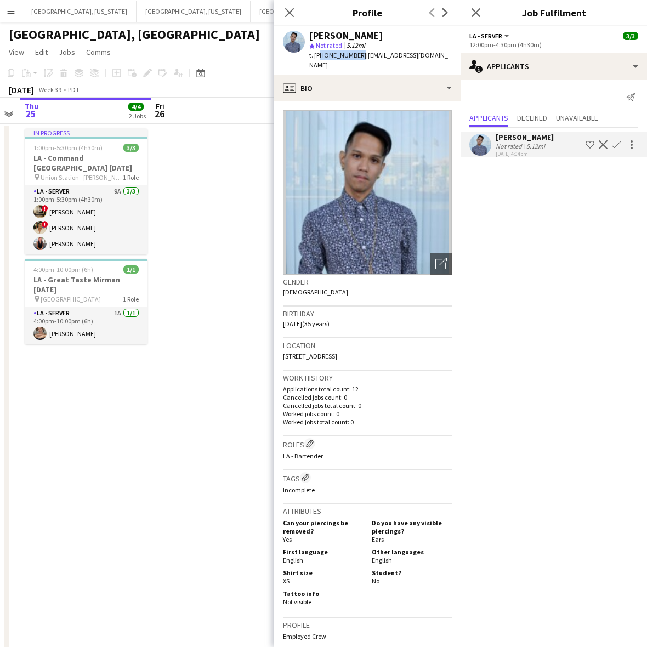
click at [226, 330] on app-date-cell at bounding box center [216, 461] width 131 height 675
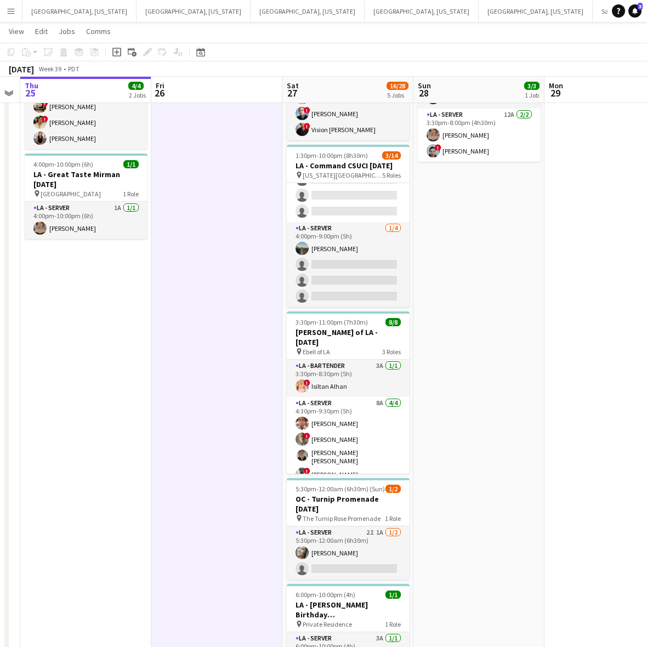
scroll to position [151, 0]
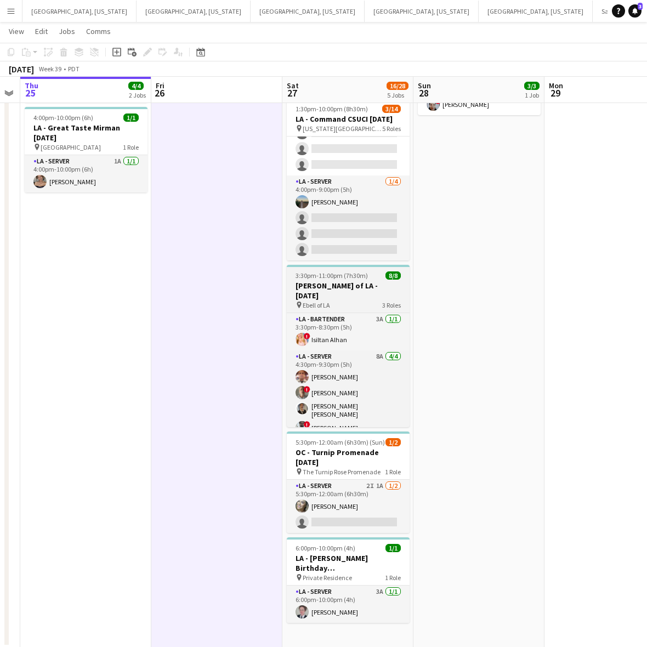
click at [343, 286] on h3 "[PERSON_NAME] of LA - [DATE]" at bounding box center [348, 291] width 123 height 20
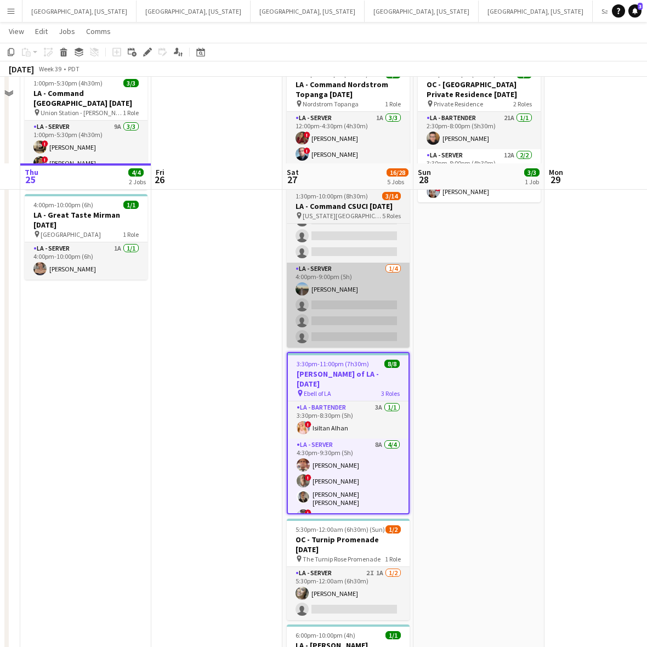
scroll to position [0, 0]
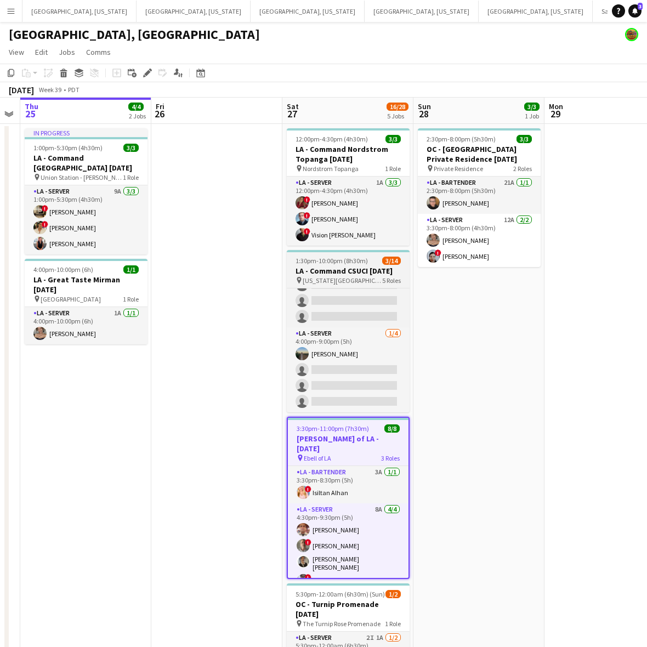
click at [333, 270] on h3 "LA - Command CSUCI [DATE]" at bounding box center [348, 271] width 123 height 10
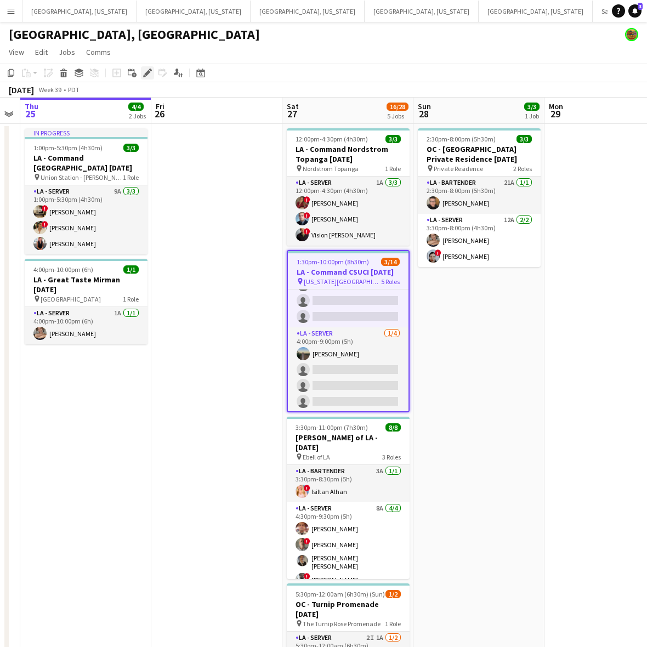
click at [145, 71] on icon "Edit" at bounding box center [147, 73] width 9 height 9
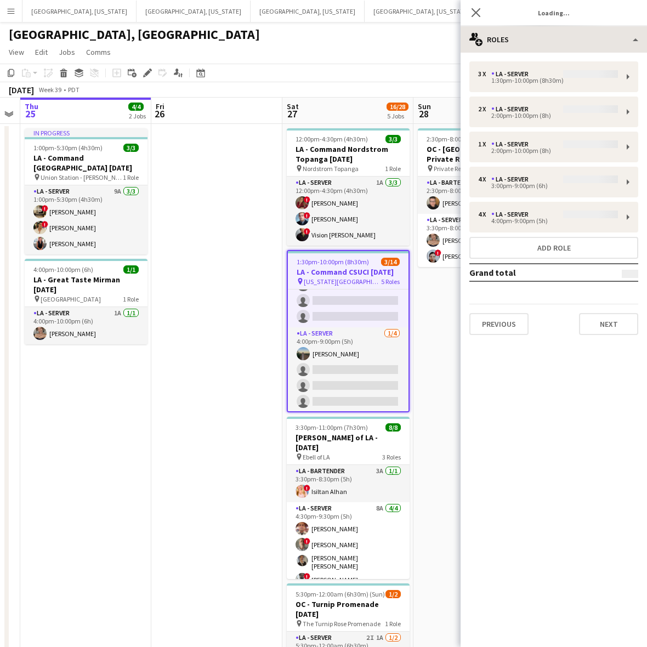
type input "**********"
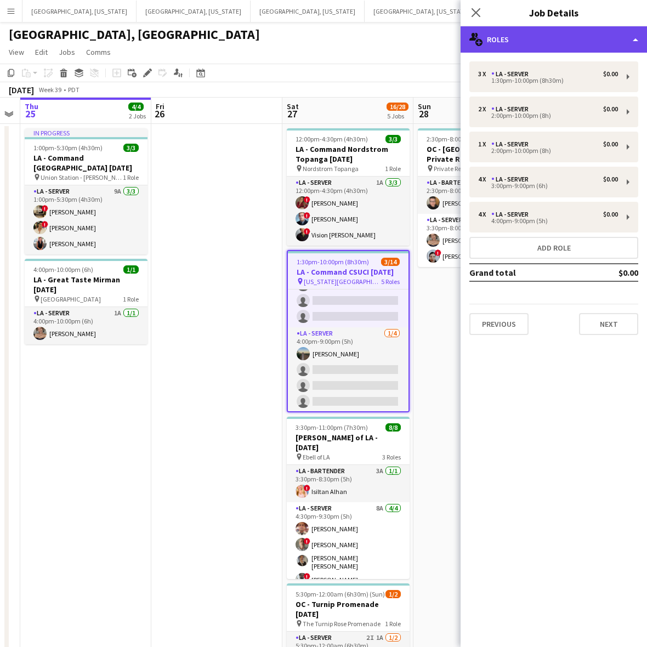
click at [561, 31] on div "multiple-users-add Roles" at bounding box center [554, 39] width 186 height 26
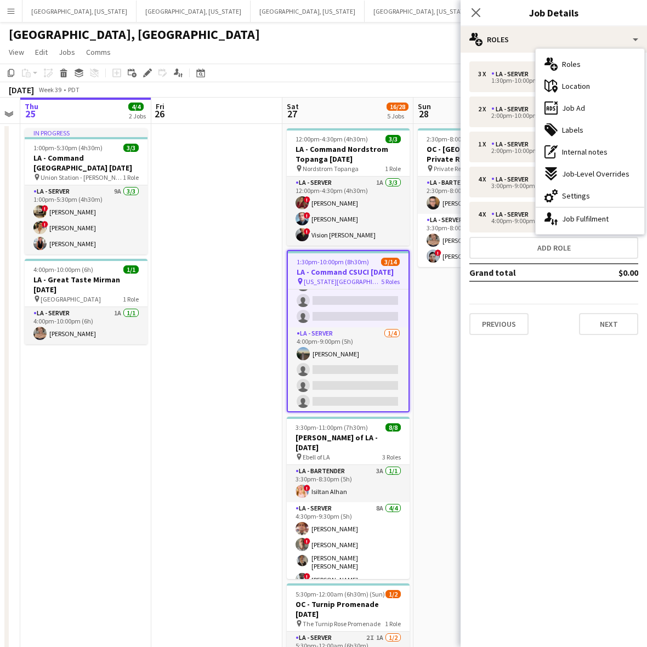
click at [574, 105] on span "Job Ad" at bounding box center [573, 108] width 23 height 10
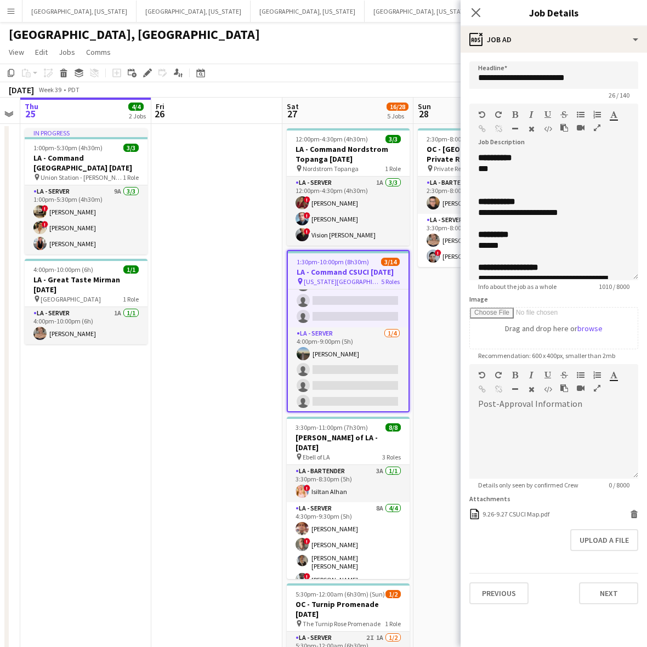
drag, startPoint x: 636, startPoint y: 211, endPoint x: 580, endPoint y: 633, distance: 425.9
click at [582, 280] on div "**********" at bounding box center [553, 216] width 169 height 128
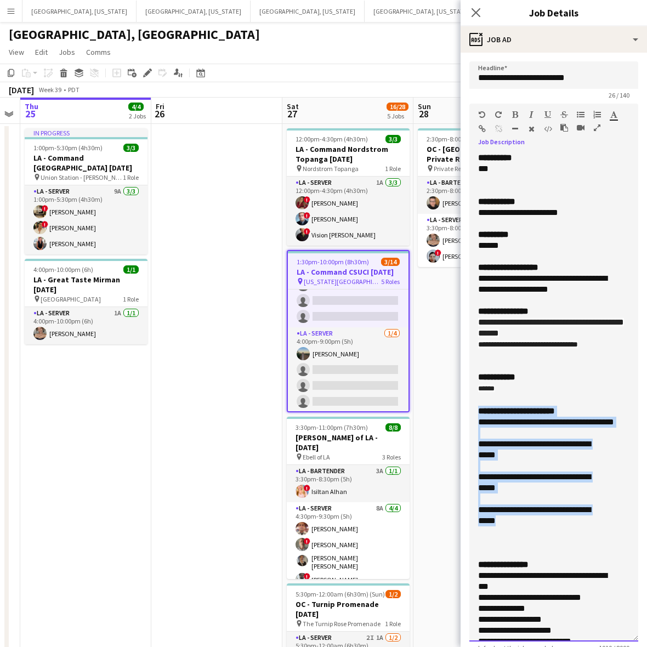
drag, startPoint x: 519, startPoint y: 530, endPoint x: 464, endPoint y: 412, distance: 130.0
click at [464, 412] on form "**********" at bounding box center [554, 513] width 186 height 904
copy div "**********"
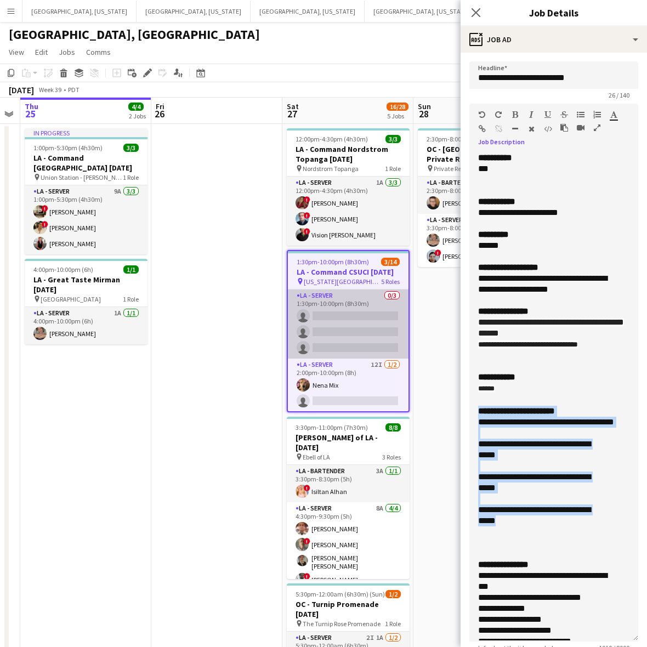
click at [376, 325] on app-card-role "LA - Server 0/3 1:30pm-10:00pm (8h30m) single-neutral-actions single-neutral-ac…" at bounding box center [348, 323] width 121 height 69
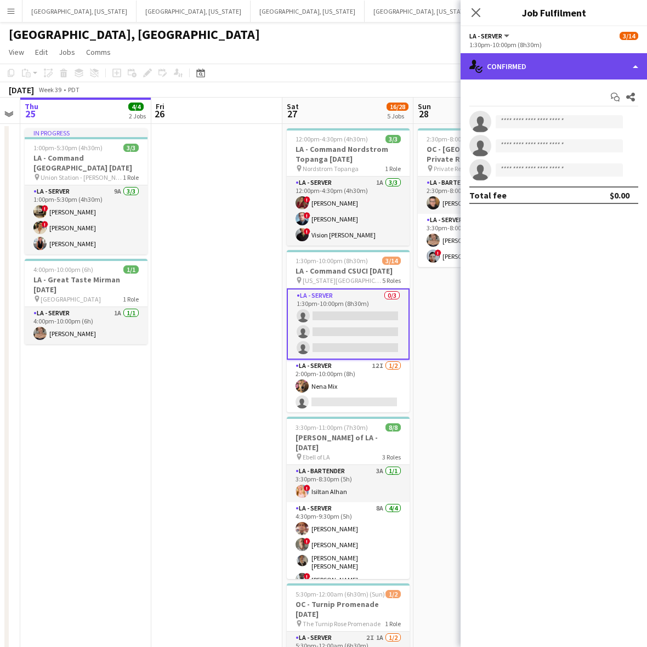
click at [523, 72] on div "single-neutral-actions-check-2 Confirmed" at bounding box center [554, 66] width 186 height 26
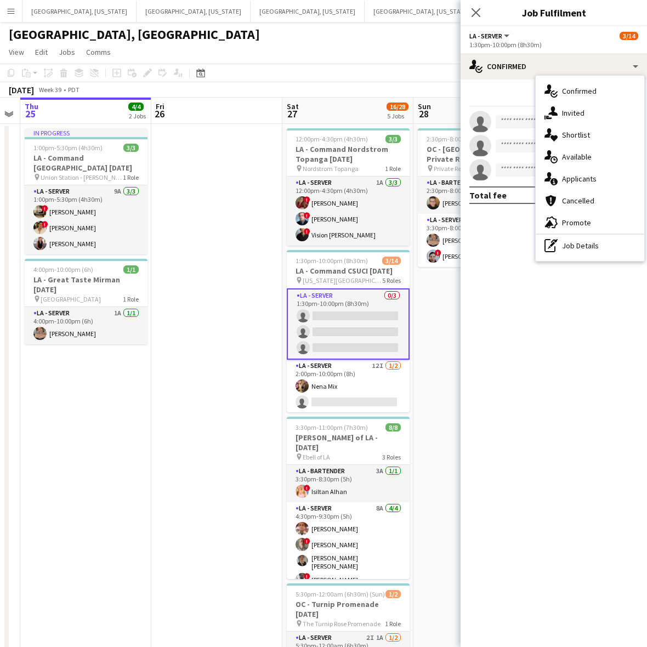
click at [557, 110] on icon "single-neutral-actions-share-1" at bounding box center [550, 112] width 13 height 13
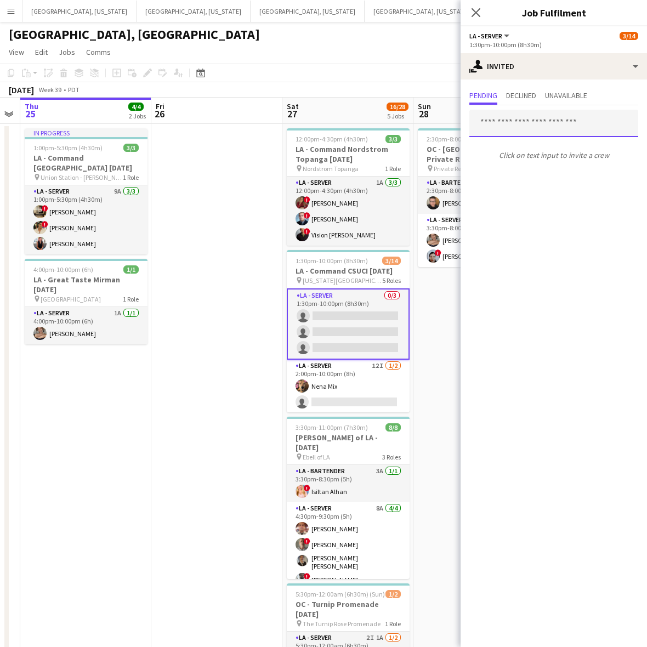
click at [544, 129] on input "text" at bounding box center [553, 123] width 169 height 27
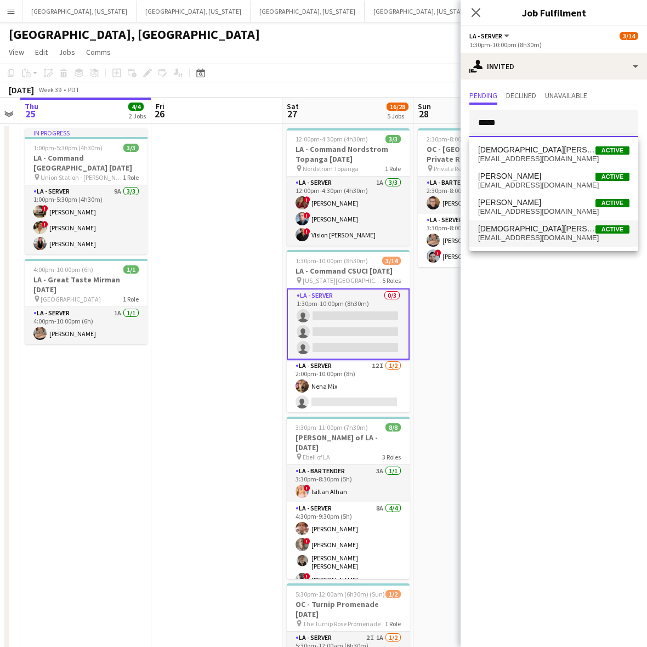
type input "*****"
click at [527, 234] on span "[EMAIL_ADDRESS][DOMAIN_NAME]" at bounding box center [553, 238] width 151 height 9
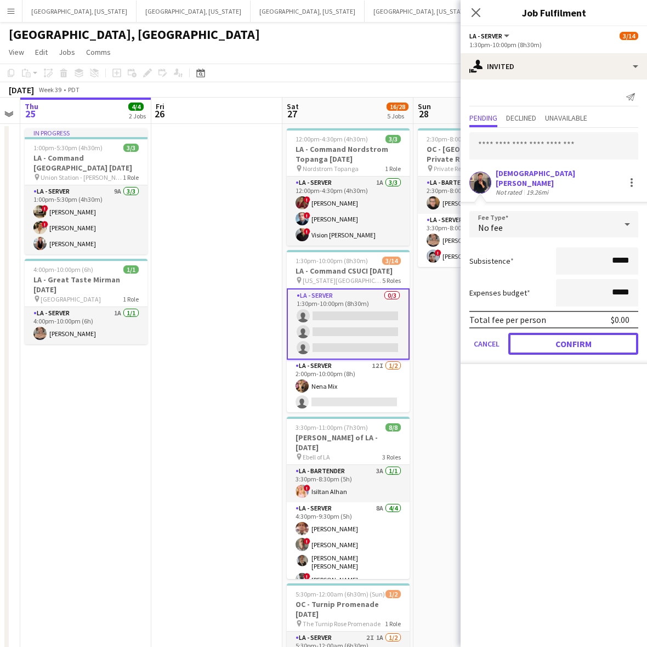
drag, startPoint x: 553, startPoint y: 337, endPoint x: 531, endPoint y: 325, distance: 25.3
click at [554, 337] on button "Confirm" at bounding box center [573, 344] width 130 height 22
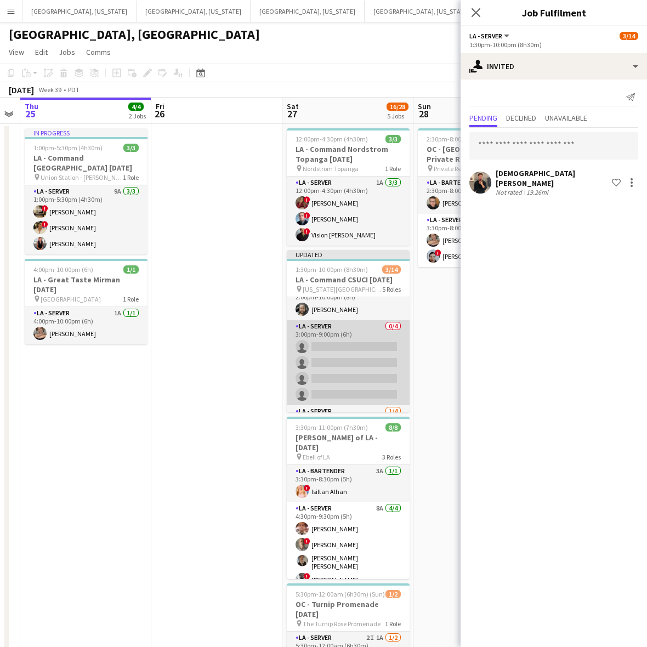
click at [367, 371] on app-card-role "LA - Server 0/4 3:00pm-9:00pm (6h) single-neutral-actions single-neutral-action…" at bounding box center [348, 362] width 123 height 85
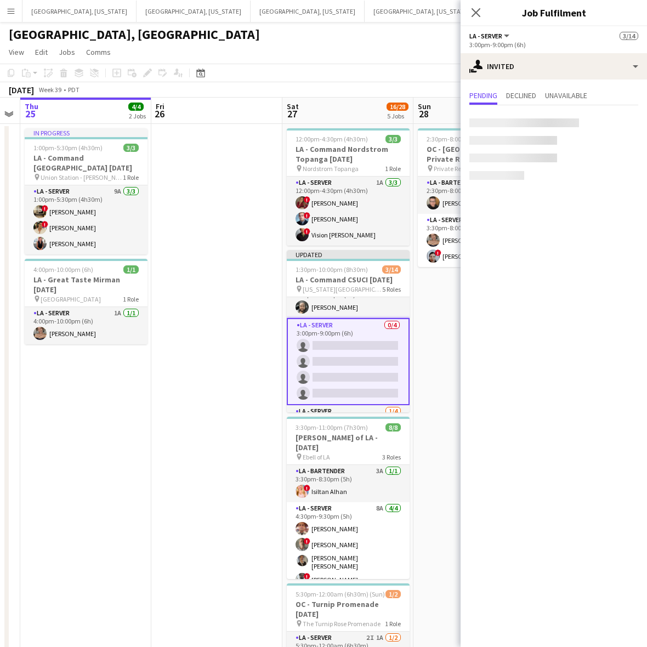
scroll to position [138, 0]
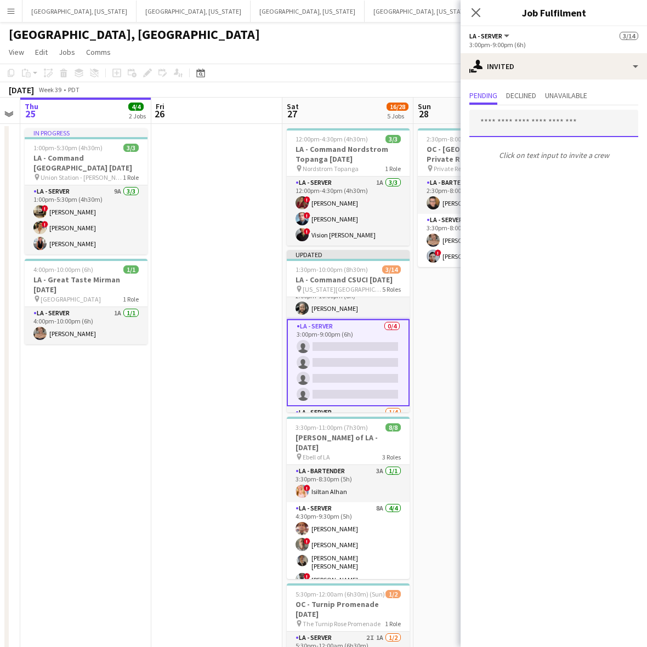
click at [499, 122] on input "text" at bounding box center [553, 123] width 169 height 27
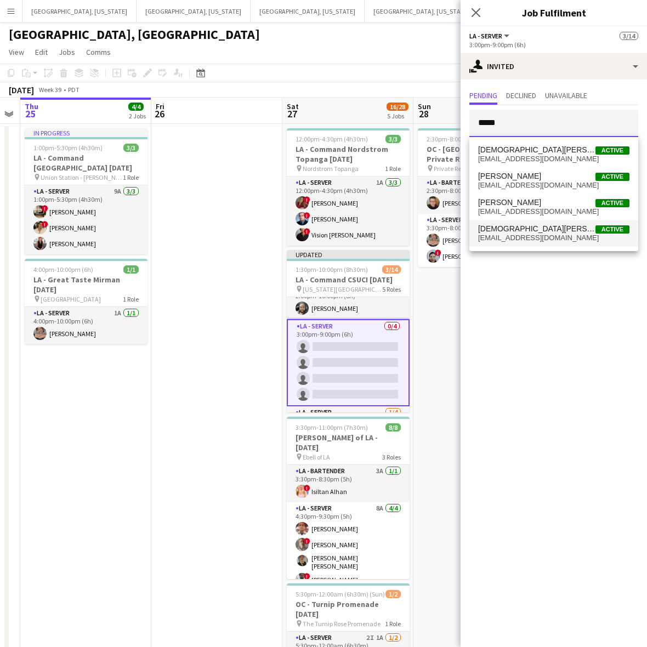
type input "*****"
click at [547, 234] on span "[EMAIL_ADDRESS][DOMAIN_NAME]" at bounding box center [553, 238] width 151 height 9
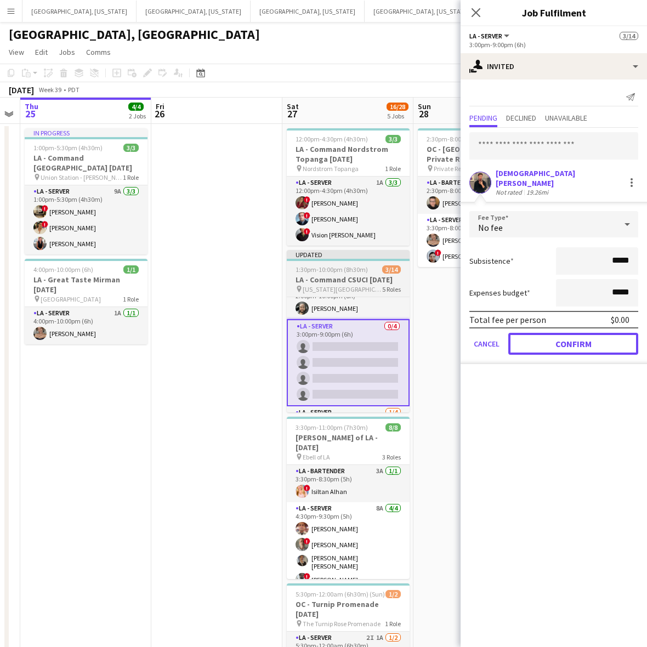
drag, startPoint x: 570, startPoint y: 334, endPoint x: 370, endPoint y: 389, distance: 207.5
click at [569, 334] on button "Confirm" at bounding box center [573, 344] width 130 height 22
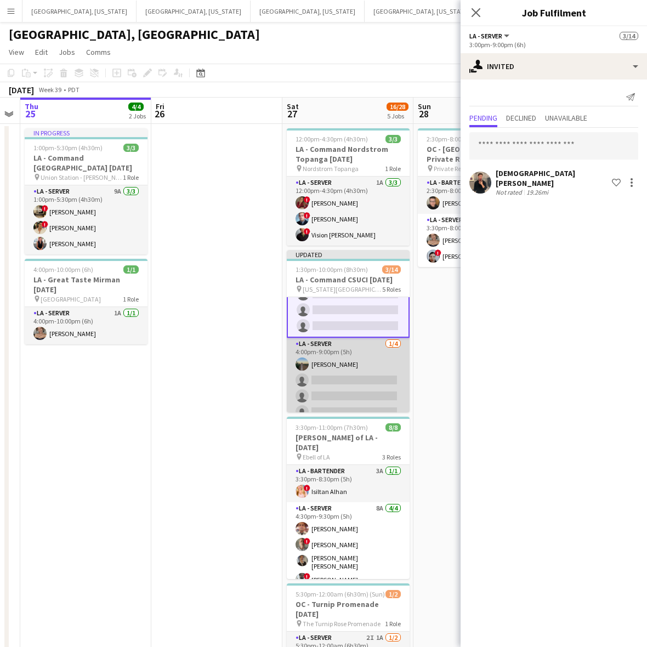
click at [345, 374] on app-card-role "LA - Server 1/4 4:00pm-9:00pm (5h) Danielle Mulloy single-neutral-actions singl…" at bounding box center [348, 380] width 123 height 85
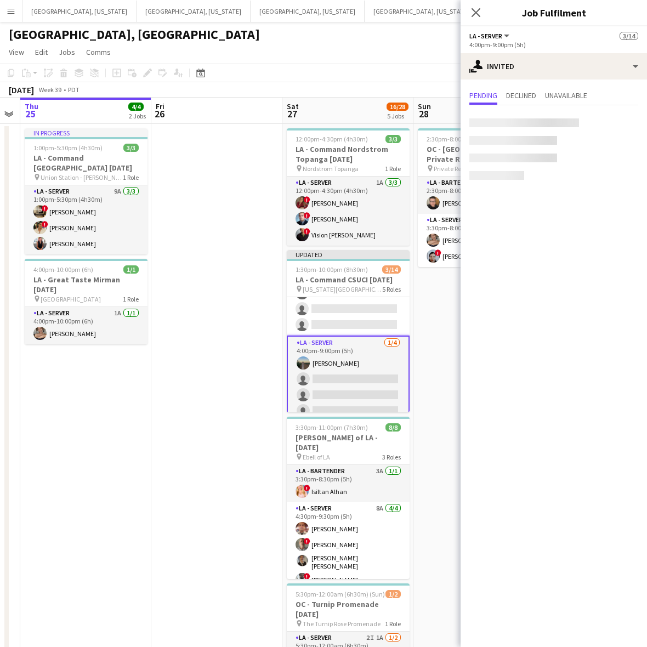
scroll to position [206, 0]
click at [516, 124] on input "text" at bounding box center [553, 123] width 169 height 27
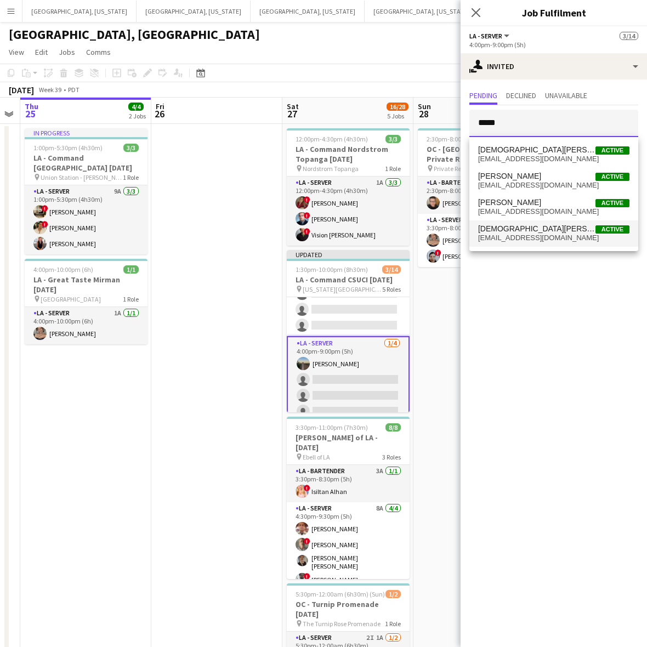
type input "*****"
click at [511, 234] on span "[EMAIL_ADDRESS][DOMAIN_NAME]" at bounding box center [553, 238] width 151 height 9
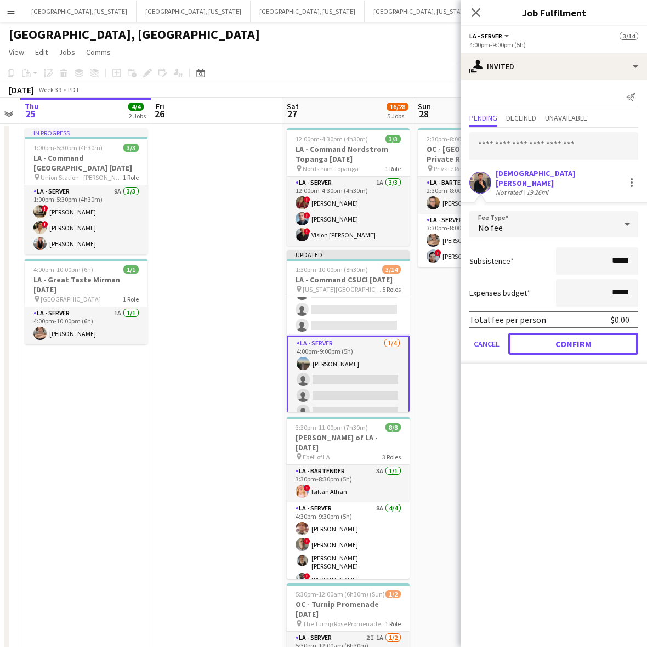
click at [568, 336] on button "Confirm" at bounding box center [573, 344] width 130 height 22
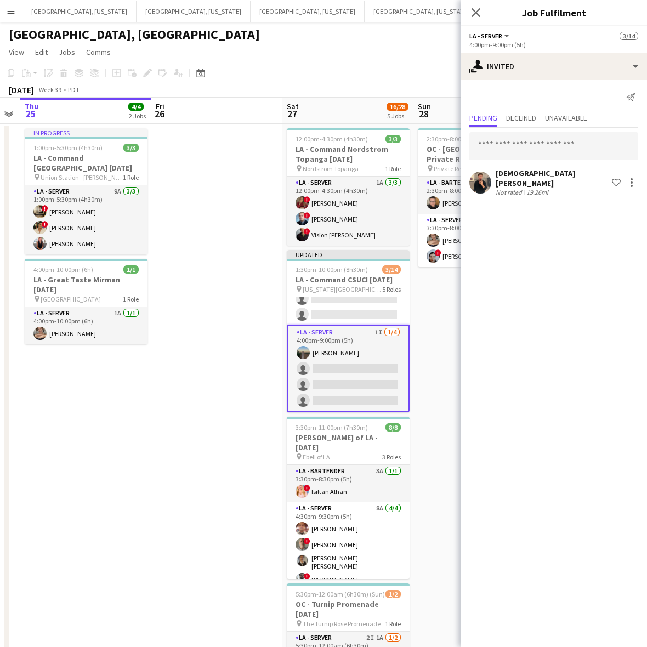
click at [368, 45] on app-page-menu "View Day view expanded Day view collapsed Month view Date picker Jump to today …" at bounding box center [323, 53] width 647 height 21
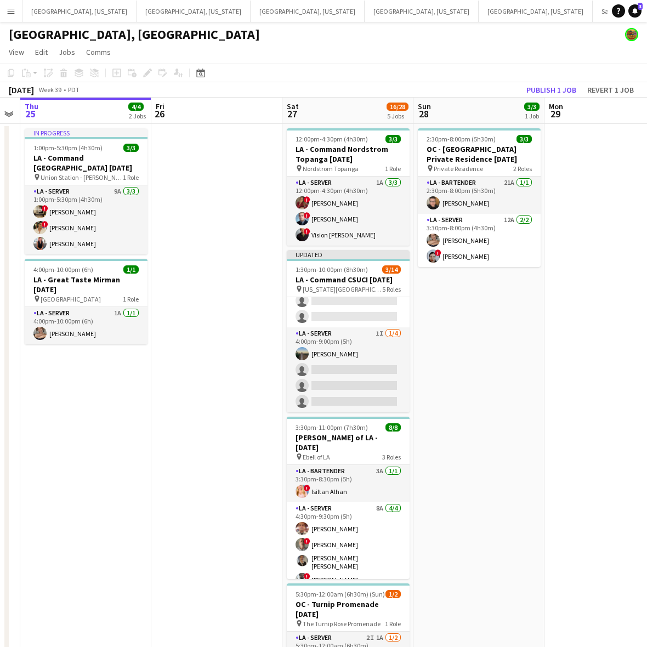
scroll to position [215, 0]
click at [540, 91] on button "Publish 1 job" at bounding box center [551, 90] width 59 height 14
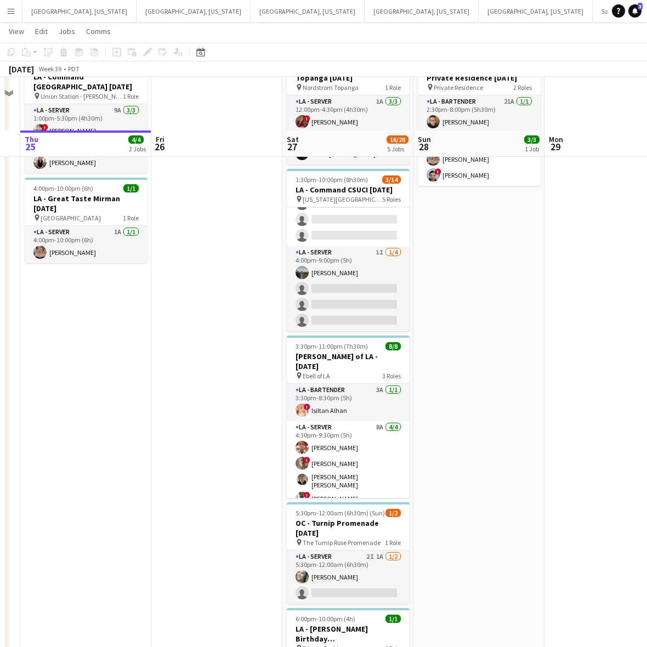
scroll to position [151, 0]
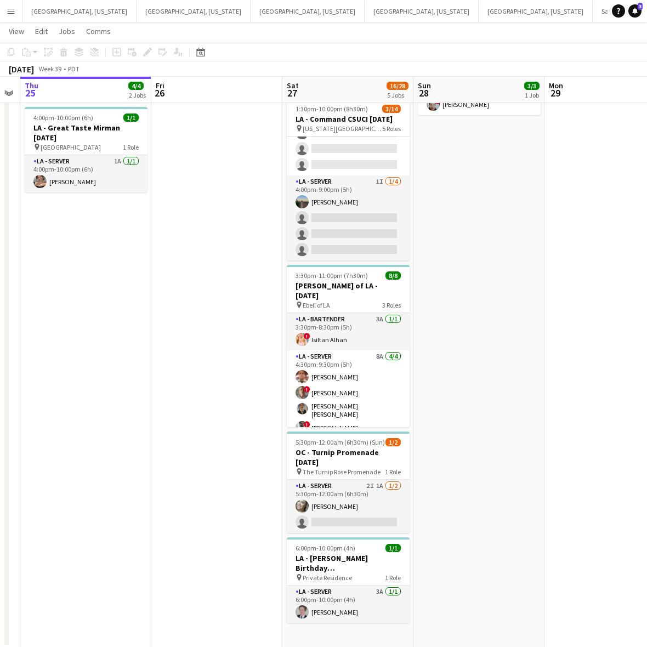
drag, startPoint x: 368, startPoint y: 498, endPoint x: 387, endPoint y: 464, distance: 38.5
click at [368, 498] on app-card-role "LA - Server 2I 1A 1/2 5:30pm-12:00am (6h30m) Alyssa Woods single-neutral-actions" at bounding box center [348, 506] width 123 height 53
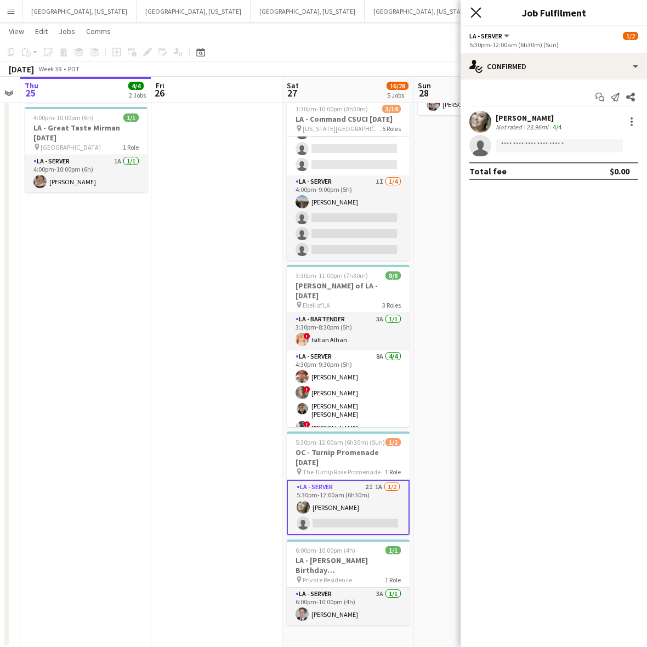
click at [480, 12] on icon "Close pop-in" at bounding box center [475, 12] width 10 height 10
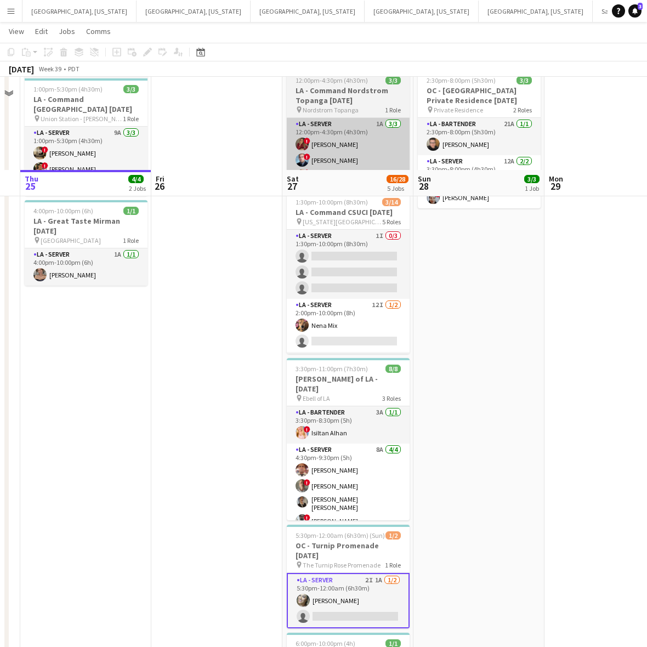
scroll to position [0, 0]
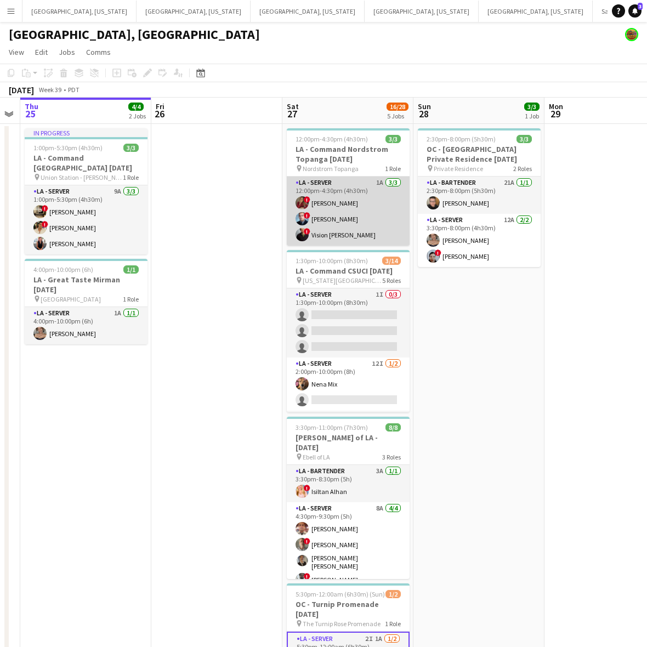
click at [360, 207] on app-card-role "LA - Server 1A 3/3 12:00pm-4:30pm (4h30m) ! Kristina Vo ! Edwin Segovia ! Visio…" at bounding box center [348, 211] width 123 height 69
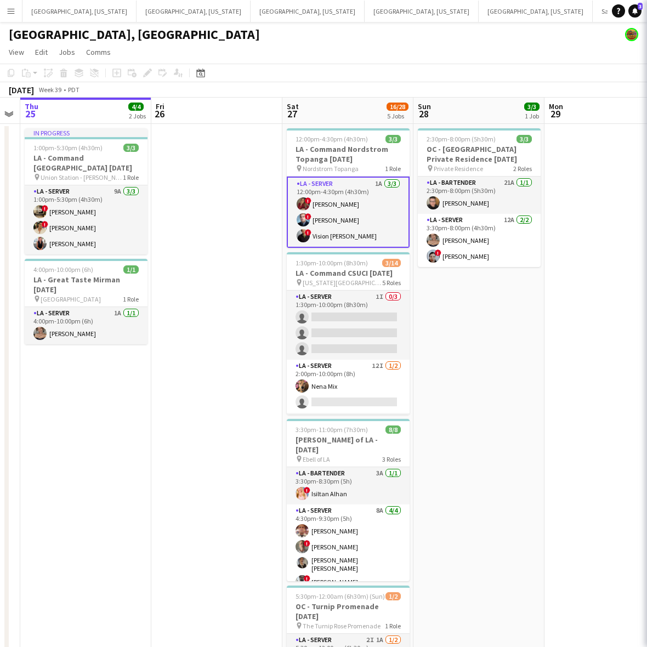
scroll to position [0, 373]
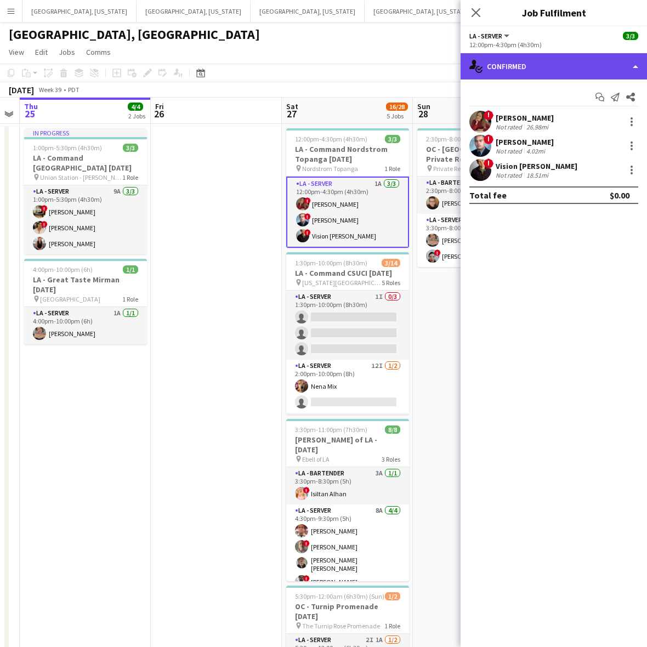
click at [557, 55] on div "single-neutral-actions-check-2 Confirmed" at bounding box center [554, 66] width 186 height 26
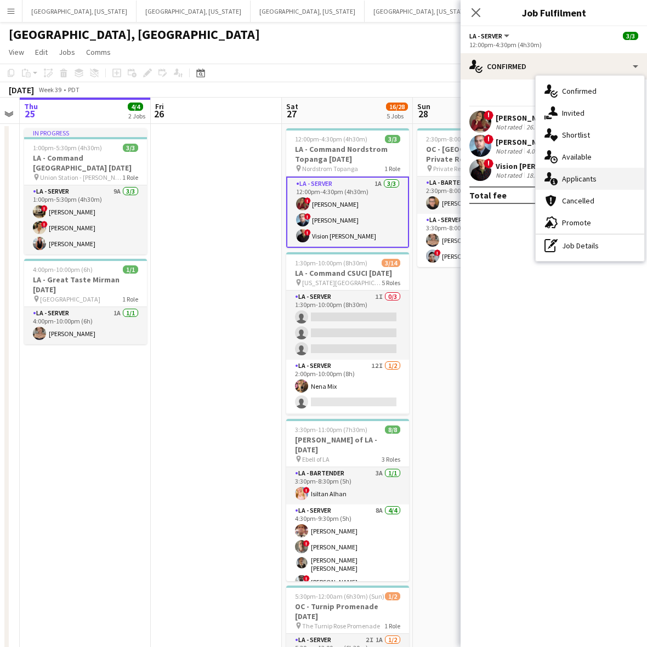
click at [577, 174] on span "Applicants" at bounding box center [579, 179] width 35 height 10
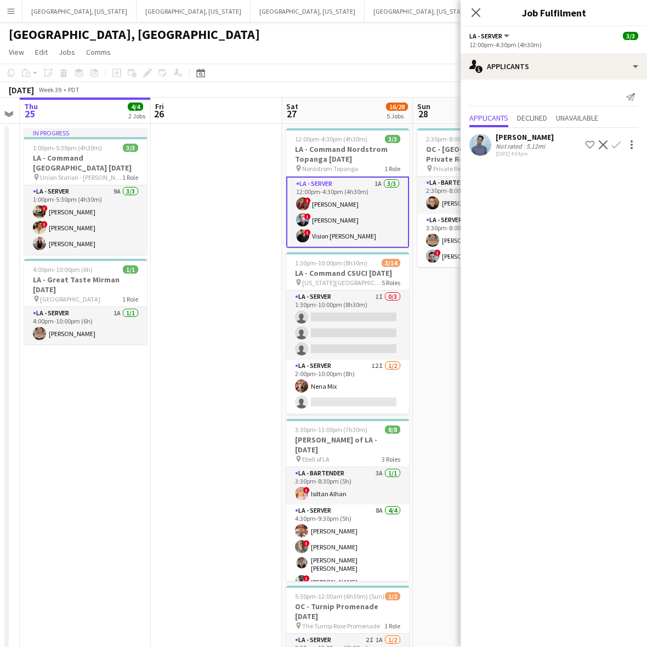
scroll to position [151, 0]
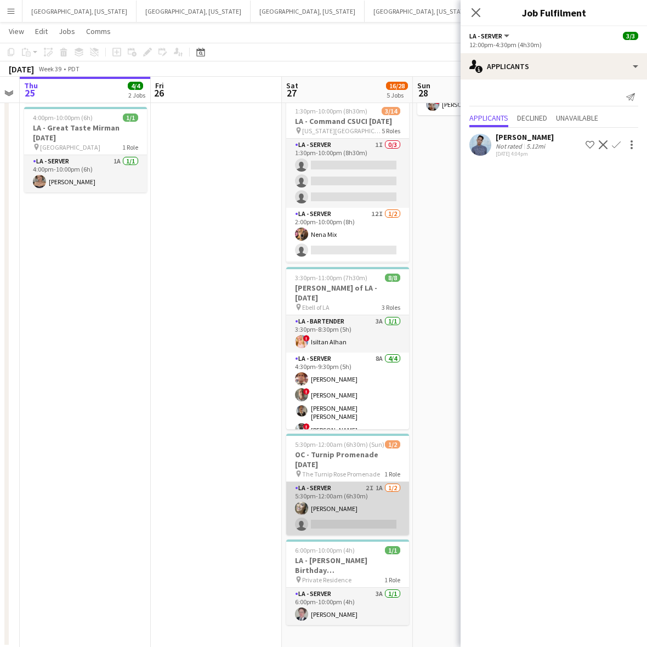
drag, startPoint x: 370, startPoint y: 496, endPoint x: 373, endPoint y: 485, distance: 11.3
click at [370, 496] on app-card-role "LA - Server 2I 1A 1/2 5:30pm-12:00am (6h30m) Alyssa Woods single-neutral-actions" at bounding box center [347, 508] width 123 height 53
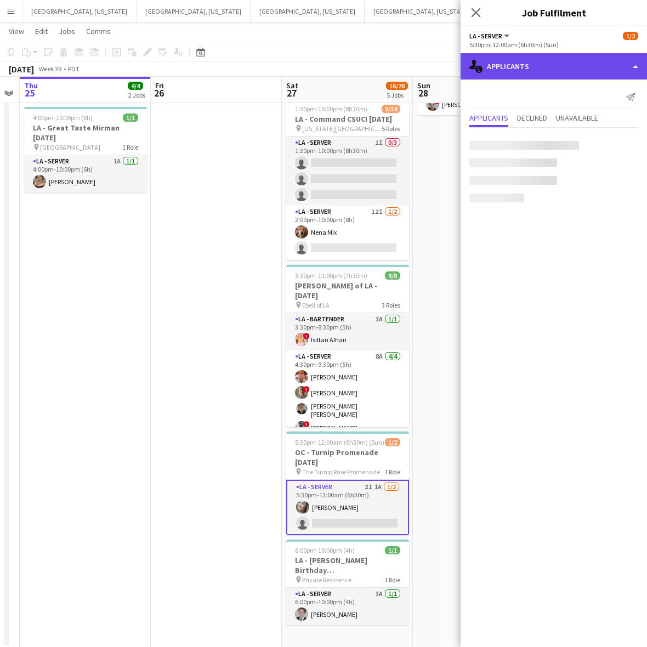
click at [547, 65] on div "single-neutral-actions-information Applicants" at bounding box center [554, 66] width 186 height 26
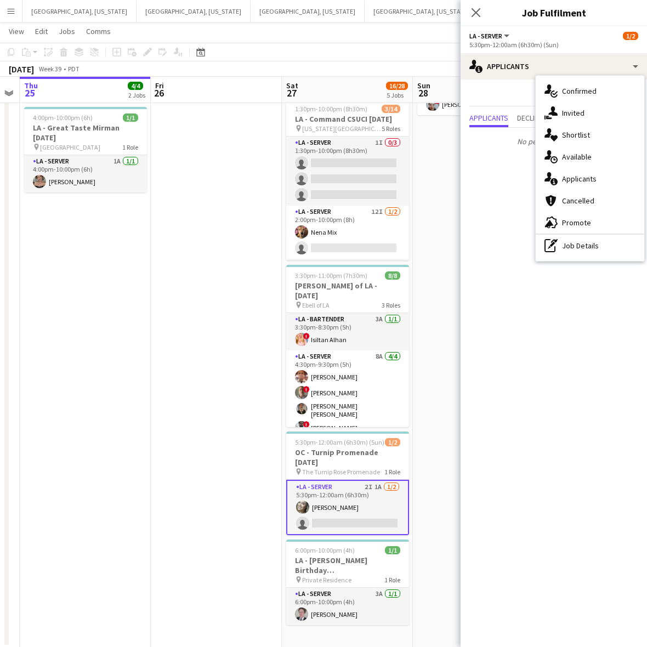
click at [566, 109] on span "Invited" at bounding box center [573, 113] width 22 height 10
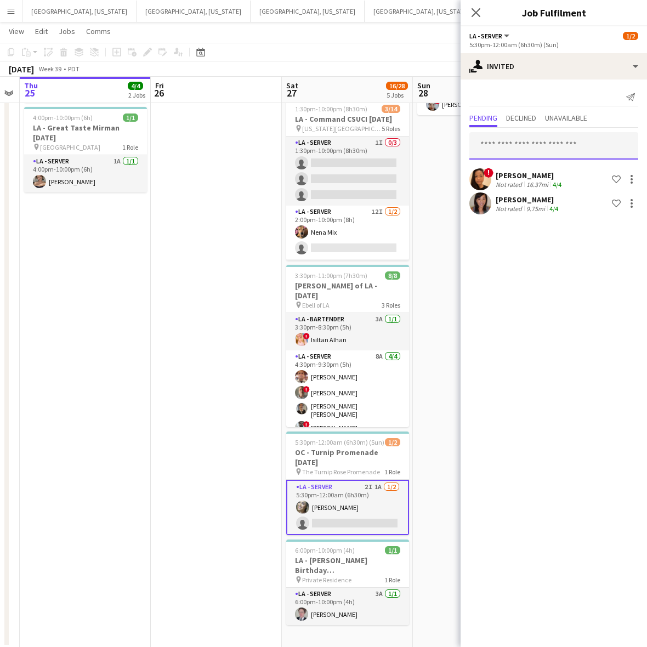
click at [509, 143] on input "text" at bounding box center [553, 145] width 169 height 27
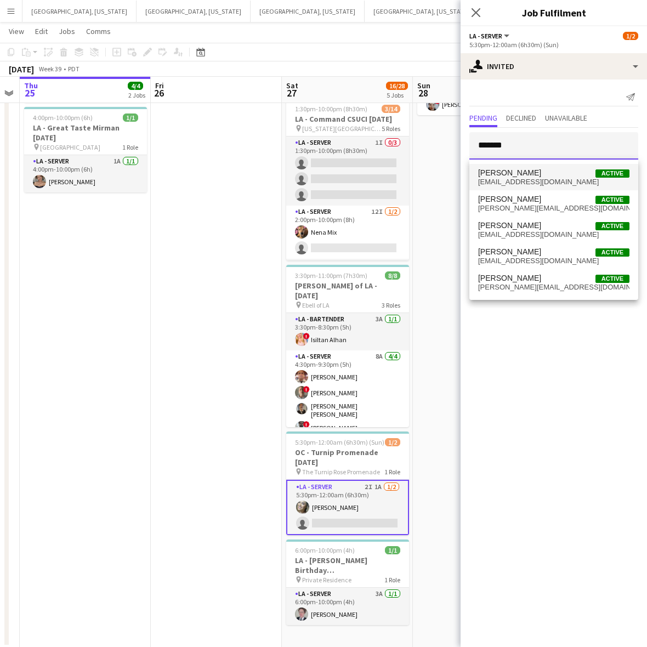
type input "*******"
click at [527, 173] on span "anthony alvarez" at bounding box center [509, 172] width 63 height 9
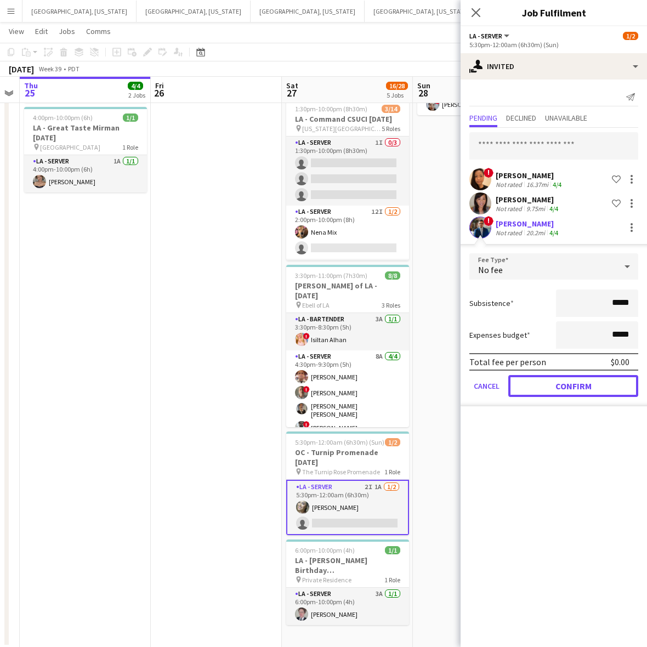
click at [550, 387] on button "Confirm" at bounding box center [573, 386] width 130 height 22
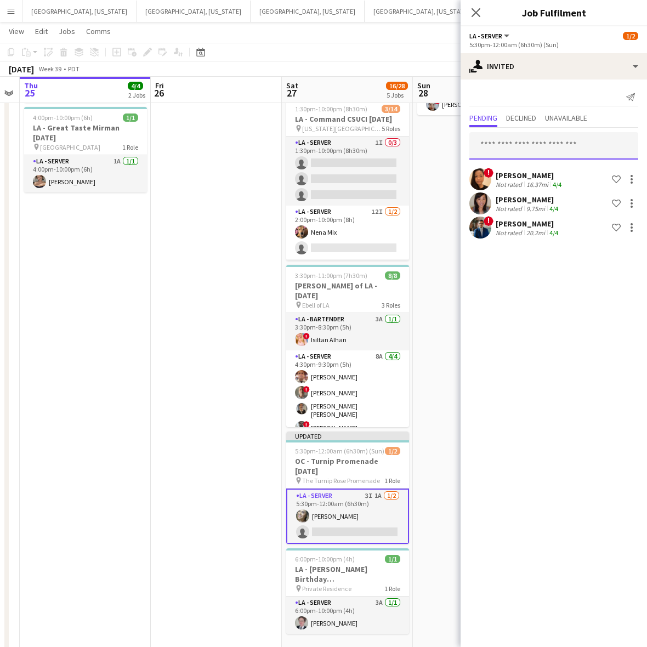
click at [532, 141] on input "text" at bounding box center [553, 145] width 169 height 27
type input "*"
click at [521, 140] on input "text" at bounding box center [553, 145] width 169 height 27
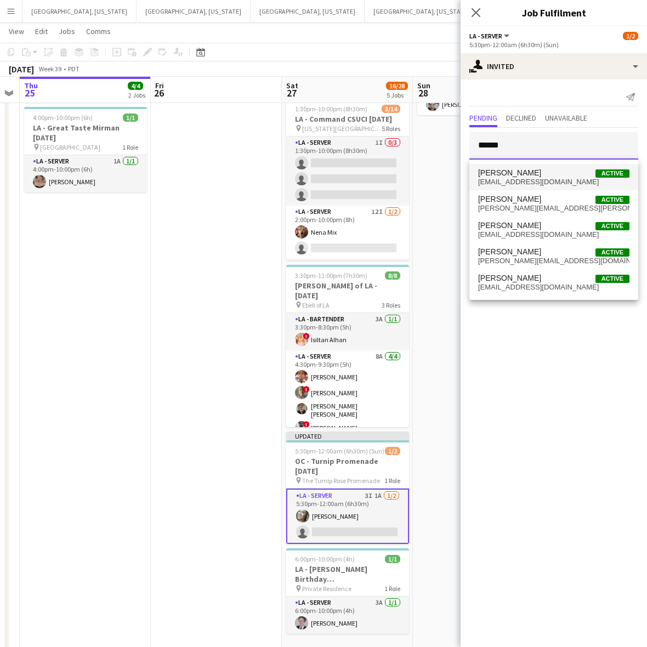
type input "******"
click at [544, 181] on span "dc_0892@yahoo.com" at bounding box center [553, 182] width 151 height 9
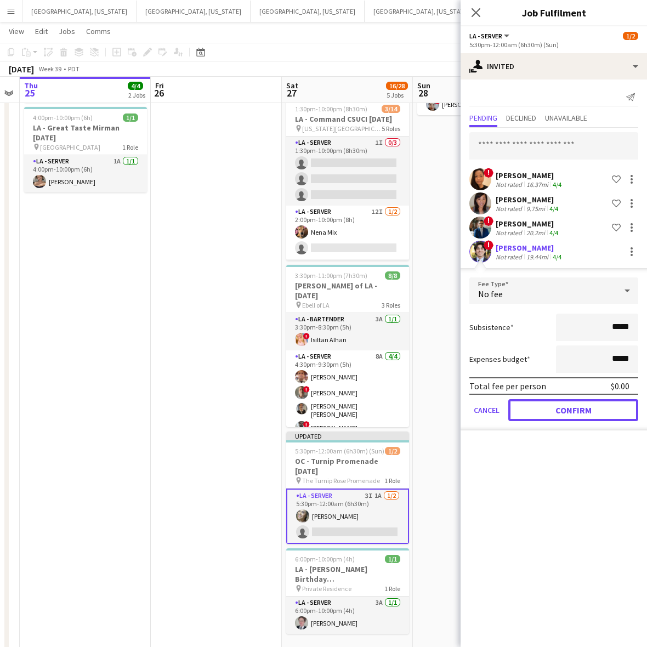
click at [537, 415] on button "Confirm" at bounding box center [573, 410] width 130 height 22
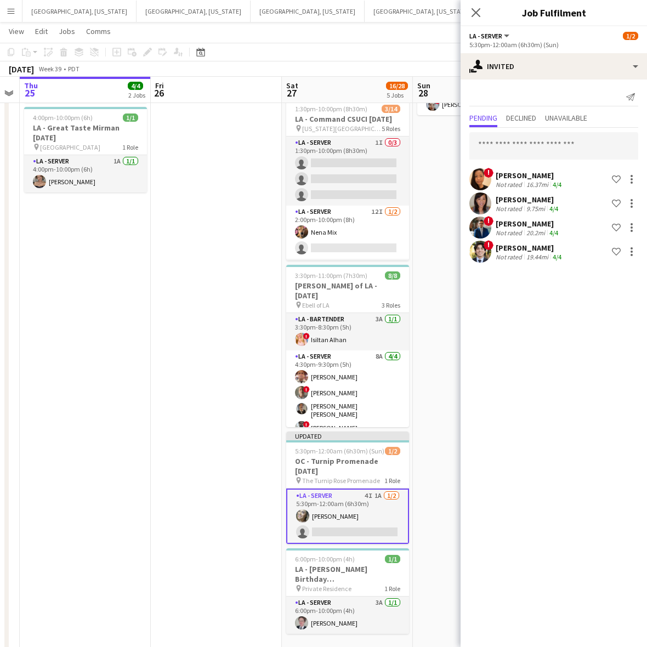
click at [538, 409] on mat-expansion-panel "user-plus Invited Send notification Pending Declined Unavailable ! Neda Chhim N…" at bounding box center [554, 363] width 186 height 567
click at [202, 332] on app-date-cell at bounding box center [216, 314] width 131 height 684
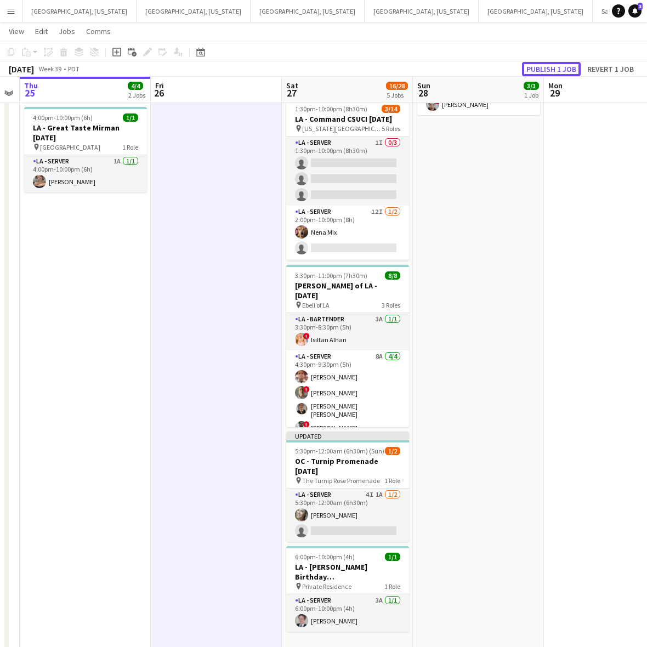
click at [563, 62] on button "Publish 1 job" at bounding box center [551, 69] width 59 height 14
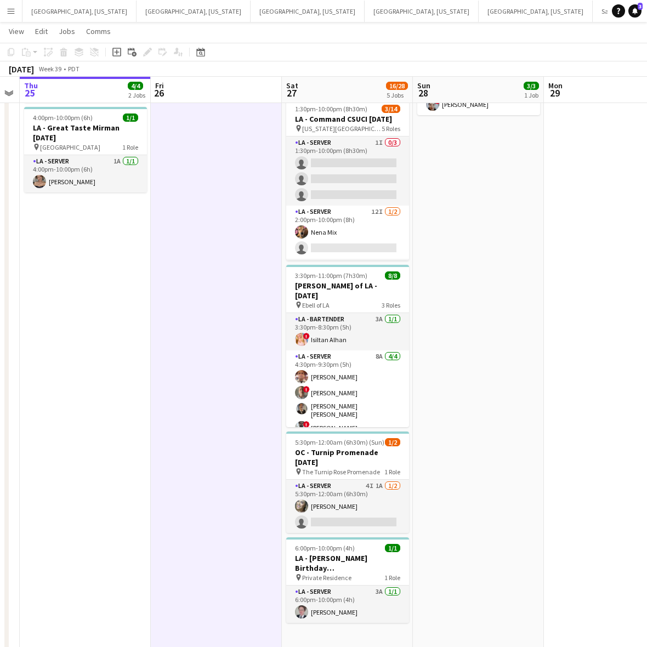
drag, startPoint x: 351, startPoint y: 499, endPoint x: 422, endPoint y: 433, distance: 97.0
click at [351, 496] on app-card-role "LA - Server 4I 1A 1/2 5:30pm-12:00am (6h30m) Alyssa Woods single-neutral-actions" at bounding box center [347, 506] width 123 height 53
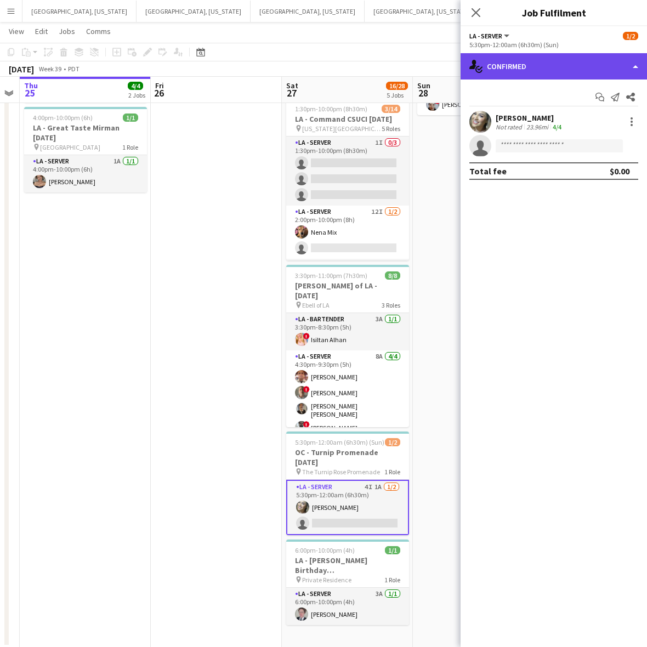
click at [559, 54] on div "single-neutral-actions-check-2 Confirmed" at bounding box center [554, 66] width 186 height 26
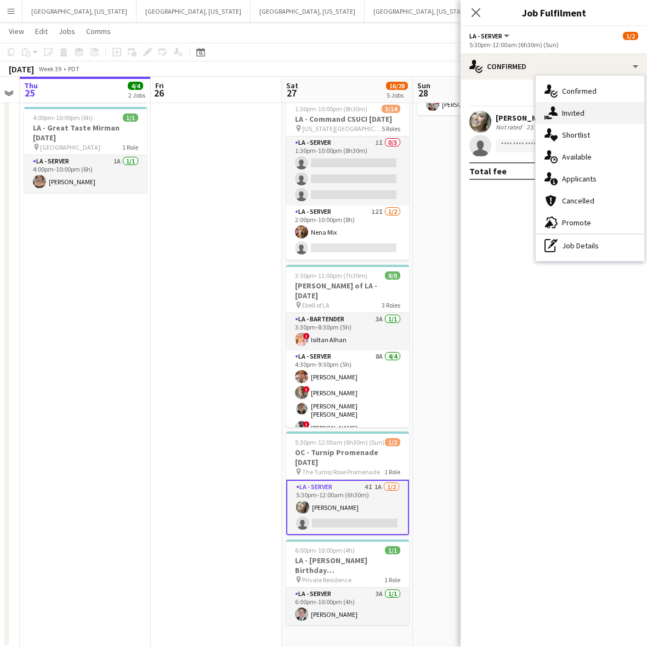
click at [581, 117] on span "Invited" at bounding box center [573, 113] width 22 height 10
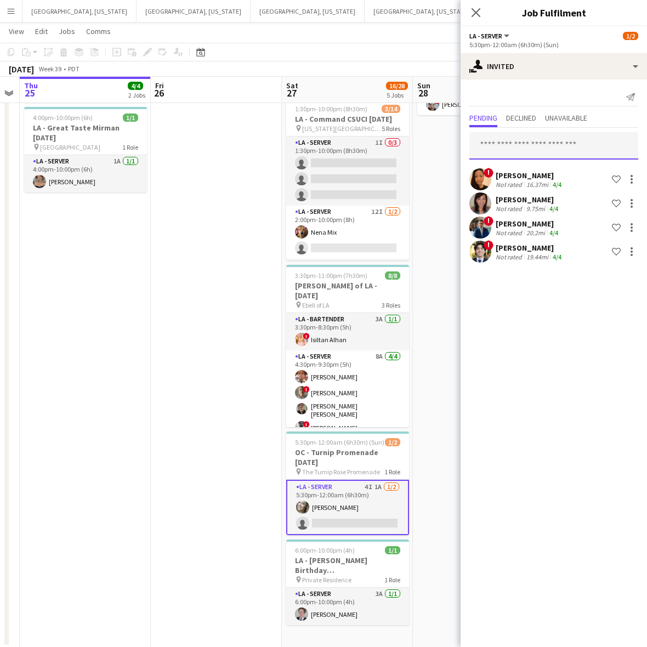
click at [523, 148] on input "text" at bounding box center [553, 145] width 169 height 27
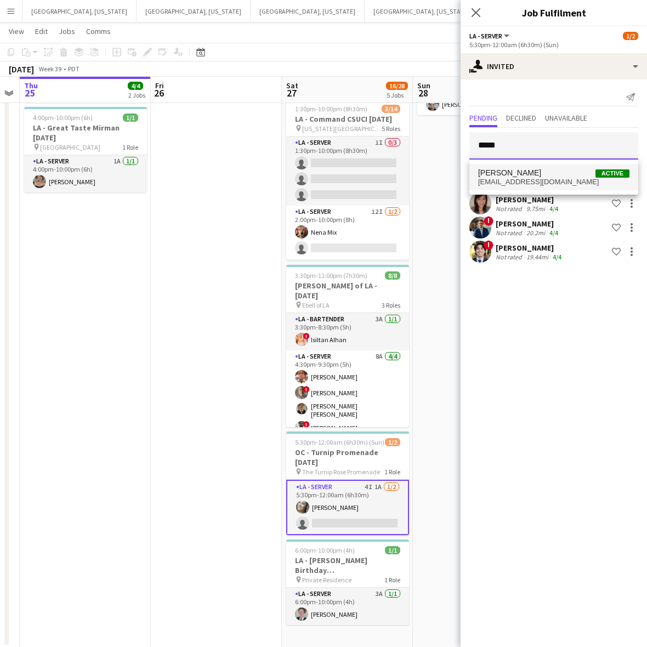
type input "*****"
click at [530, 178] on span "lonna1978@gmail.com" at bounding box center [553, 182] width 151 height 9
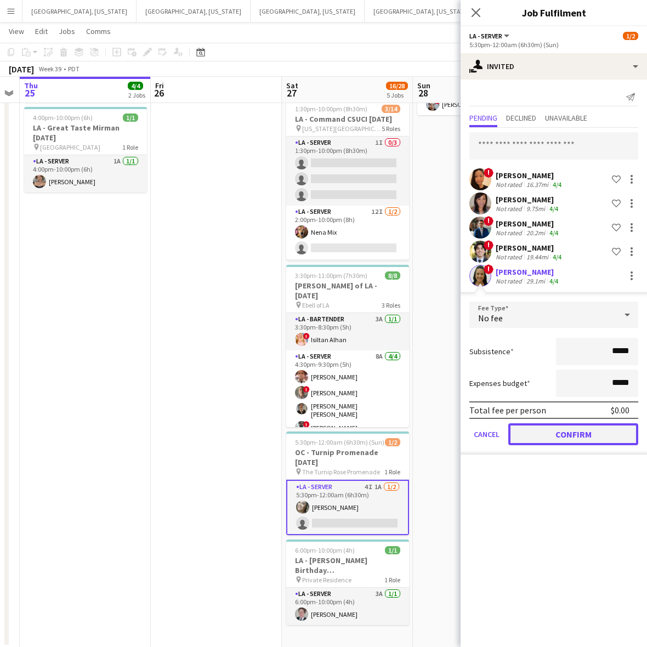
click at [548, 434] on button "Confirm" at bounding box center [573, 434] width 130 height 22
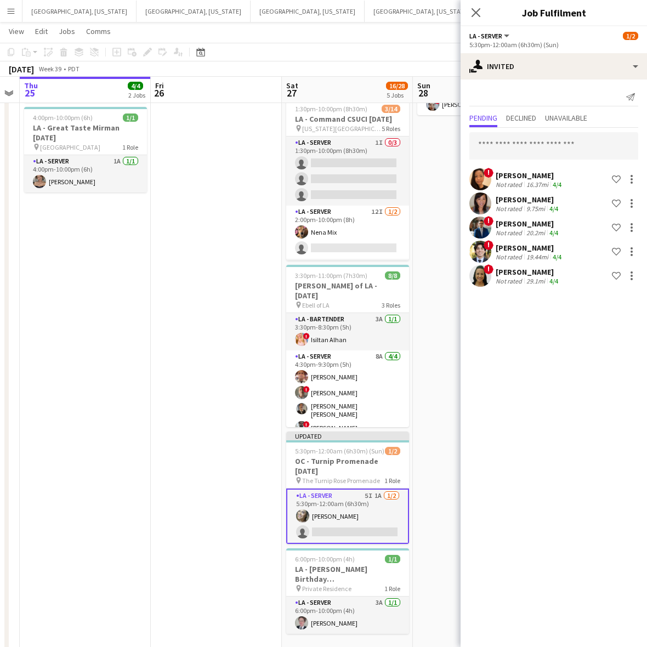
drag, startPoint x: 212, startPoint y: 425, endPoint x: 226, endPoint y: 400, distance: 29.0
click at [214, 423] on app-date-cell at bounding box center [216, 314] width 131 height 684
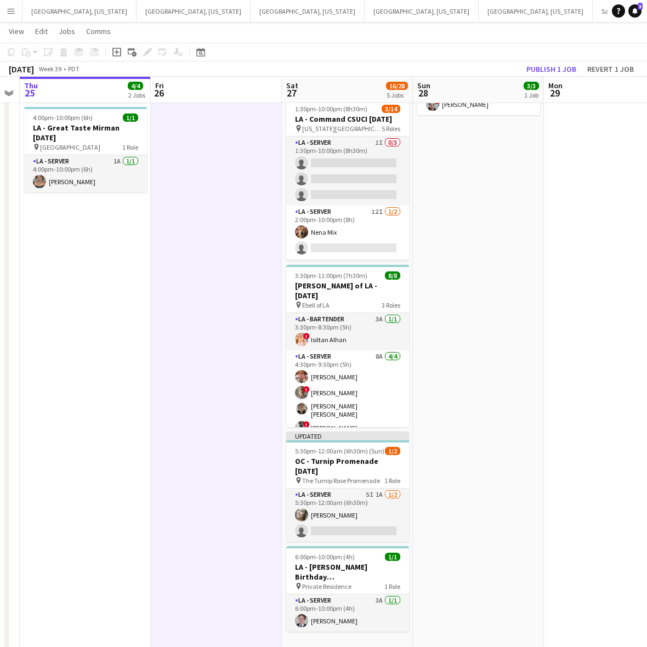
scroll to position [0, 372]
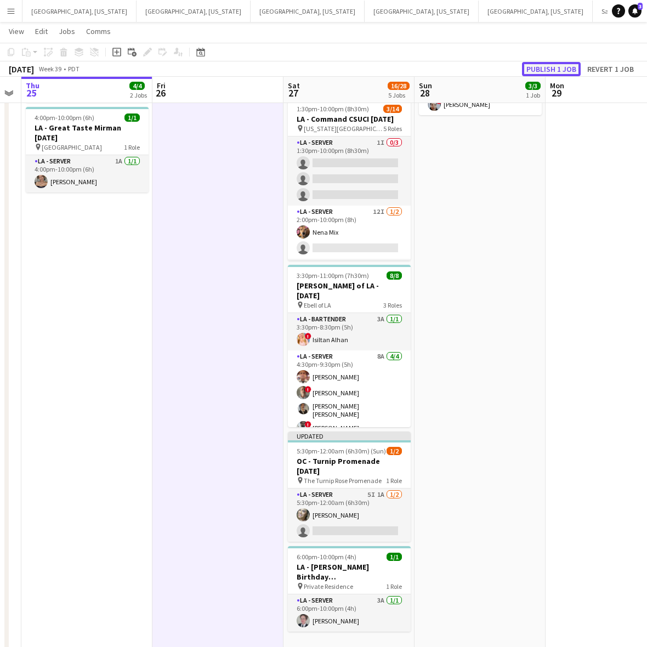
drag, startPoint x: 548, startPoint y: 71, endPoint x: 544, endPoint y: 66, distance: 6.3
click at [547, 70] on button "Publish 1 job" at bounding box center [551, 69] width 59 height 14
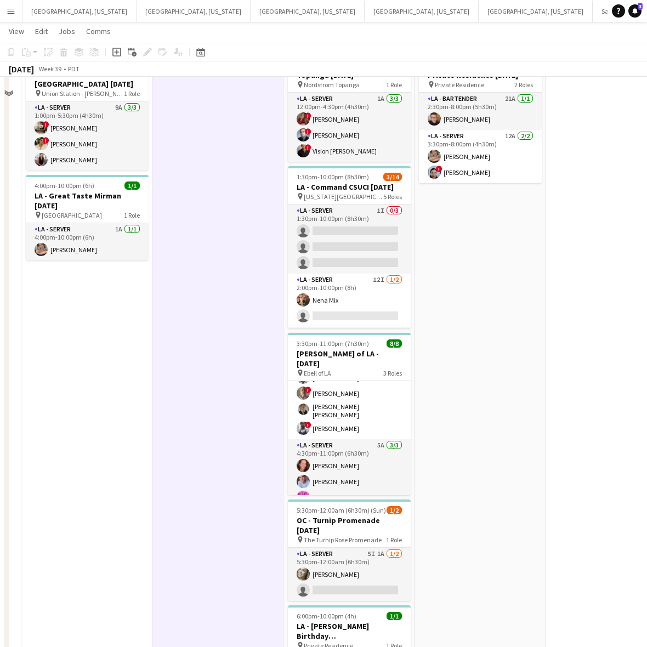
scroll to position [160, 0]
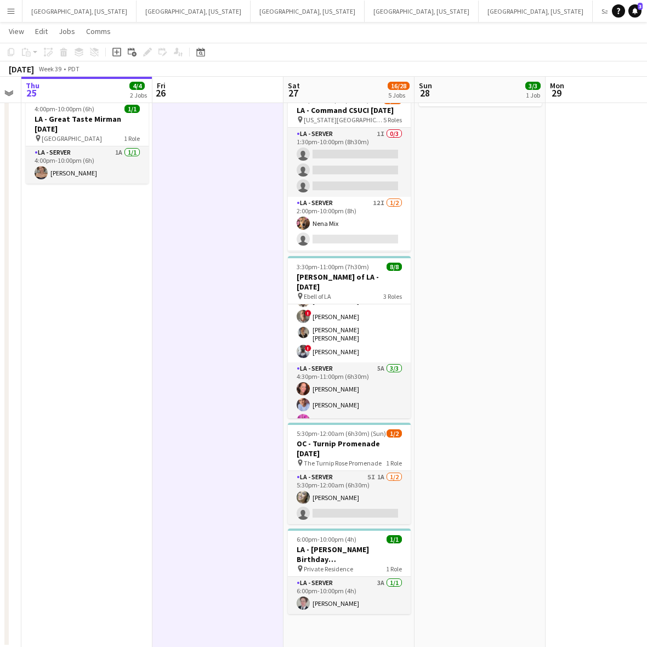
click at [377, 484] on app-card-role "LA - Server 5I 1A 1/2 5:30pm-12:00am (6h30m) Alyssa Woods single-neutral-actions" at bounding box center [349, 497] width 123 height 53
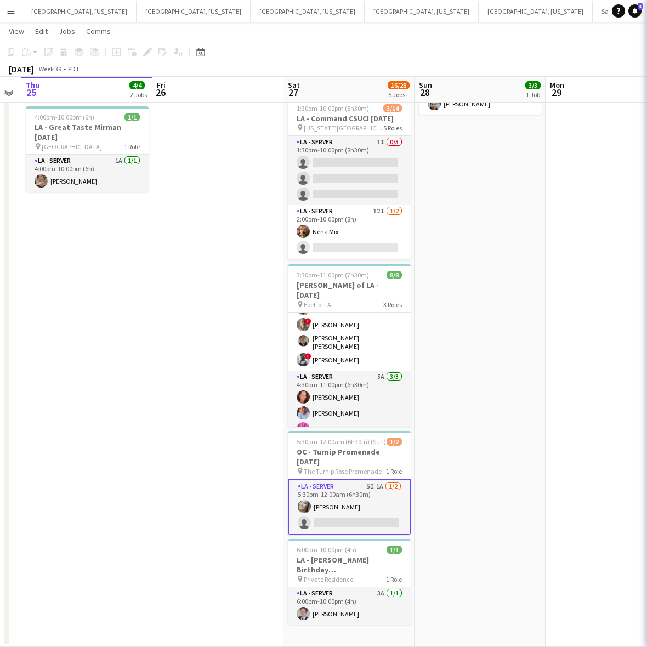
scroll to position [151, 0]
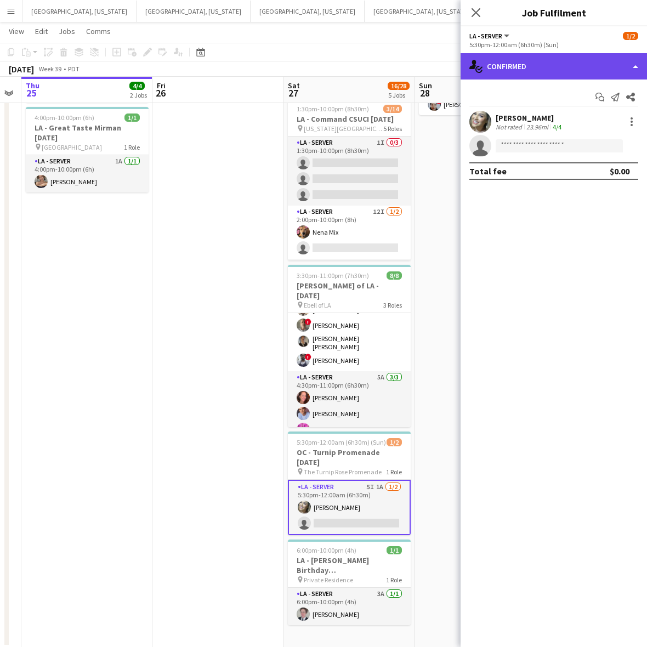
click at [549, 64] on div "single-neutral-actions-check-2 Confirmed" at bounding box center [554, 66] width 186 height 26
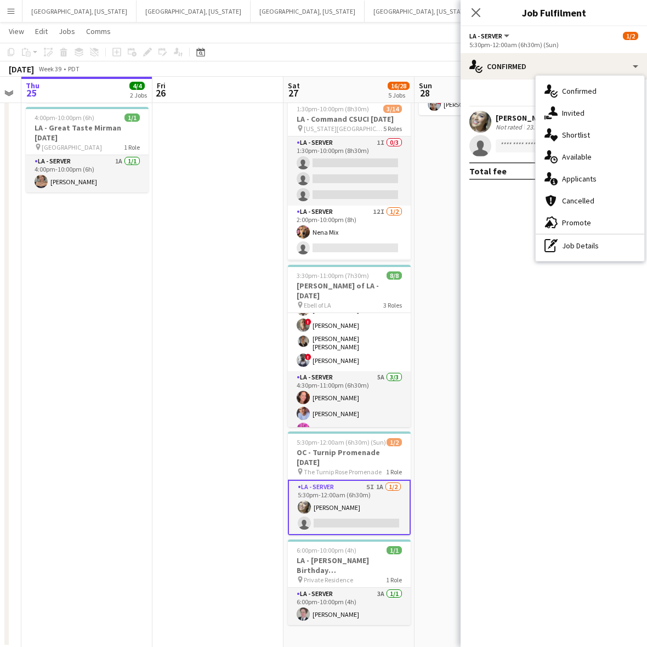
click at [572, 110] on span "Invited" at bounding box center [573, 113] width 22 height 10
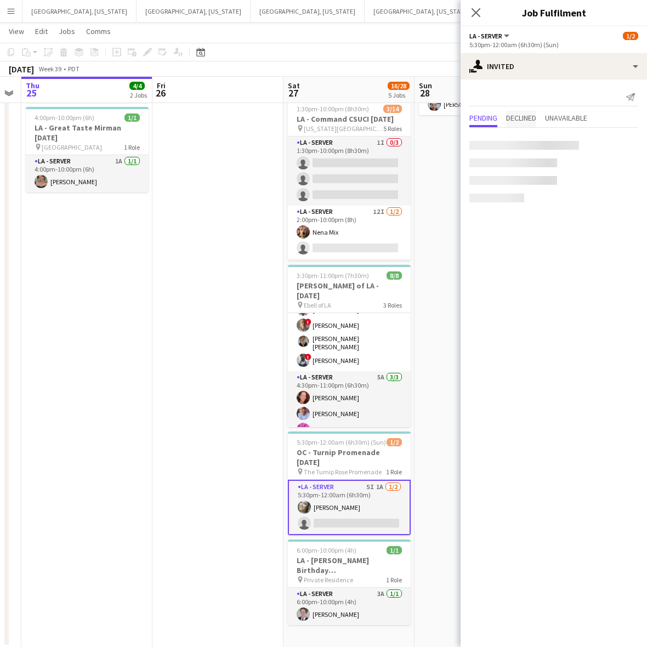
click at [524, 116] on span "Declined" at bounding box center [521, 118] width 30 height 8
click at [508, 110] on div "Send notification Pending Declined Unavailable Gordon Do Crew rating 5 4.09mi 4…" at bounding box center [554, 123] width 186 height 86
click at [491, 116] on span "Pending" at bounding box center [483, 118] width 28 height 8
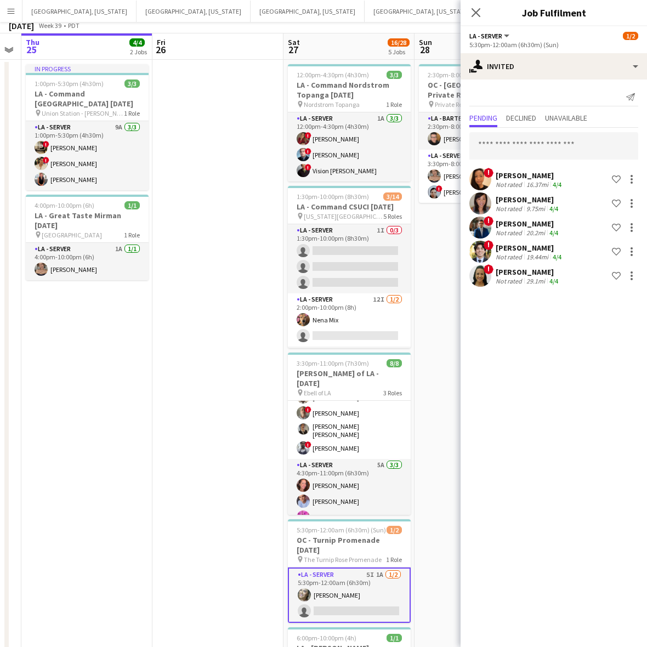
scroll to position [0, 0]
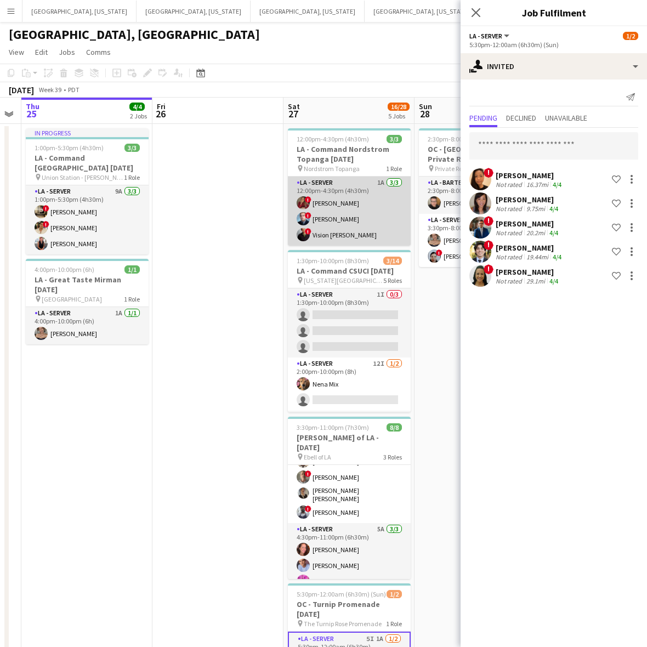
click at [347, 191] on app-card-role "LA - Server 1A 3/3 12:00pm-4:30pm (4h30m) ! Kristina Vo ! Edwin Segovia ! Visio…" at bounding box center [349, 211] width 123 height 69
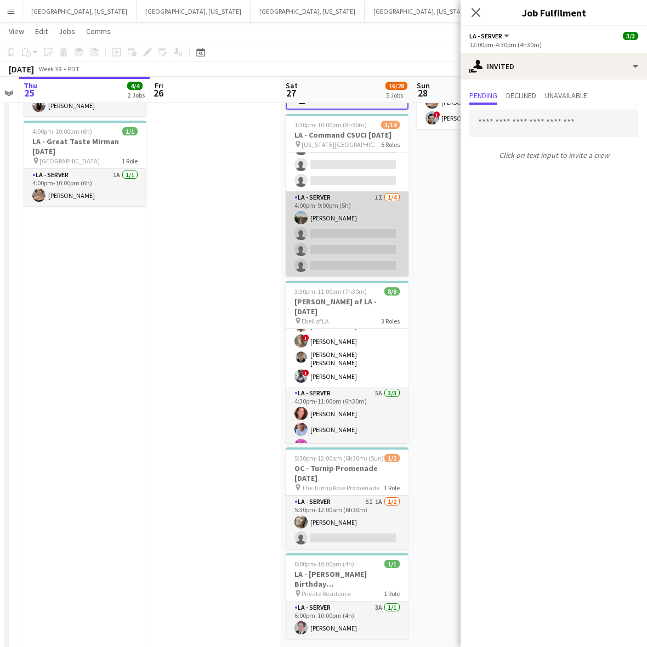
scroll to position [207, 0]
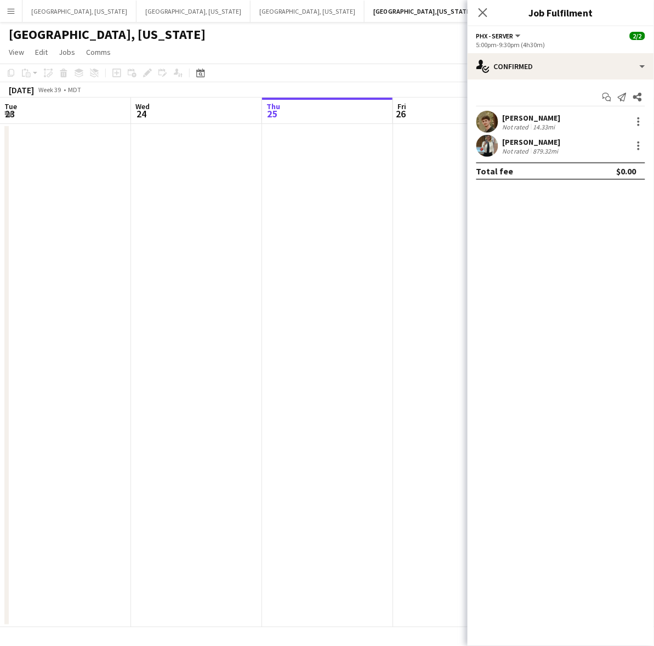
scroll to position [0, 314]
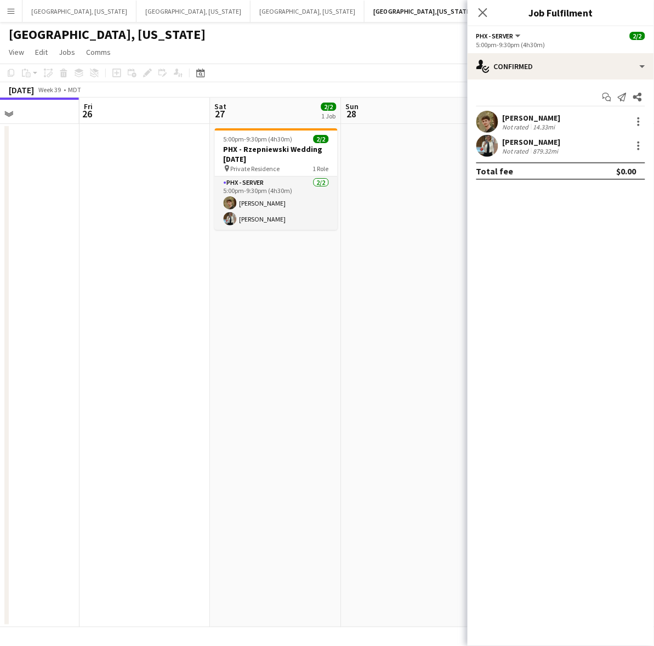
drag, startPoint x: 185, startPoint y: 317, endPoint x: 181, endPoint y: 146, distance: 170.6
click at [186, 316] on app-date-cell at bounding box center [145, 375] width 131 height 503
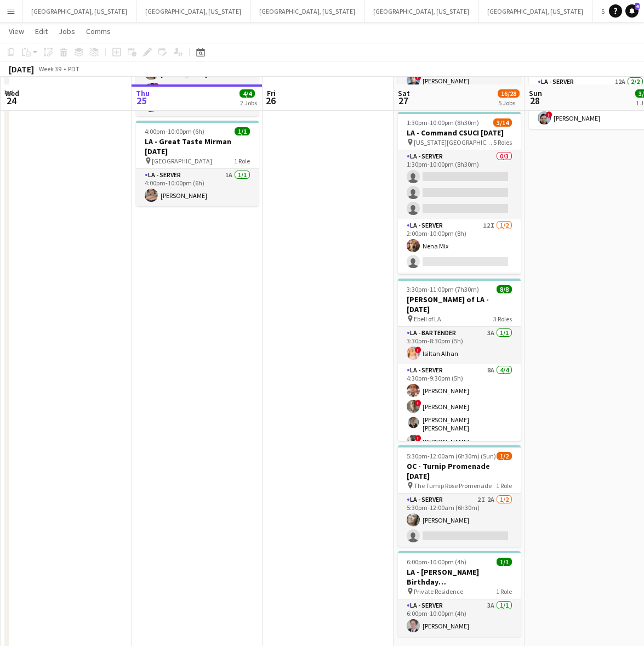
scroll to position [151, 0]
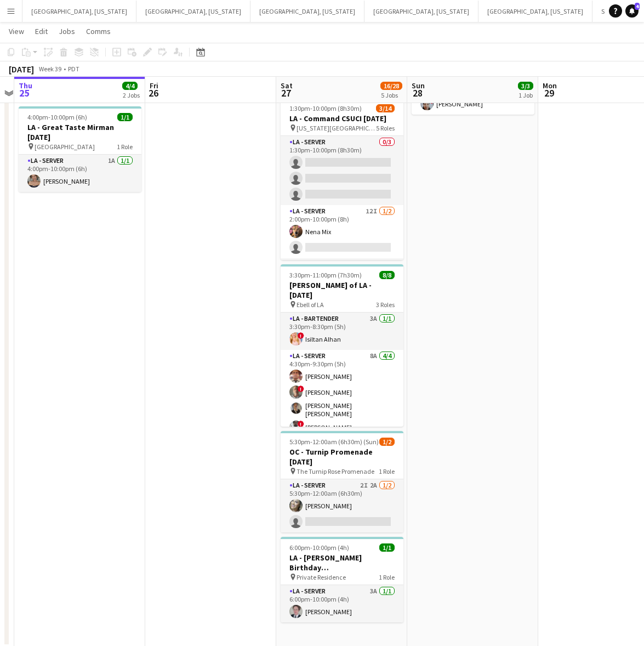
drag, startPoint x: 563, startPoint y: 294, endPoint x: 439, endPoint y: 310, distance: 124.9
click at [439, 310] on app-calendar-viewport "Mon 22 Tue 23 Wed 24 Thu 25 4/4 2 Jobs Fri 26 Sat 27 16/28 5 Jobs Sun 28 3/3 1 …" at bounding box center [322, 269] width 644 height 756
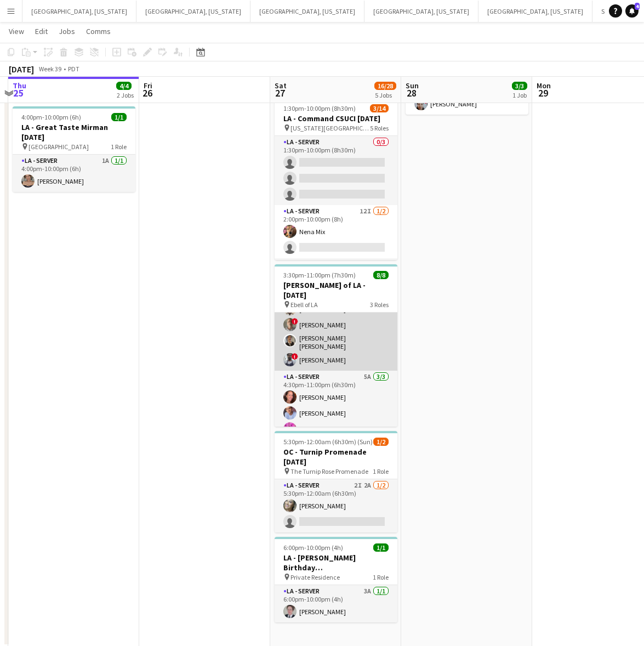
scroll to position [0, 0]
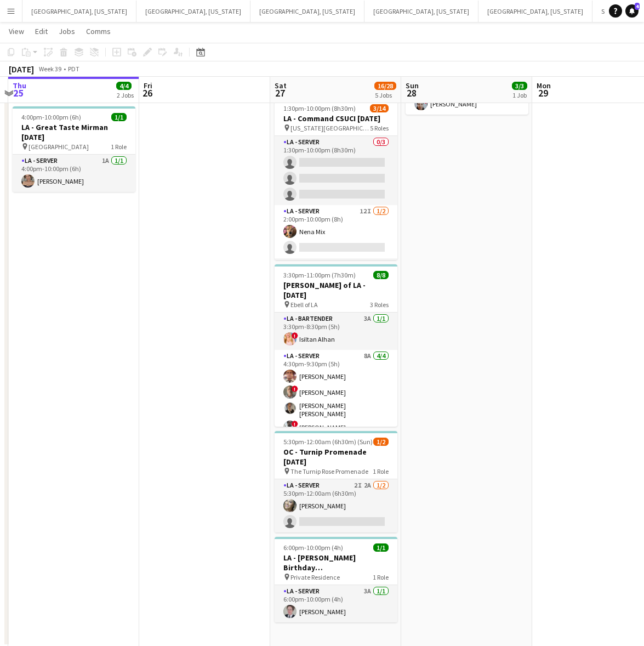
click at [347, 486] on app-card-role "LA - Server 2I 2A [DATE] 5:30pm-12:00am (6h30m) [PERSON_NAME] single-neutral-ac…" at bounding box center [336, 505] width 123 height 53
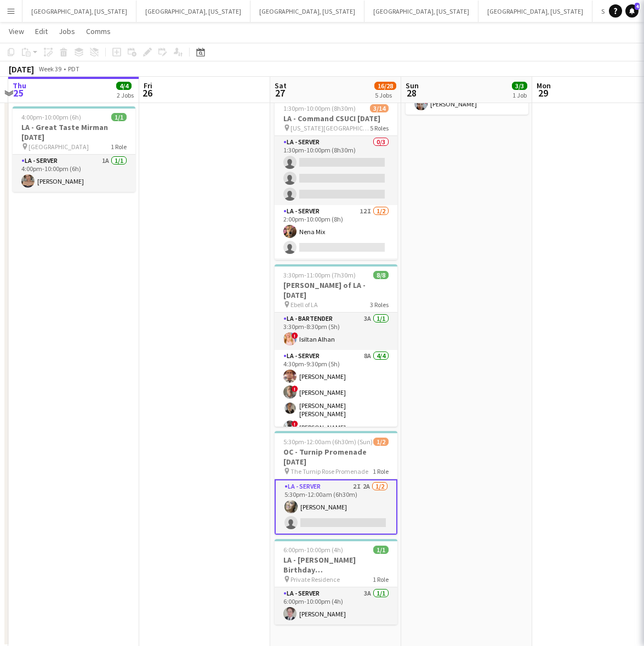
scroll to position [0, 384]
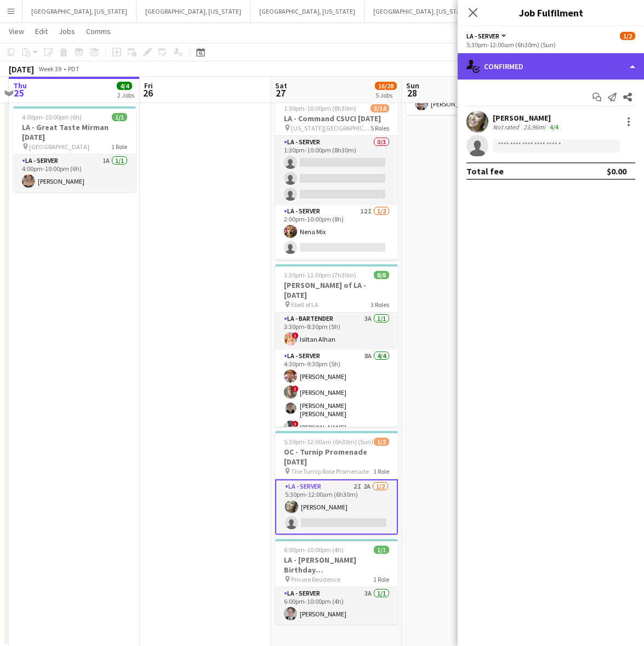
click at [569, 70] on div "single-neutral-actions-check-2 Confirmed" at bounding box center [551, 66] width 186 height 26
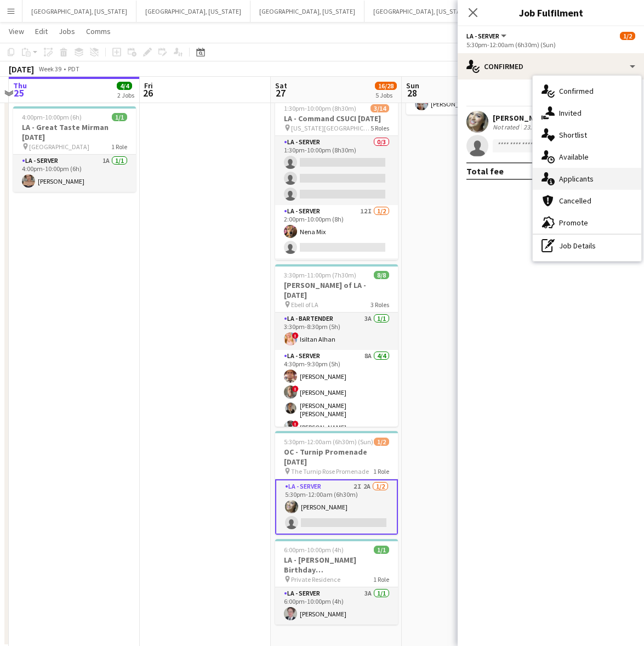
click at [593, 183] on div "single-neutral-actions-information Applicants" at bounding box center [587, 179] width 109 height 22
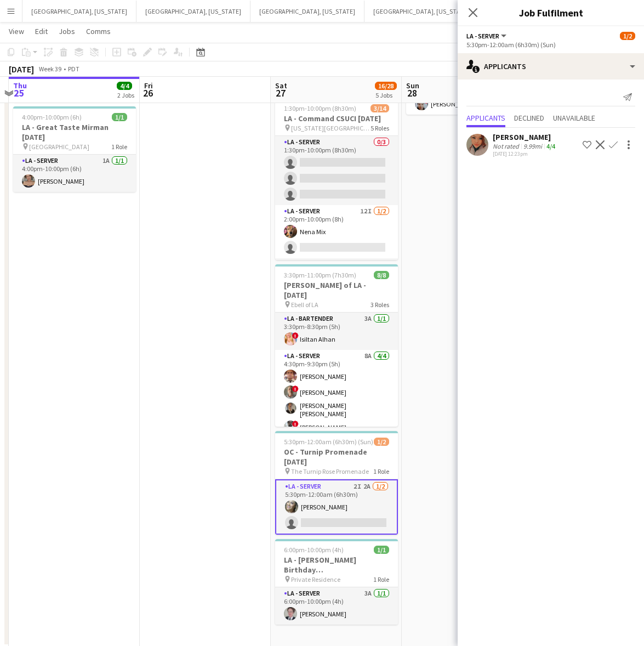
click at [600, 141] on app-icon "Decline" at bounding box center [600, 144] width 9 height 9
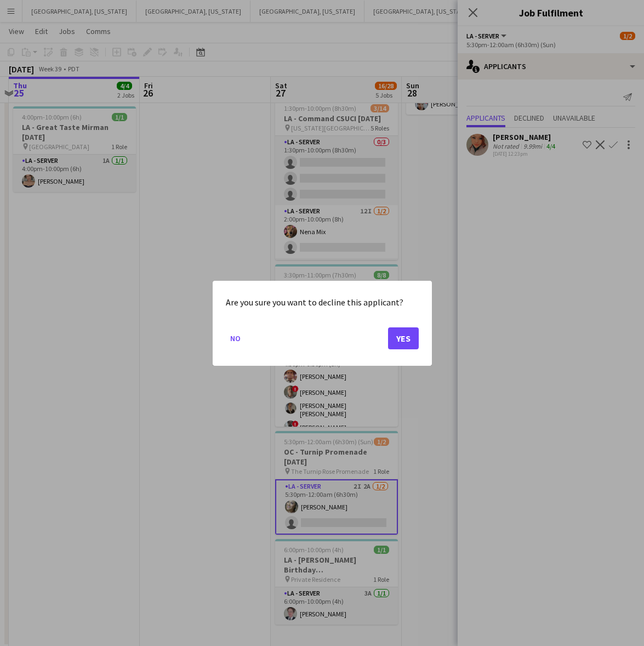
scroll to position [0, 0]
click at [396, 346] on button "Yes" at bounding box center [403, 338] width 31 height 22
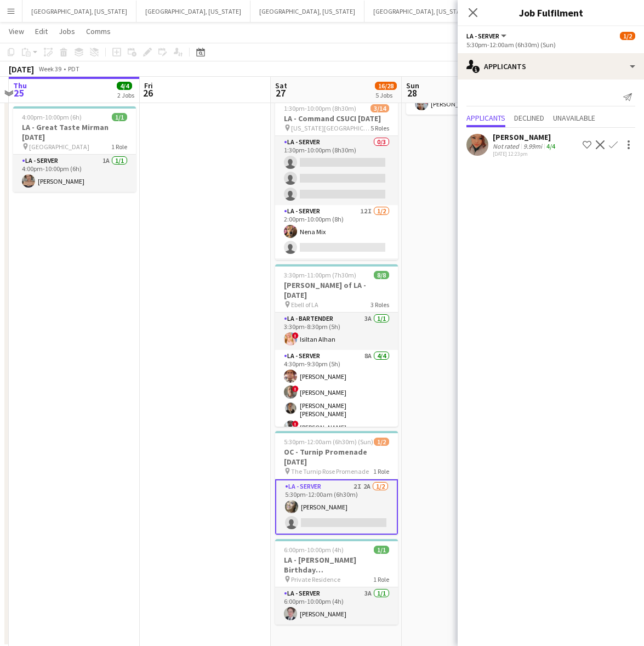
scroll to position [151, 0]
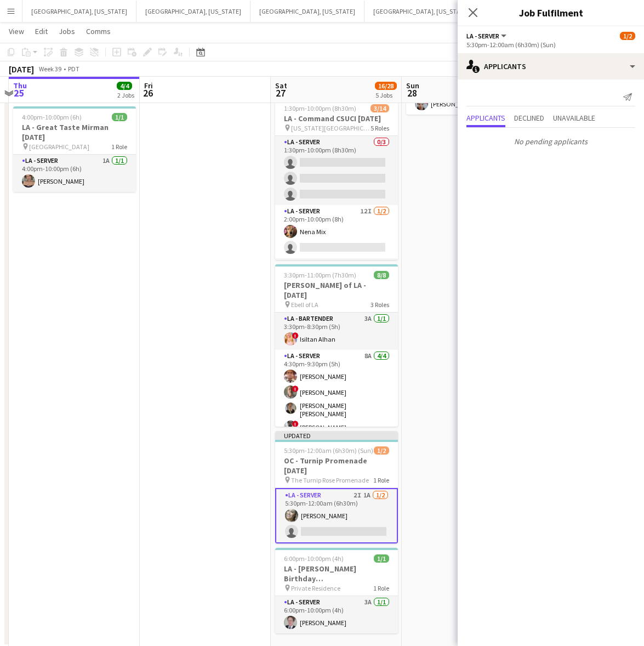
click at [504, 181] on mat-expansion-panel "users2 Applicants Send notification Applicants Declined Unavailable No pending …" at bounding box center [551, 363] width 186 height 566
click at [458, 122] on div "Applicants Declined Unavailable" at bounding box center [551, 119] width 186 height 17
click at [424, 149] on app-date-cell "2:30pm-8:00pm (5h30m) 3/3 OC - [GEOGRAPHIC_DATA] Private Residence [DATE] pin P…" at bounding box center [467, 308] width 131 height 675
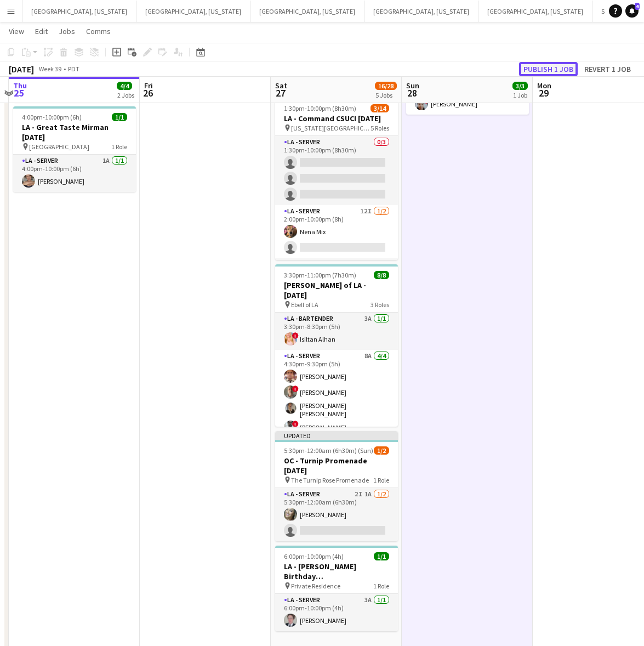
click at [560, 70] on button "Publish 1 job" at bounding box center [548, 69] width 59 height 14
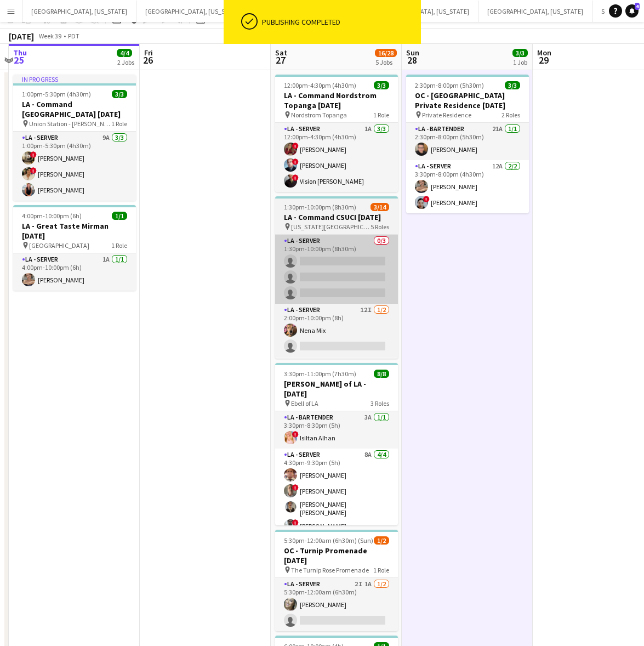
scroll to position [0, 0]
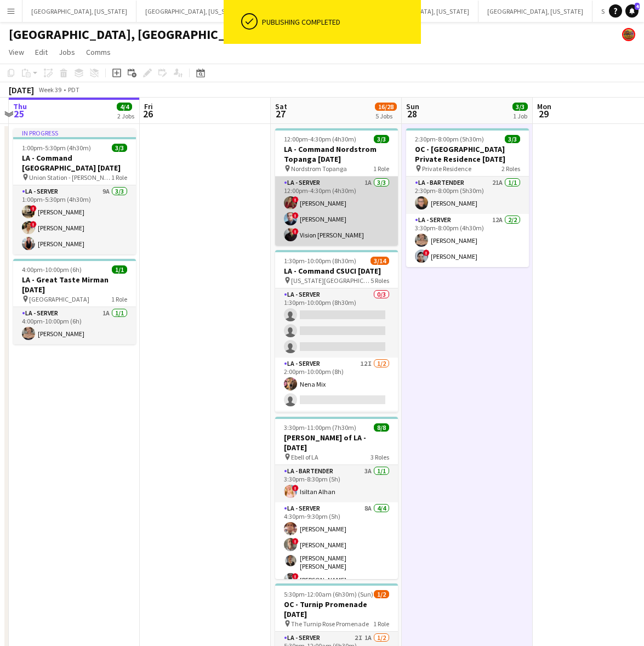
click at [334, 233] on app-card-role "LA - Server 1A [DATE] 12:00pm-4:30pm (4h30m) ! [PERSON_NAME] ! [PERSON_NAME] ! …" at bounding box center [336, 211] width 123 height 69
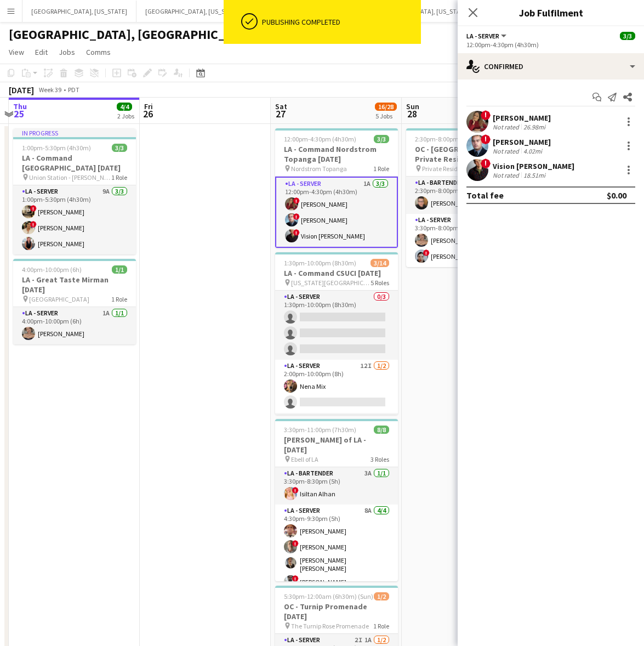
click at [512, 156] on div "! [PERSON_NAME] Not rated 4.02mi" at bounding box center [551, 146] width 186 height 22
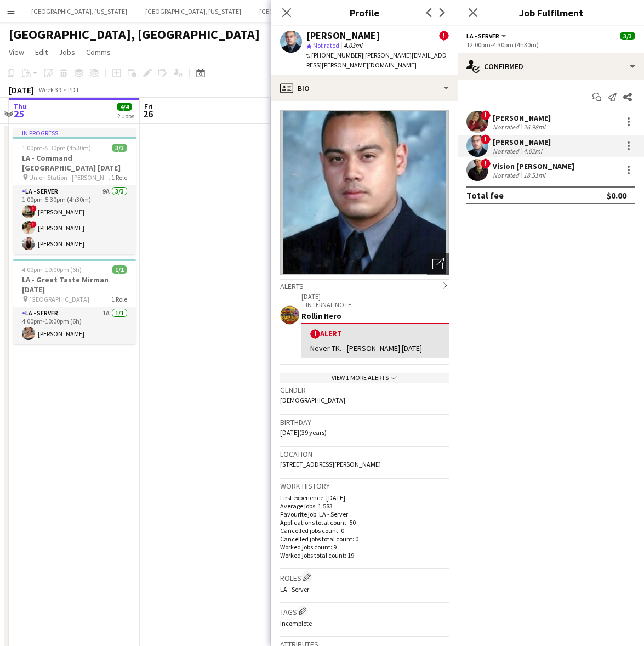
click at [495, 174] on div "Not rated" at bounding box center [507, 175] width 29 height 8
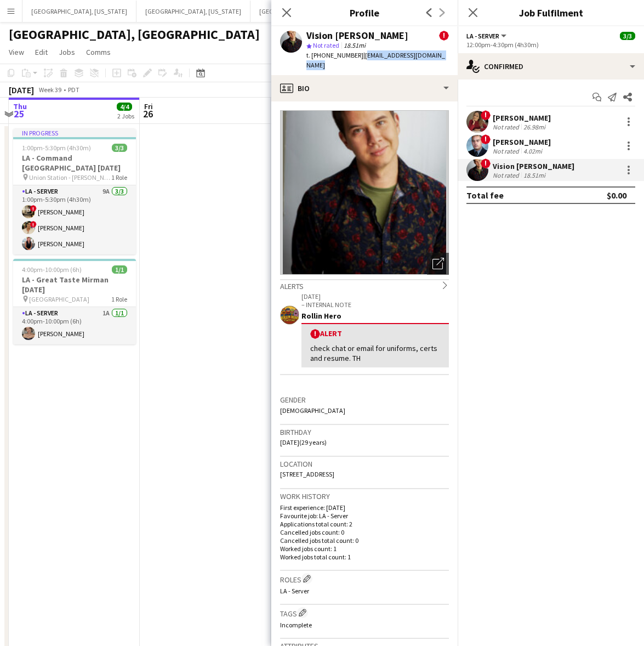
drag, startPoint x: 439, startPoint y: 55, endPoint x: 355, endPoint y: 56, distance: 84.5
click at [355, 56] on div "Vision [PERSON_NAME] ! star Not rated 18.51mi t. [PHONE_NUMBER] | [EMAIL_ADDRES…" at bounding box center [364, 50] width 186 height 49
copy span "[EMAIL_ADDRESS][DOMAIN_NAME]"
click at [222, 168] on app-date-cell at bounding box center [205, 461] width 131 height 675
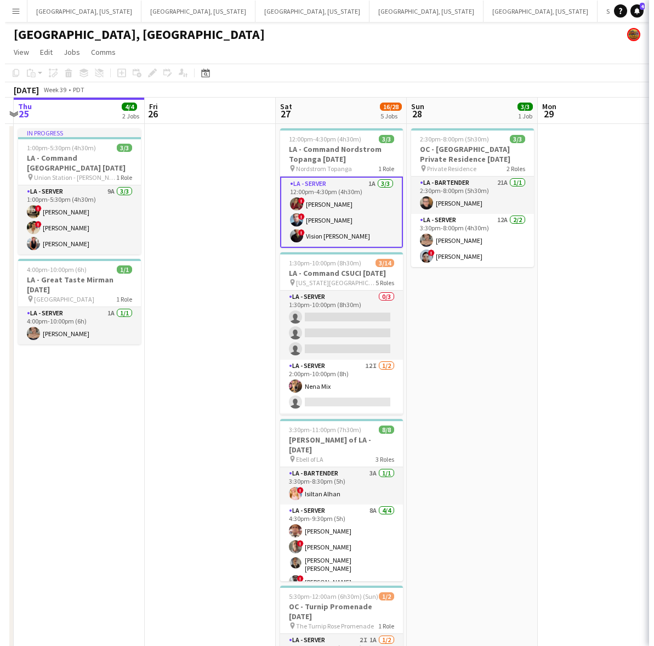
scroll to position [0, 383]
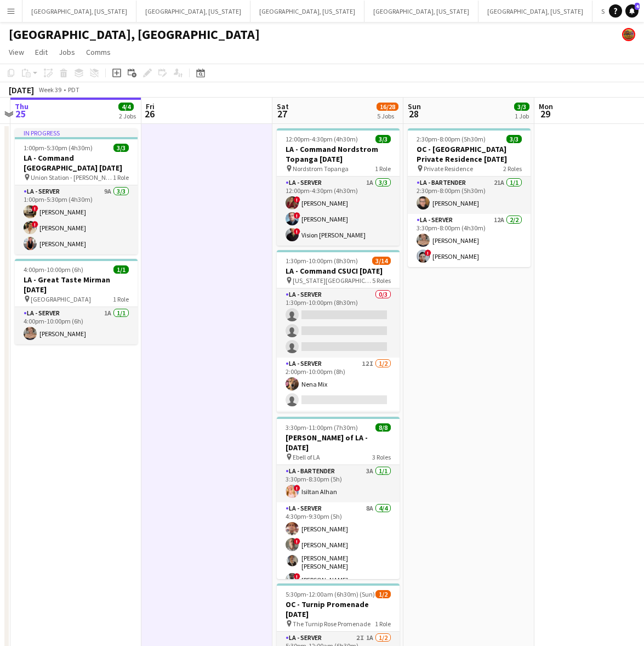
click at [9, 9] on app-icon "Menu" at bounding box center [11, 11] width 9 height 9
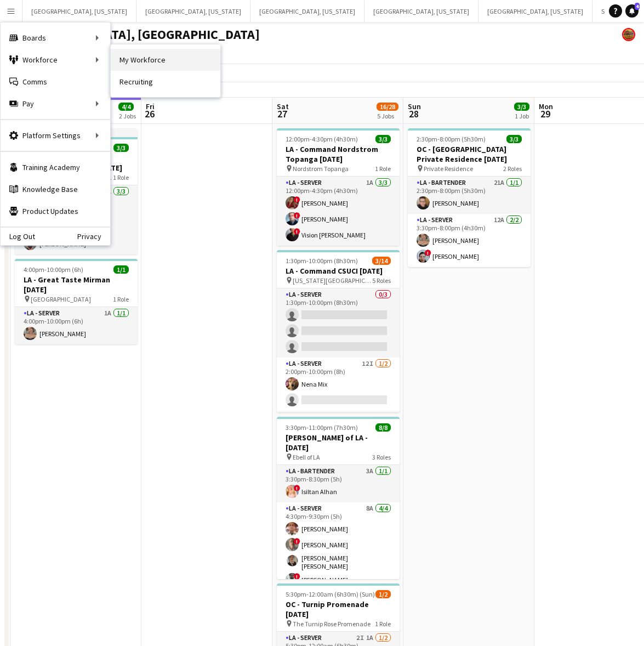
click at [171, 56] on link "My Workforce" at bounding box center [166, 60] width 110 height 22
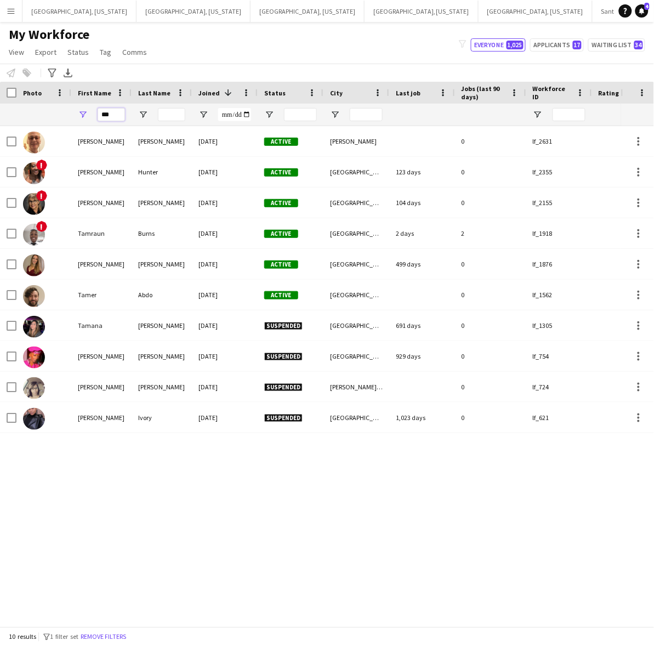
drag, startPoint x: 120, startPoint y: 116, endPoint x: 70, endPoint y: 109, distance: 49.9
click at [71, 109] on div "***" at bounding box center [101, 115] width 60 height 22
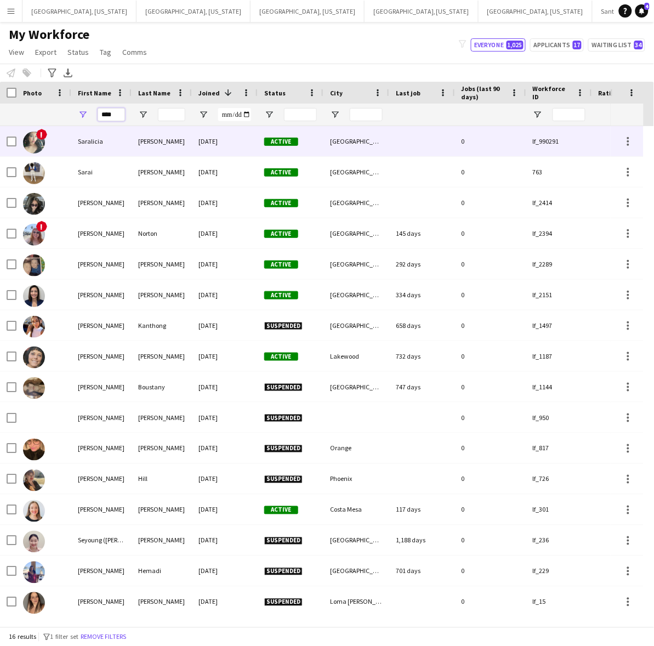
type input "****"
click at [98, 128] on div "Saralicia" at bounding box center [101, 141] width 60 height 30
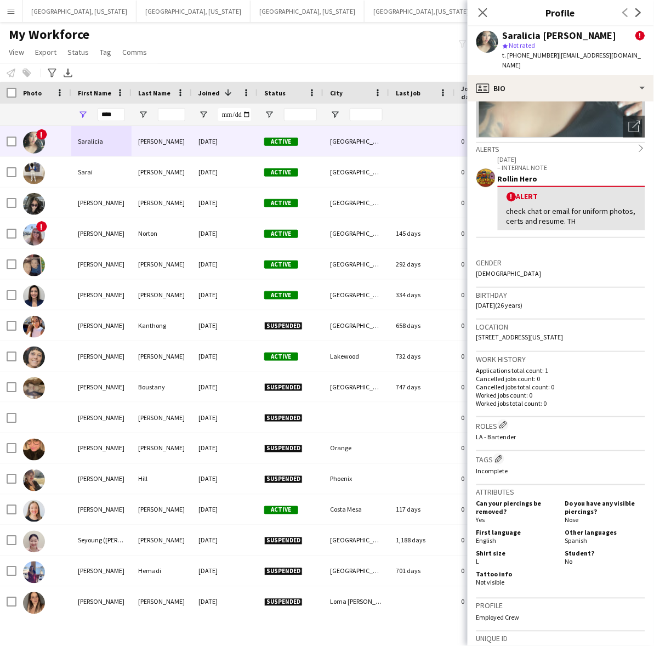
click at [559, 191] on div "! Alert" at bounding box center [572, 196] width 130 height 10
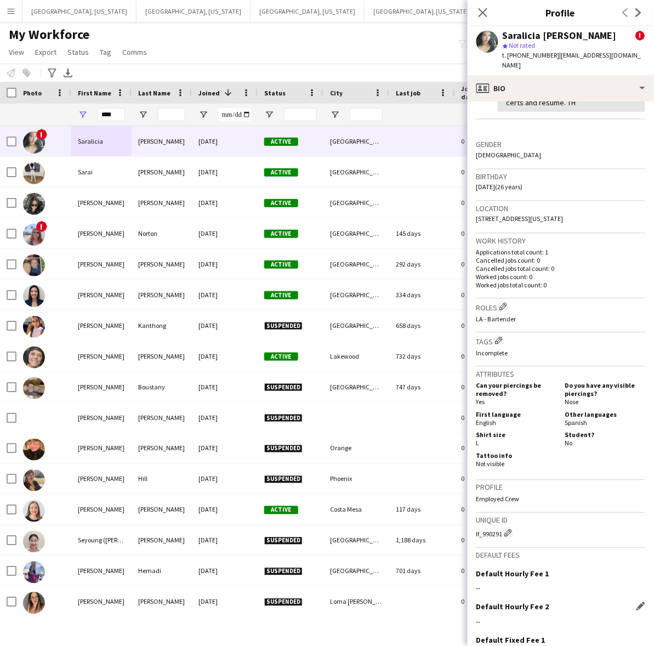
scroll to position [336, 0]
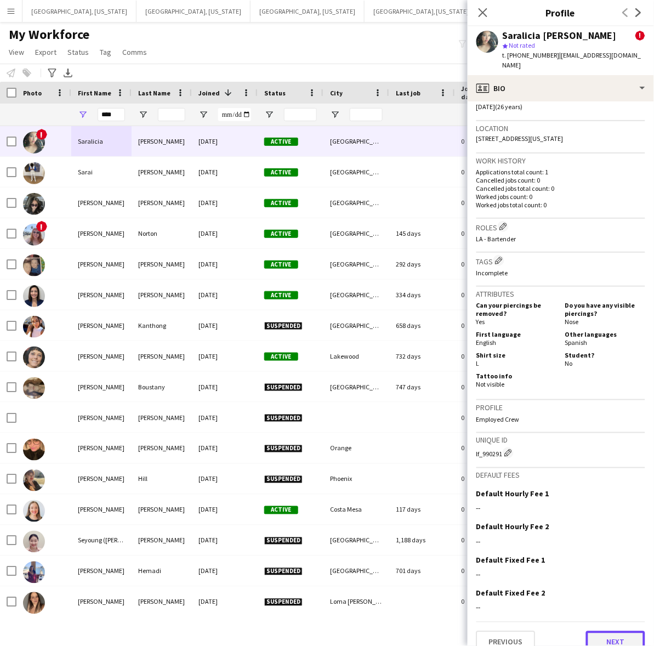
click at [617, 631] on button "Next" at bounding box center [615, 642] width 59 height 22
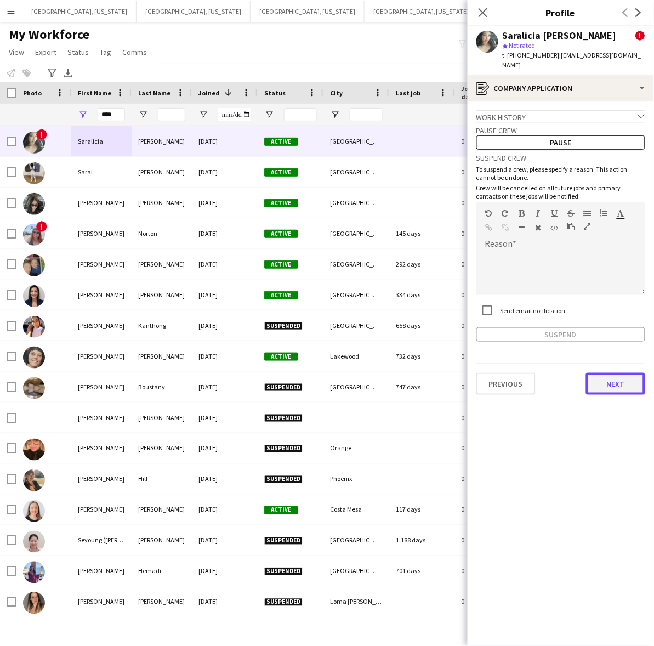
click at [614, 373] on button "Next" at bounding box center [615, 384] width 59 height 22
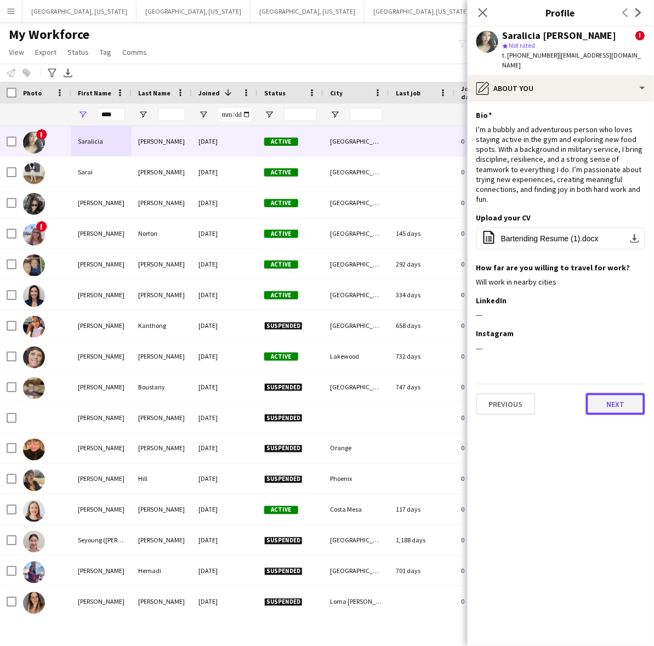
click at [599, 393] on button "Next" at bounding box center [615, 404] width 59 height 22
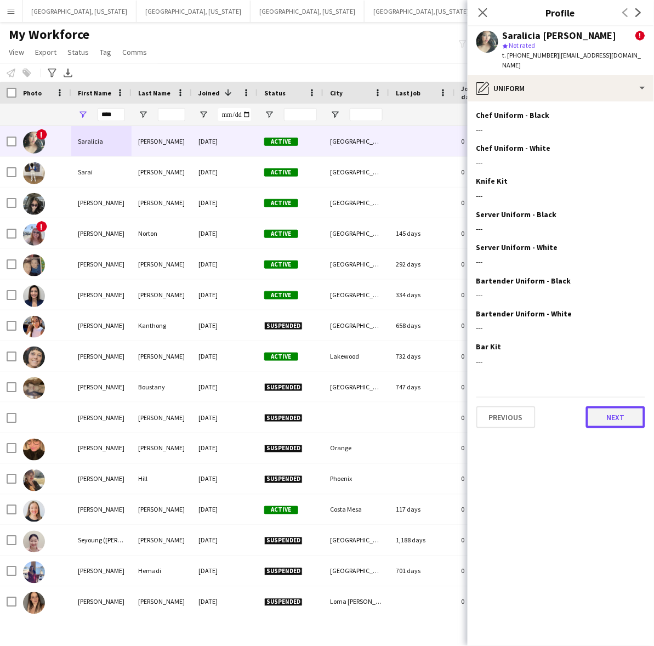
click at [632, 407] on button "Next" at bounding box center [615, 417] width 59 height 22
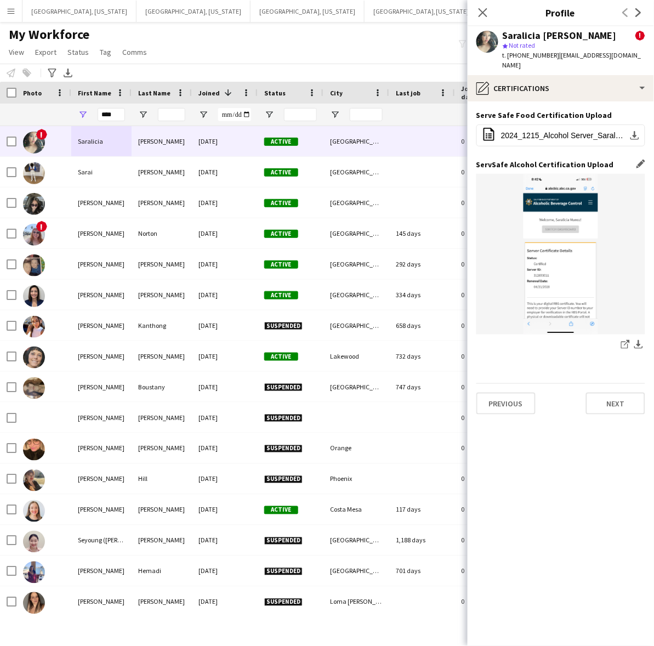
click at [575, 247] on img at bounding box center [560, 254] width 169 height 161
click at [517, 393] on button "Previous" at bounding box center [505, 404] width 59 height 22
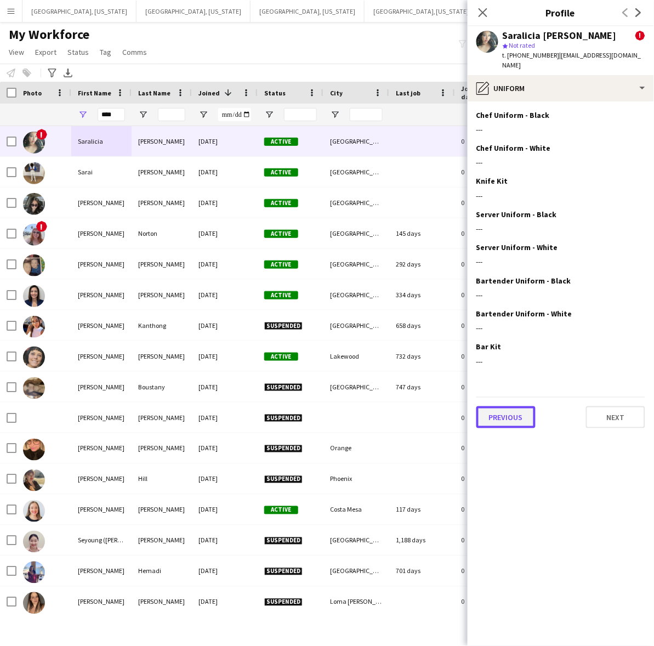
click at [505, 406] on button "Previous" at bounding box center [505, 417] width 59 height 22
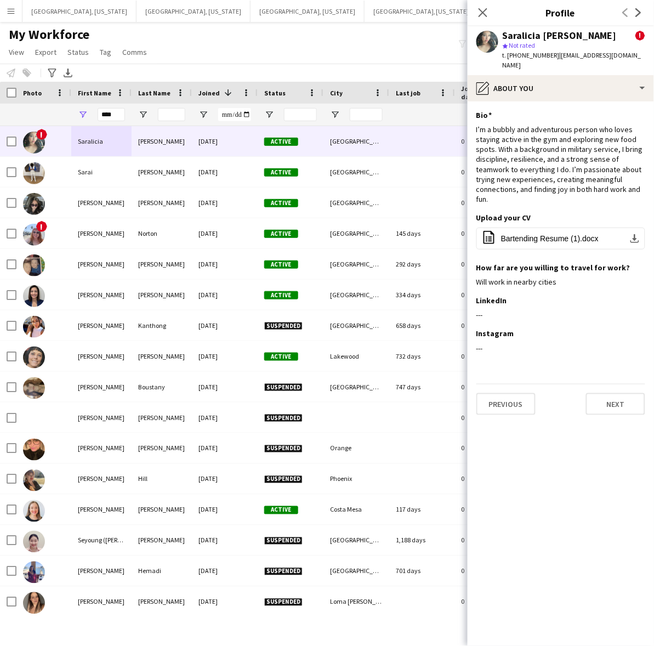
click at [498, 406] on app-section-data-types "Bio Edit this field I’m a bubbly and adventurous person who loves staying activ…" at bounding box center [561, 373] width 186 height 544
click at [499, 399] on button "Previous" at bounding box center [505, 404] width 59 height 22
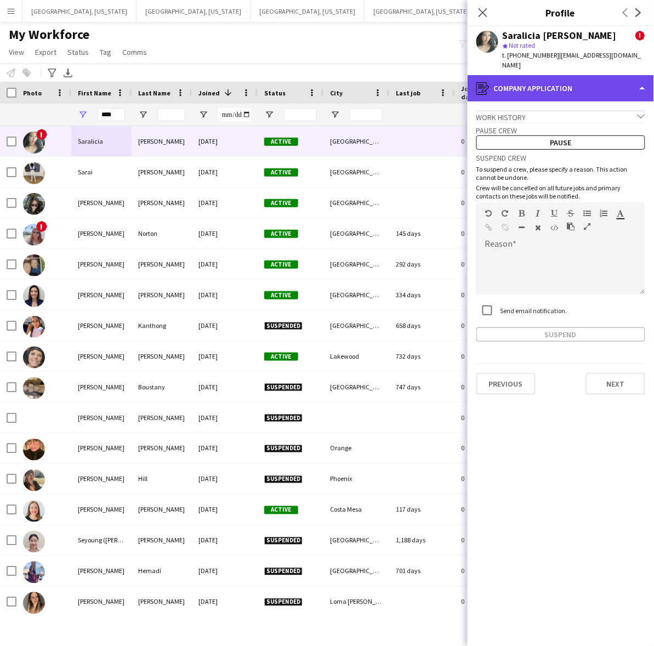
click at [552, 78] on div "register Company application" at bounding box center [561, 88] width 186 height 26
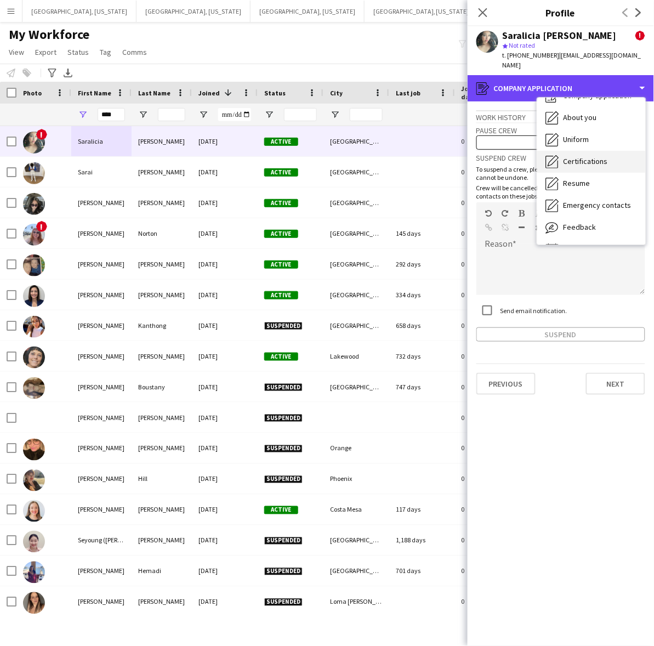
scroll to position [59, 0]
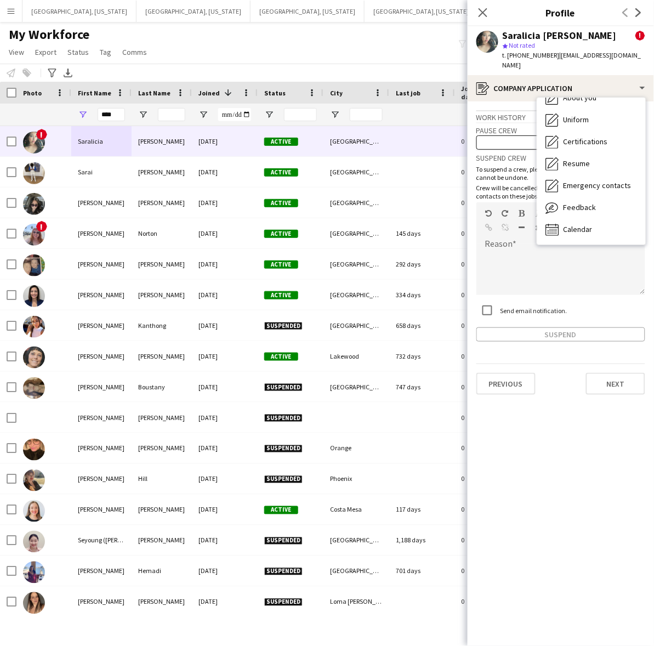
click at [355, 33] on div "My Workforce View Views Default view New view Update view Delete view Edit name…" at bounding box center [327, 44] width 654 height 37
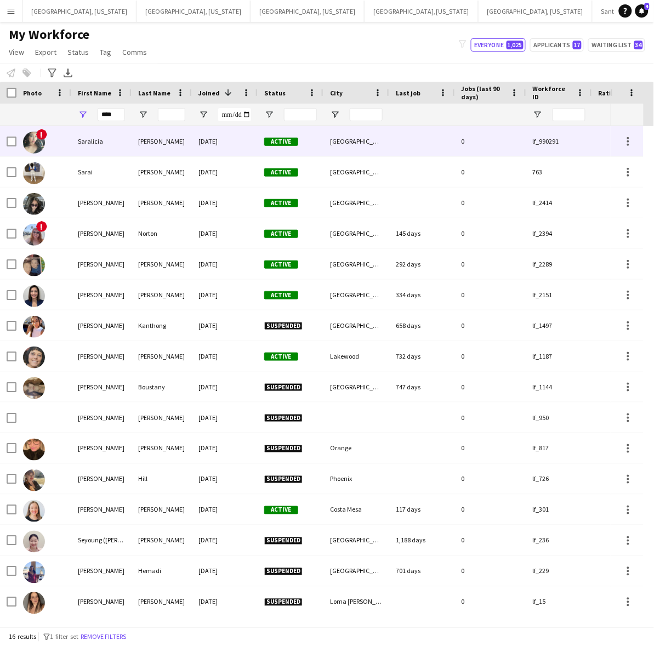
click at [241, 139] on div "[DATE]" at bounding box center [225, 141] width 66 height 30
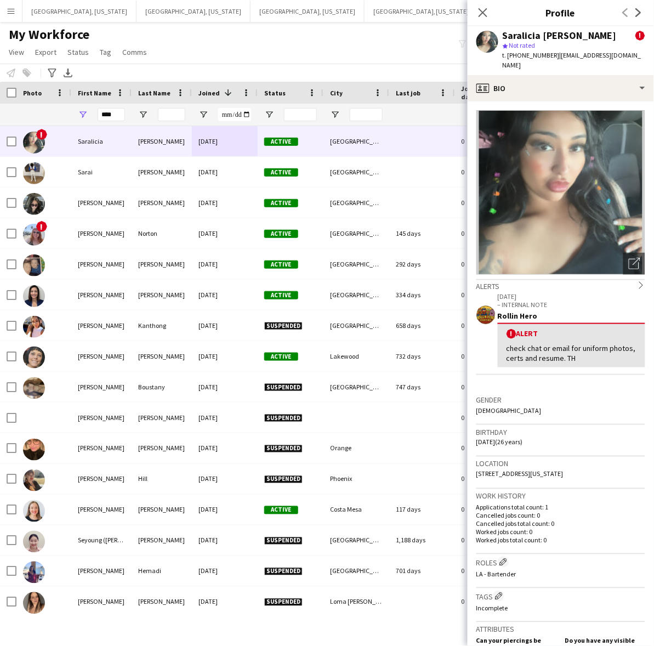
click at [318, 36] on div "My Workforce View Views Default view New view Update view Delete view Edit name…" at bounding box center [327, 44] width 654 height 37
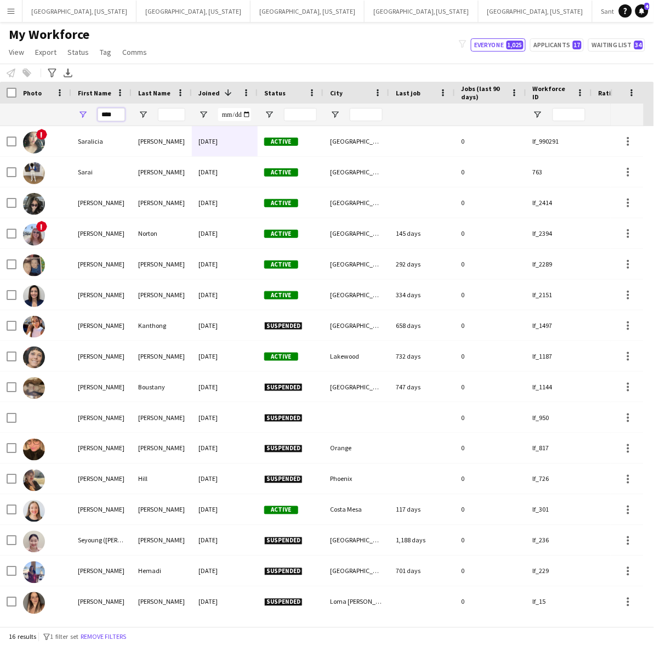
drag, startPoint x: 121, startPoint y: 111, endPoint x: 27, endPoint y: 110, distance: 93.2
click at [36, 116] on div "****" at bounding box center [594, 115] width 1189 height 22
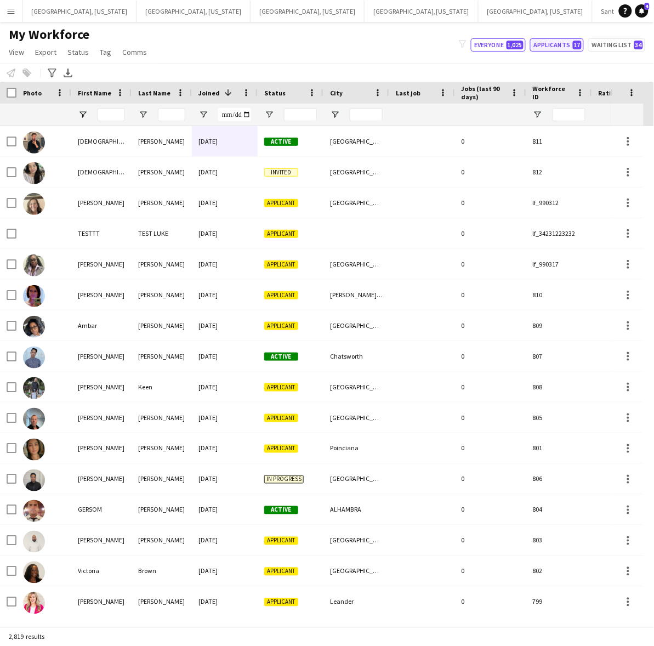
click at [560, 47] on button "Applicants 17" at bounding box center [557, 44] width 54 height 13
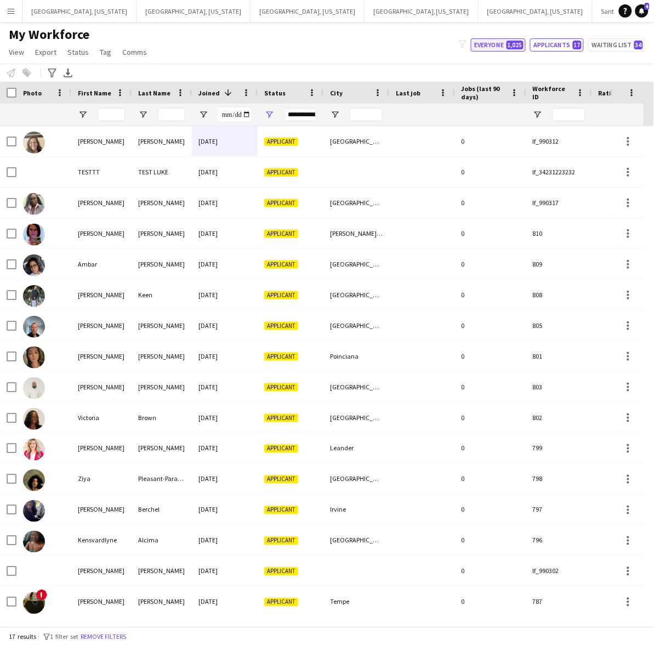
click at [486, 43] on button "Everyone 1,025" at bounding box center [498, 44] width 55 height 13
type input "**********"
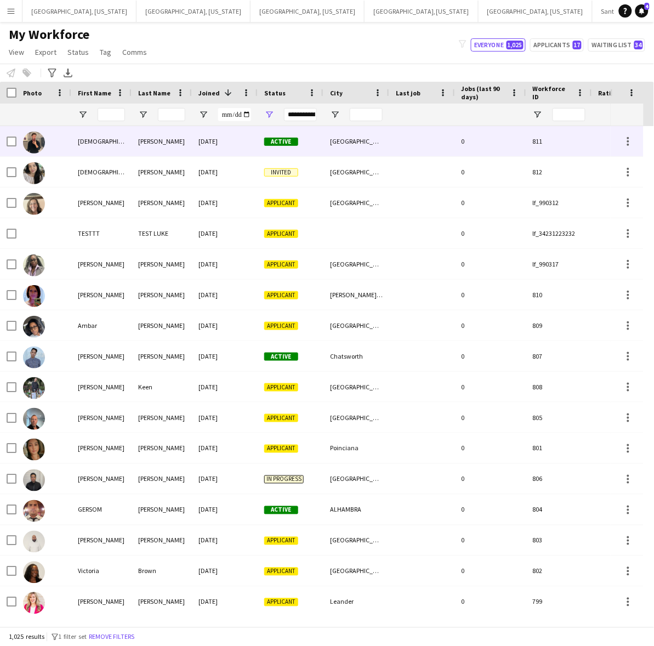
click at [215, 149] on div "[DATE]" at bounding box center [225, 141] width 66 height 30
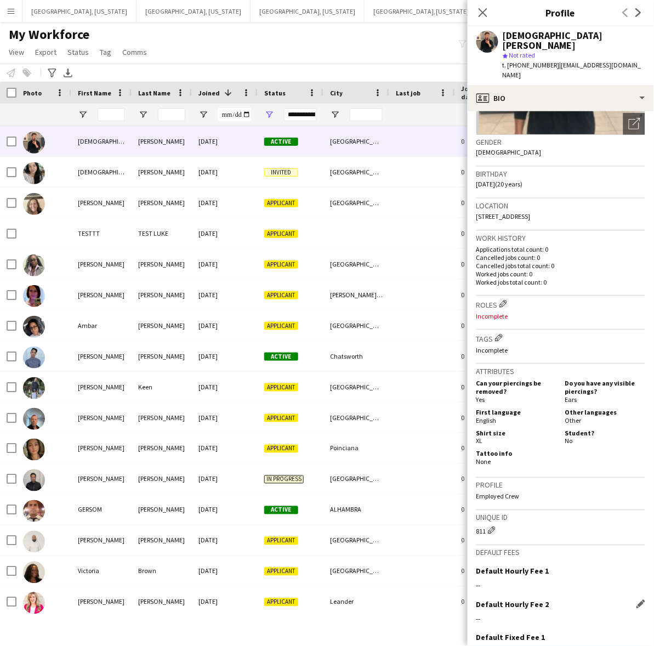
scroll to position [218, 0]
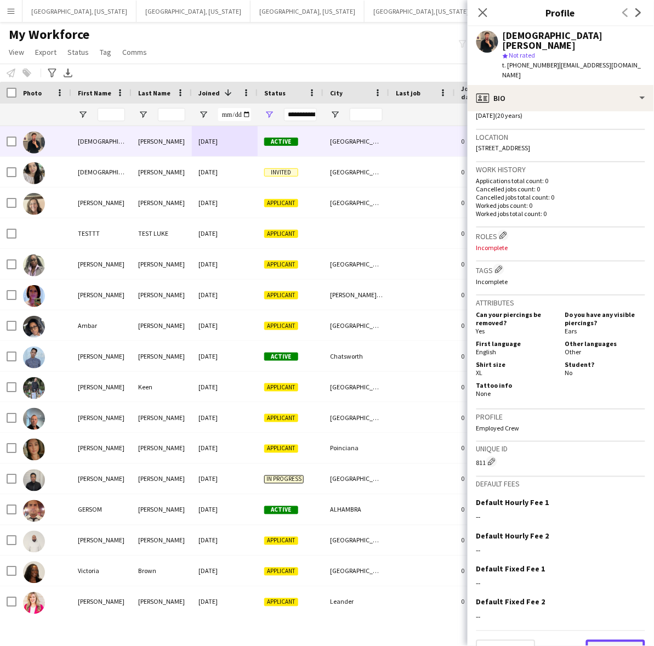
click at [602, 640] on button "Next" at bounding box center [615, 651] width 59 height 22
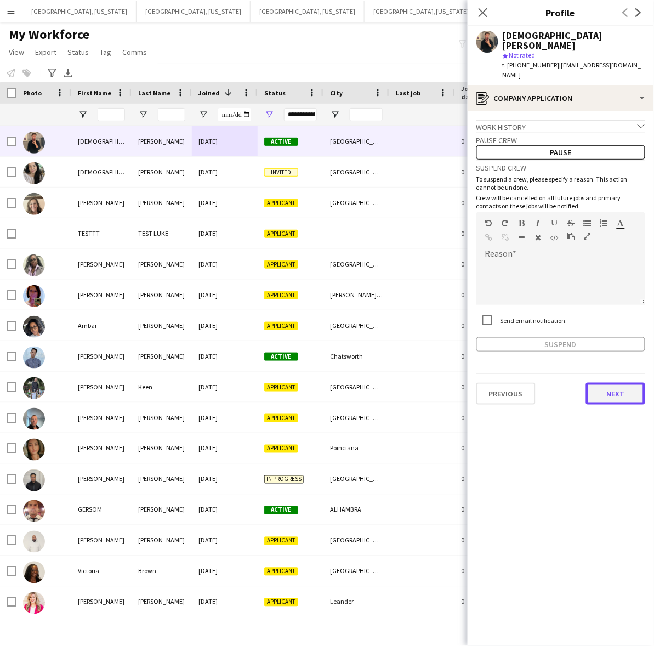
click at [617, 383] on button "Next" at bounding box center [615, 394] width 59 height 22
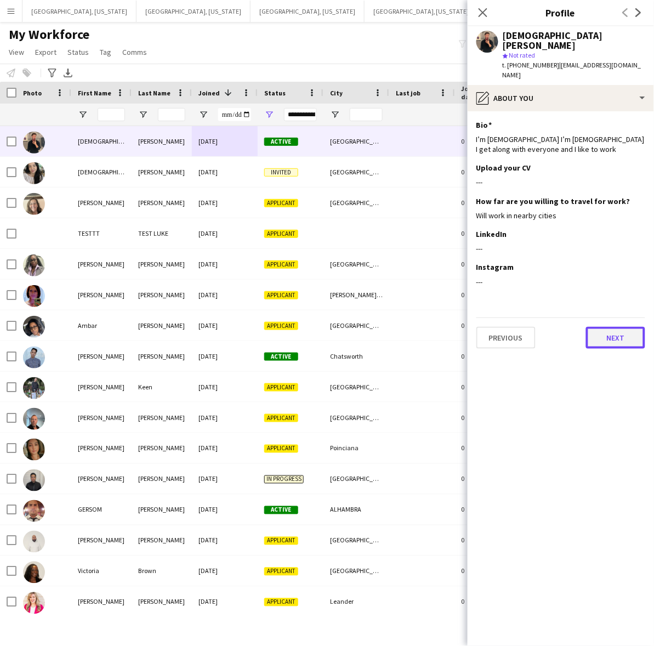
click at [614, 327] on button "Next" at bounding box center [615, 338] width 59 height 22
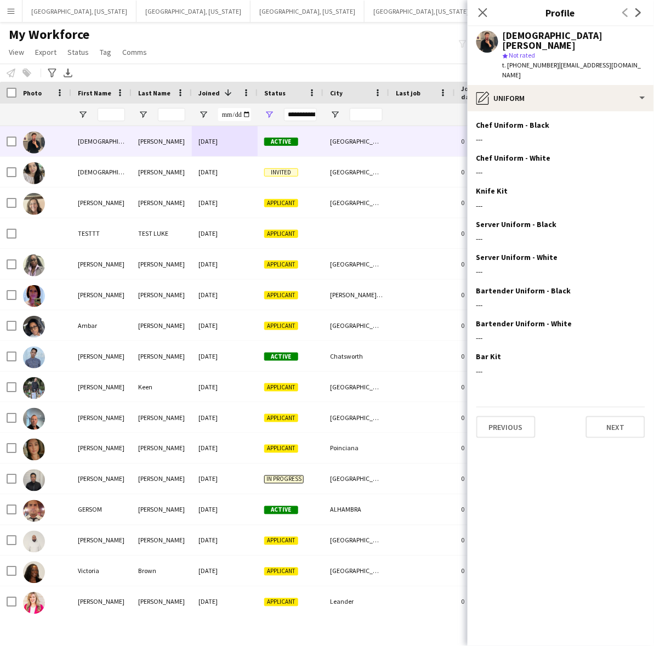
click at [614, 407] on div "Previous Next" at bounding box center [560, 422] width 169 height 31
click at [615, 416] on button "Next" at bounding box center [615, 427] width 59 height 22
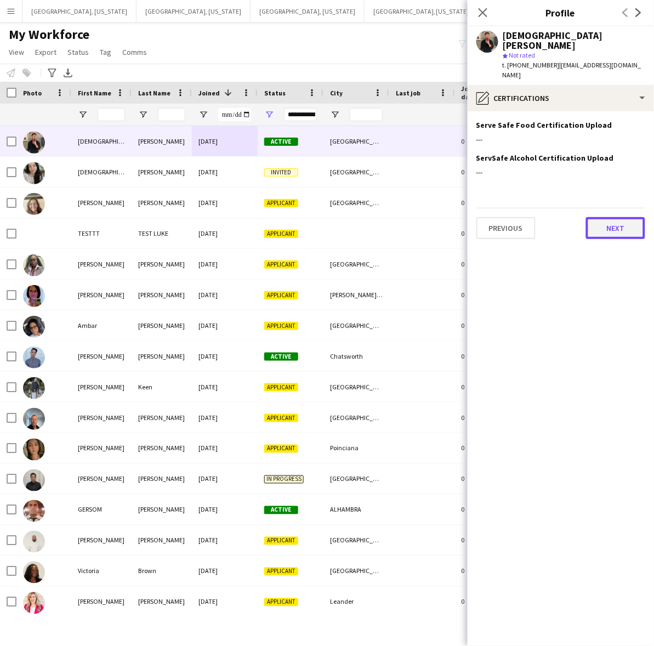
click at [609, 217] on button "Next" at bounding box center [615, 228] width 59 height 22
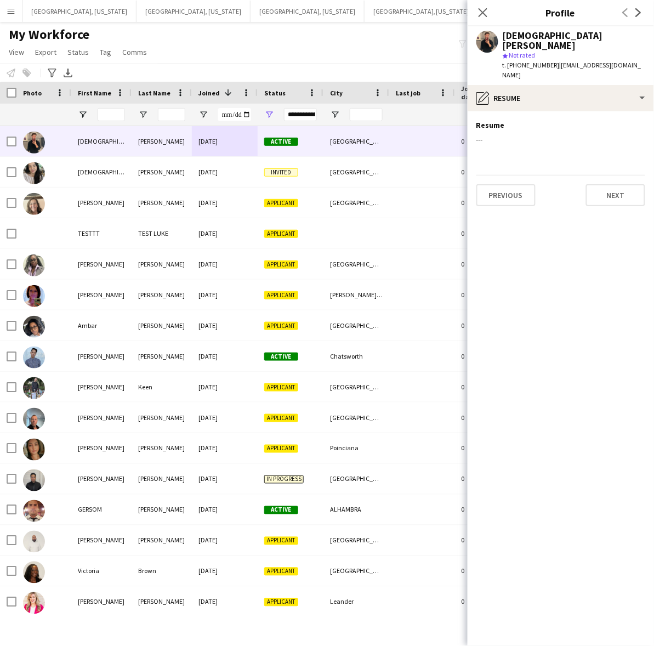
drag, startPoint x: 598, startPoint y: 152, endPoint x: 596, endPoint y: 163, distance: 10.6
click at [598, 154] on app-section-data-types "Resume Edit this field --- Previous Next" at bounding box center [561, 378] width 186 height 535
click at [595, 184] on button "Next" at bounding box center [615, 195] width 59 height 22
click at [605, 208] on div "Previous Next" at bounding box center [560, 223] width 169 height 31
click at [621, 220] on app-section-data-types "Emergency Contact 1 Number Edit this field [PHONE_NUMBER] Emergency Contact 1 N…" at bounding box center [561, 378] width 186 height 535
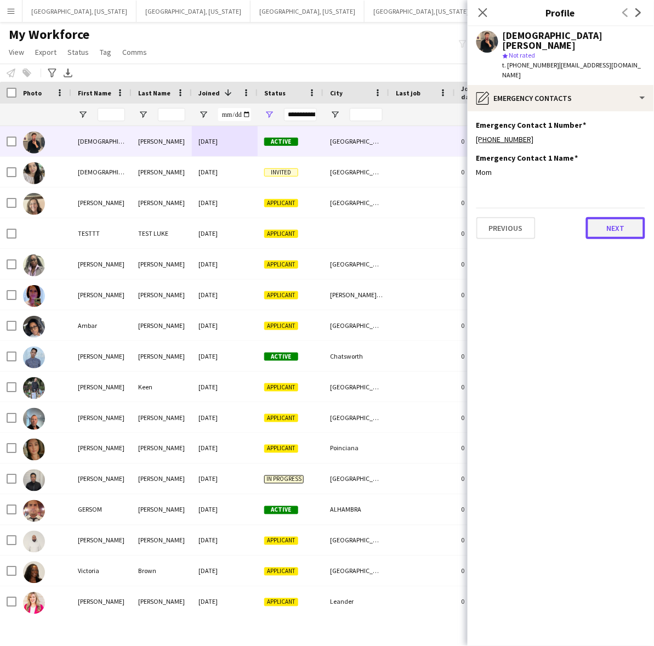
click at [620, 217] on button "Next" at bounding box center [615, 228] width 59 height 22
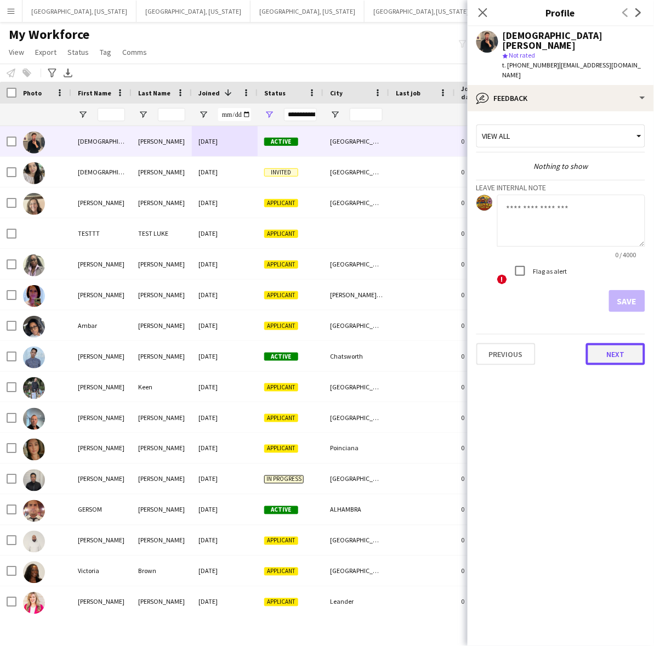
click at [629, 343] on button "Next" at bounding box center [615, 354] width 59 height 22
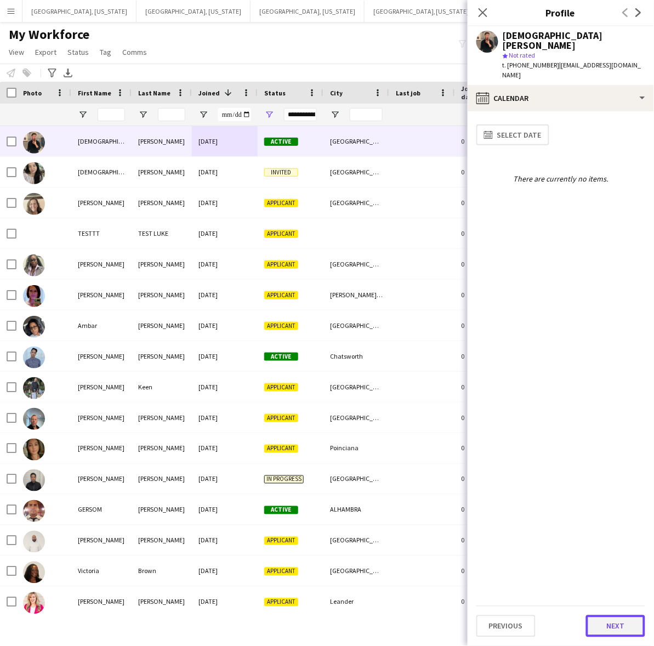
click at [612, 629] on button "Next" at bounding box center [615, 626] width 59 height 22
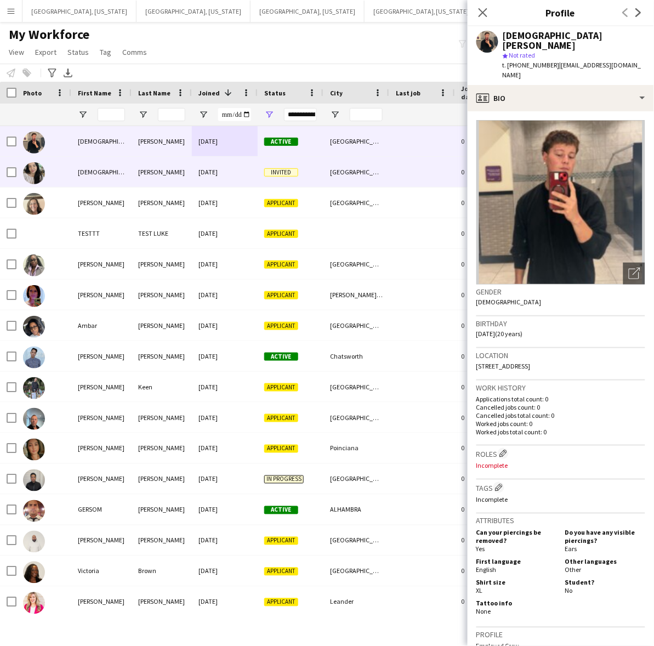
click at [140, 174] on div "[PERSON_NAME]" at bounding box center [162, 172] width 60 height 30
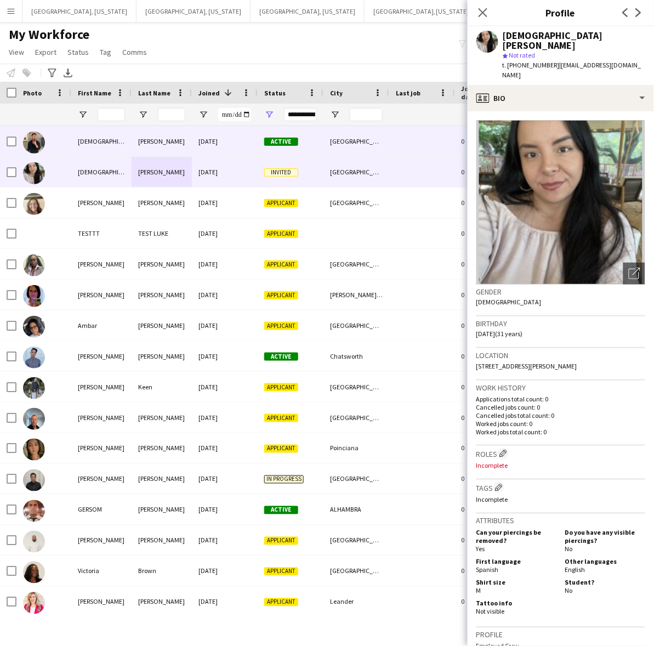
click at [150, 137] on div "[PERSON_NAME]" at bounding box center [162, 141] width 60 height 30
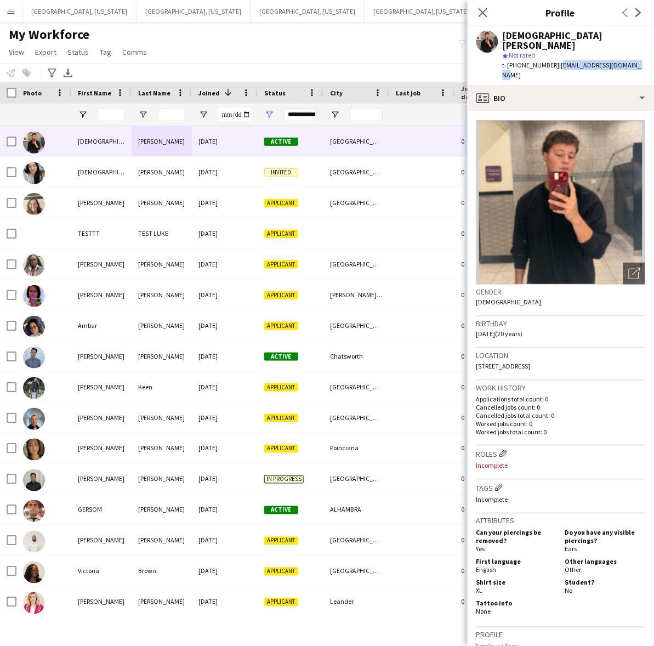
drag, startPoint x: 631, startPoint y: 56, endPoint x: 552, endPoint y: 54, distance: 78.4
click at [552, 61] on span "| [EMAIL_ADDRESS][DOMAIN_NAME]" at bounding box center [572, 70] width 139 height 18
copy span "[EMAIL_ADDRESS][DOMAIN_NAME]"
click at [507, 450] on app-icon "Edit crew company roles" at bounding box center [503, 454] width 8 height 8
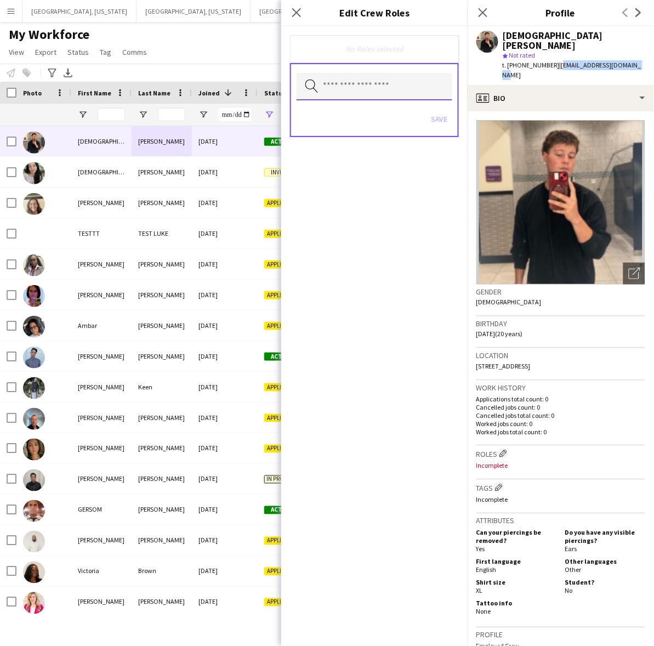
click at [393, 98] on input "text" at bounding box center [375, 86] width 156 height 27
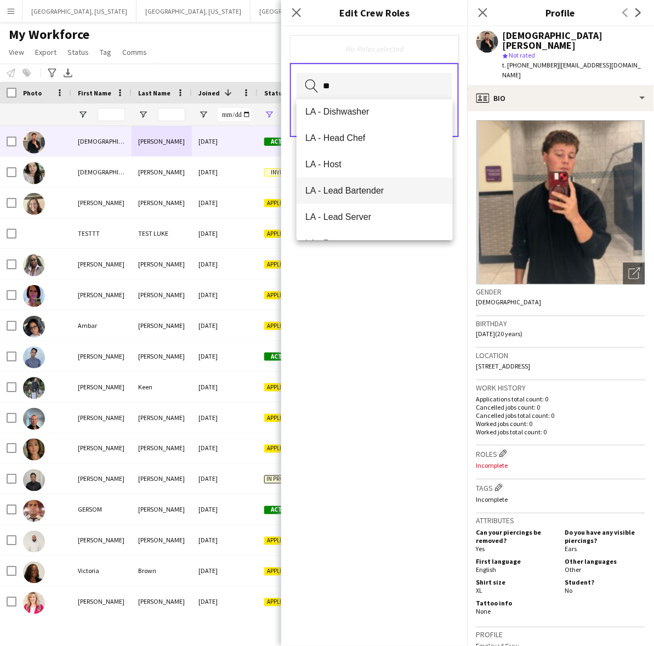
scroll to position [236, 0]
type input "**"
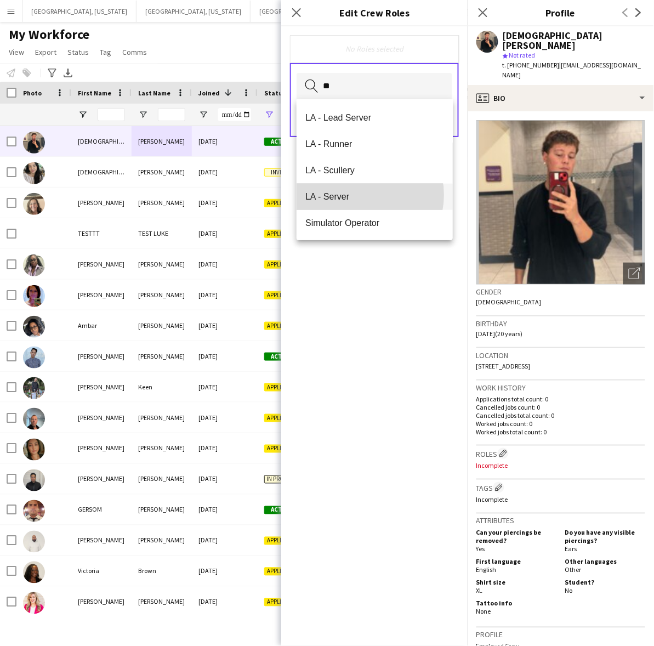
click at [362, 195] on span "LA - Server" at bounding box center [374, 196] width 139 height 10
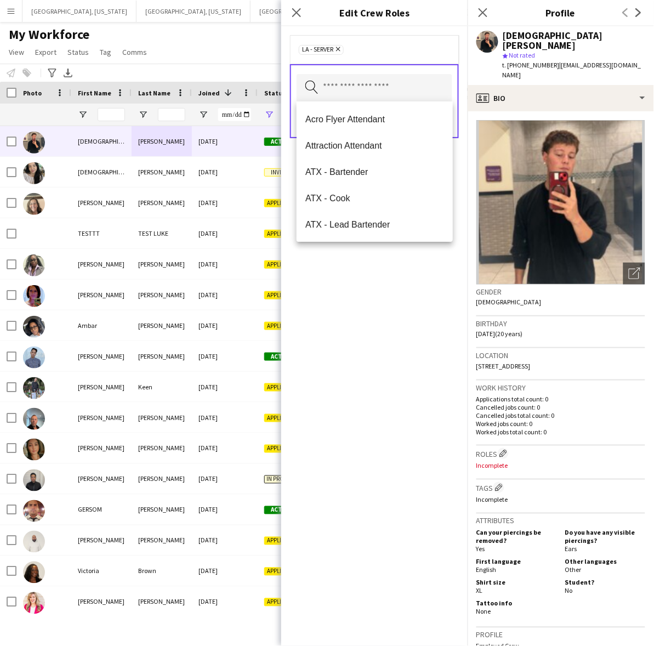
click at [366, 279] on div "LA - Server Remove Search by role type Save" at bounding box center [374, 336] width 186 height 620
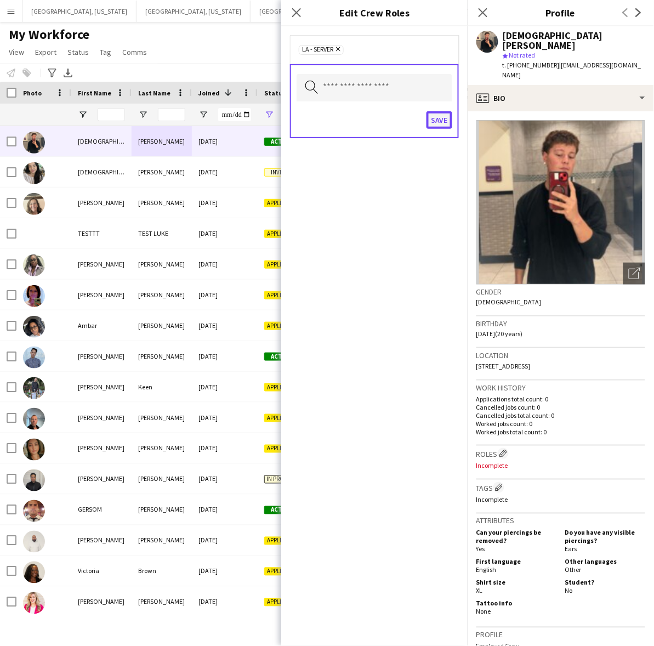
click at [440, 114] on button "Save" at bounding box center [440, 120] width 26 height 18
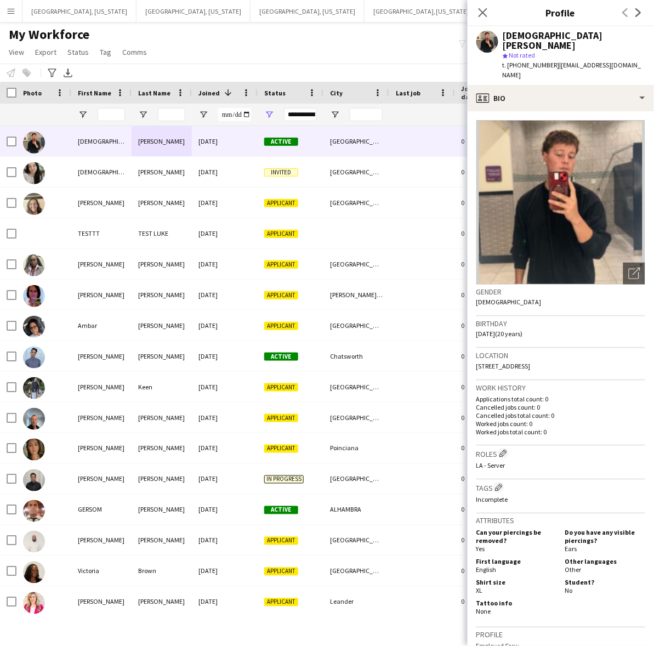
click at [569, 348] on div "Location [STREET_ADDRESS]" at bounding box center [560, 364] width 169 height 32
click at [526, 61] on span "t. [PHONE_NUMBER]" at bounding box center [531, 65] width 57 height 8
copy span "18056301001"
click at [360, 44] on div "My Workforce View Views Default view New view Update view Delete view Edit name…" at bounding box center [327, 44] width 654 height 37
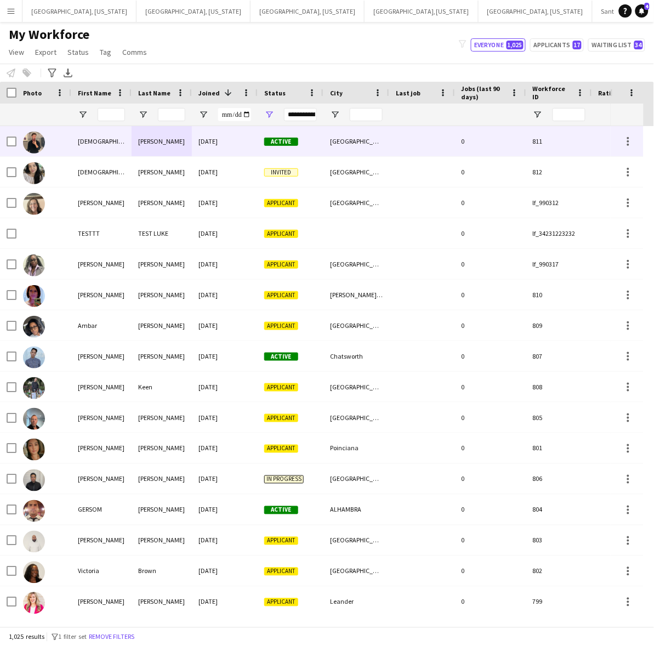
click at [204, 138] on div "[DATE]" at bounding box center [225, 141] width 66 height 30
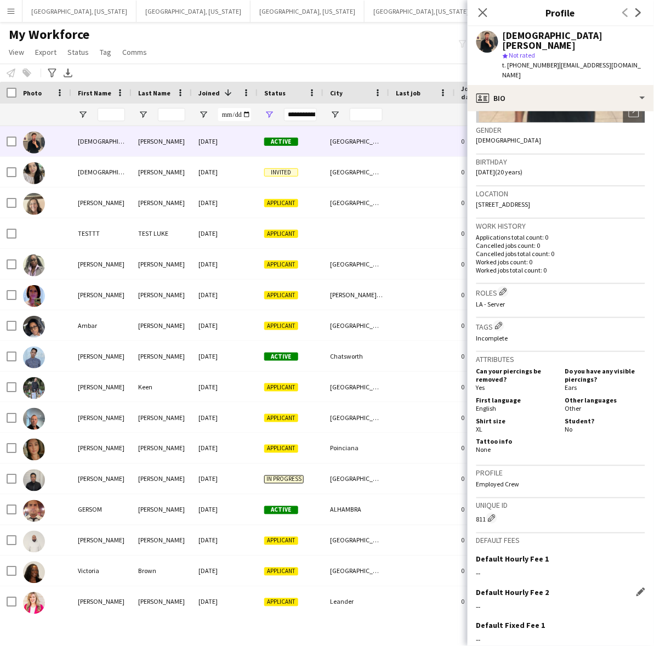
scroll to position [218, 0]
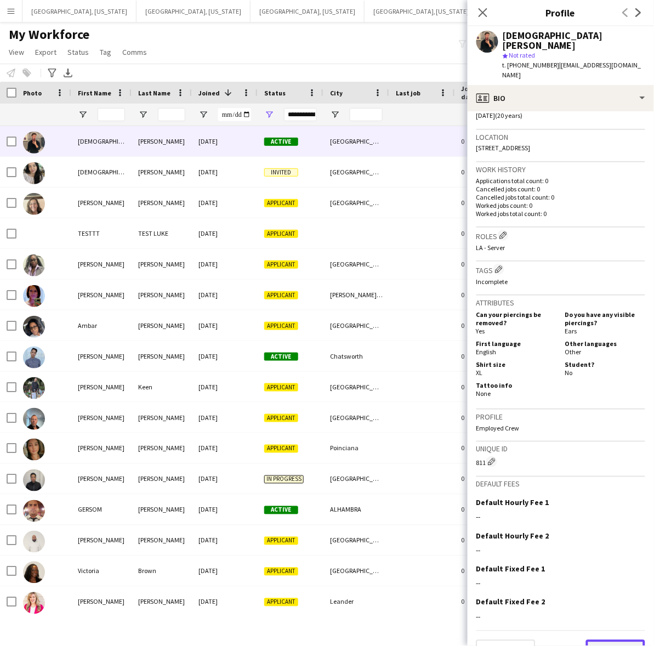
click at [612, 640] on button "Next" at bounding box center [615, 651] width 59 height 22
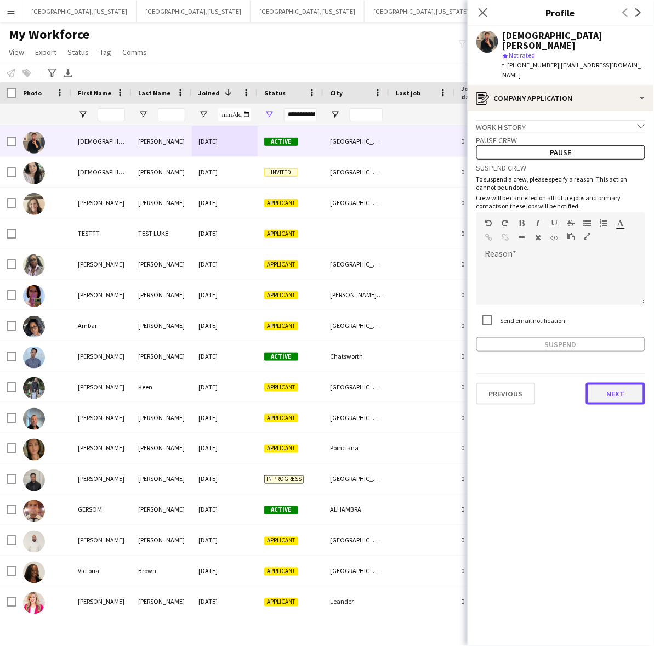
click at [601, 383] on button "Next" at bounding box center [615, 394] width 59 height 22
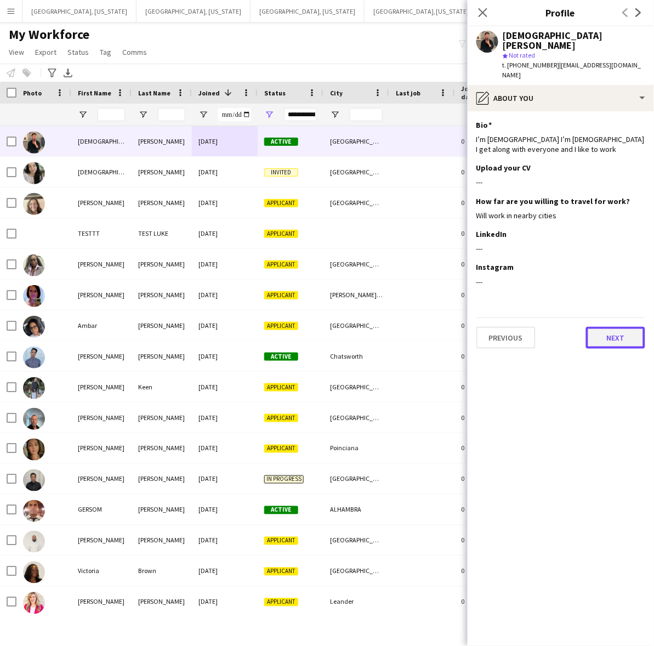
click at [621, 327] on button "Next" at bounding box center [615, 338] width 59 height 22
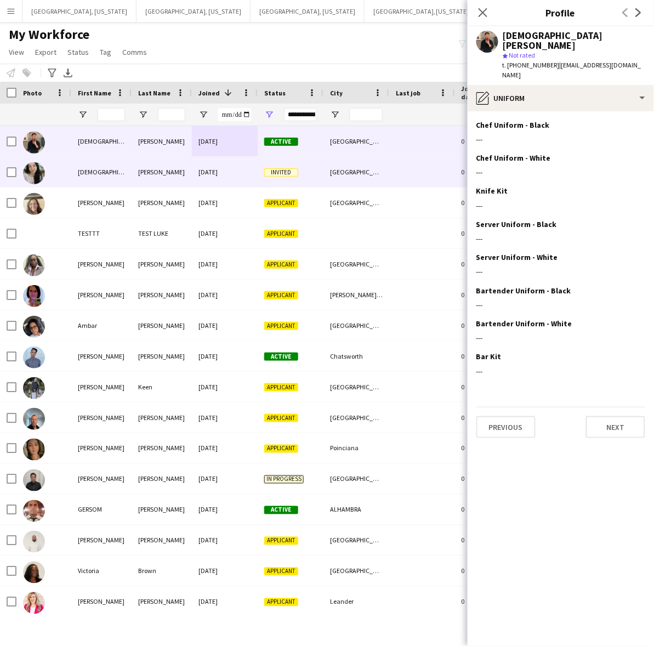
click at [242, 176] on div "[DATE]" at bounding box center [225, 172] width 66 height 30
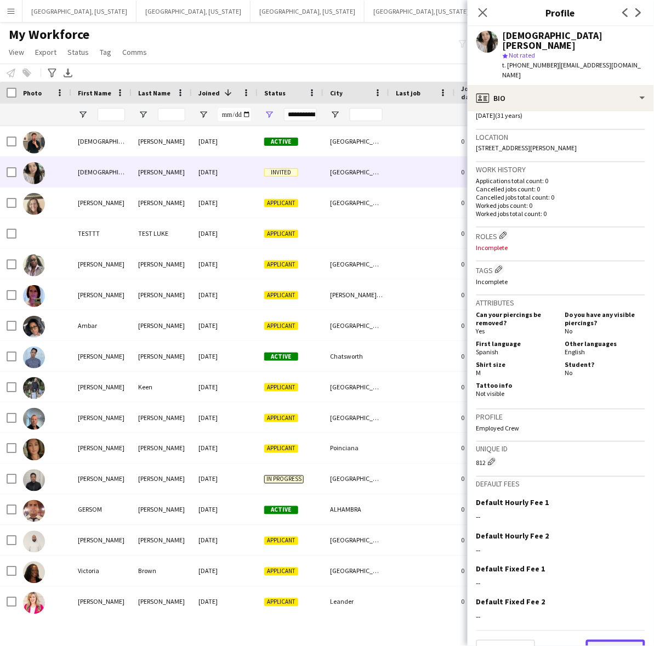
click at [595, 640] on button "Next" at bounding box center [615, 651] width 59 height 22
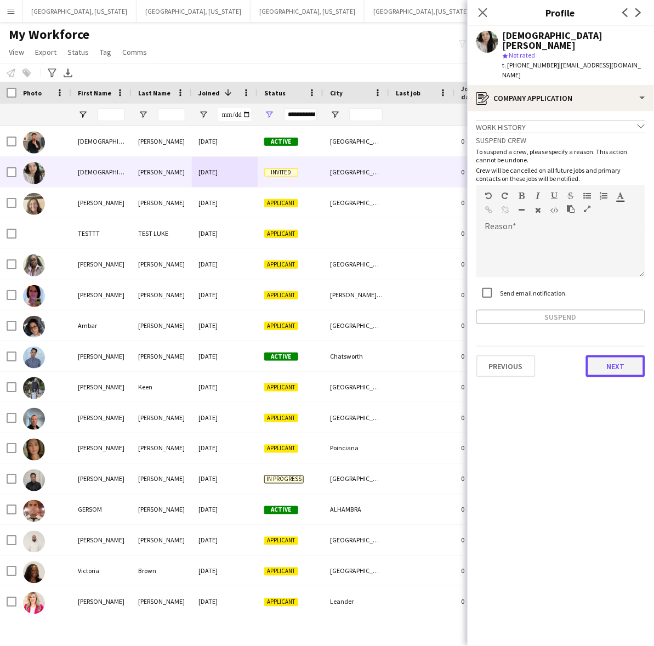
click at [601, 355] on button "Next" at bounding box center [615, 366] width 59 height 22
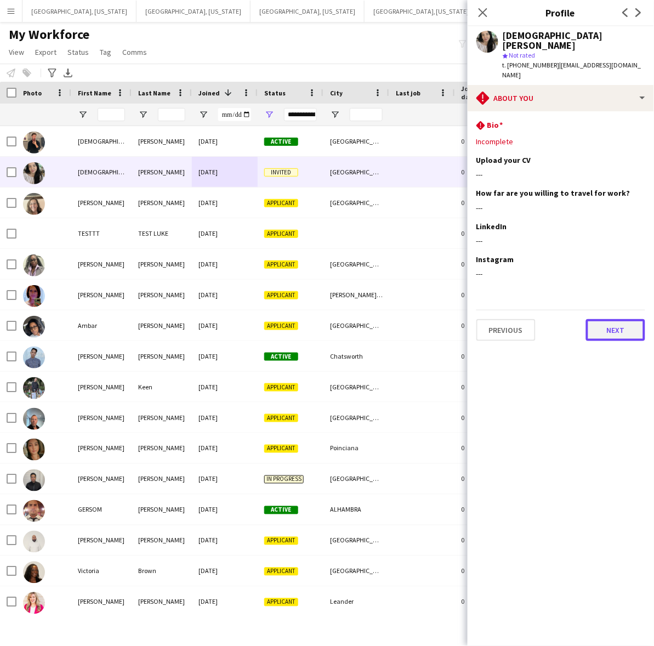
click at [615, 319] on button "Next" at bounding box center [615, 330] width 59 height 22
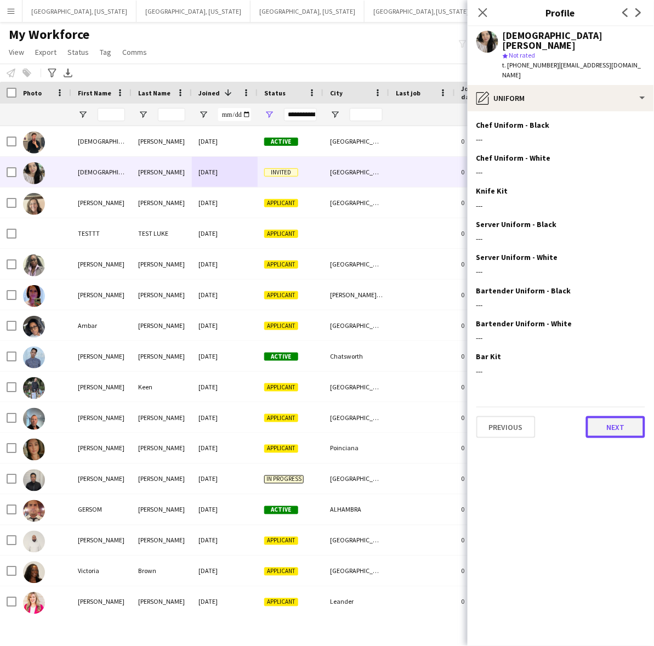
click at [616, 416] on button "Next" at bounding box center [615, 427] width 59 height 22
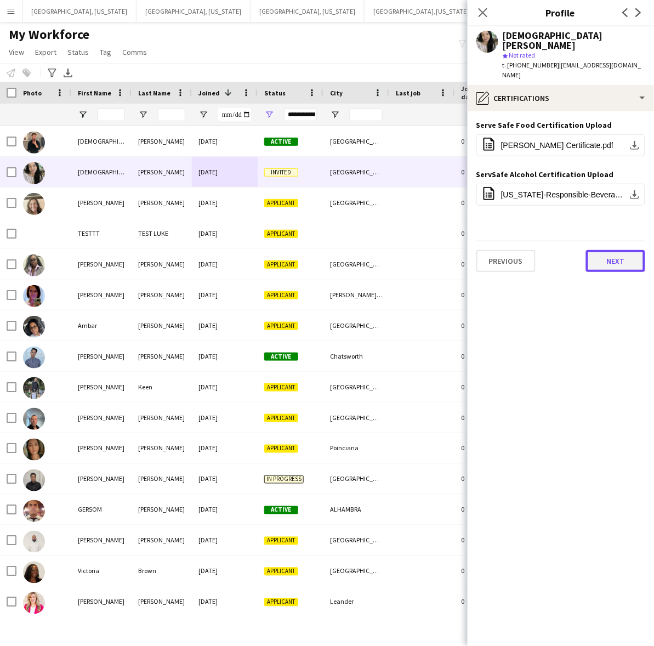
click at [615, 250] on button "Next" at bounding box center [615, 261] width 59 height 22
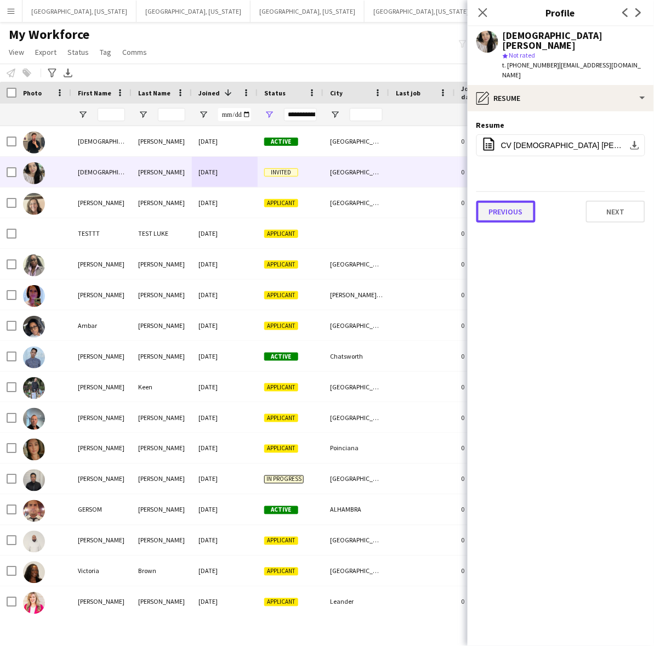
click at [520, 201] on button "Previous" at bounding box center [505, 212] width 59 height 22
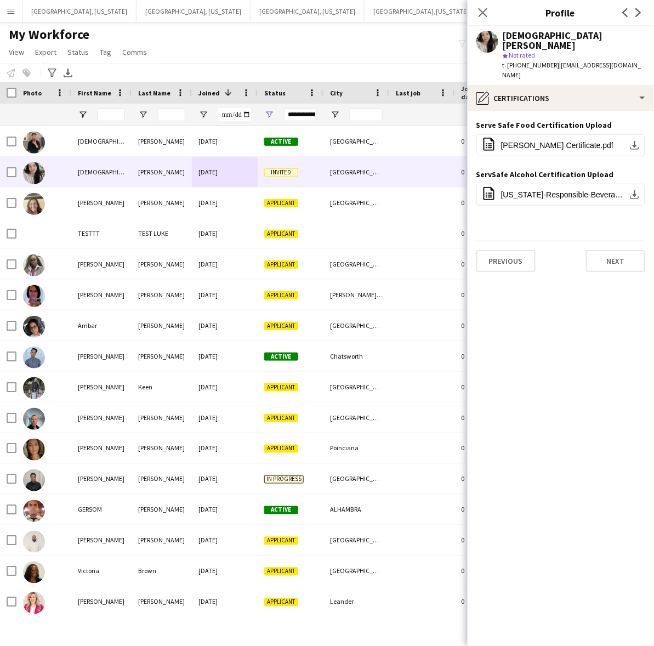
click at [516, 241] on div "Previous Next" at bounding box center [560, 256] width 169 height 31
click at [518, 250] on button "Previous" at bounding box center [505, 261] width 59 height 22
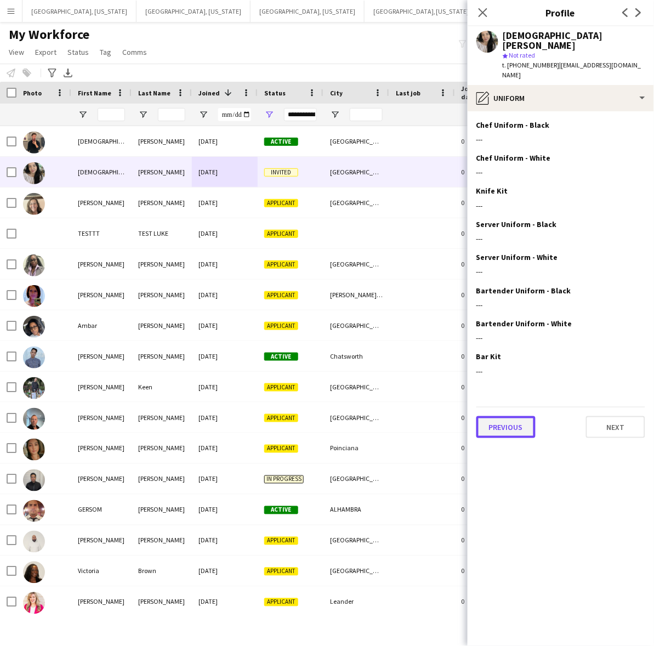
click at [496, 416] on button "Previous" at bounding box center [505, 427] width 59 height 22
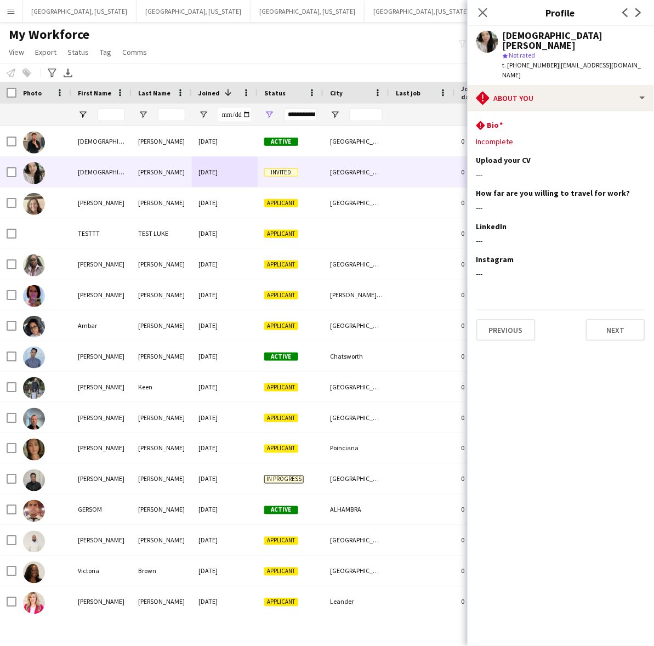
click at [544, 310] on div "Previous Next" at bounding box center [560, 325] width 169 height 31
click at [609, 319] on button "Next" at bounding box center [615, 330] width 59 height 22
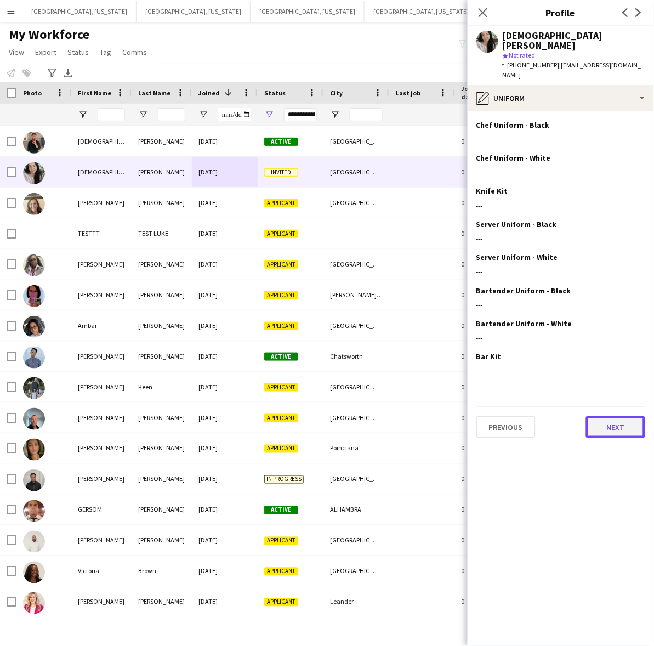
drag, startPoint x: 606, startPoint y: 404, endPoint x: 535, endPoint y: 212, distance: 204.7
click at [605, 416] on button "Next" at bounding box center [615, 427] width 59 height 22
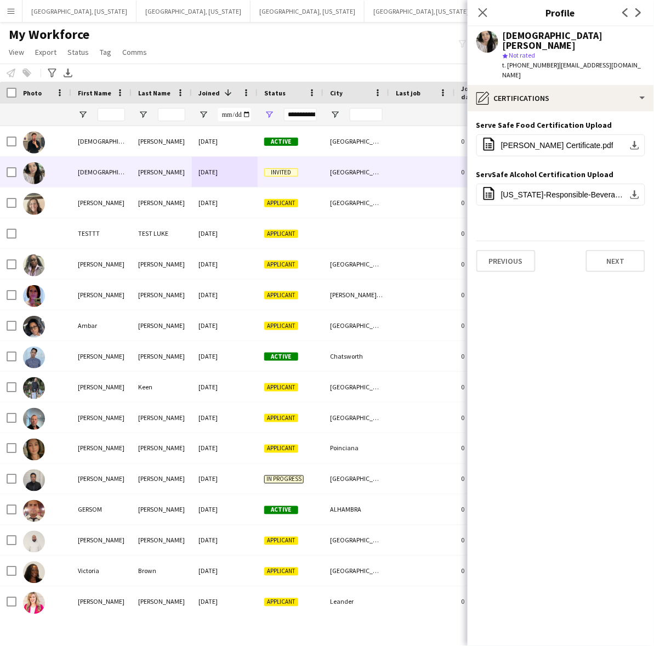
click at [606, 257] on app-section-data-types "Serve Safe Food Certification Upload Edit this field office-file-sheet [PERSON_…" at bounding box center [561, 378] width 186 height 535
click at [603, 250] on button "Next" at bounding box center [615, 261] width 59 height 22
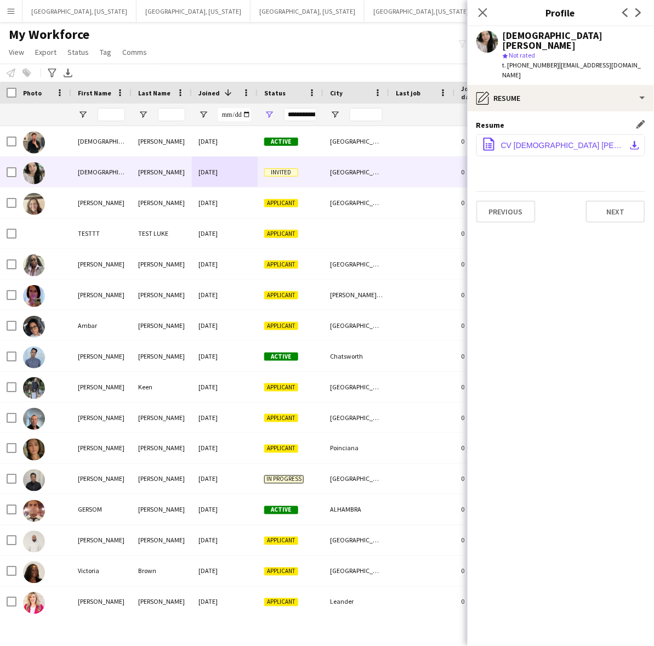
click at [549, 141] on span "CV [DEMOGRAPHIC_DATA] [PERSON_NAME].pdf" at bounding box center [563, 145] width 124 height 9
click at [504, 201] on button "Previous" at bounding box center [505, 212] width 59 height 22
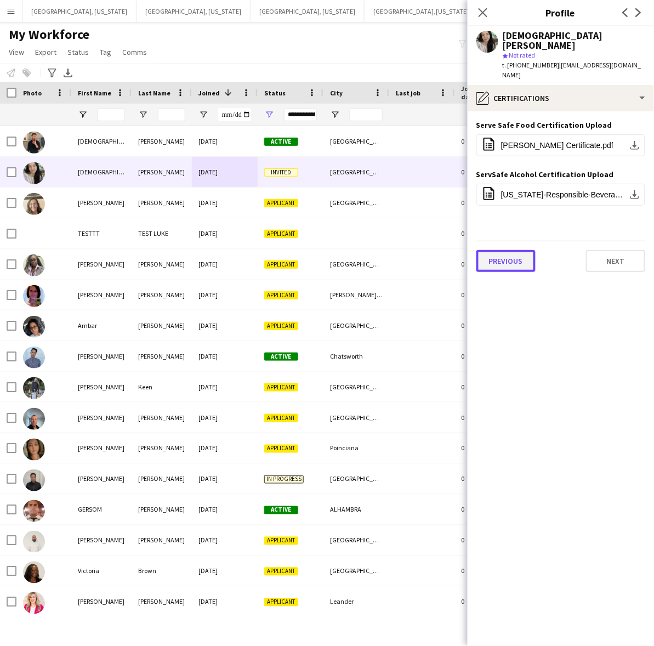
click at [506, 250] on button "Previous" at bounding box center [505, 261] width 59 height 22
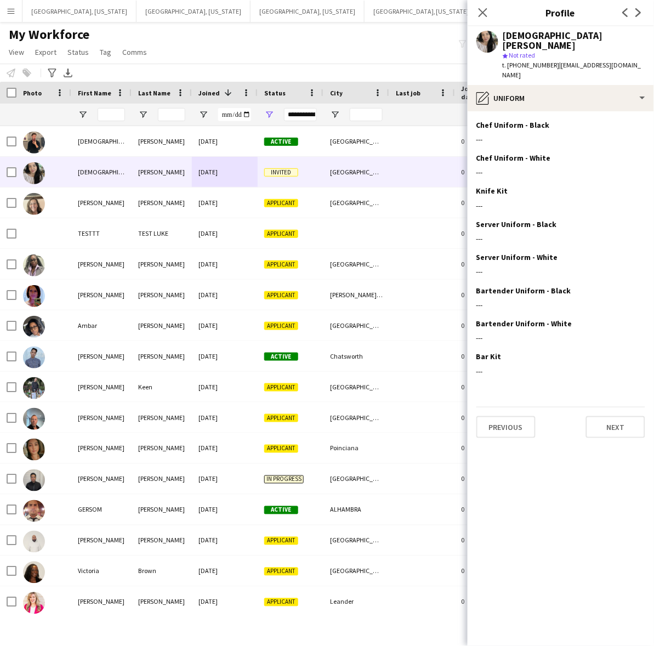
click at [504, 407] on div "Previous Next" at bounding box center [560, 422] width 169 height 31
click at [508, 416] on button "Previous" at bounding box center [505, 427] width 59 height 22
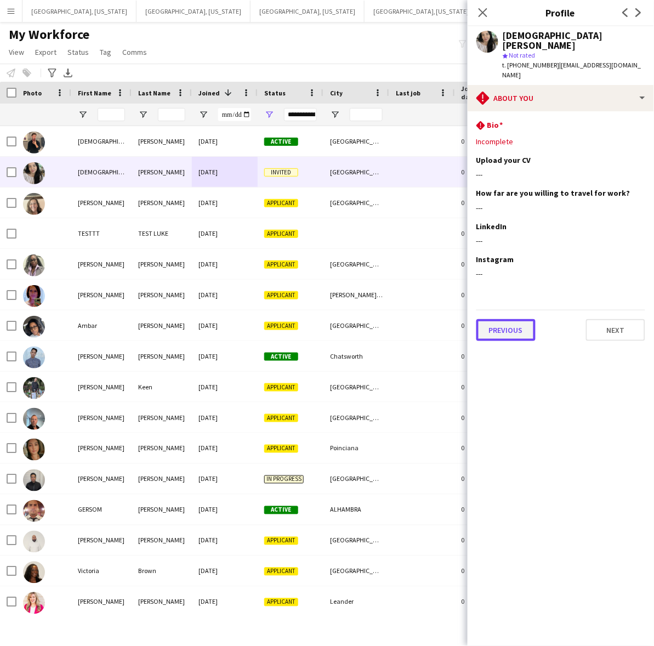
click at [525, 319] on button "Previous" at bounding box center [505, 330] width 59 height 22
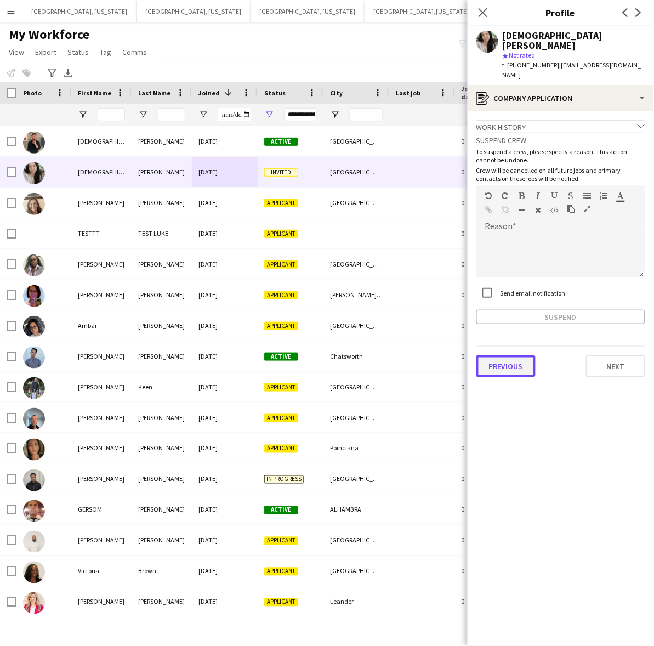
click at [506, 355] on button "Previous" at bounding box center [505, 366] width 59 height 22
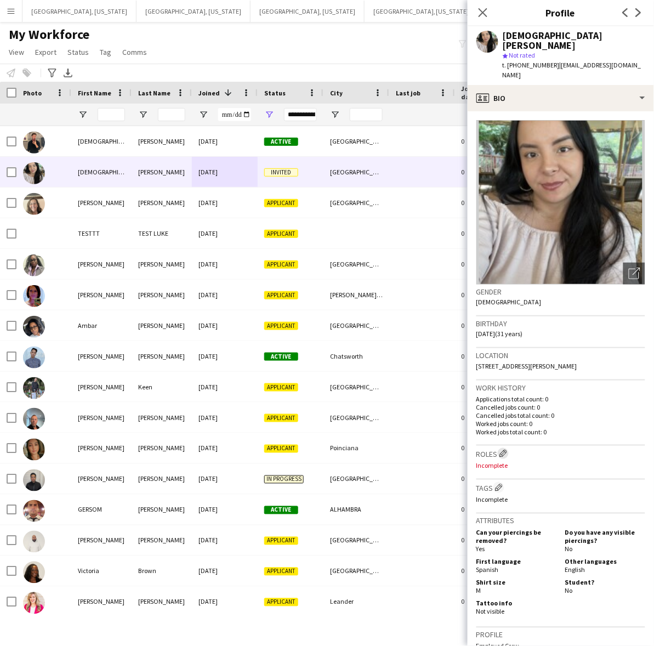
click at [504, 450] on app-icon "Edit crew company roles" at bounding box center [503, 454] width 8 height 8
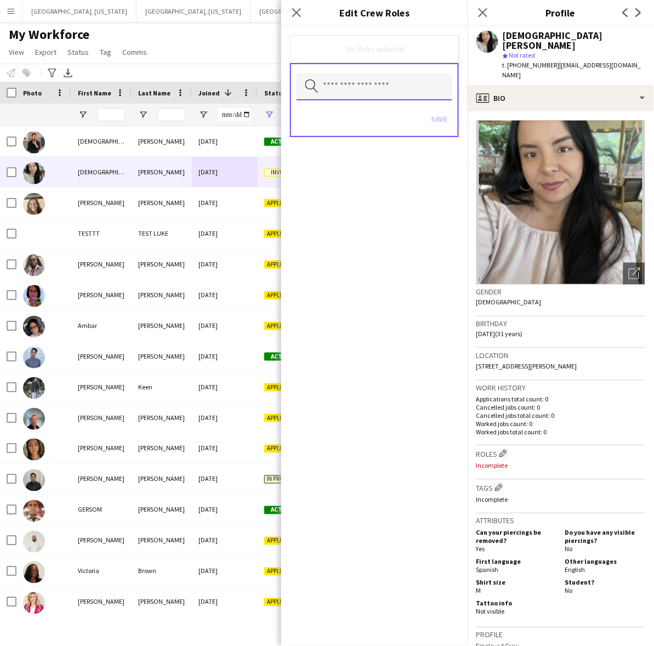
click at [415, 86] on input "text" at bounding box center [375, 86] width 156 height 27
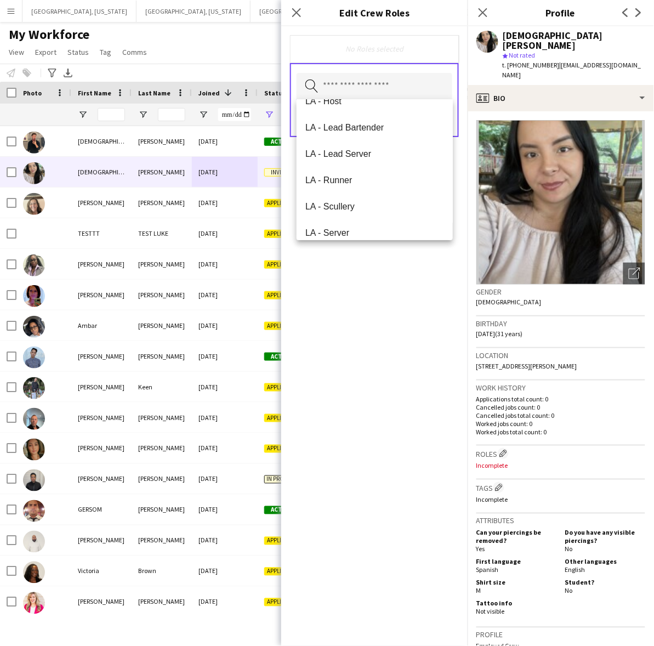
scroll to position [1439, 0]
click at [360, 203] on span "LA - Server" at bounding box center [374, 204] width 139 height 10
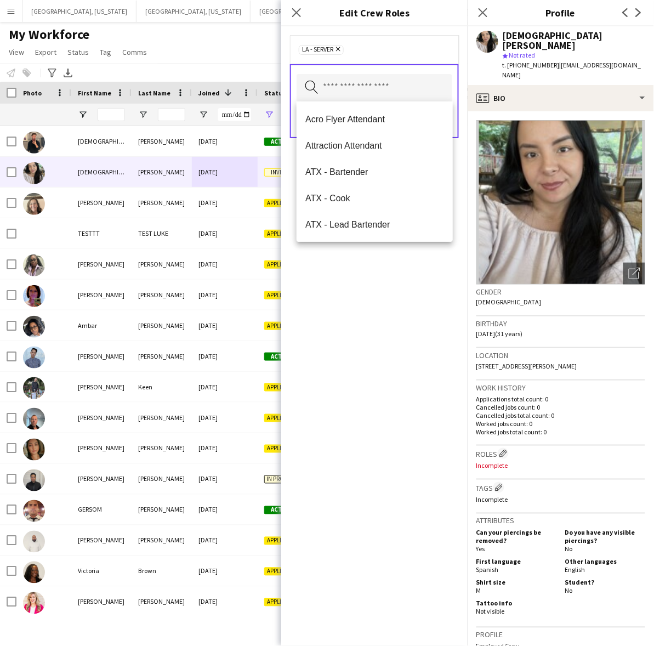
drag, startPoint x: 391, startPoint y: 311, endPoint x: 410, endPoint y: 228, distance: 85.9
click at [391, 311] on div "LA - Server Remove Search by role type Save" at bounding box center [374, 336] width 186 height 620
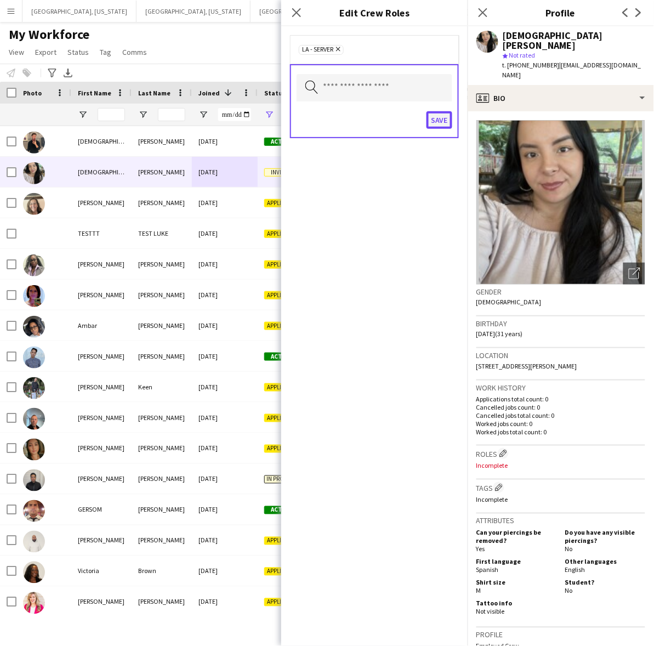
click at [442, 128] on button "Save" at bounding box center [440, 120] width 26 height 18
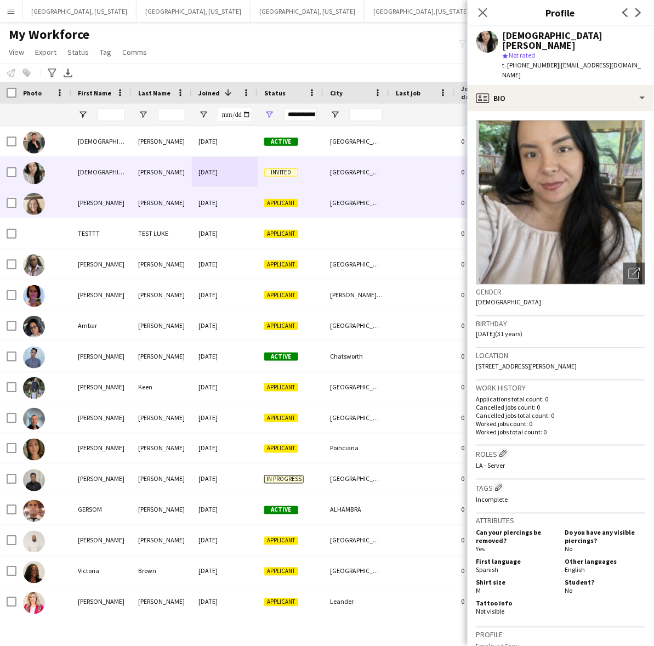
click at [347, 197] on div "[GEOGRAPHIC_DATA]" at bounding box center [356, 203] width 66 height 30
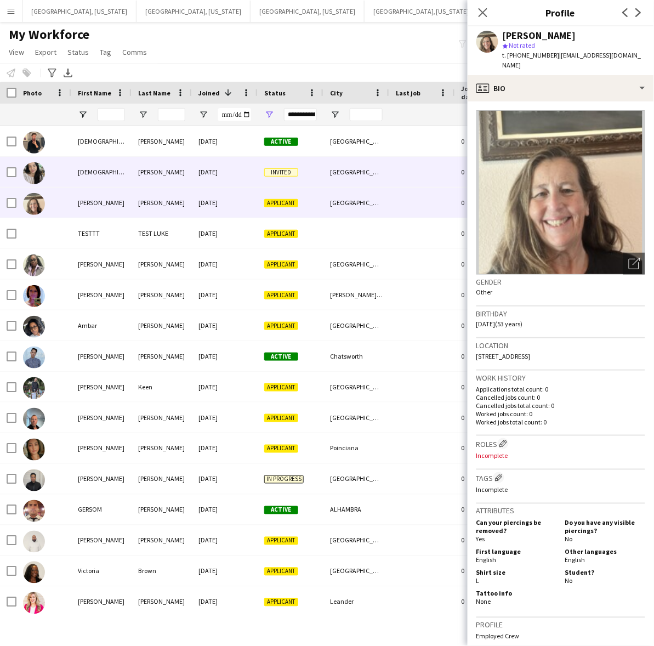
click at [321, 177] on div "Invited" at bounding box center [291, 172] width 66 height 30
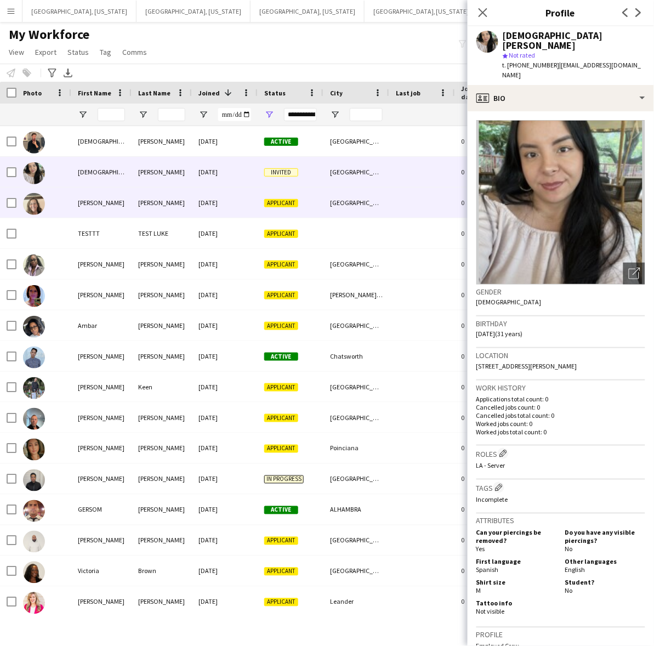
click at [324, 194] on div "[GEOGRAPHIC_DATA]" at bounding box center [356, 203] width 66 height 30
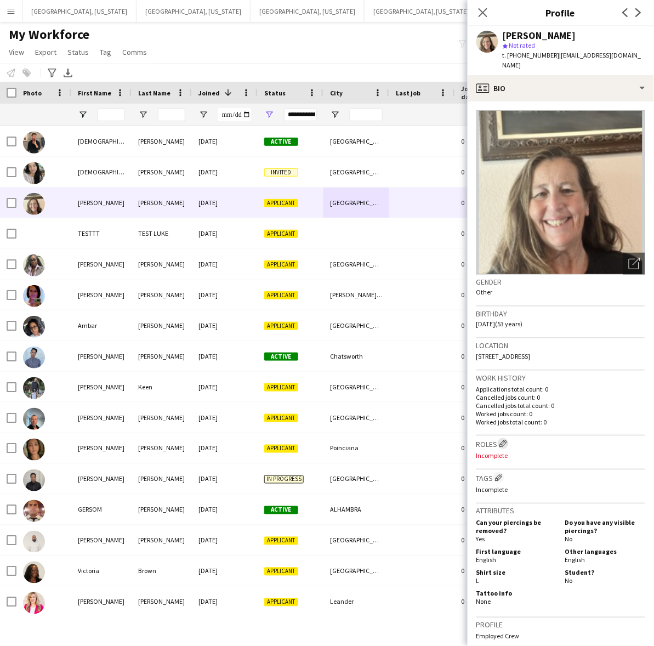
click at [502, 440] on app-icon "Edit crew company roles" at bounding box center [503, 444] width 8 height 8
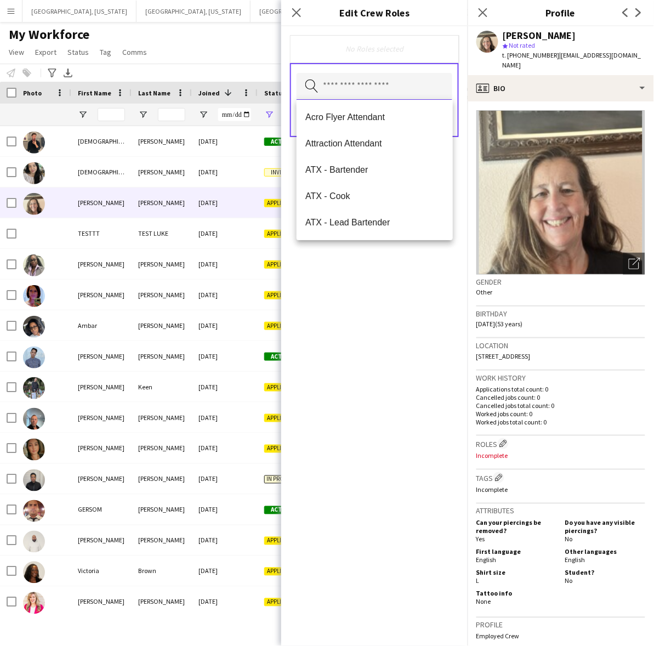
click at [431, 94] on input "text" at bounding box center [375, 86] width 156 height 27
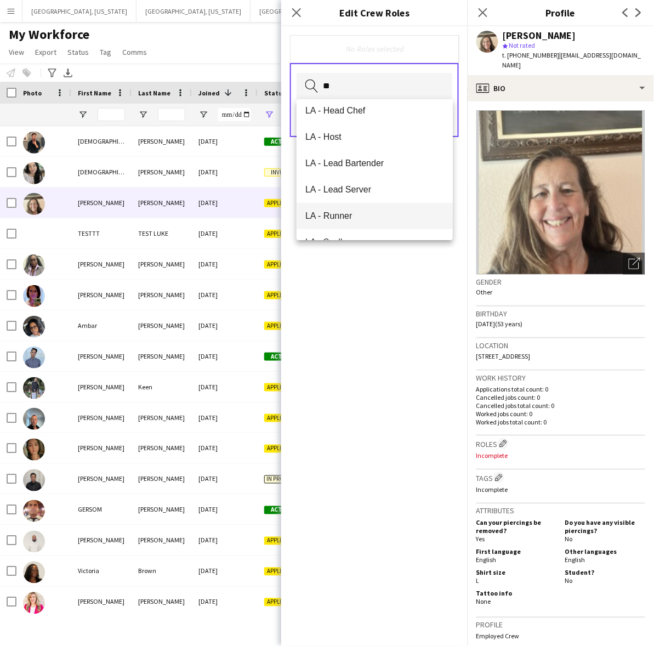
scroll to position [206, 0]
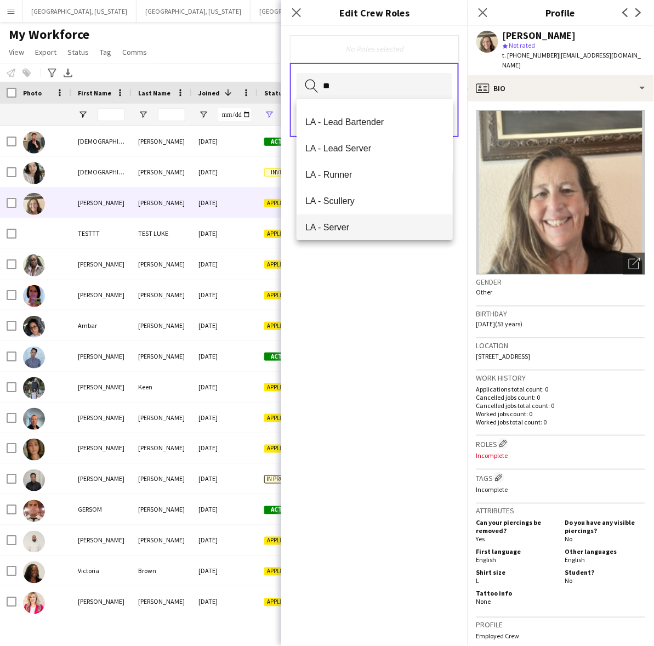
type input "**"
click at [360, 231] on span "LA - Server" at bounding box center [374, 227] width 139 height 10
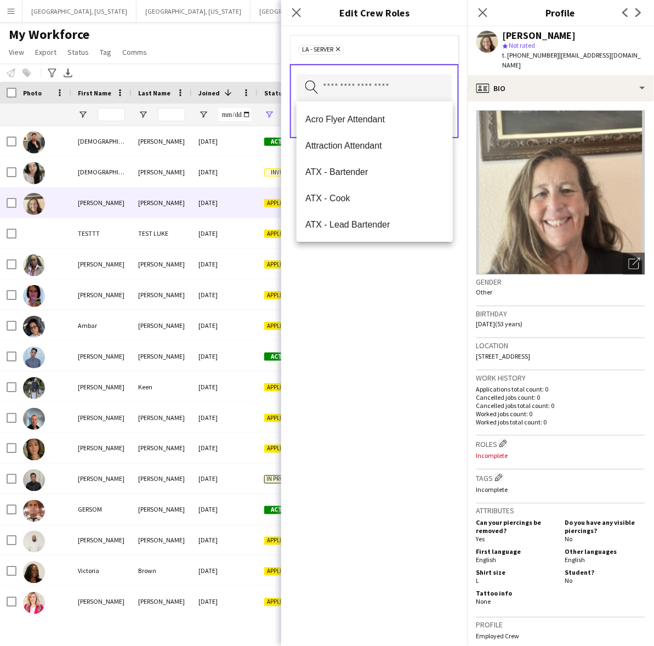
drag, startPoint x: 358, startPoint y: 280, endPoint x: 366, endPoint y: 256, distance: 25.8
click at [360, 274] on div "LA - Server Remove Search by role type Save" at bounding box center [374, 336] width 186 height 620
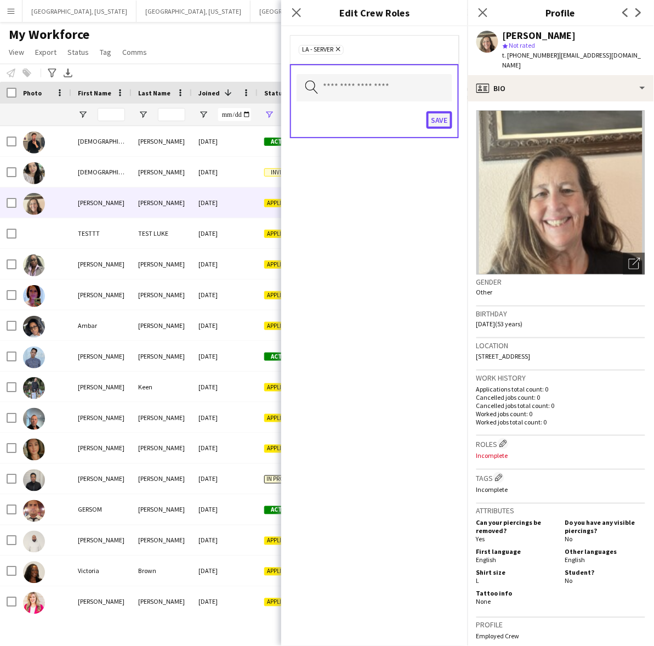
click at [435, 118] on button "Save" at bounding box center [440, 120] width 26 height 18
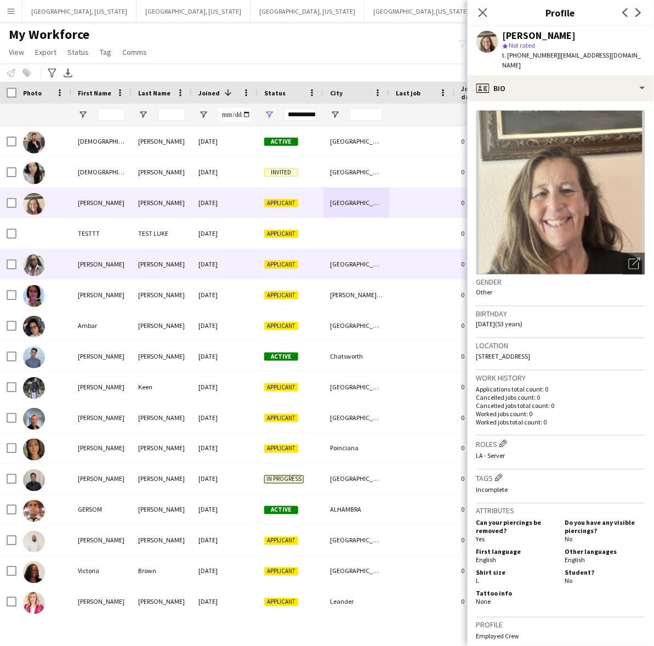
click at [165, 266] on div "[PERSON_NAME]" at bounding box center [162, 264] width 60 height 30
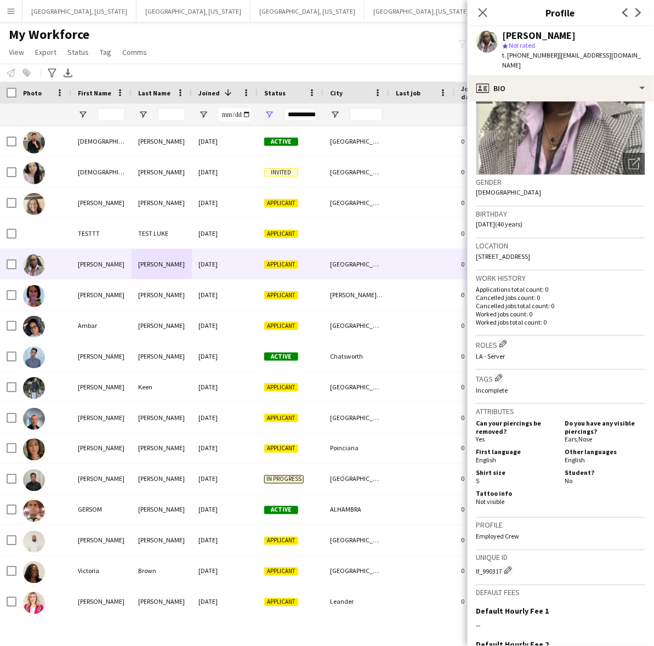
scroll to position [218, 0]
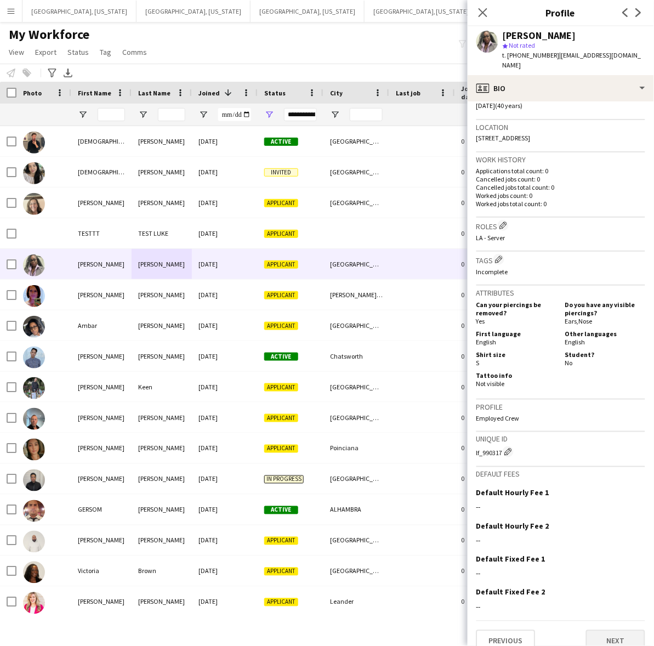
drag, startPoint x: 618, startPoint y: 609, endPoint x: 609, endPoint y: 625, distance: 18.4
click at [618, 621] on div "Previous Next" at bounding box center [560, 636] width 169 height 31
click at [603, 640] on app-crew-profile-bio "chevron-left chevron-right Open photos pop-in Gender [DEMOGRAPHIC_DATA] Birthda…" at bounding box center [561, 373] width 186 height 544
click at [609, 630] on button "Next" at bounding box center [615, 641] width 59 height 22
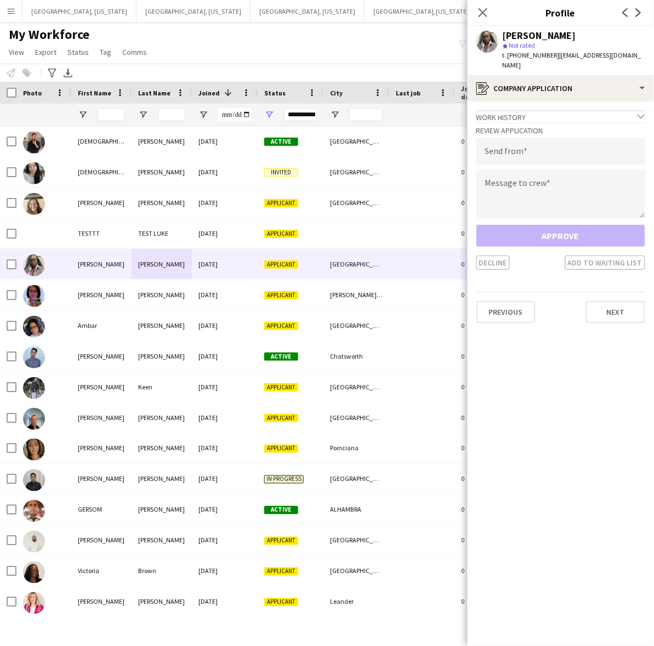
click at [600, 292] on div "Previous Next" at bounding box center [560, 307] width 169 height 31
click at [601, 301] on button "Next" at bounding box center [615, 312] width 59 height 22
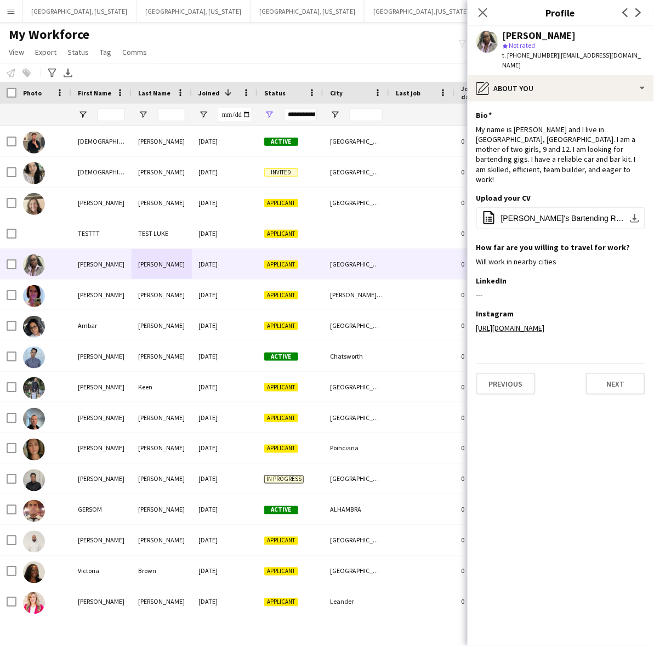
click at [615, 388] on app-section-data-types "Bio Edit this field My name is [PERSON_NAME] and I live in [GEOGRAPHIC_DATA], […" at bounding box center [561, 373] width 186 height 544
click at [614, 392] on app-section-data-types "Bio Edit this field My name is [PERSON_NAME] and I live in [GEOGRAPHIC_DATA], […" at bounding box center [561, 373] width 186 height 544
click at [612, 373] on button "Next" at bounding box center [615, 384] width 59 height 22
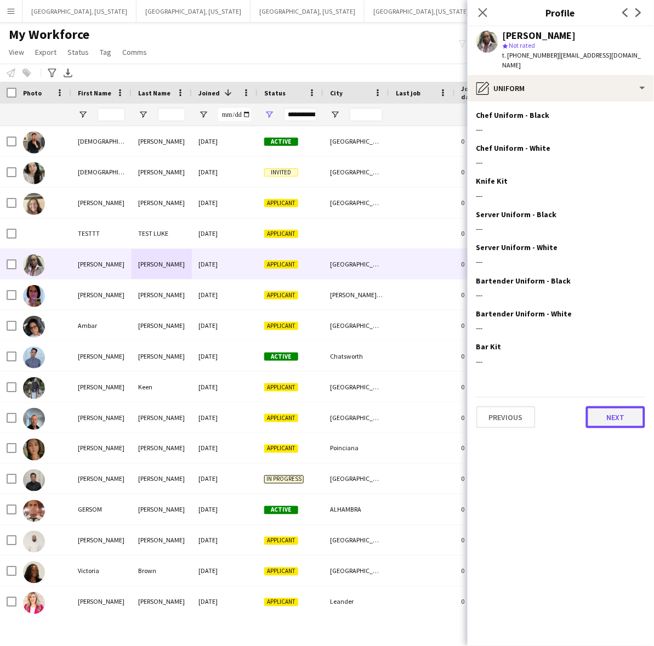
click at [612, 407] on button "Next" at bounding box center [615, 417] width 59 height 22
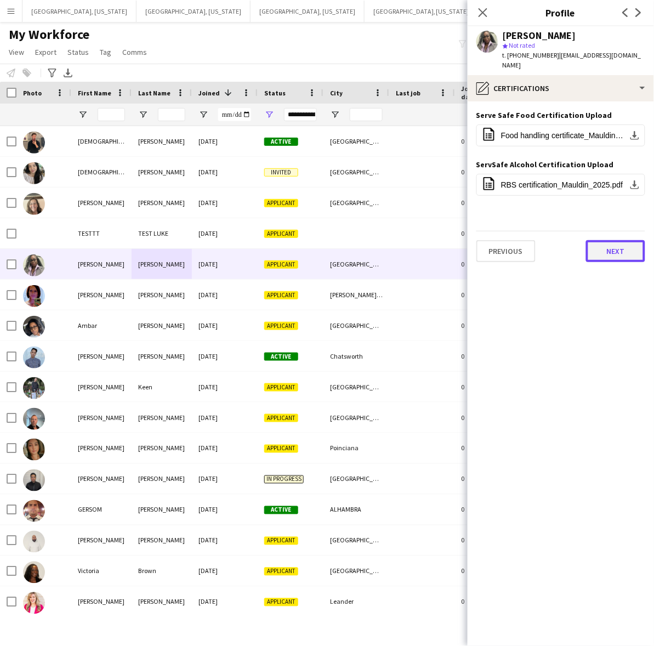
click at [591, 248] on button "Next" at bounding box center [615, 251] width 59 height 22
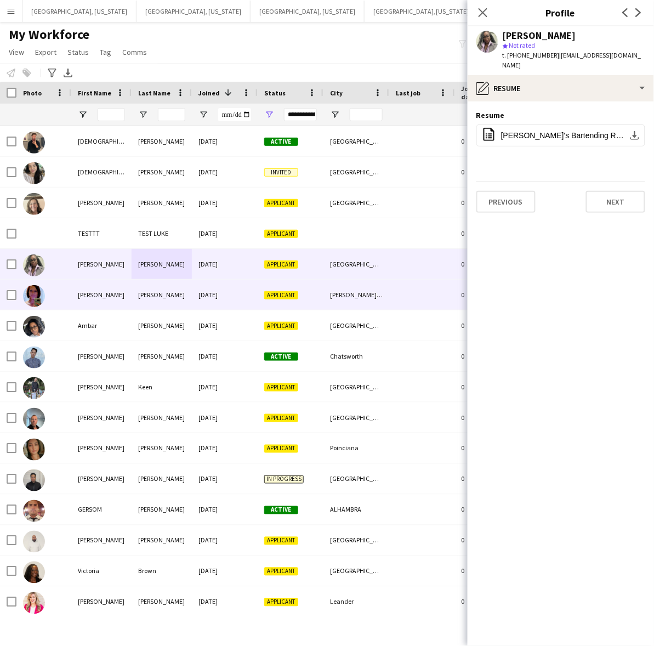
click at [219, 297] on div "[DATE]" at bounding box center [225, 295] width 66 height 30
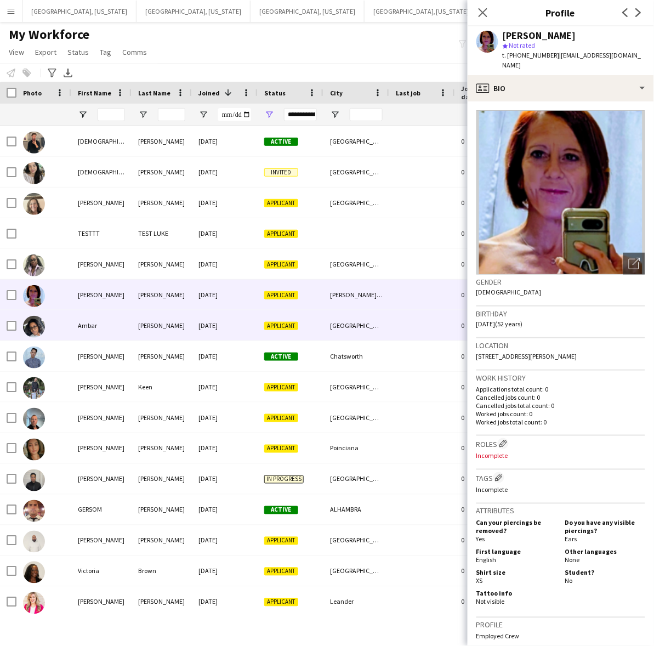
click at [211, 325] on div "[DATE]" at bounding box center [225, 325] width 66 height 30
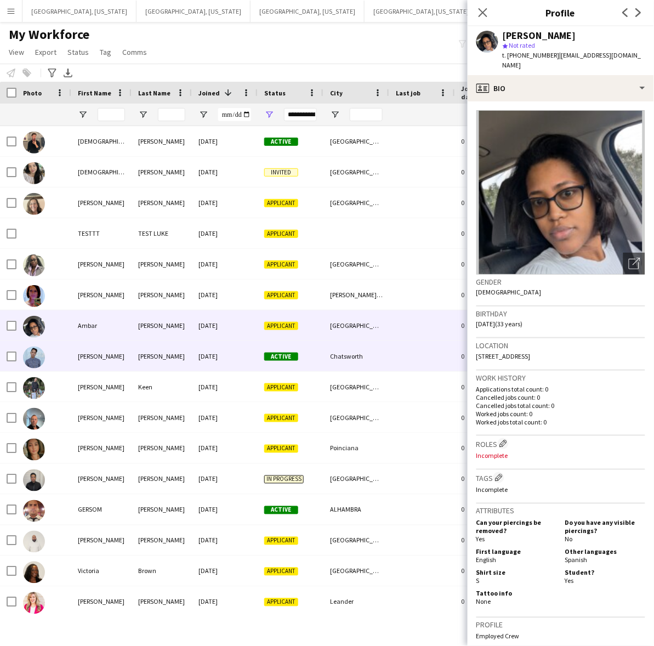
click at [215, 356] on div "[DATE]" at bounding box center [225, 356] width 66 height 30
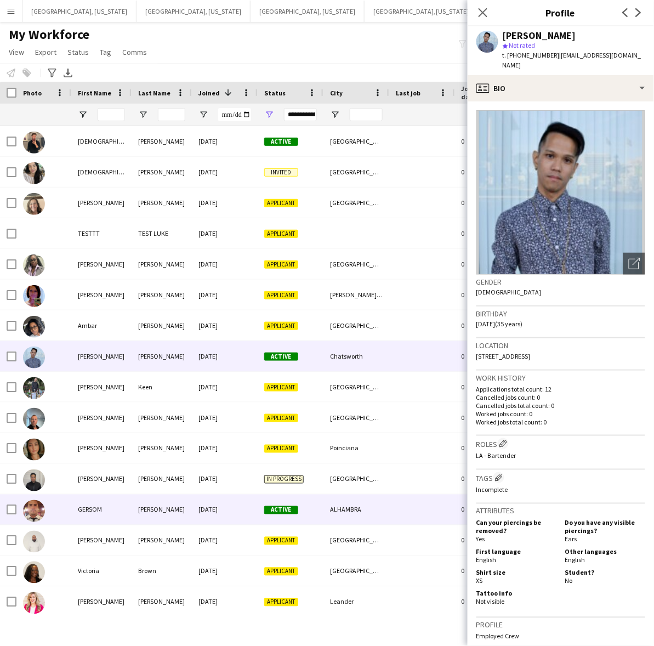
click at [206, 508] on div "[DATE]" at bounding box center [225, 510] width 66 height 30
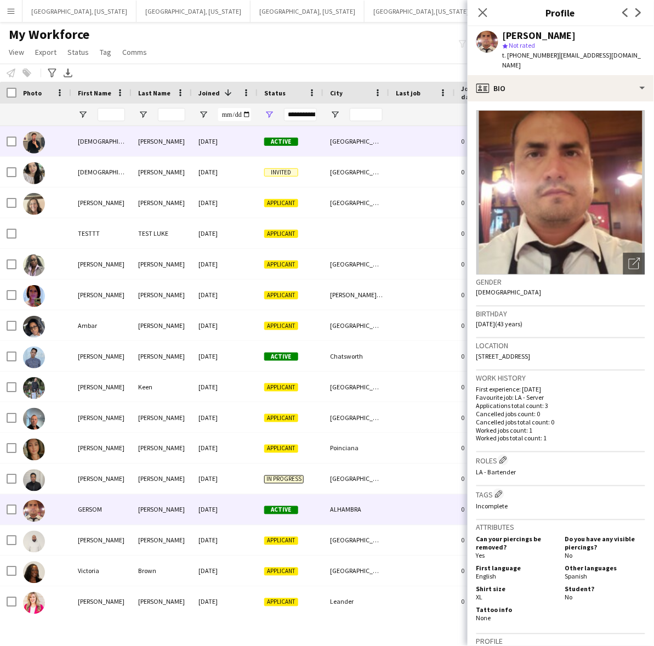
click at [201, 138] on div "[DATE]" at bounding box center [225, 141] width 66 height 30
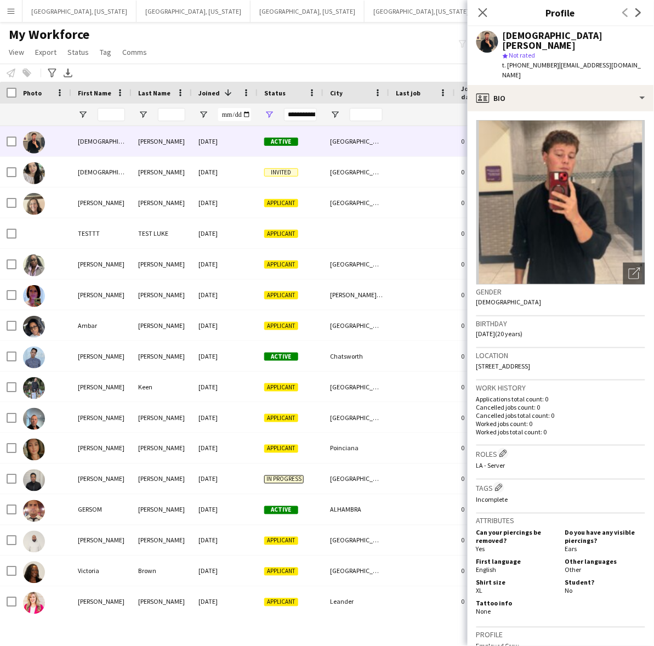
click at [239, 34] on div "My Workforce View Views Default view New view Update view Delete view Edit name…" at bounding box center [327, 44] width 654 height 37
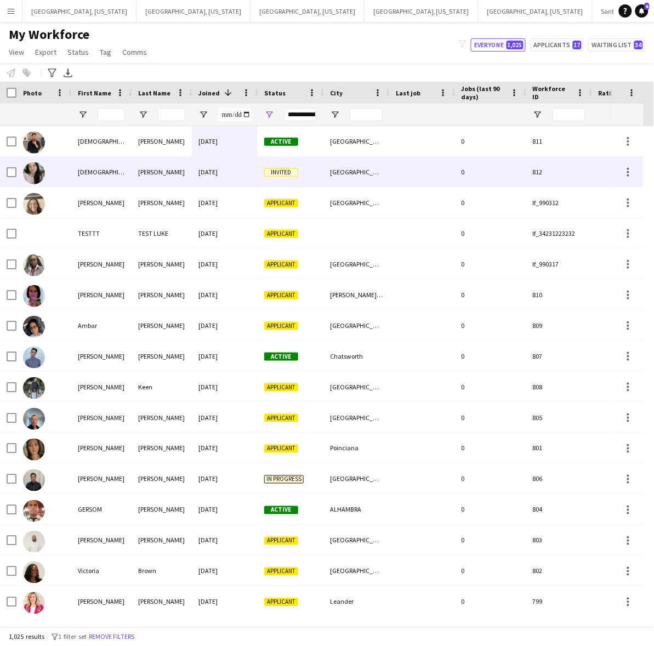
click at [235, 171] on div "[DATE]" at bounding box center [225, 172] width 66 height 30
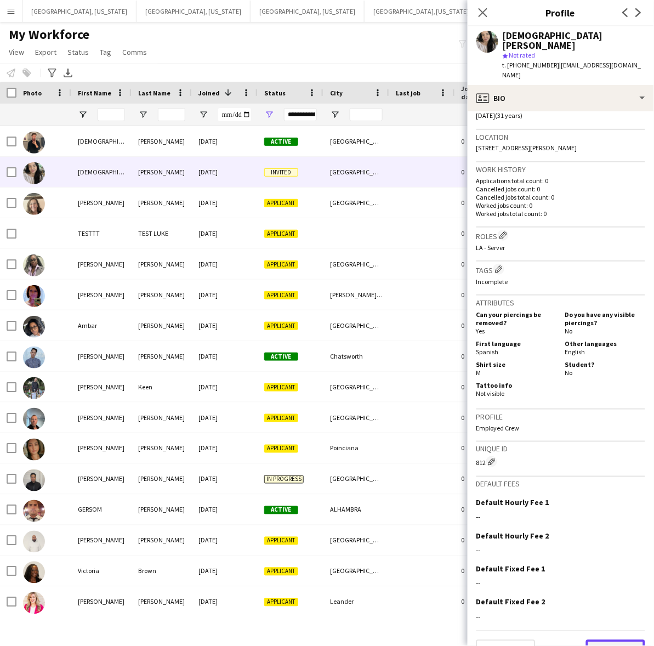
click at [610, 640] on button "Next" at bounding box center [615, 651] width 59 height 22
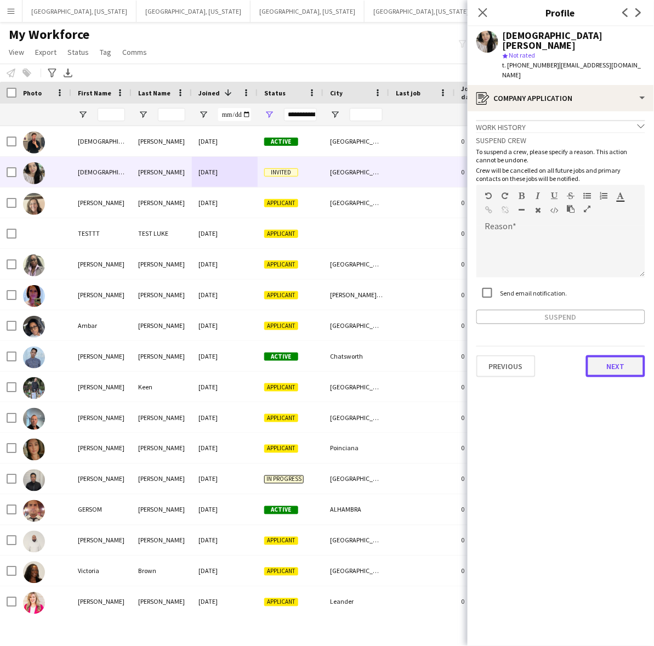
click at [625, 355] on button "Next" at bounding box center [615, 366] width 59 height 22
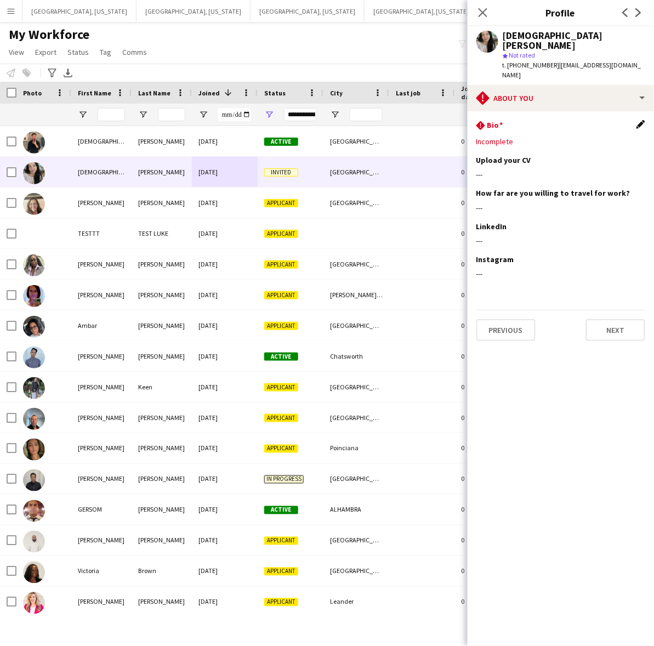
click at [640, 120] on app-icon "Edit this field" at bounding box center [641, 124] width 9 height 9
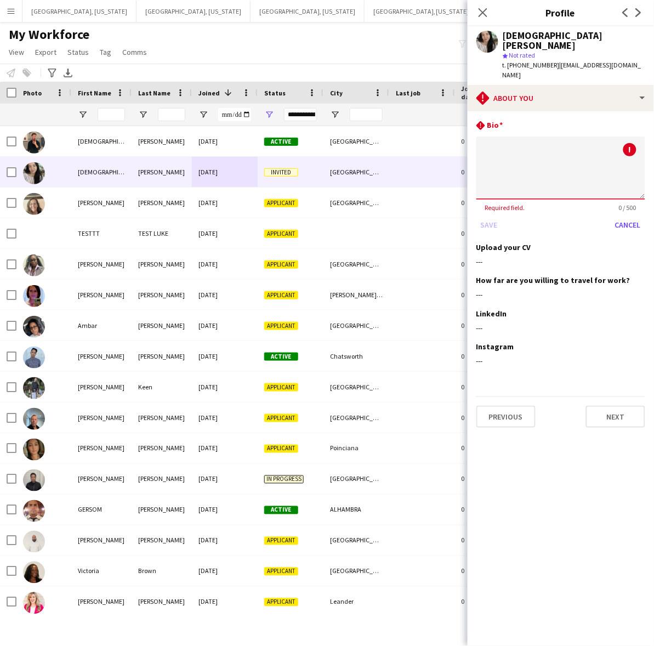
click at [519, 146] on textarea at bounding box center [560, 168] width 169 height 63
type textarea "*"
click at [480, 216] on button "Save" at bounding box center [489, 225] width 26 height 18
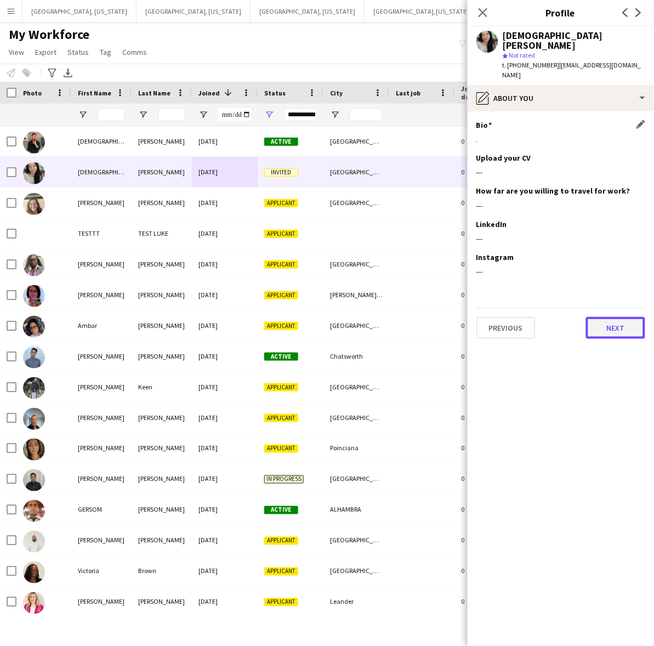
click at [616, 317] on button "Next" at bounding box center [615, 328] width 59 height 22
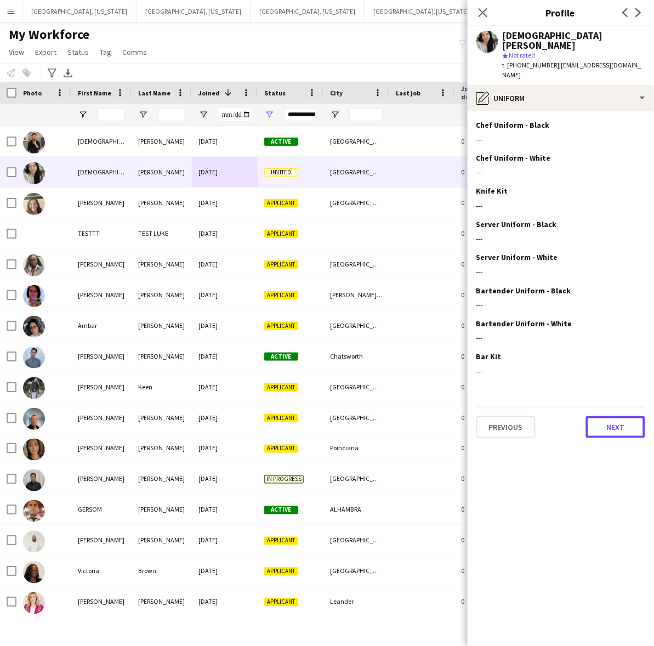
click at [623, 416] on button "Next" at bounding box center [615, 427] width 59 height 22
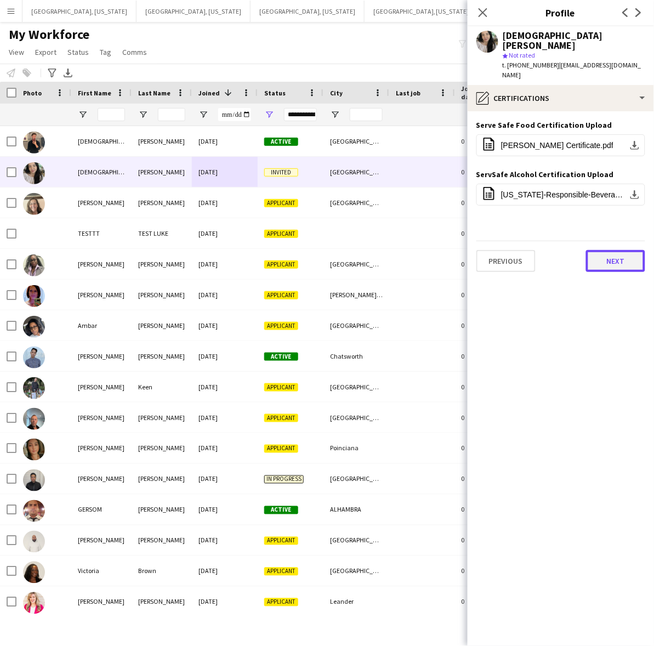
click at [599, 250] on button "Next" at bounding box center [615, 261] width 59 height 22
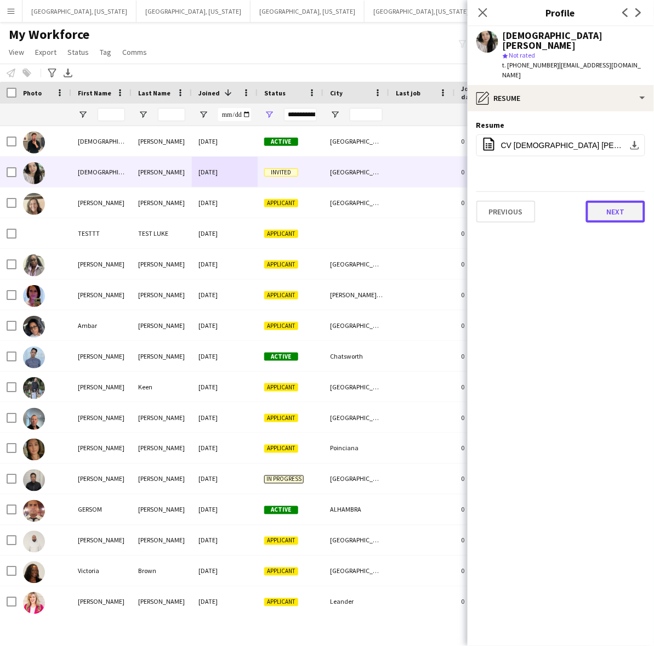
click at [617, 201] on button "Next" at bounding box center [615, 212] width 59 height 22
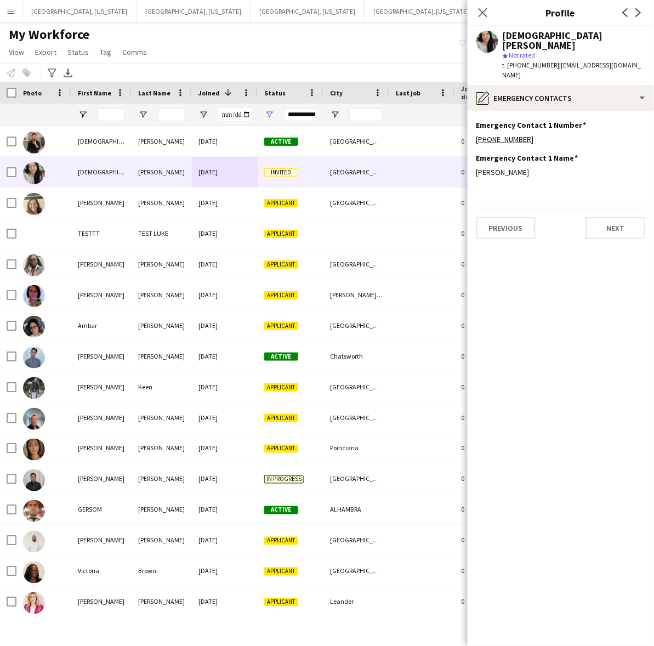
click at [264, 42] on div "My Workforce View Views Default view New view Update view Delete view Edit name…" at bounding box center [327, 44] width 654 height 37
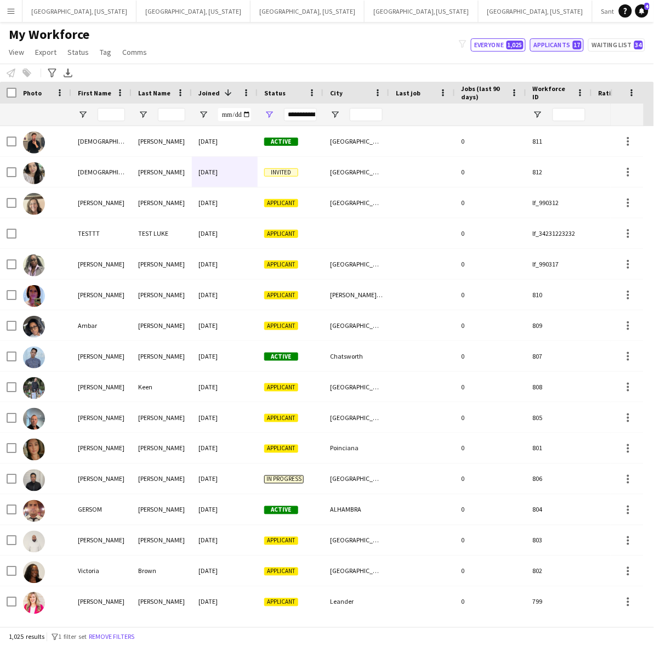
click at [565, 39] on button "Applicants 17" at bounding box center [557, 44] width 54 height 13
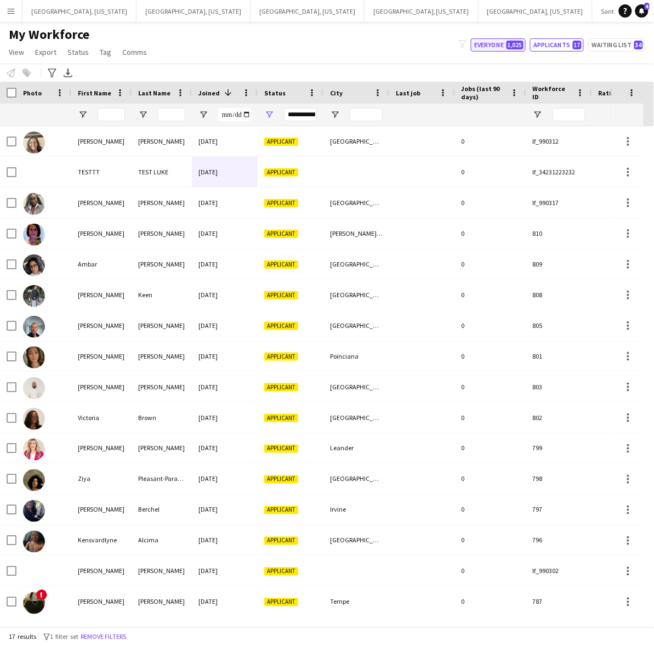
click at [516, 44] on span "1,025" at bounding box center [515, 45] width 17 height 9
type input "**********"
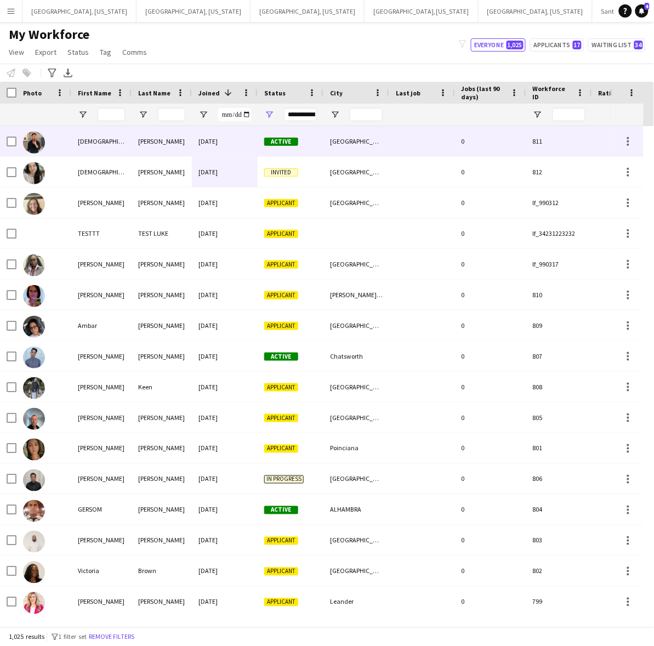
click at [251, 134] on div "[DATE]" at bounding box center [225, 141] width 66 height 30
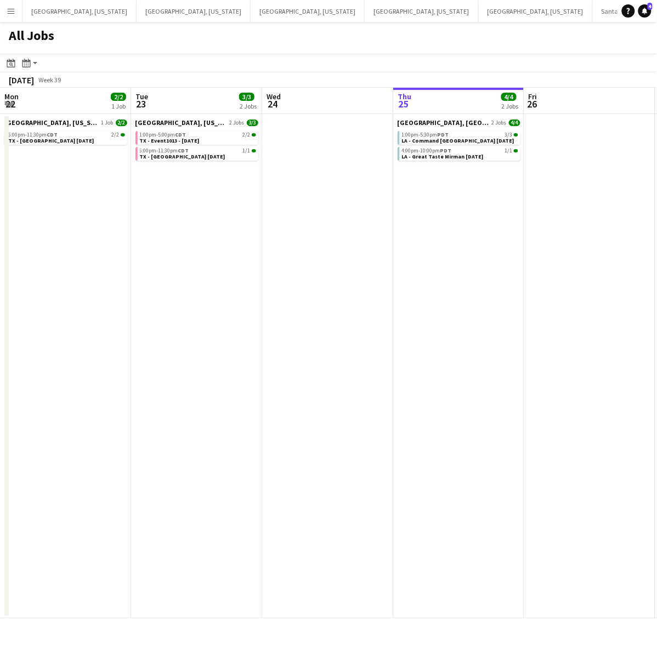
scroll to position [0, 538]
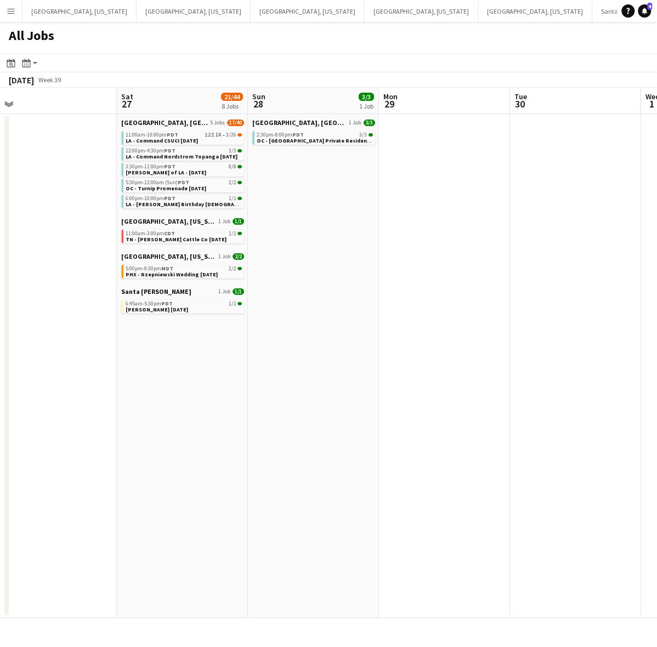
drag, startPoint x: 6, startPoint y: 10, endPoint x: 8, endPoint y: 15, distance: 5.9
click at [7, 10] on app-icon "Menu" at bounding box center [11, 11] width 9 height 9
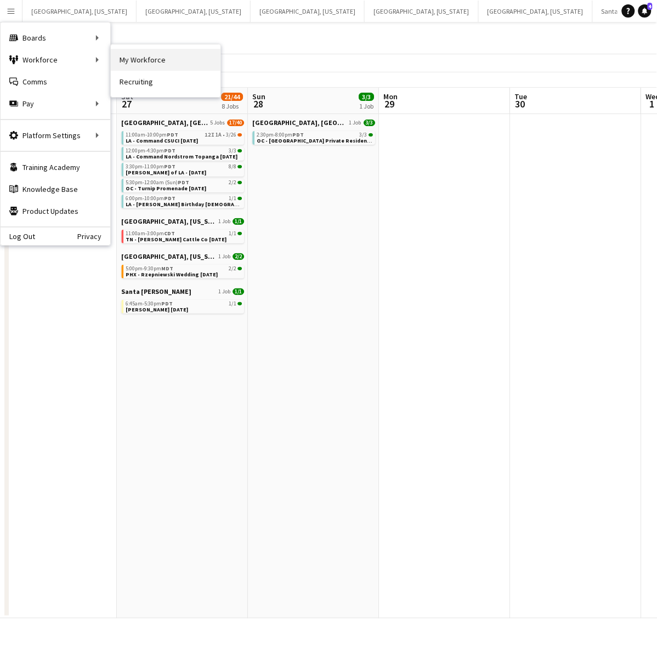
click at [128, 49] on link "My Workforce" at bounding box center [166, 60] width 110 height 22
